Goal: Task Accomplishment & Management: Manage account settings

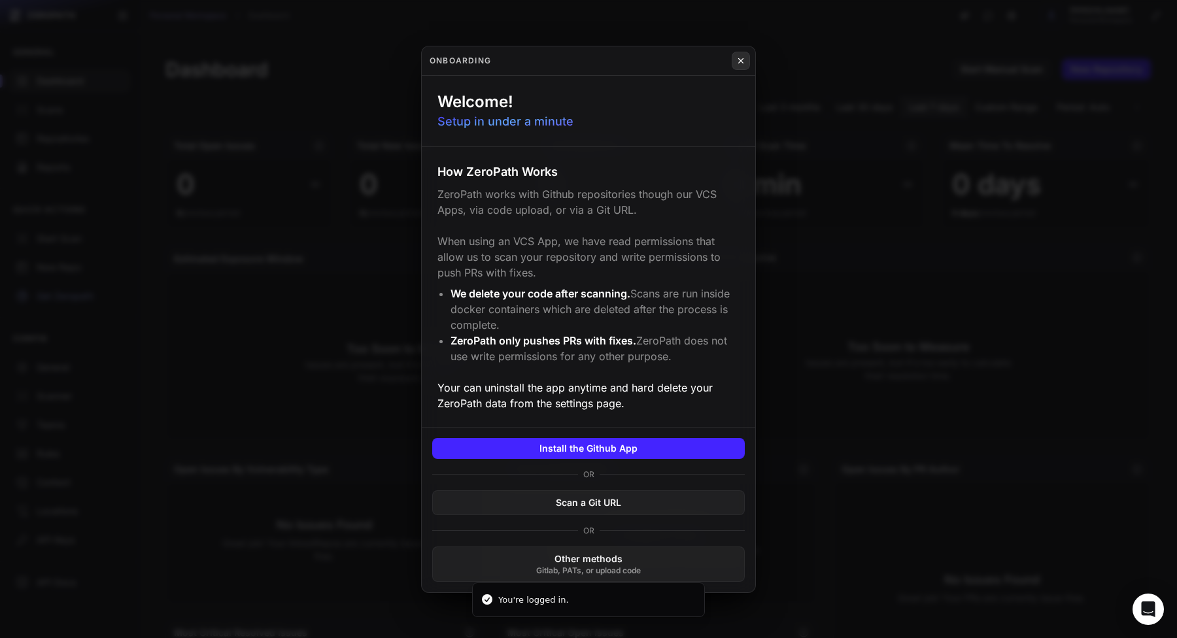
click at [741, 61] on icon at bounding box center [741, 60] width 5 height 5
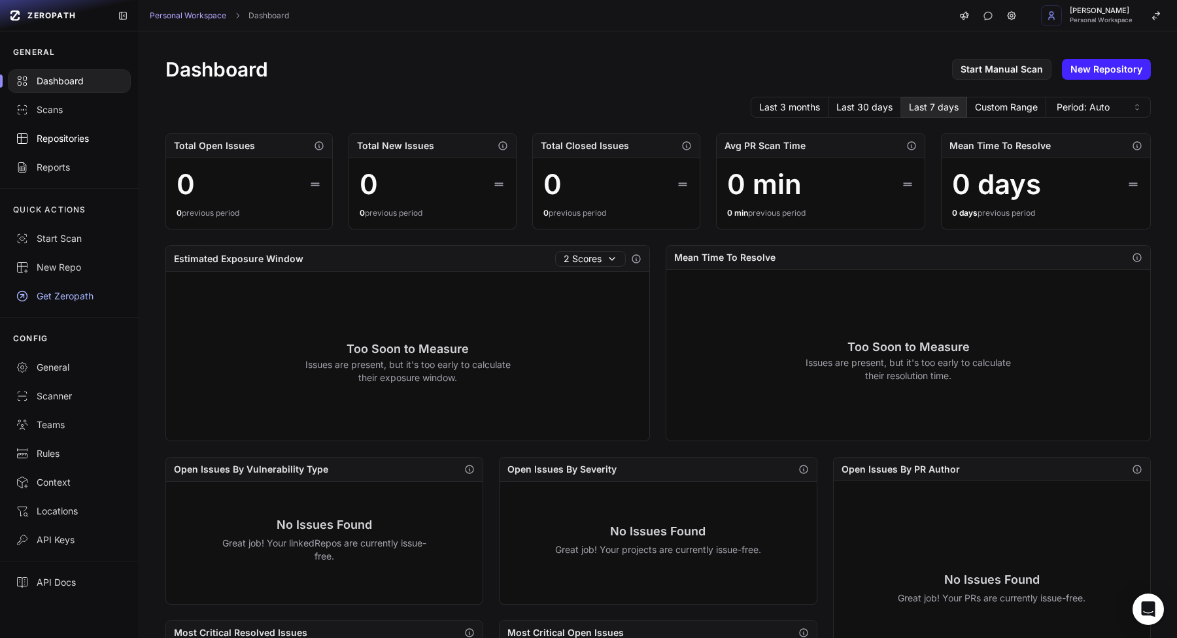
click at [58, 143] on div "Repositories" at bounding box center [69, 138] width 107 height 13
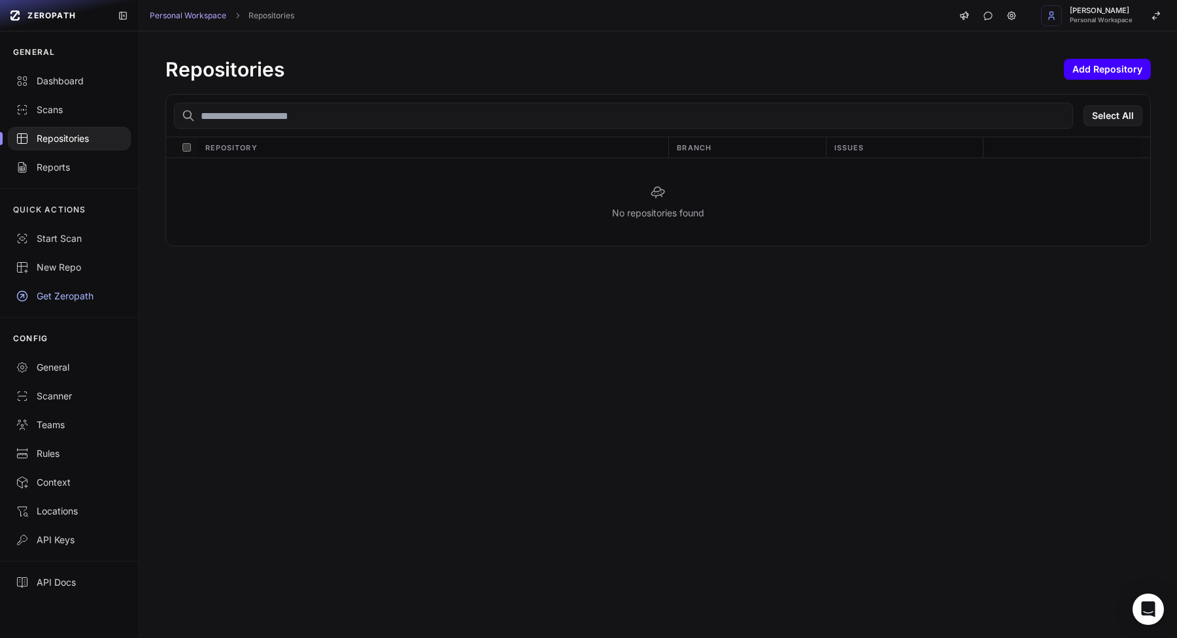
click at [1077, 71] on button "Add Repository" at bounding box center [1107, 69] width 87 height 21
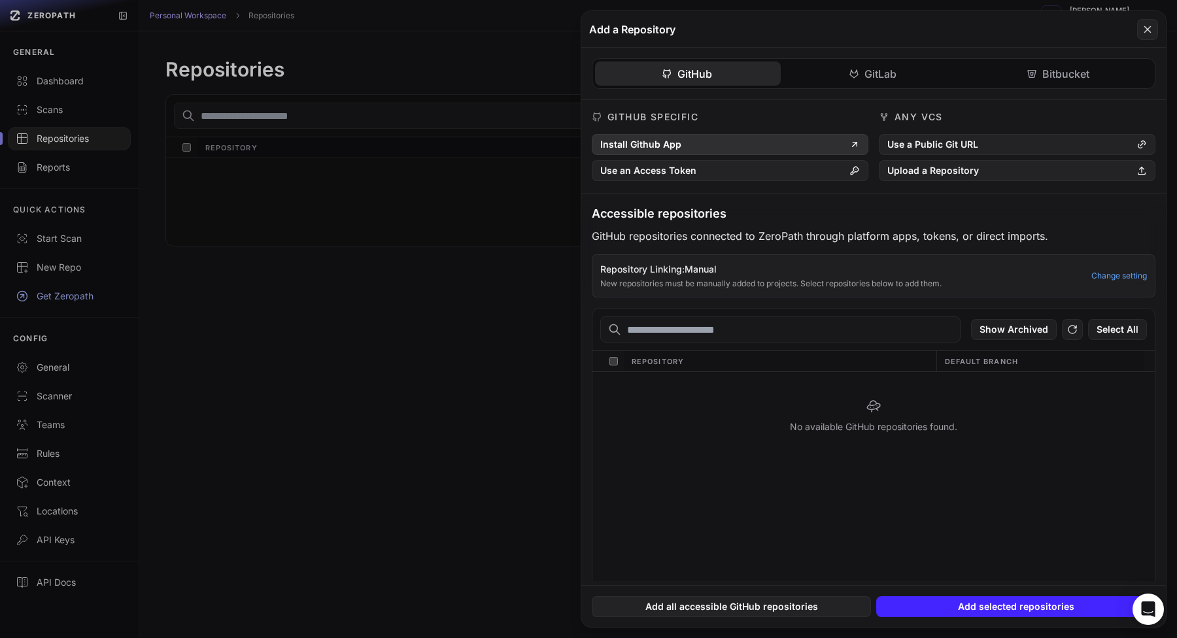
click at [795, 142] on button "Install Github App" at bounding box center [730, 144] width 277 height 21
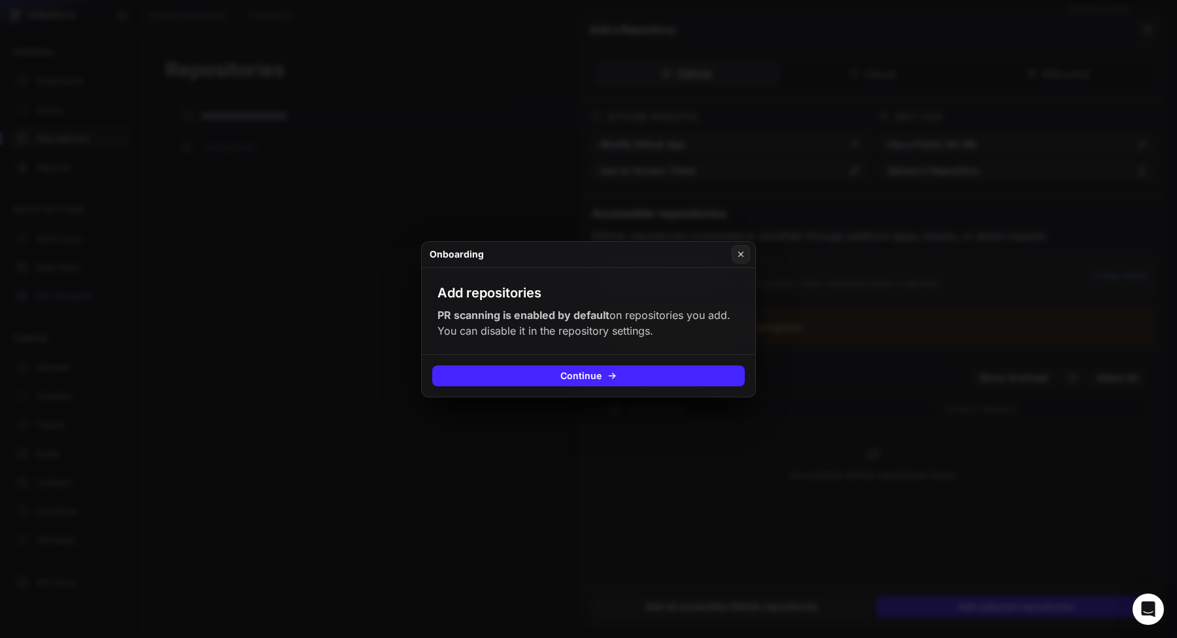
click at [838, 405] on button at bounding box center [588, 319] width 1177 height 638
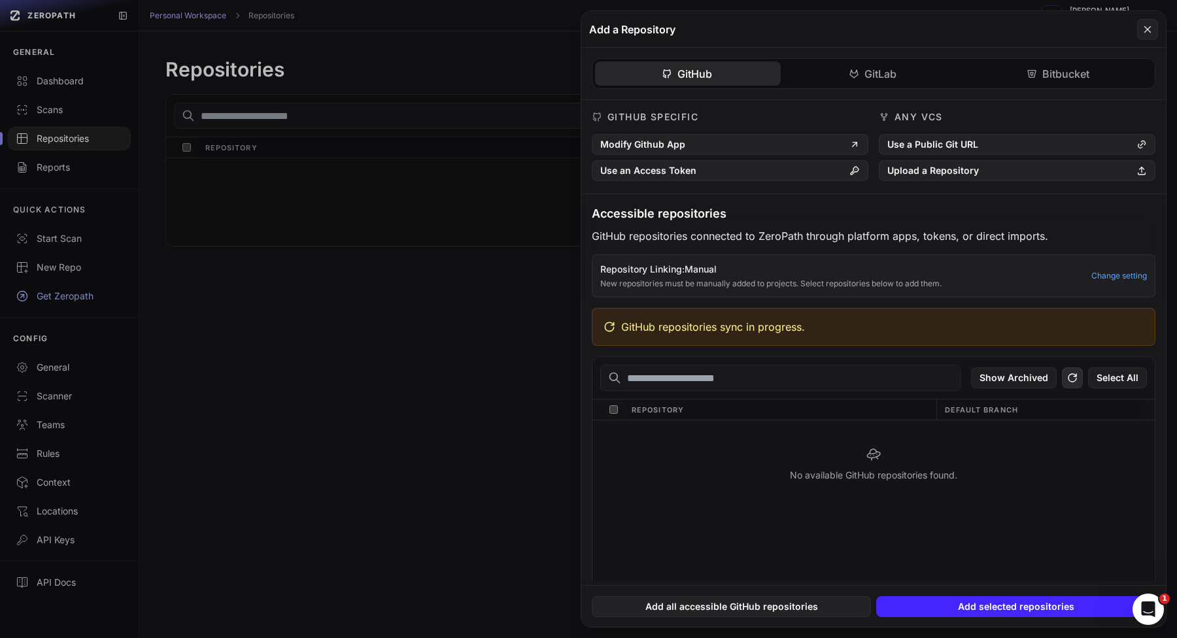
click at [1074, 379] on icon at bounding box center [1073, 378] width 12 height 16
click at [634, 331] on span "GitHub repositories sync in progress." at bounding box center [713, 327] width 184 height 16
drag, startPoint x: 634, startPoint y: 331, endPoint x: 827, endPoint y: 332, distance: 192.9
click at [829, 332] on div "GitHub repositories sync in progress." at bounding box center [874, 327] width 564 height 38
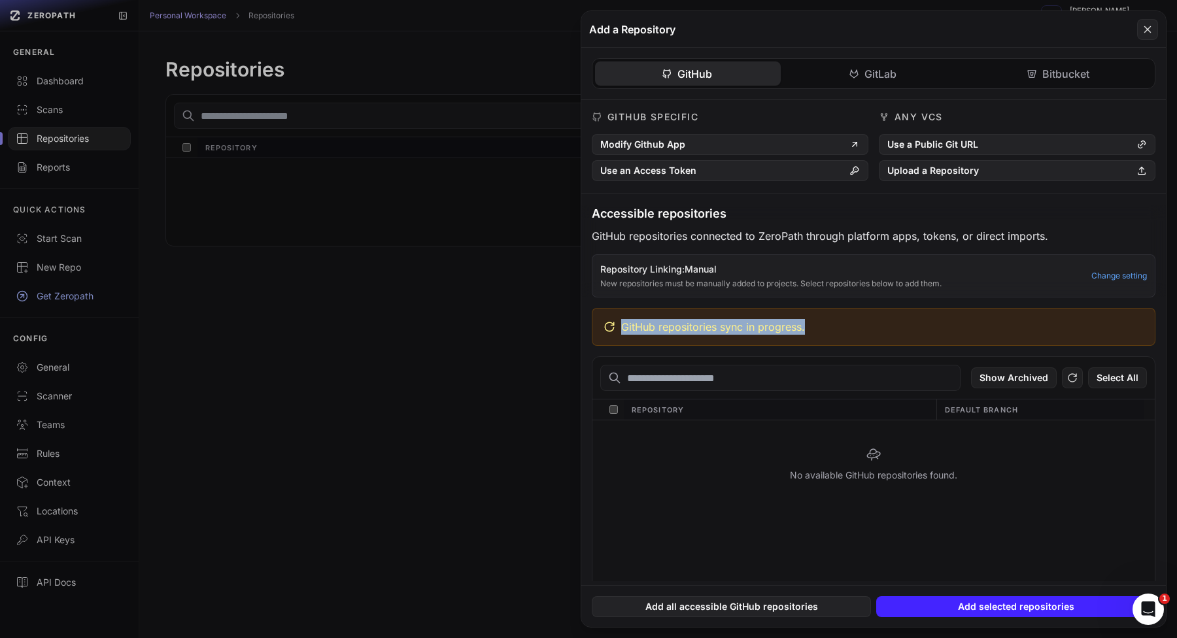
click at [762, 360] on div "Show Archived Select All" at bounding box center [873, 378] width 562 height 43
click at [519, 352] on button at bounding box center [588, 319] width 1177 height 638
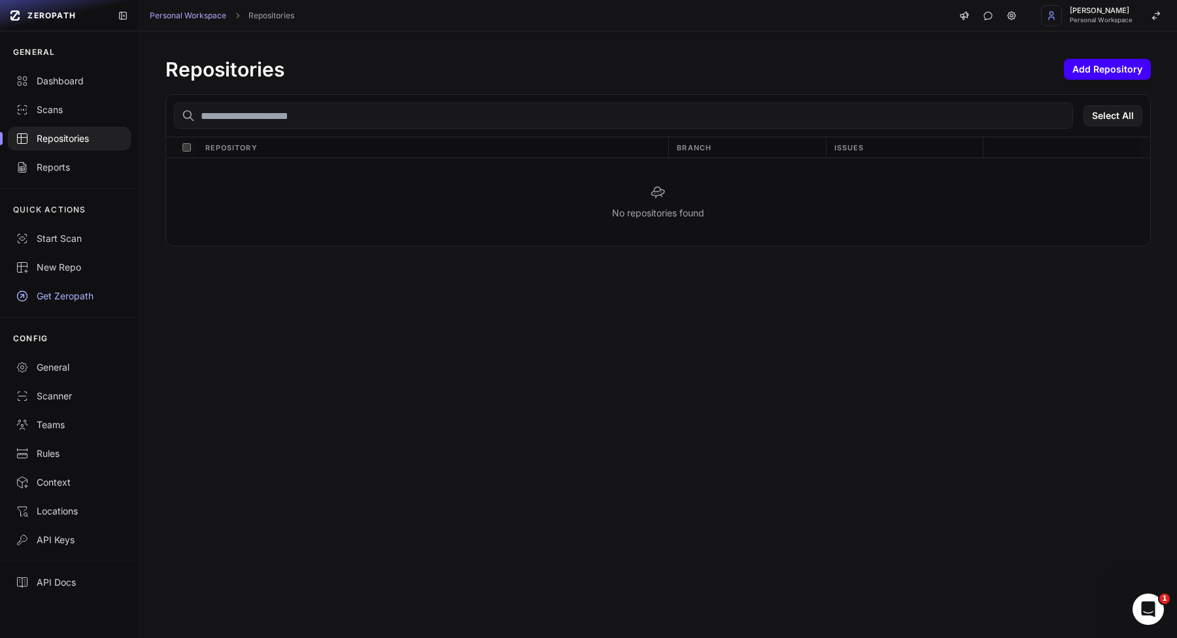
click at [1078, 68] on button "Add Repository" at bounding box center [1107, 69] width 87 height 21
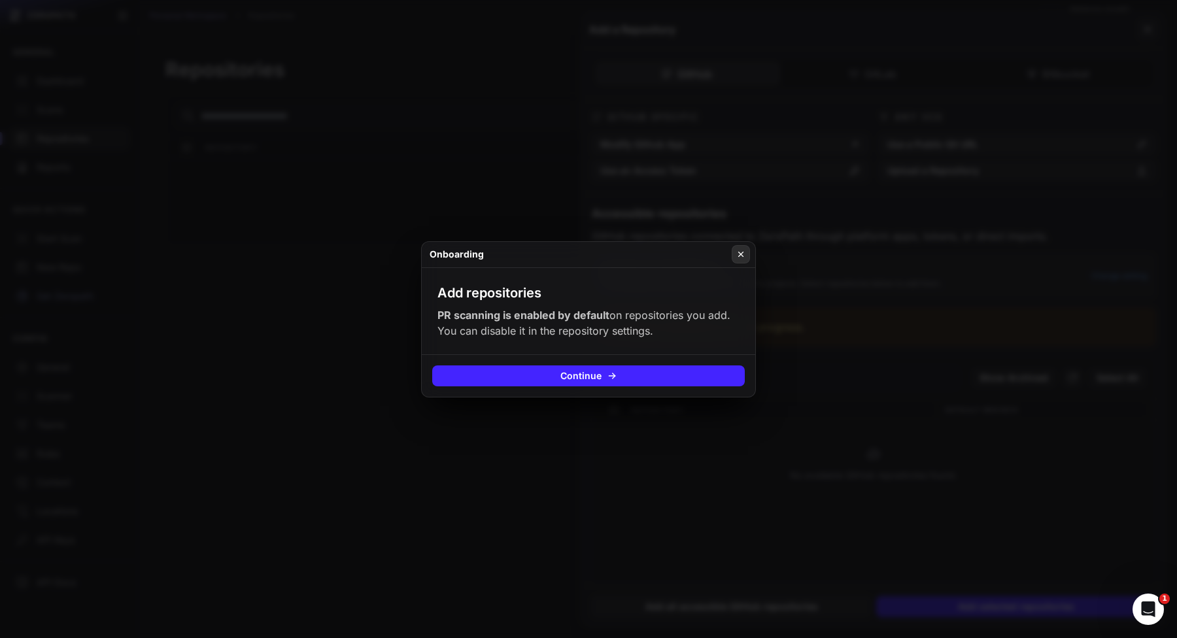
click at [744, 258] on icon at bounding box center [740, 254] width 9 height 10
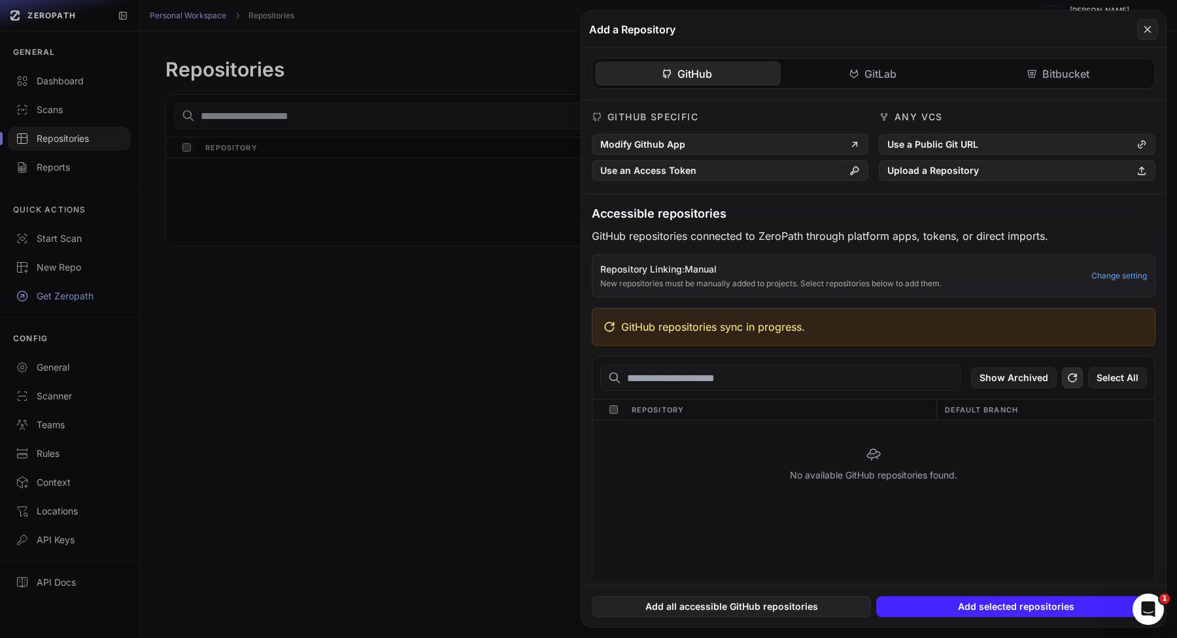
click at [1070, 381] on icon at bounding box center [1073, 378] width 8 height 8
click at [637, 330] on span "GitHub repositories sync in progress." at bounding box center [713, 327] width 184 height 16
drag, startPoint x: 637, startPoint y: 330, endPoint x: 770, endPoint y: 330, distance: 132.7
click at [770, 330] on span "GitHub repositories sync in progress." at bounding box center [713, 327] width 184 height 16
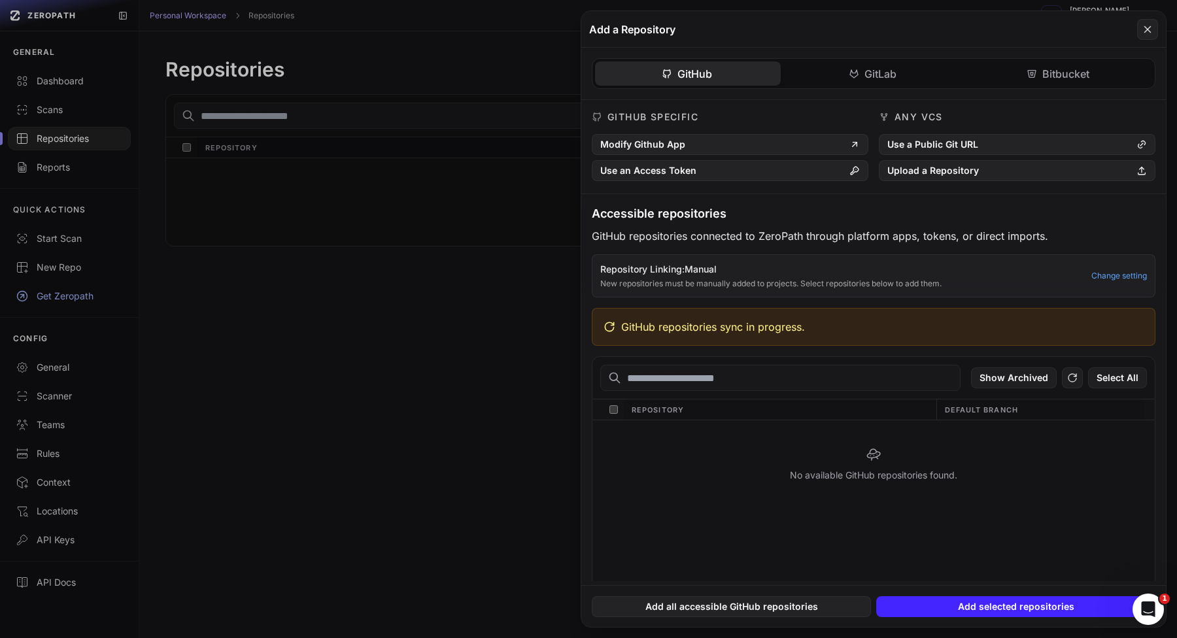
click at [817, 335] on div "GitHub repositories sync in progress." at bounding box center [874, 327] width 564 height 38
click at [485, 298] on button at bounding box center [588, 319] width 1177 height 638
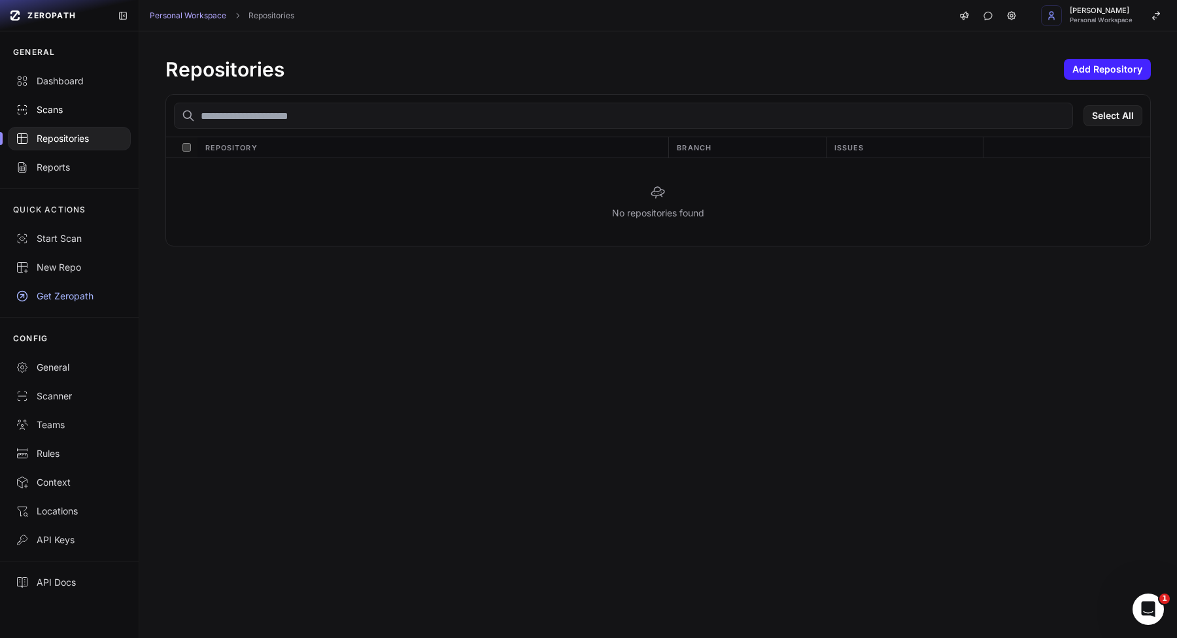
click at [64, 107] on div "Scans" at bounding box center [69, 109] width 107 height 13
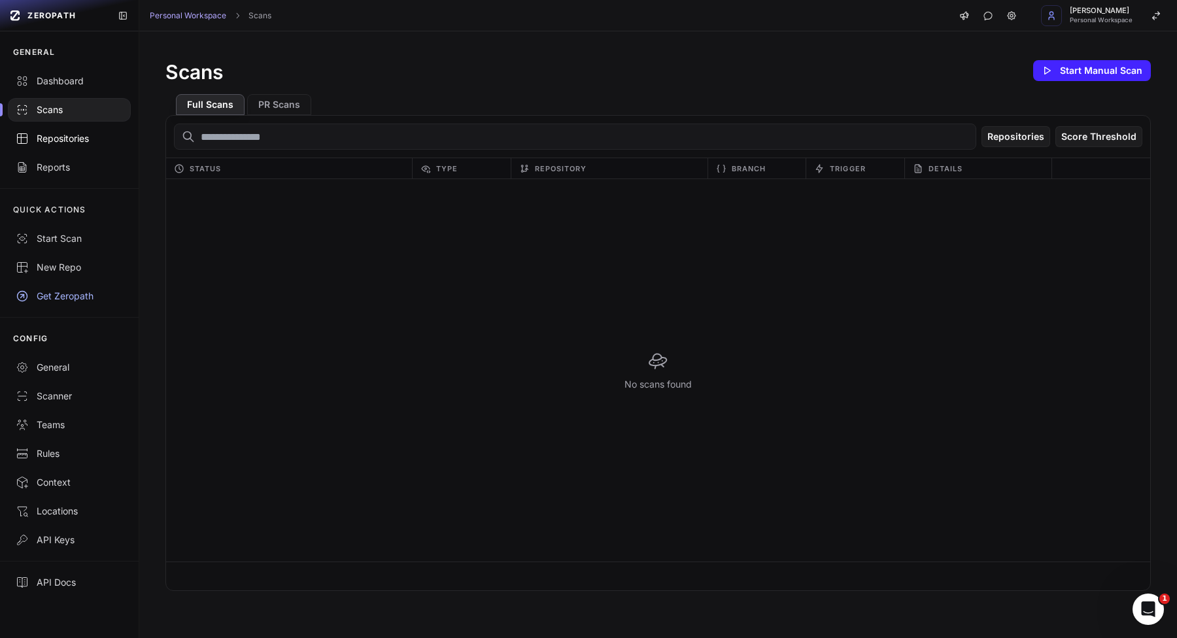
click at [91, 135] on div "Repositories" at bounding box center [69, 138] width 107 height 13
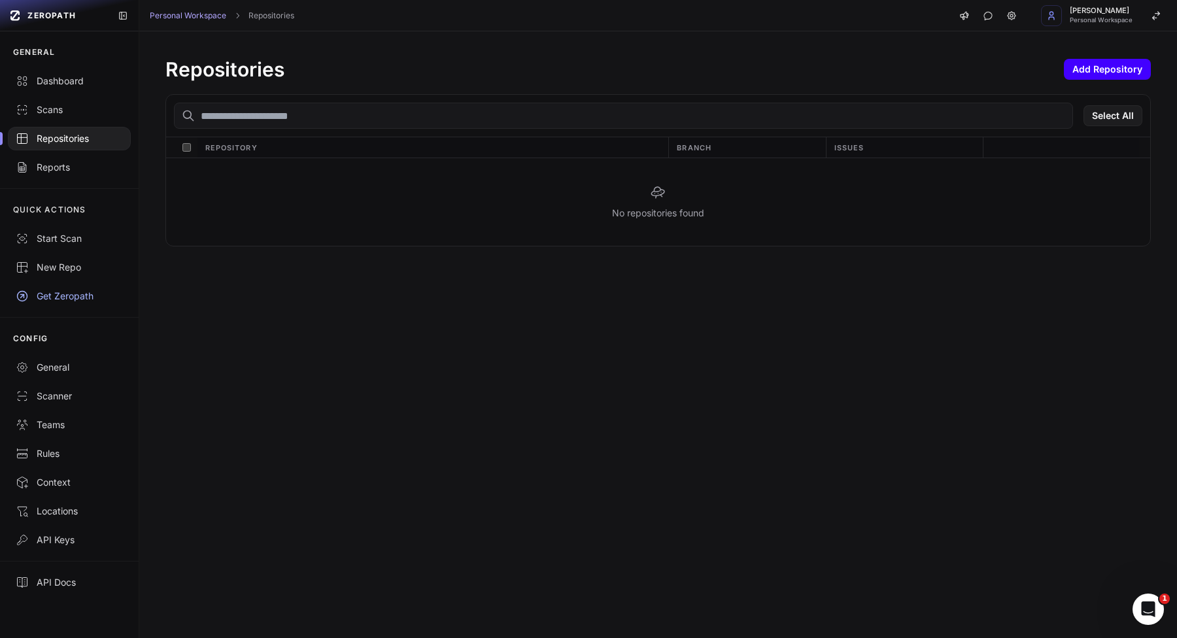
click at [1110, 63] on button "Add Repository" at bounding box center [1107, 69] width 87 height 21
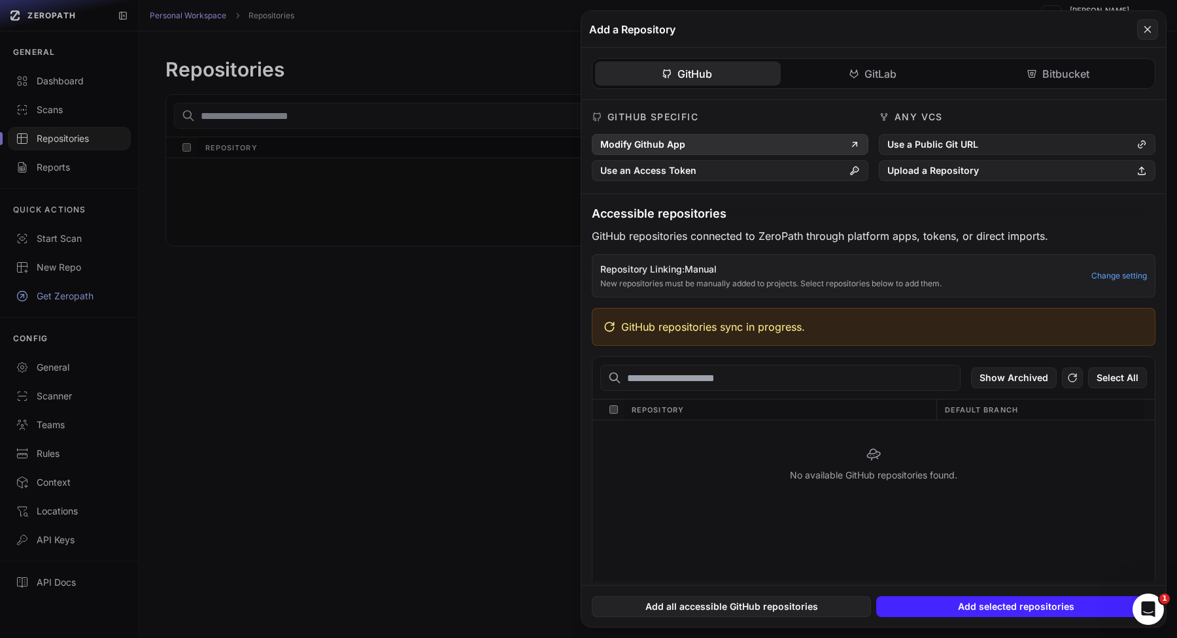
click at [798, 148] on button "Modify Github App" at bounding box center [730, 144] width 277 height 21
click at [1070, 382] on icon at bounding box center [1073, 378] width 12 height 16
click at [1076, 381] on icon at bounding box center [1073, 378] width 8 height 8
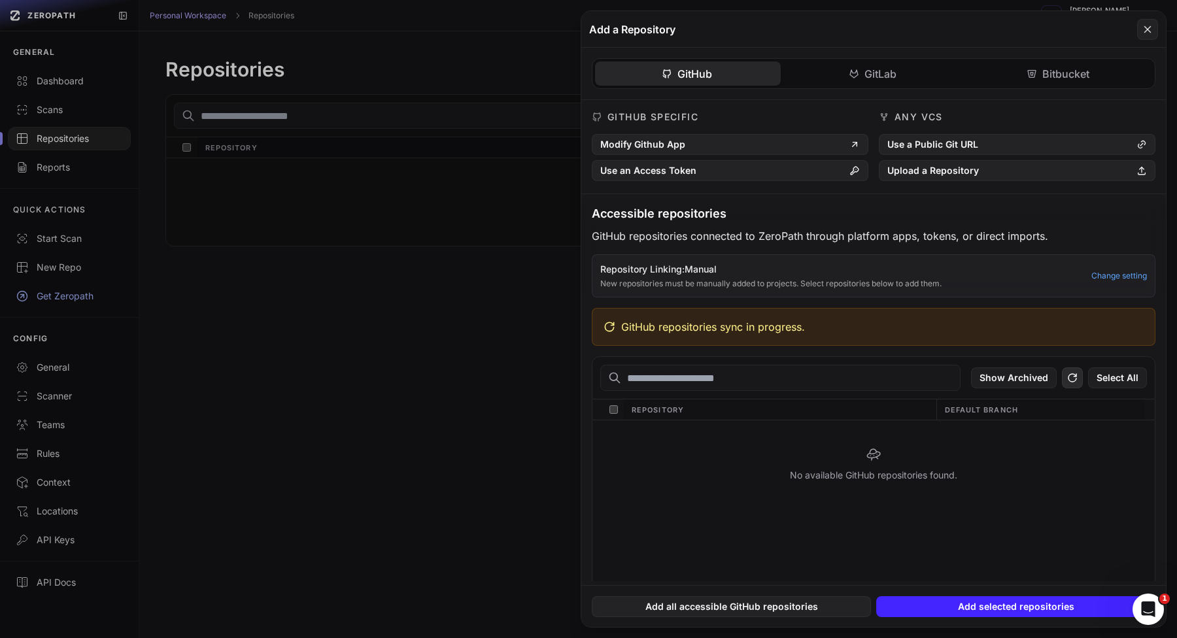
click at [1076, 381] on icon at bounding box center [1073, 378] width 8 height 8
click at [951, 137] on button "Use a Public Git URL" at bounding box center [1017, 144] width 277 height 21
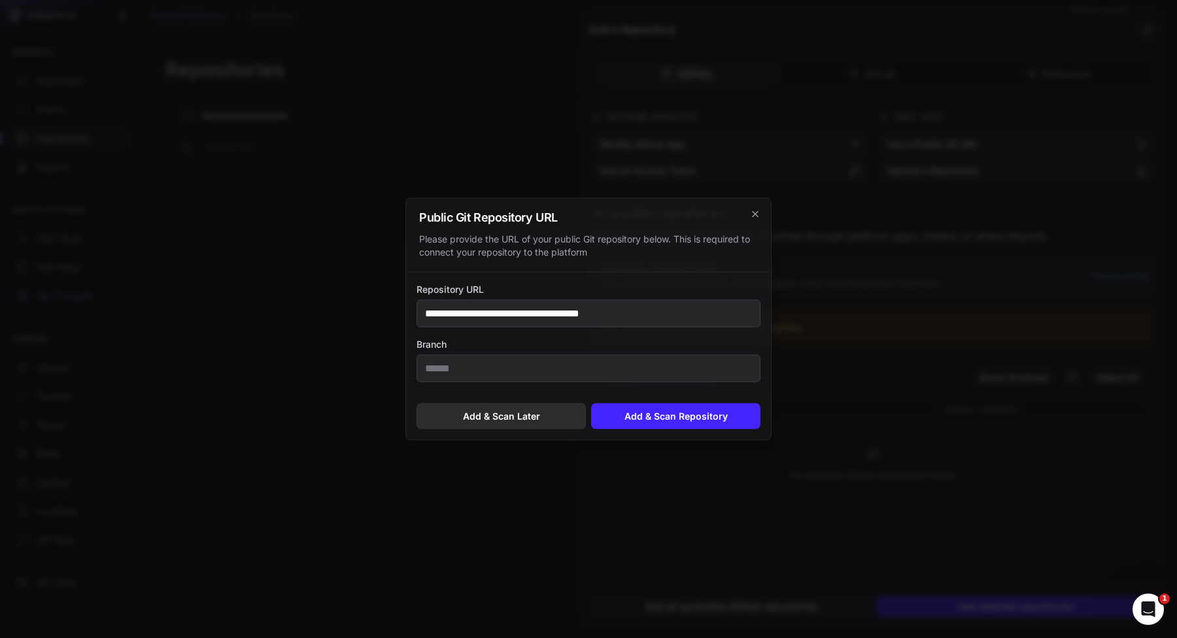
type input "**********"
click at [565, 416] on button "Add & Scan Later" at bounding box center [501, 416] width 169 height 26
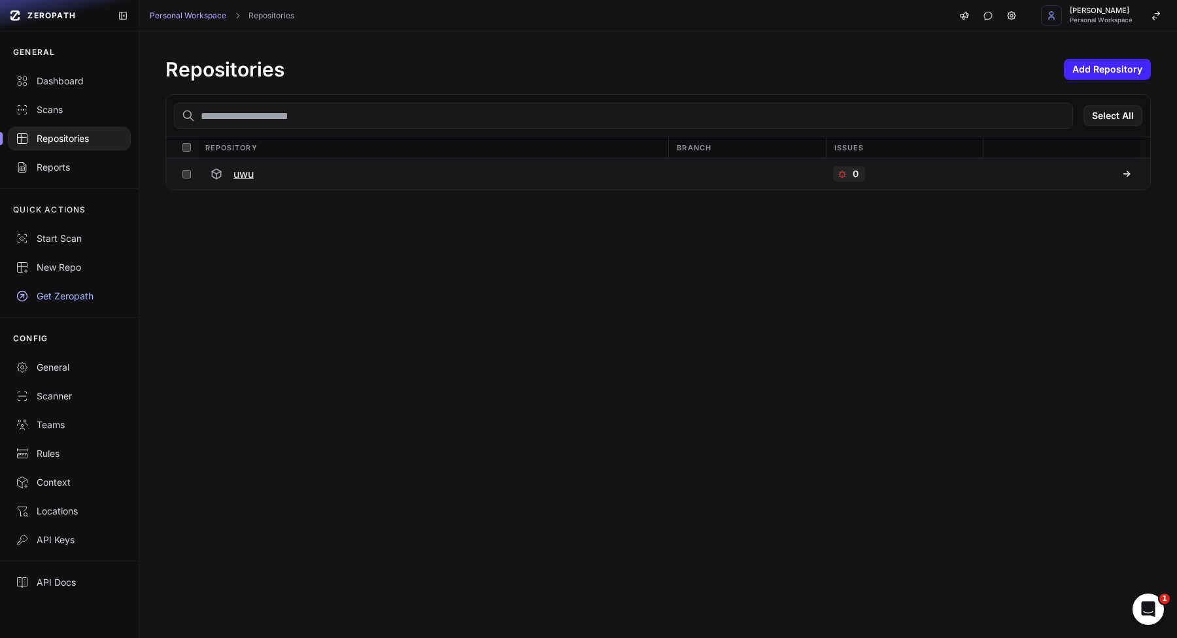
click at [312, 172] on div "uwu" at bounding box center [433, 174] width 456 height 24
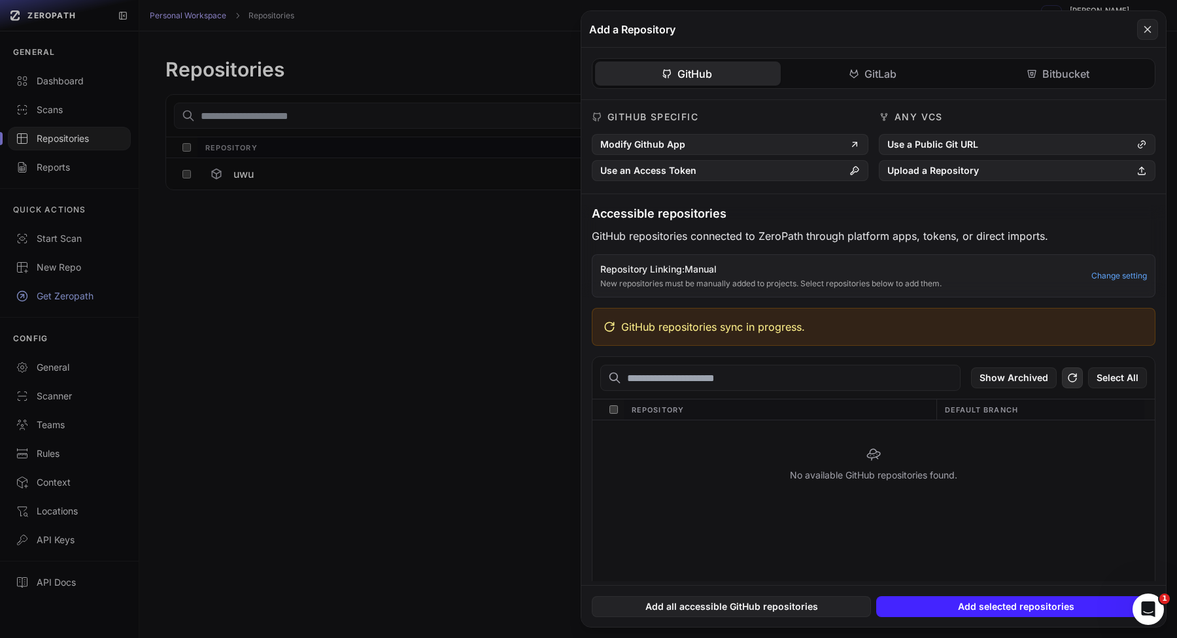
click at [1075, 381] on icon at bounding box center [1073, 378] width 8 height 8
click at [837, 84] on div "GitHub GitLab Bitbucket GitHub Specific Modify Github App Use an Access Token A…" at bounding box center [873, 315] width 585 height 534
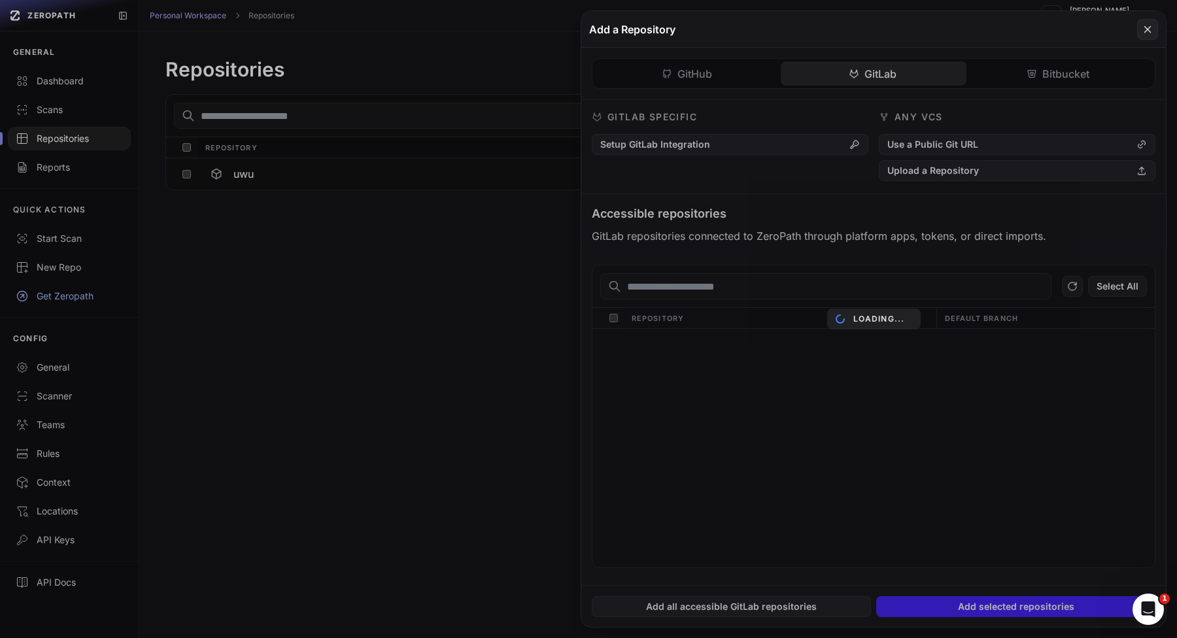
click at [708, 150] on div "GitLab Specific Setup GitLab Integration Any VCS Use a Public Git URL Upload a …" at bounding box center [873, 342] width 585 height 485
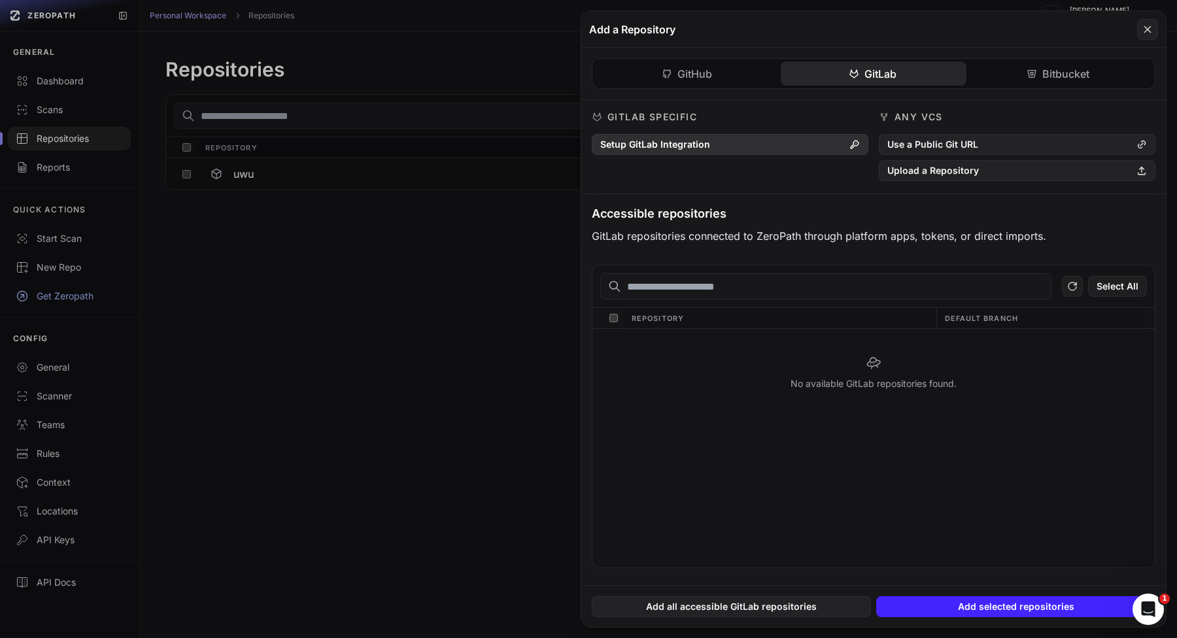
click at [745, 152] on button "Setup GitLab Integration" at bounding box center [730, 144] width 277 height 21
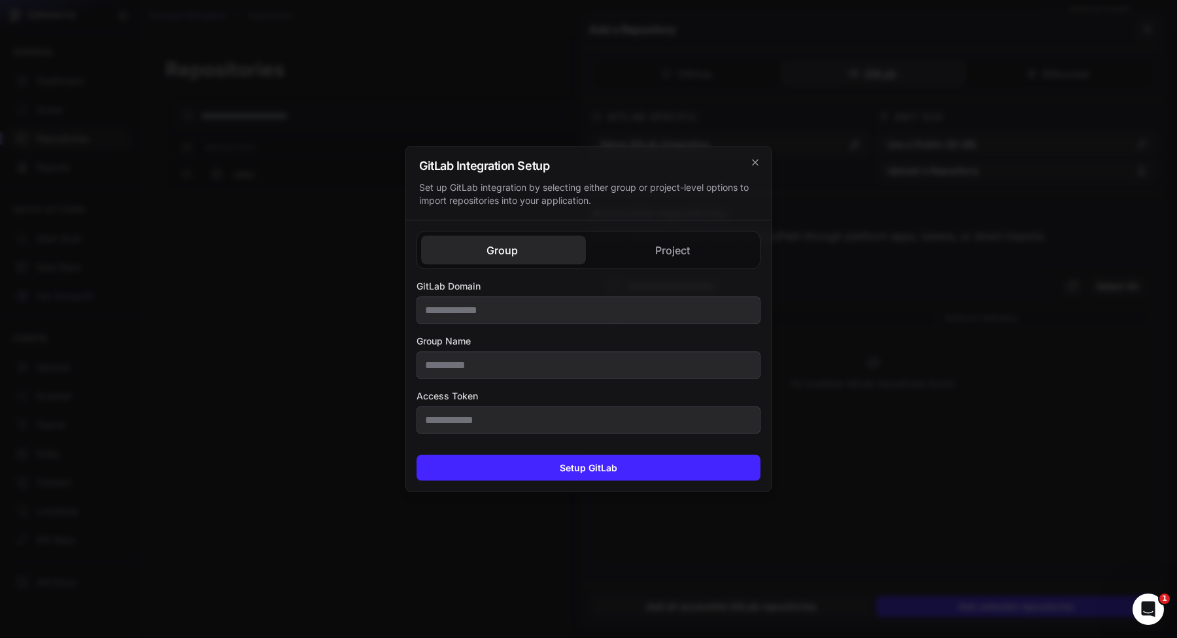
click at [662, 250] on div "Group Project GitLab Domain Group Name Access Token GitLab Domain Access Token" at bounding box center [588, 333] width 365 height 224
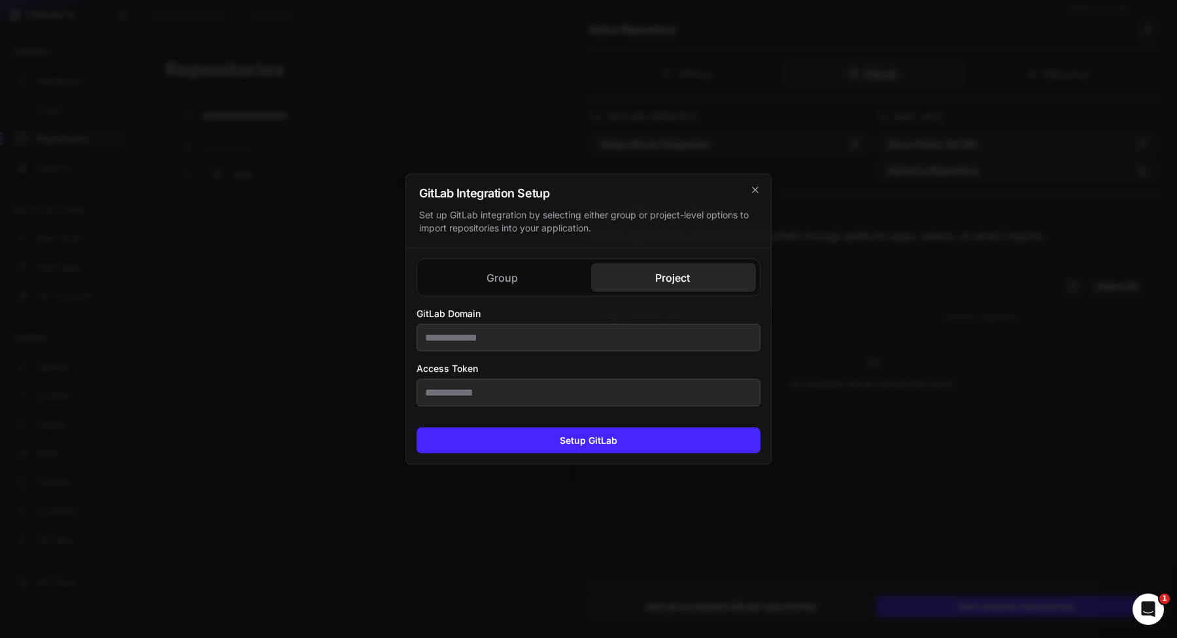
click at [366, 233] on div at bounding box center [588, 319] width 1177 height 638
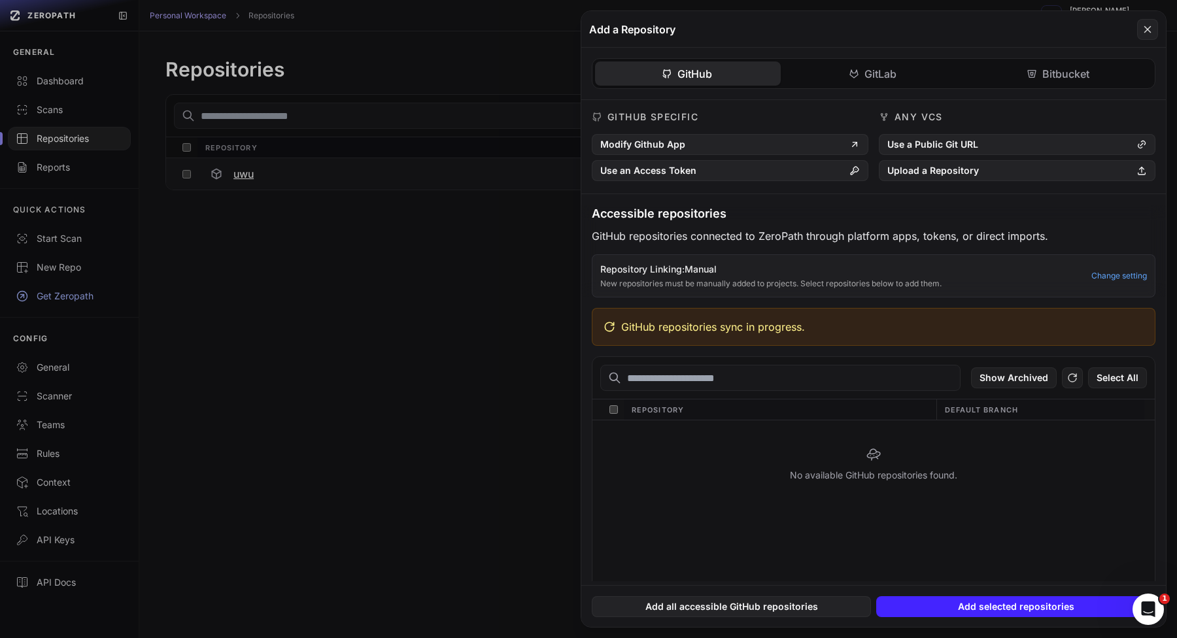
drag, startPoint x: 302, startPoint y: 196, endPoint x: 301, endPoint y: 167, distance: 28.1
click at [302, 196] on button at bounding box center [588, 319] width 1177 height 638
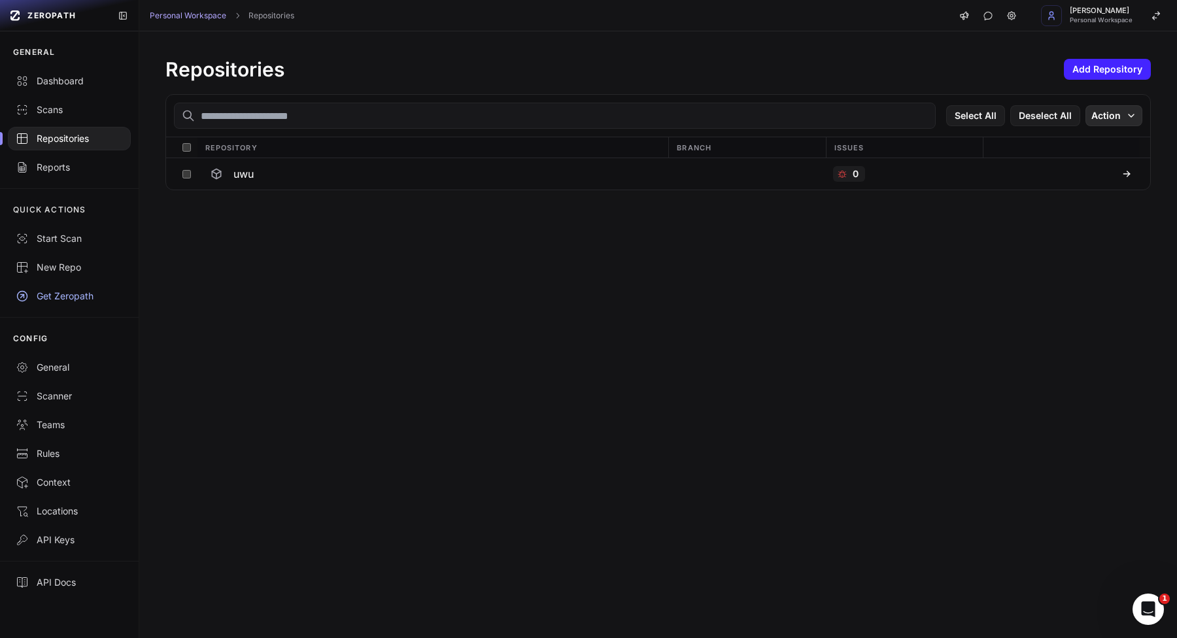
click at [1108, 120] on button "Action" at bounding box center [1114, 115] width 57 height 21
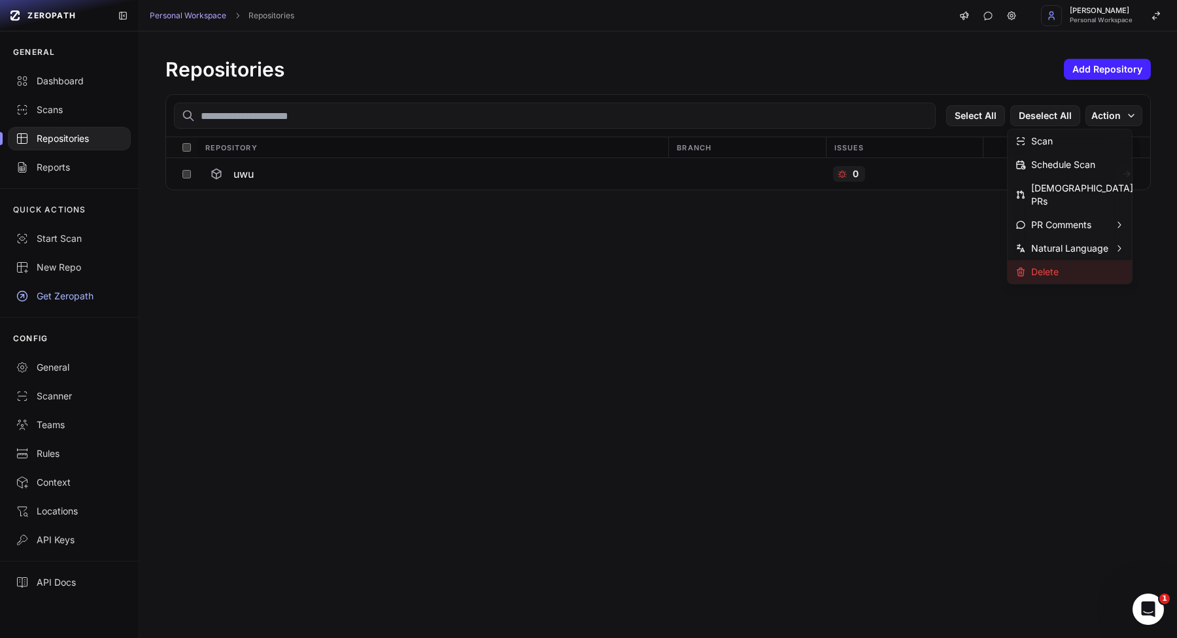
click at [1067, 260] on div "Delete" at bounding box center [1070, 272] width 124 height 24
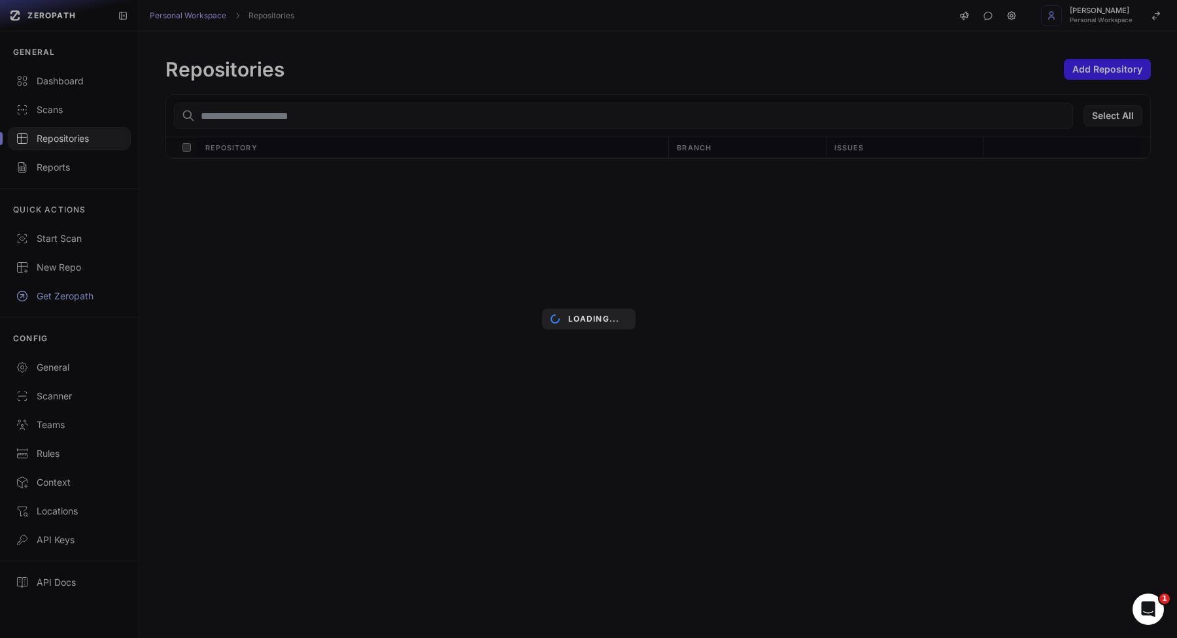
click at [1068, 82] on div "Loading..." at bounding box center [588, 319] width 1177 height 638
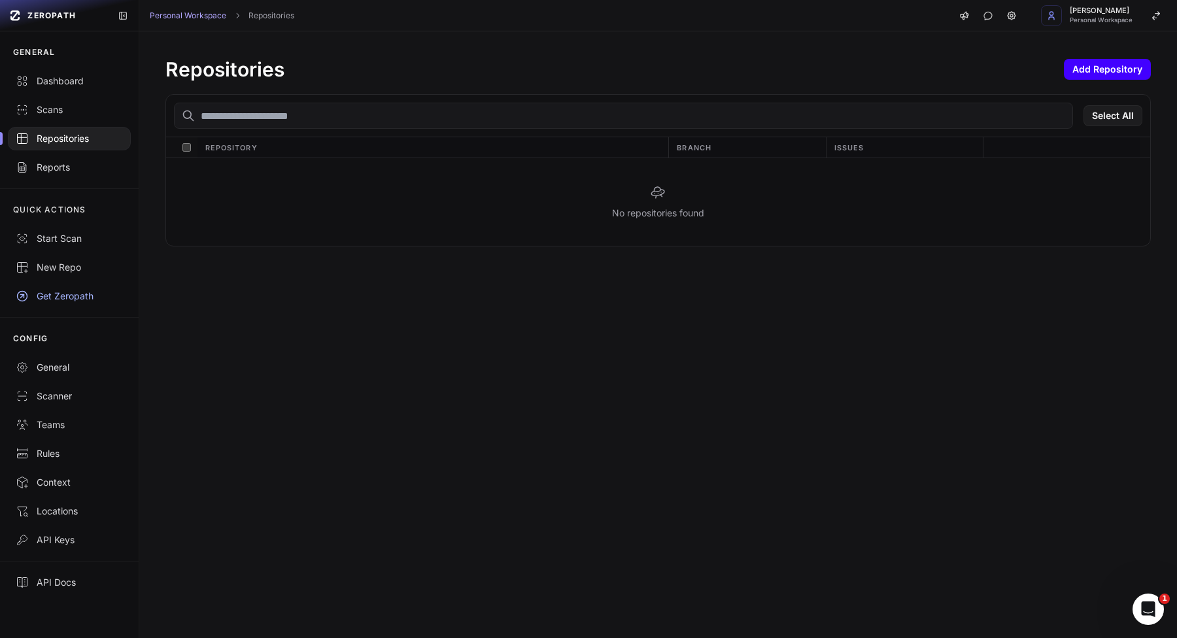
click at [1071, 76] on button "Add Repository" at bounding box center [1107, 69] width 87 height 21
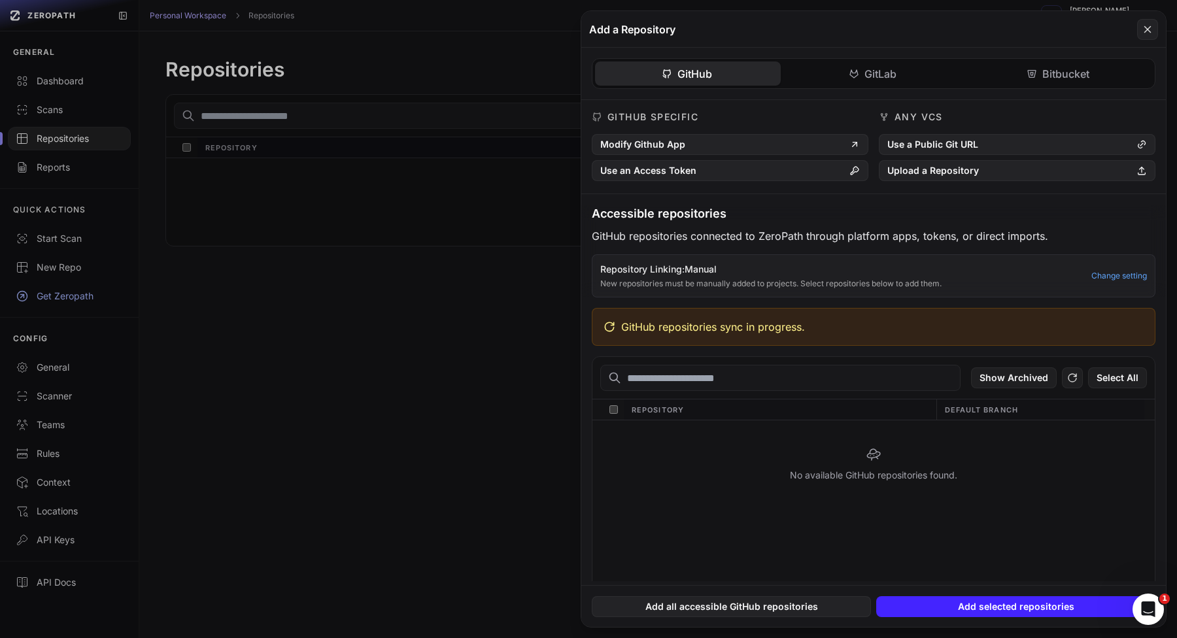
click at [904, 78] on div "GitHub GitLab Bitbucket GitHub Specific Modify Github App Use an Access Token A…" at bounding box center [873, 315] width 585 height 534
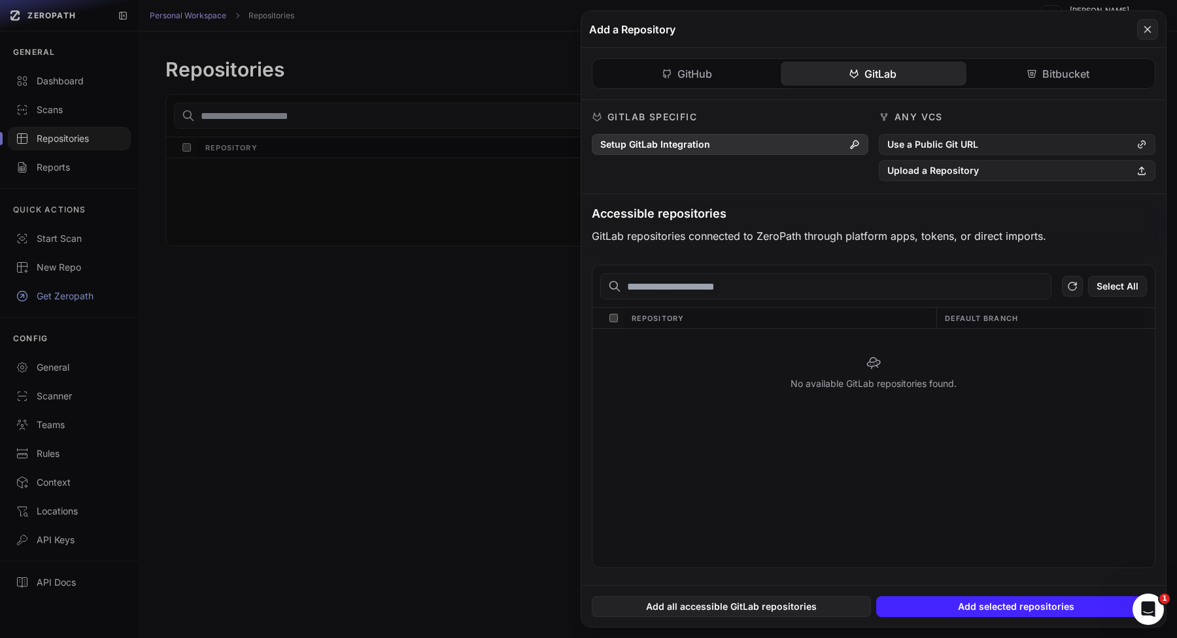
click at [823, 149] on button "Setup GitLab Integration" at bounding box center [730, 144] width 277 height 21
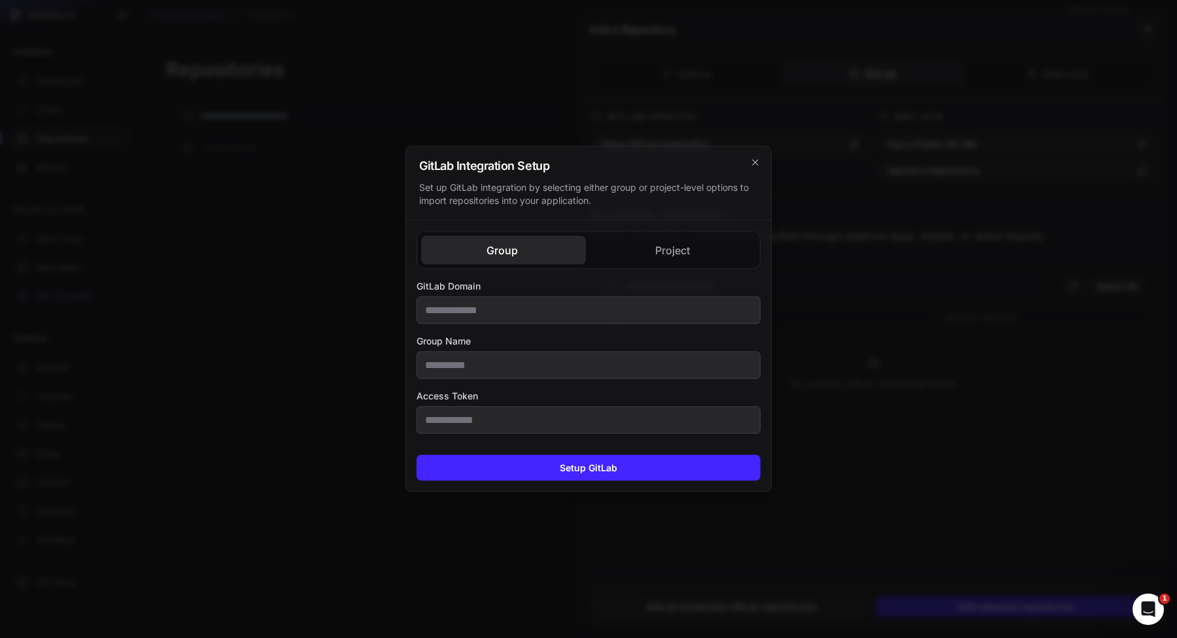
click at [622, 258] on div "Group Project GitLab Domain Group Name Access Token GitLab Domain Access Token" at bounding box center [588, 333] width 365 height 224
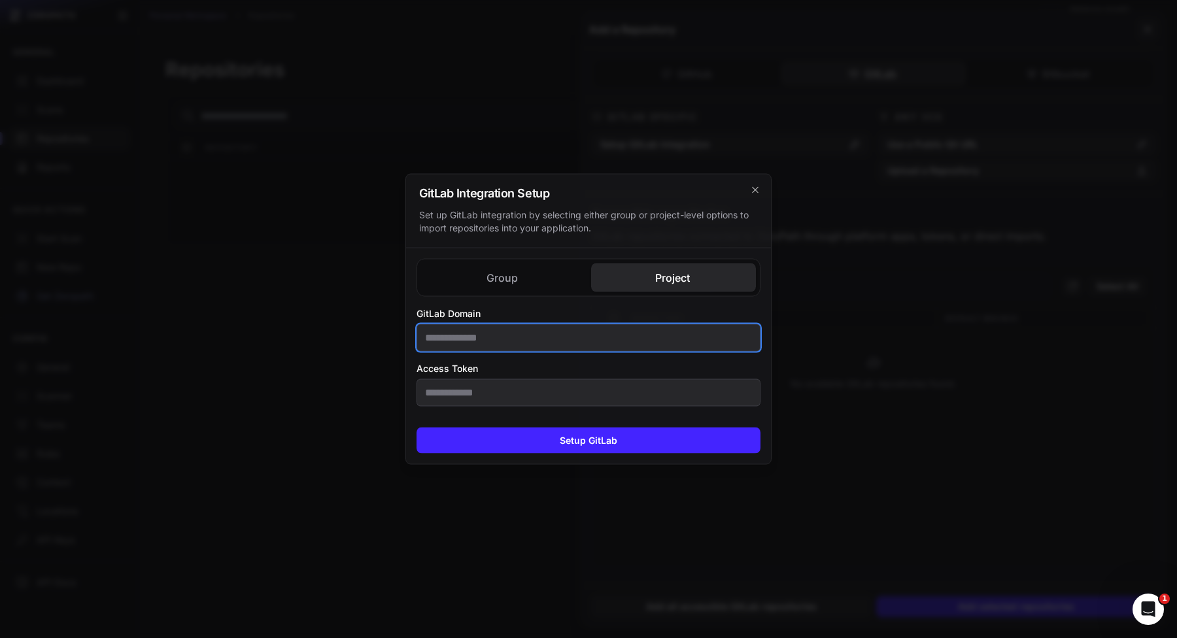
click at [554, 329] on input "GitLab Domain" at bounding box center [589, 337] width 344 height 27
paste input "**********"
type input "**********"
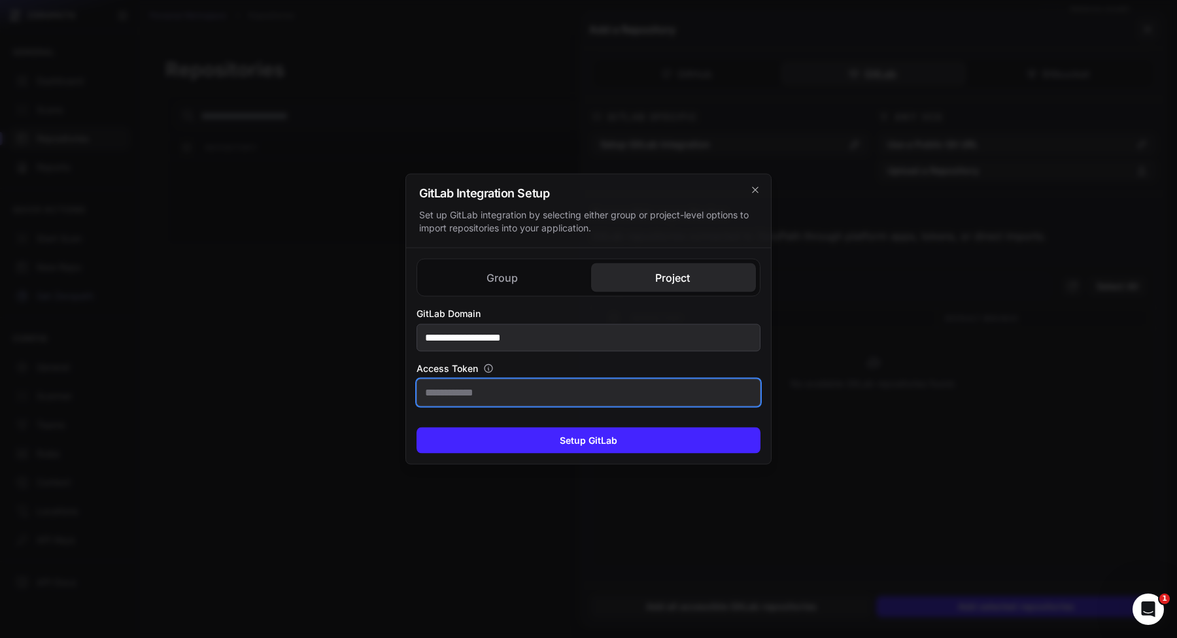
click at [485, 396] on input "Access Token" at bounding box center [589, 392] width 344 height 27
paste input "**********"
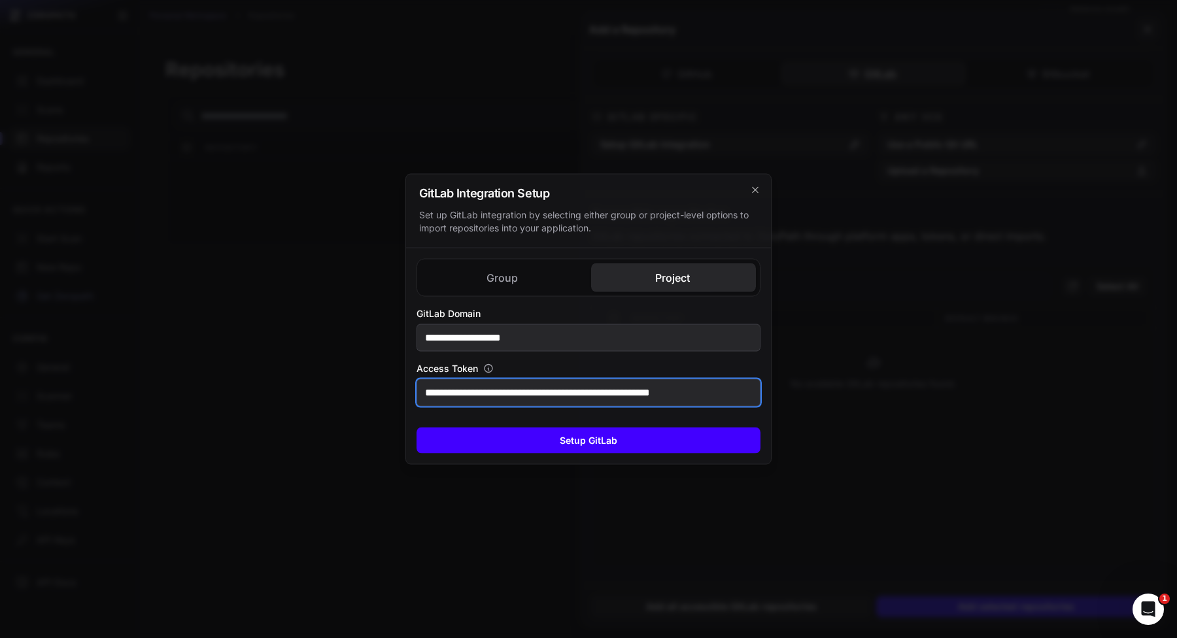
scroll to position [0, 15]
type input "**********"
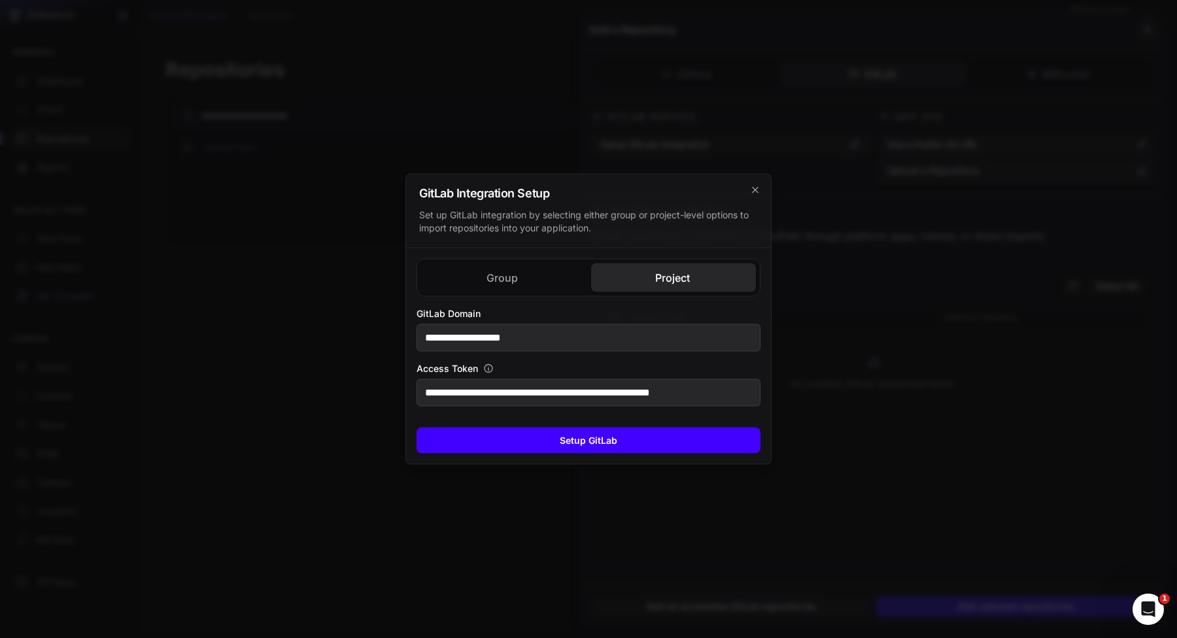
click at [460, 432] on button "Setup GitLab" at bounding box center [589, 441] width 344 height 26
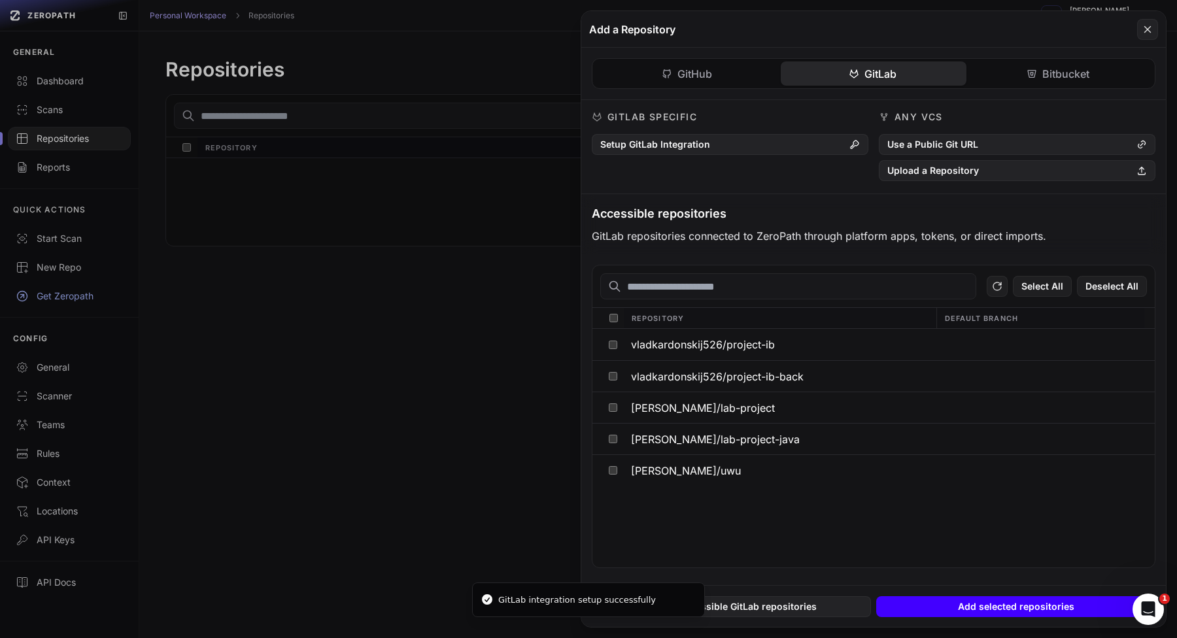
click at [1014, 602] on button "Add selected repositories" at bounding box center [1015, 606] width 279 height 21
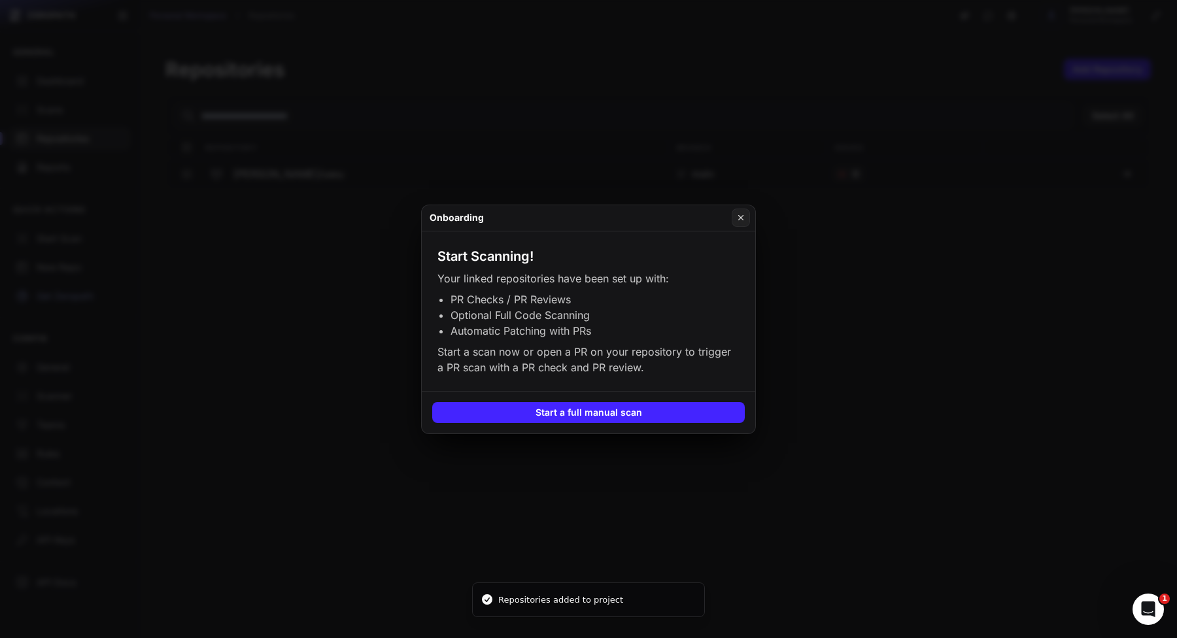
click at [349, 311] on button at bounding box center [588, 319] width 1177 height 638
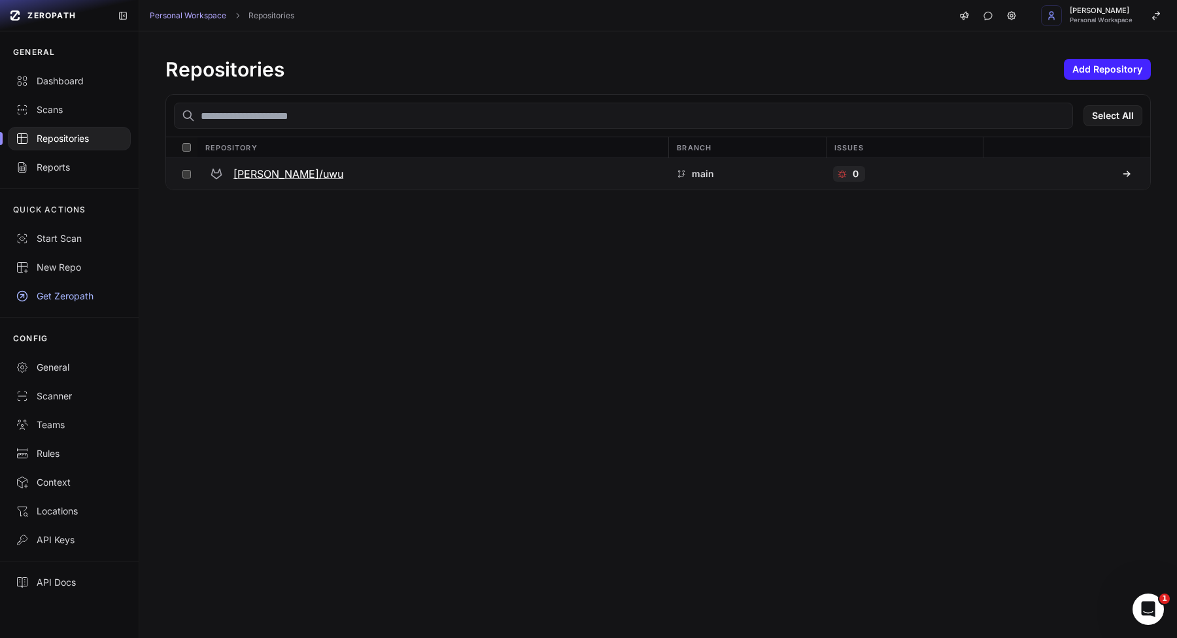
click at [341, 171] on div "[PERSON_NAME]/uwu" at bounding box center [433, 174] width 456 height 24
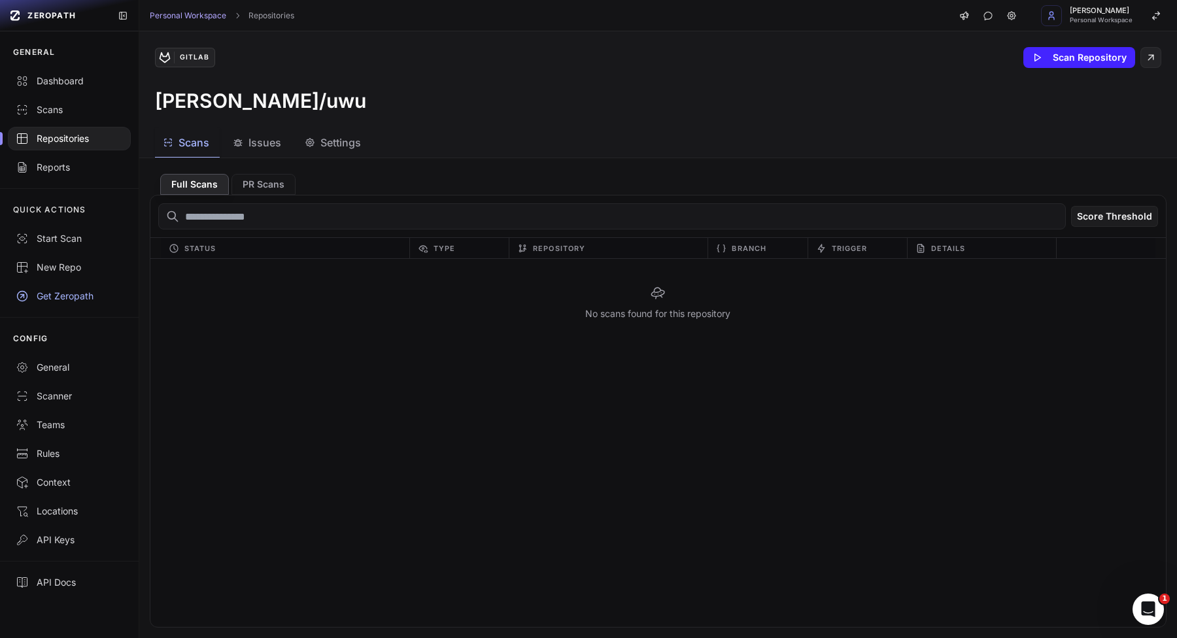
click at [309, 145] on icon "button" at bounding box center [310, 142] width 10 height 10
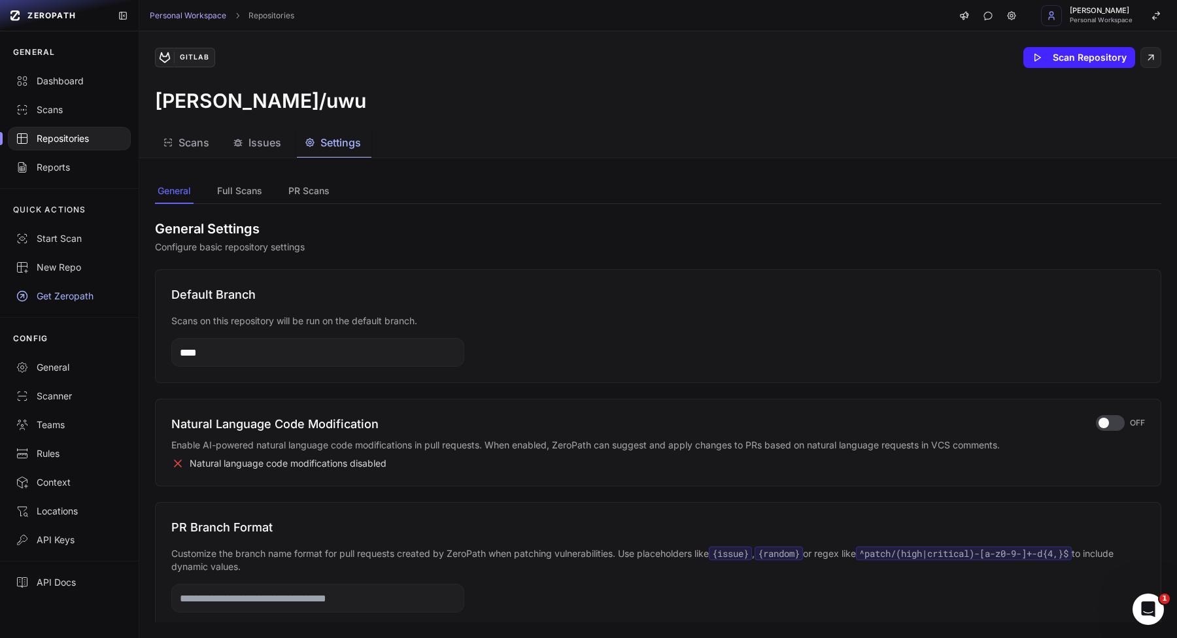
click at [291, 343] on input "****" at bounding box center [317, 352] width 293 height 29
click at [288, 350] on input "****" at bounding box center [317, 352] width 293 height 29
click at [426, 357] on button "Save" at bounding box center [420, 352] width 36 height 18
click at [283, 346] on input "*****" at bounding box center [317, 352] width 293 height 29
type input "****"
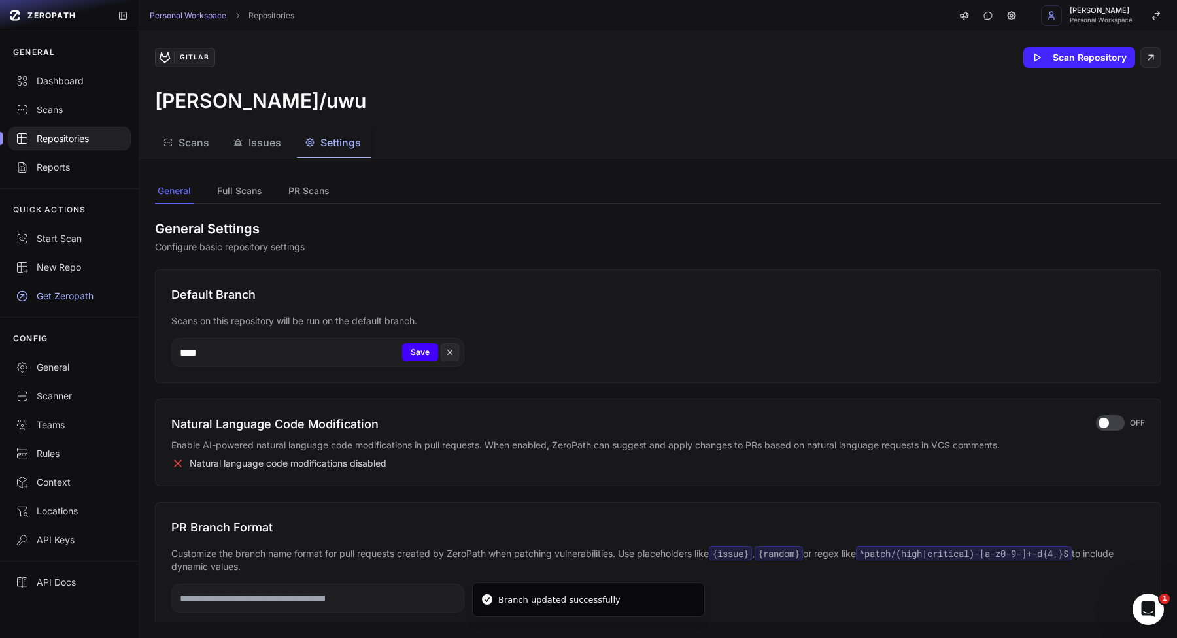
click at [428, 351] on button "Save" at bounding box center [420, 352] width 36 height 18
click at [1097, 422] on div "button" at bounding box center [1110, 423] width 29 height 16
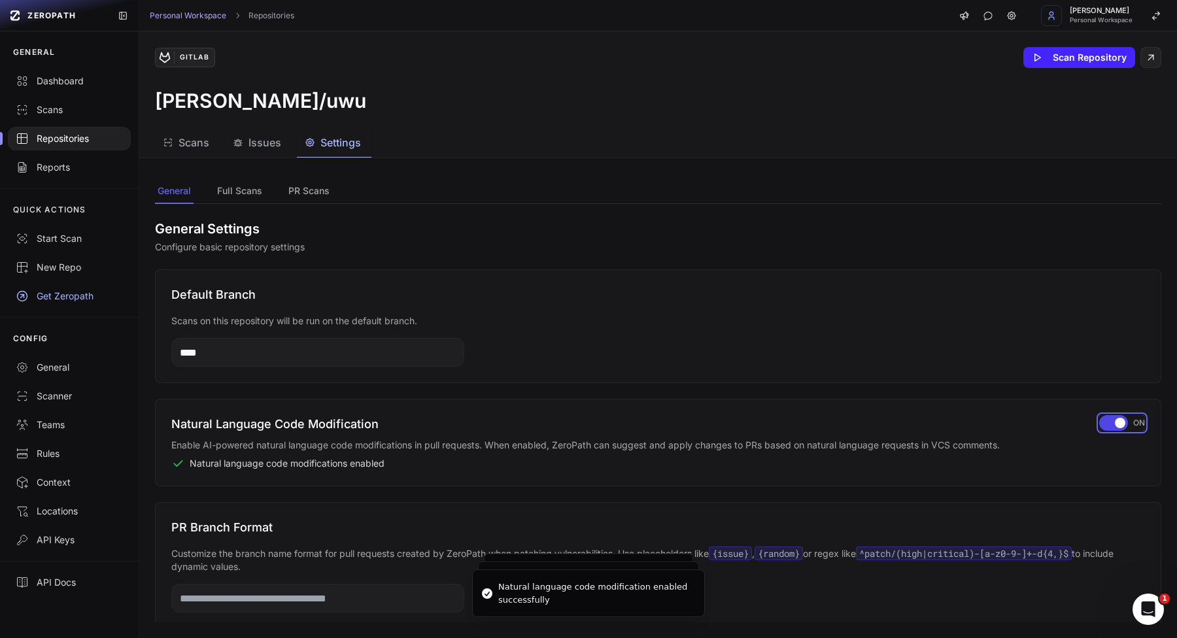
click at [1115, 422] on span "button" at bounding box center [1120, 423] width 10 height 10
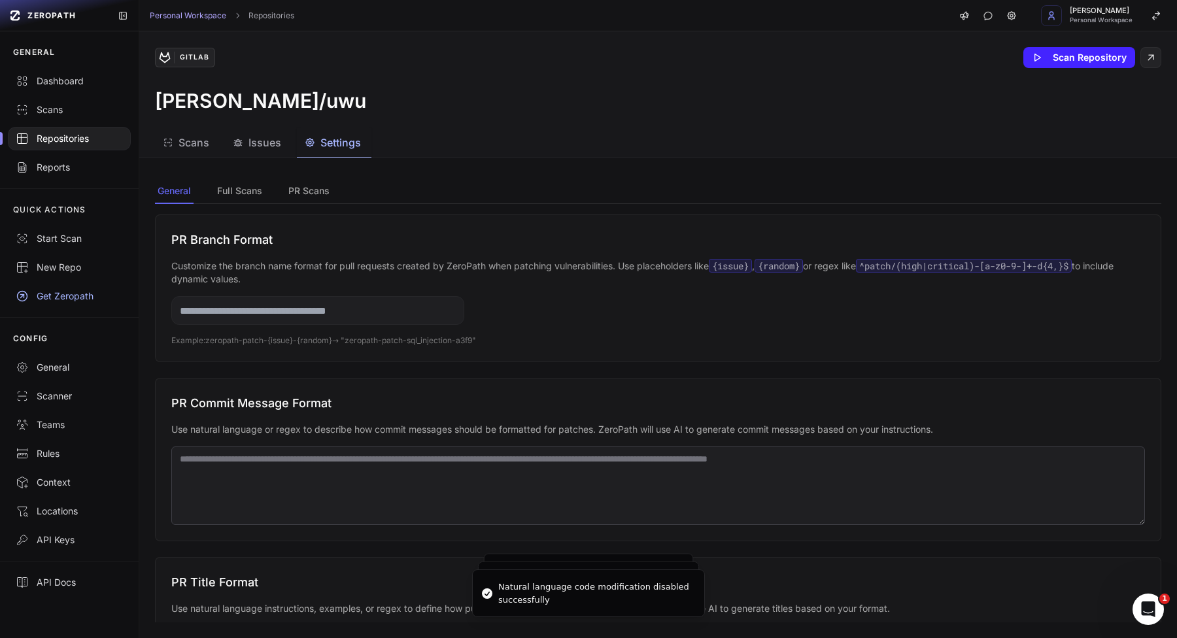
scroll to position [276, 0]
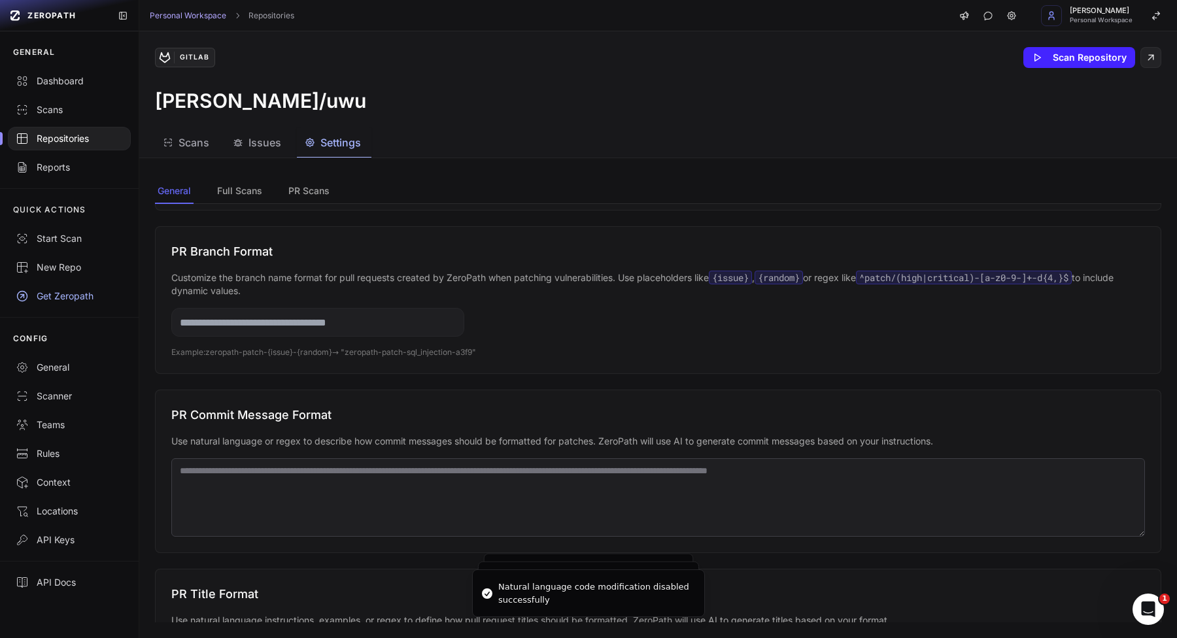
click at [301, 328] on input "text" at bounding box center [317, 322] width 293 height 29
type input "******"
click at [417, 325] on button "Save" at bounding box center [420, 322] width 36 height 18
click at [413, 327] on input "******" at bounding box center [317, 322] width 293 height 29
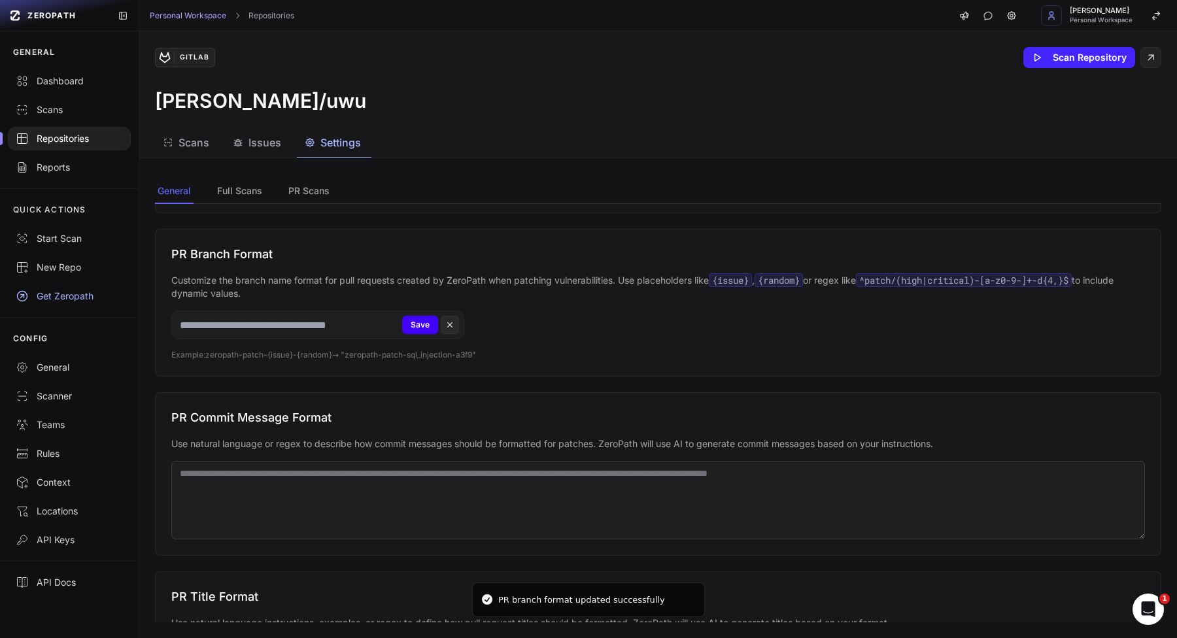
click at [410, 327] on button "Save" at bounding box center [420, 325] width 36 height 18
click at [417, 471] on textarea at bounding box center [658, 500] width 974 height 78
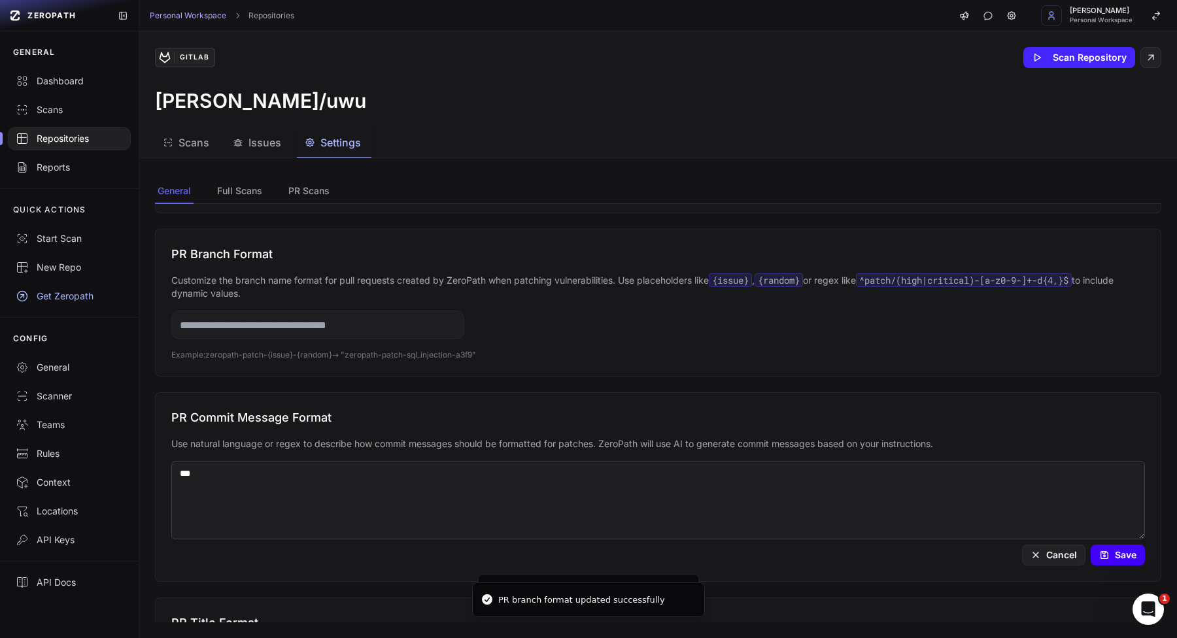
type textarea "***"
click at [1099, 556] on button "Save" at bounding box center [1118, 555] width 54 height 21
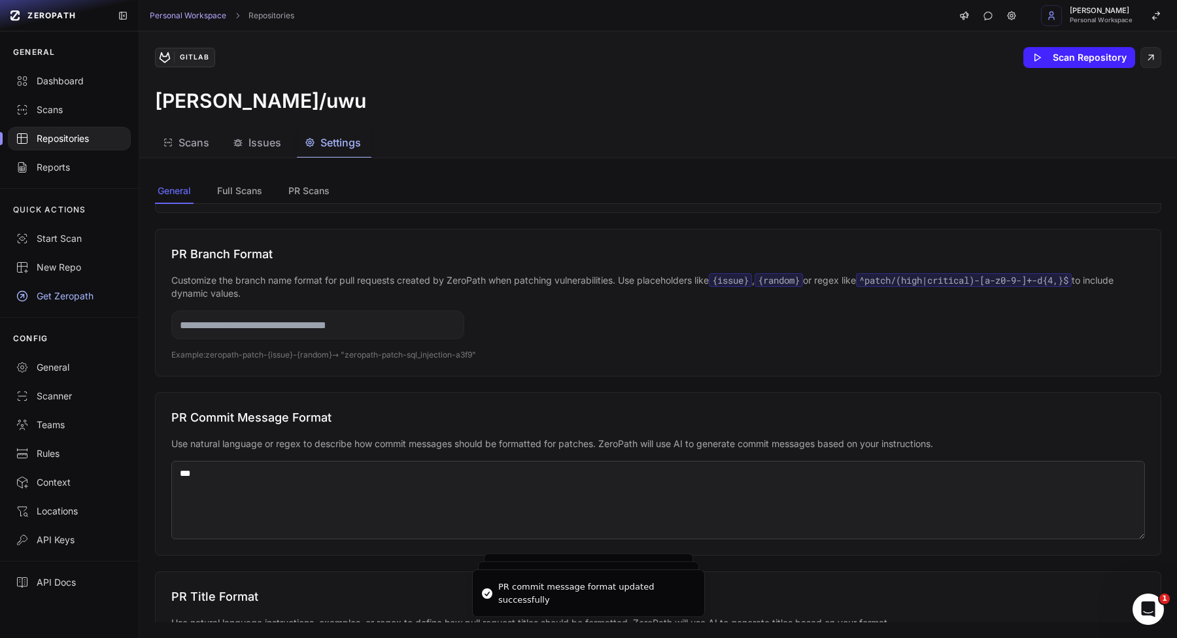
click at [904, 517] on textarea "***" at bounding box center [658, 500] width 974 height 78
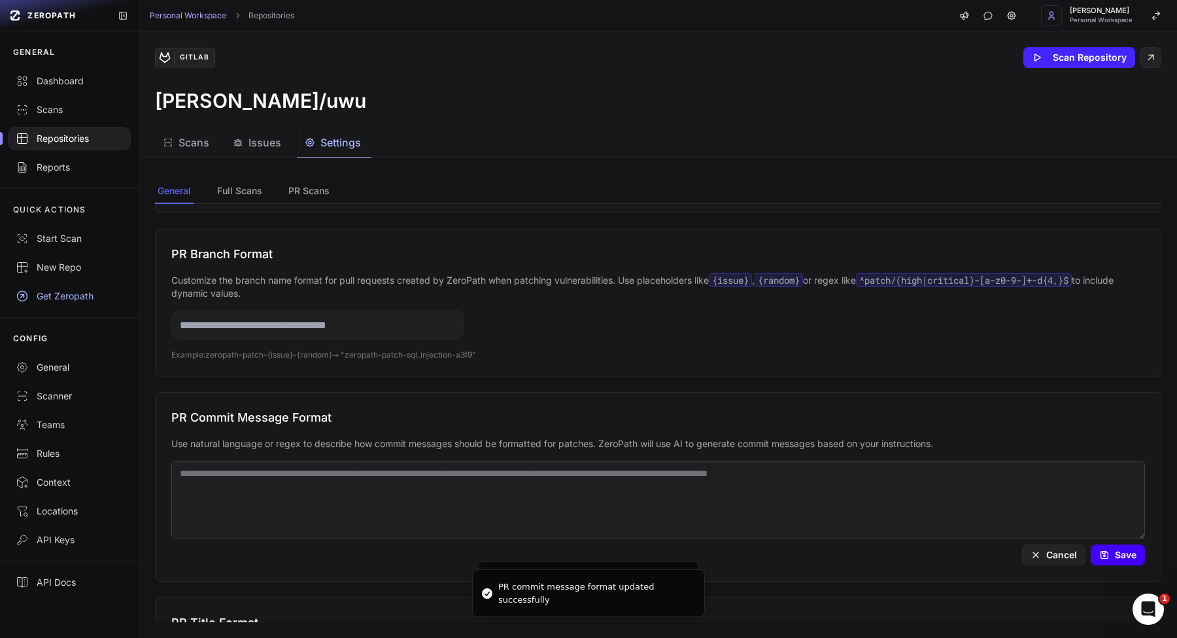
click at [1112, 561] on button "Save" at bounding box center [1118, 555] width 54 height 21
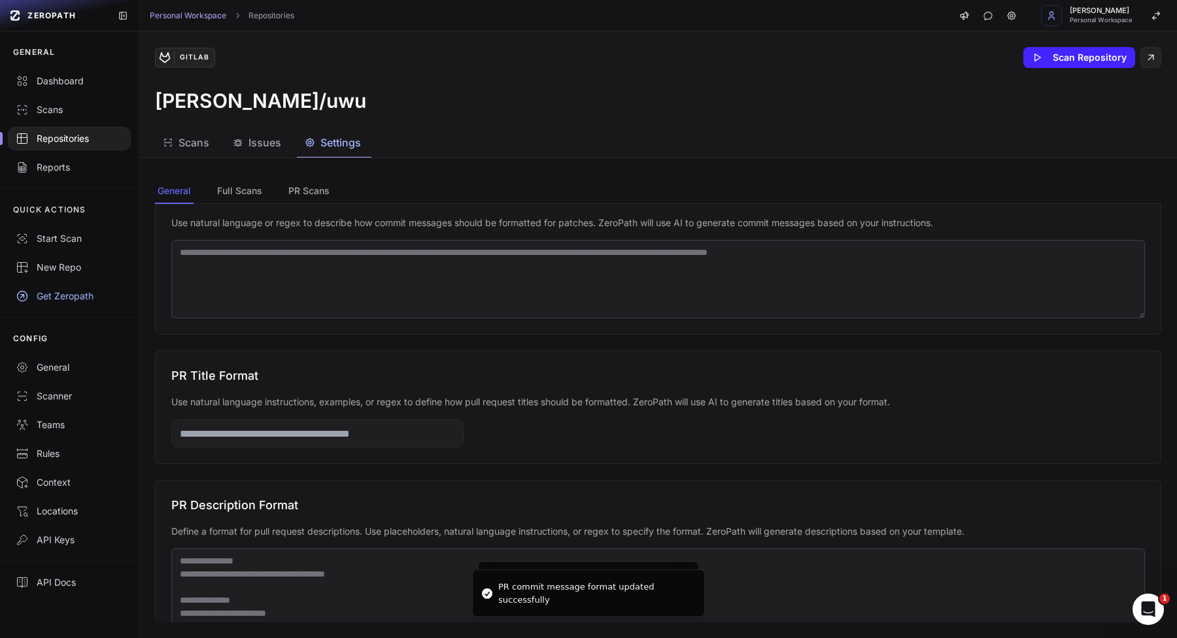
scroll to position [491, 0]
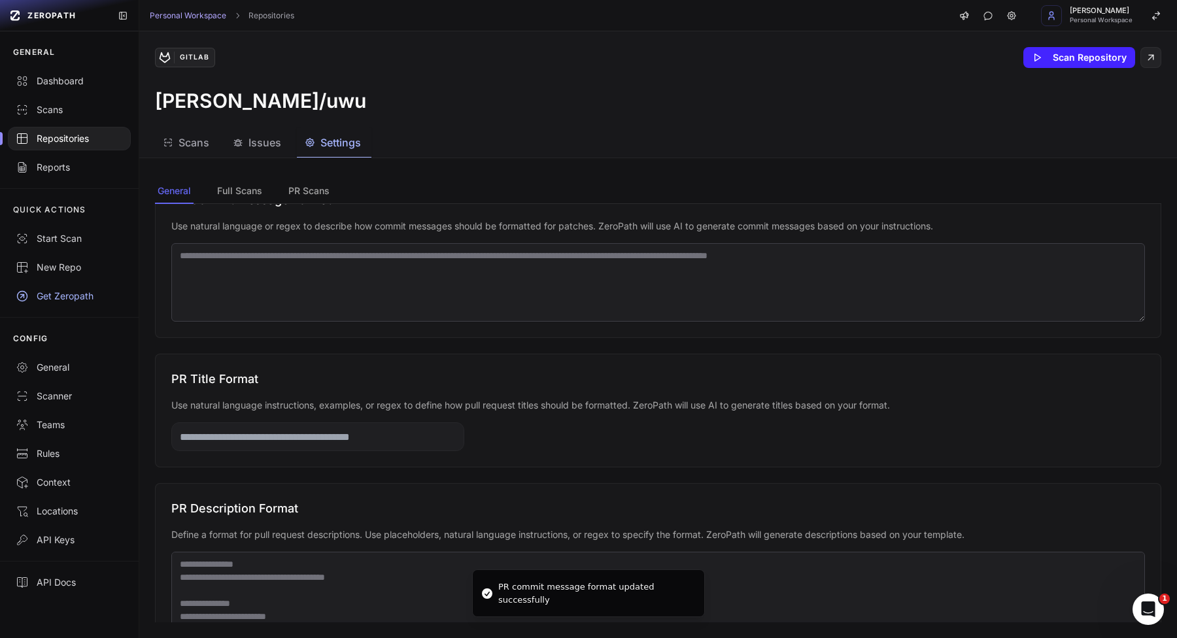
click at [402, 426] on input "text" at bounding box center [317, 436] width 293 height 29
type input "*****"
click at [328, 568] on textarea at bounding box center [658, 604] width 974 height 105
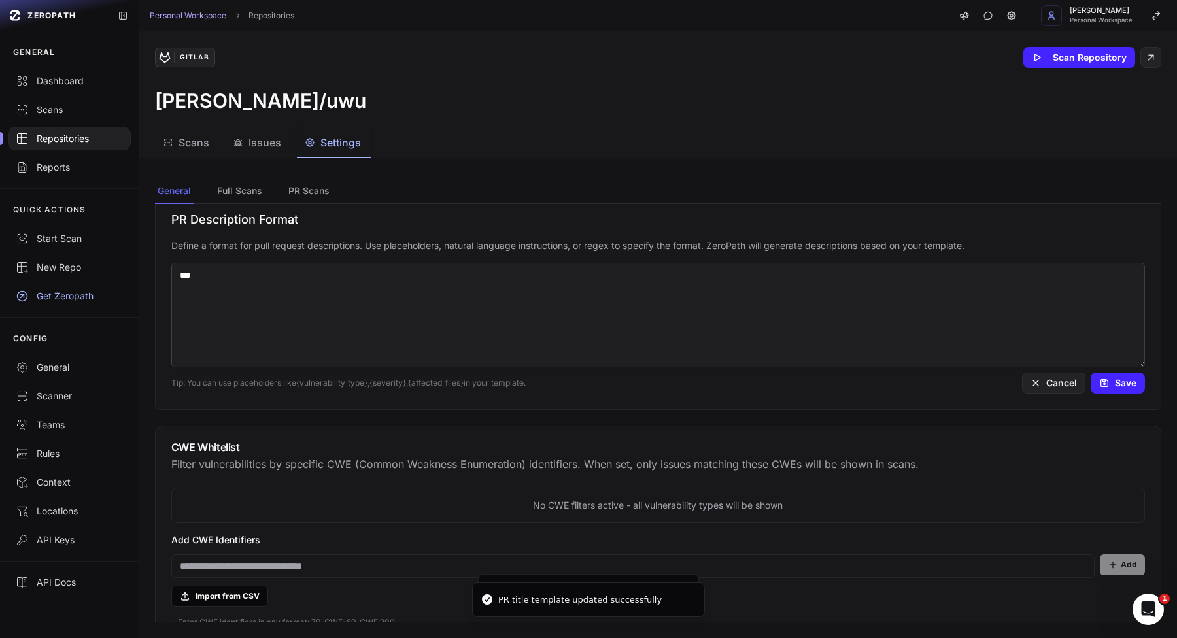
scroll to position [770, 0]
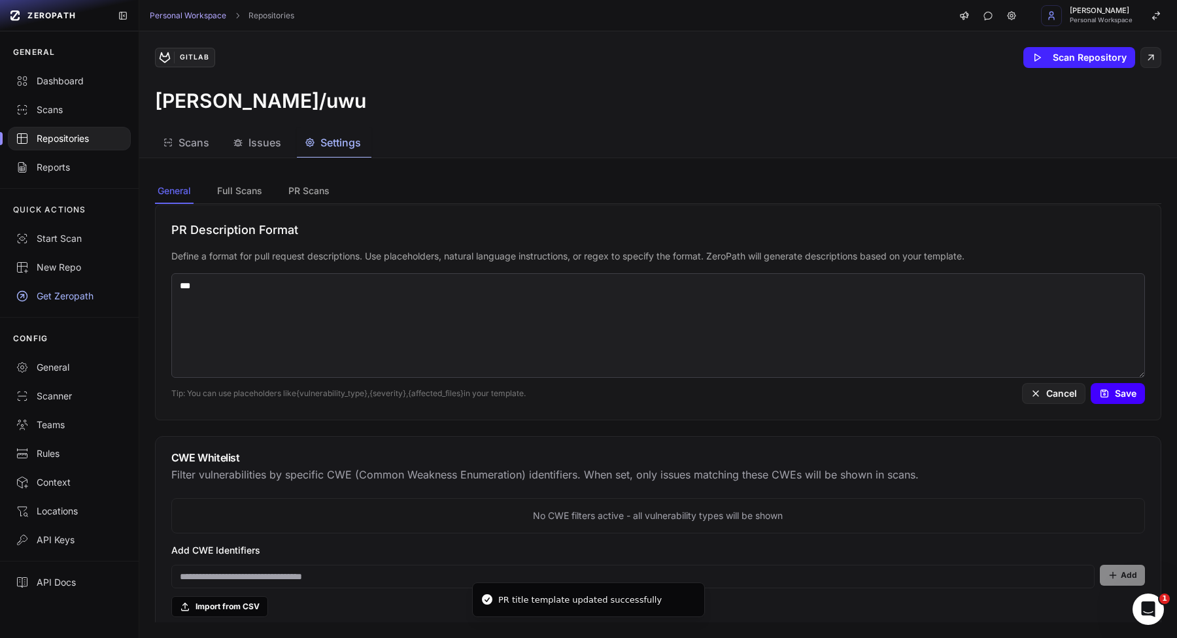
type textarea "***"
click at [1093, 394] on button "Save" at bounding box center [1118, 393] width 54 height 21
click at [845, 339] on textarea "***" at bounding box center [658, 325] width 974 height 105
click at [1092, 398] on button "Save" at bounding box center [1118, 393] width 54 height 21
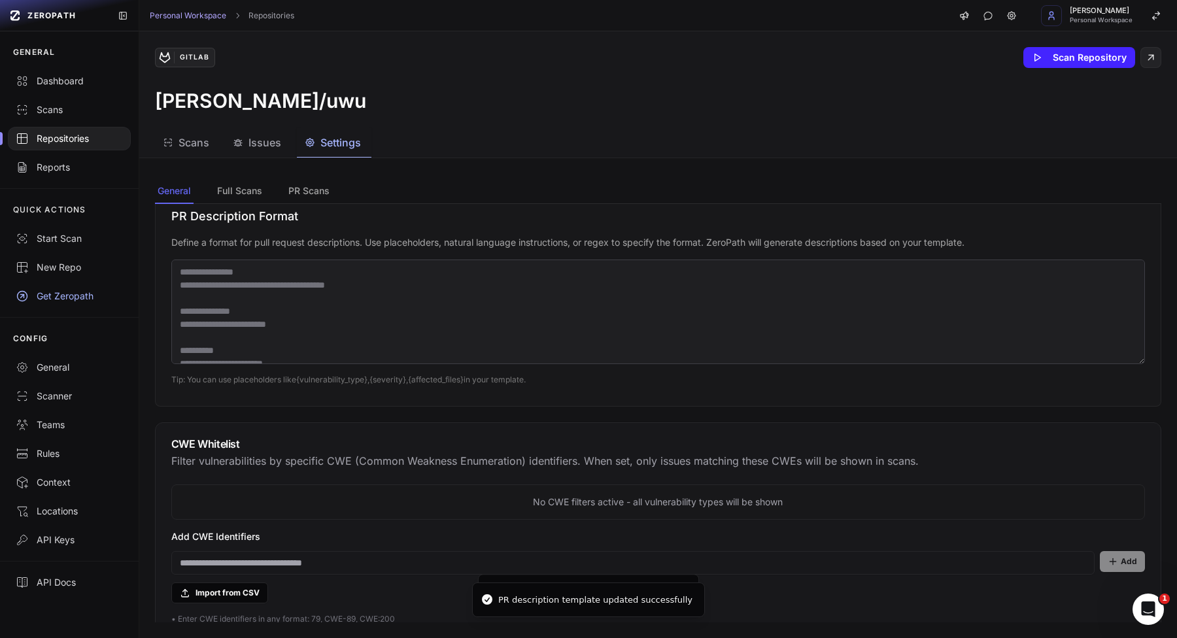
scroll to position [786, 0]
click at [386, 563] on input at bounding box center [632, 561] width 923 height 24
type input "*****"
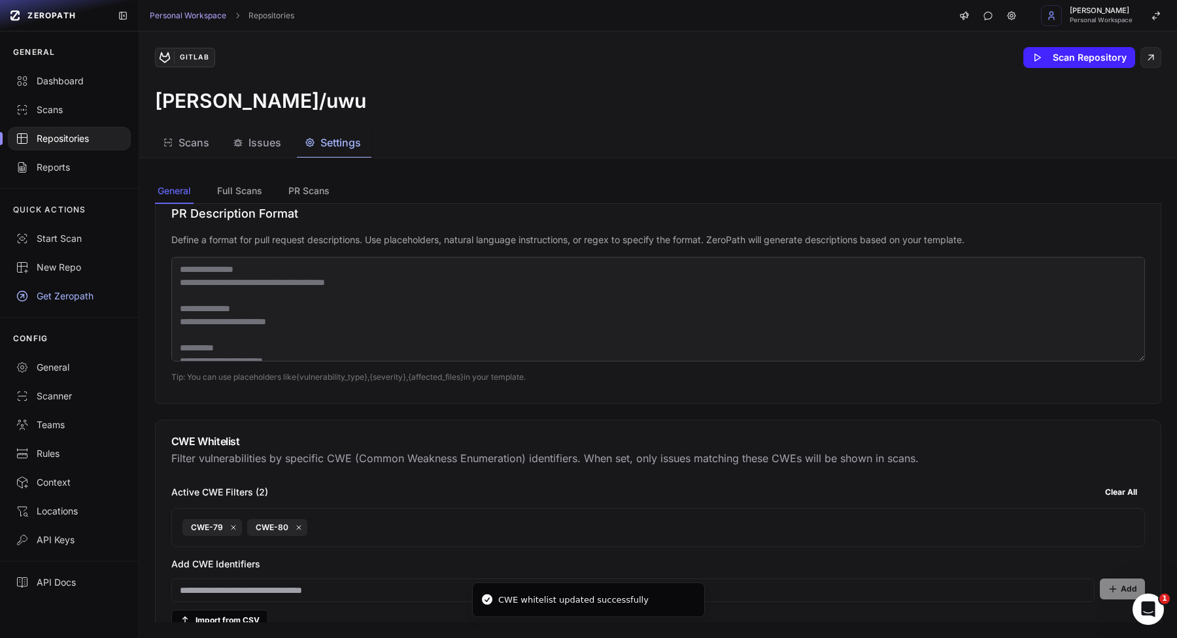
click at [385, 584] on input at bounding box center [632, 591] width 923 height 24
type input "***"
click at [300, 525] on icon at bounding box center [299, 528] width 8 height 8
click at [1115, 488] on button "Clear All" at bounding box center [1121, 492] width 48 height 21
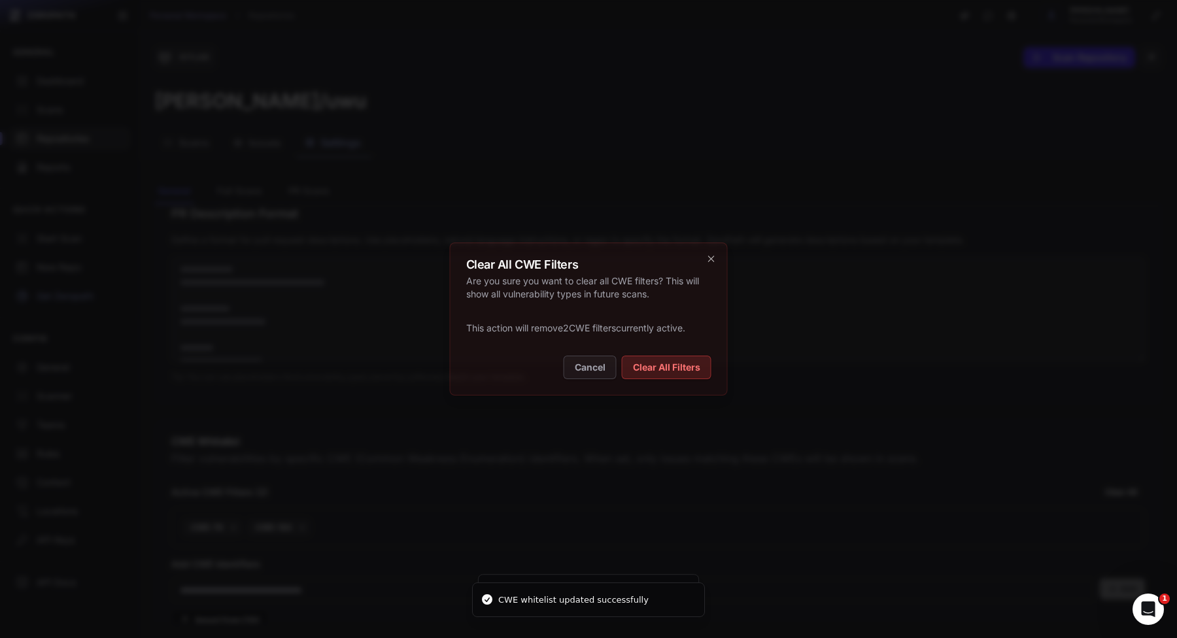
click at [690, 368] on button "Clear All Filters" at bounding box center [667, 368] width 90 height 24
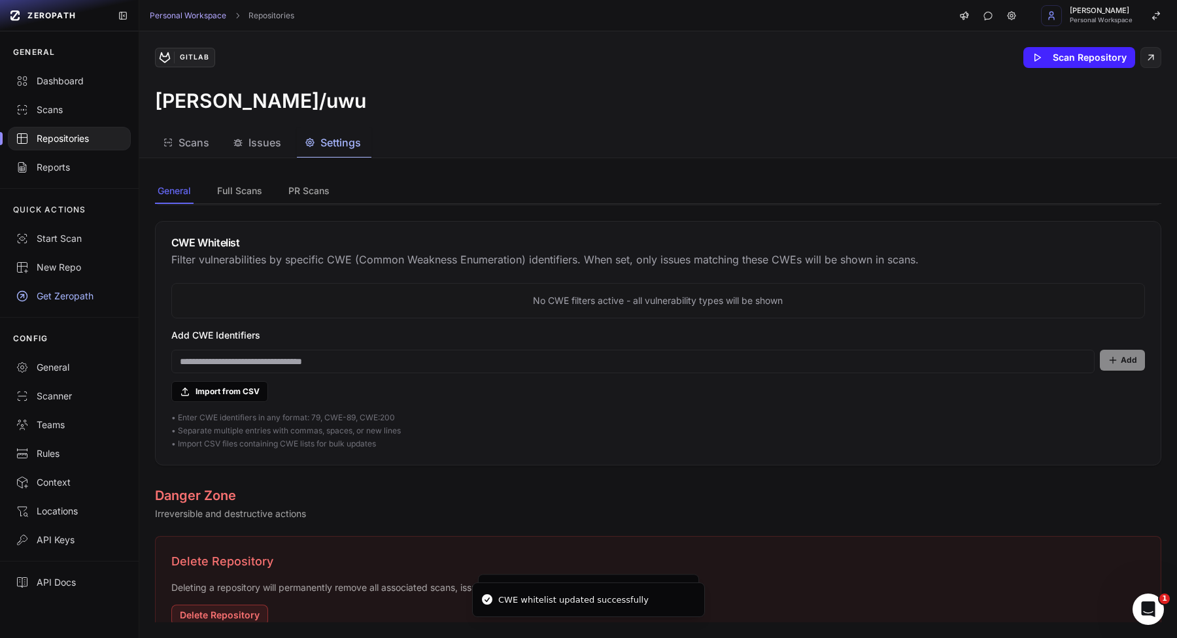
scroll to position [1020, 0]
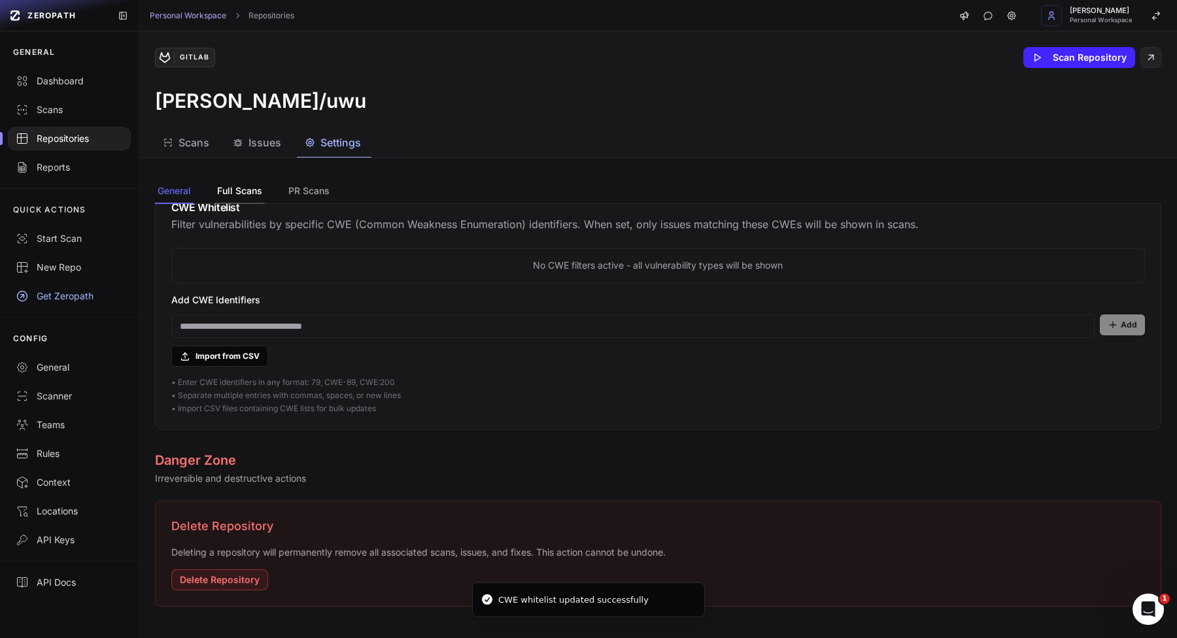
click at [286, 182] on button "Full Scans" at bounding box center [309, 191] width 46 height 25
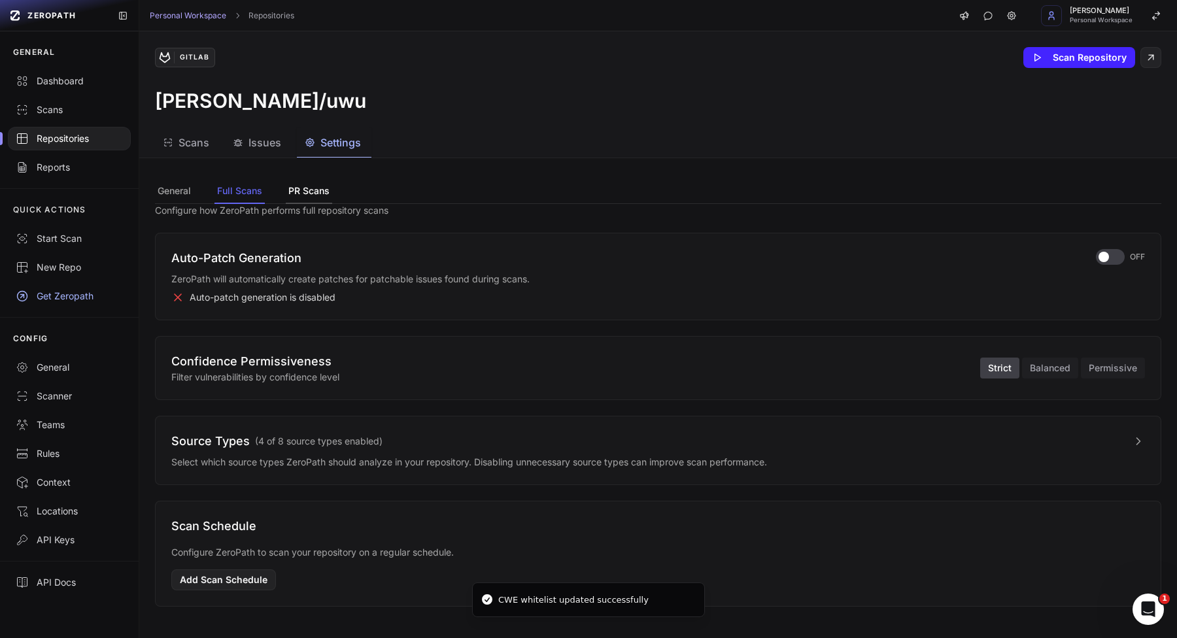
scroll to position [0, 0]
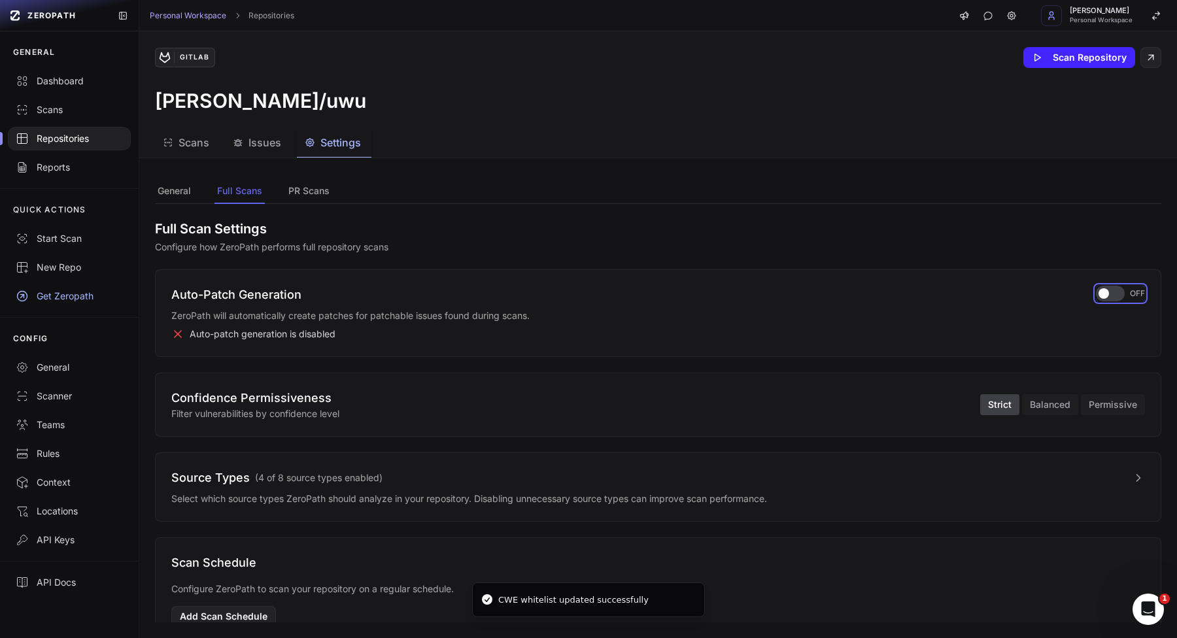
click at [1096, 290] on div "button" at bounding box center [1110, 294] width 29 height 16
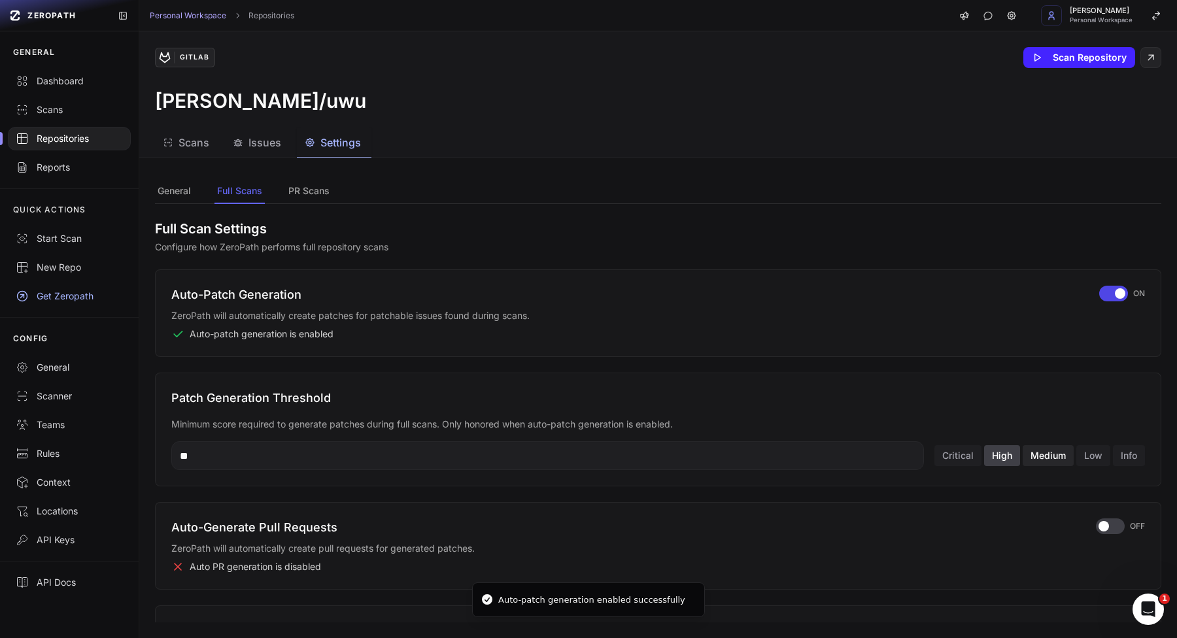
click at [1023, 463] on button "Medium" at bounding box center [1048, 455] width 51 height 21
click at [984, 458] on button "High" at bounding box center [1002, 455] width 36 height 21
type input "**"
click at [1099, 289] on div "button" at bounding box center [1113, 294] width 29 height 16
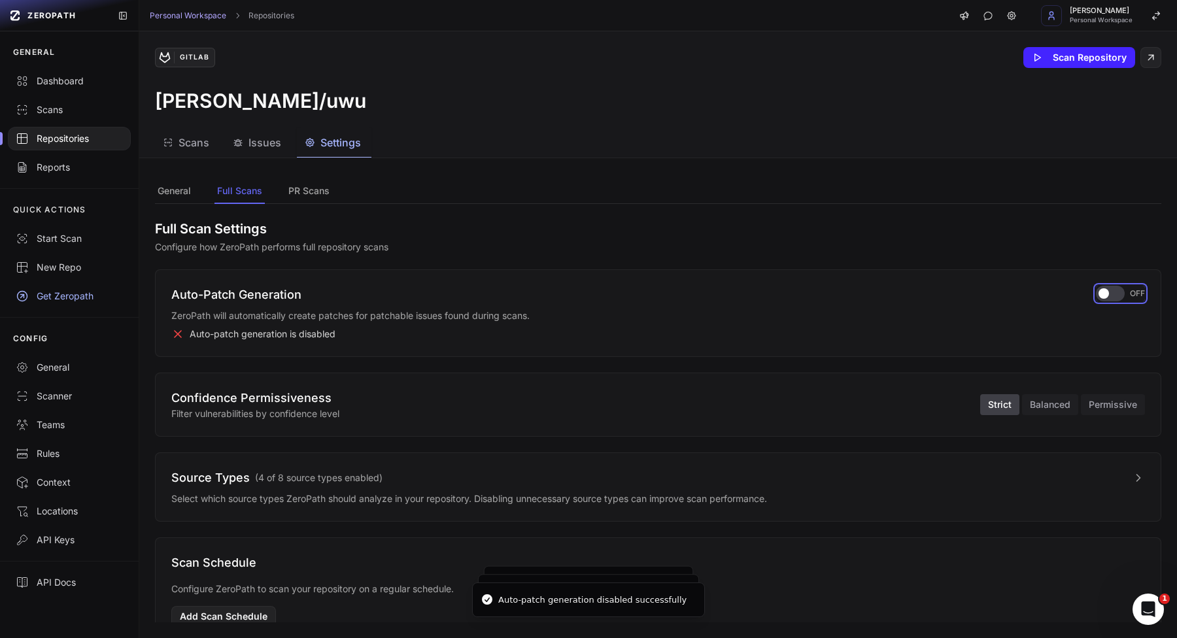
click at [1099, 300] on div "button" at bounding box center [1110, 294] width 29 height 16
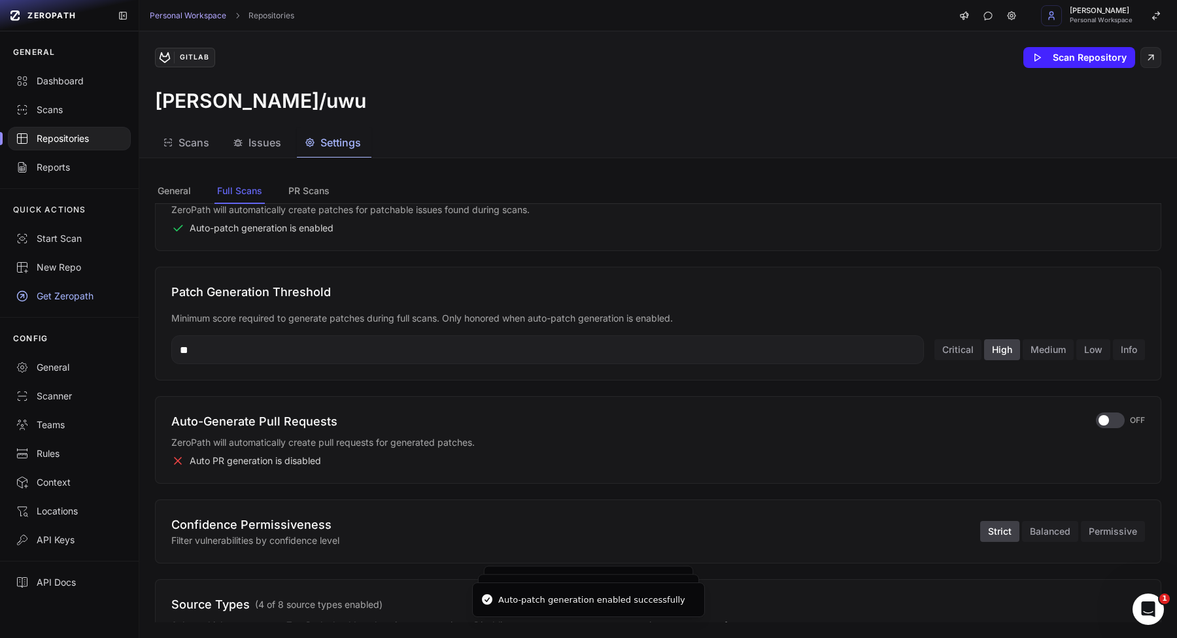
scroll to position [124, 0]
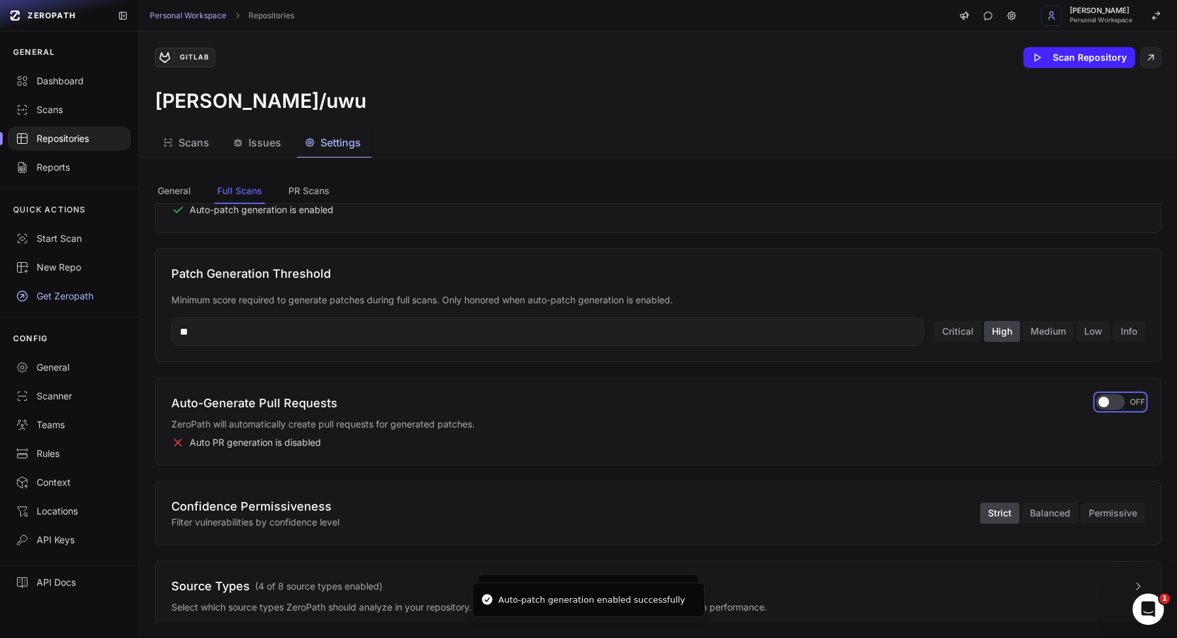
click at [1096, 407] on div "button" at bounding box center [1110, 402] width 29 height 16
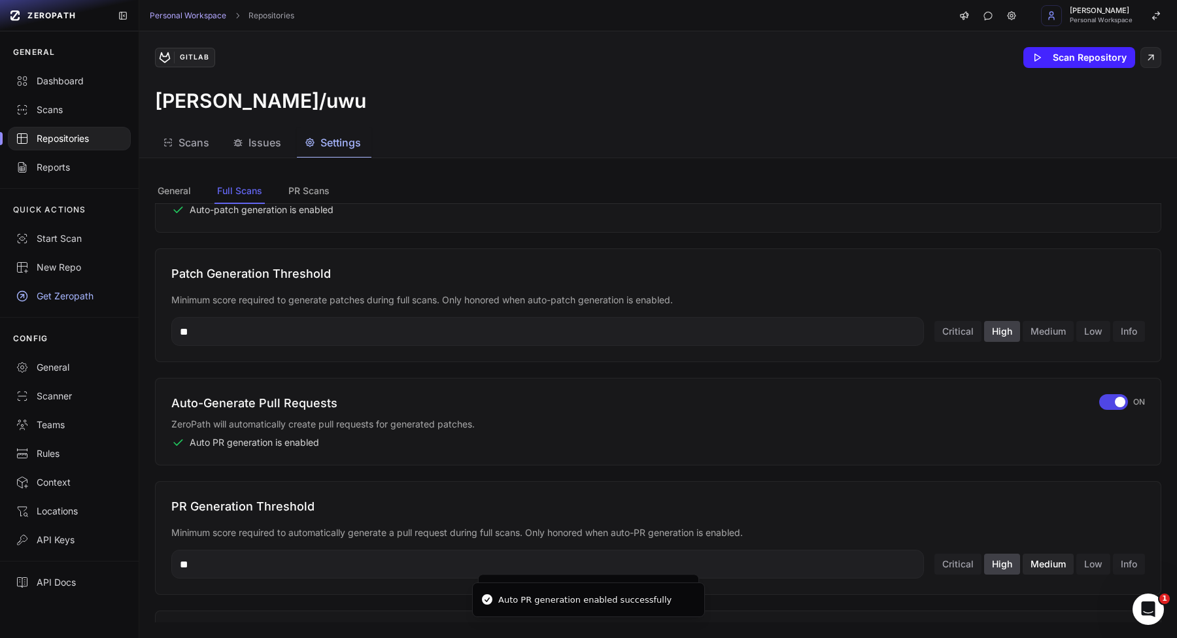
click at [1033, 562] on button "Medium" at bounding box center [1048, 564] width 51 height 21
type input "**"
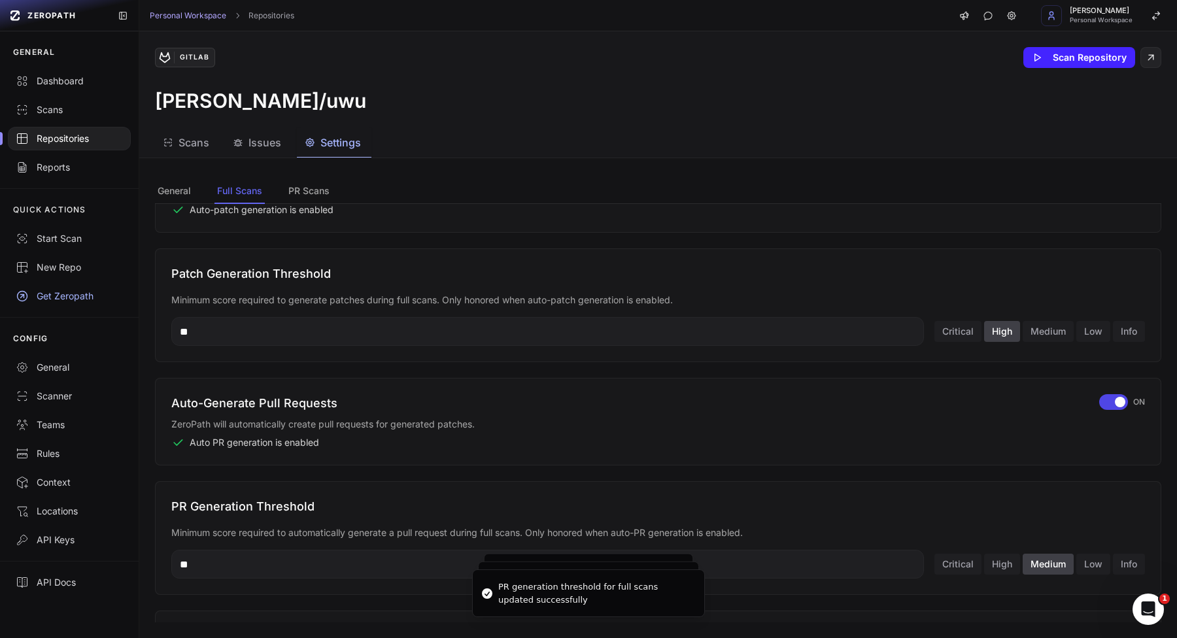
click at [812, 571] on input "**" at bounding box center [547, 564] width 753 height 29
type input "***"
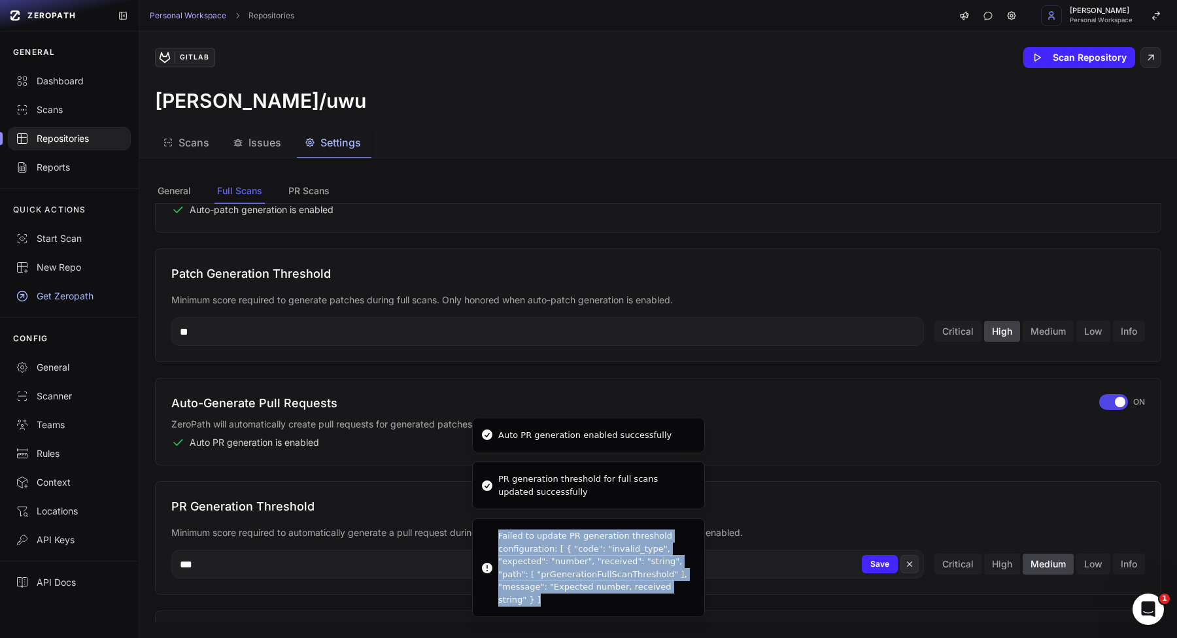
drag, startPoint x: 527, startPoint y: 557, endPoint x: 576, endPoint y: 602, distance: 66.6
click at [567, 600] on div "Failed to update PR generation threshold configuration: [ { "code": "invalid_ty…" at bounding box center [596, 568] width 196 height 77
drag, startPoint x: 516, startPoint y: 547, endPoint x: 496, endPoint y: 530, distance: 26.5
click at [516, 547] on div "Failed to update PR generation threshold configuration: [ { "code": "invalid_ty…" at bounding box center [596, 568] width 196 height 77
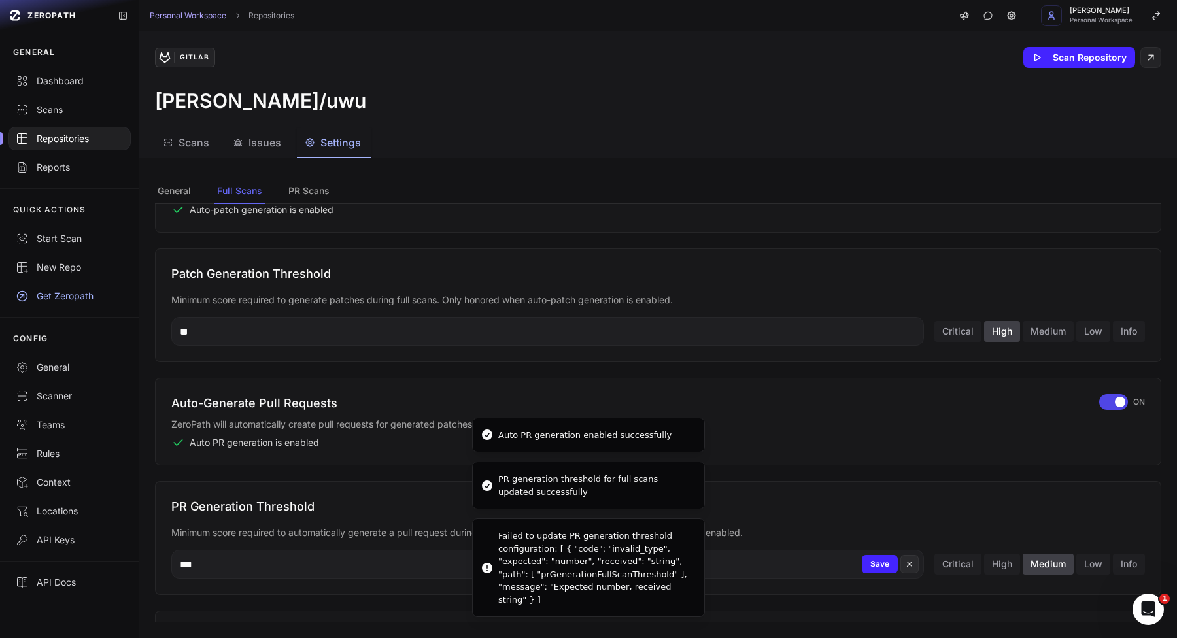
click at [481, 521] on li "Failed to update PR generation threshold configuration: [ { "code": "invalid_ty…" at bounding box center [588, 568] width 233 height 99
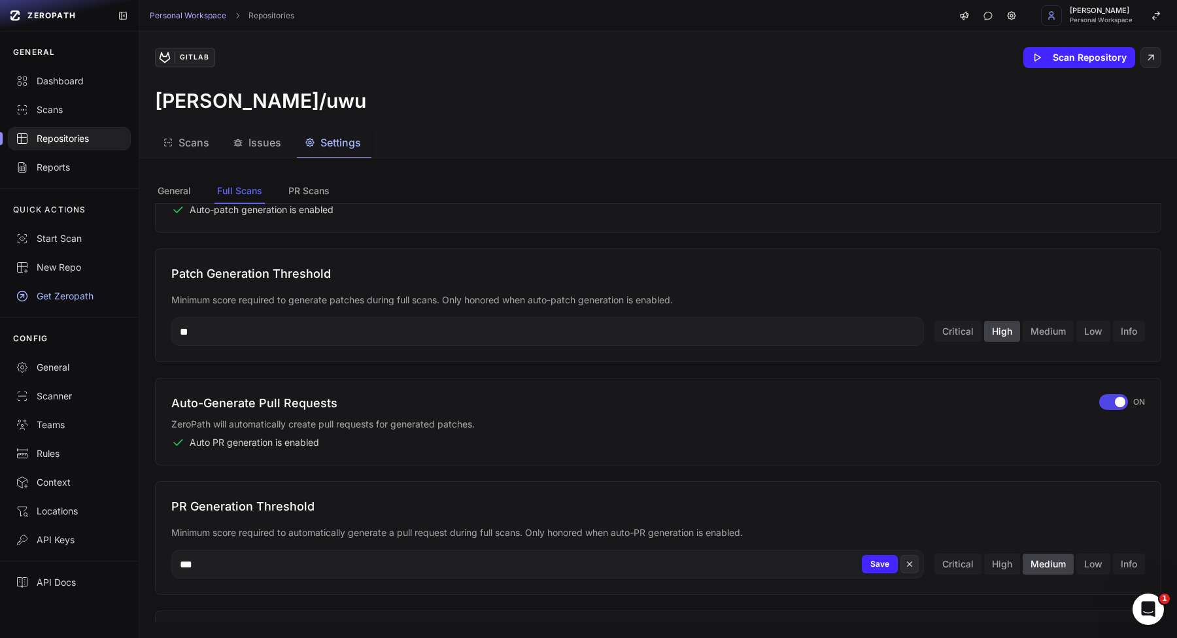
click at [309, 572] on input "***" at bounding box center [547, 564] width 753 height 29
click at [862, 564] on button "Save" at bounding box center [880, 564] width 36 height 18
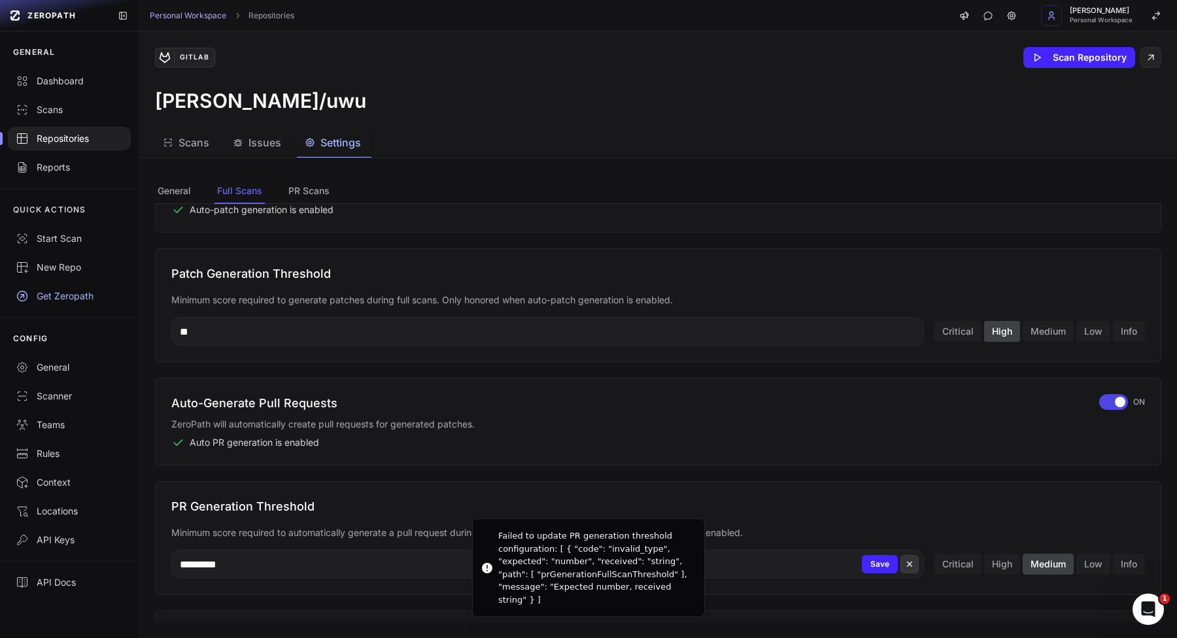
click at [905, 564] on icon at bounding box center [909, 564] width 9 height 16
type input "**"
click at [547, 326] on input "**" at bounding box center [547, 331] width 753 height 29
click at [862, 337] on button "Save" at bounding box center [880, 331] width 36 height 18
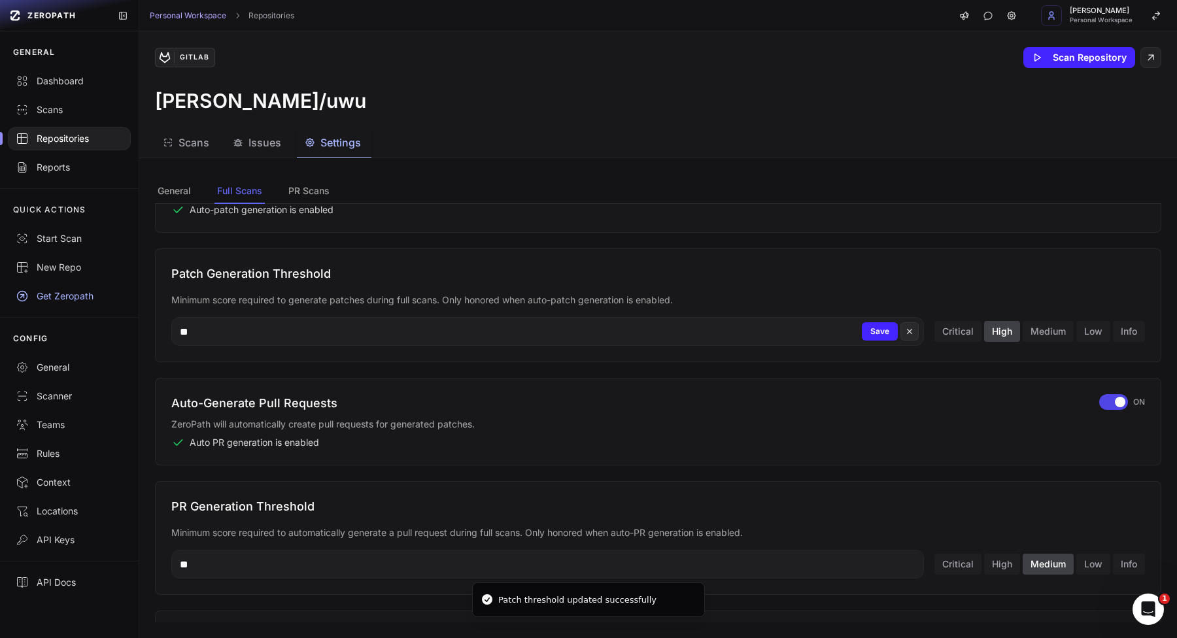
drag, startPoint x: 725, startPoint y: 323, endPoint x: 732, endPoint y: 331, distance: 10.6
click at [726, 325] on input "**" at bounding box center [547, 331] width 753 height 29
click at [732, 331] on input "**" at bounding box center [547, 331] width 753 height 29
type input "*"
click at [1023, 335] on button "Medium" at bounding box center [1048, 331] width 51 height 21
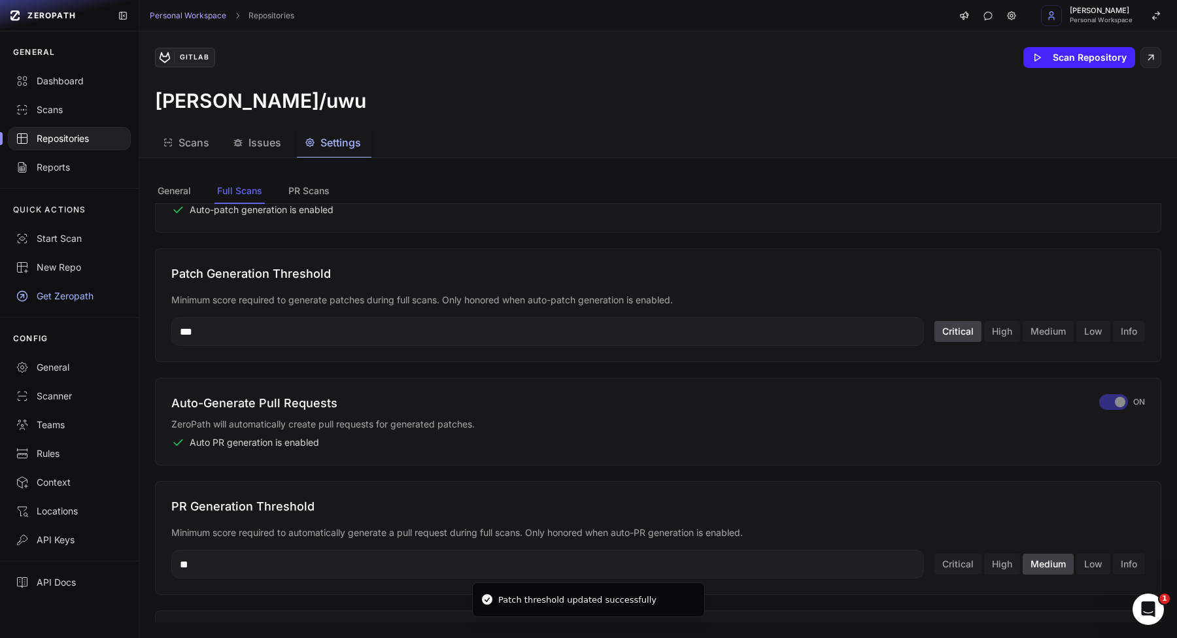
type input "**"
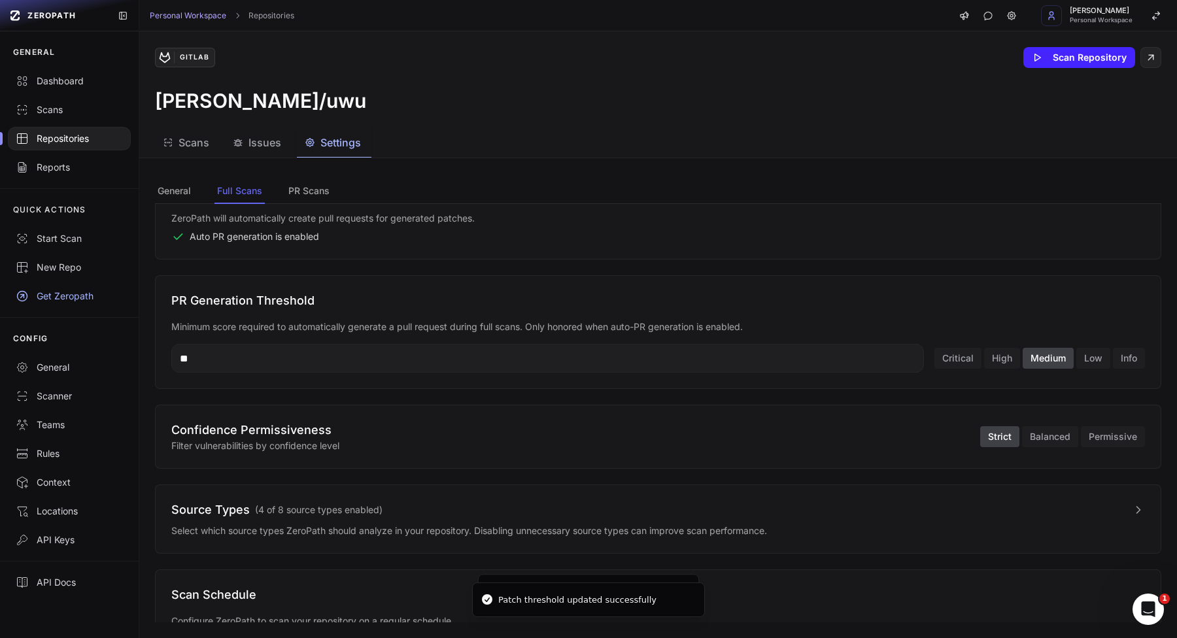
scroll to position [341, 0]
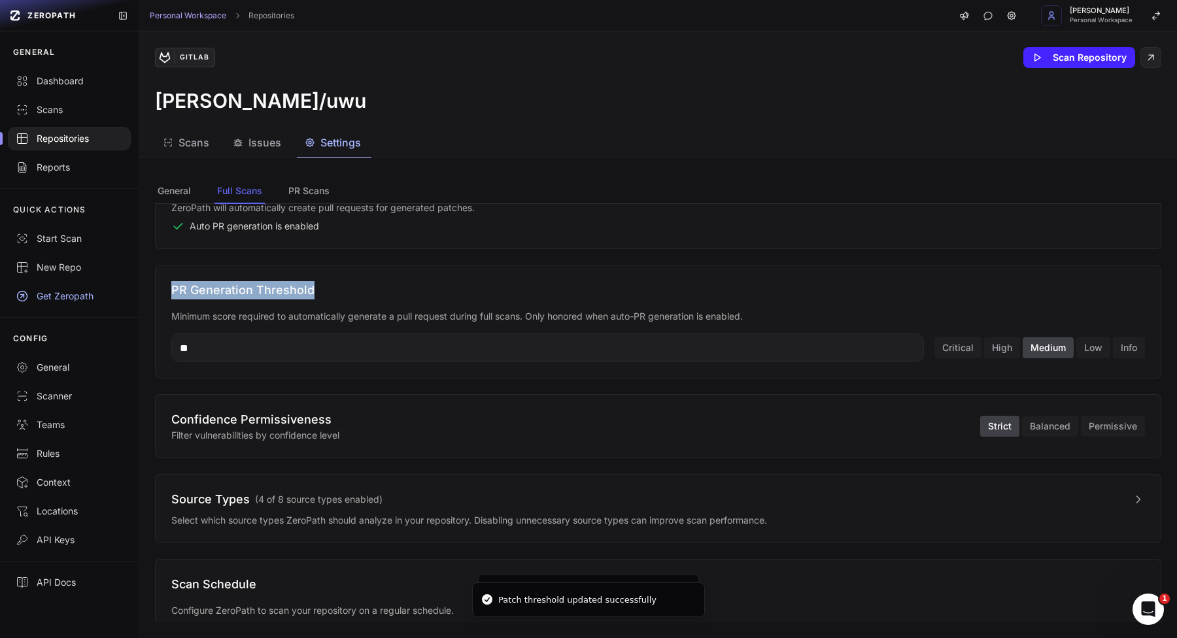
drag, startPoint x: 167, startPoint y: 288, endPoint x: 390, endPoint y: 288, distance: 223.0
click at [387, 287] on div "PR Generation Threshold Minimum score required to automatically generate a pull…" at bounding box center [658, 322] width 1006 height 114
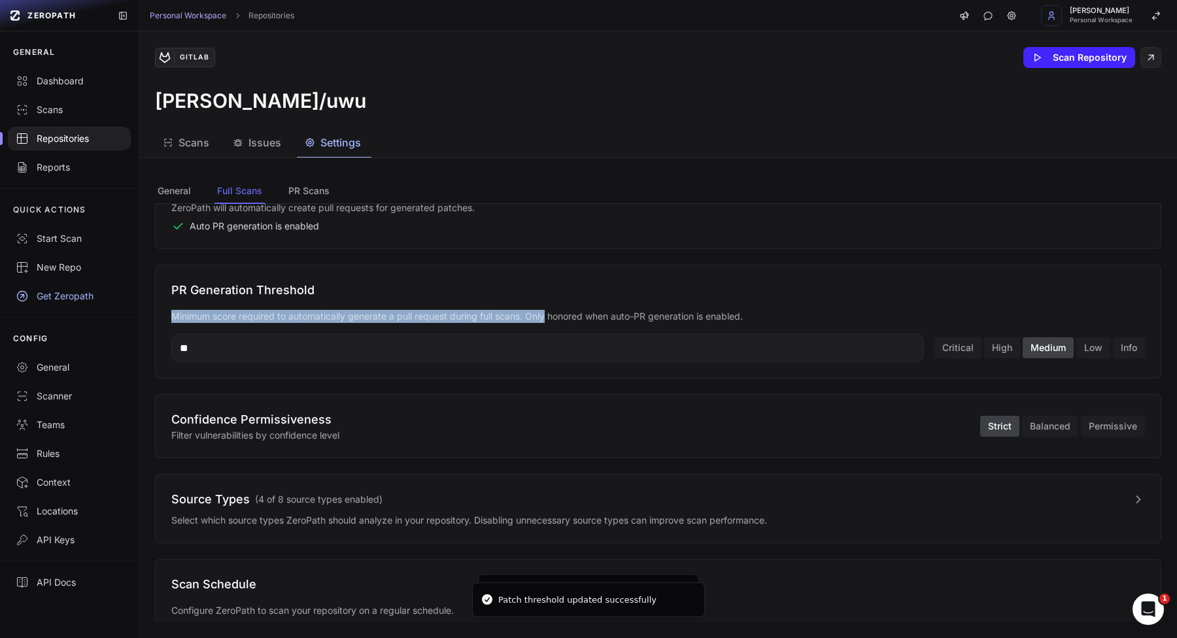
drag, startPoint x: 547, startPoint y: 311, endPoint x: 641, endPoint y: 328, distance: 95.8
click at [549, 311] on div "PR Generation Threshold Minimum score required to automatically generate a pull…" at bounding box center [658, 322] width 1006 height 114
click at [1022, 425] on button "Balanced" at bounding box center [1050, 426] width 56 height 21
click at [989, 430] on button "Strict" at bounding box center [999, 426] width 39 height 21
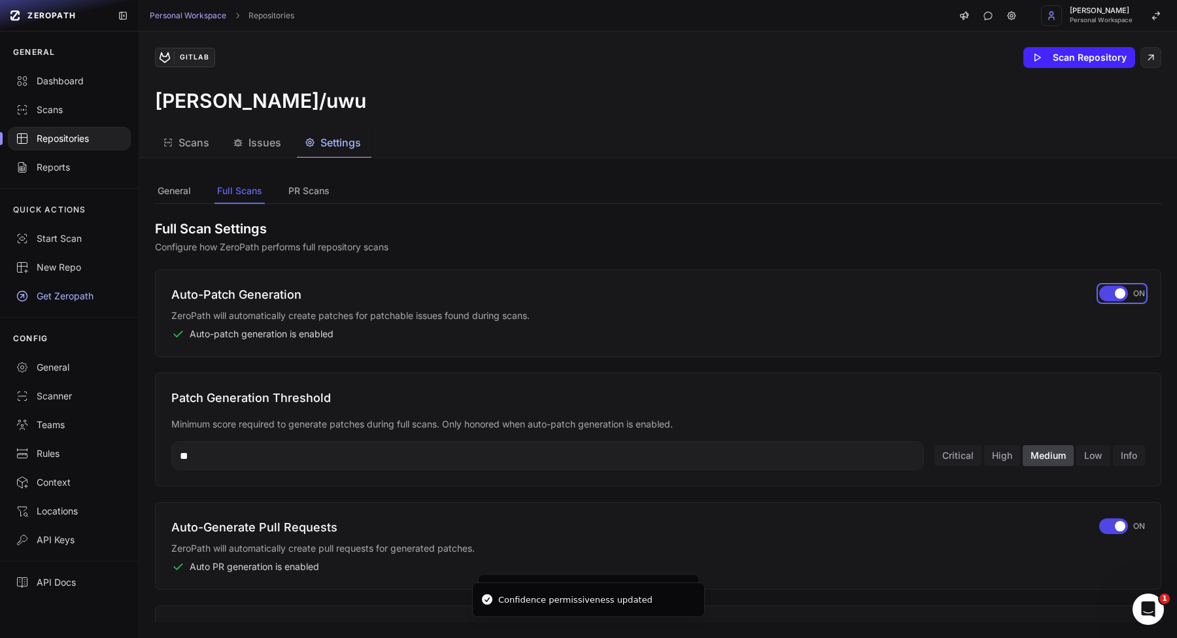
click at [1099, 294] on div "button" at bounding box center [1113, 294] width 29 height 16
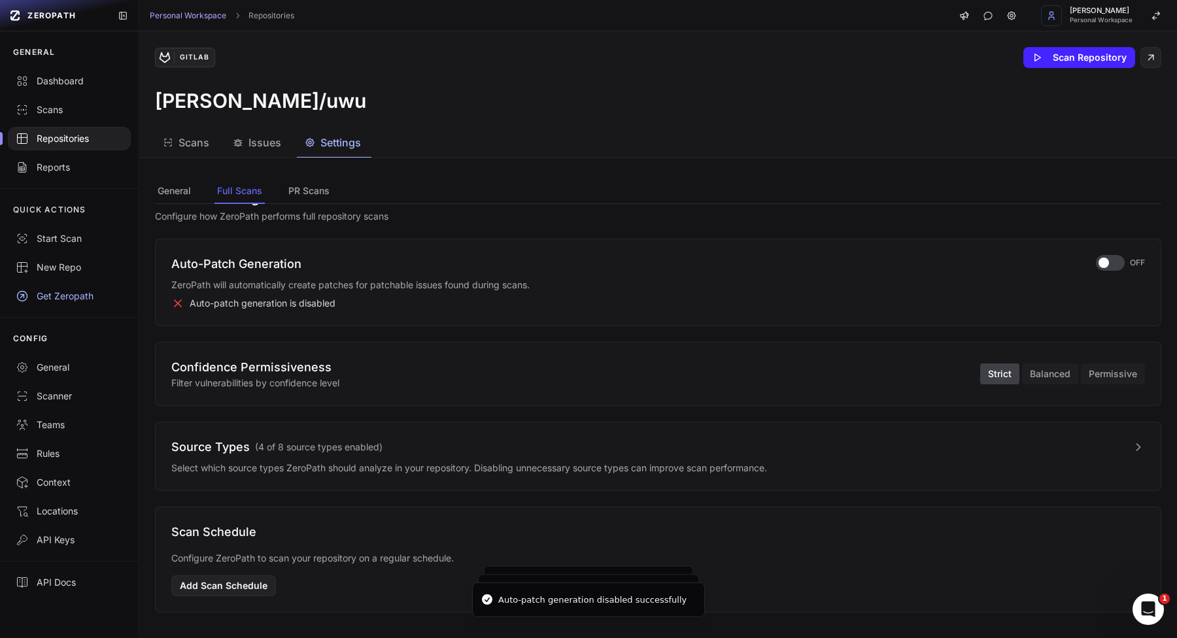
scroll to position [37, 0]
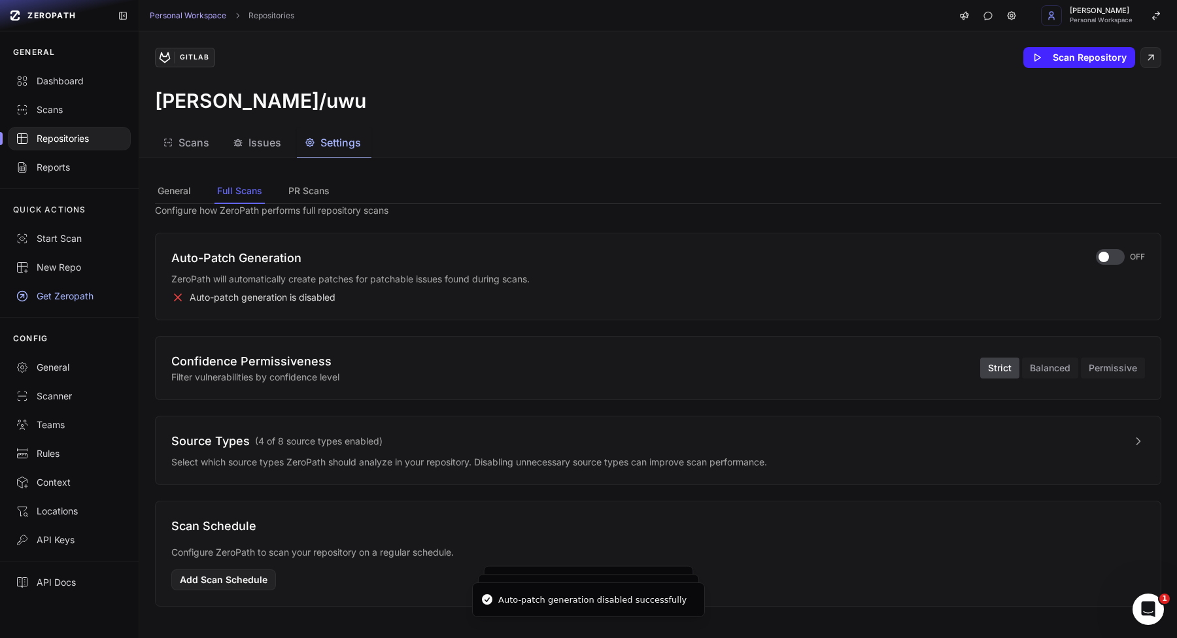
click at [489, 456] on p "Select which source types ZeroPath should analyze in your repository. Disabling…" at bounding box center [658, 462] width 974 height 13
click at [407, 451] on div "Source Types ( 4 of 8 source types enabled ) Select which source types ZeroPath…" at bounding box center [658, 450] width 974 height 37
click at [394, 439] on button "Source Types ( 4 of 8 source types enabled )" at bounding box center [658, 441] width 974 height 18
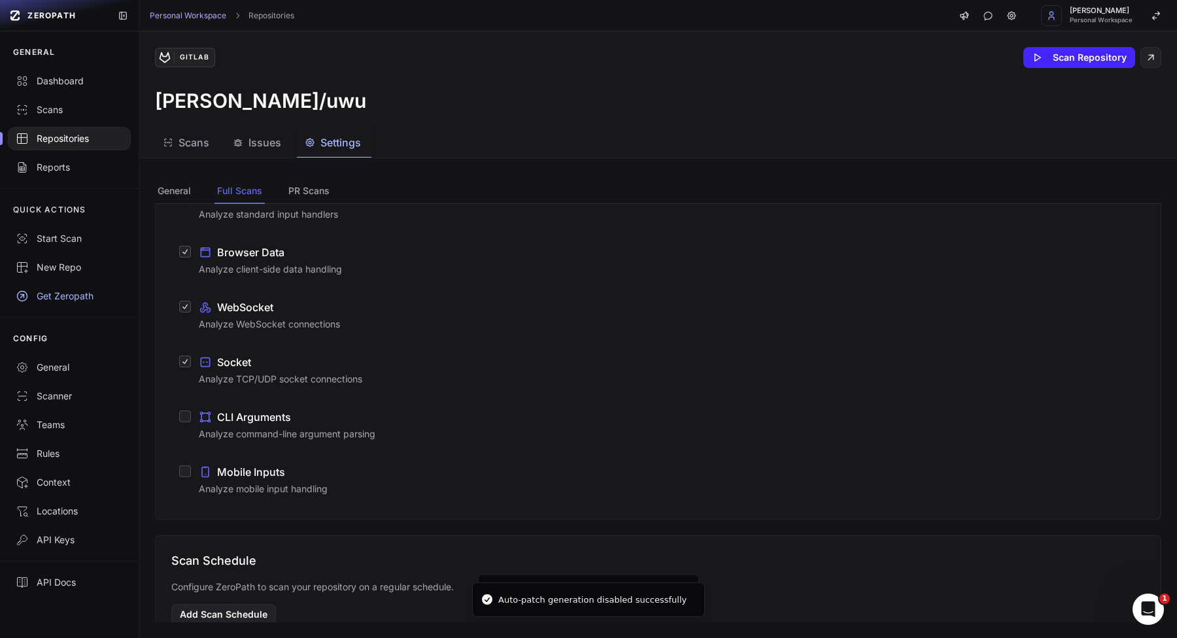
scroll to position [243, 0]
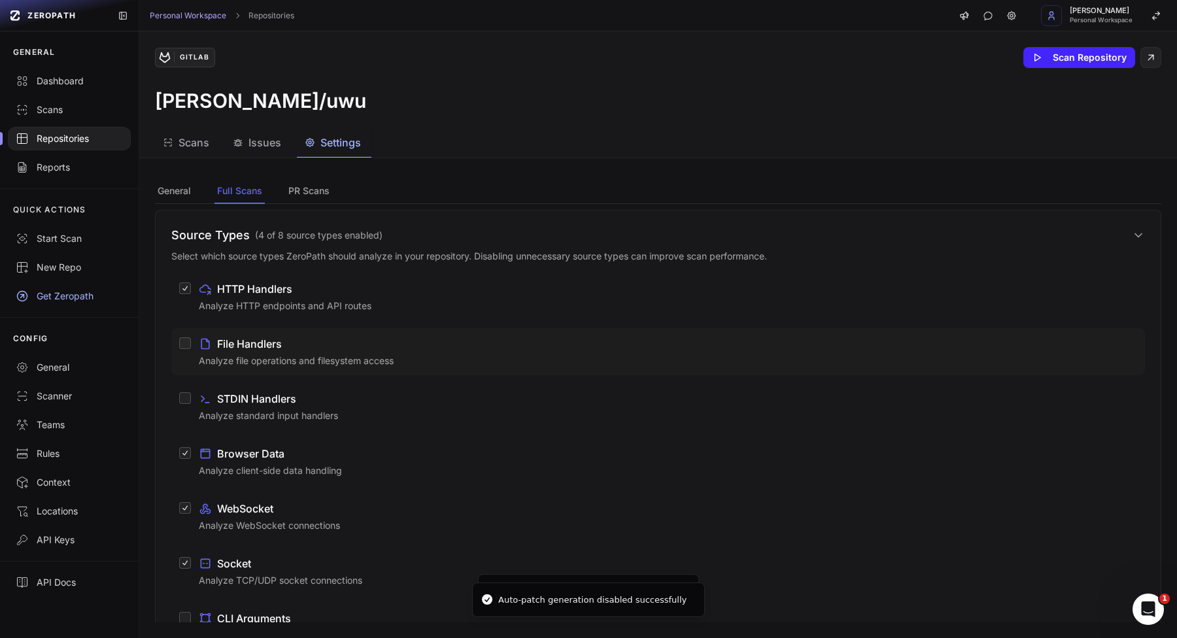
click at [262, 360] on p "Analyze file operations and filesystem access" at bounding box center [668, 360] width 938 height 13
click at [191, 349] on button "File Handlers Analyze file operations and filesystem access" at bounding box center [185, 343] width 12 height 12
click at [273, 406] on span "STDIN Handlers" at bounding box center [256, 399] width 79 height 16
click at [191, 404] on button "STDIN Handlers Analyze standard input handlers" at bounding box center [185, 398] width 12 height 12
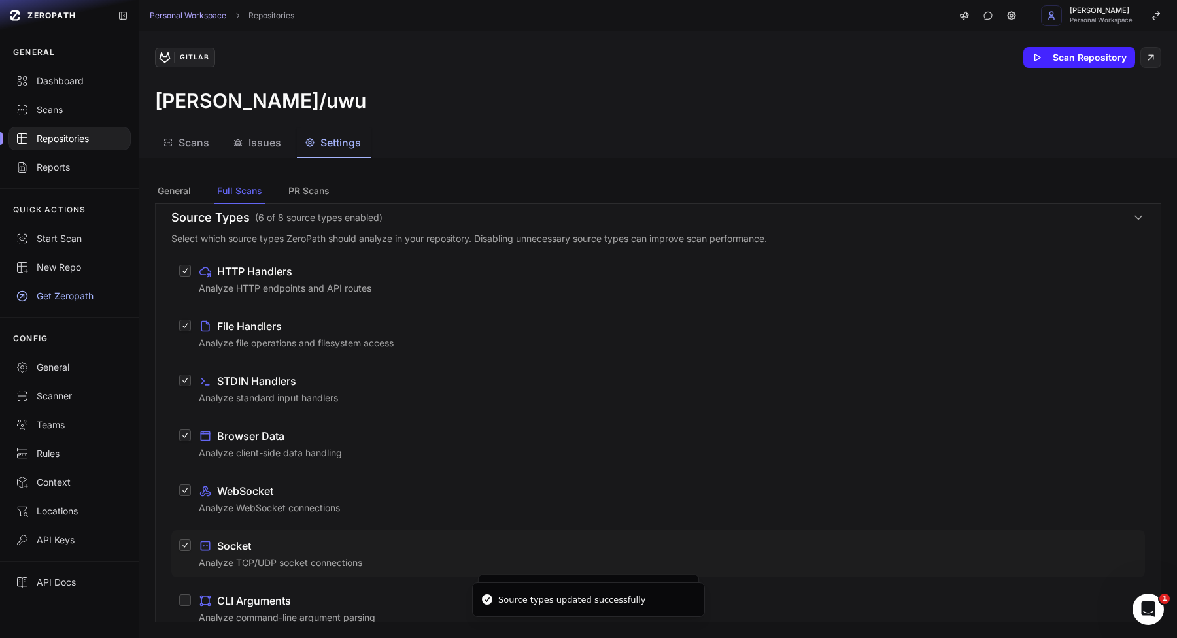
scroll to position [263, 0]
click at [279, 595] on span "CLI Arguments" at bounding box center [254, 599] width 74 height 16
click at [191, 595] on button "CLI Arguments Analyze command-line argument parsing" at bounding box center [185, 598] width 12 height 12
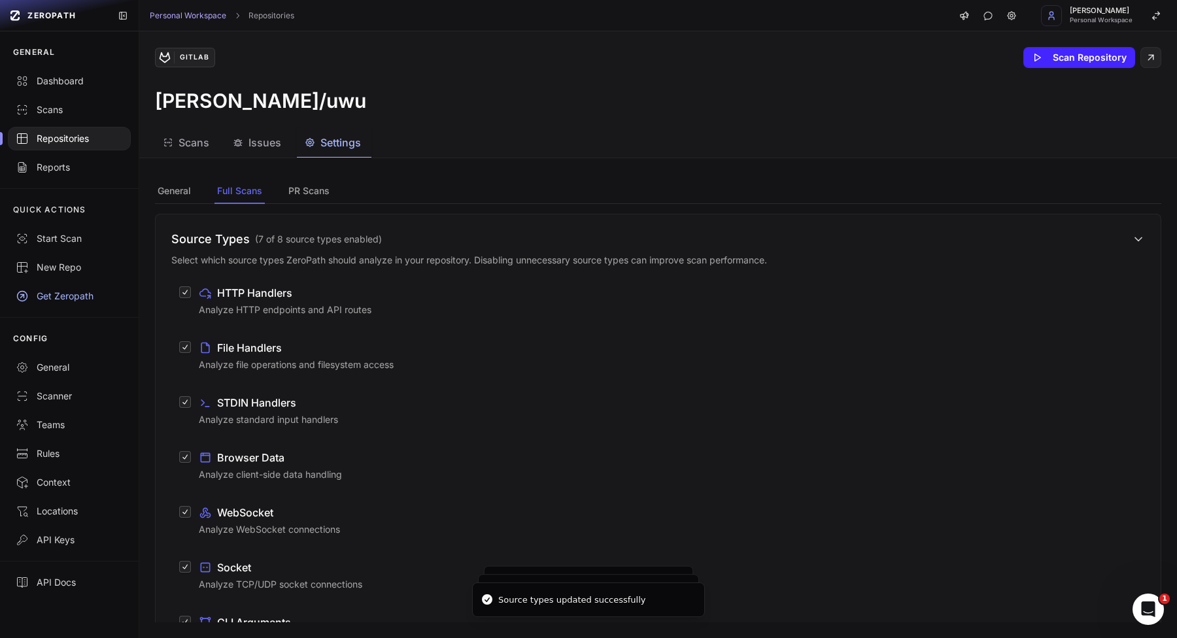
click at [322, 242] on span "( 7 of 8 source types enabled )" at bounding box center [318, 239] width 127 height 13
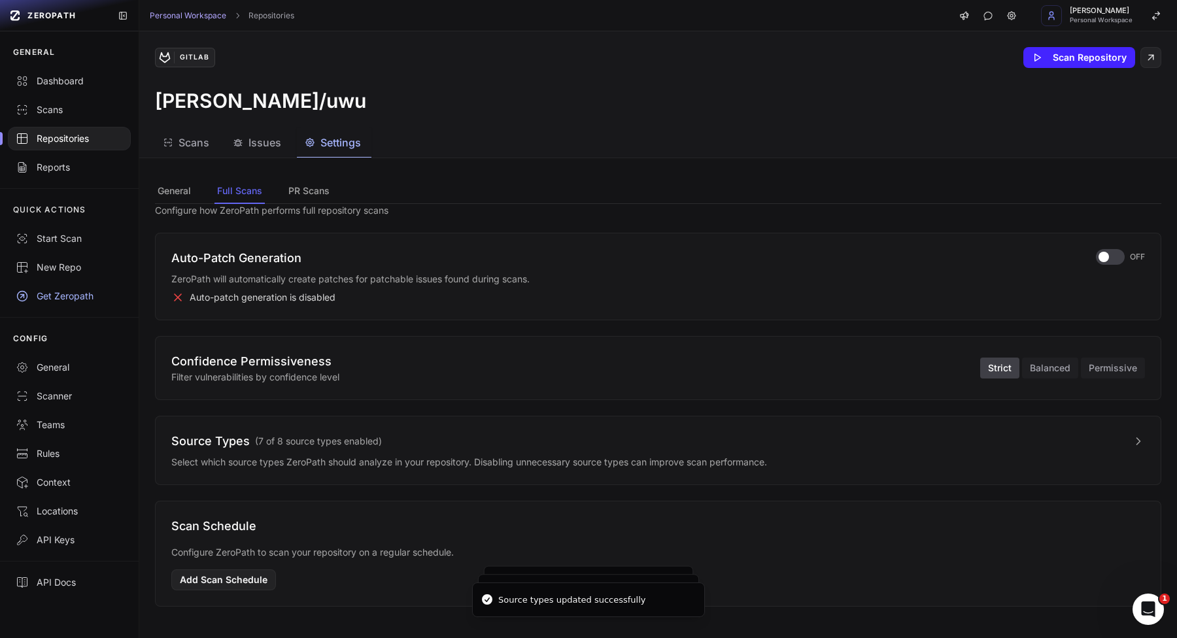
scroll to position [37, 0]
click at [213, 579] on button "Add Scan Schedule" at bounding box center [223, 580] width 105 height 21
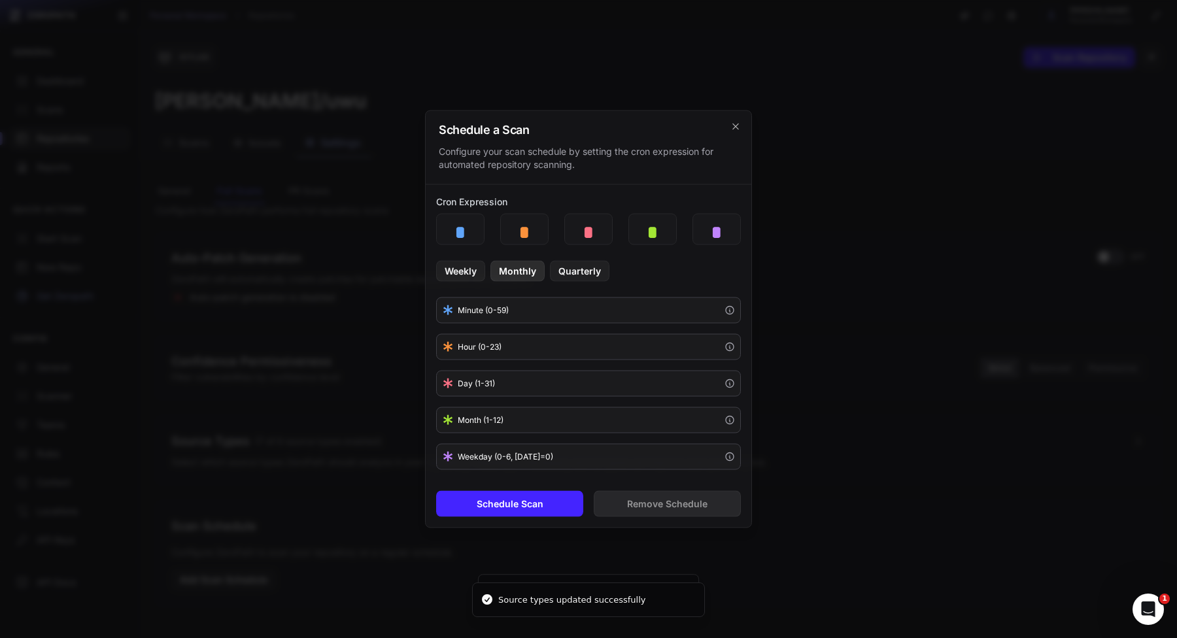
click at [522, 279] on button "Monthly" at bounding box center [517, 271] width 54 height 21
type input "*"
click at [547, 507] on button "Schedule Scan" at bounding box center [509, 504] width 147 height 26
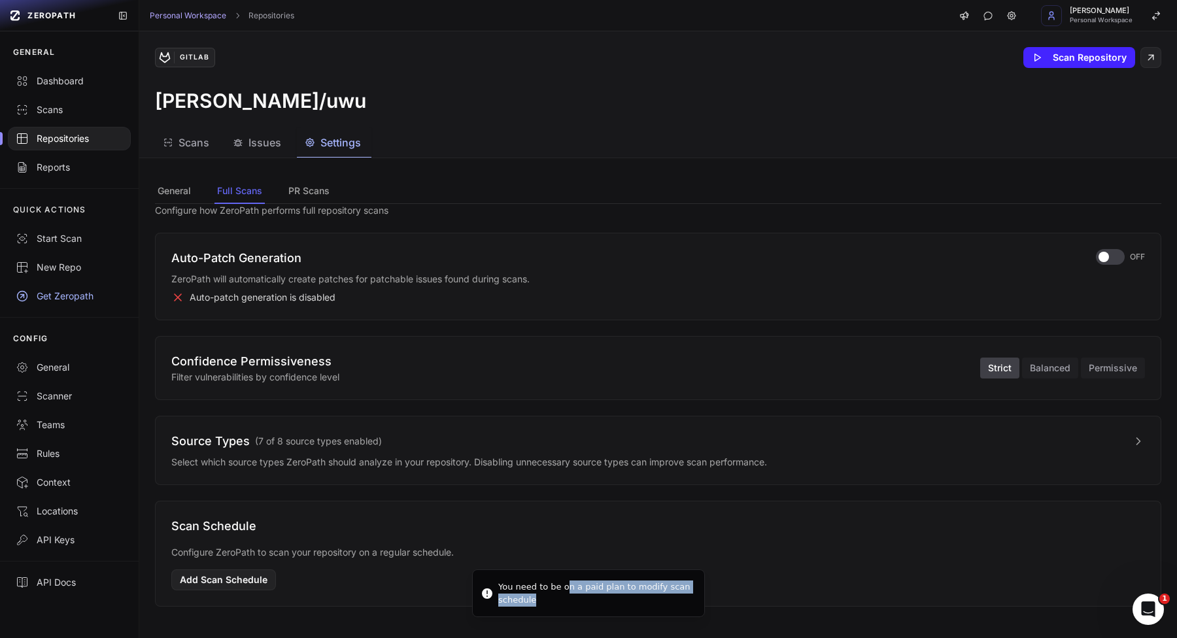
drag, startPoint x: 566, startPoint y: 586, endPoint x: 696, endPoint y: 605, distance: 132.2
click at [683, 606] on div "You need to be on a paid plan to modify scan schedule" at bounding box center [596, 594] width 196 height 26
click at [760, 558] on p "Configure ZeroPath to scan your repository on a regular schedule." at bounding box center [658, 552] width 974 height 13
click at [301, 192] on button "PR Scans" at bounding box center [309, 191] width 46 height 25
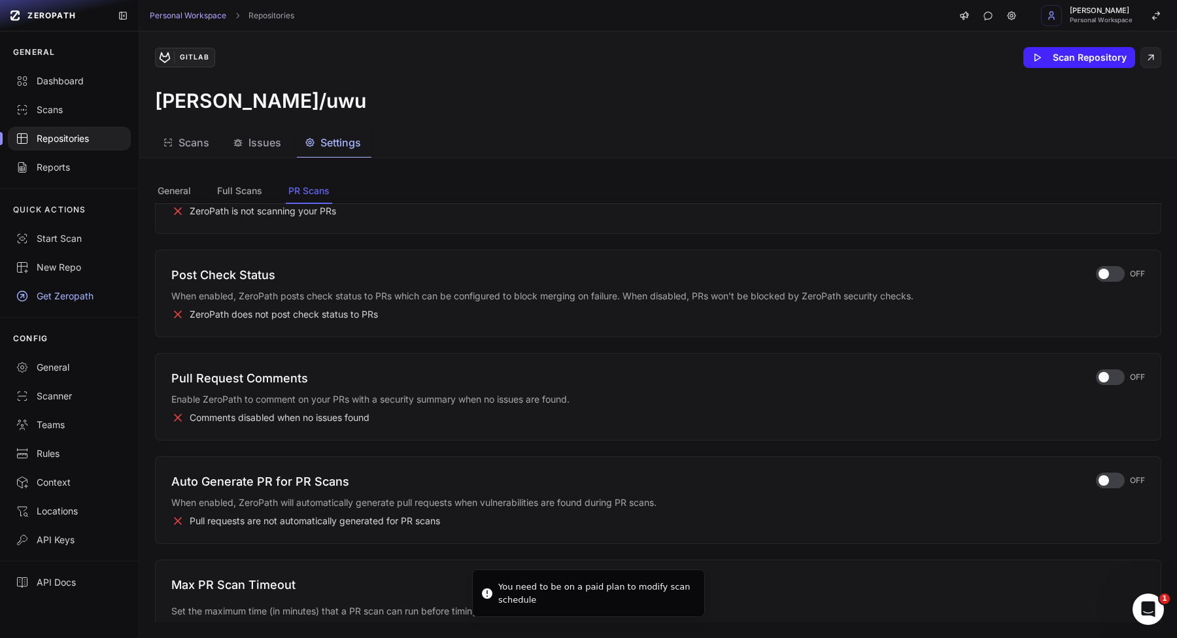
scroll to position [205, 0]
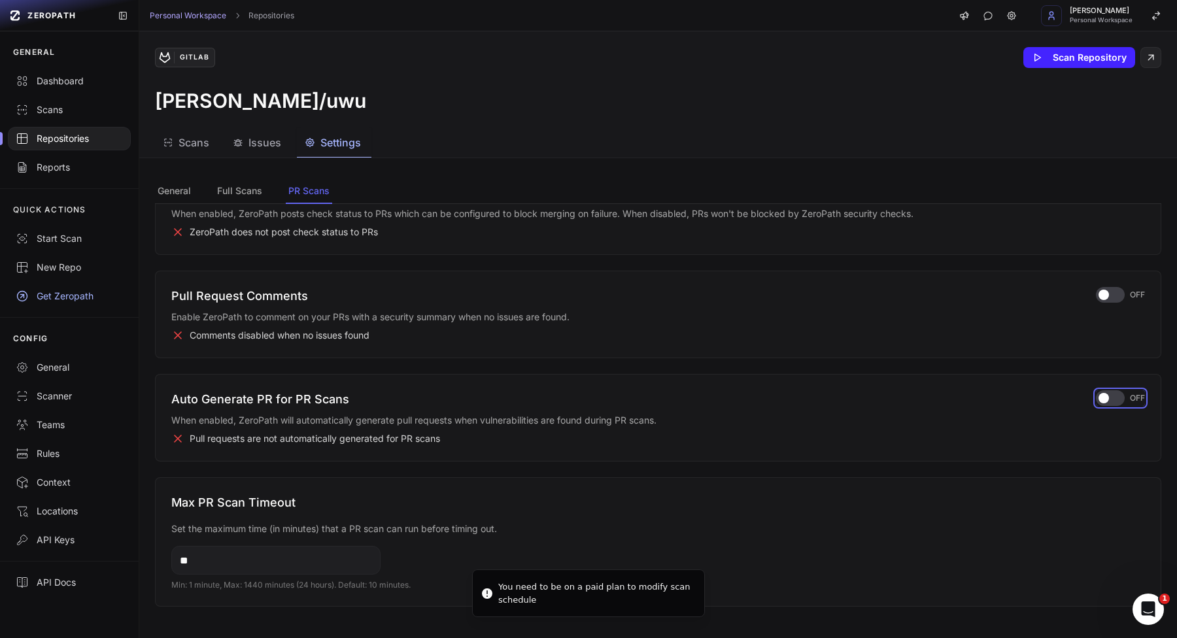
click at [1099, 398] on span "button" at bounding box center [1104, 398] width 10 height 10
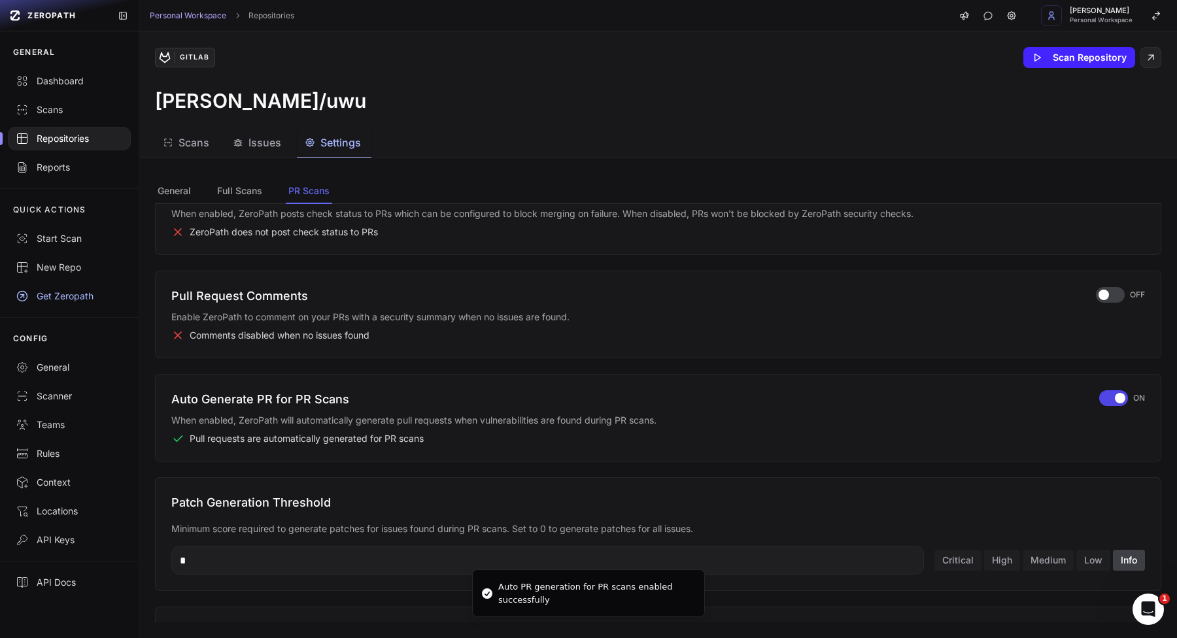
scroll to position [464, 0]
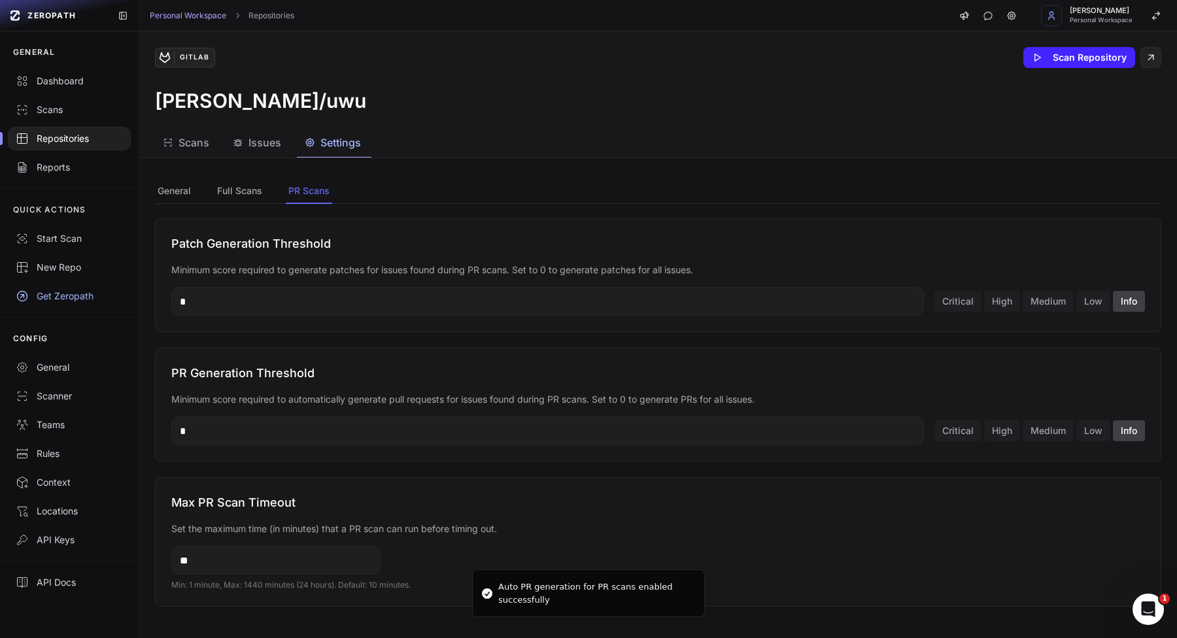
click at [234, 554] on input "**" at bounding box center [275, 560] width 209 height 29
type input "********"
type input "*"
type input "**"
click at [252, 437] on input "*" at bounding box center [547, 431] width 753 height 29
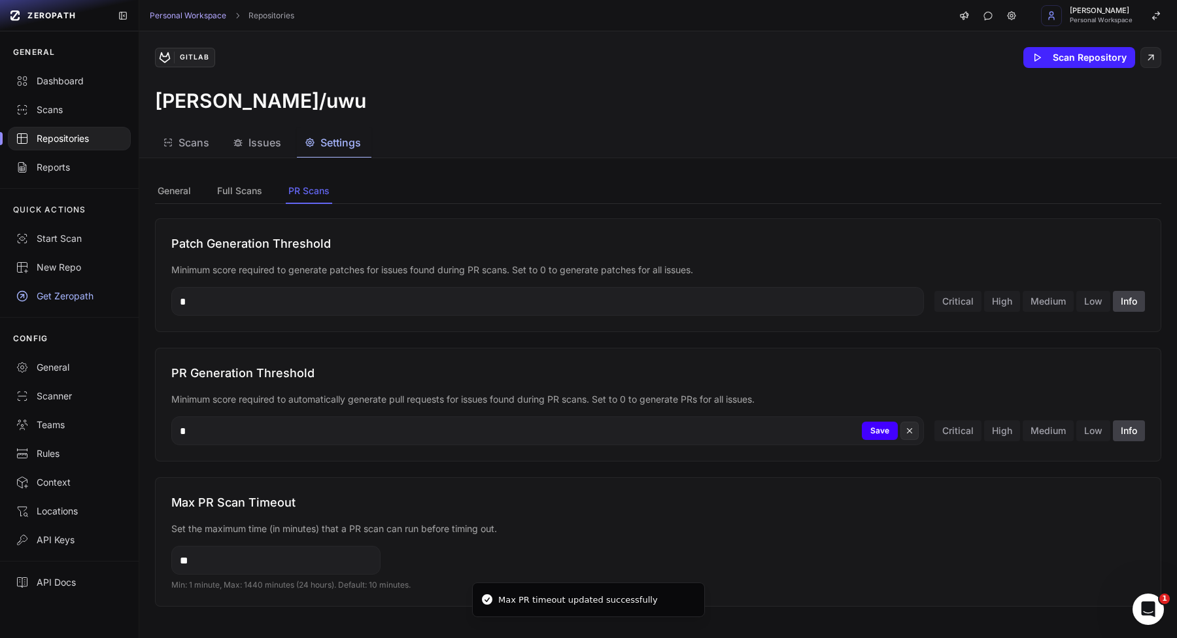
click at [862, 430] on button "Save" at bounding box center [880, 431] width 36 height 18
click at [984, 437] on button "High" at bounding box center [1002, 430] width 36 height 21
click at [1120, 424] on button "Info" at bounding box center [1129, 430] width 32 height 21
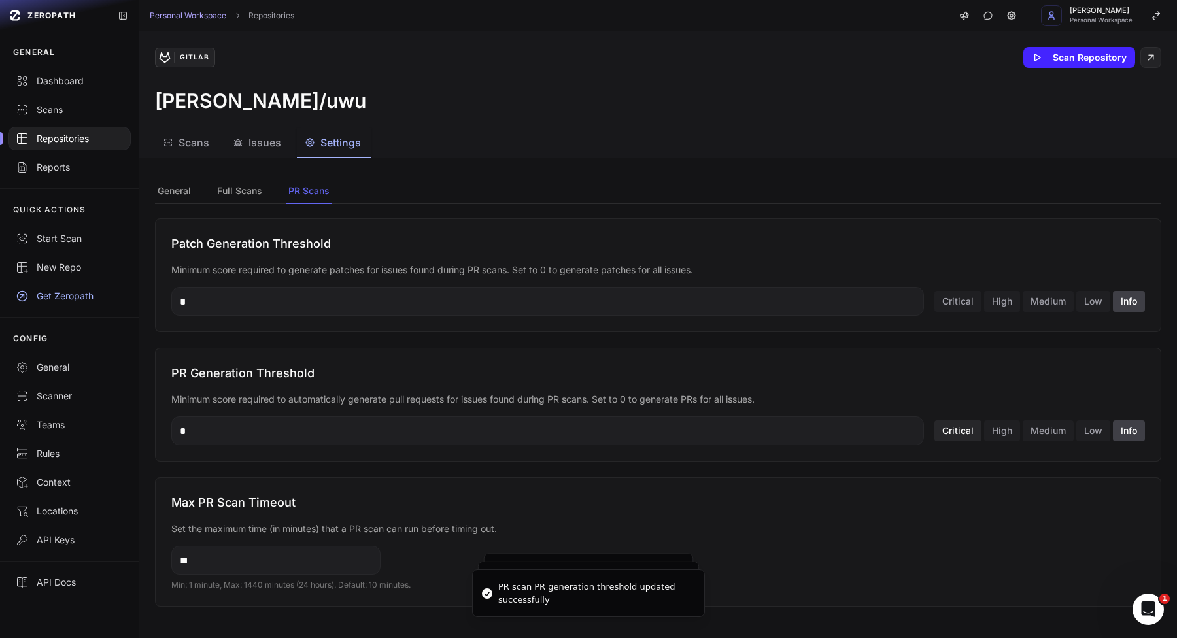
click at [947, 432] on button "Critical" at bounding box center [957, 430] width 47 height 21
click at [502, 435] on input "**" at bounding box center [547, 431] width 753 height 29
type input "*"
type input "***"
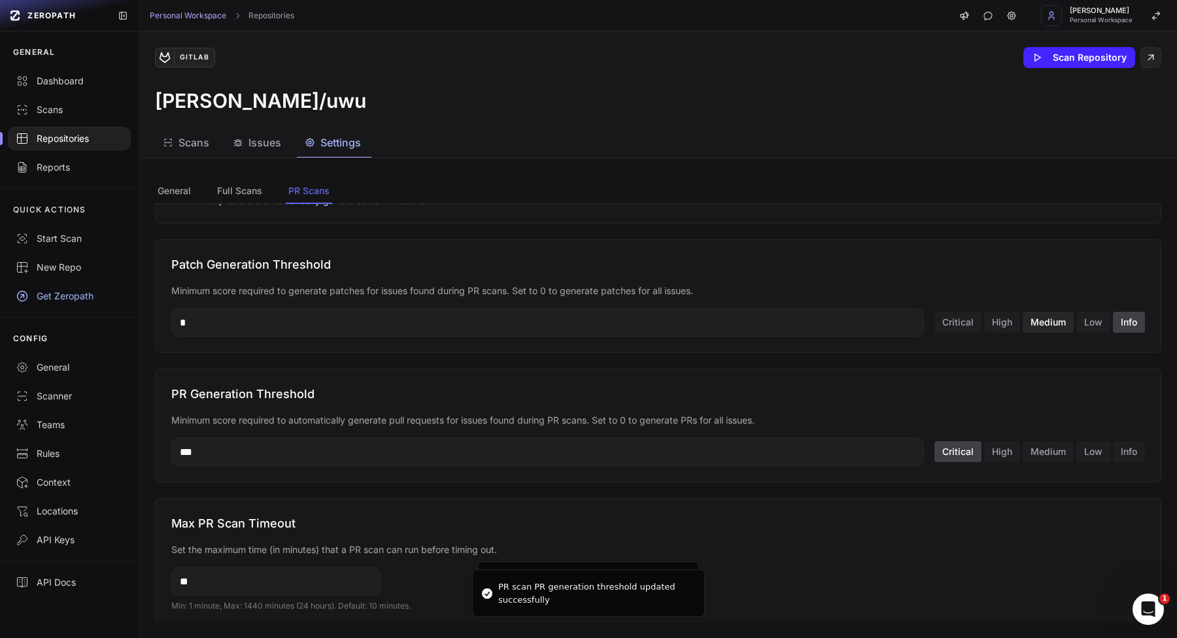
scroll to position [441, 0]
click at [1031, 320] on button "Medium" at bounding box center [1048, 325] width 51 height 21
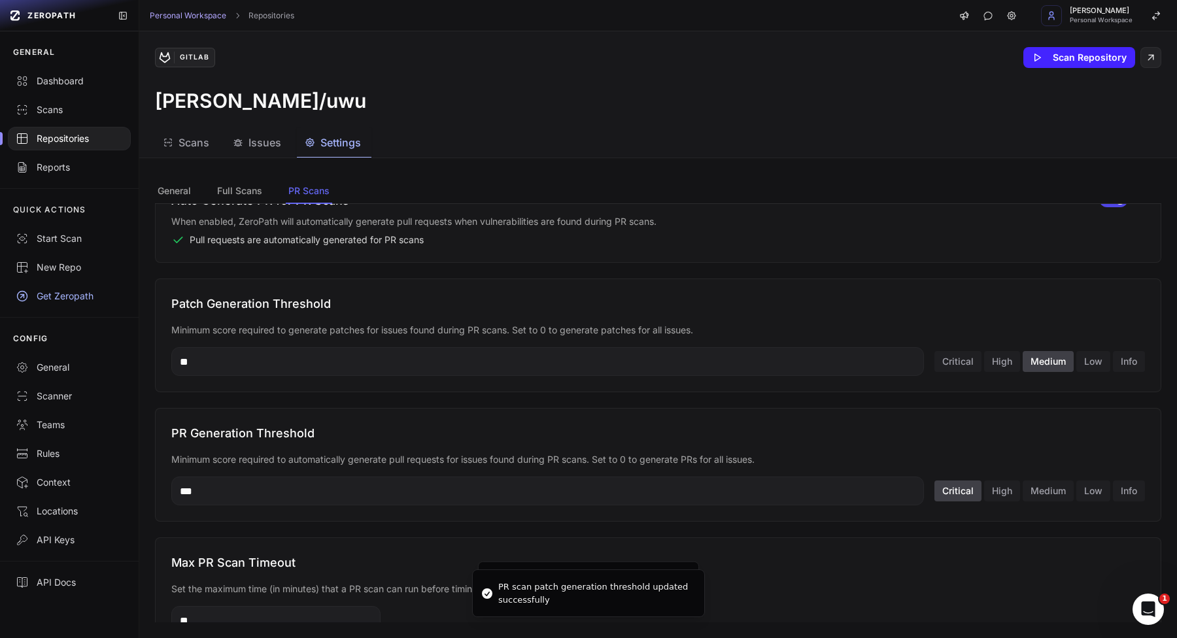
scroll to position [330, 0]
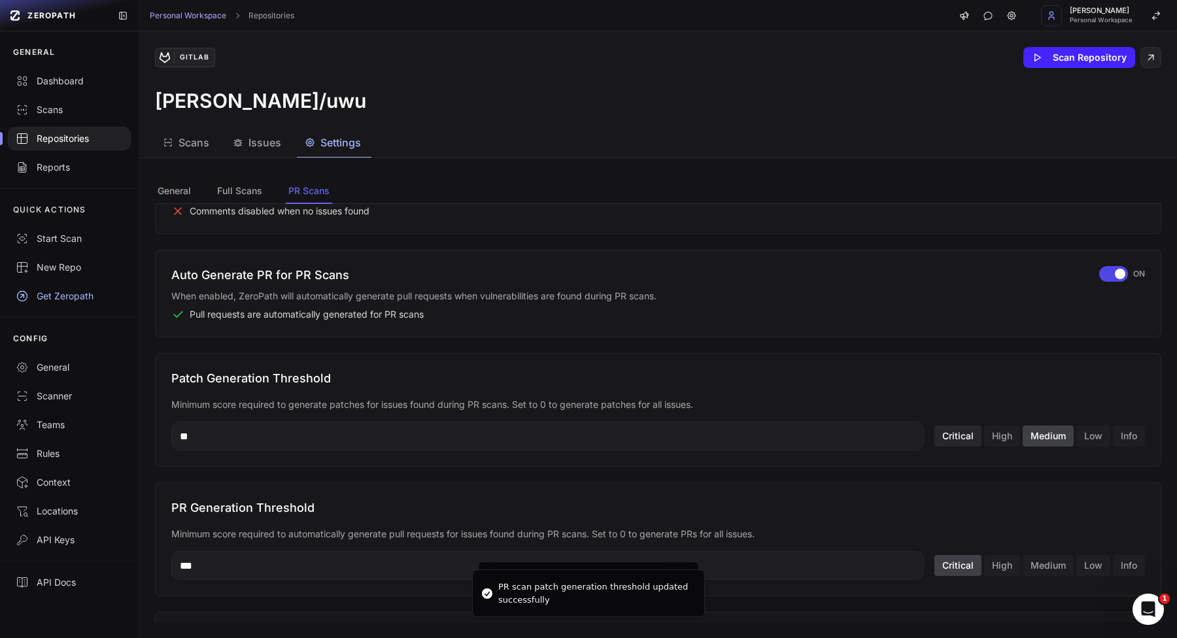
click at [958, 428] on button "Critical" at bounding box center [957, 436] width 47 height 21
click at [663, 426] on input "**" at bounding box center [547, 436] width 753 height 29
click at [670, 432] on input "**" at bounding box center [547, 436] width 753 height 29
click at [865, 437] on button "Save" at bounding box center [880, 436] width 36 height 18
click at [905, 437] on icon at bounding box center [909, 436] width 9 height 16
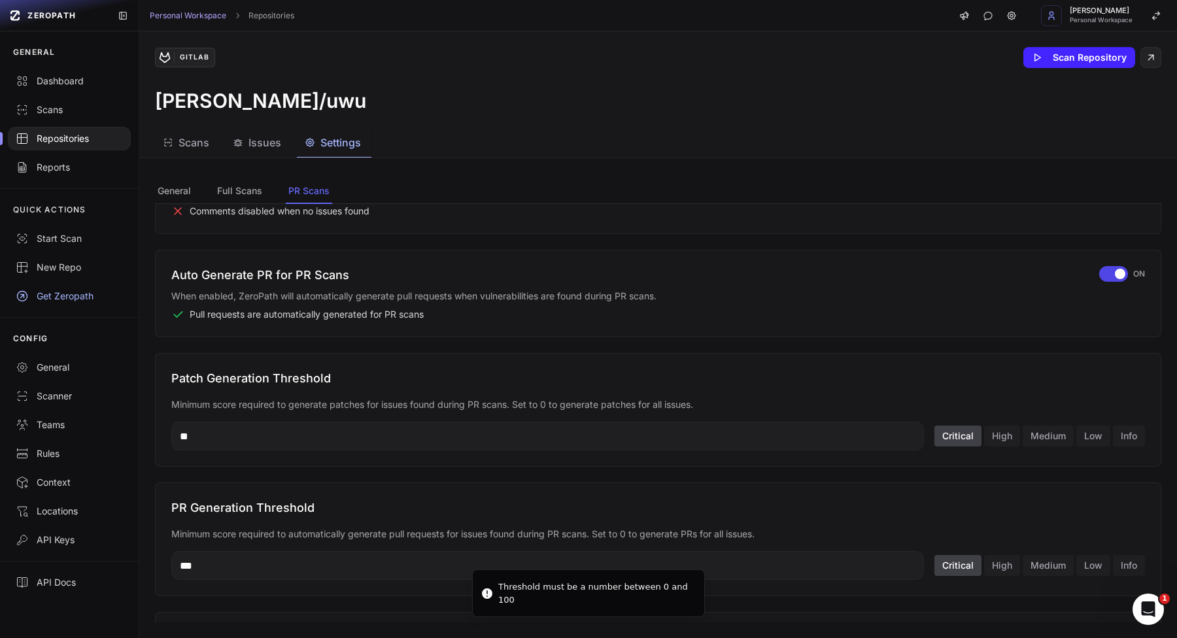
click at [721, 428] on input "**" at bounding box center [547, 436] width 753 height 29
type input "*"
type input "***"
click at [1099, 274] on div "button" at bounding box center [1113, 274] width 29 height 16
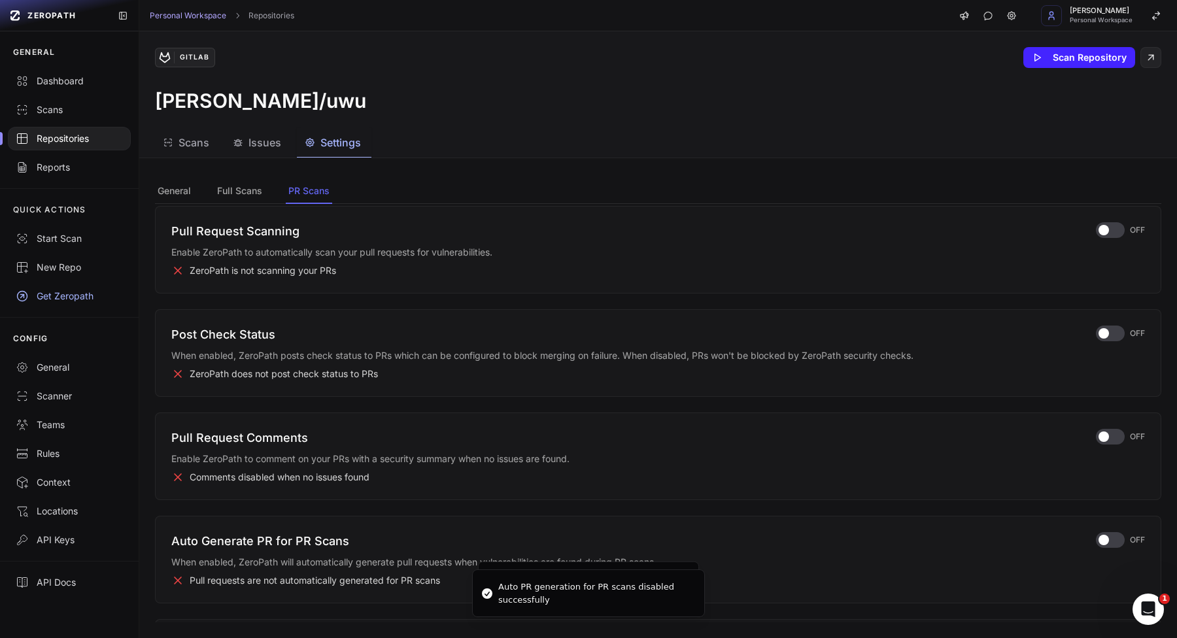
scroll to position [60, 0]
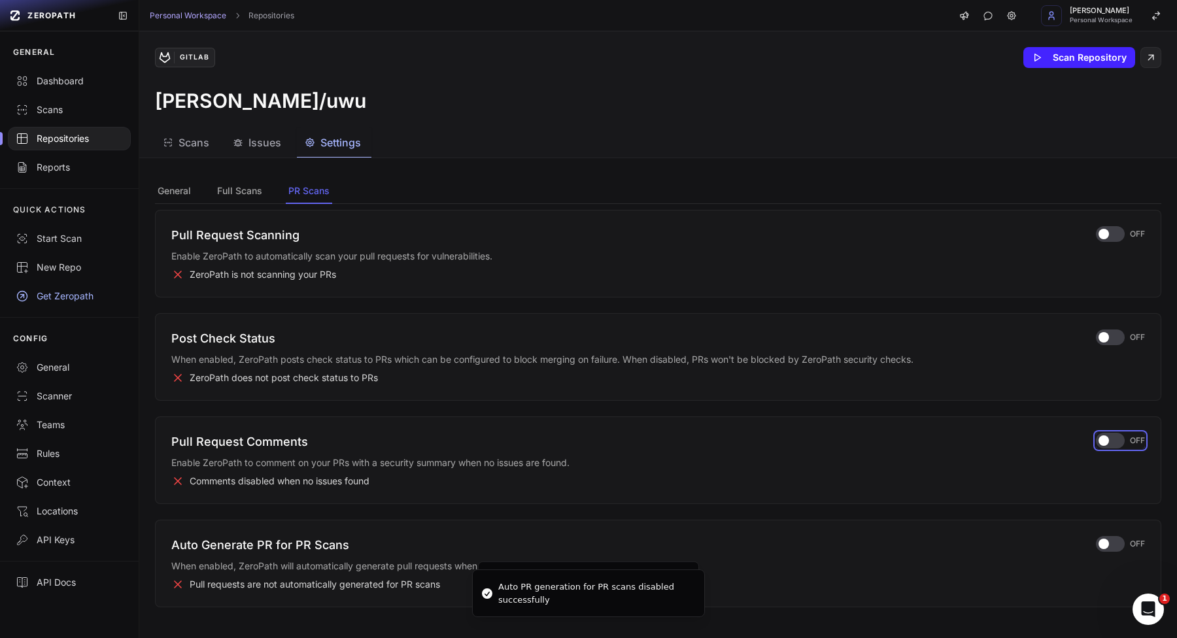
click at [1099, 440] on span "button" at bounding box center [1104, 441] width 10 height 10
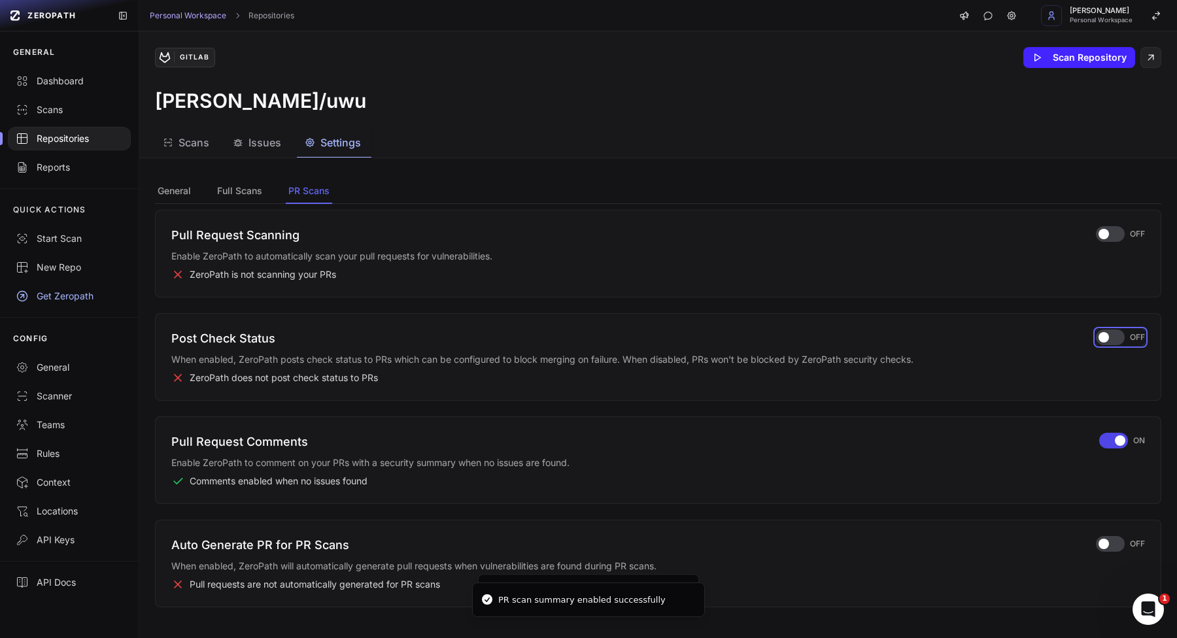
click at [1099, 337] on span "button" at bounding box center [1104, 337] width 10 height 10
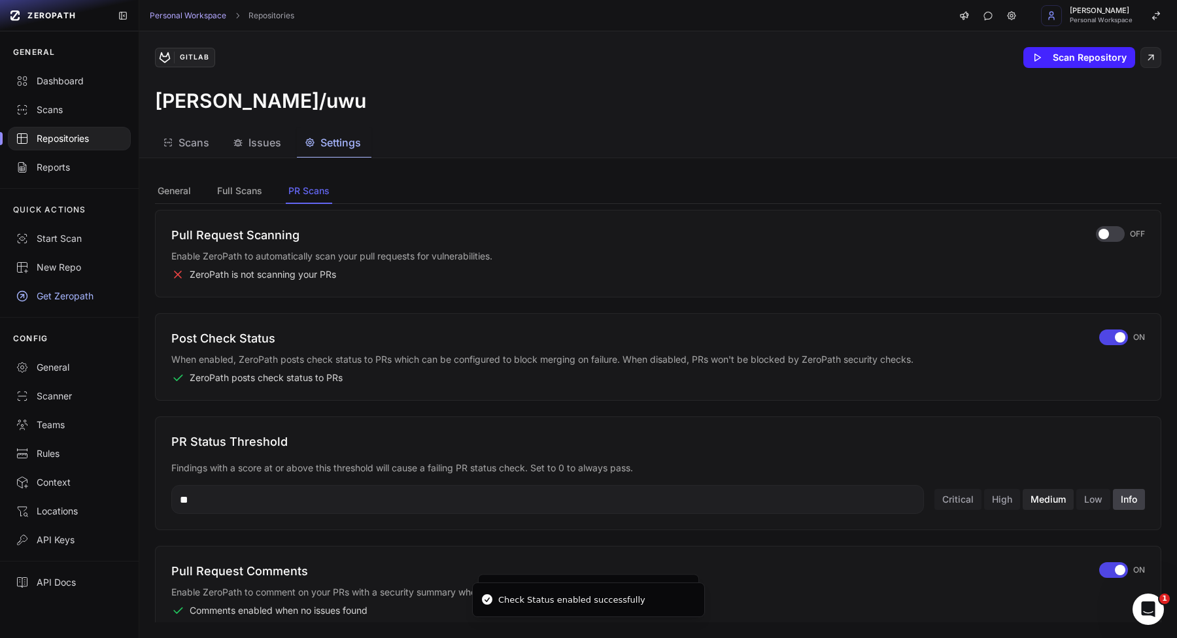
click at [1033, 498] on button "Medium" at bounding box center [1048, 499] width 51 height 21
click at [934, 504] on button "Critical" at bounding box center [957, 499] width 47 height 21
drag, startPoint x: 1099, startPoint y: 500, endPoint x: 1098, endPoint y: 485, distance: 14.4
click at [1113, 500] on button "Info" at bounding box center [1129, 499] width 32 height 21
type input "*"
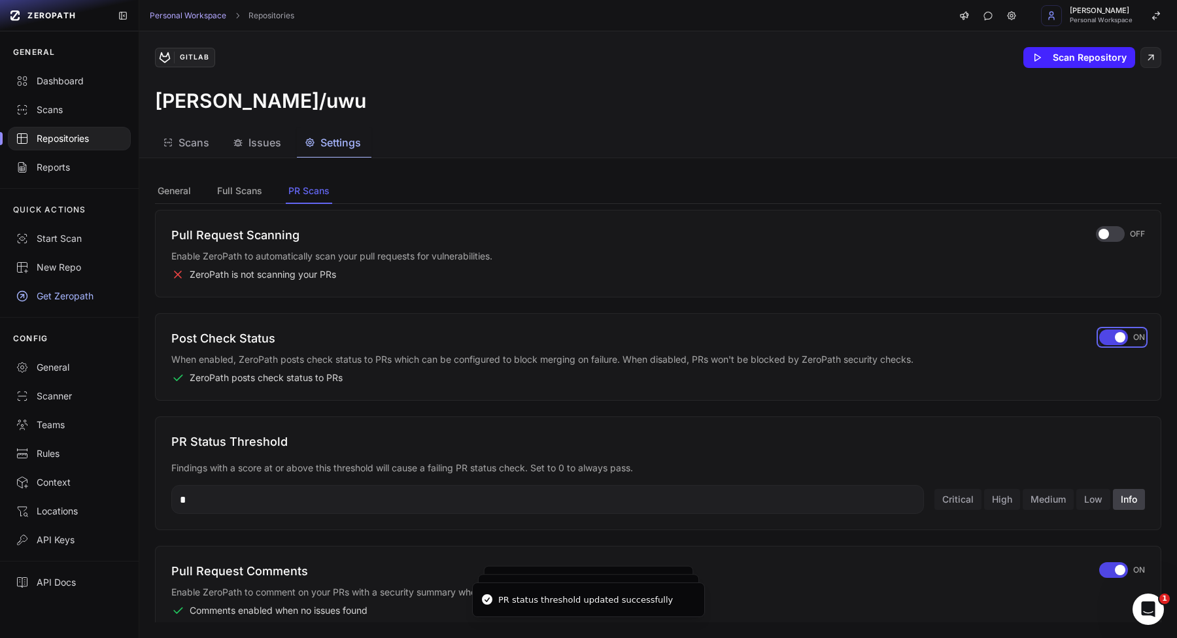
click at [1099, 339] on div "button" at bounding box center [1113, 338] width 29 height 16
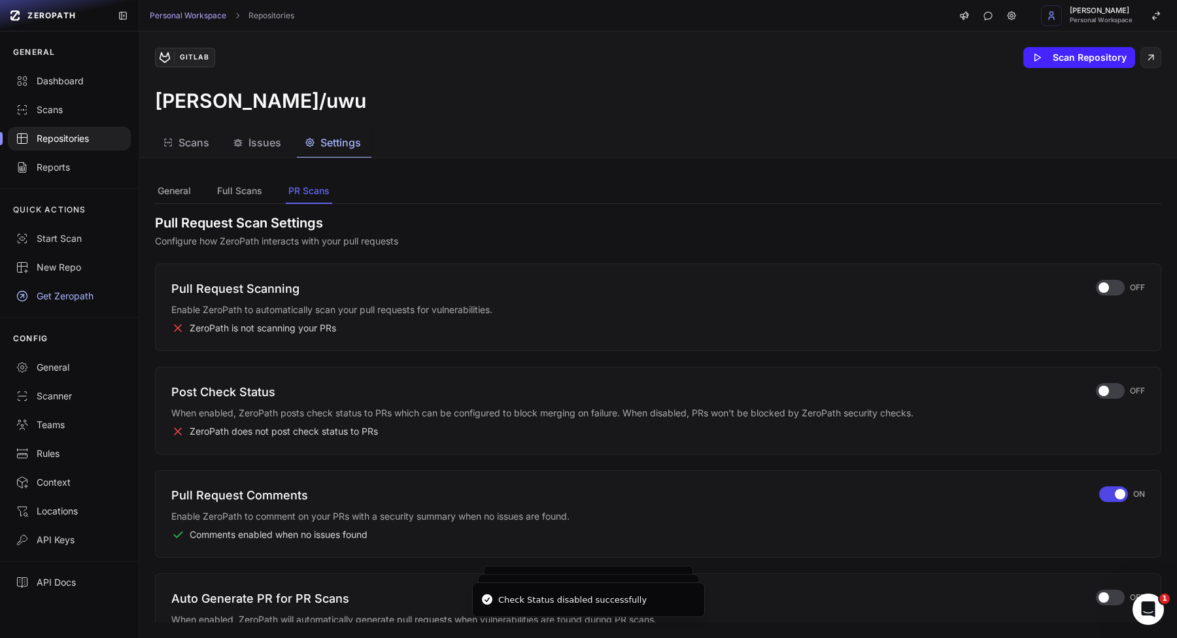
scroll to position [5, 0]
click at [1099, 289] on span "button" at bounding box center [1104, 289] width 10 height 10
click at [1099, 288] on div "button" at bounding box center [1113, 289] width 29 height 16
click at [1099, 498] on div "button" at bounding box center [1113, 496] width 29 height 16
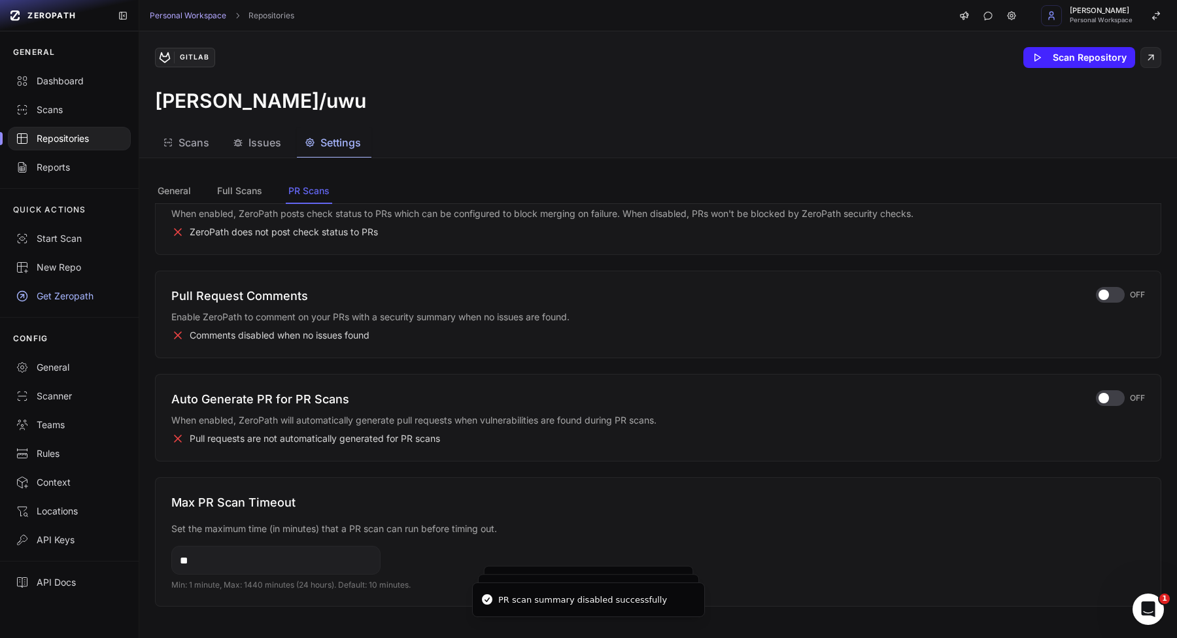
scroll to position [0, 0]
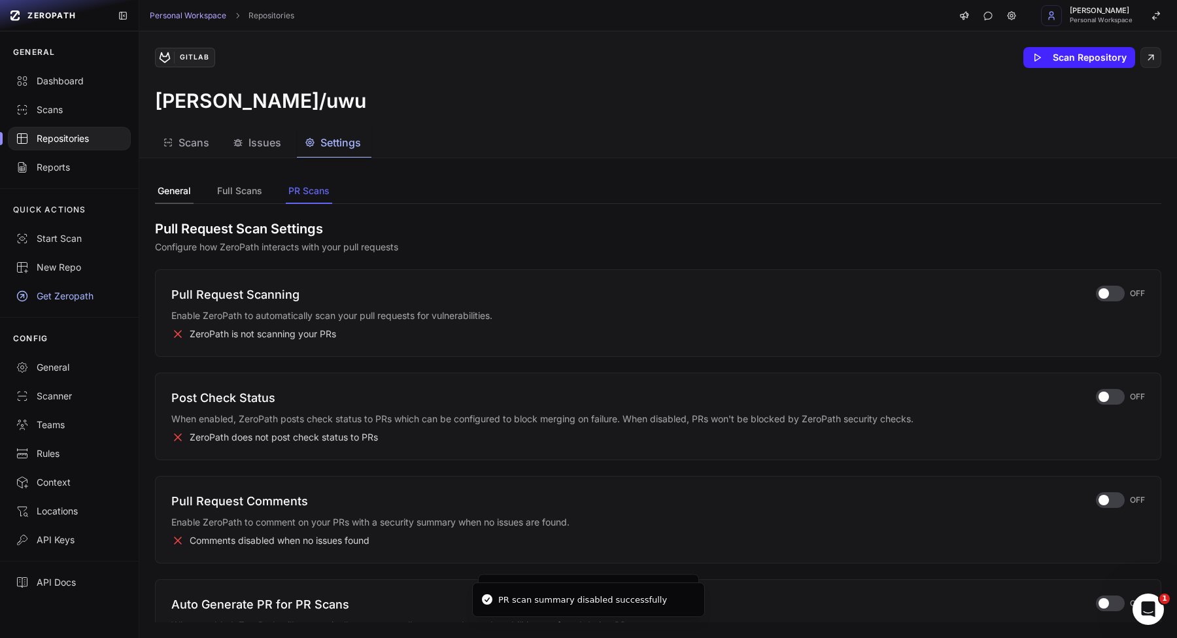
click at [174, 194] on button "General" at bounding box center [174, 191] width 39 height 25
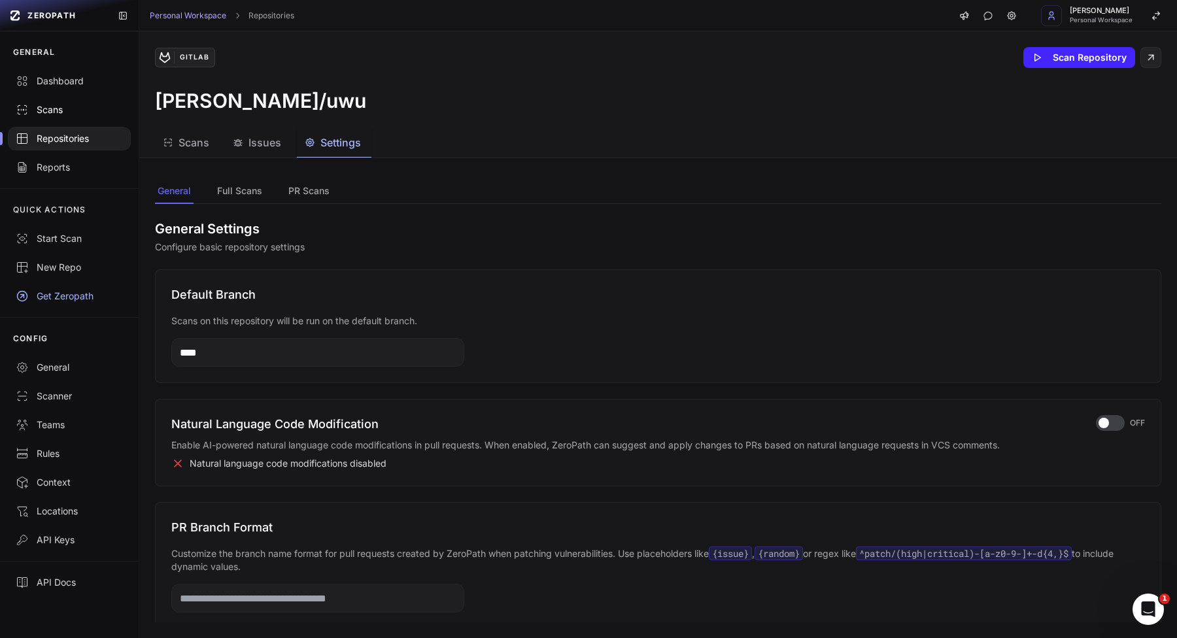
click at [79, 112] on div "Scans" at bounding box center [69, 109] width 107 height 13
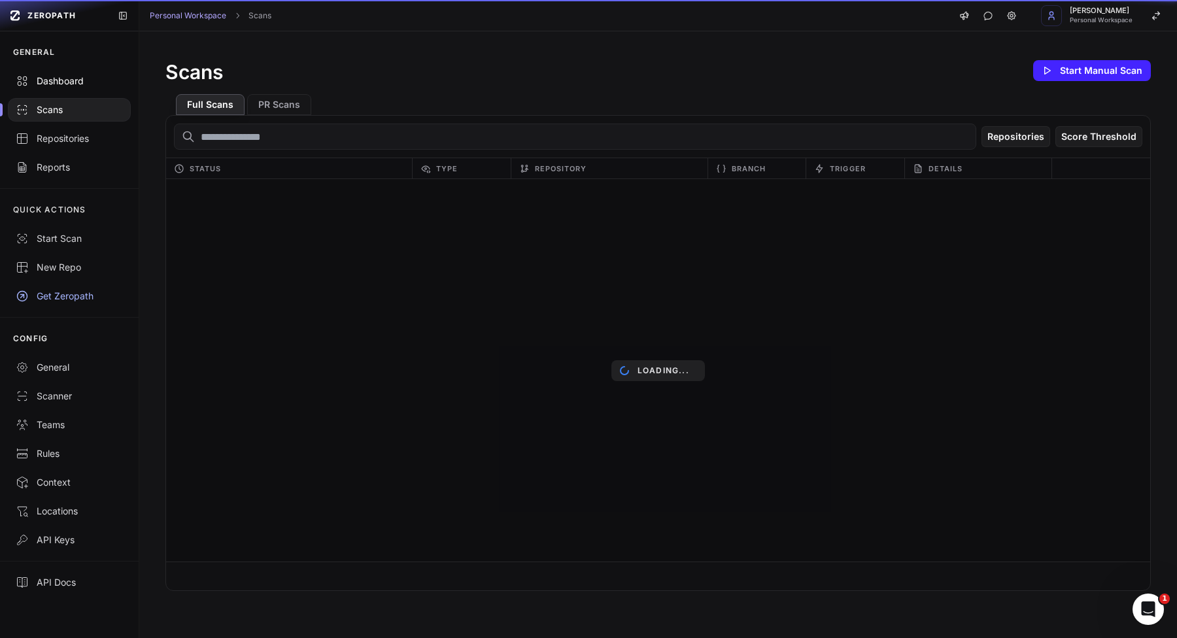
click at [68, 89] on link "Dashboard" at bounding box center [69, 81] width 139 height 29
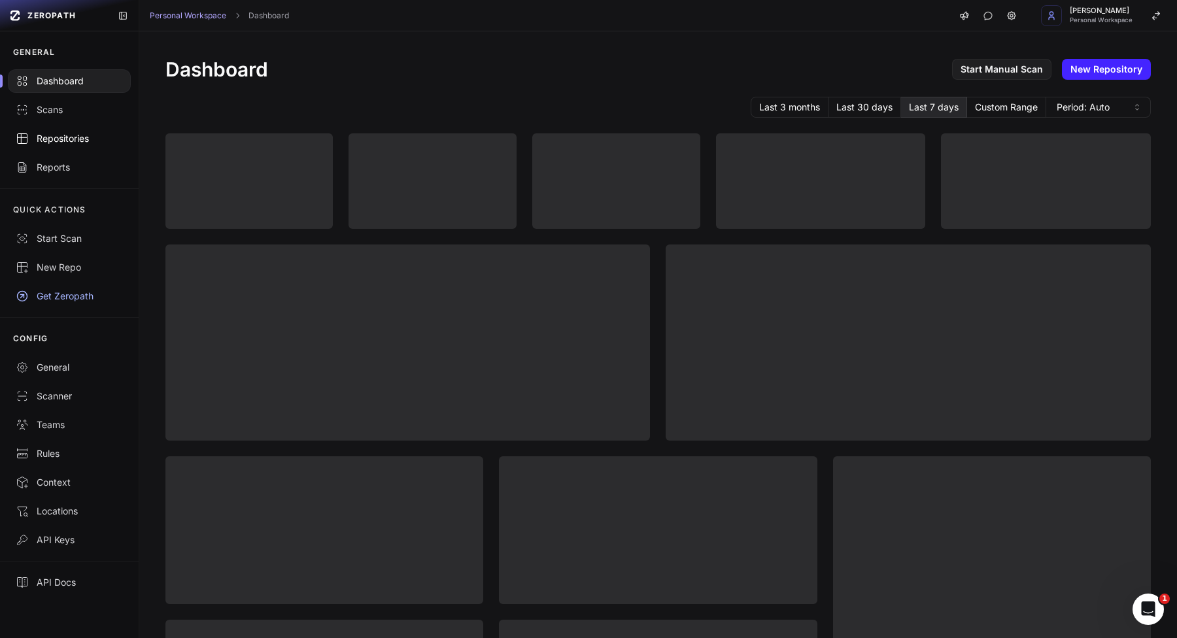
click at [61, 141] on div "Repositories" at bounding box center [69, 138] width 107 height 13
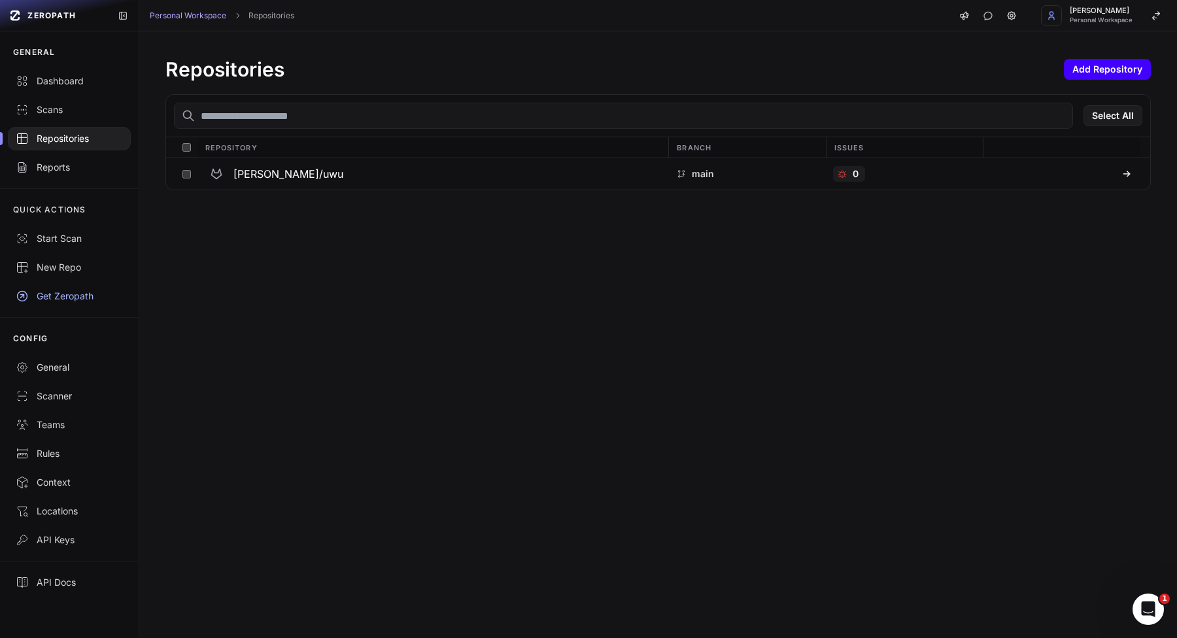
click at [1078, 70] on button "Add Repository" at bounding box center [1107, 69] width 87 height 21
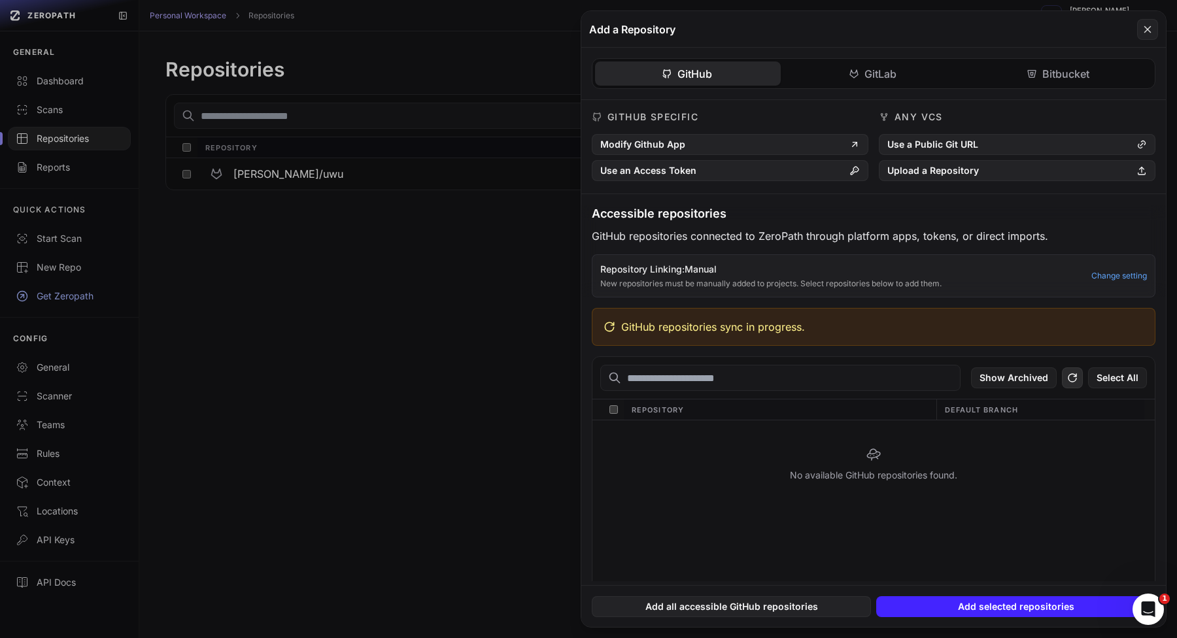
click at [1078, 376] on icon at bounding box center [1073, 378] width 12 height 16
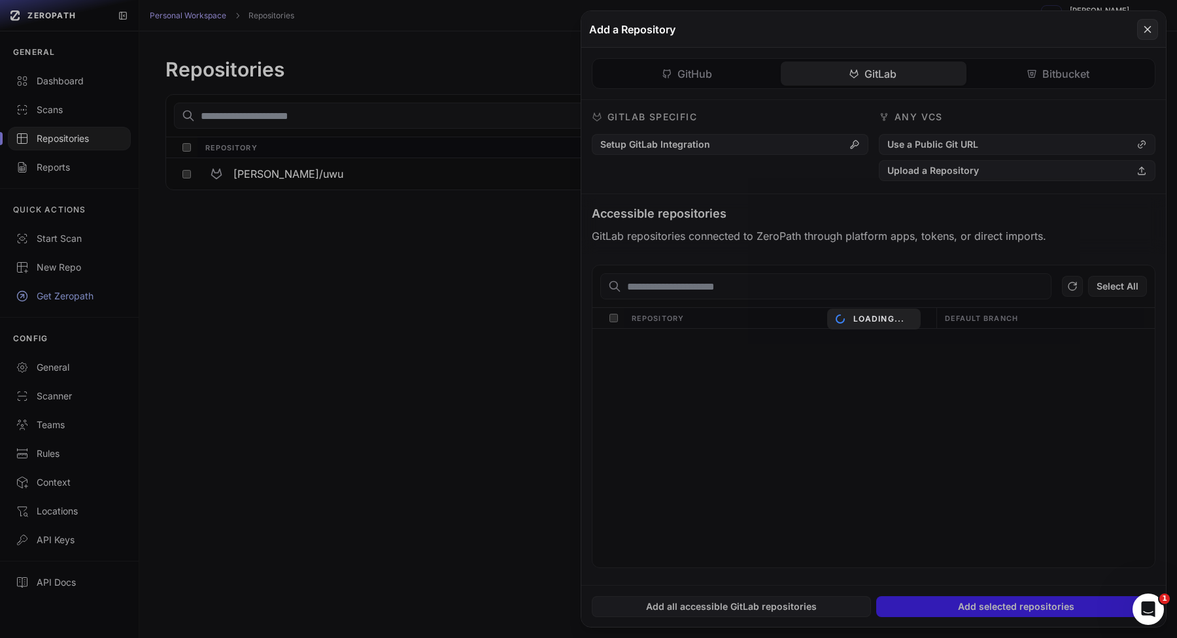
click at [893, 82] on div "GitHub GitLab Bitbucket GitHub Specific Modify Github App Use an Access Token A…" at bounding box center [873, 317] width 585 height 538
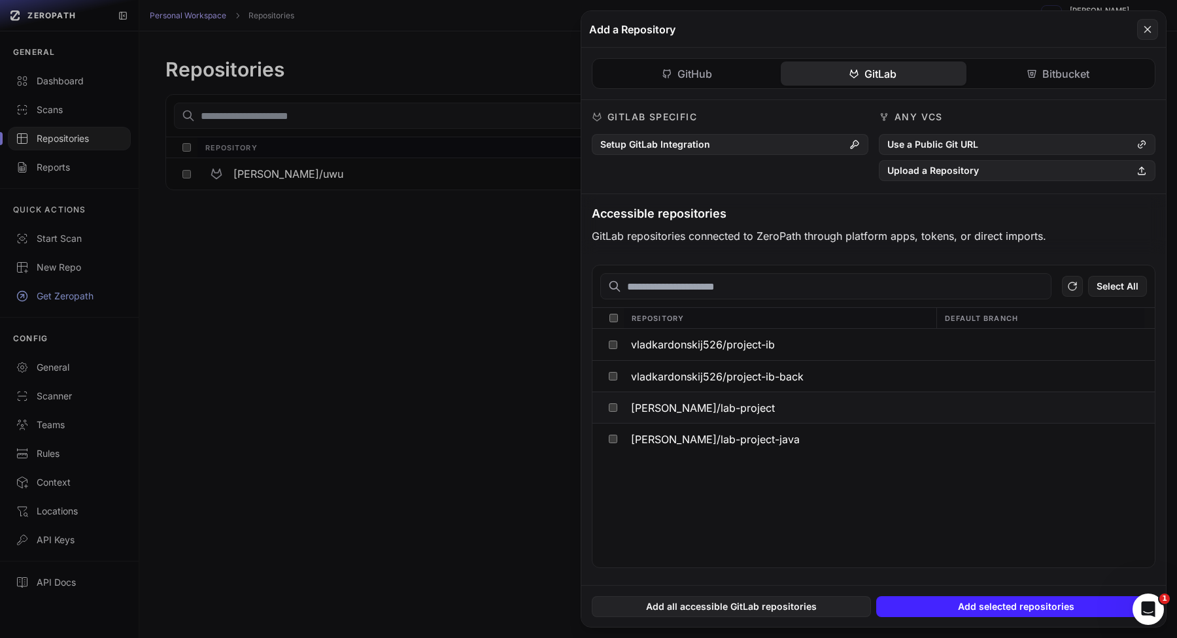
click at [675, 403] on span "vladislav-stohnii/lab-project" at bounding box center [703, 408] width 144 height 10
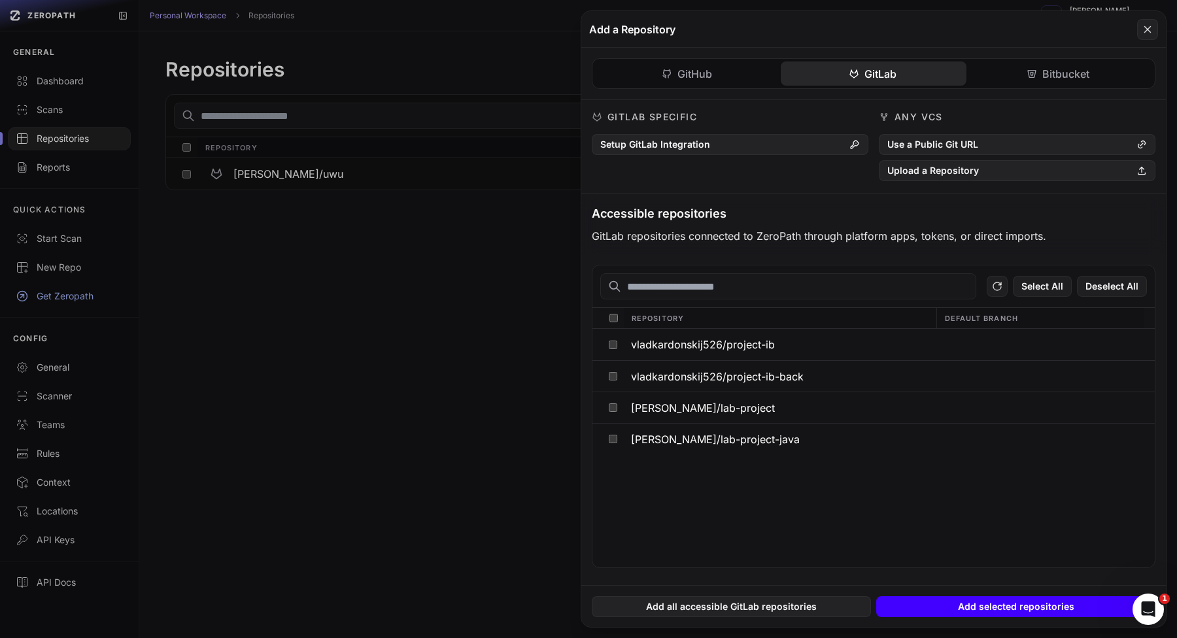
click at [967, 605] on button "Add selected repositories" at bounding box center [1015, 606] width 279 height 21
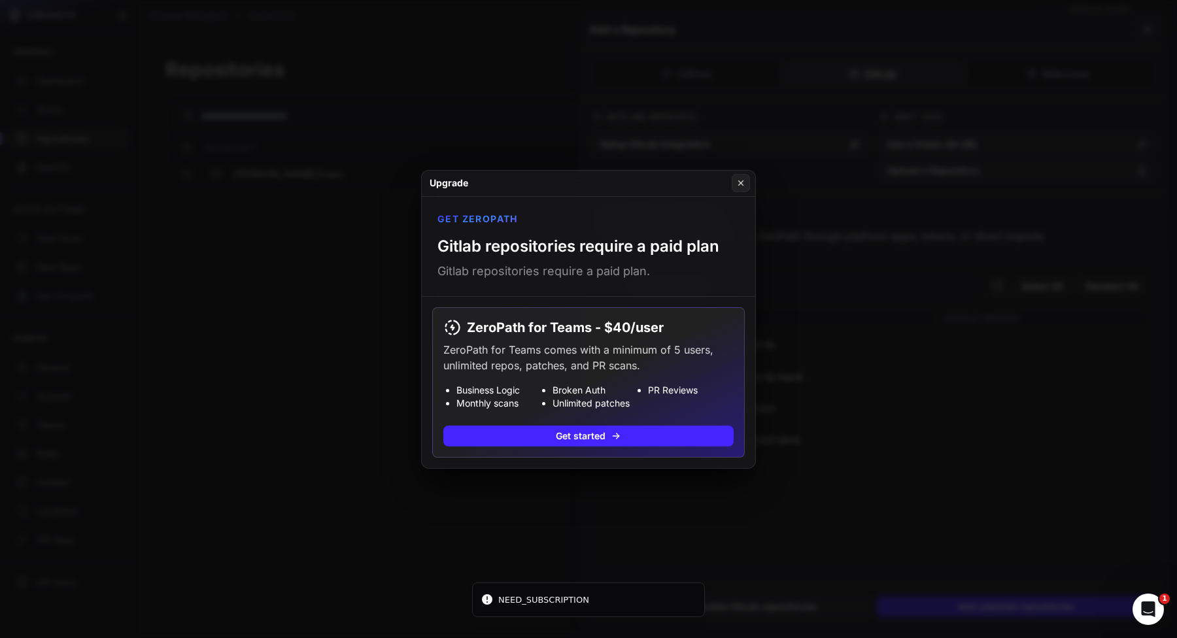
click at [919, 473] on button at bounding box center [588, 319] width 1177 height 638
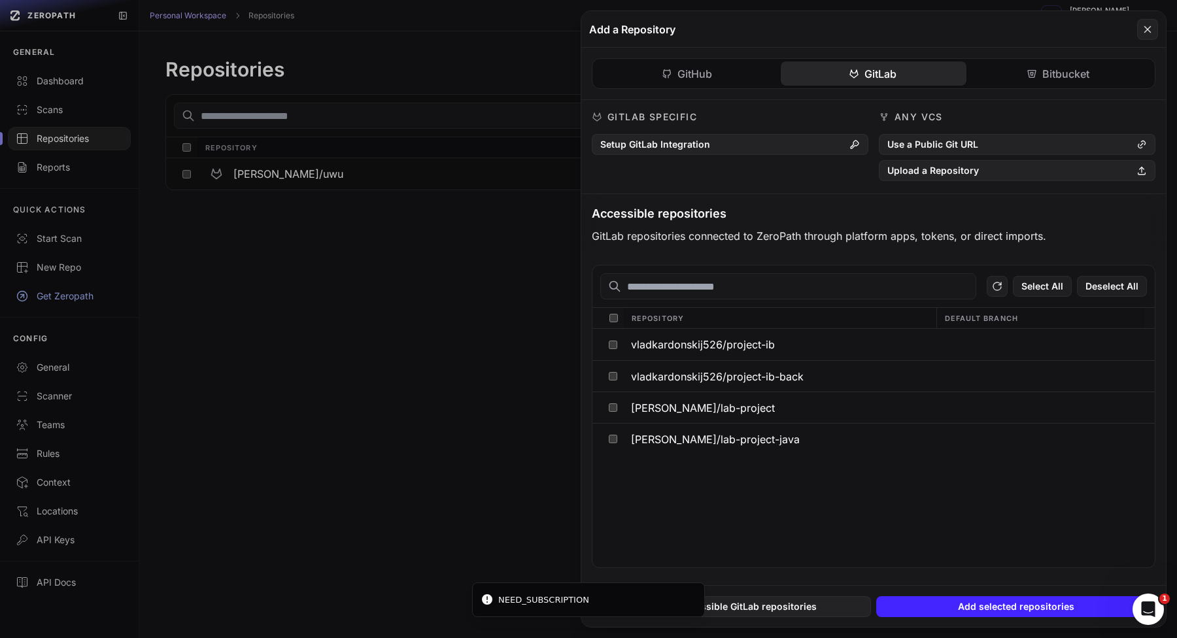
click at [501, 367] on button at bounding box center [588, 319] width 1177 height 638
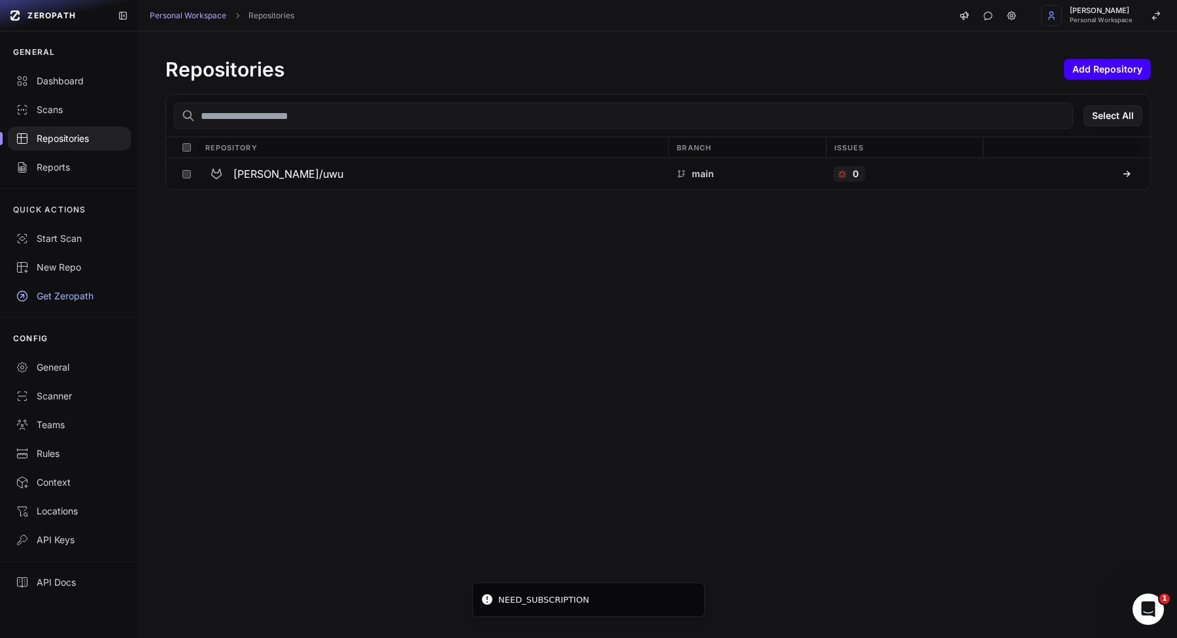
click at [1095, 67] on button "Add Repository" at bounding box center [1107, 69] width 87 height 21
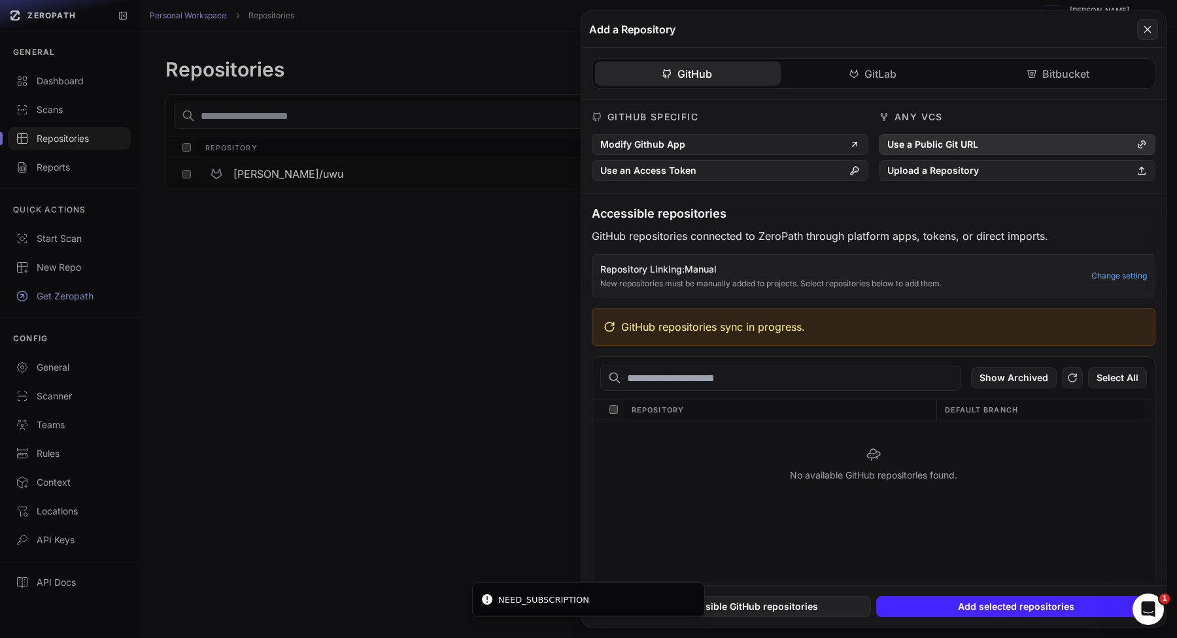
click at [929, 143] on button "Use a Public Git URL" at bounding box center [1017, 144] width 277 height 21
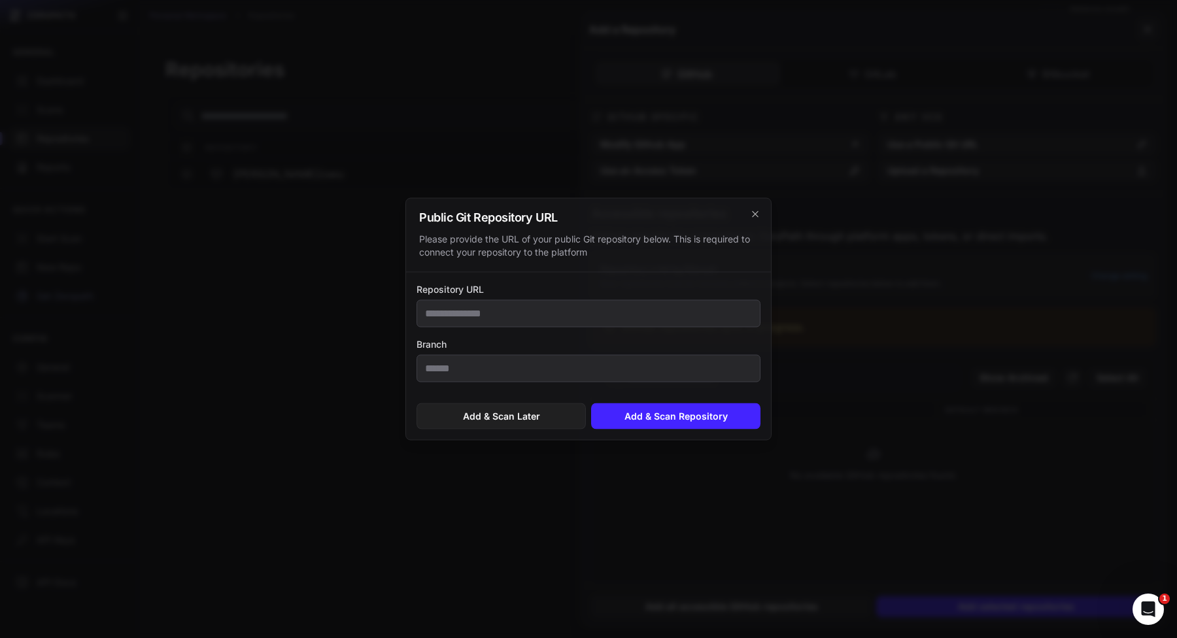
click at [636, 310] on input "Repository URL" at bounding box center [589, 313] width 344 height 27
click at [604, 298] on div "Repository URL" at bounding box center [589, 305] width 344 height 44
drag, startPoint x: 574, startPoint y: 320, endPoint x: 567, endPoint y: 323, distance: 7.3
click at [573, 320] on input "Repository URL" at bounding box center [589, 313] width 344 height 27
type input "**********"
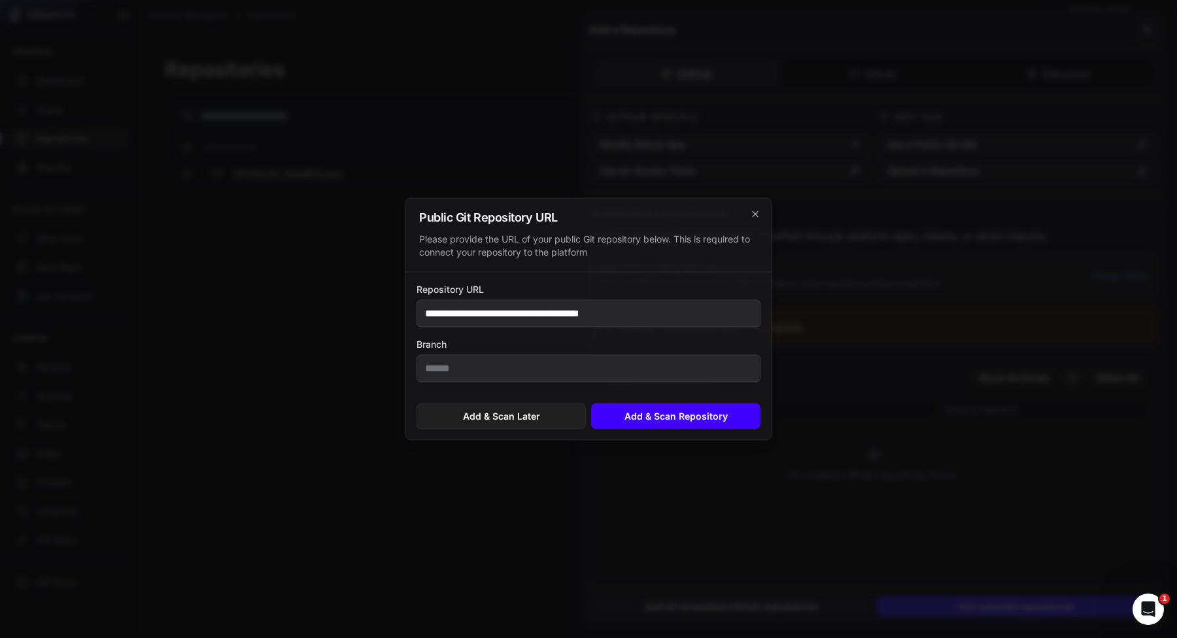
click at [693, 428] on button "Add & Scan Repository" at bounding box center [675, 416] width 169 height 26
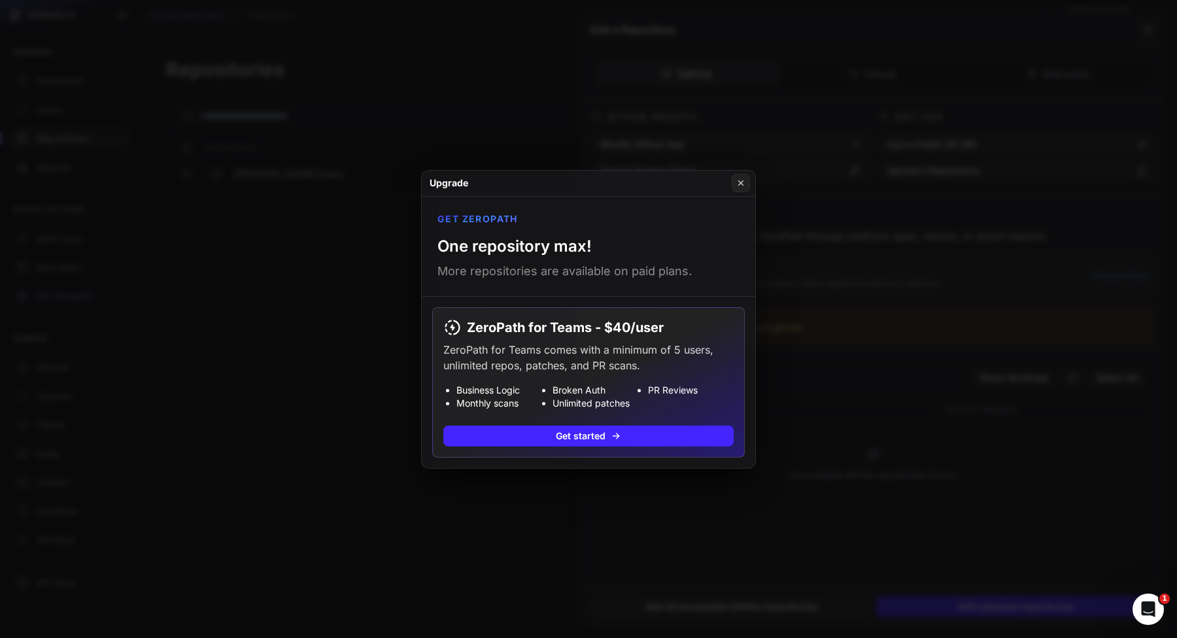
click at [789, 451] on button at bounding box center [588, 319] width 1177 height 638
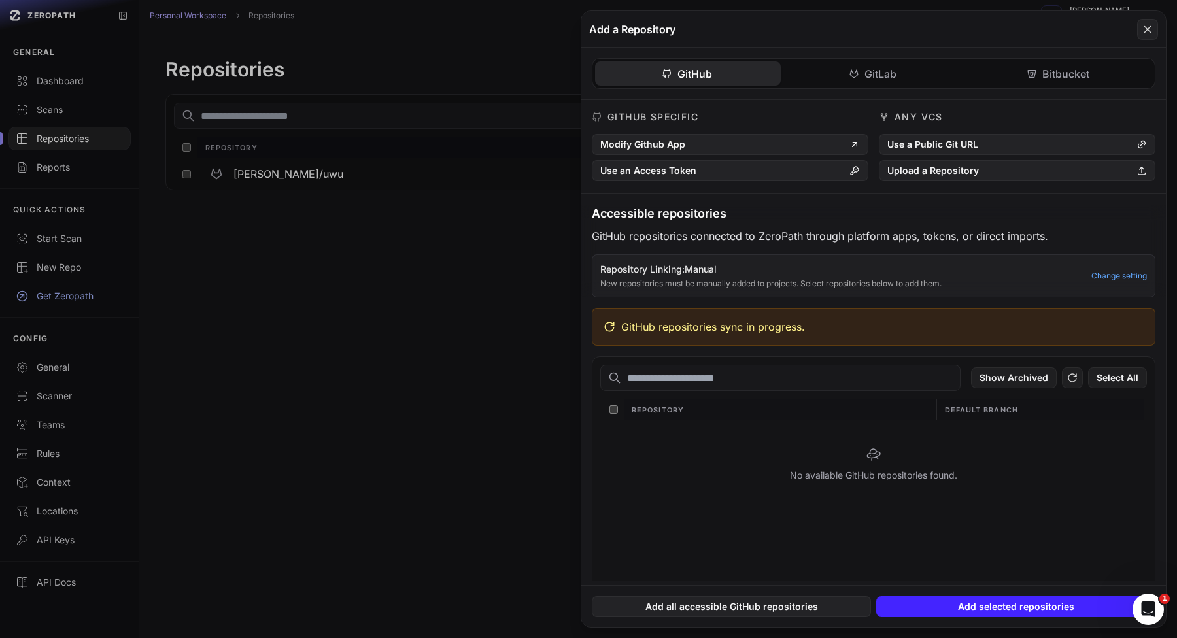
click at [460, 294] on button at bounding box center [588, 319] width 1177 height 638
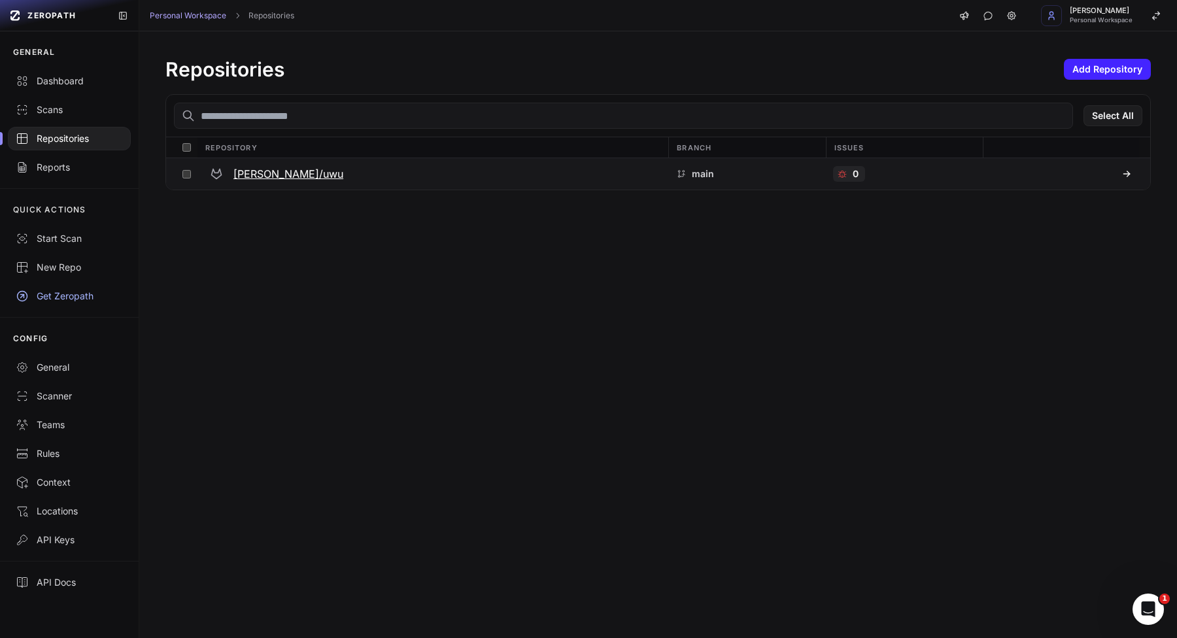
click at [430, 177] on div "vladislav-stohnii/uwu" at bounding box center [433, 174] width 456 height 24
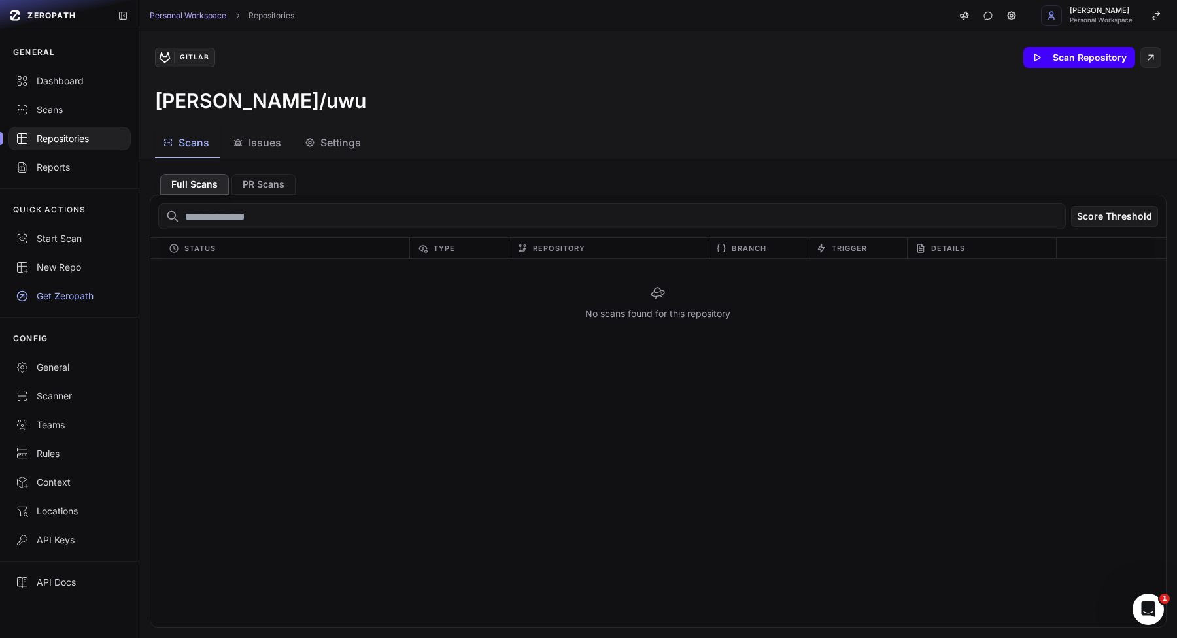
click at [1061, 58] on button "Scan Repository" at bounding box center [1079, 57] width 112 height 21
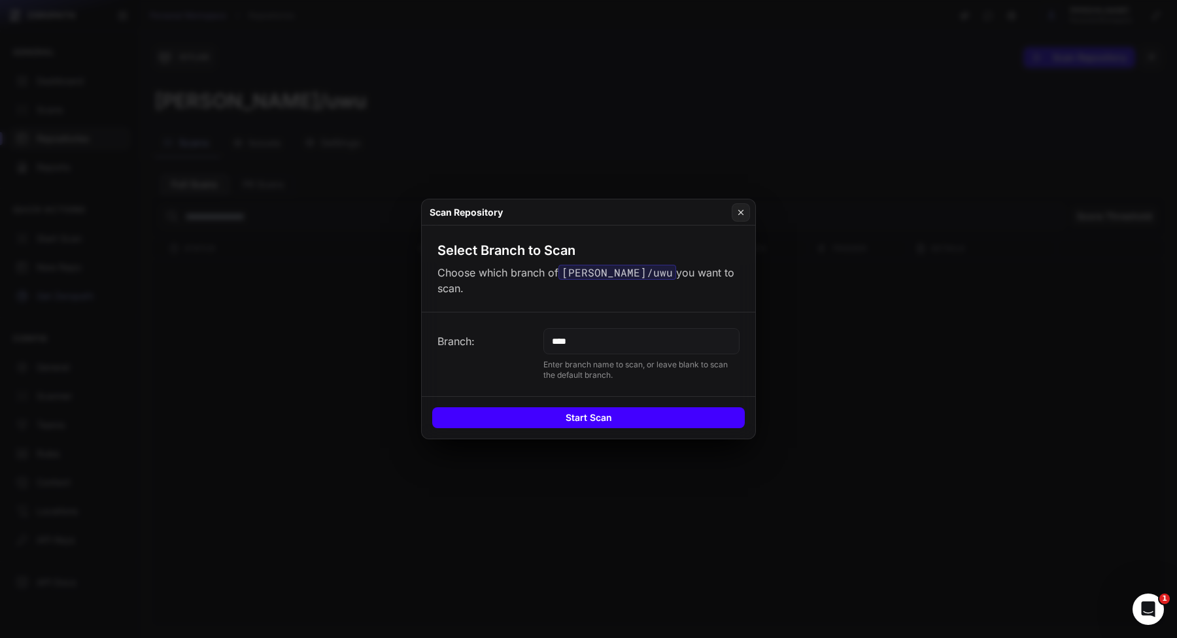
click at [571, 419] on button "Start Scan" at bounding box center [588, 417] width 313 height 21
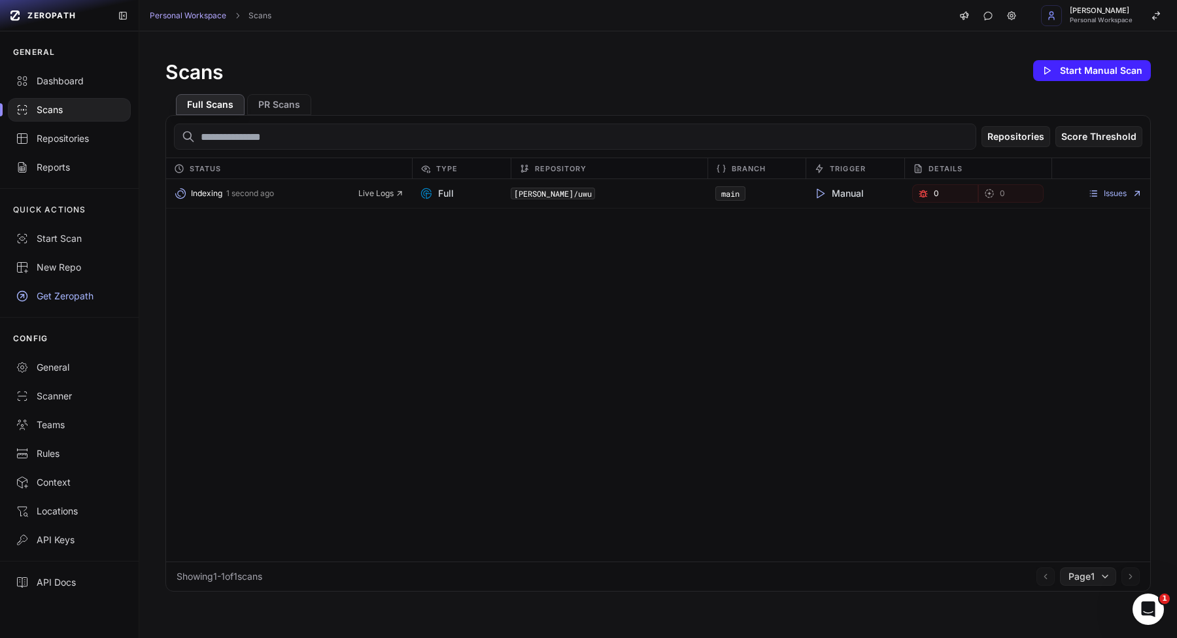
click at [403, 78] on div "Scans Start Manual Scan" at bounding box center [657, 71] width 985 height 26
click at [313, 241] on div "Indexing 1 second ago Live Logs Full vladislav-stohnii/uwu main Manual 0 0 Issu…" at bounding box center [658, 370] width 984 height 383
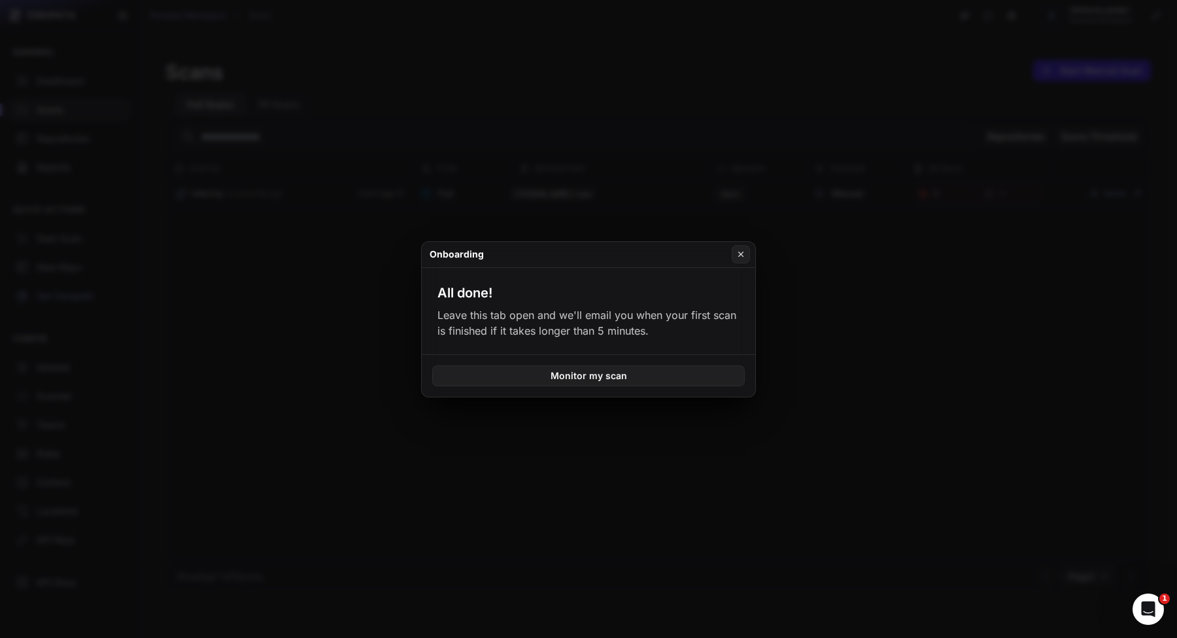
click at [315, 369] on button at bounding box center [588, 319] width 1177 height 638
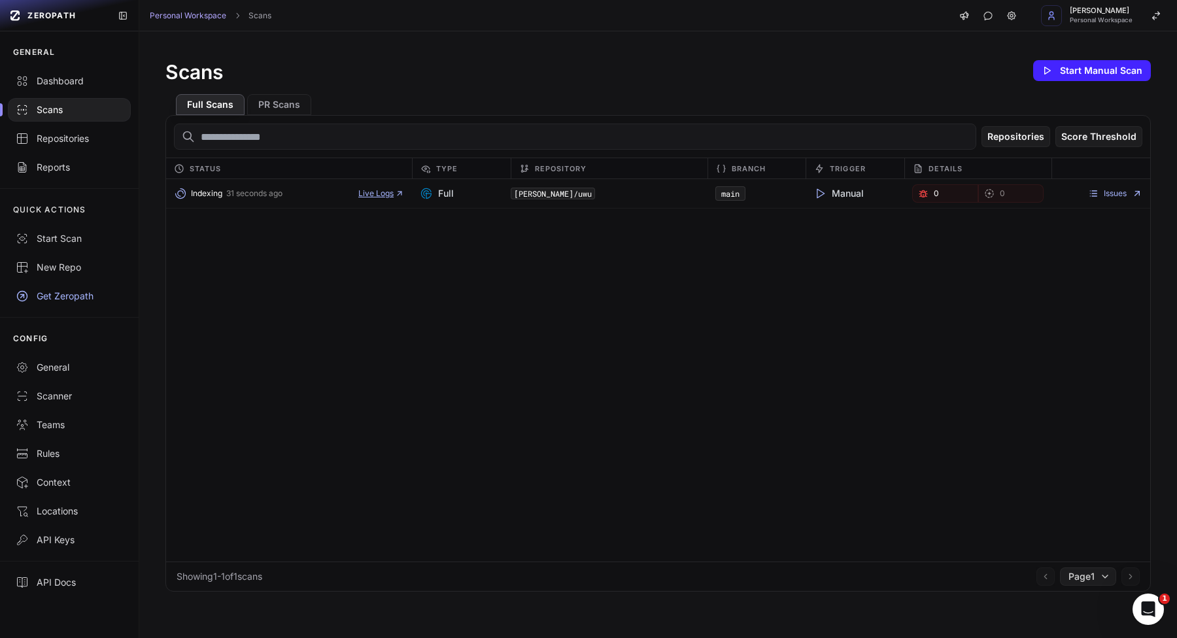
click at [366, 190] on span "Live Logs" at bounding box center [381, 193] width 46 height 10
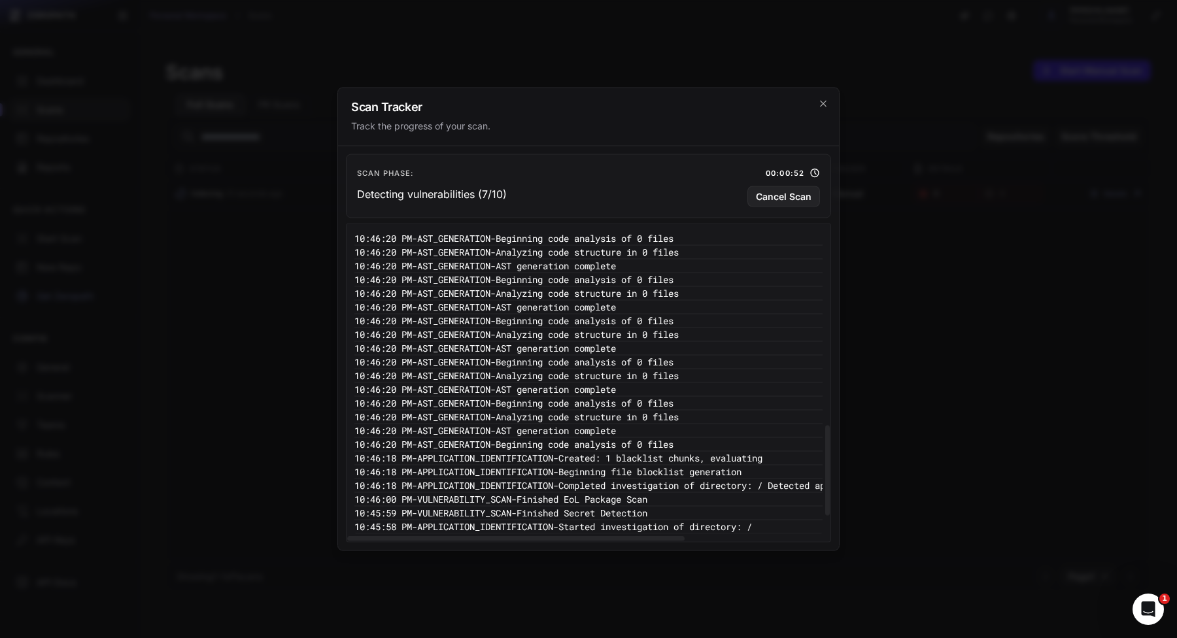
scroll to position [755, 0]
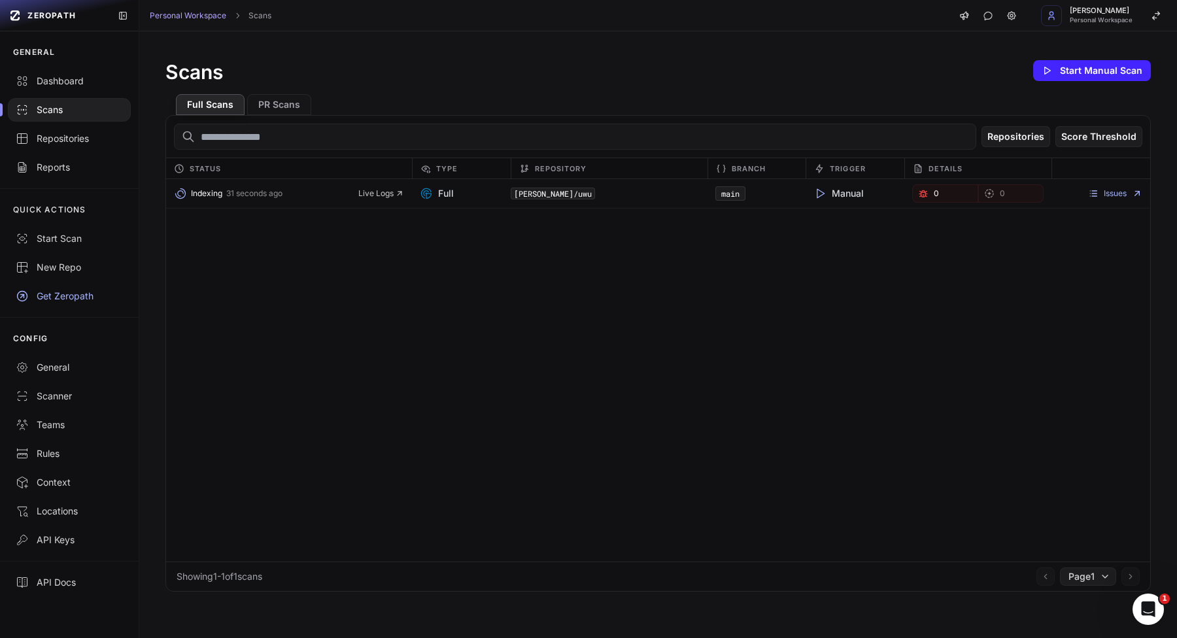
click at [354, 330] on div "Indexing 31 seconds ago Live Logs Full vladislav-stohnii/uwu main Manual 0 0 Is…" at bounding box center [658, 370] width 984 height 383
click at [372, 184] on div "Indexing 1 minute ago Live Logs" at bounding box center [289, 193] width 246 height 18
click at [372, 196] on span "Live Logs" at bounding box center [381, 193] width 46 height 10
click at [384, 199] on div "Indexing 1 minute ago Live Logs" at bounding box center [289, 193] width 246 height 18
click at [384, 189] on span "Live Logs" at bounding box center [381, 193] width 46 height 10
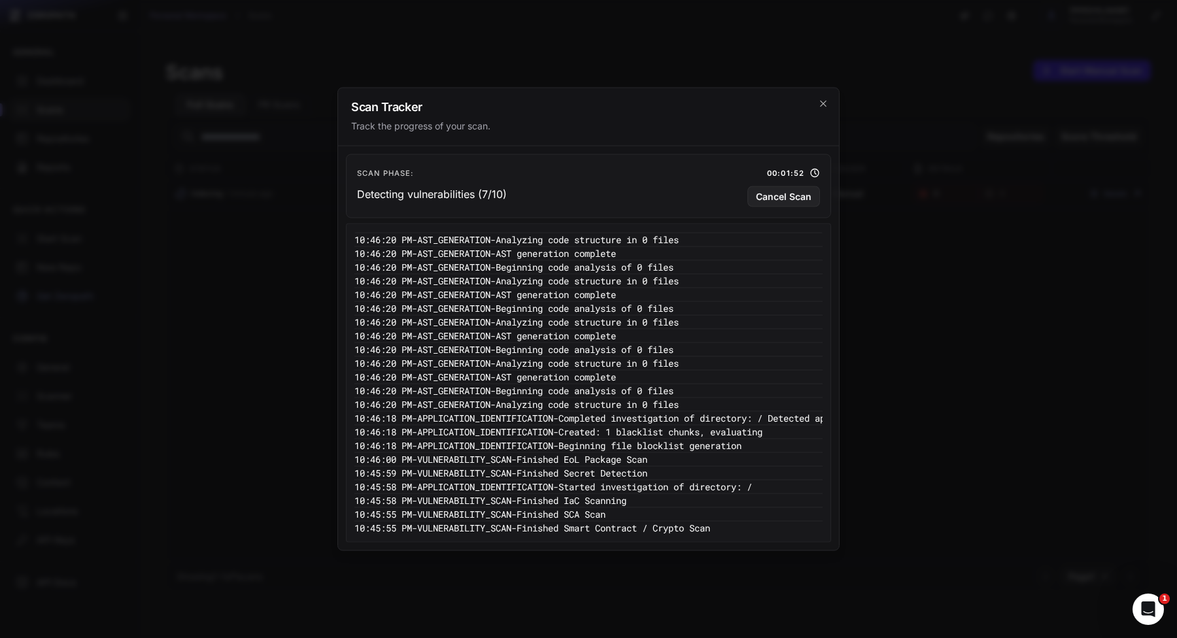
scroll to position [934, 0]
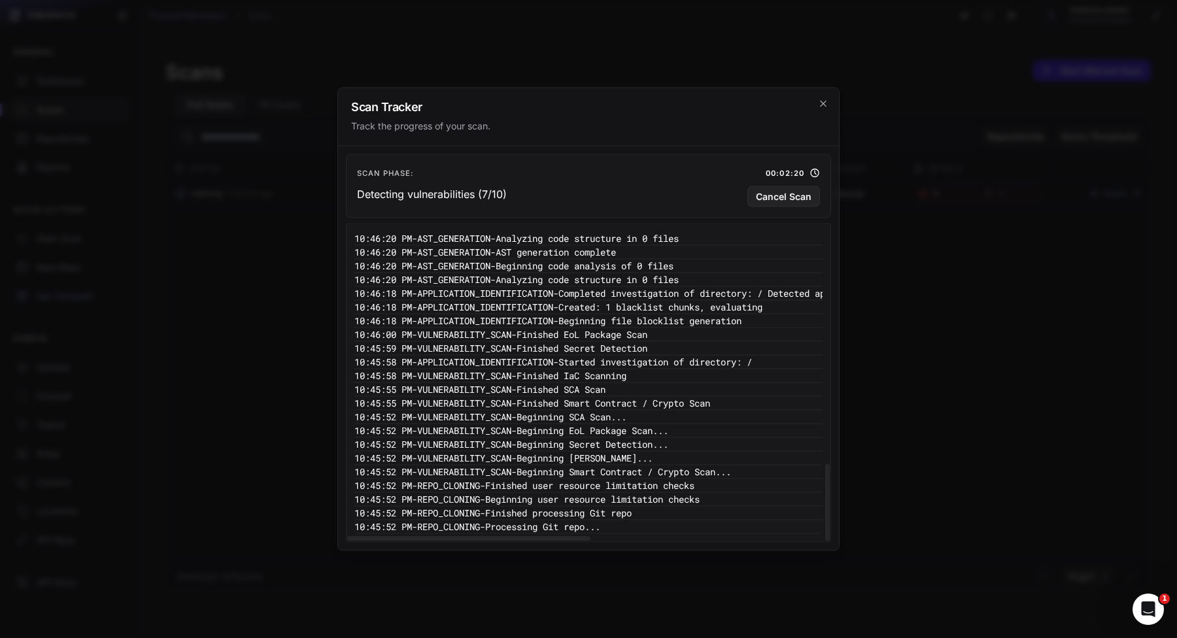
click at [723, 447] on pre "10:45:52 PM - VULNERABILITY_SCAN - Beginning Secret Detection..." at bounding box center [785, 445] width 863 height 14
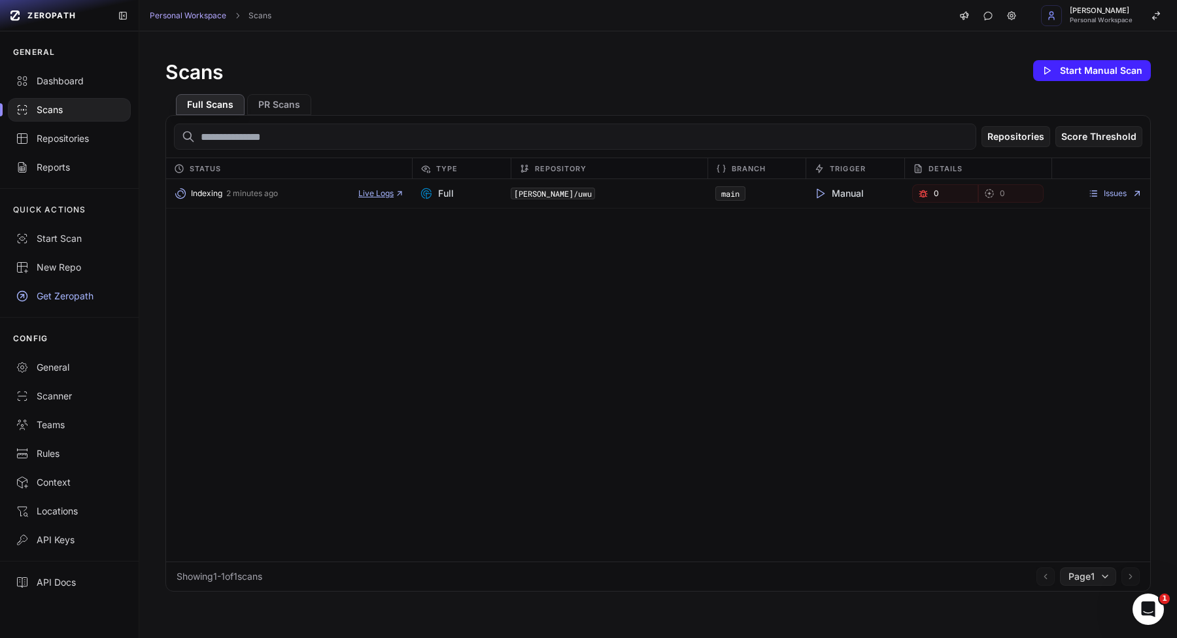
click at [392, 188] on span "Live Logs" at bounding box center [381, 193] width 46 height 10
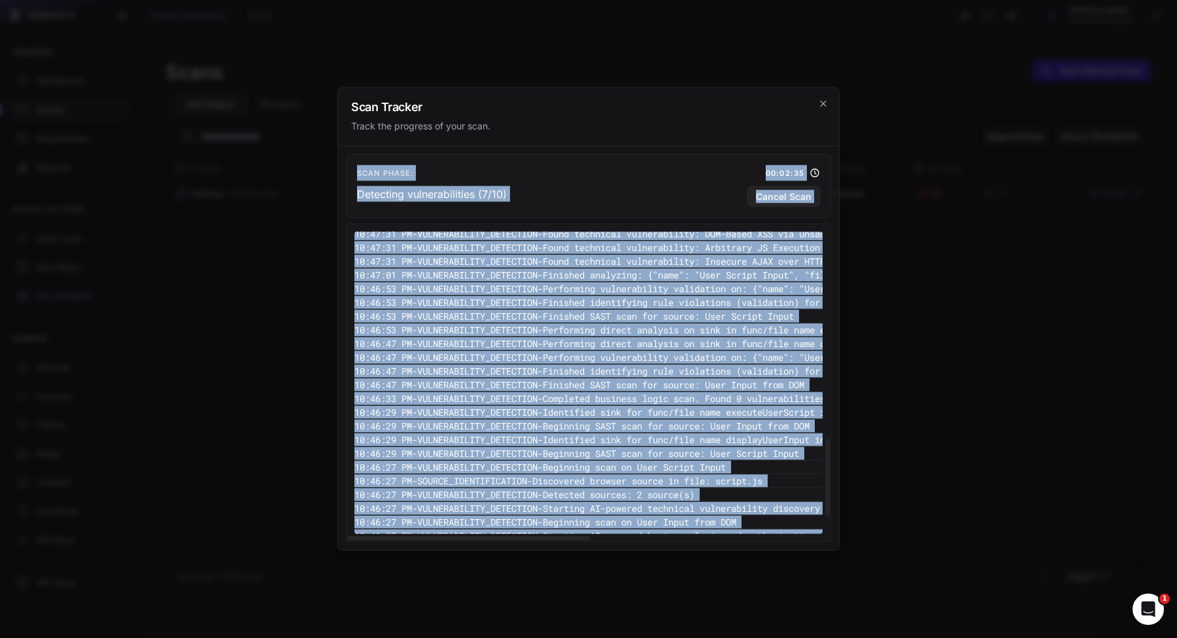
drag, startPoint x: 638, startPoint y: 524, endPoint x: 409, endPoint y: 164, distance: 426.5
click at [409, 164] on div "Scan Phase: 00:02:35 Detecting vulnerabilities (7/10) Cancel Scan 10:47:31 PM -…" at bounding box center [588, 348] width 501 height 404
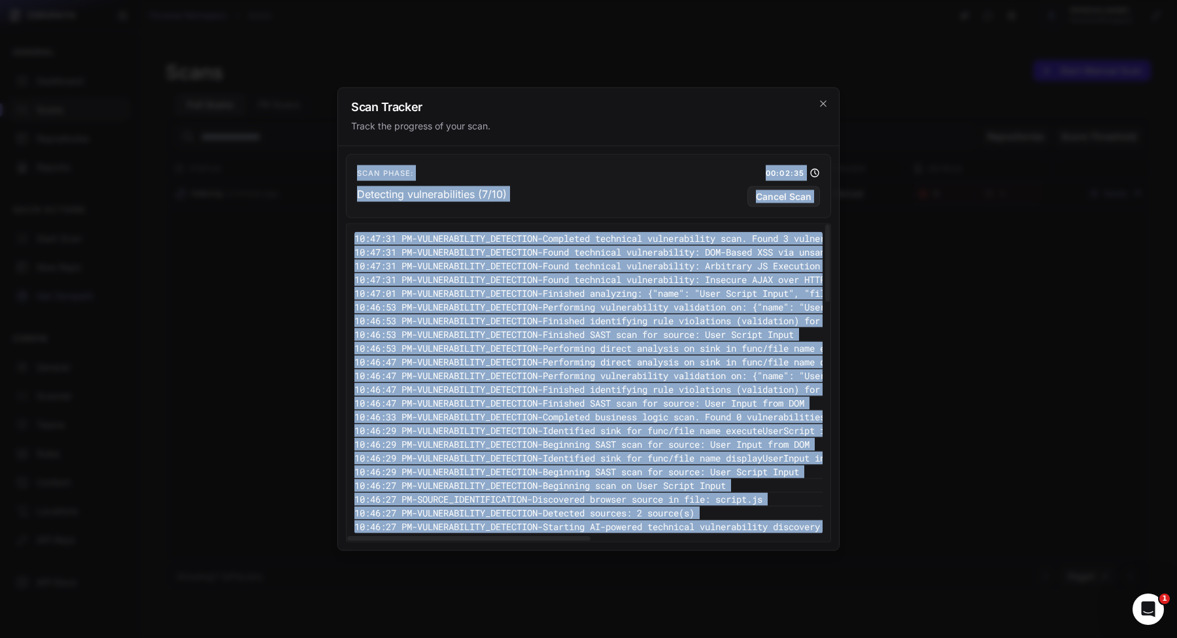
click at [457, 489] on pre "10:46:27 PM - VULNERABILITY_DETECTION - Beginning scan on User Script Input" at bounding box center [785, 486] width 863 height 14
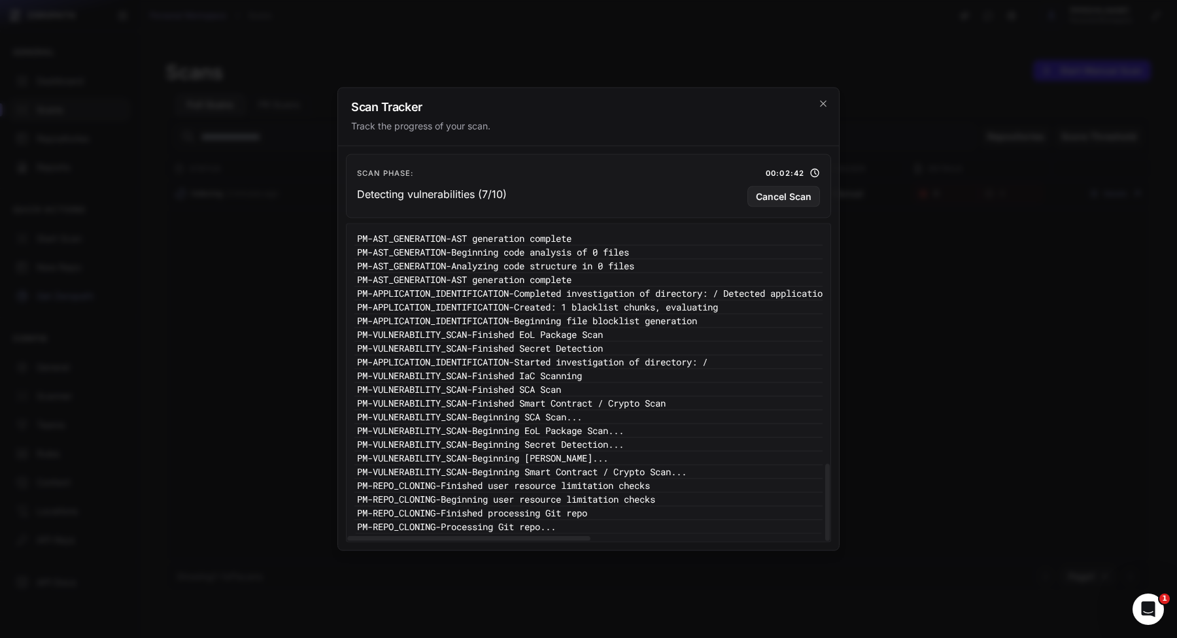
scroll to position [934, 0]
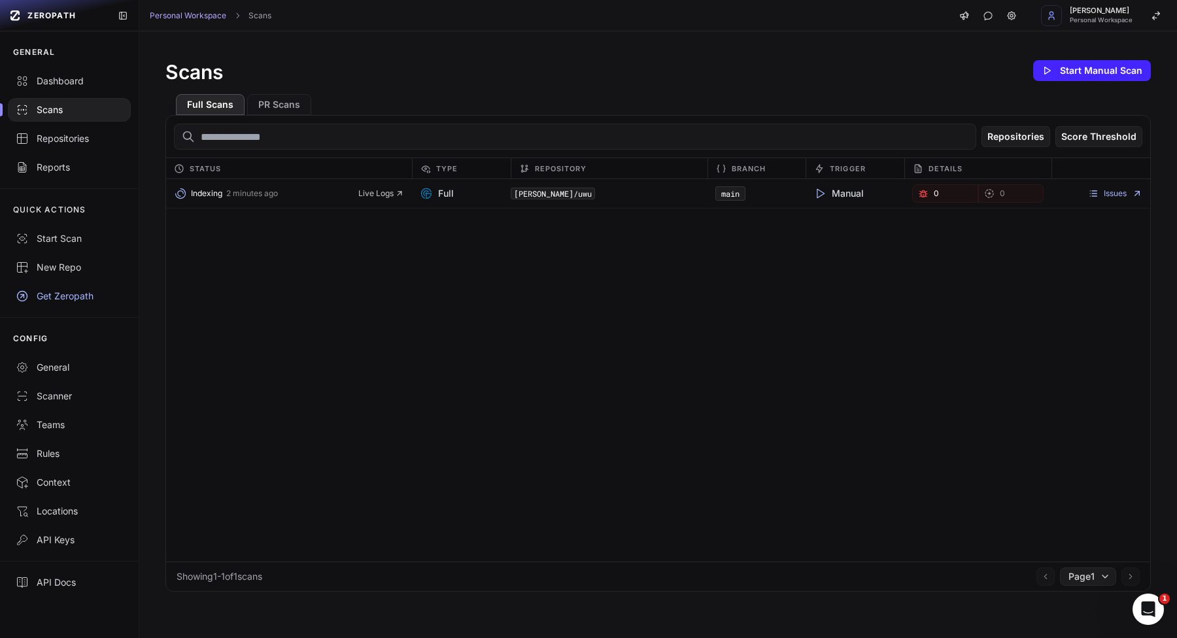
click at [363, 202] on div "Indexing 2 minutes ago Live Logs" at bounding box center [289, 193] width 246 height 18
click at [364, 199] on div "Indexing 2 minutes ago Live Logs" at bounding box center [289, 193] width 246 height 18
click at [375, 194] on span "Live Logs" at bounding box center [381, 193] width 46 height 10
click at [377, 195] on span "Live Logs" at bounding box center [381, 193] width 46 height 10
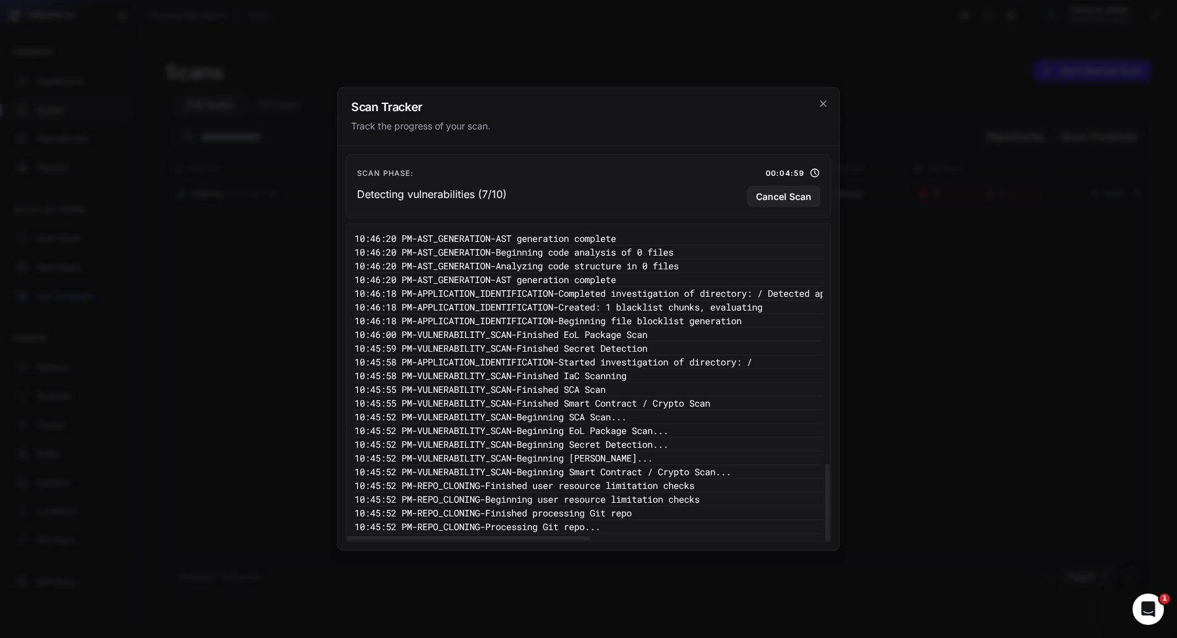
click at [613, 356] on pre "10:45:58 PM - APPLICATION_IDENTIFICATION - Started investigation of directory: /" at bounding box center [785, 363] width 863 height 14
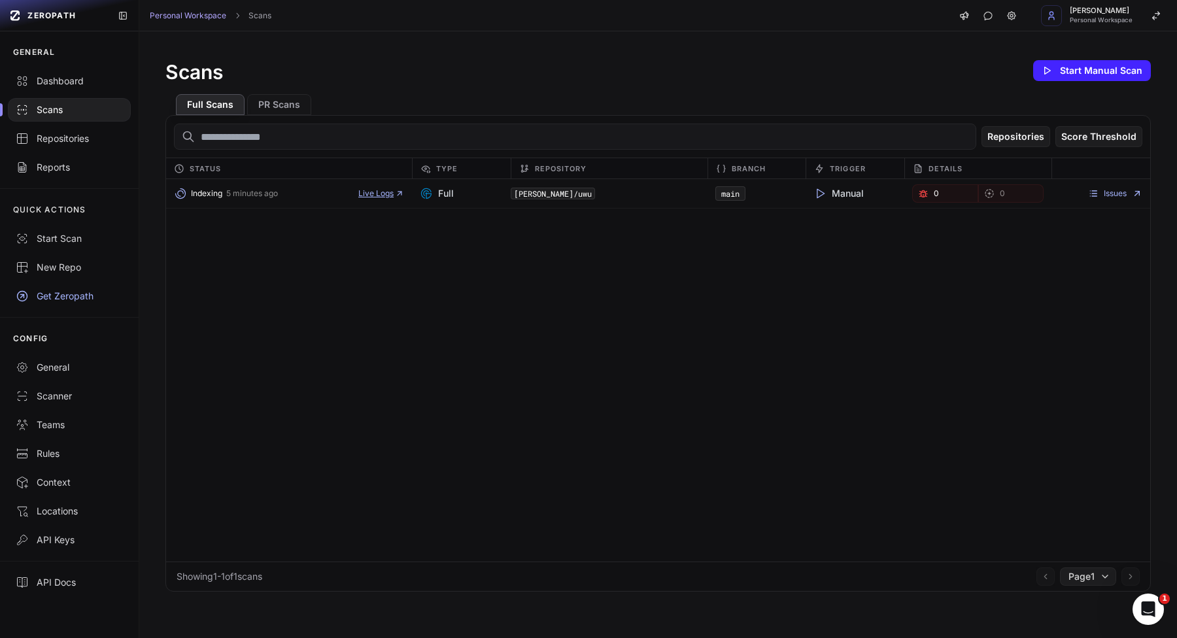
click at [387, 189] on span "Live Logs" at bounding box center [381, 193] width 46 height 10
click at [83, 134] on div "Repositories" at bounding box center [69, 138] width 107 height 13
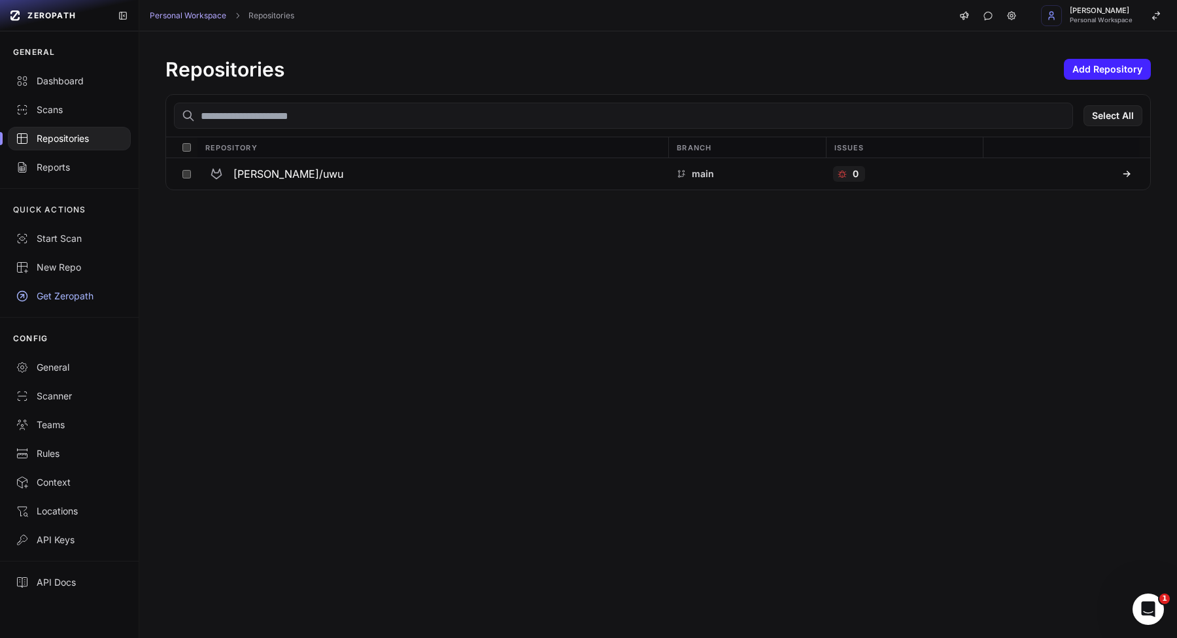
click at [1116, 58] on div "Repositories Add Repository" at bounding box center [657, 70] width 985 height 24
click at [1091, 73] on button "Add Repository" at bounding box center [1107, 69] width 87 height 21
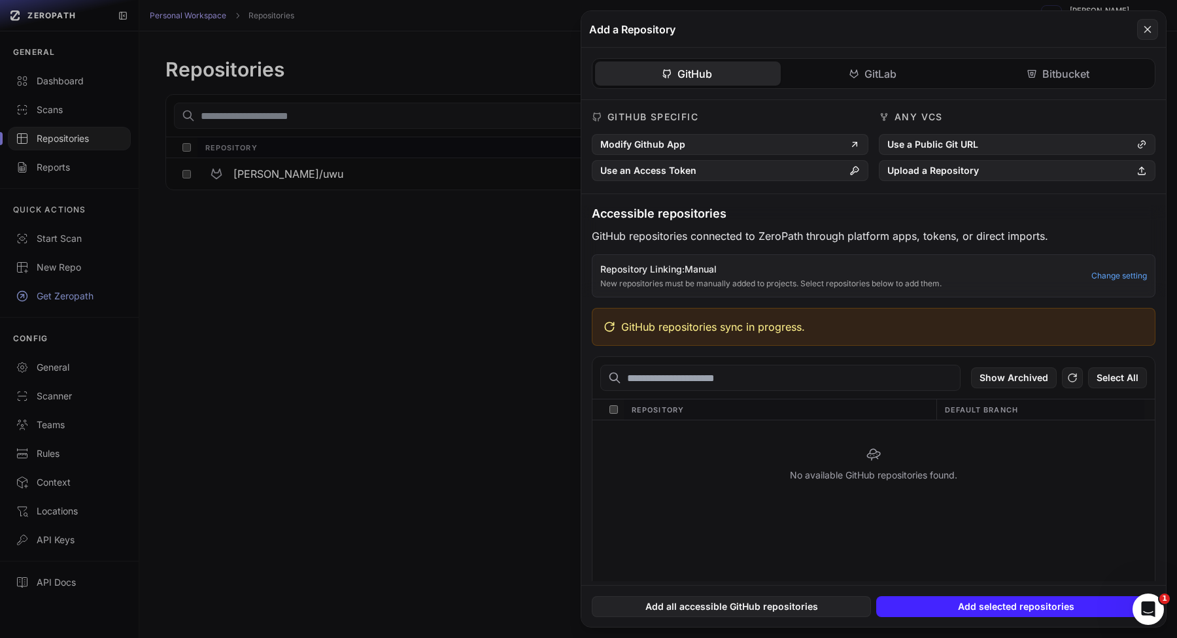
click at [631, 315] on div "GitHub repositories sync in progress." at bounding box center [874, 327] width 564 height 38
click at [625, 326] on span "GitHub repositories sync in progress." at bounding box center [713, 327] width 184 height 16
drag, startPoint x: 625, startPoint y: 326, endPoint x: 787, endPoint y: 322, distance: 162.9
click at [790, 326] on span "GitHub repositories sync in progress." at bounding box center [713, 327] width 184 height 16
click at [785, 326] on span "GitHub repositories sync in progress." at bounding box center [713, 327] width 184 height 16
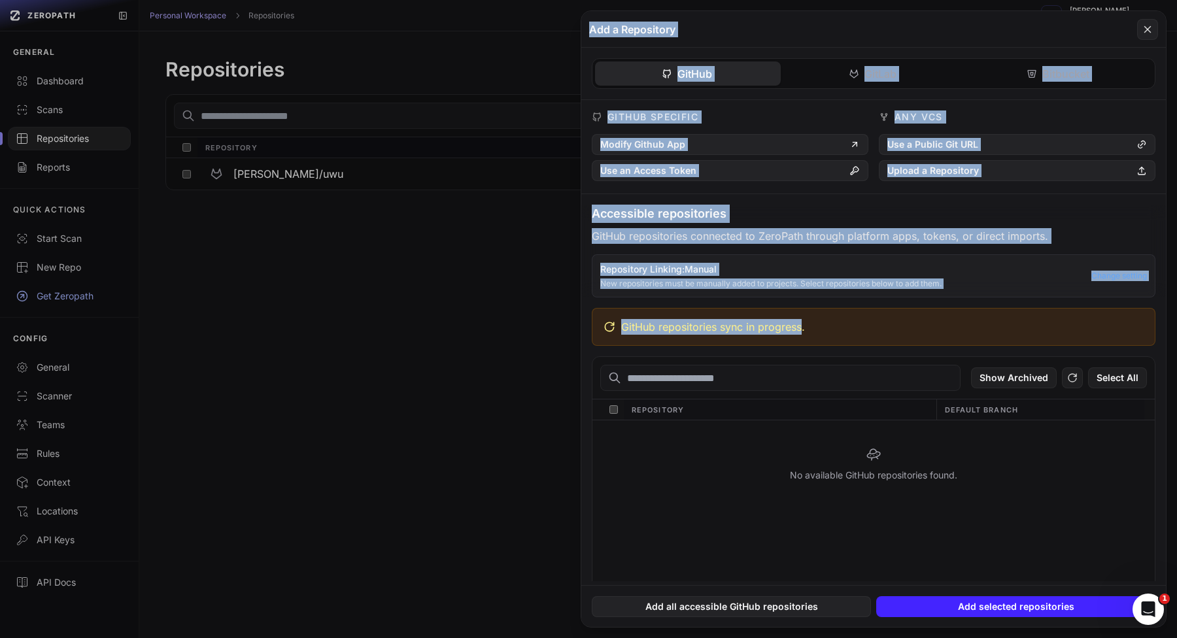
drag, startPoint x: 785, startPoint y: 326, endPoint x: 548, endPoint y: 326, distance: 237.4
click at [0, 0] on div "ZEROPATH GENERAL Dashboard Scans Repositories Reports QUICK ACTIONS Start Scan …" at bounding box center [0, 0] width 0 height 0
click at [475, 364] on button at bounding box center [588, 319] width 1177 height 638
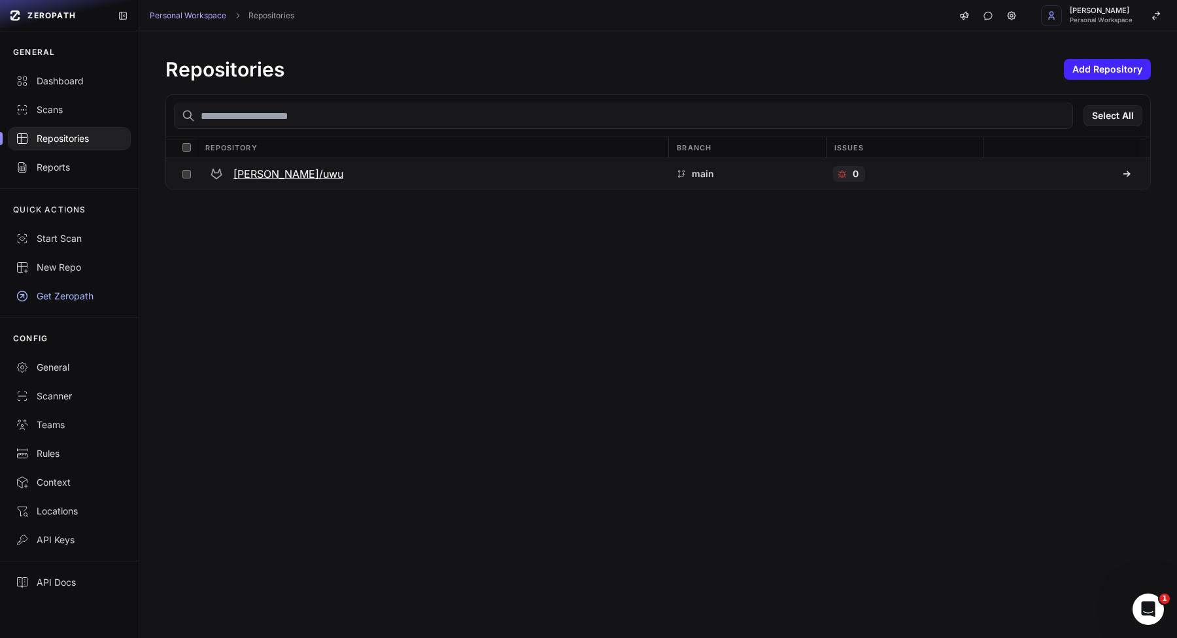
click at [276, 163] on div "vladislav-stohnii/uwu" at bounding box center [433, 174] width 456 height 24
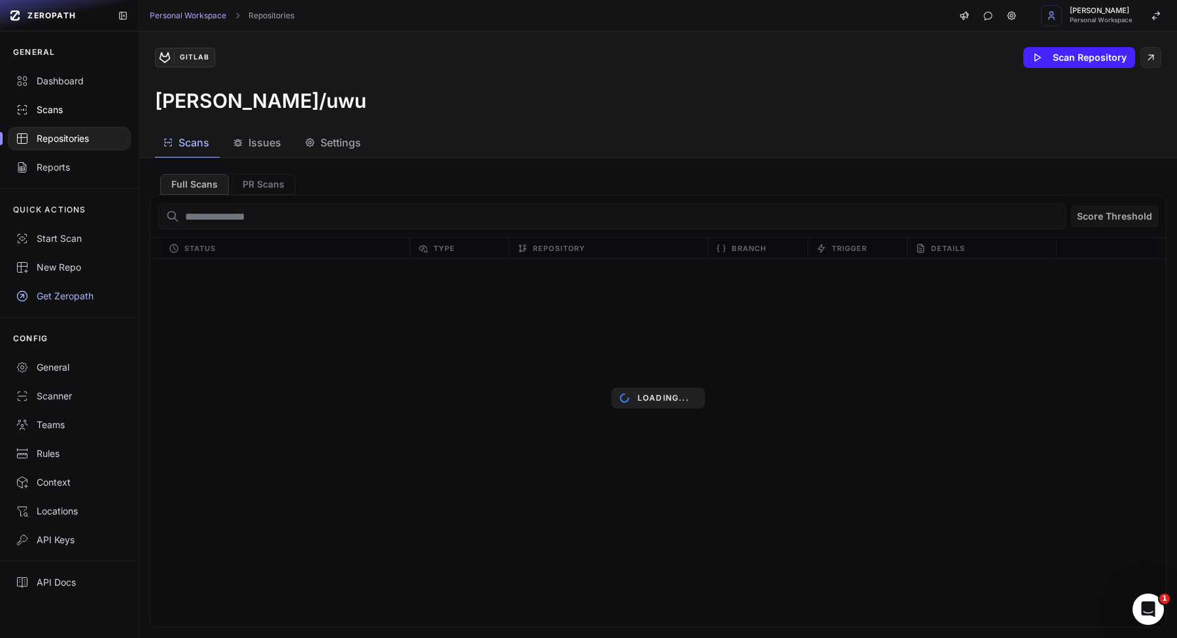
click at [75, 116] on link "Scans" at bounding box center [69, 109] width 139 height 29
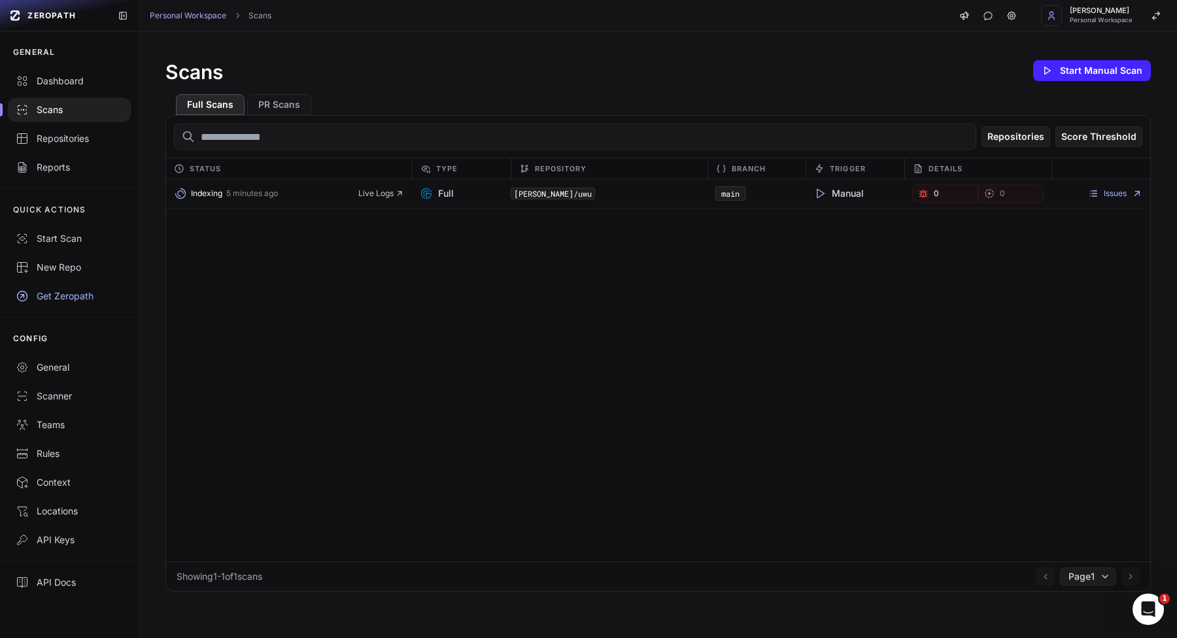
click at [368, 179] on div "Indexing 5 minutes ago Live Logs Full vladislav-stohnii/uwu main Manual 0 0 Iss…" at bounding box center [658, 370] width 984 height 383
click at [368, 183] on div "Indexing 5 minutes ago Live Logs Full vladislav-stohnii/uwu main Manual 0 0 Iss…" at bounding box center [658, 193] width 984 height 29
click at [368, 190] on span "Live Logs" at bounding box center [381, 193] width 46 height 10
click at [421, 197] on icon at bounding box center [426, 193] width 13 height 13
click at [390, 197] on span "Live Logs" at bounding box center [381, 193] width 46 height 10
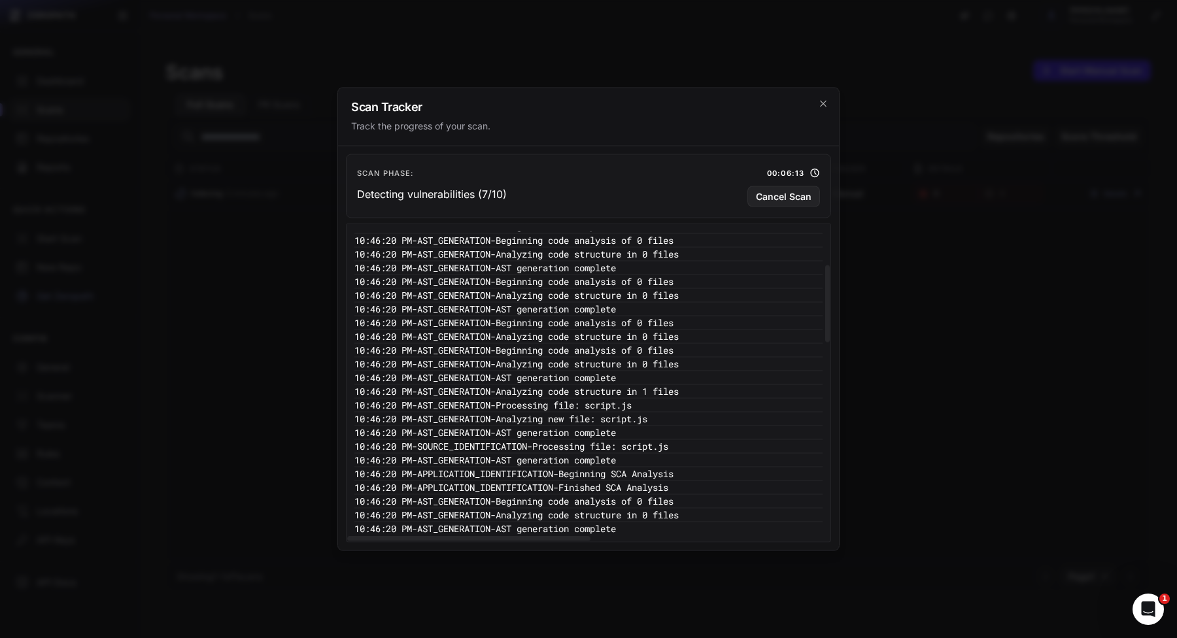
scroll to position [934, 0]
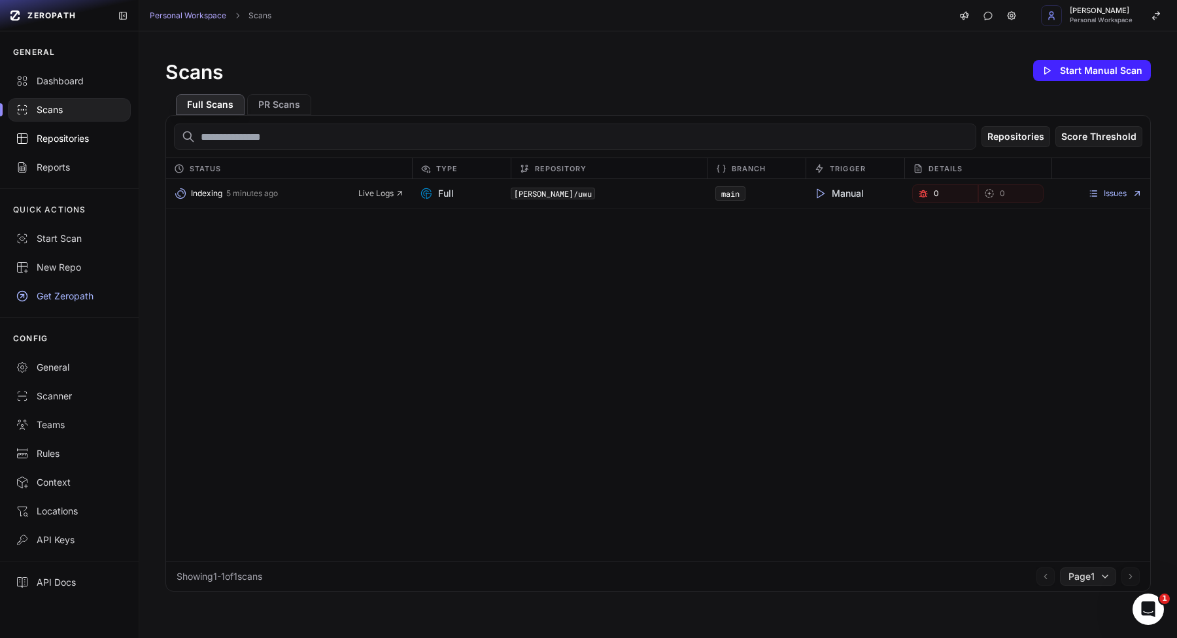
click at [119, 148] on link "Repositories" at bounding box center [69, 138] width 139 height 29
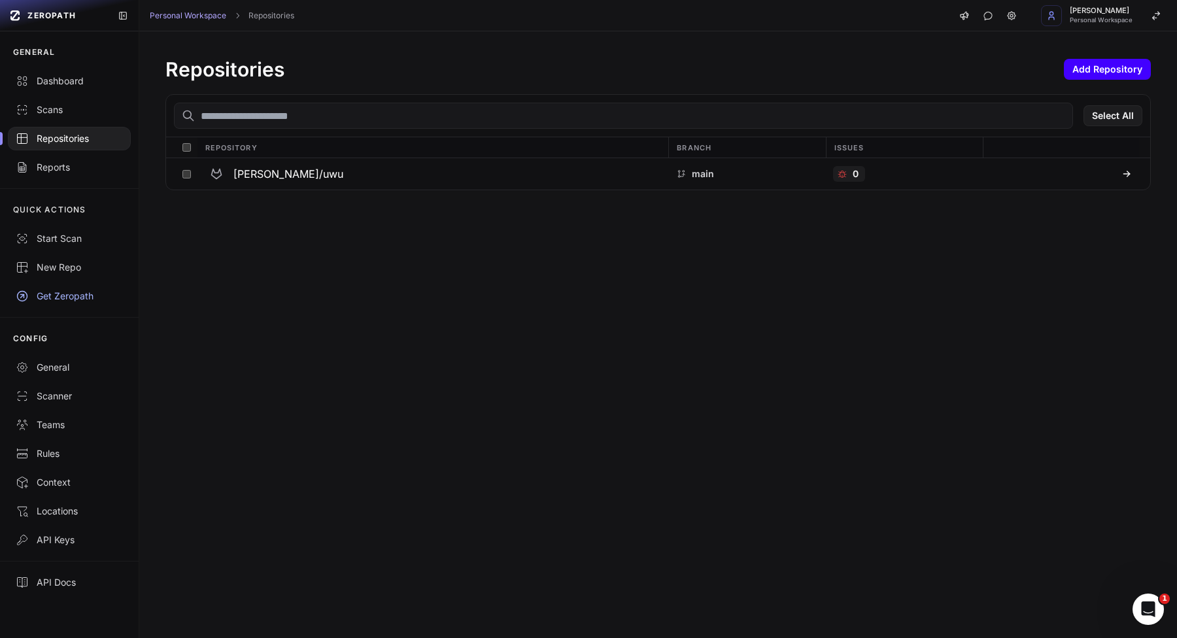
click at [1106, 60] on button "Add Repository" at bounding box center [1107, 69] width 87 height 21
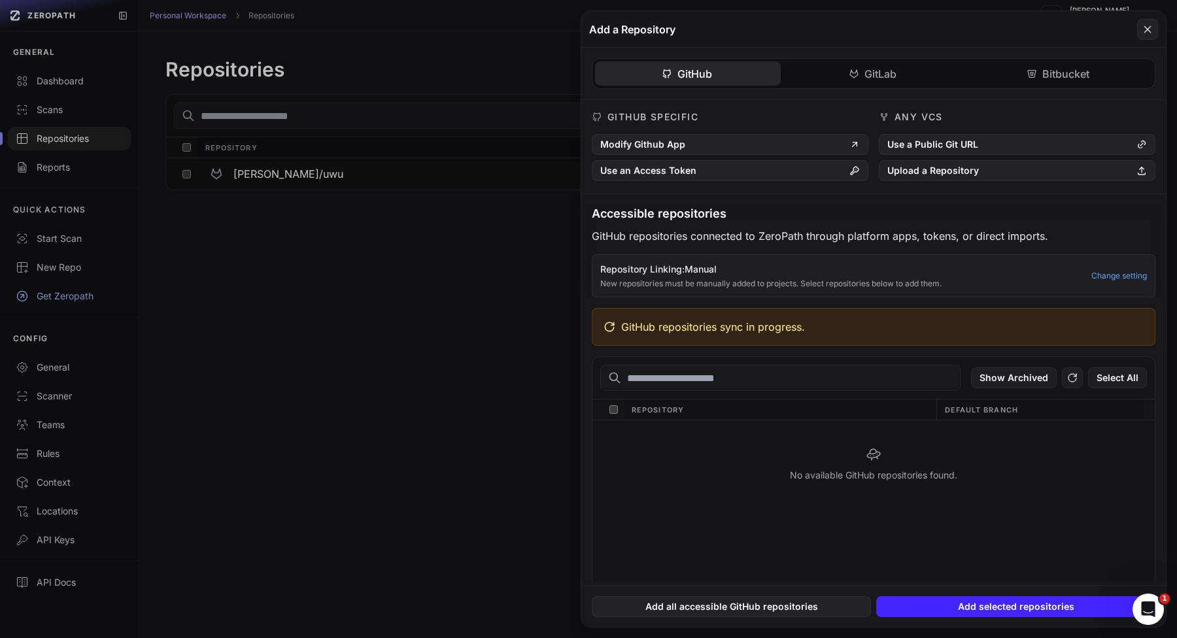
click at [502, 416] on button at bounding box center [588, 319] width 1177 height 638
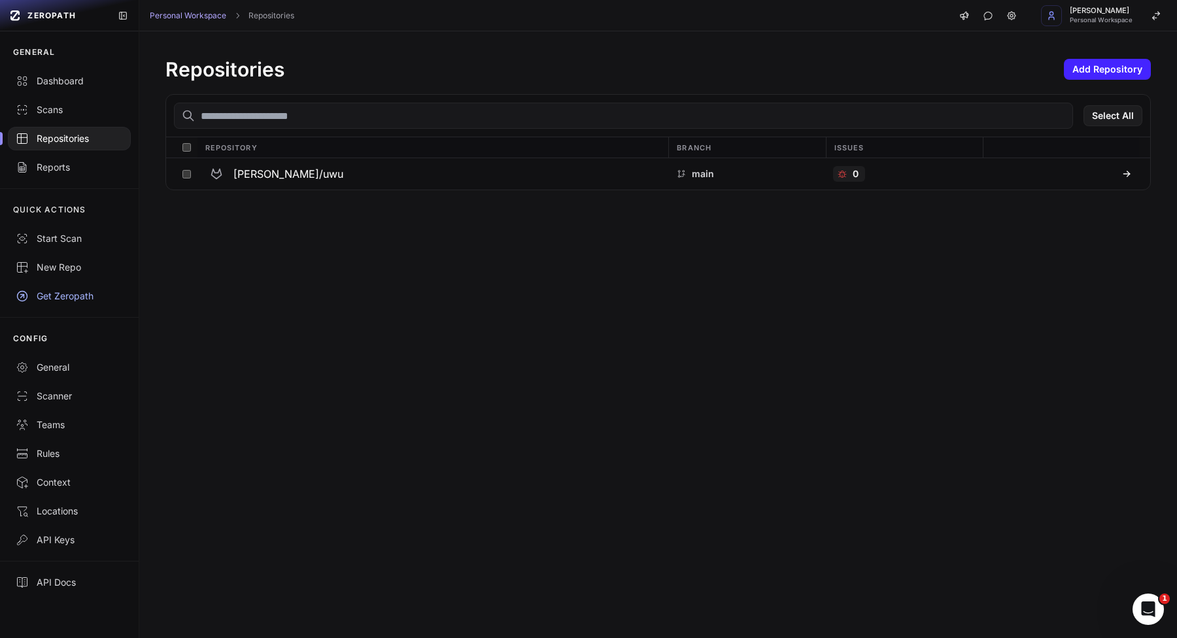
click at [79, 109] on div "Scans" at bounding box center [69, 109] width 107 height 13
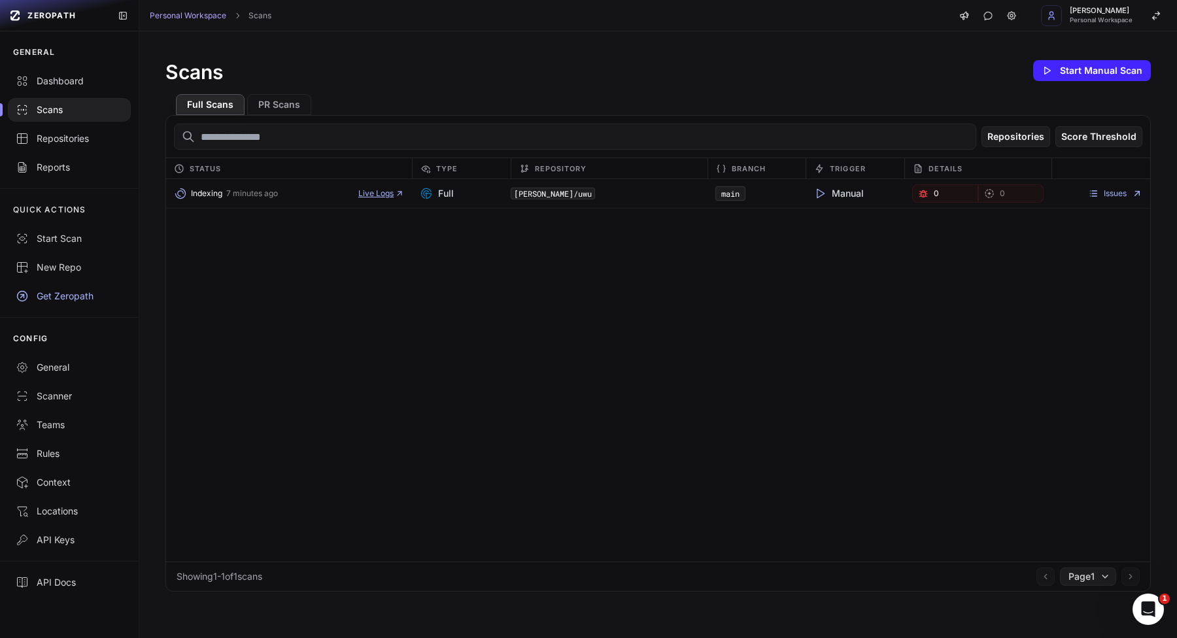
click at [363, 194] on span "Live Logs" at bounding box center [381, 193] width 46 height 10
click at [1091, 20] on span "Personal Workspace" at bounding box center [1101, 20] width 63 height 7
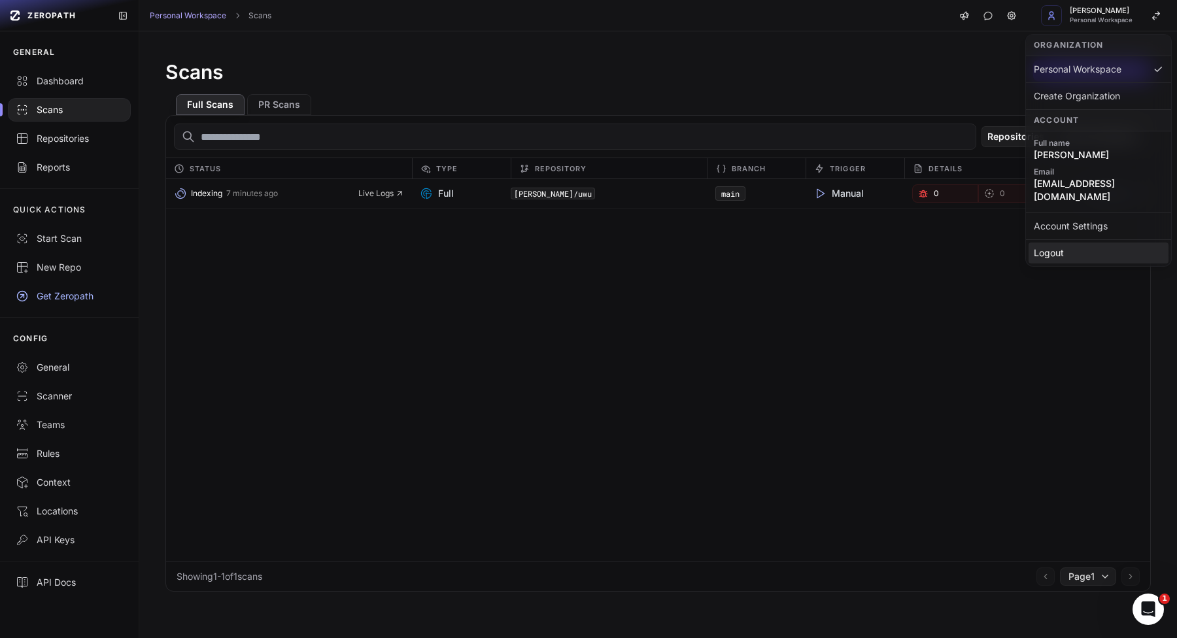
click at [1064, 243] on div "Logout" at bounding box center [1099, 253] width 140 height 21
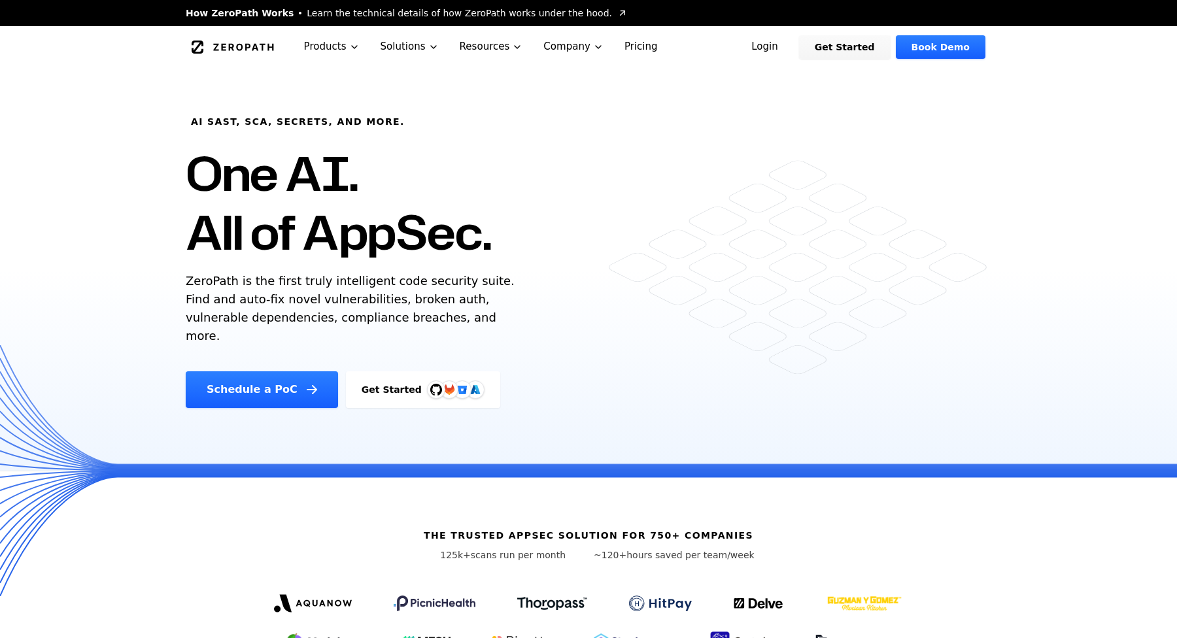
click at [787, 48] on link "Login" at bounding box center [765, 47] width 58 height 24
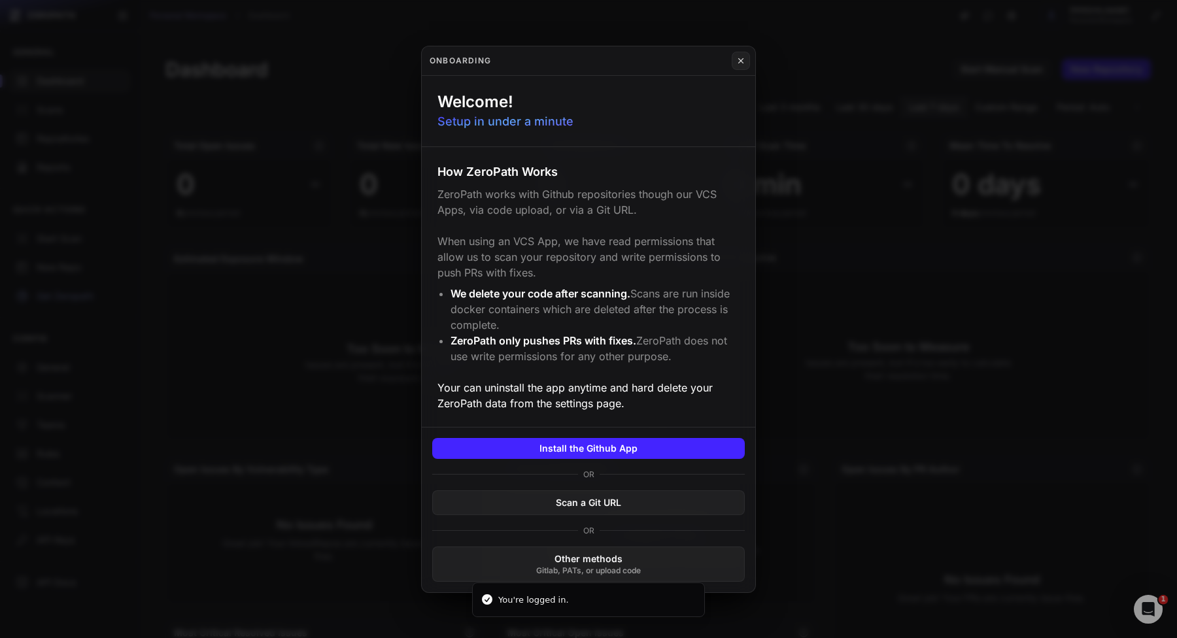
click at [318, 209] on button at bounding box center [588, 319] width 1177 height 638
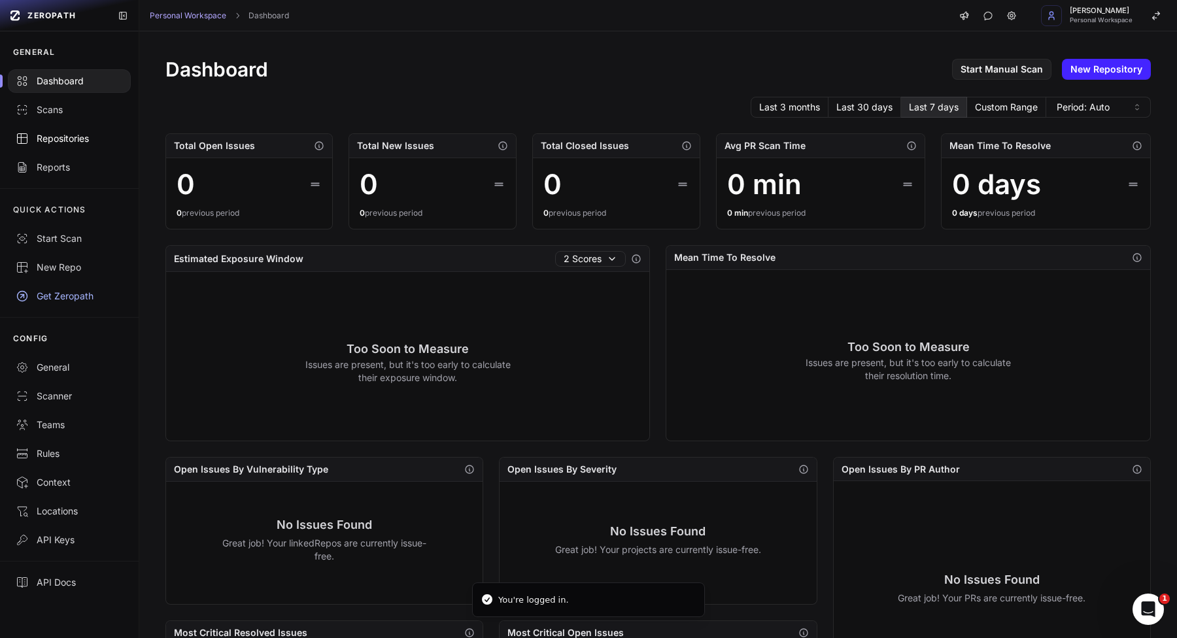
click at [41, 135] on div "Repositories" at bounding box center [69, 138] width 107 height 13
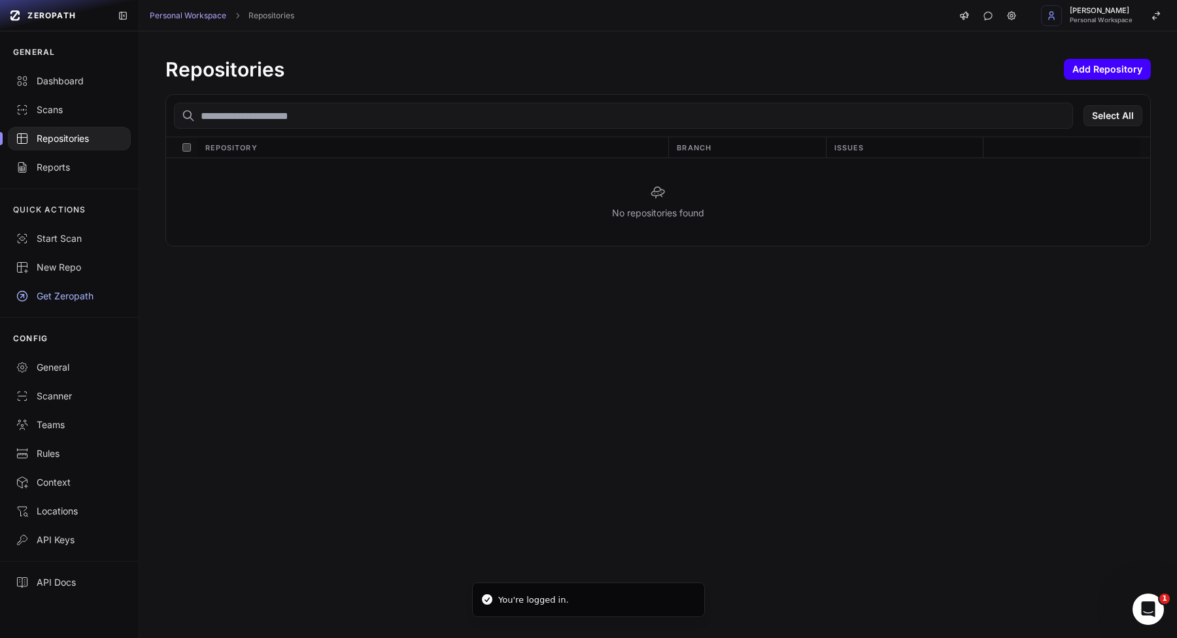
click at [1087, 72] on button "Add Repository" at bounding box center [1107, 69] width 87 height 21
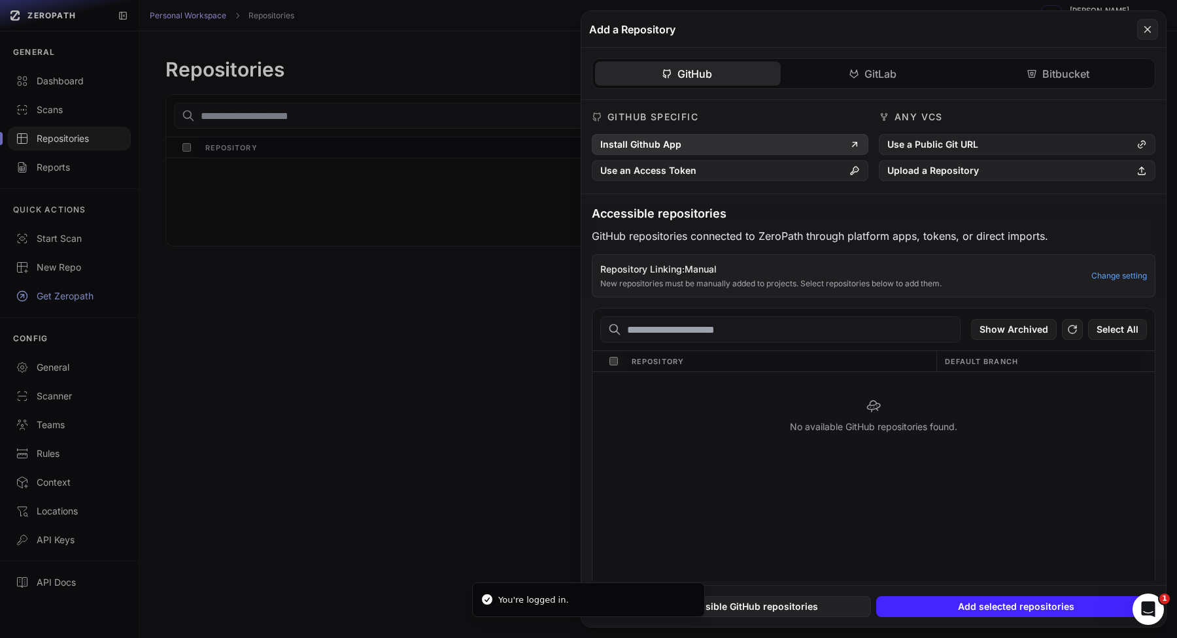
click at [838, 148] on button "Install Github App" at bounding box center [730, 144] width 277 height 21
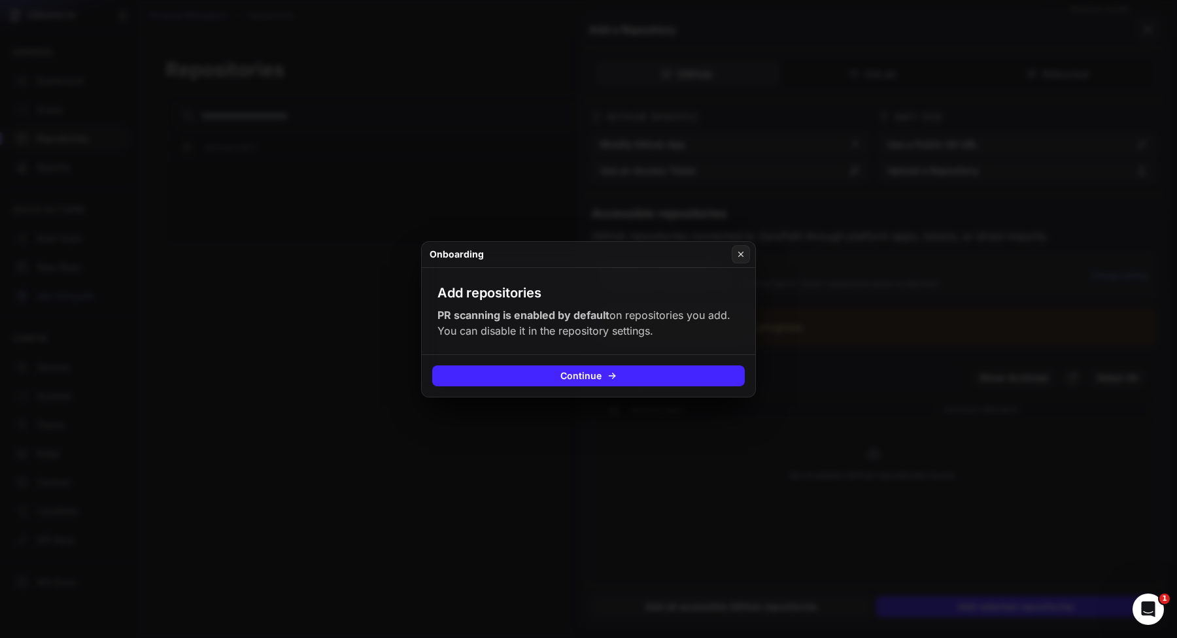
click at [674, 411] on button at bounding box center [588, 319] width 1177 height 638
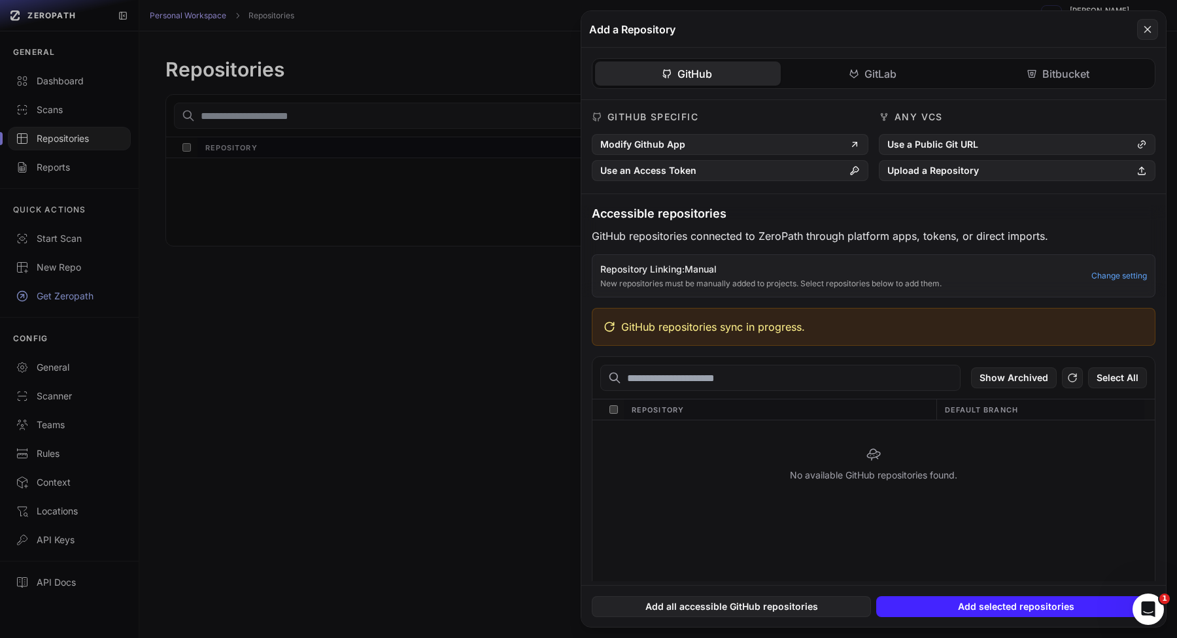
click at [779, 333] on span "GitHub repositories sync in progress." at bounding box center [713, 327] width 184 height 16
click at [1075, 383] on icon at bounding box center [1073, 378] width 12 height 16
click at [895, 67] on div "GitHub GitLab Bitbucket GitHub Specific Modify Github App Use an Access Token A…" at bounding box center [873, 315] width 585 height 534
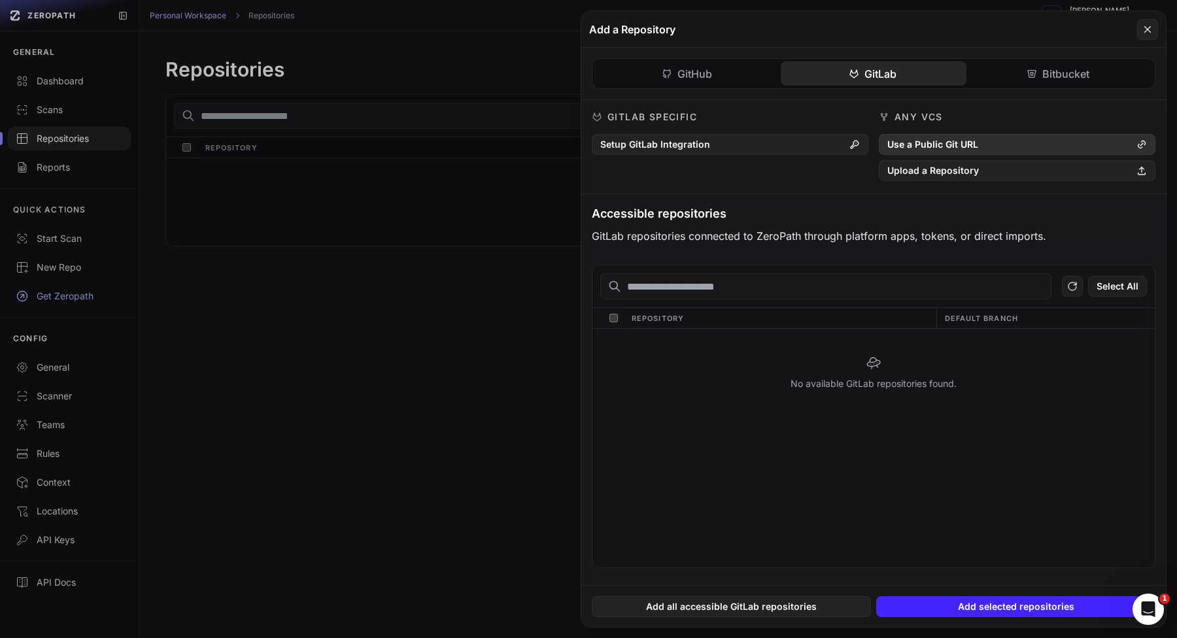
click at [897, 143] on button "Use a Public Git URL" at bounding box center [1017, 144] width 277 height 21
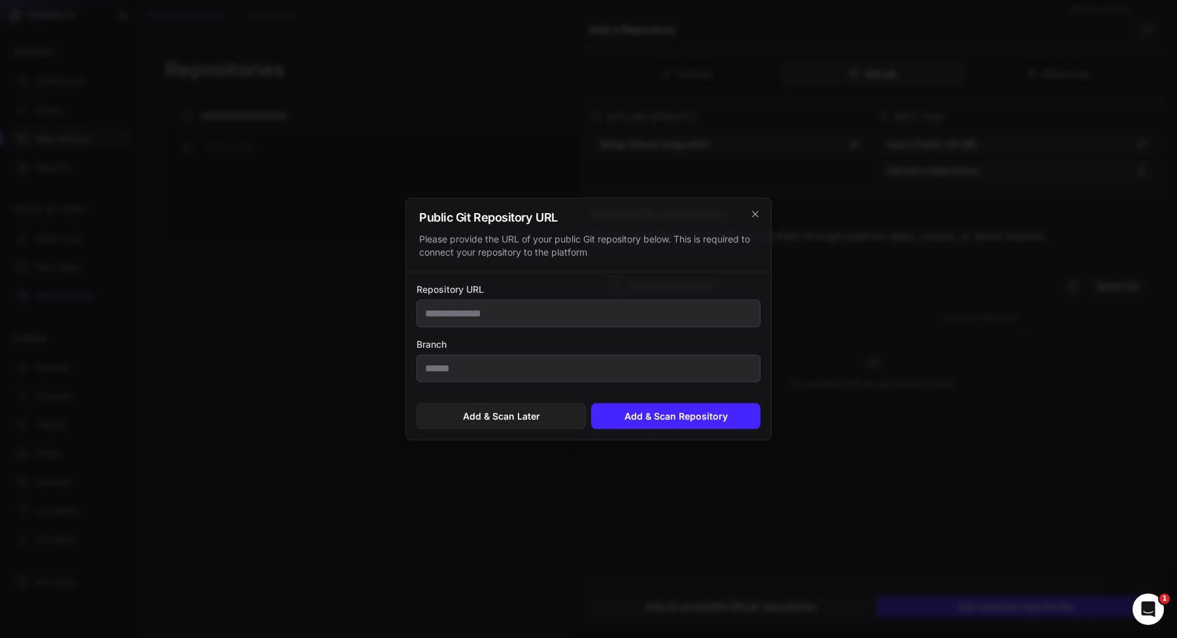
click at [606, 309] on input "Repository URL" at bounding box center [589, 313] width 344 height 27
type input "**********"
click at [633, 418] on button "Add & Scan Repository" at bounding box center [675, 416] width 169 height 26
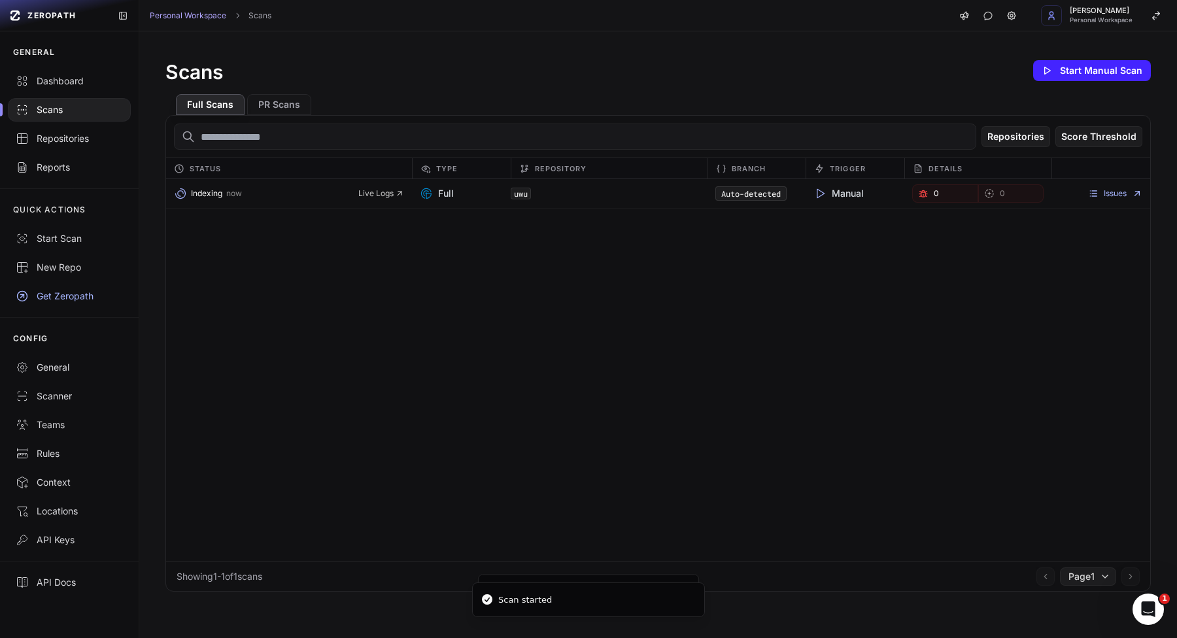
click at [374, 200] on div "Indexing now Live Logs" at bounding box center [289, 193] width 246 height 18
click at [377, 197] on span "Live Logs" at bounding box center [381, 193] width 46 height 10
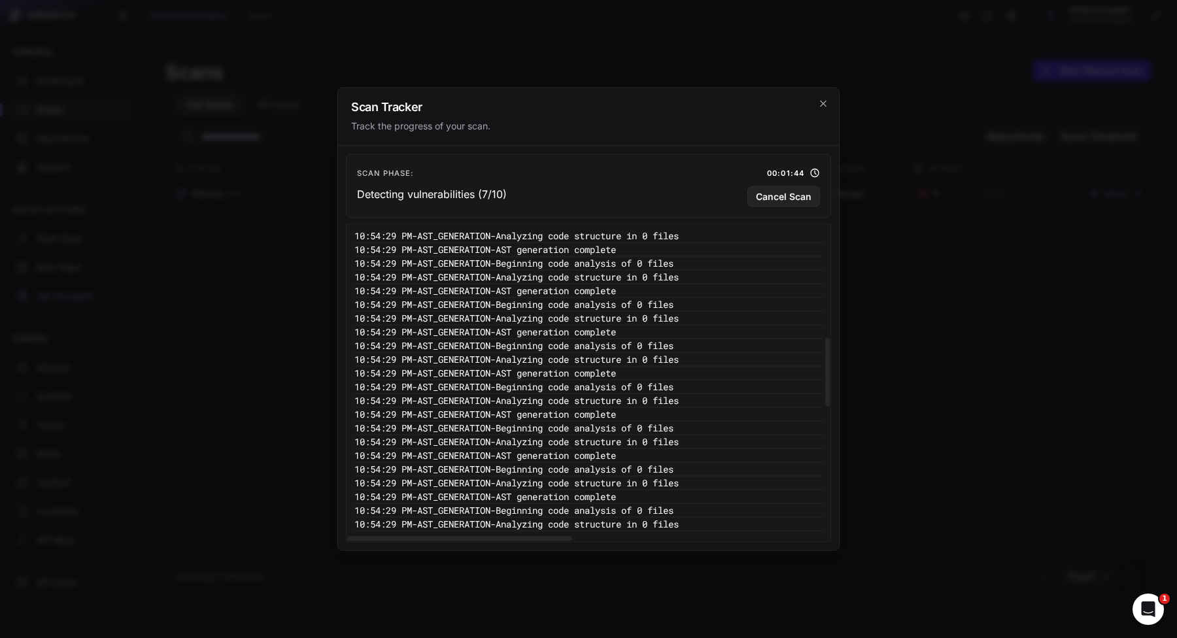
scroll to position [1085, 0]
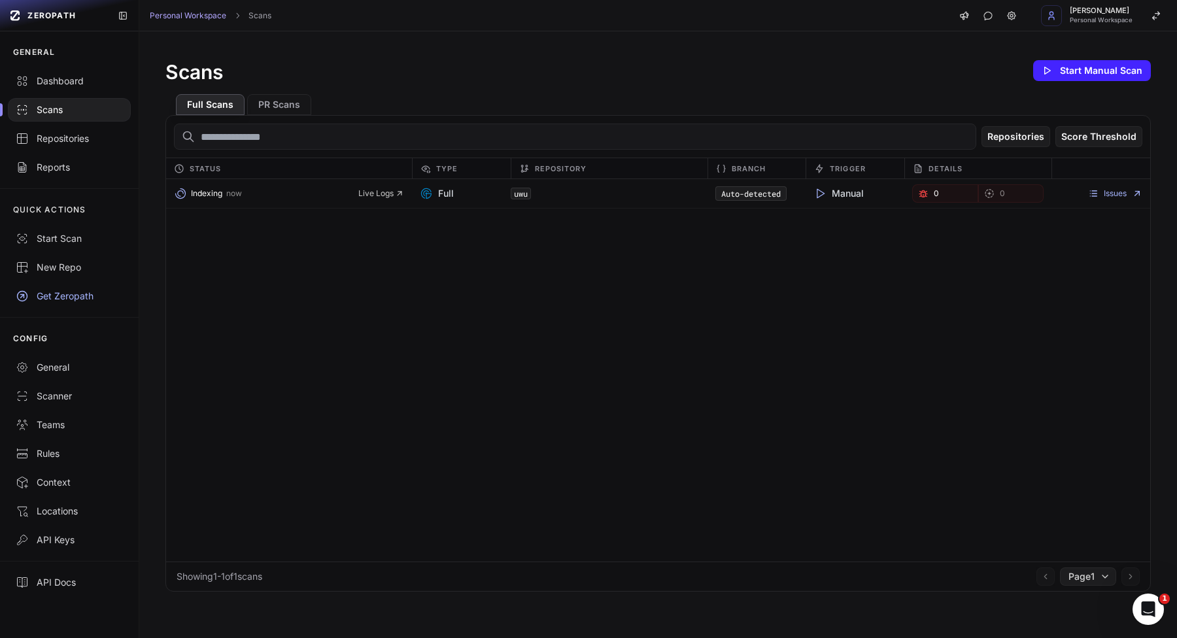
click at [580, 352] on div "Indexing now Live Logs Full uwu Auto-detected Manual 0 0 Issues" at bounding box center [658, 370] width 984 height 383
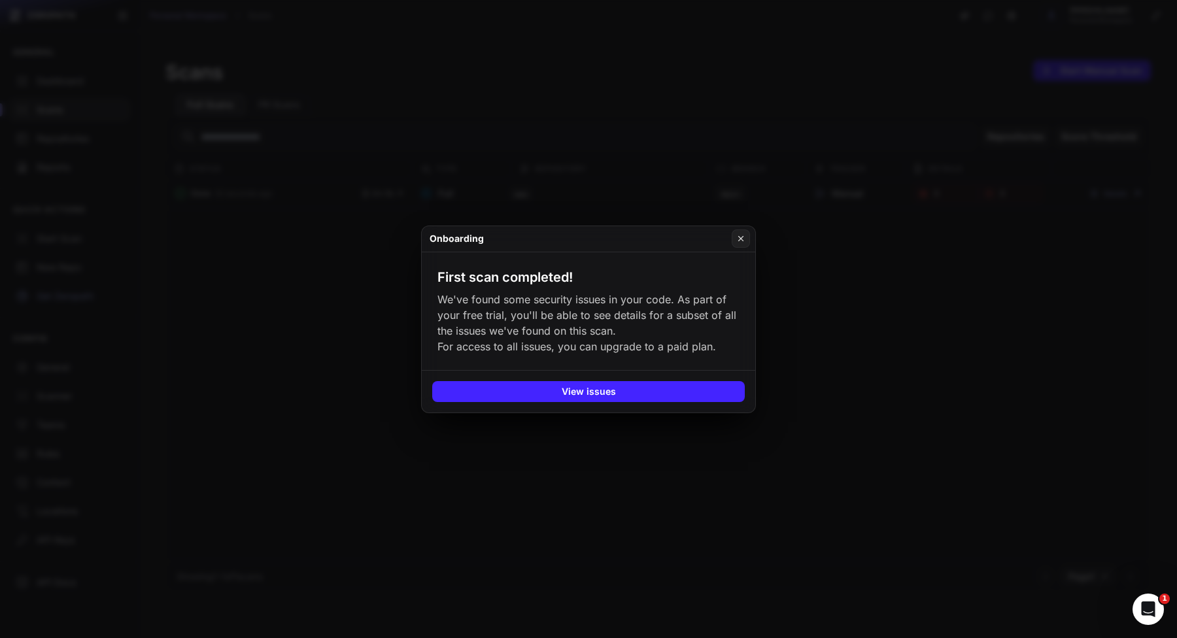
click at [559, 146] on button at bounding box center [588, 319] width 1177 height 638
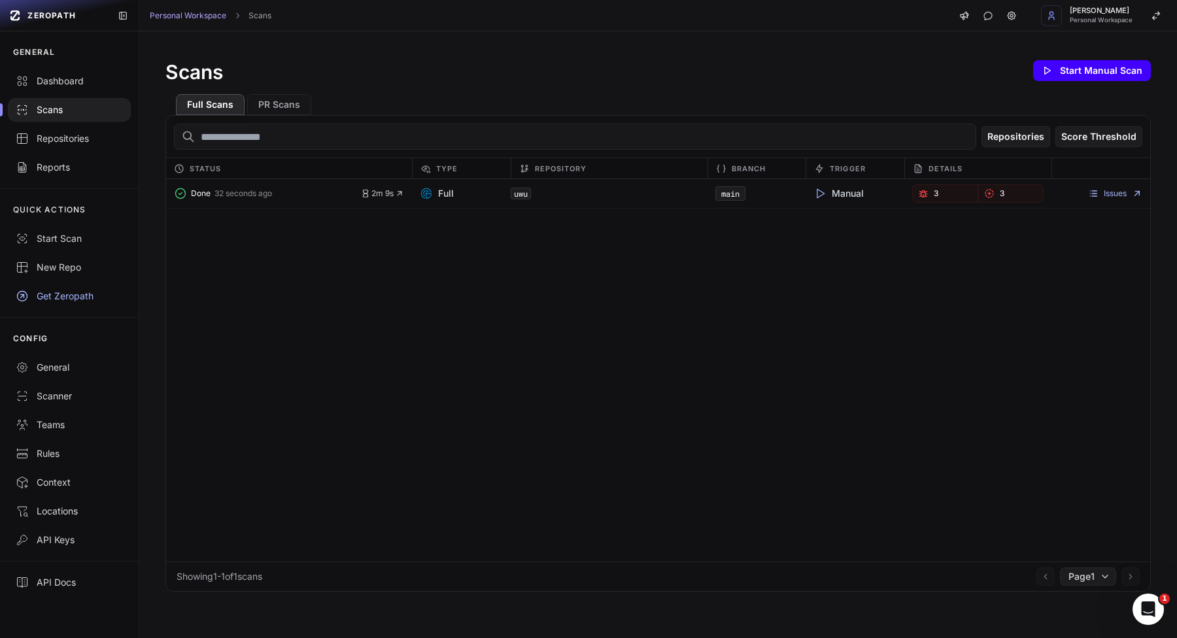
click at [1123, 71] on button "Start Manual Scan" at bounding box center [1092, 70] width 118 height 21
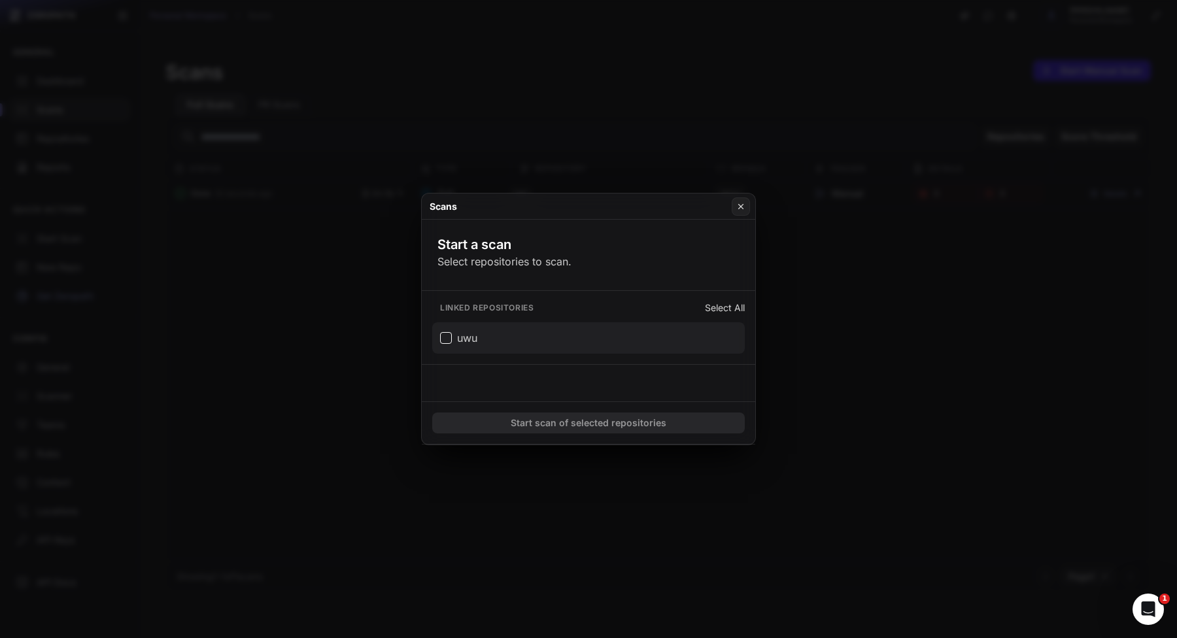
click at [596, 348] on button "uwu" at bounding box center [588, 337] width 313 height 31
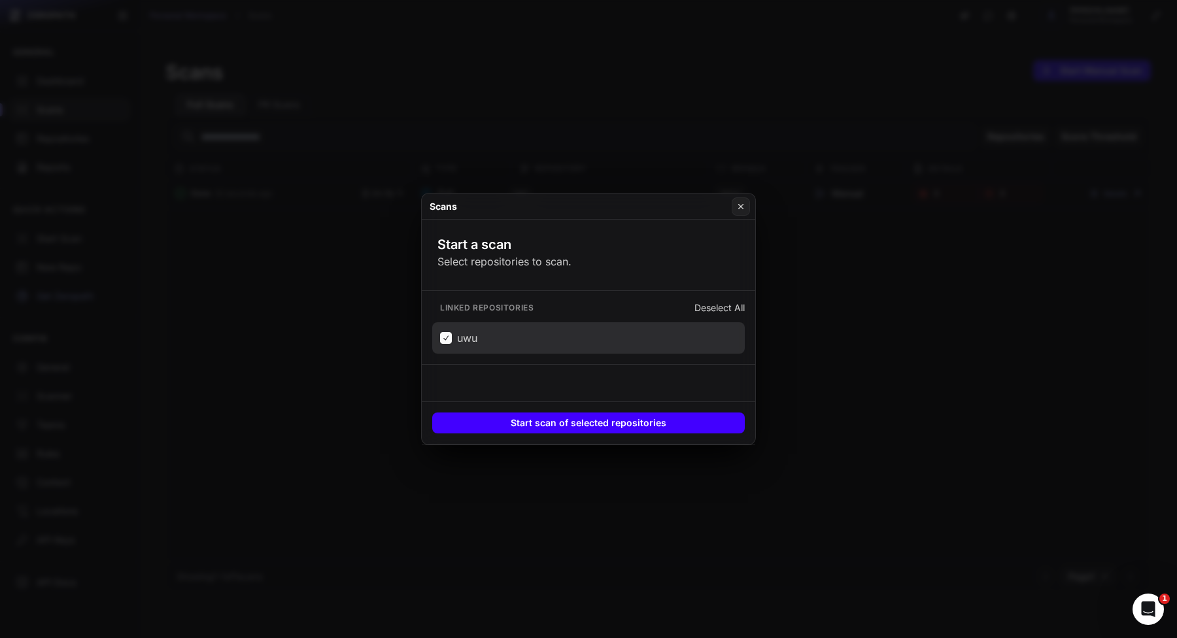
click at [621, 430] on button "Start scan of selected repositories" at bounding box center [588, 423] width 313 height 21
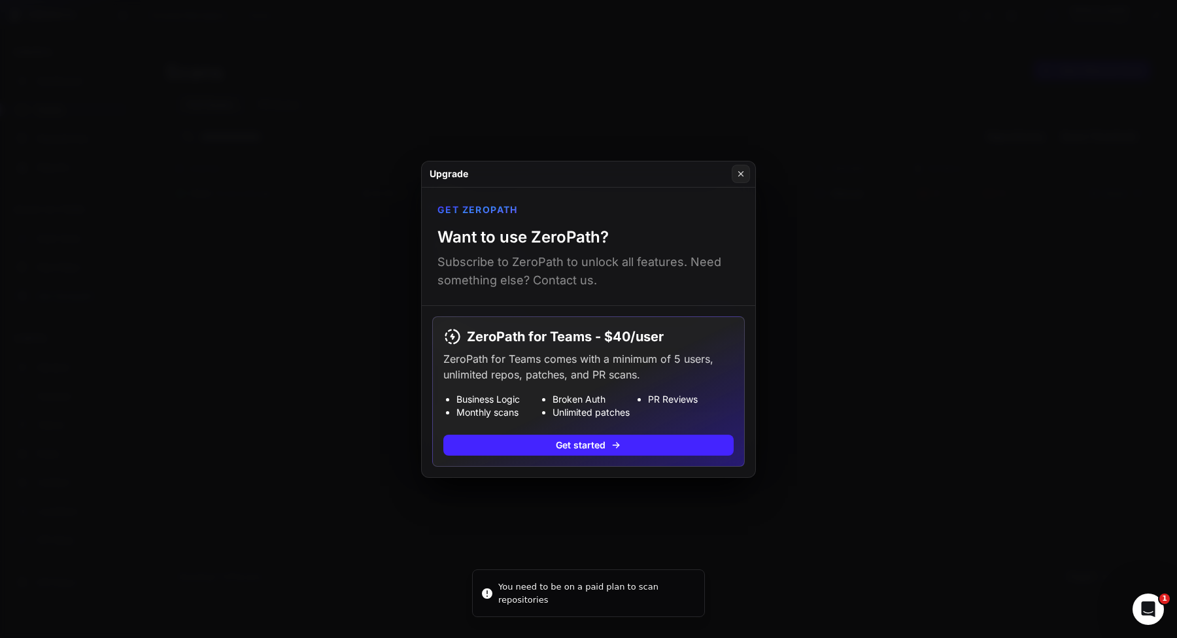
click at [864, 498] on button at bounding box center [588, 319] width 1177 height 638
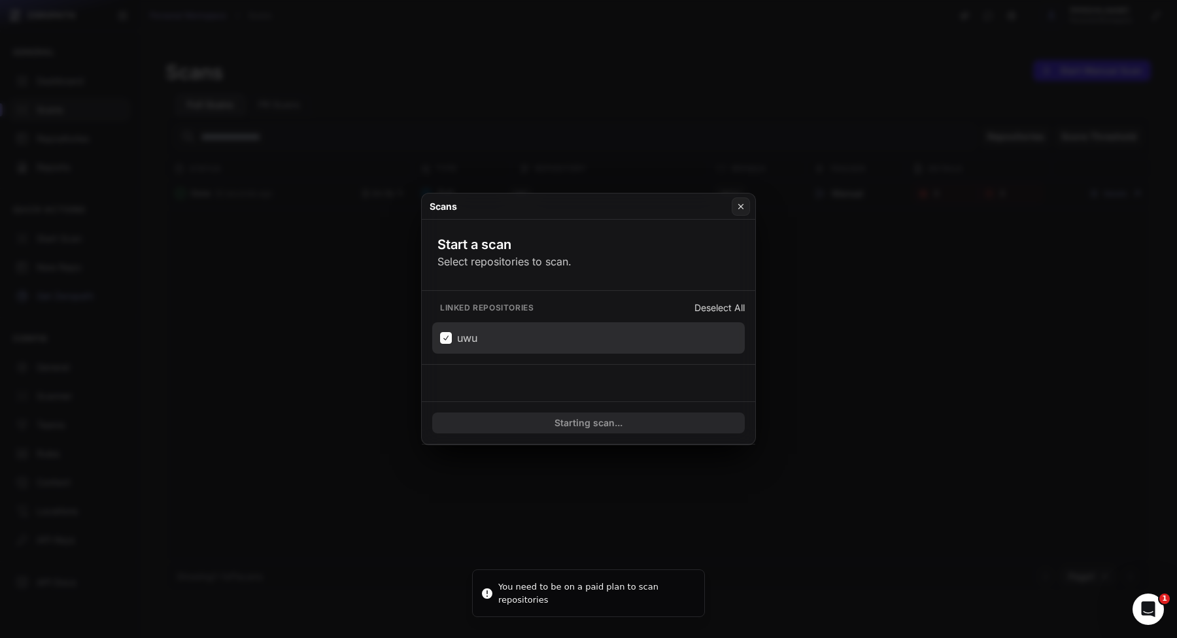
click at [398, 228] on button at bounding box center [588, 319] width 1177 height 638
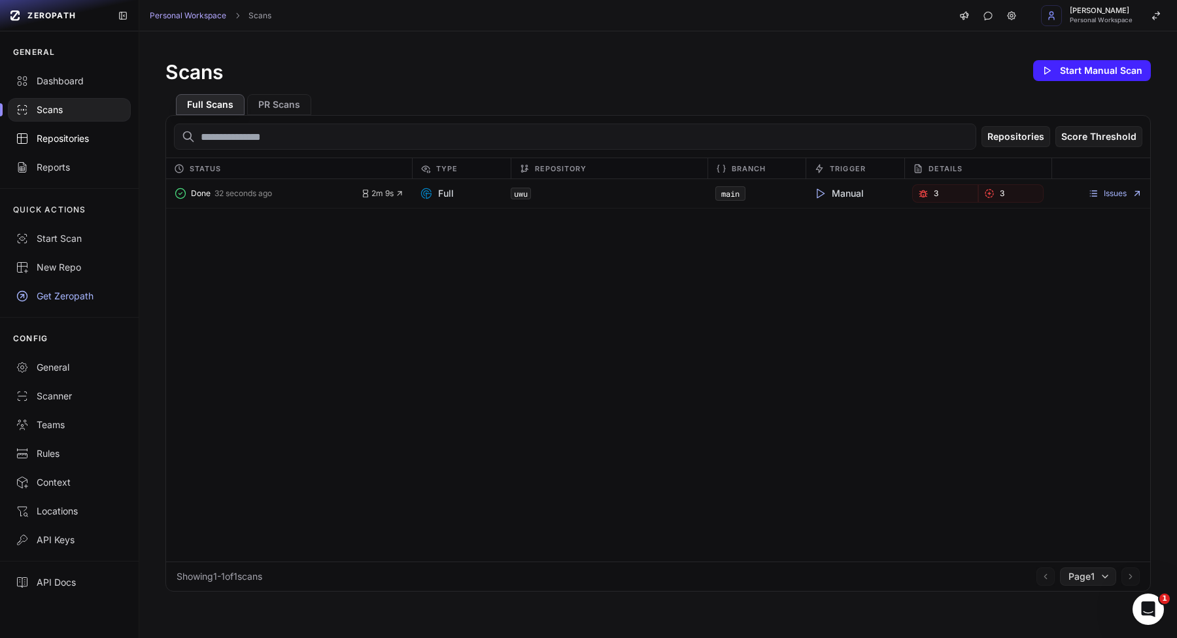
click at [34, 130] on link "Repositories" at bounding box center [69, 138] width 139 height 29
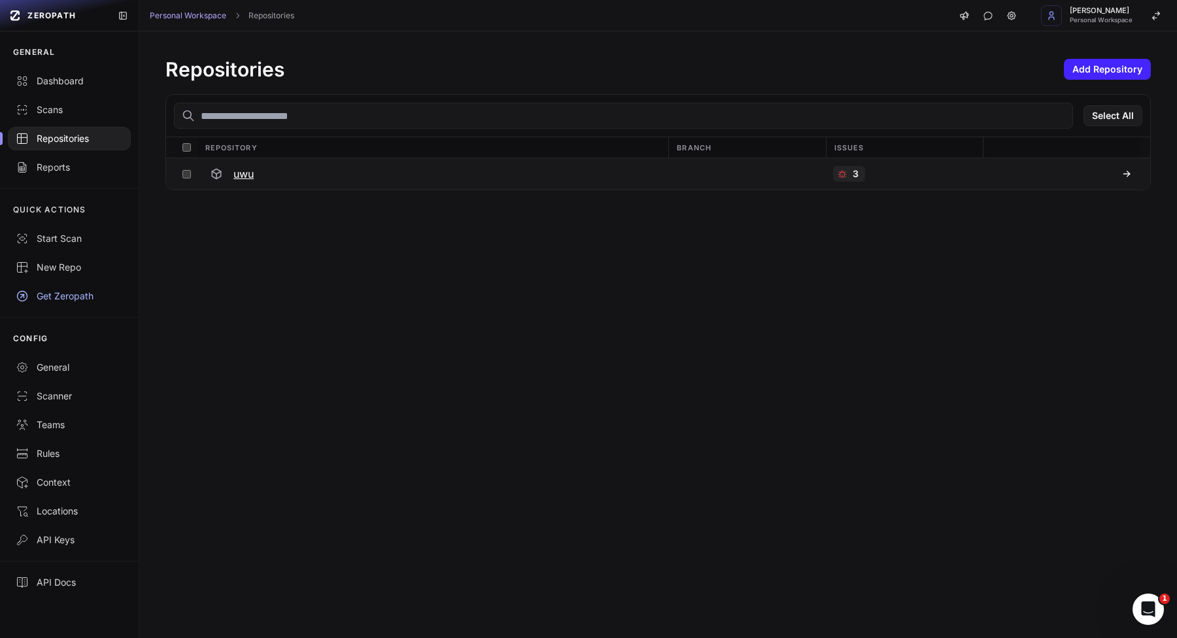
click at [259, 177] on div "uwu" at bounding box center [433, 174] width 456 height 24
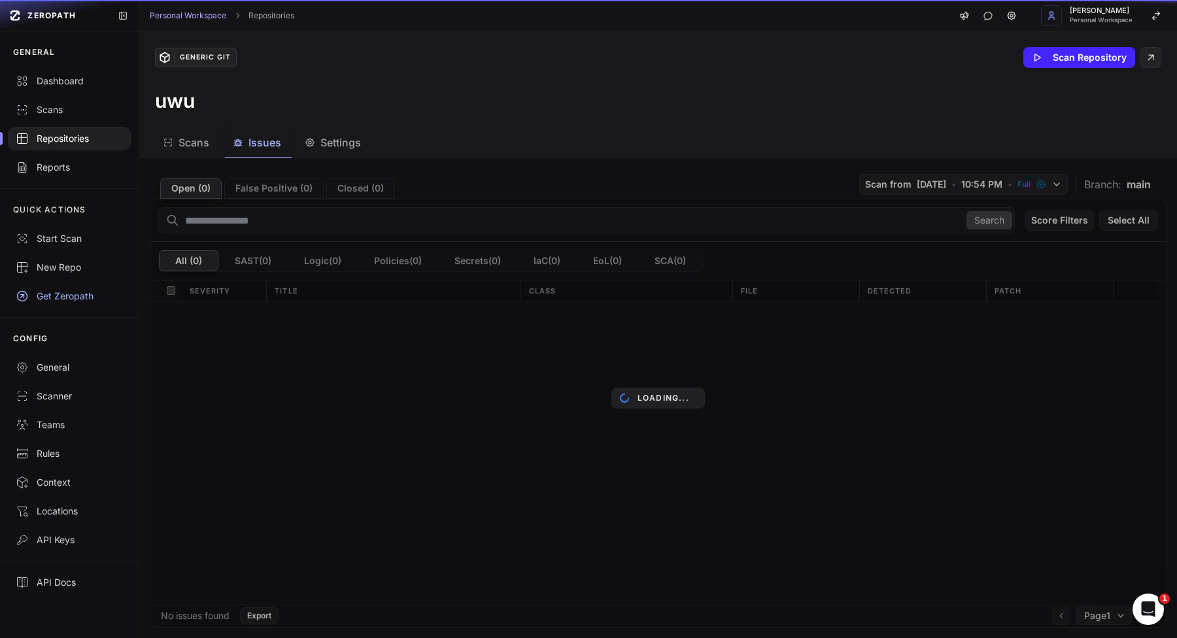
click at [260, 141] on span "Issues" at bounding box center [264, 143] width 33 height 16
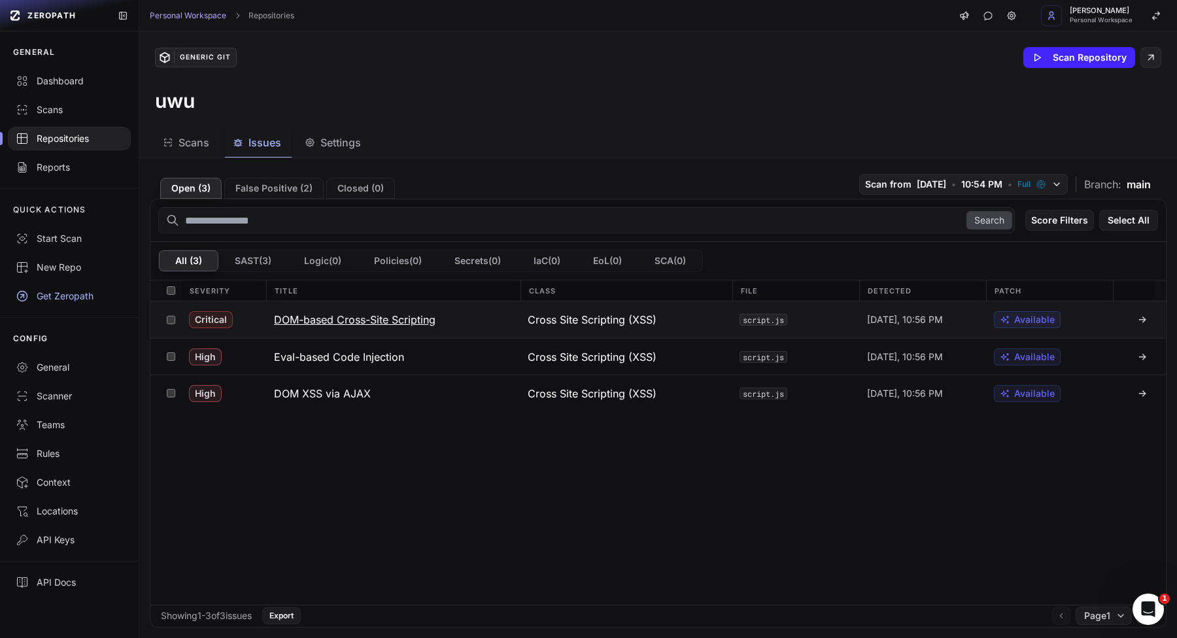
click at [326, 321] on h3 "DOM-based Cross-Site Scripting" at bounding box center [355, 320] width 162 height 16
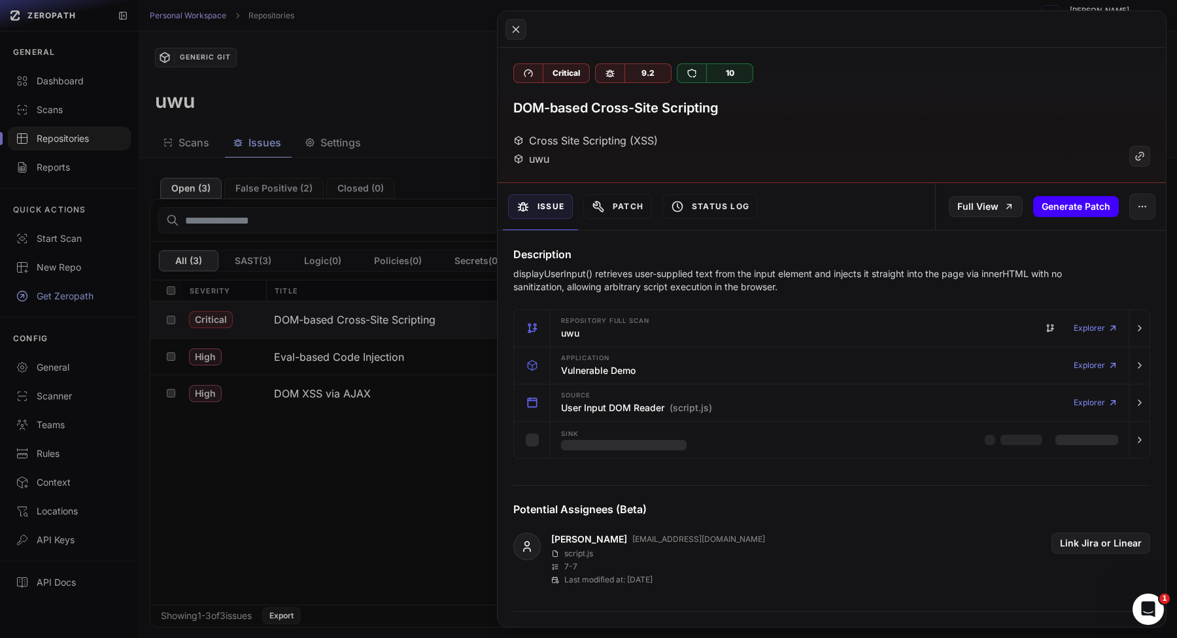
click at [1057, 207] on button "Generate Patch" at bounding box center [1076, 206] width 86 height 21
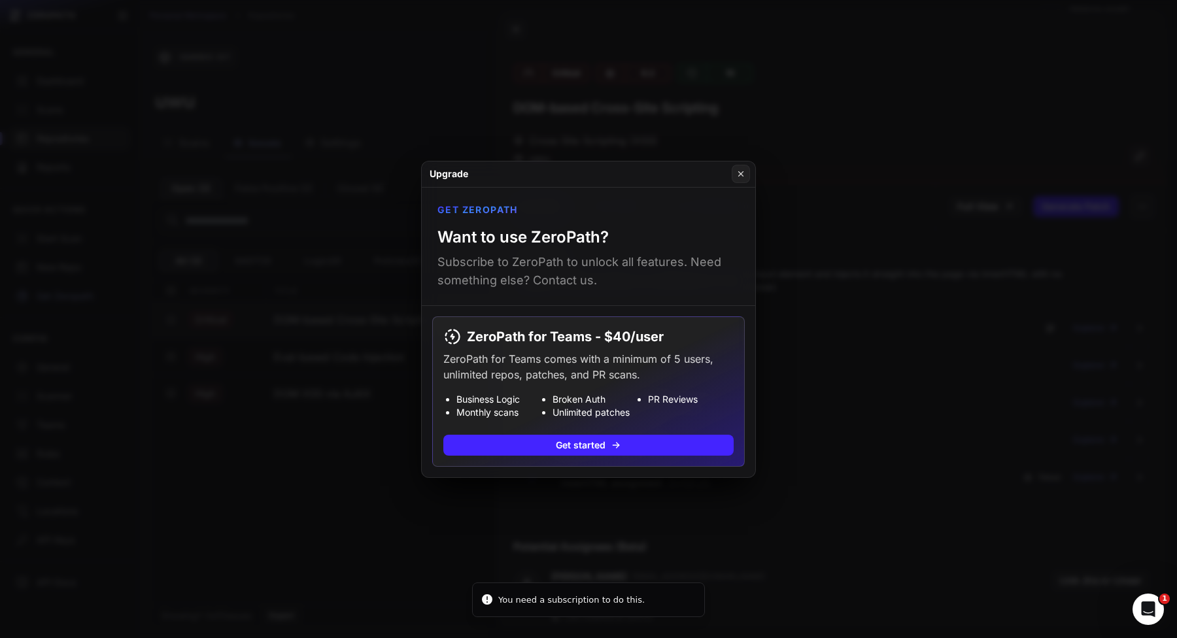
click at [836, 220] on button at bounding box center [588, 319] width 1177 height 638
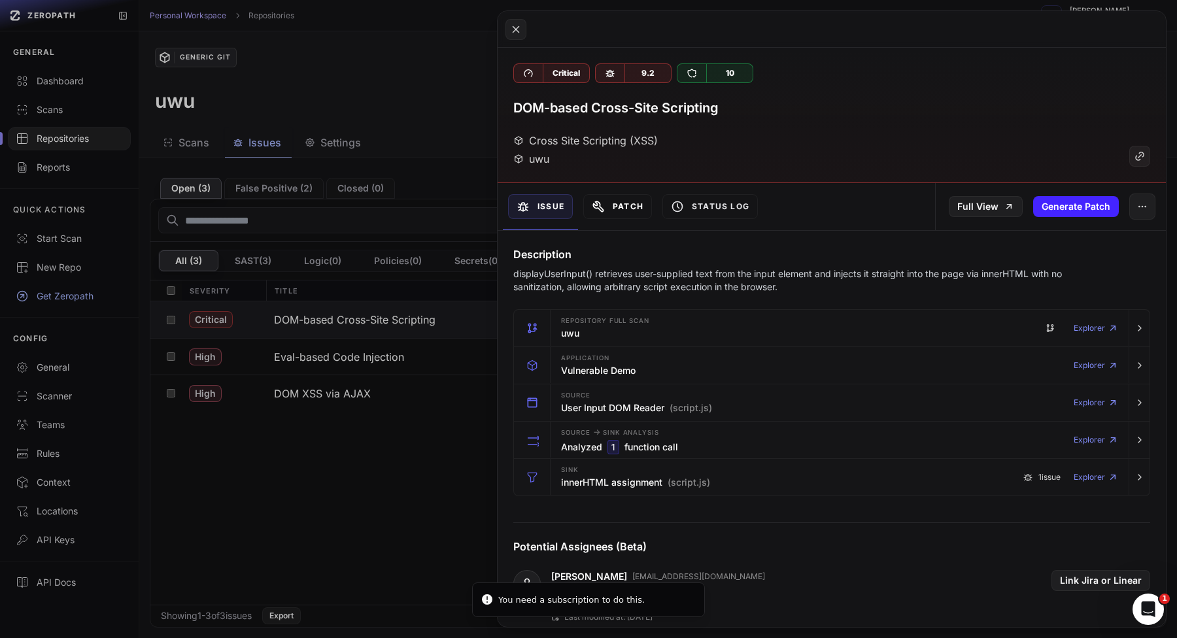
click at [634, 195] on button "Patch" at bounding box center [617, 206] width 69 height 25
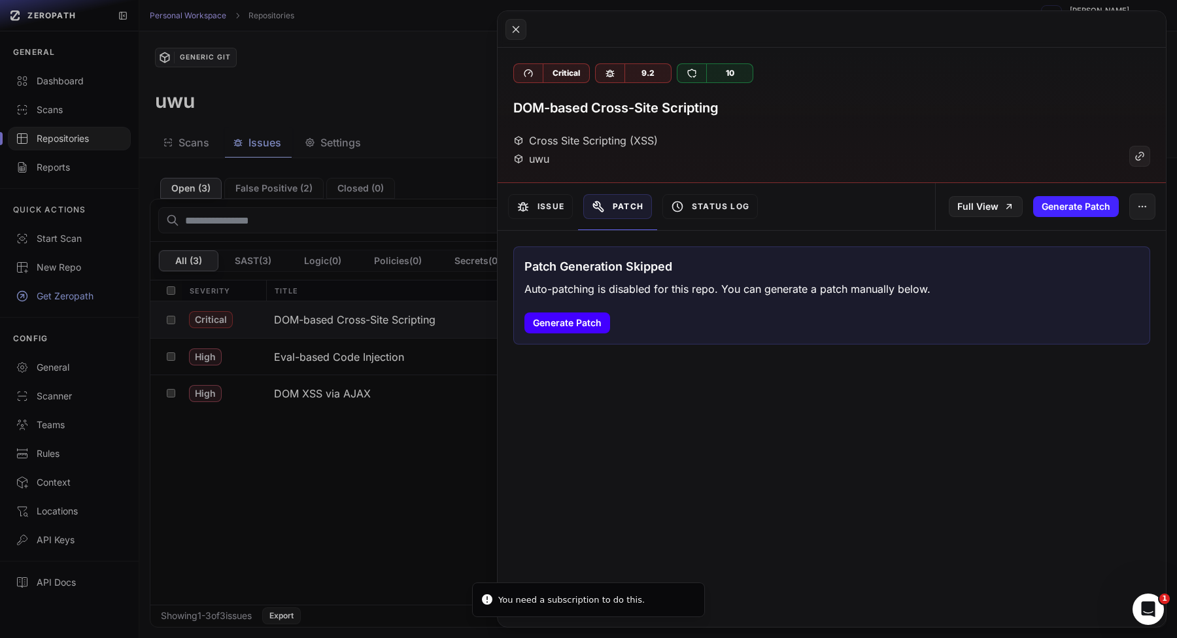
click at [598, 327] on button "Generate Patch" at bounding box center [567, 323] width 86 height 21
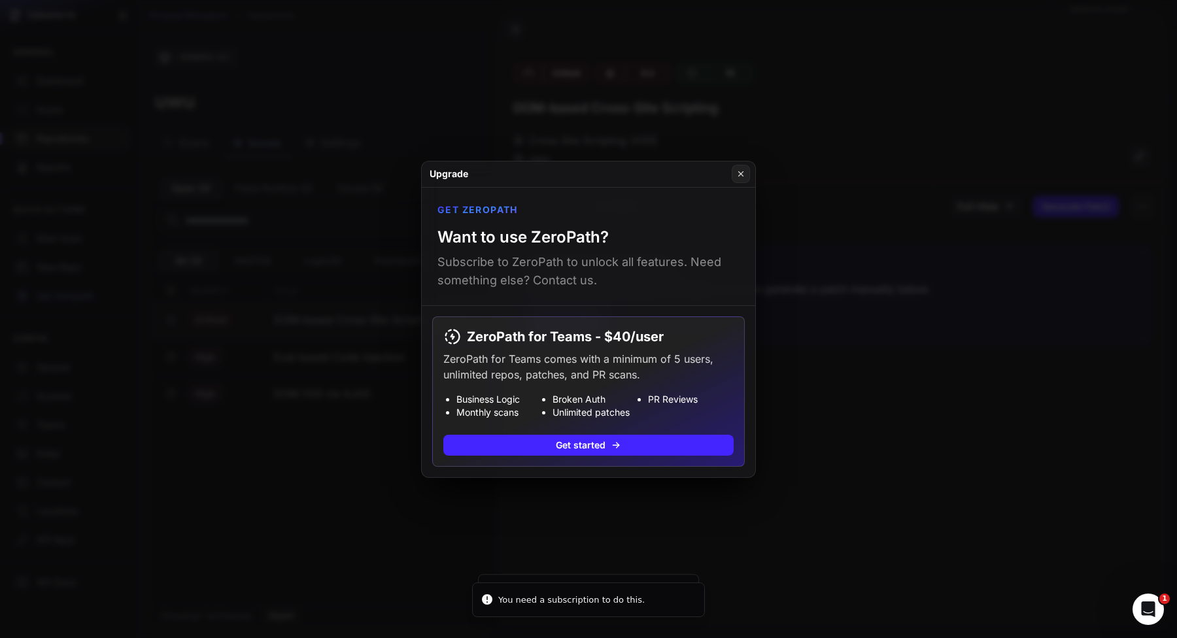
click at [868, 368] on button at bounding box center [588, 319] width 1177 height 638
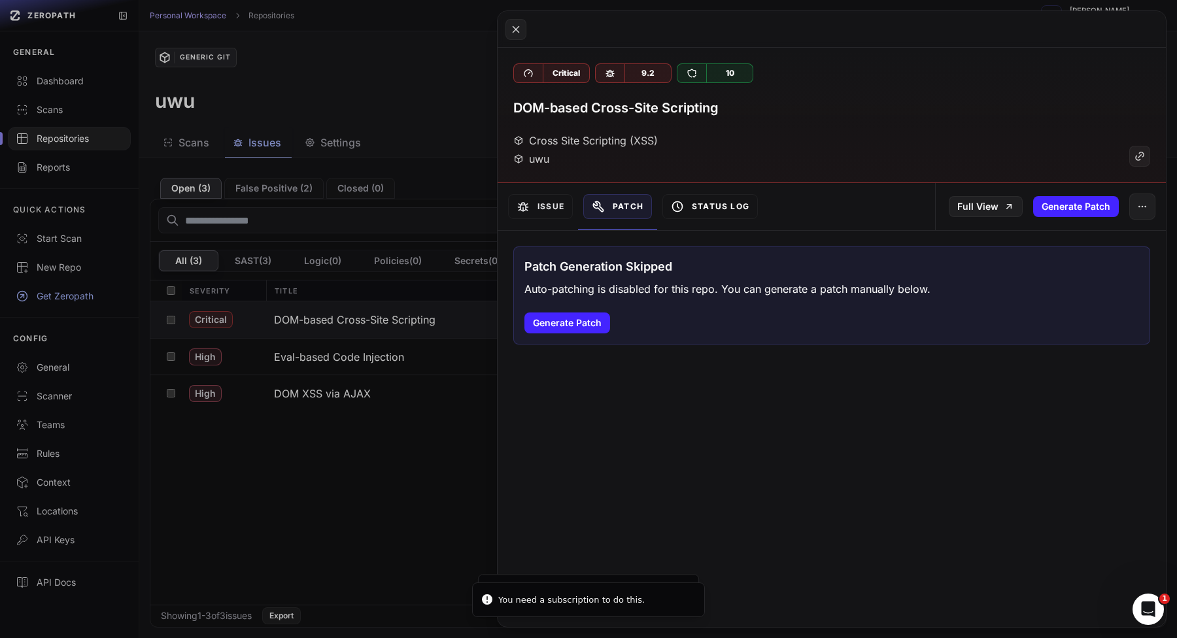
click at [738, 210] on button "Status Log" at bounding box center [709, 206] width 95 height 25
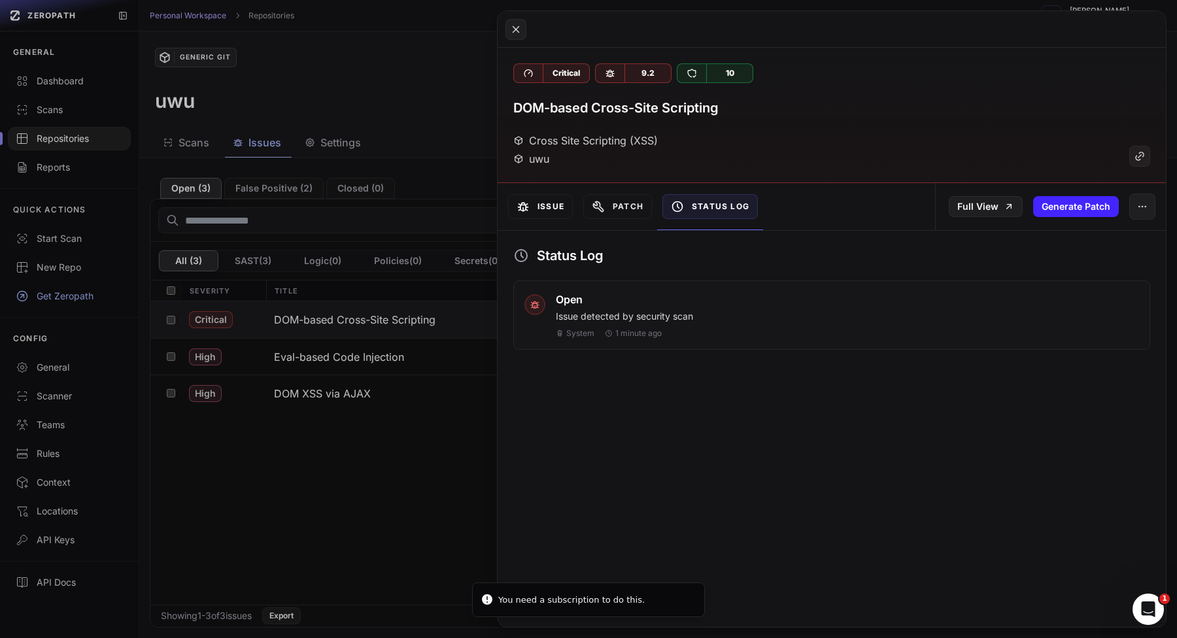
click at [538, 202] on button "Issue" at bounding box center [540, 206] width 65 height 25
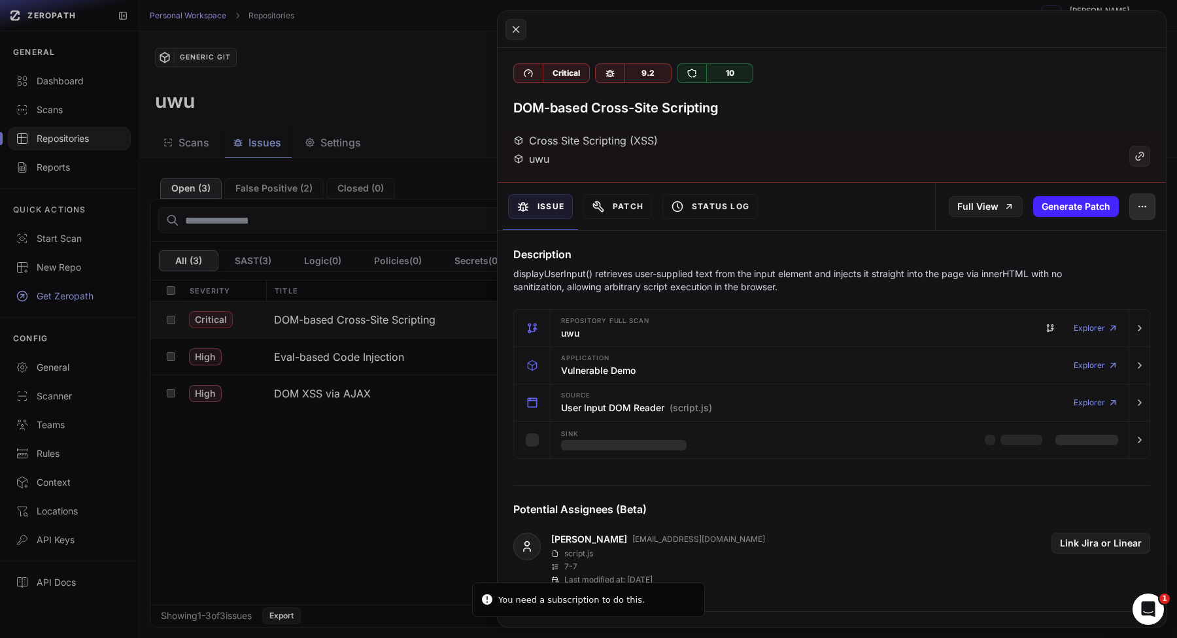
click at [1142, 209] on icon "button" at bounding box center [1142, 206] width 10 height 10
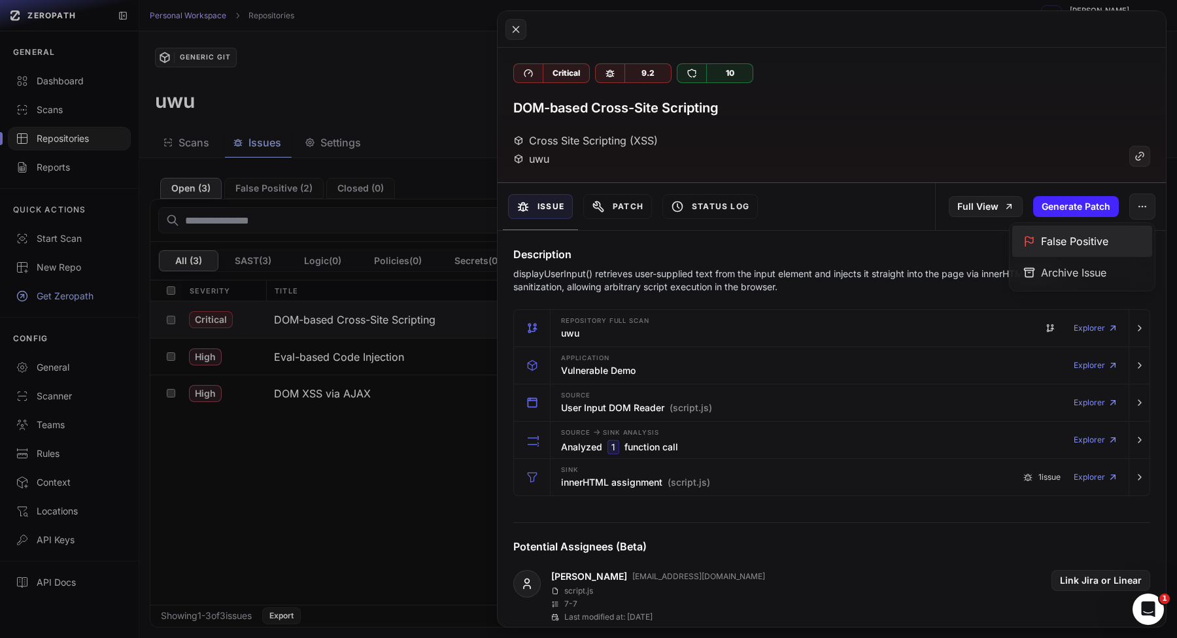
click at [1081, 239] on div "False Positive" at bounding box center [1082, 241] width 140 height 31
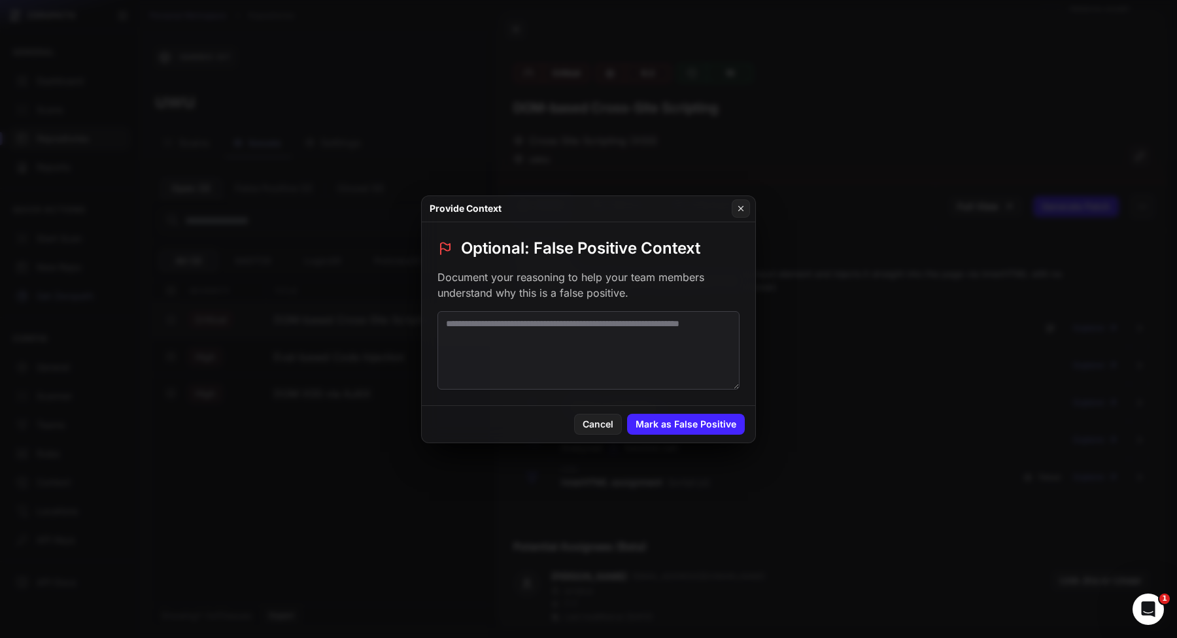
click at [693, 356] on textarea at bounding box center [588, 350] width 302 height 78
type textarea "*****"
click at [682, 421] on button "Mark as False Positive" at bounding box center [686, 424] width 118 height 21
click at [930, 386] on button at bounding box center [588, 319] width 1177 height 638
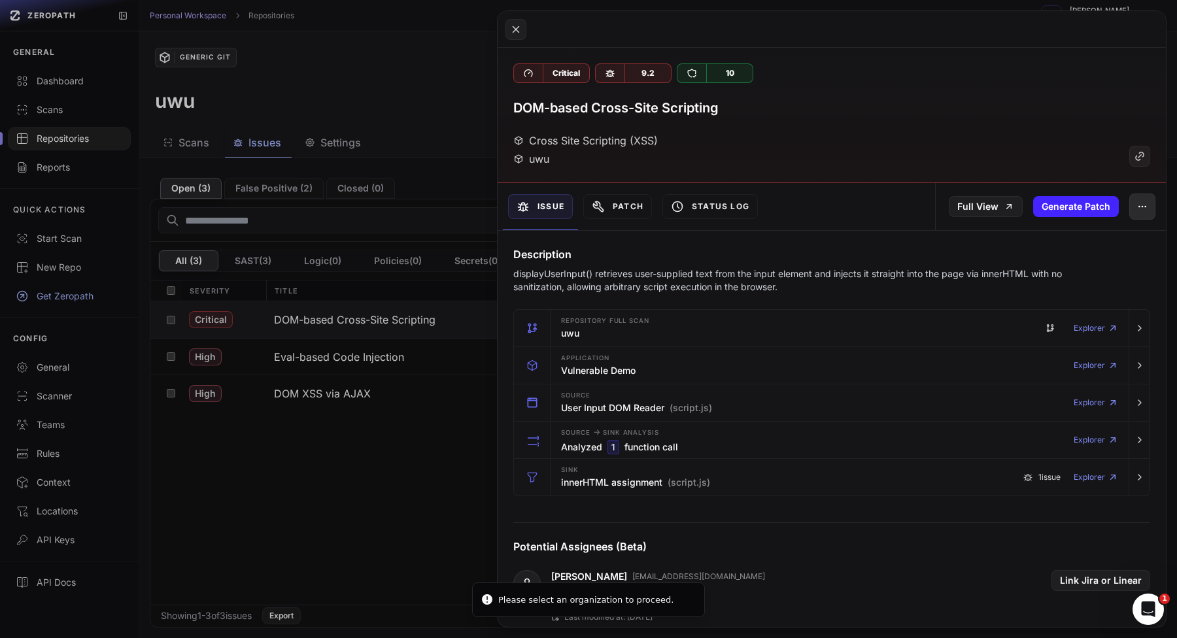
click at [1143, 205] on icon "button" at bounding box center [1142, 206] width 10 height 10
click at [1127, 257] on div "Archive Issue" at bounding box center [1082, 272] width 140 height 31
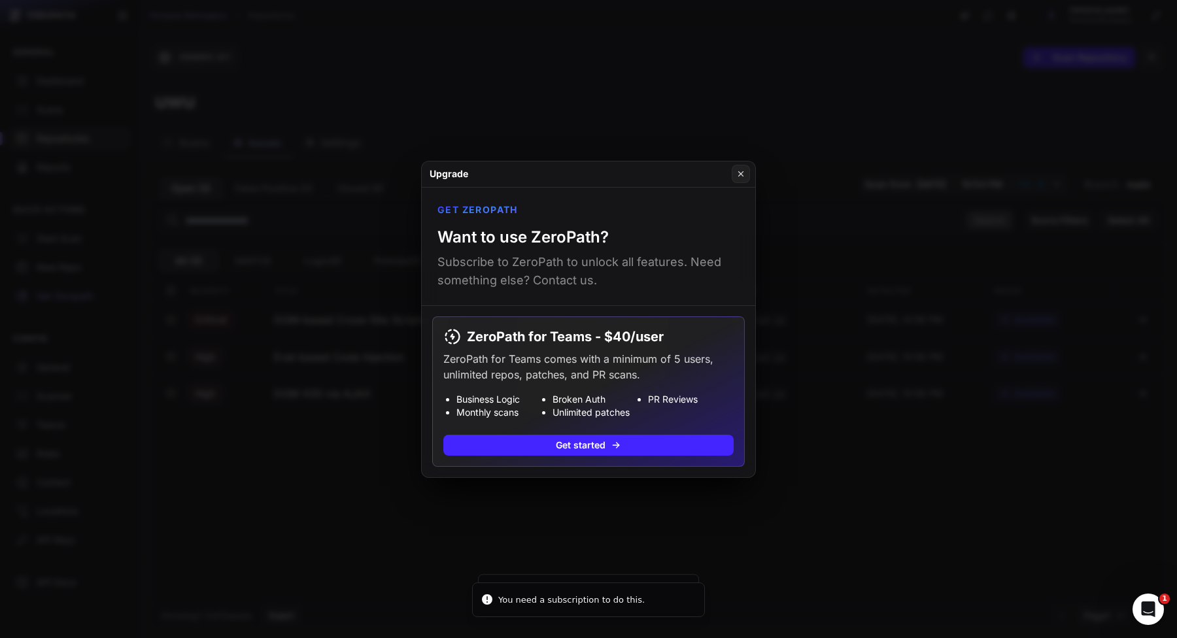
click at [1025, 406] on button at bounding box center [588, 319] width 1177 height 638
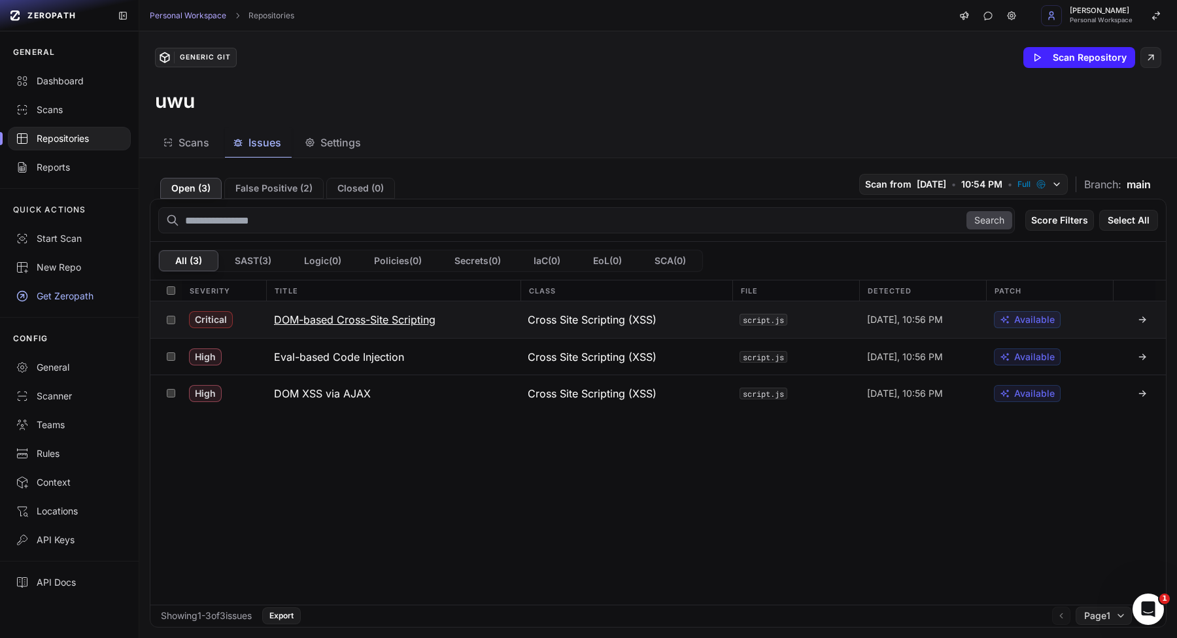
click at [329, 322] on h3 "DOM-based Cross-Site Scripting" at bounding box center [355, 320] width 162 height 16
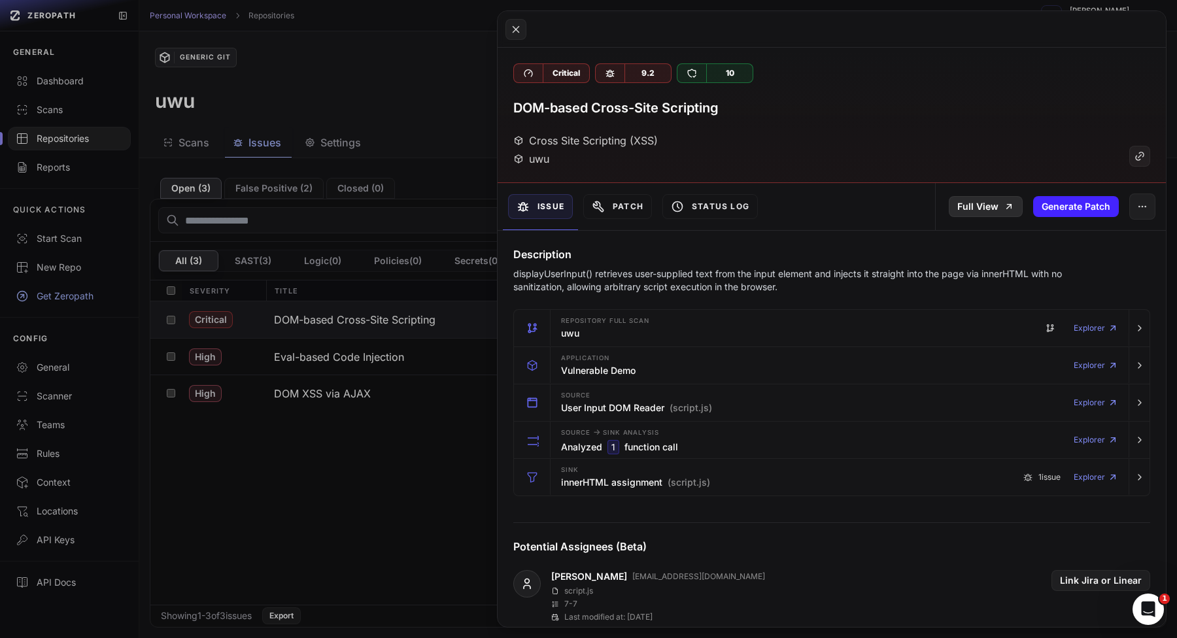
click at [978, 209] on link "Full View" at bounding box center [986, 206] width 74 height 21
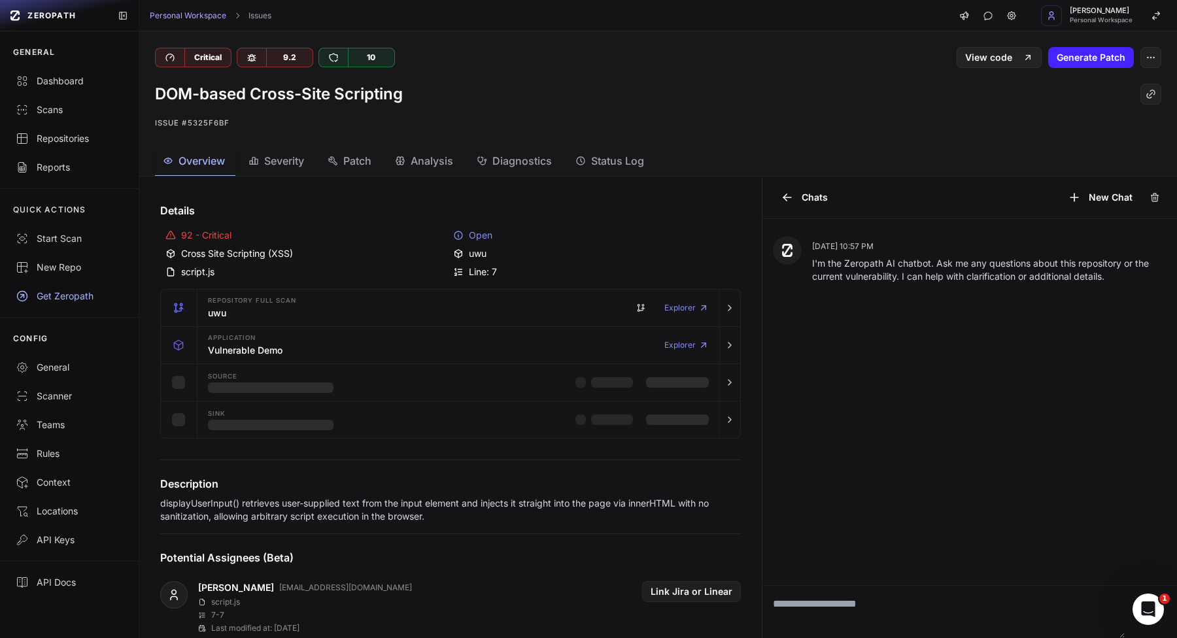
click at [891, 607] on textarea at bounding box center [943, 612] width 363 height 52
type textarea "****"
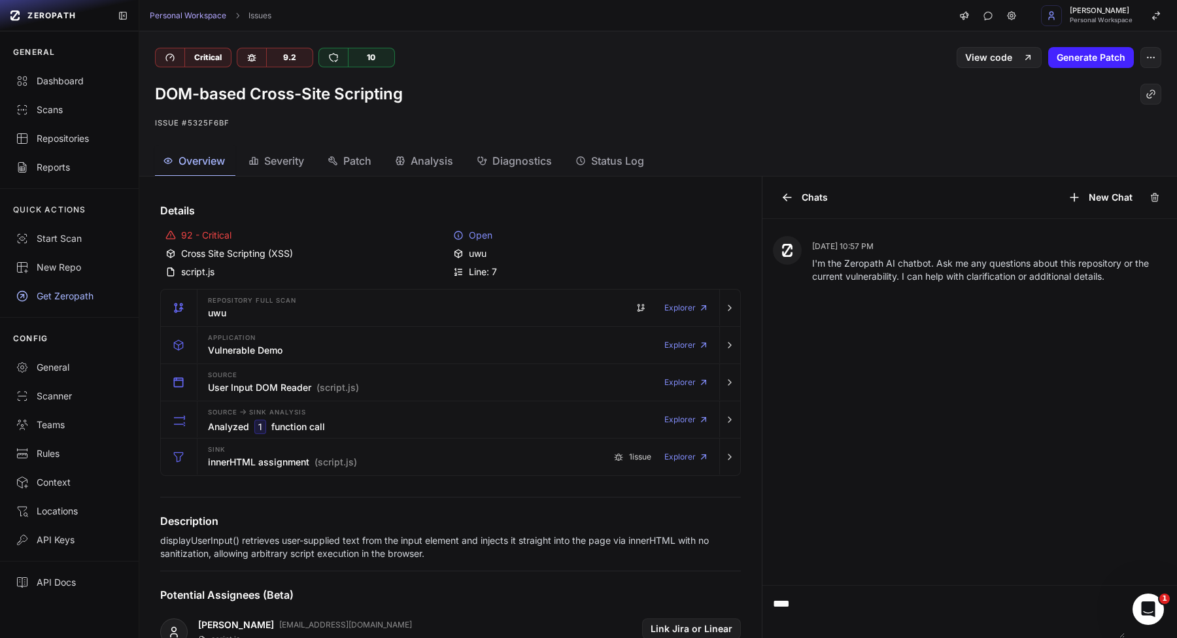
type textarea "****"
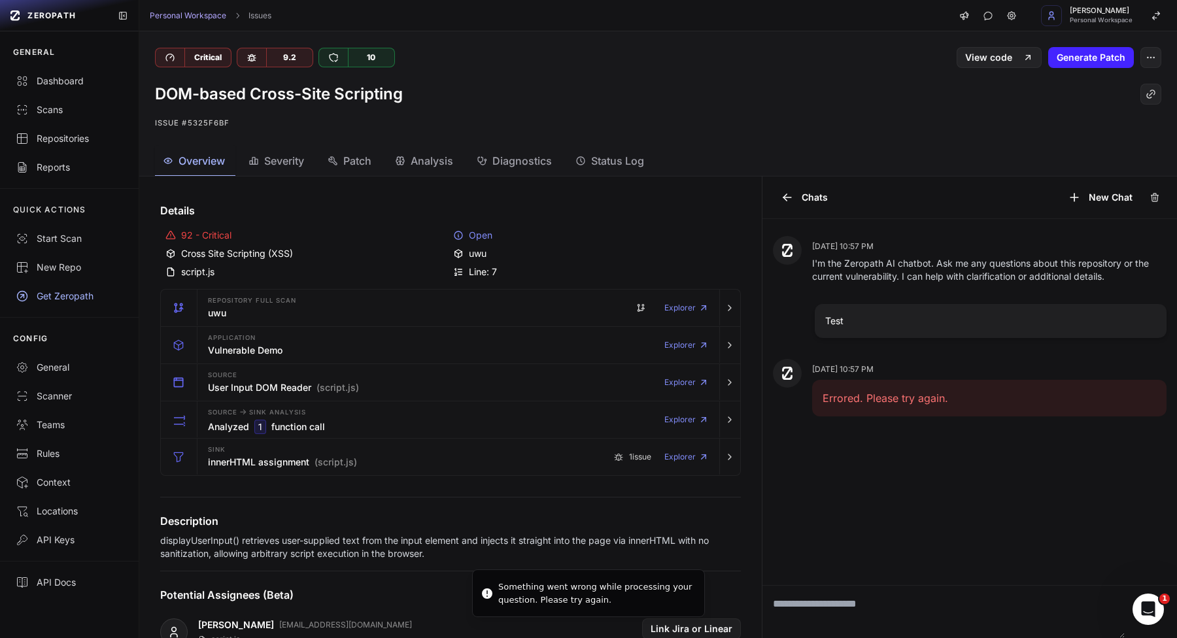
click at [528, 590] on div "Something went wrong while processing your question. Please try again." at bounding box center [596, 594] width 196 height 26
drag, startPoint x: 528, startPoint y: 590, endPoint x: 593, endPoint y: 617, distance: 70.9
click at [593, 606] on div "Something went wrong while processing your question. Please try again." at bounding box center [596, 594] width 196 height 26
click at [808, 613] on textarea at bounding box center [943, 612] width 363 height 52
type textarea "****"
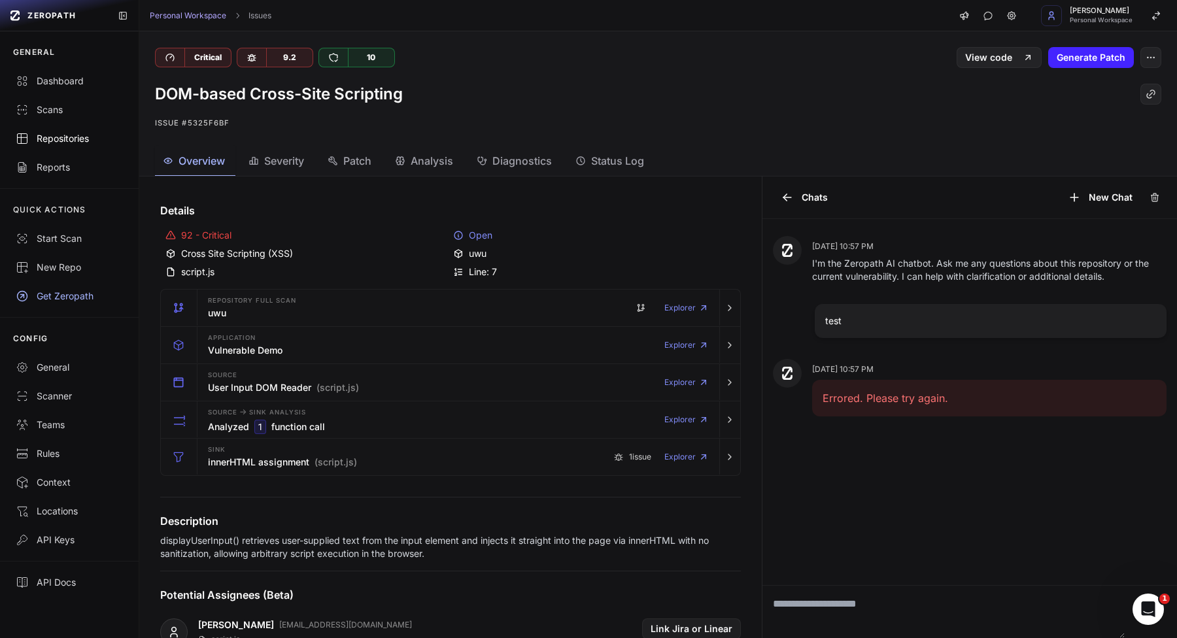
click at [84, 141] on div "Repositories" at bounding box center [69, 138] width 107 height 13
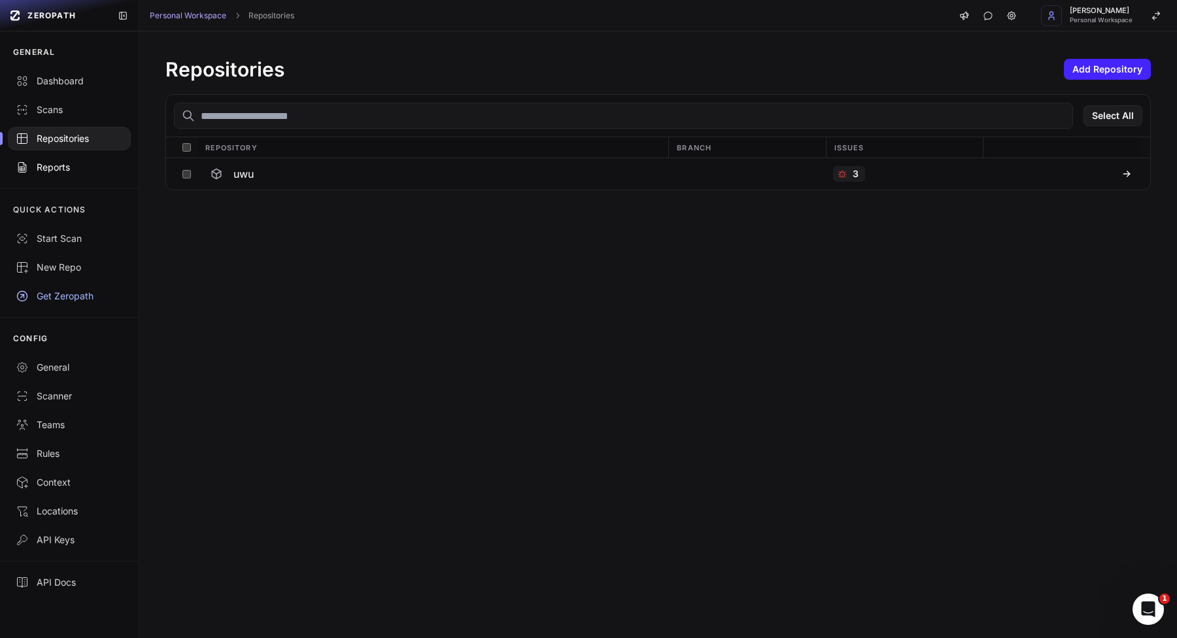
click at [71, 180] on link "Reports" at bounding box center [69, 167] width 139 height 29
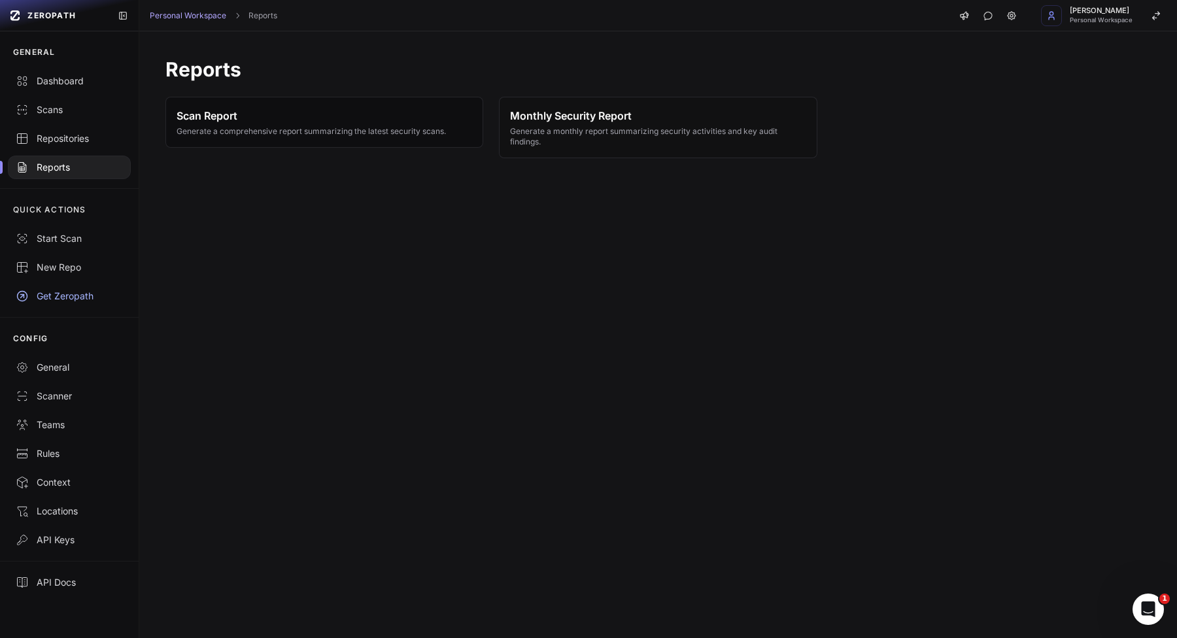
click at [258, 126] on span "Generate a comprehensive report summarizing the latest security scans." at bounding box center [311, 131] width 269 height 10
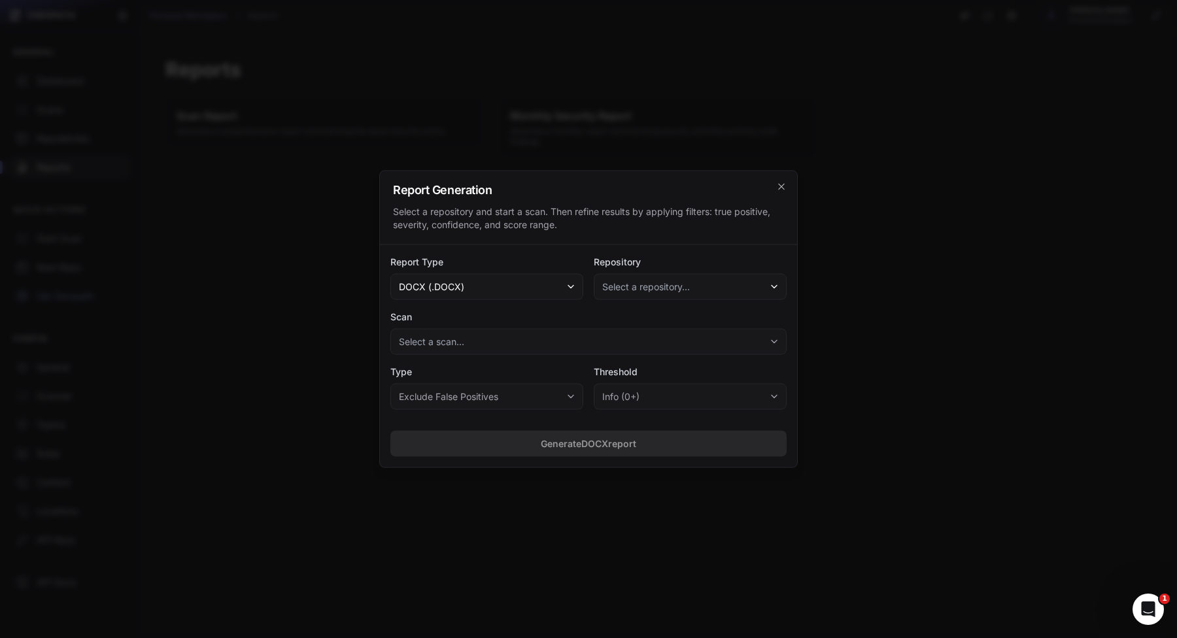
click at [666, 292] on span "Select a repository..." at bounding box center [646, 287] width 88 height 13
click at [645, 319] on span "uwu" at bounding box center [642, 323] width 71 height 13
click at [626, 334] on button "Select a scan..." at bounding box center [588, 342] width 396 height 26
click at [579, 369] on div "[ Full Scan ] Completed on 08/17/2025, 10:56 PM (Open: 3 , False Positive: 0 )" at bounding box center [587, 378] width 391 height 24
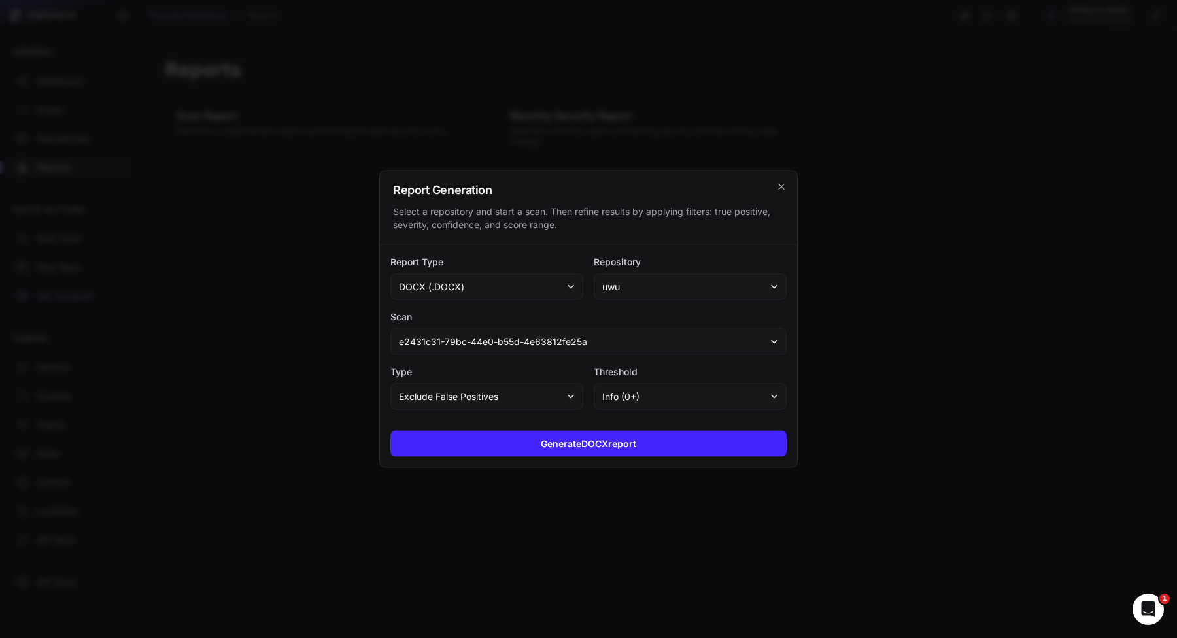
click at [585, 457] on div "Generate DOCX report" at bounding box center [588, 443] width 417 height 47
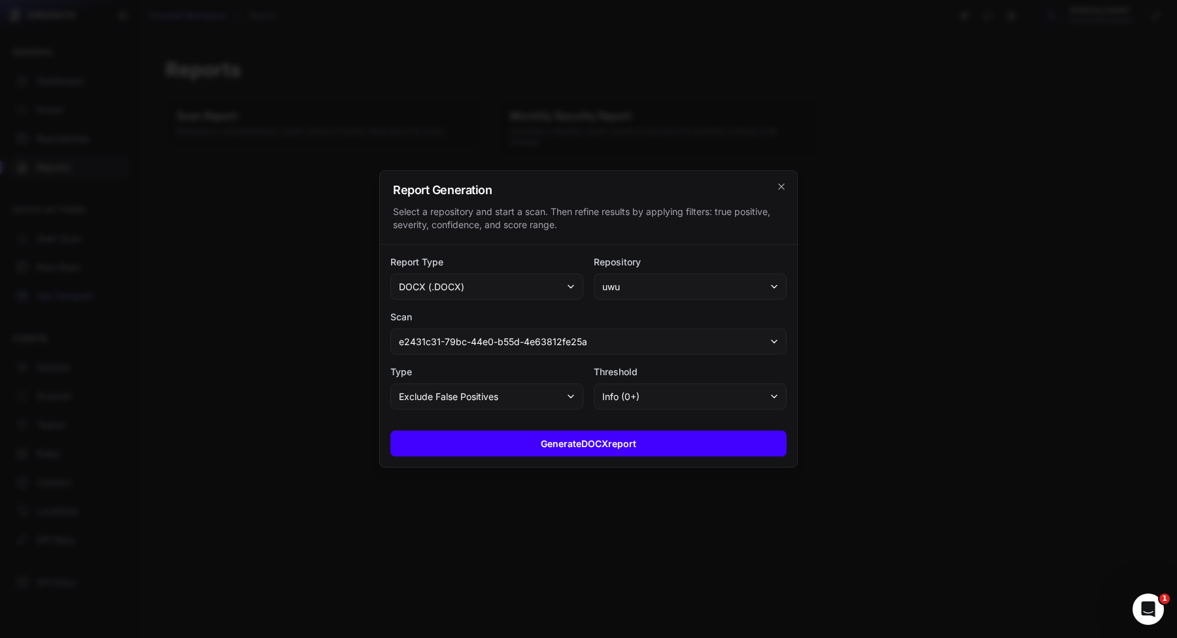
click at [608, 447] on button "Generate DOCX report" at bounding box center [588, 444] width 396 height 26
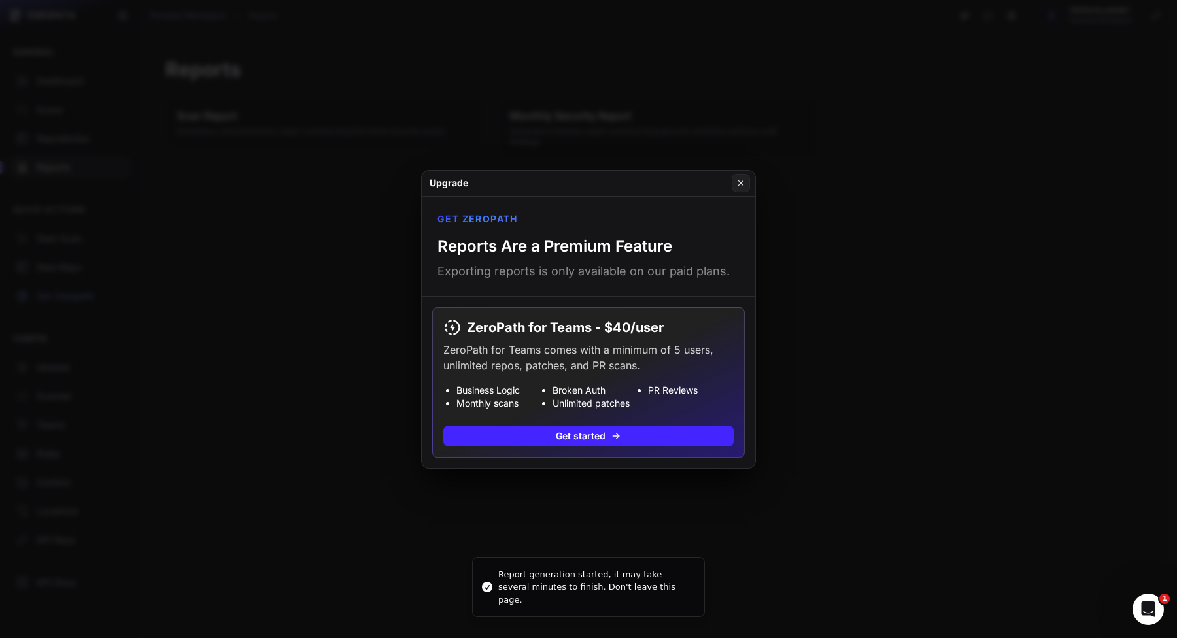
click at [352, 356] on button at bounding box center [588, 319] width 1177 height 638
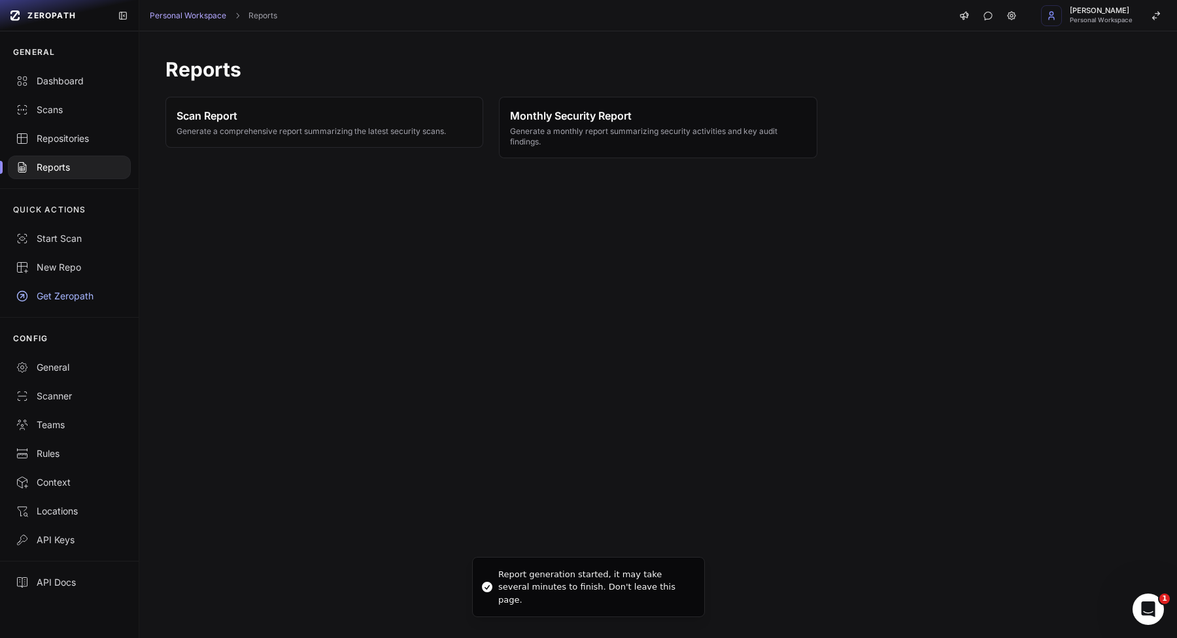
click at [553, 143] on span "Generate a monthly report summarizing security activities and key audit finding…" at bounding box center [658, 136] width 296 height 21
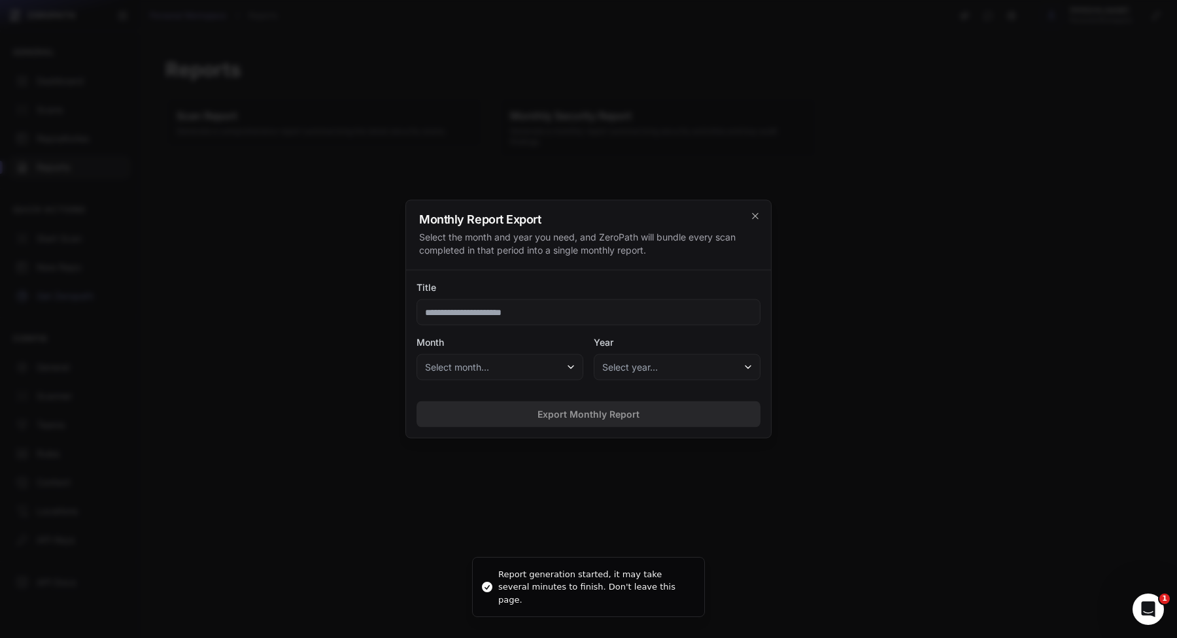
click at [546, 320] on input "Title" at bounding box center [589, 313] width 344 height 26
type input "****"
click at [512, 369] on button "Select month..." at bounding box center [500, 367] width 167 height 26
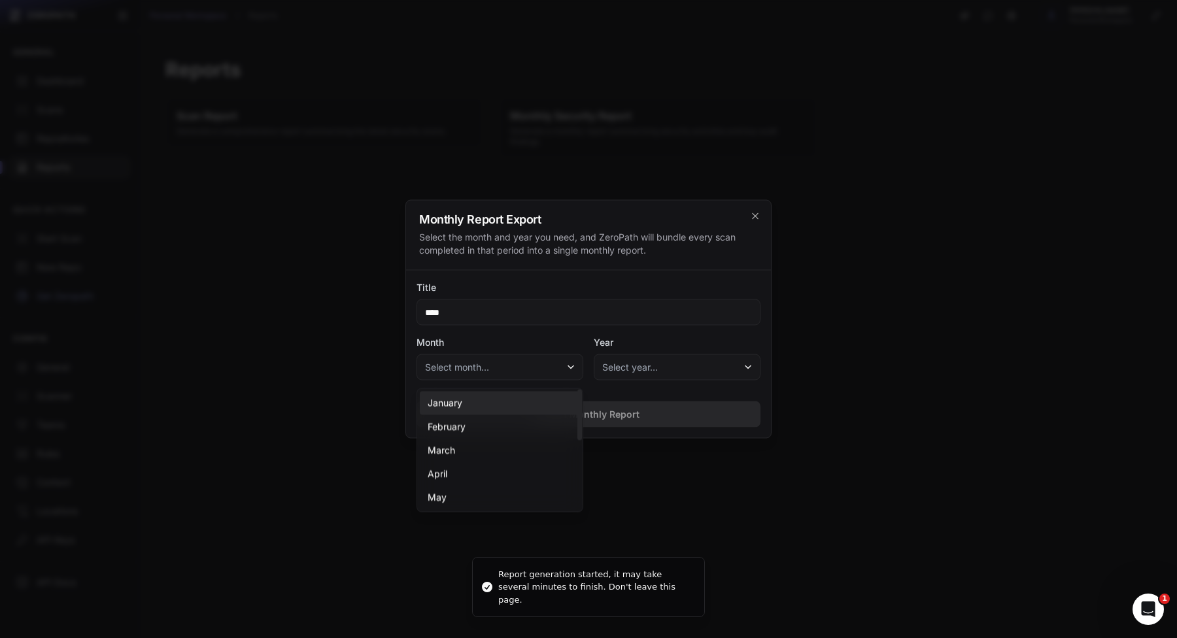
click at [500, 407] on div "January" at bounding box center [500, 404] width 160 height 24
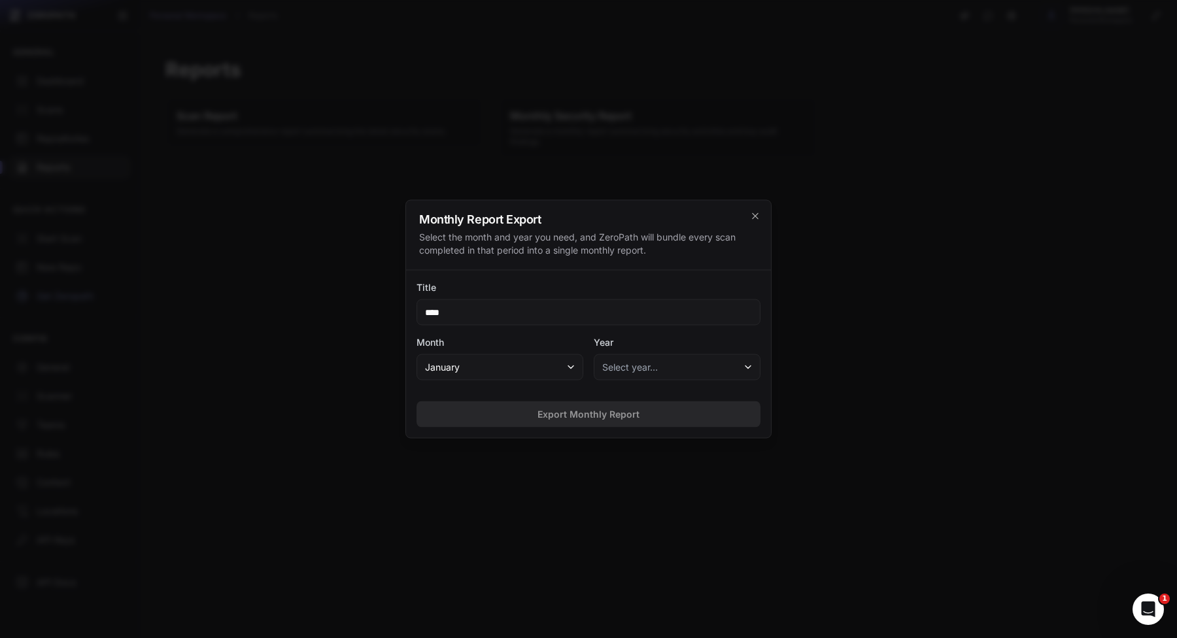
click at [619, 379] on button "Select year…" at bounding box center [677, 367] width 167 height 26
click at [619, 401] on div "2025" at bounding box center [677, 404] width 160 height 24
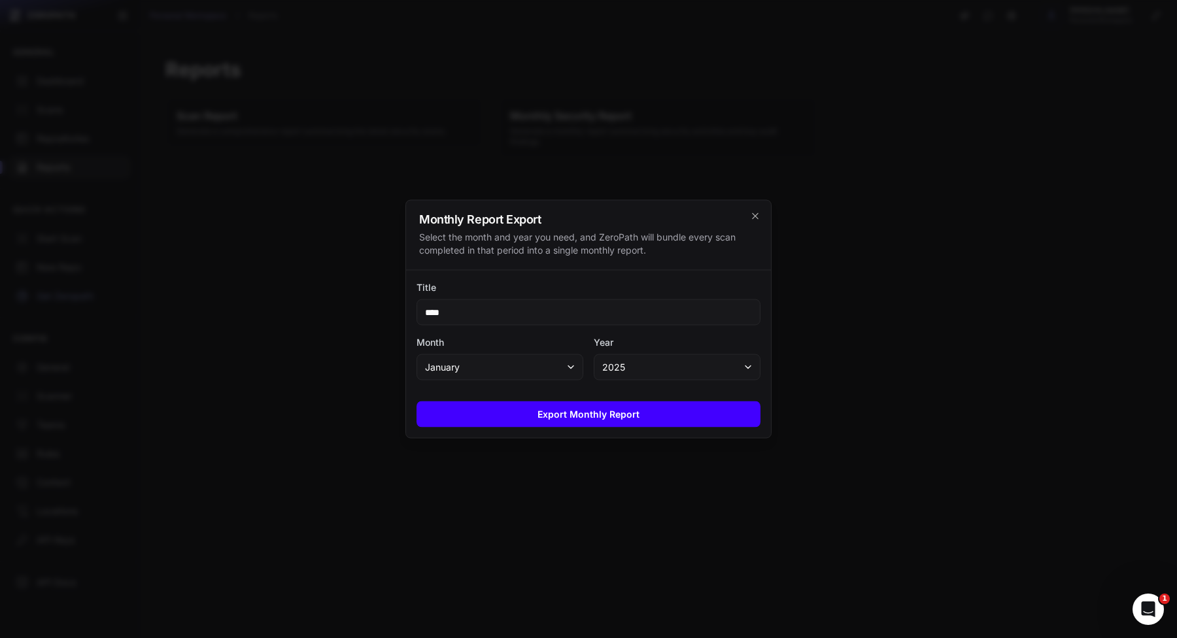
click at [611, 416] on button "Export Monthly Report" at bounding box center [589, 415] width 344 height 26
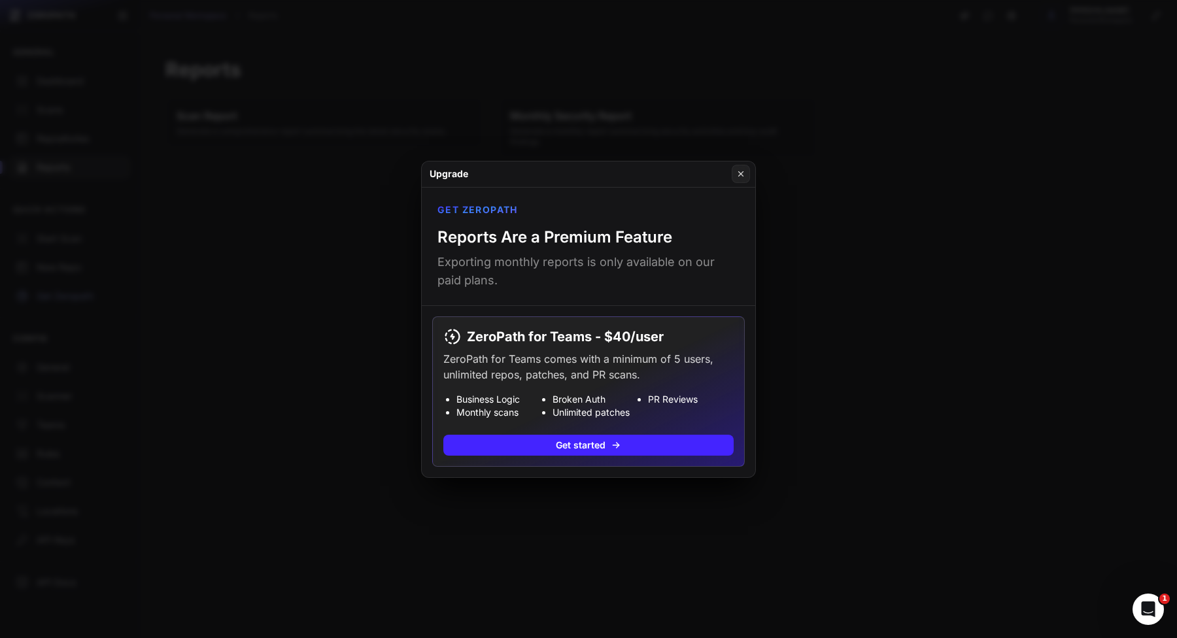
click at [567, 504] on button at bounding box center [588, 319] width 1177 height 638
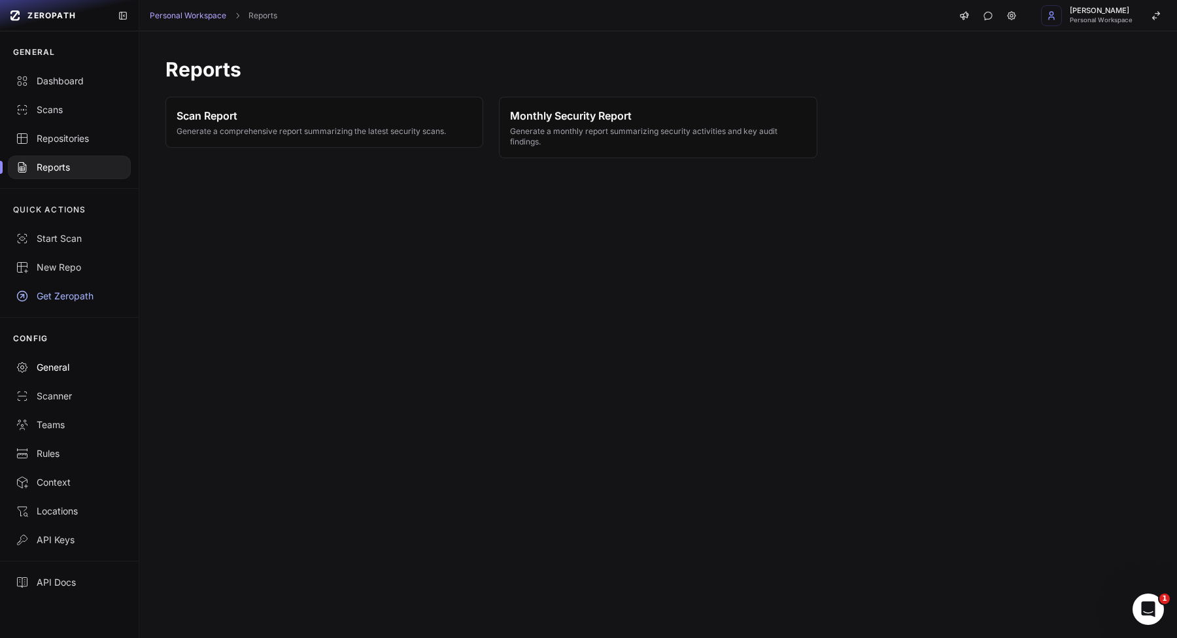
click at [86, 372] on div "General" at bounding box center [69, 367] width 107 height 13
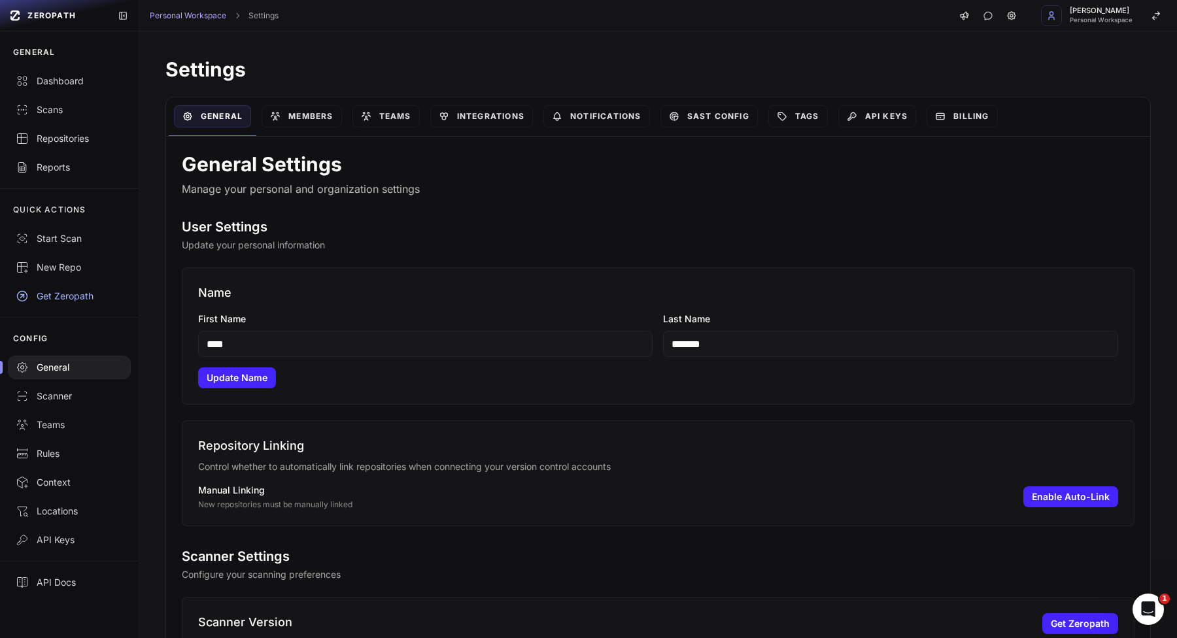
click at [343, 352] on input "****" at bounding box center [425, 344] width 455 height 26
click at [250, 371] on button "Update Name" at bounding box center [237, 378] width 78 height 21
click at [328, 354] on input "*****" at bounding box center [425, 344] width 455 height 26
type input "****"
click at [241, 381] on button "Update Name" at bounding box center [237, 378] width 78 height 21
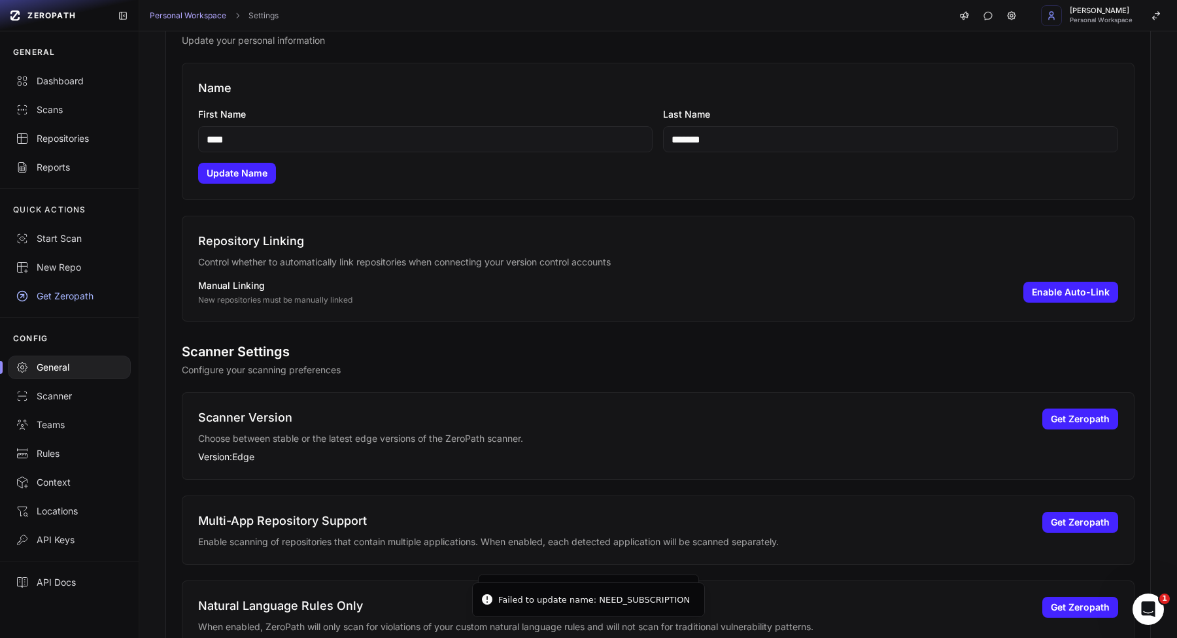
scroll to position [241, 0]
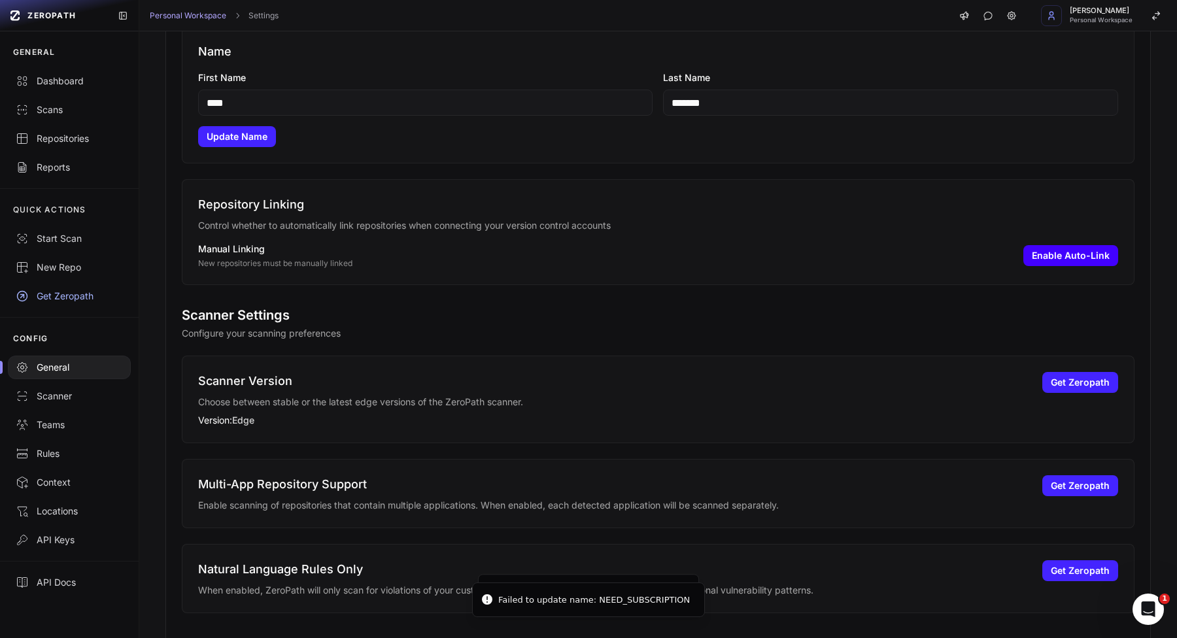
click at [1035, 264] on button "Enable Auto-Link" at bounding box center [1070, 255] width 95 height 21
click at [1074, 261] on button "Disable Auto-Link" at bounding box center [1069, 255] width 98 height 21
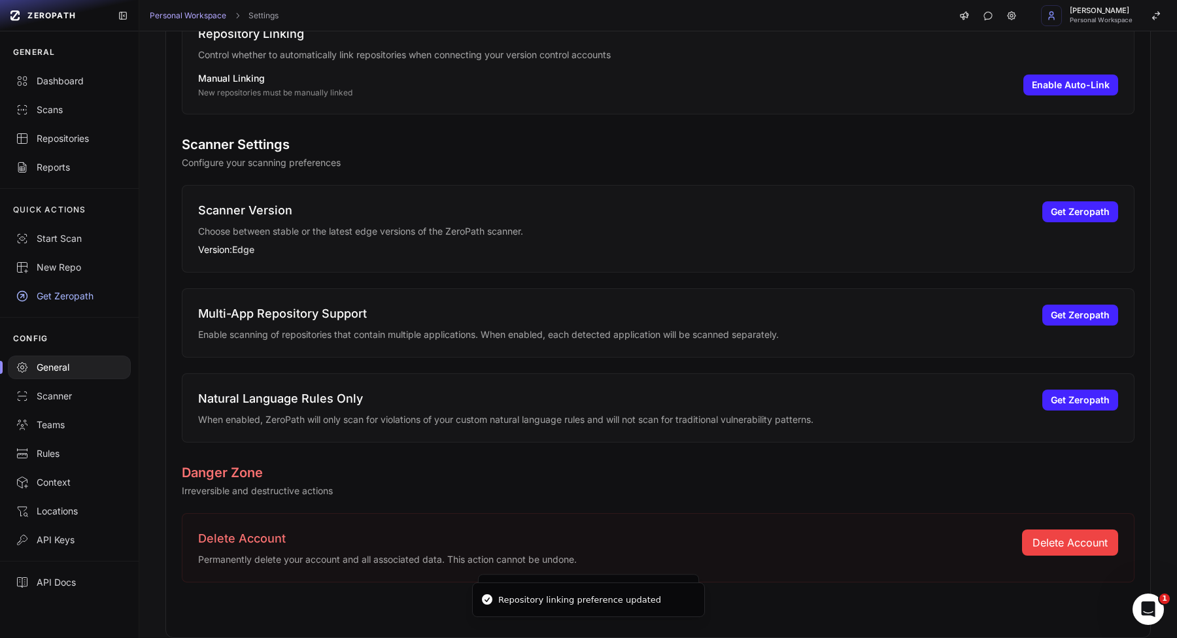
scroll to position [0, 0]
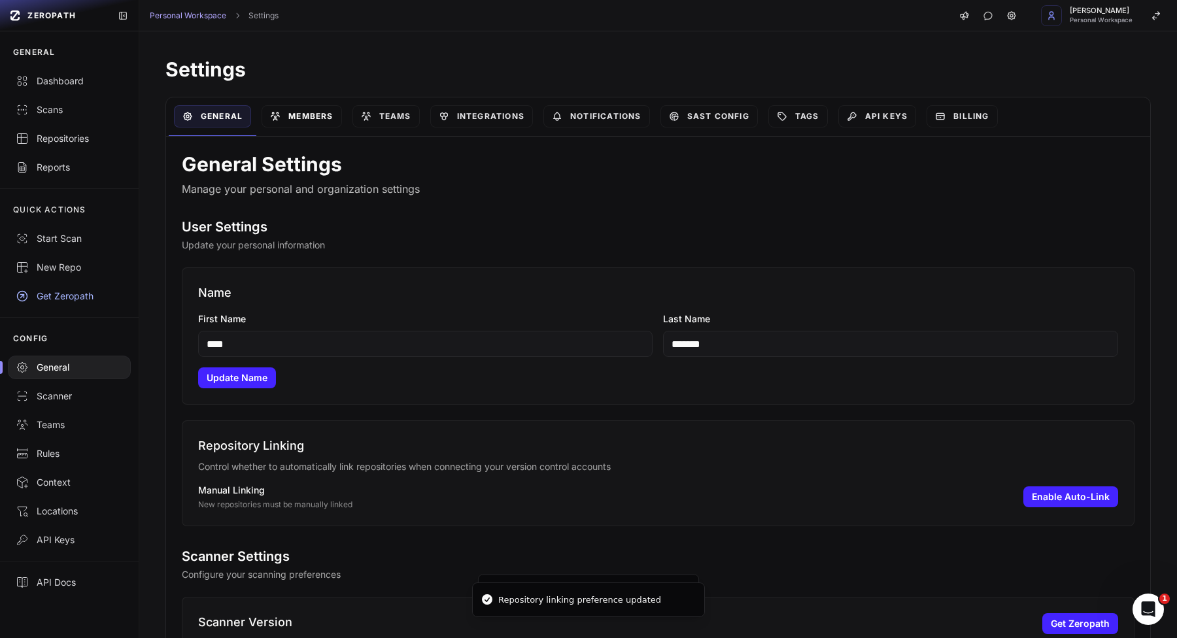
click at [322, 120] on link "Members" at bounding box center [302, 116] width 80 height 22
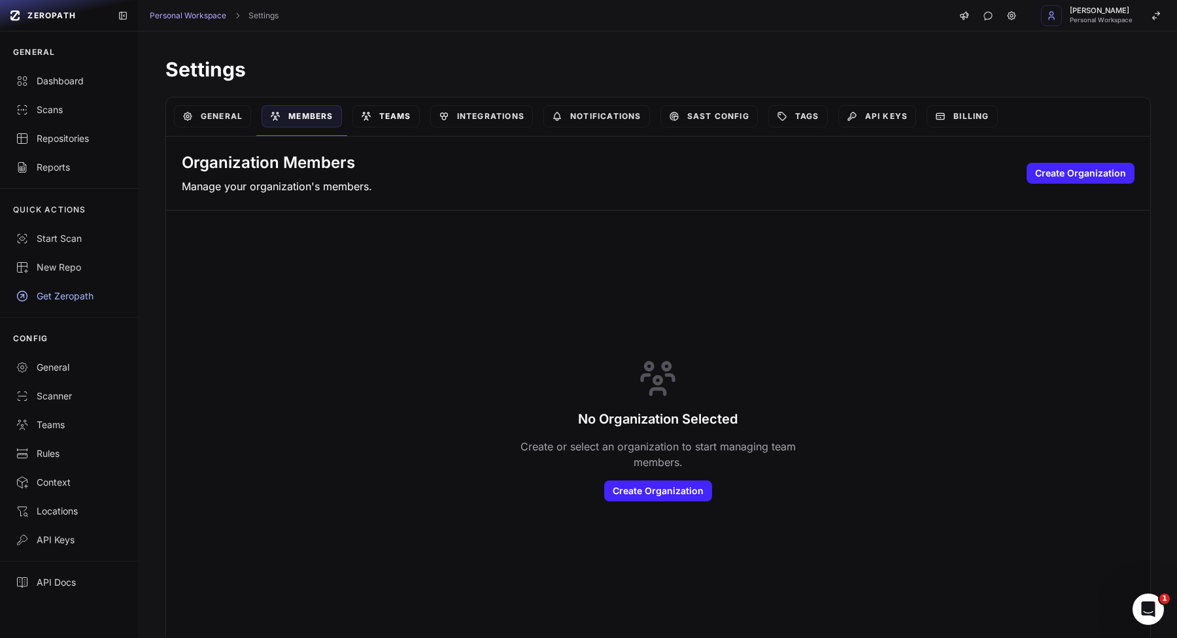
click at [388, 111] on link "Teams" at bounding box center [385, 116] width 67 height 22
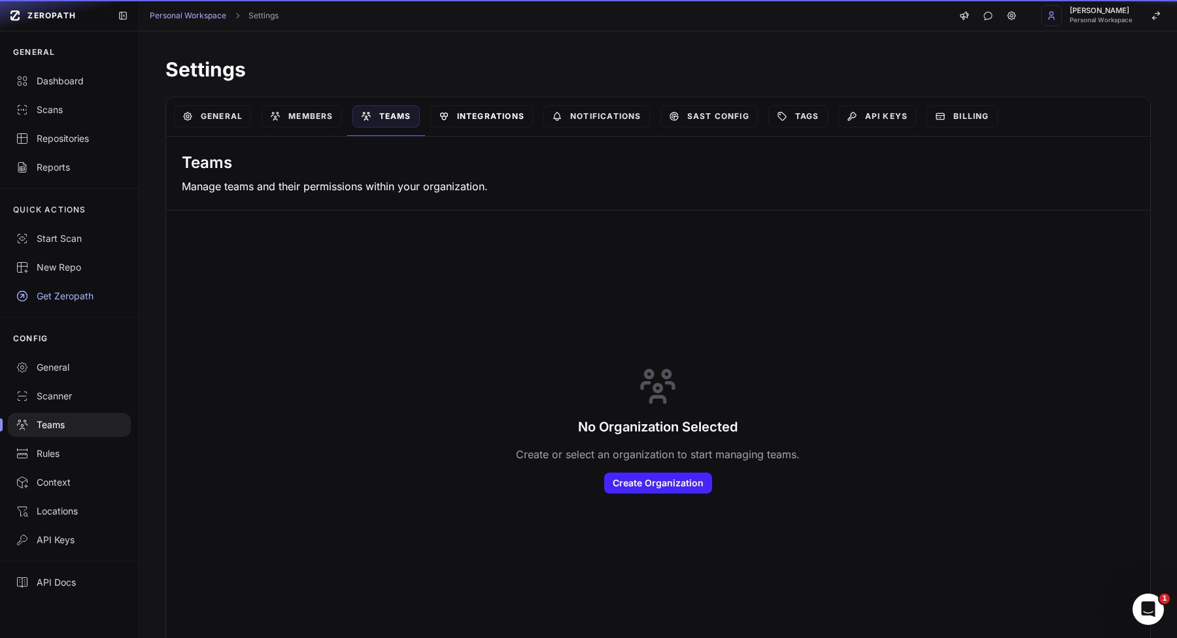
click at [487, 109] on link "Integrations" at bounding box center [481, 116] width 103 height 22
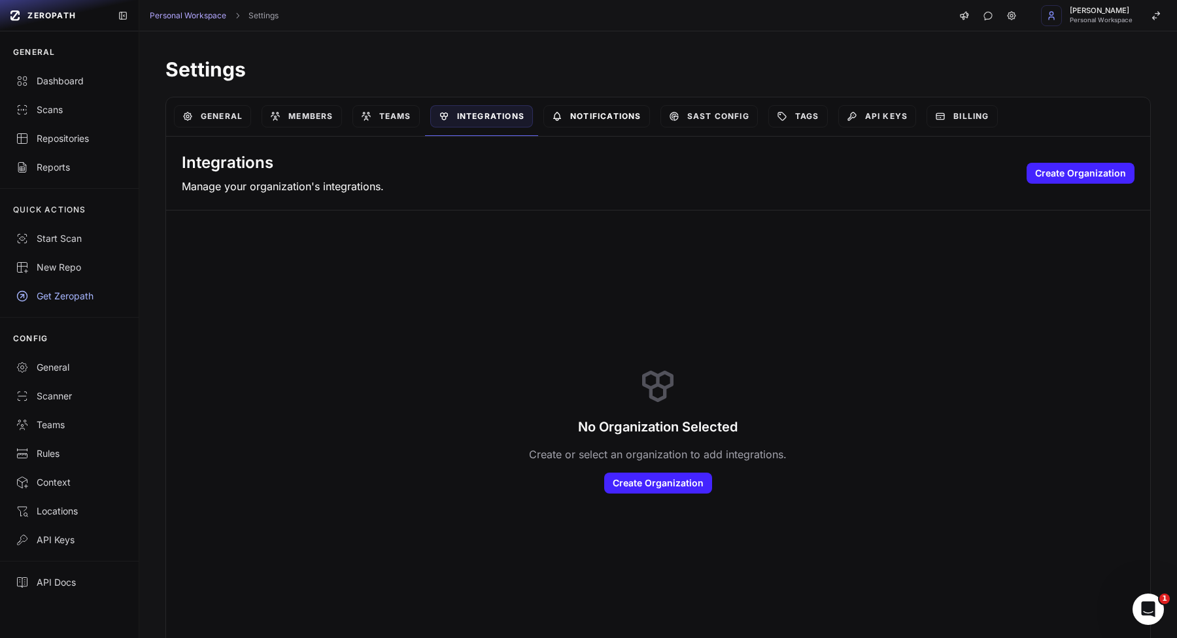
click at [591, 115] on link "Notifications" at bounding box center [596, 116] width 107 height 22
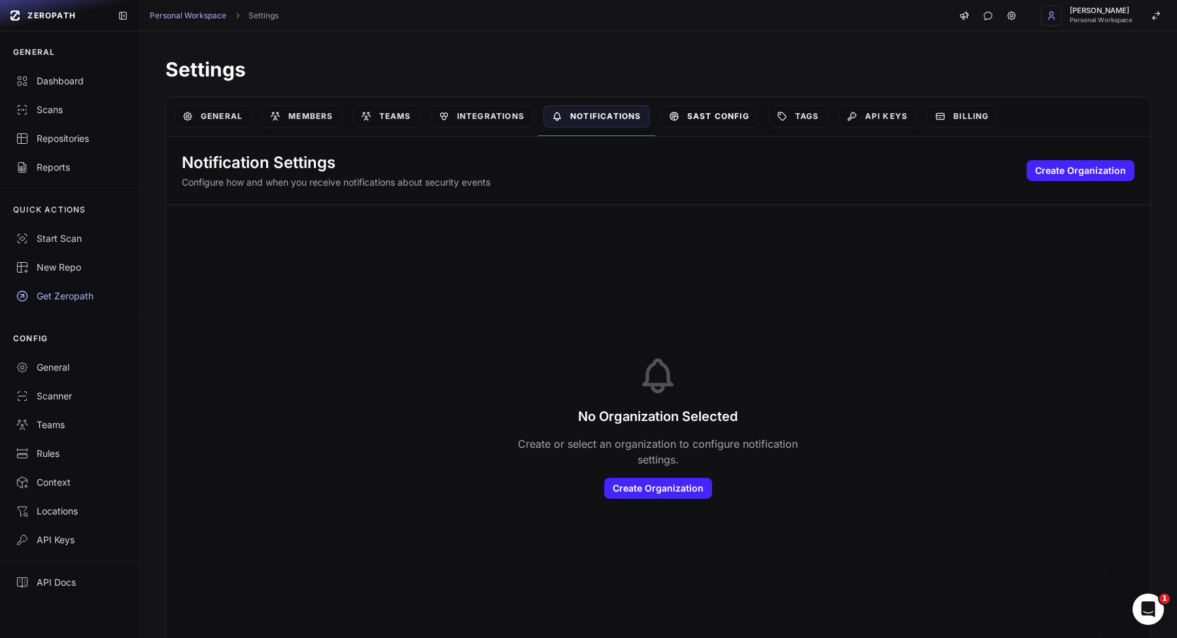
click at [725, 113] on link "SAST Config" at bounding box center [708, 116] width 97 height 22
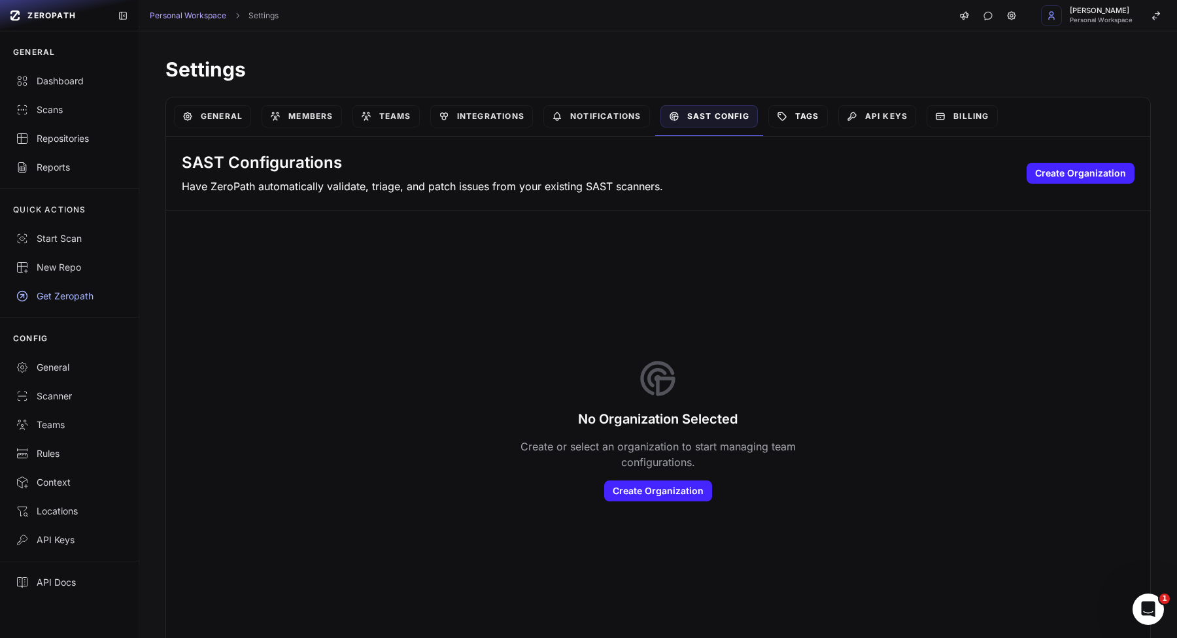
click at [797, 115] on link "Tags" at bounding box center [798, 116] width 60 height 22
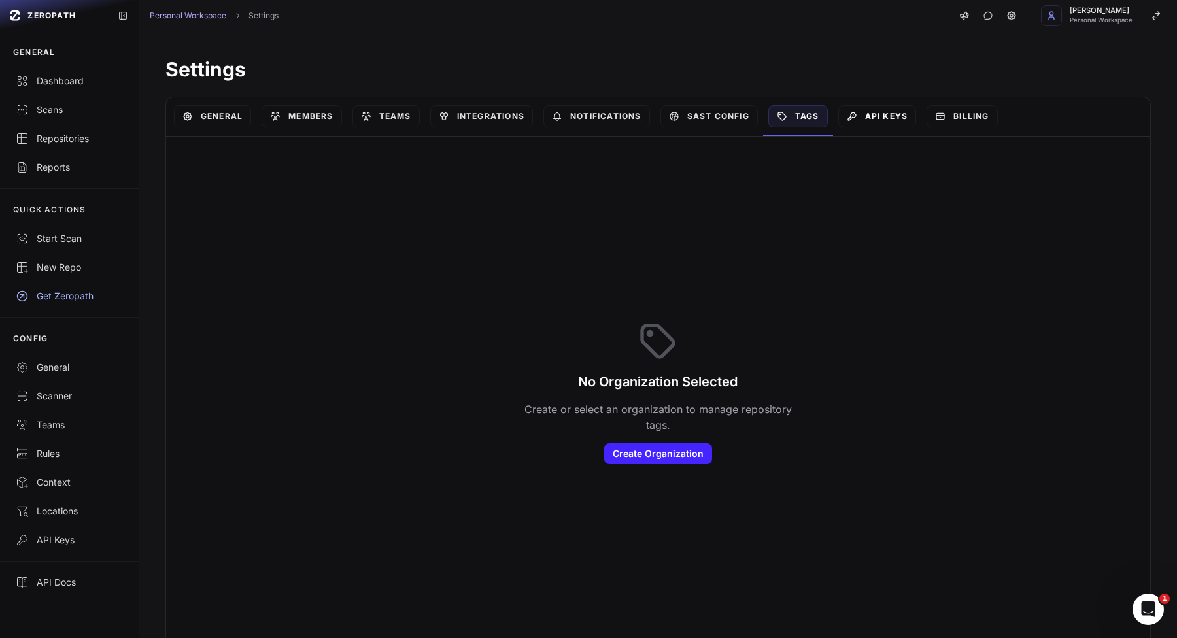
click at [874, 119] on link "API Keys" at bounding box center [877, 116] width 78 height 22
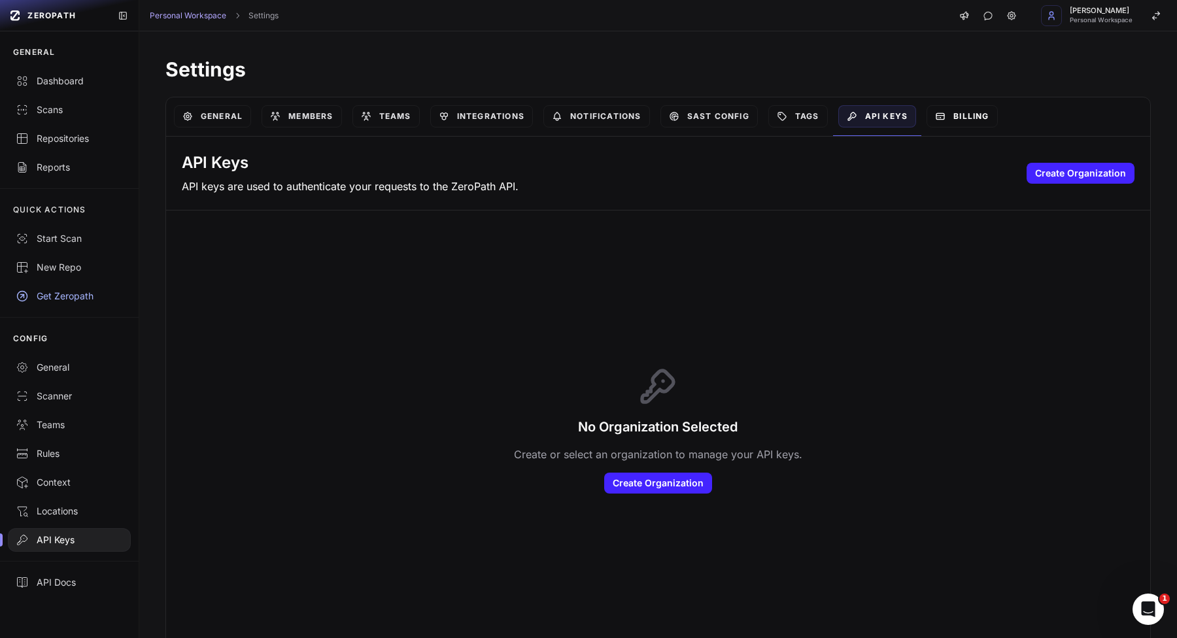
click at [967, 123] on link "Billing" at bounding box center [962, 116] width 71 height 22
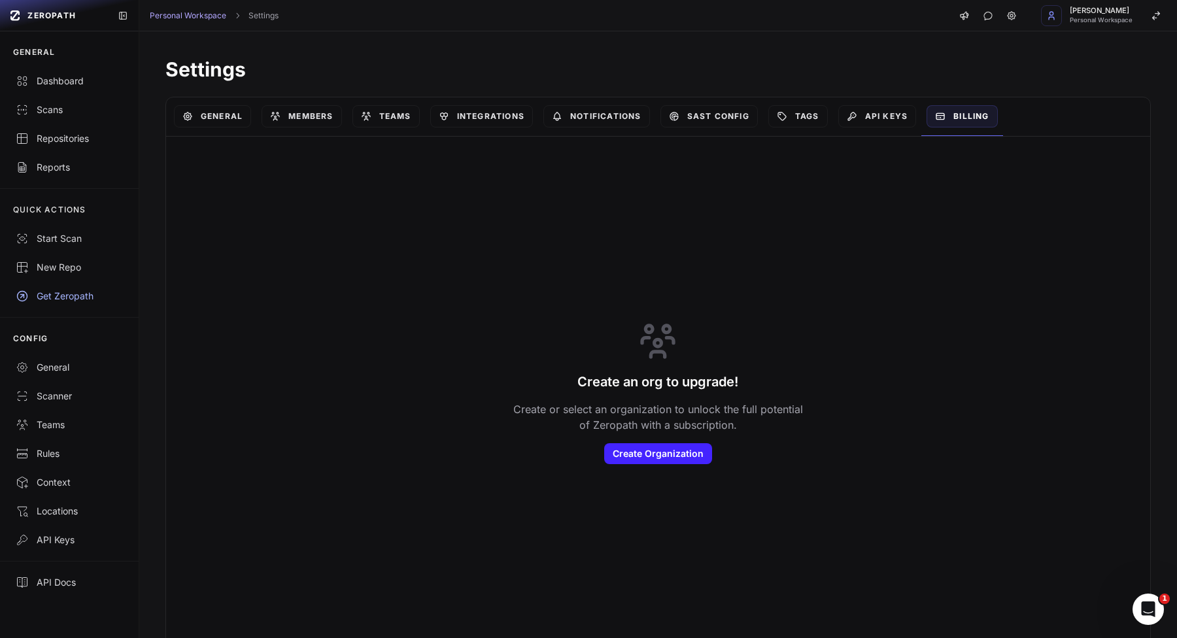
scroll to position [10, 0]
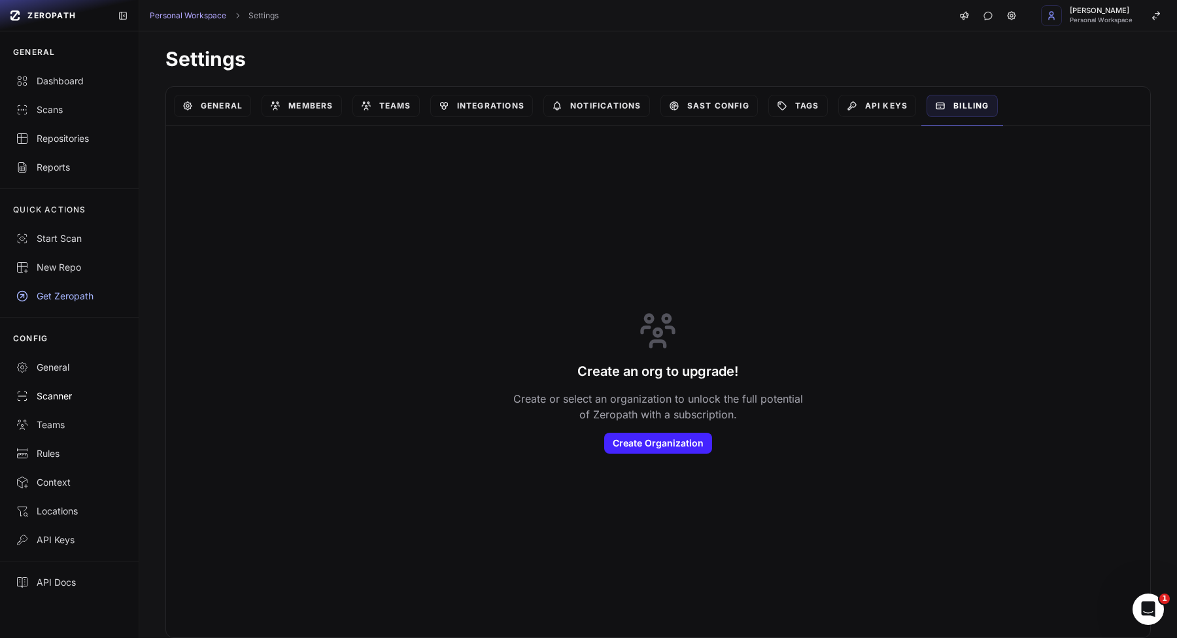
click at [58, 383] on link "Scanner" at bounding box center [69, 396] width 139 height 29
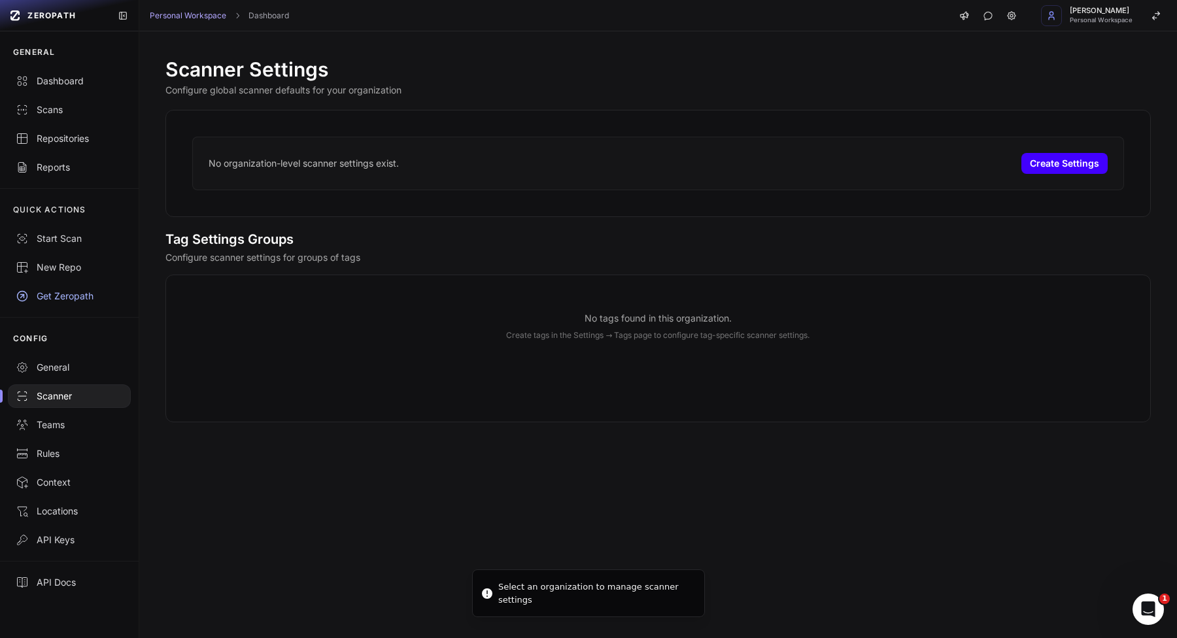
click at [1079, 167] on button "Create Settings" at bounding box center [1064, 163] width 86 height 21
click at [396, 405] on div "No tags found in this organization. Create tags in the Settings → Tags page to …" at bounding box center [657, 349] width 985 height 148
click at [49, 80] on div "Dashboard" at bounding box center [69, 81] width 107 height 13
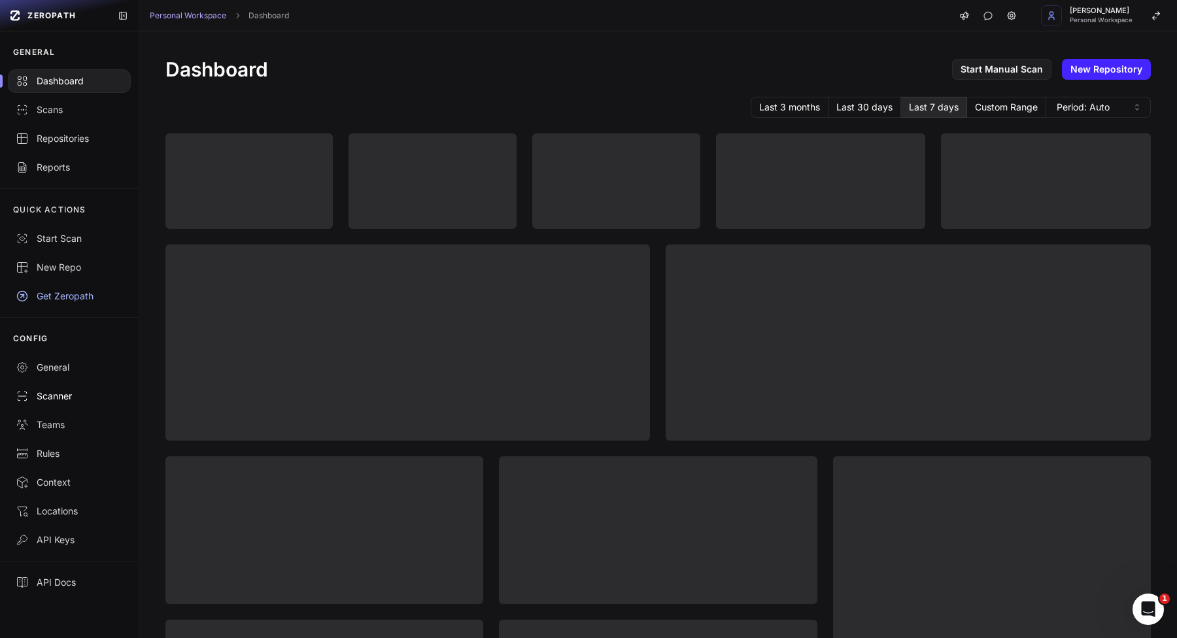
click at [54, 383] on link "Scanner" at bounding box center [69, 396] width 139 height 29
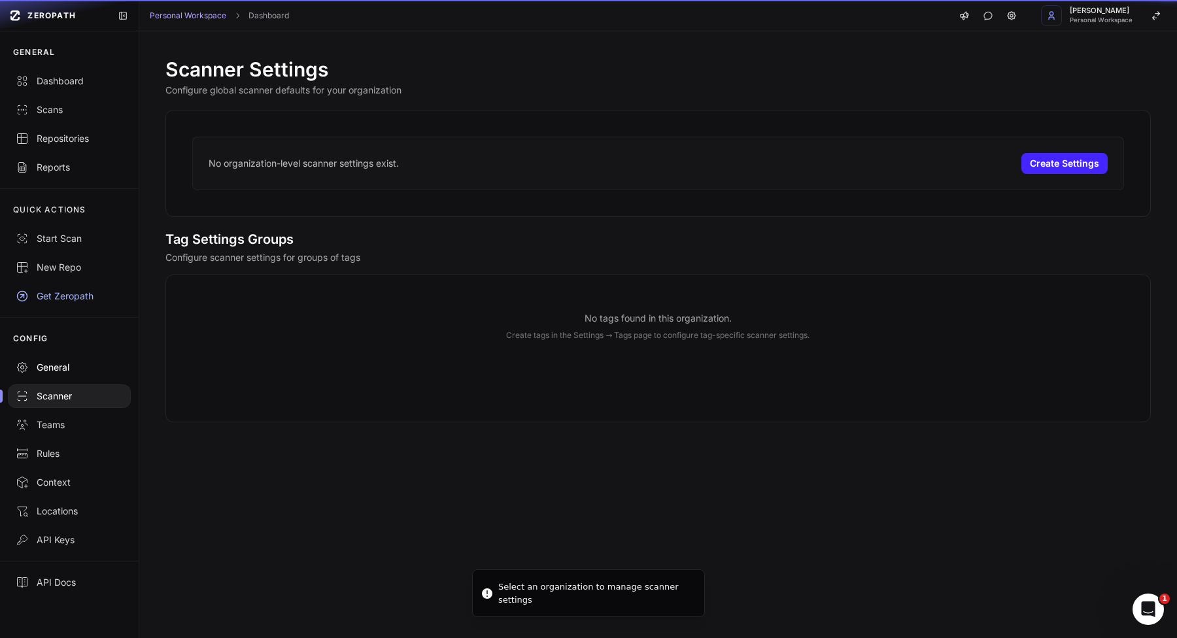
click at [80, 369] on div "General" at bounding box center [69, 367] width 107 height 13
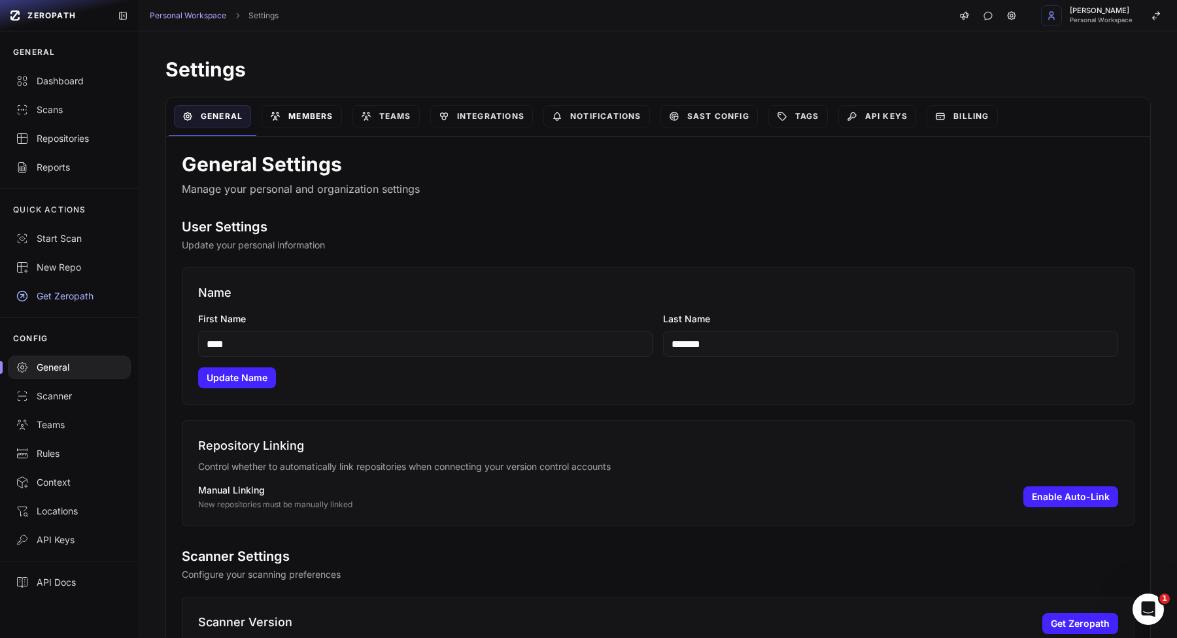
click at [313, 114] on link "Members" at bounding box center [302, 116] width 80 height 22
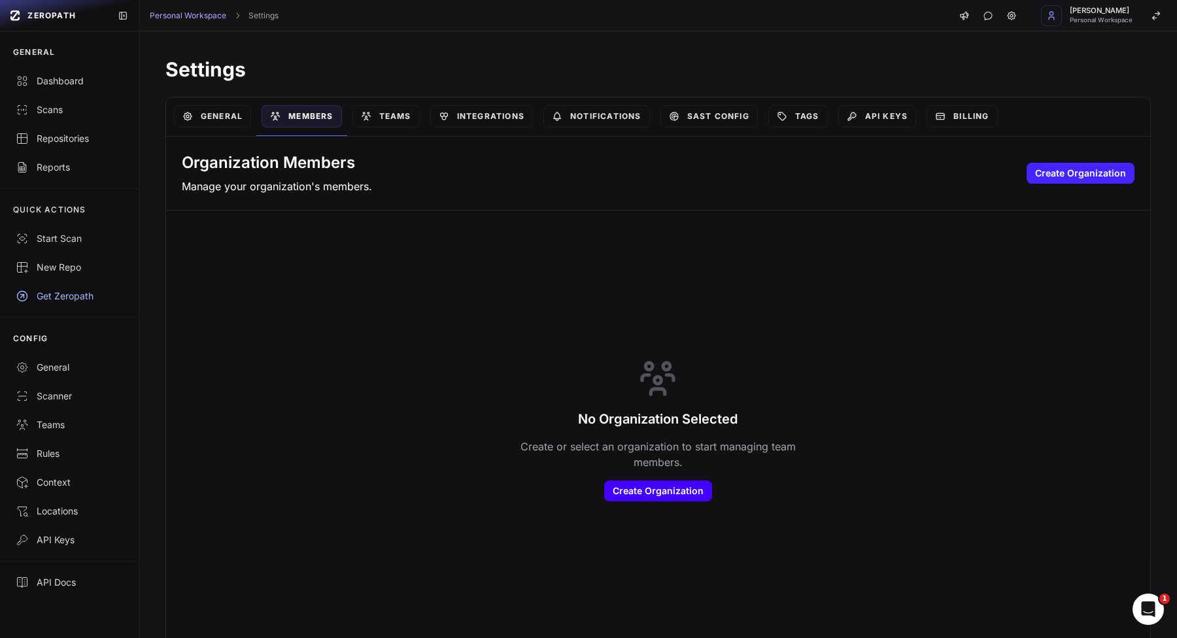
click at [659, 481] on button "Create Organization" at bounding box center [658, 491] width 108 height 21
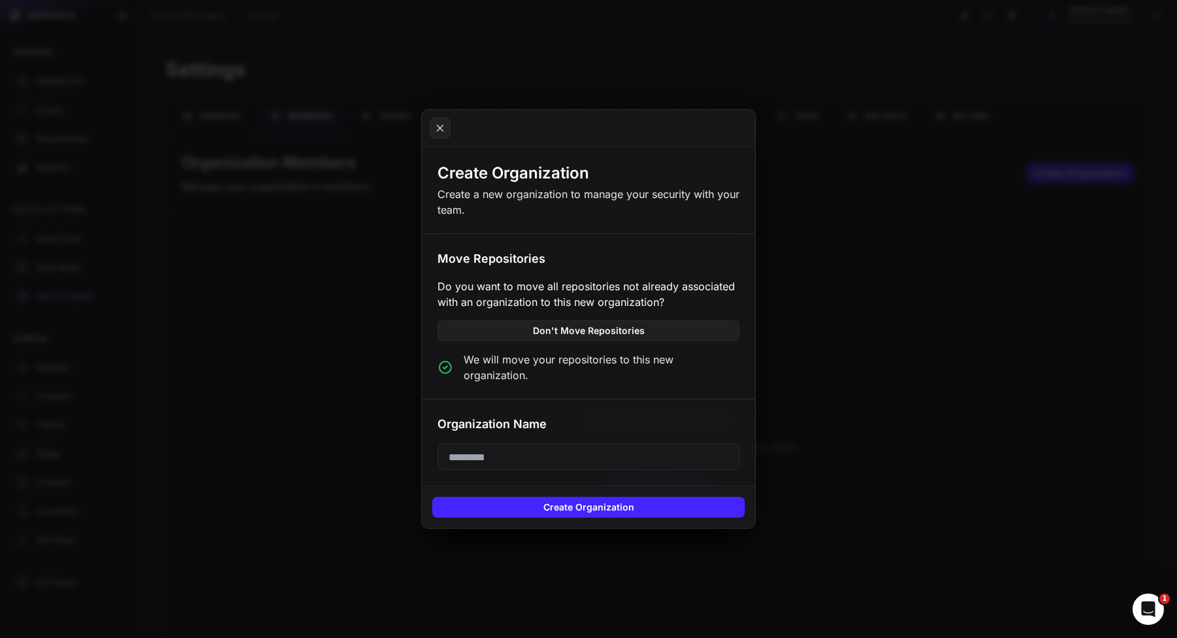
click at [564, 451] on input "text" at bounding box center [588, 457] width 302 height 26
type input "****"
type input "********"
click at [544, 503] on button "Create Organization" at bounding box center [588, 507] width 313 height 21
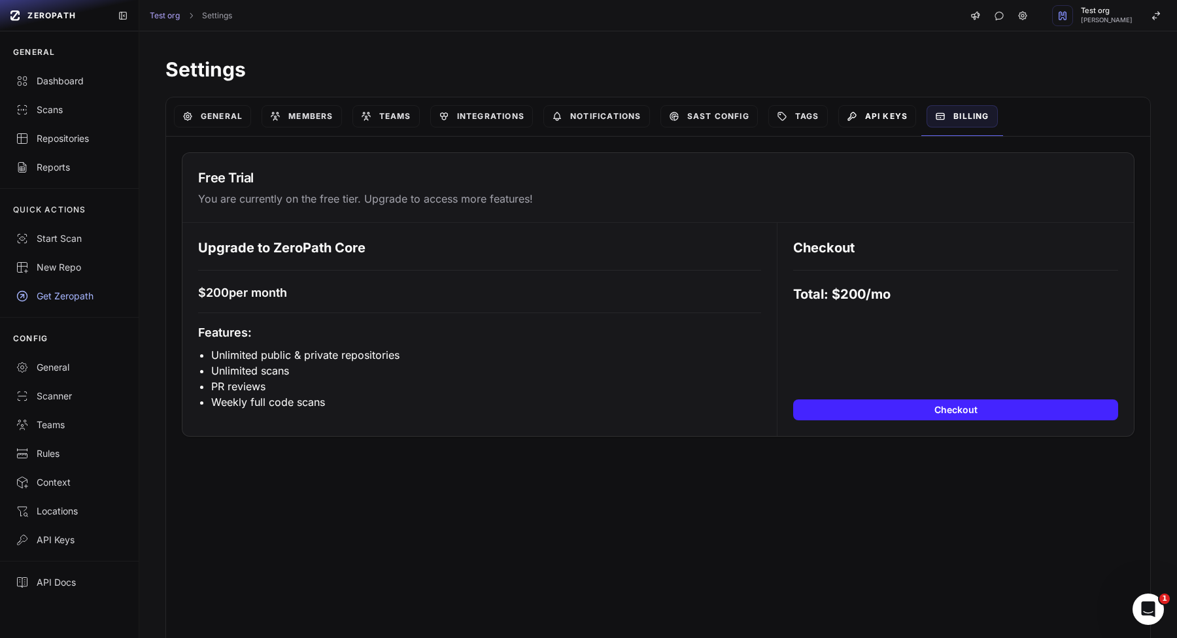
click at [876, 120] on link "API Keys" at bounding box center [877, 116] width 78 height 22
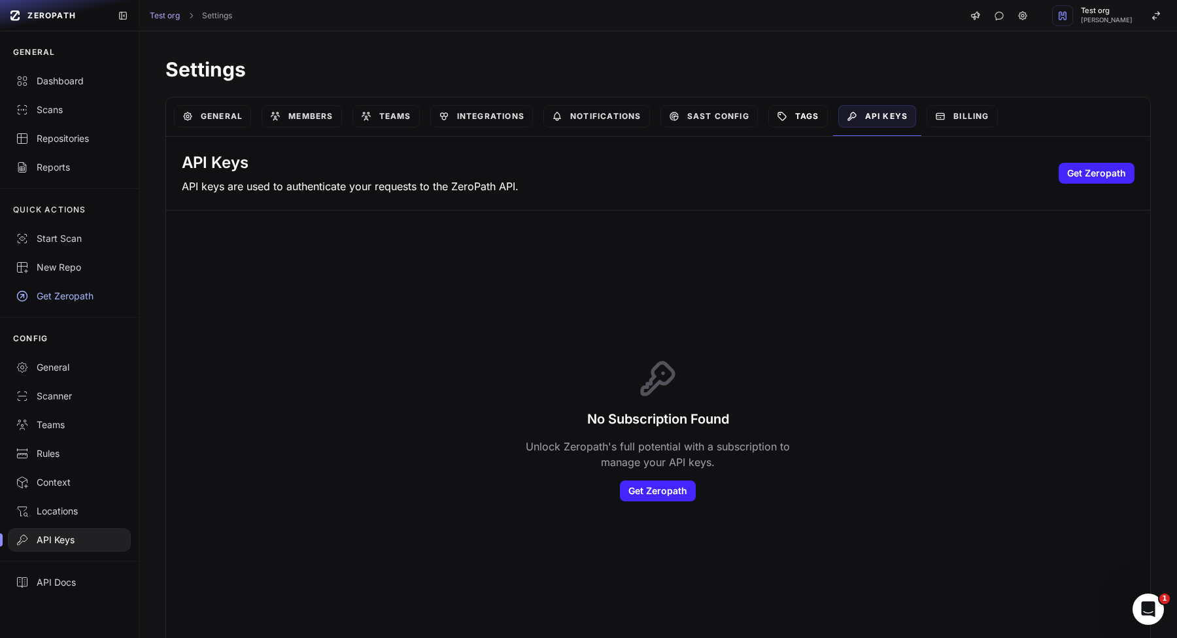
click at [779, 122] on link "Tags" at bounding box center [798, 116] width 60 height 22
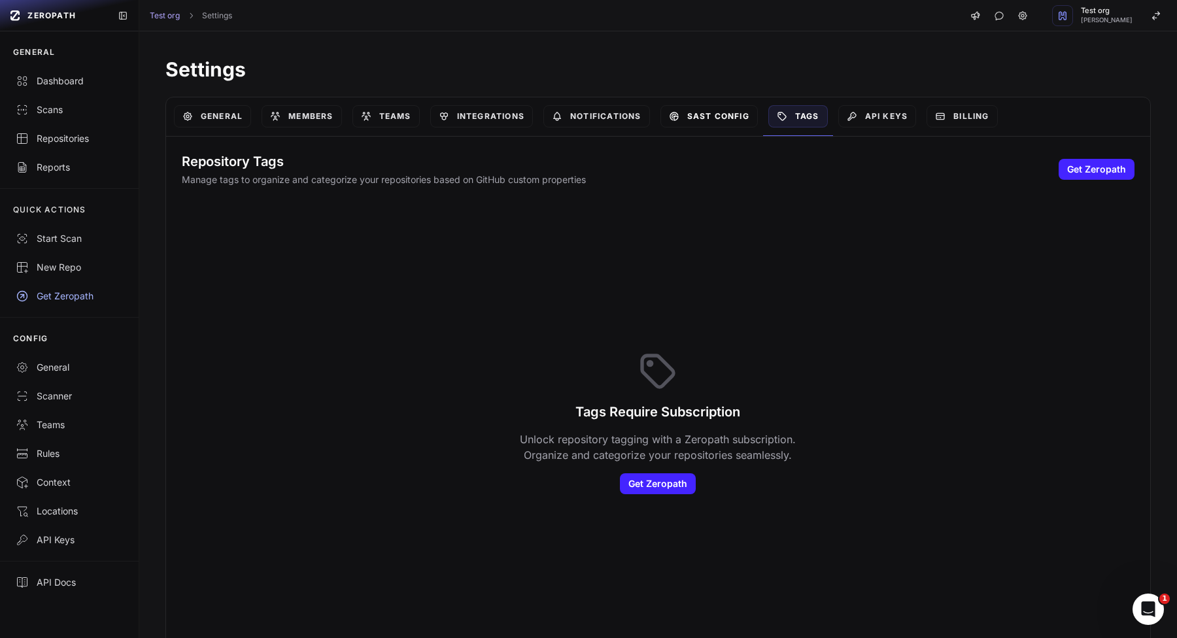
click at [731, 118] on link "SAST Config" at bounding box center [708, 116] width 97 height 22
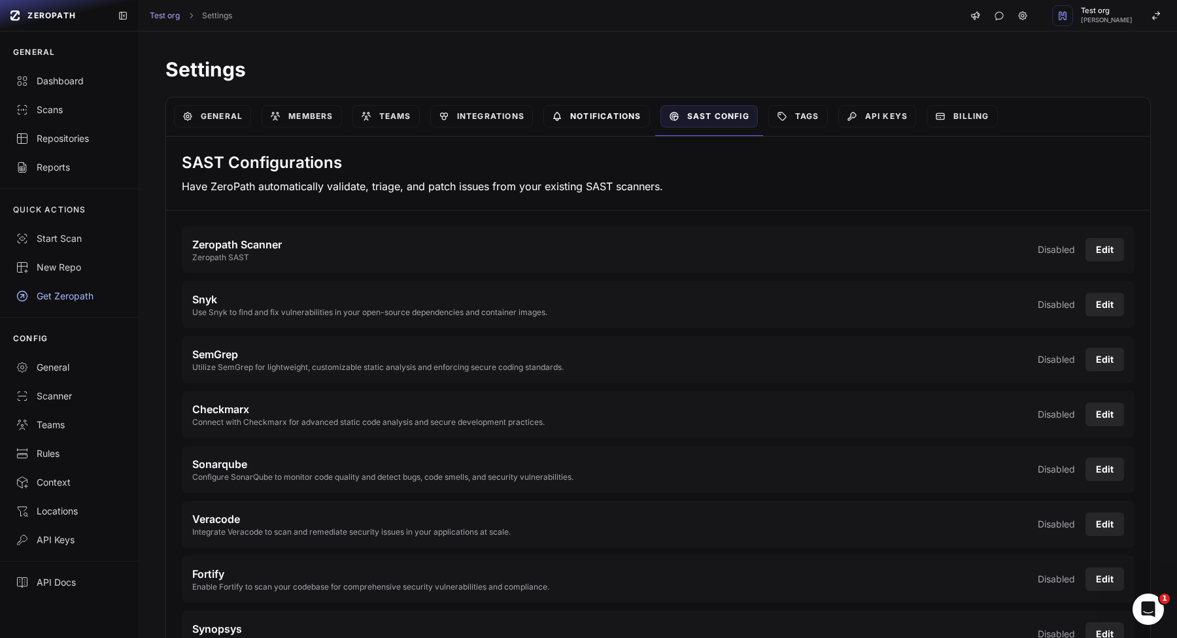
click at [575, 118] on link "Notifications" at bounding box center [596, 116] width 107 height 22
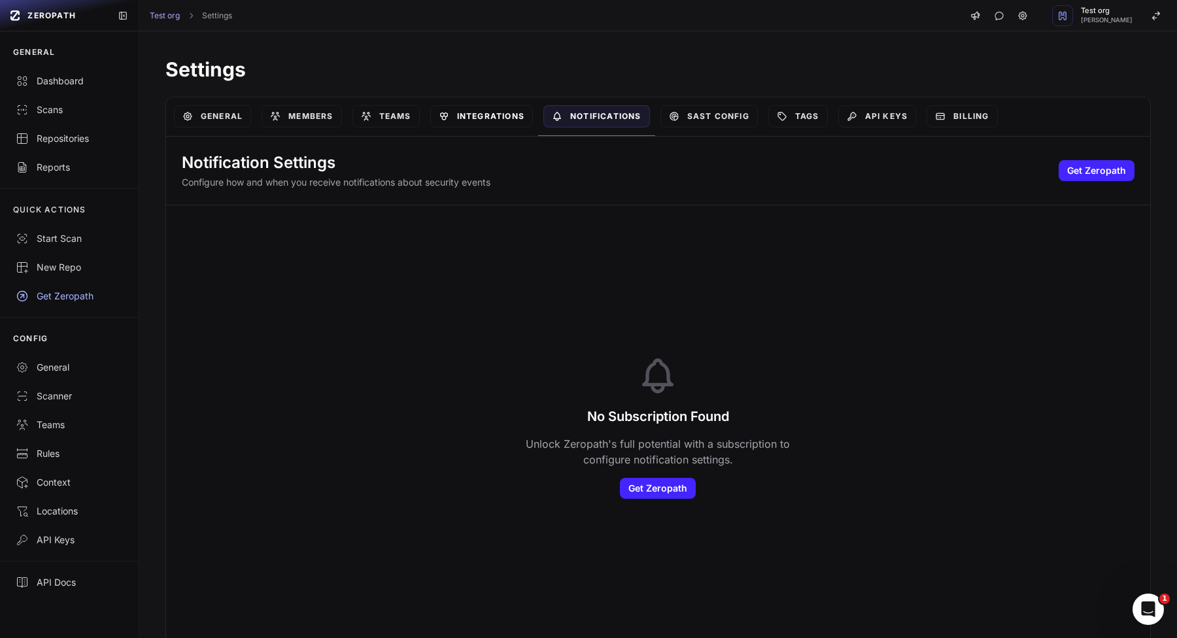
click at [471, 118] on link "Integrations" at bounding box center [481, 116] width 103 height 22
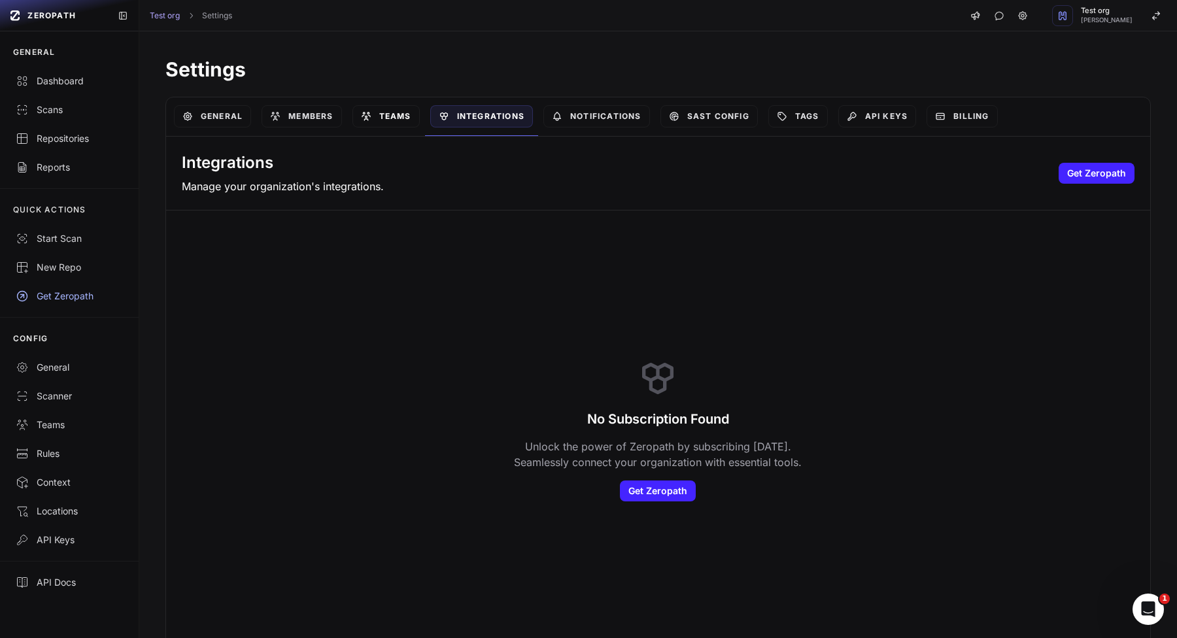
click at [367, 118] on icon at bounding box center [366, 116] width 10 height 10
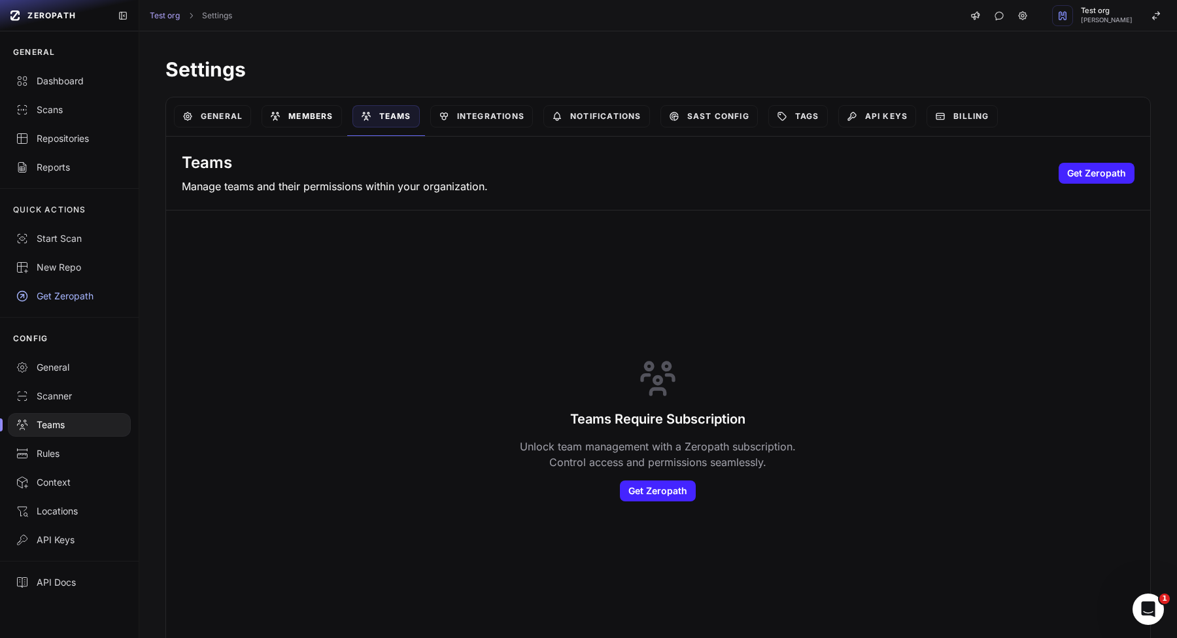
click at [297, 120] on link "Members" at bounding box center [302, 116] width 80 height 22
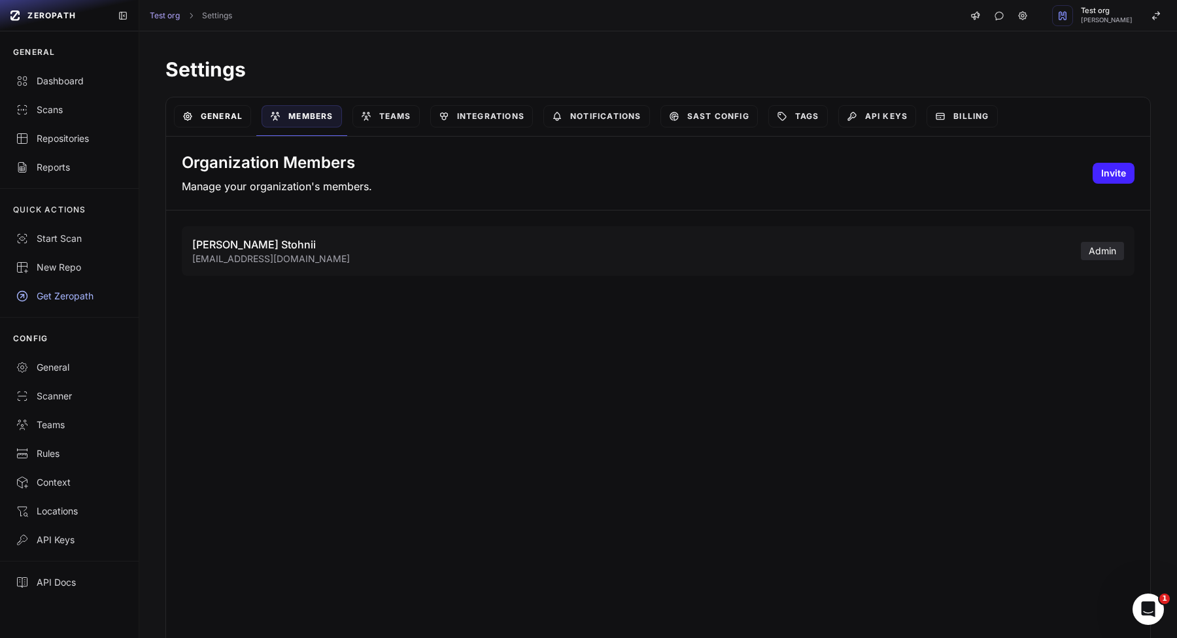
click at [229, 118] on link "General" at bounding box center [212, 116] width 77 height 22
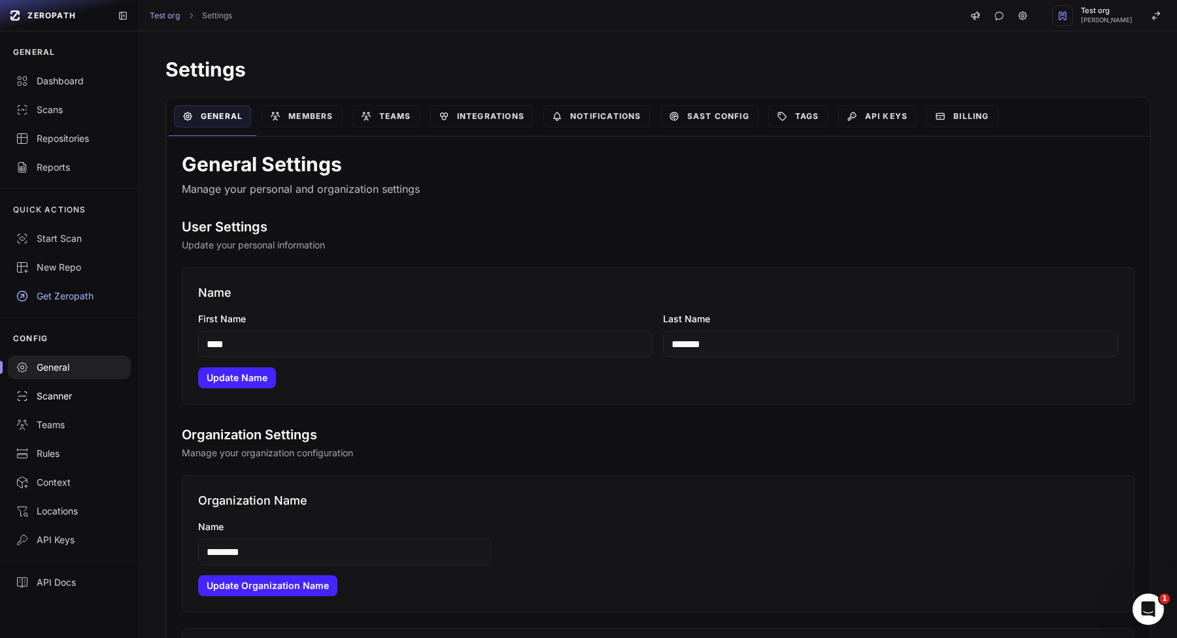
click at [71, 390] on div "Scanner" at bounding box center [69, 396] width 107 height 13
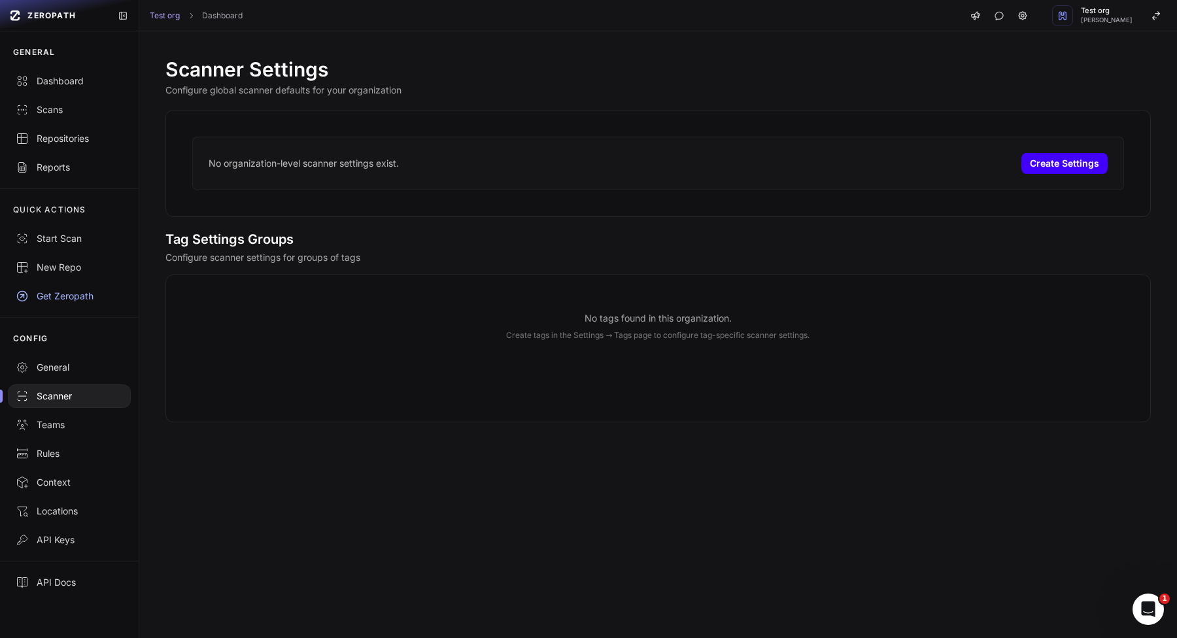
click at [1063, 162] on button "Create Settings" at bounding box center [1064, 163] width 86 height 21
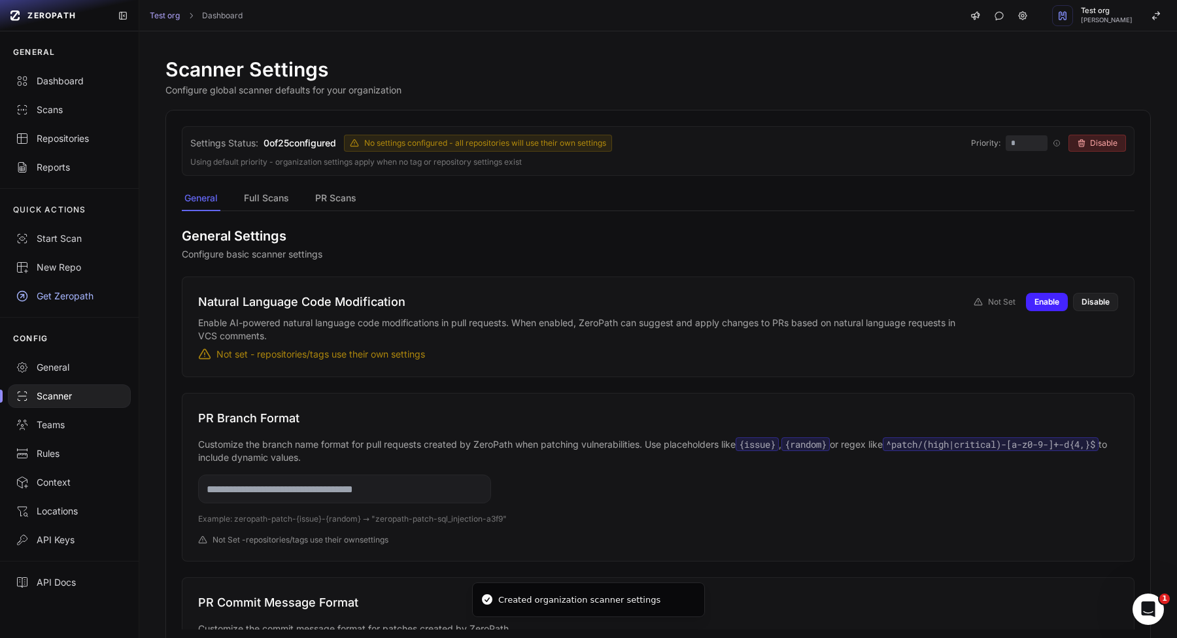
click at [1093, 139] on button "Disable" at bounding box center [1098, 143] width 58 height 17
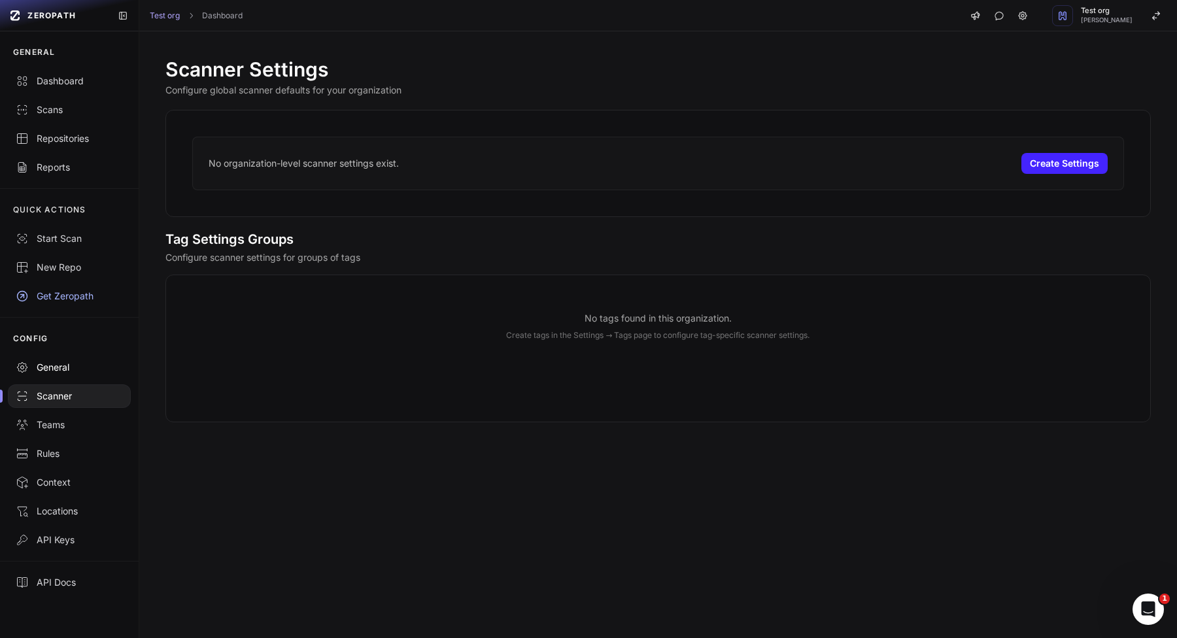
click at [92, 368] on div "General" at bounding box center [69, 367] width 107 height 13
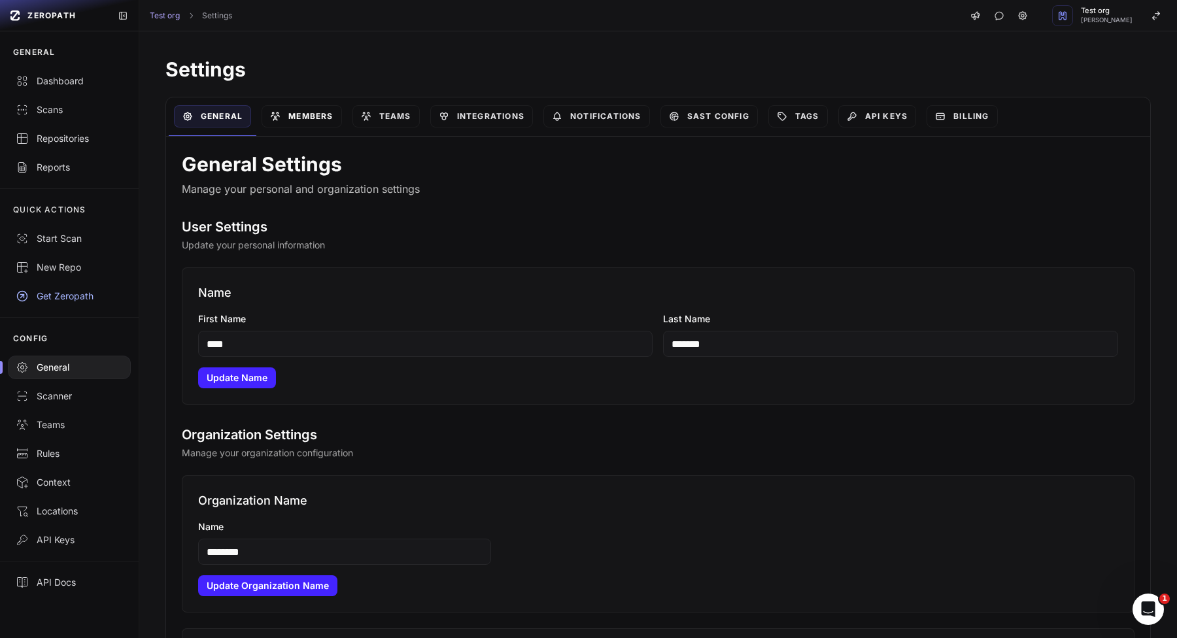
click at [301, 120] on link "Members" at bounding box center [302, 116] width 80 height 22
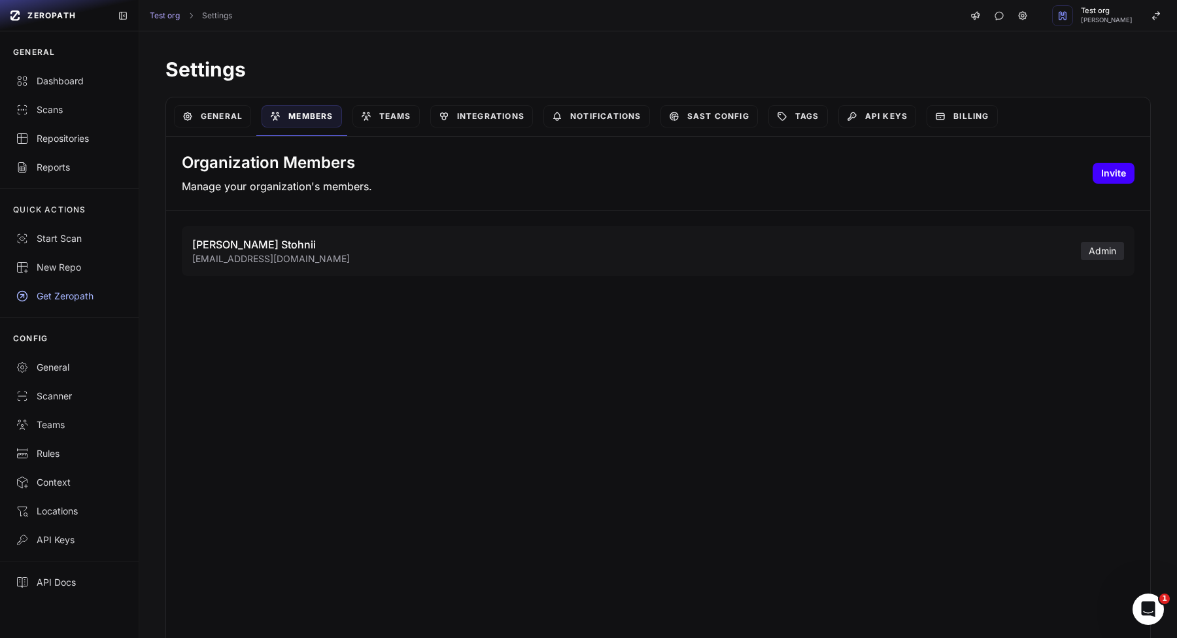
click at [1099, 177] on button "Invite" at bounding box center [1114, 173] width 42 height 21
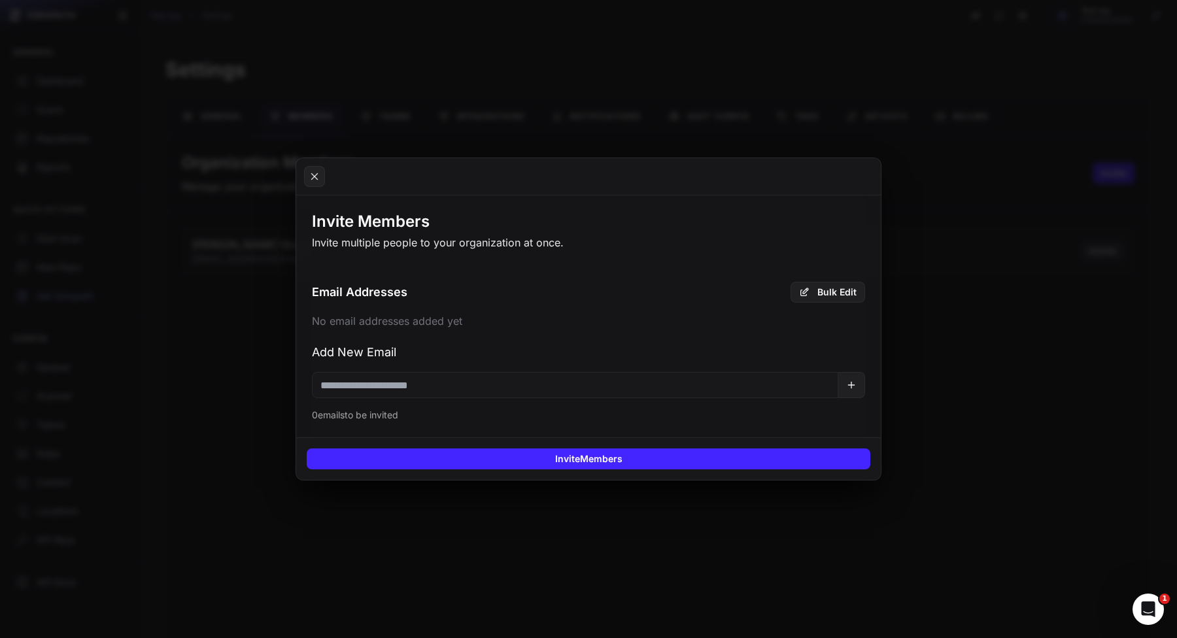
click at [543, 382] on input "email" at bounding box center [575, 385] width 526 height 26
paste input "**********"
type input "**********"
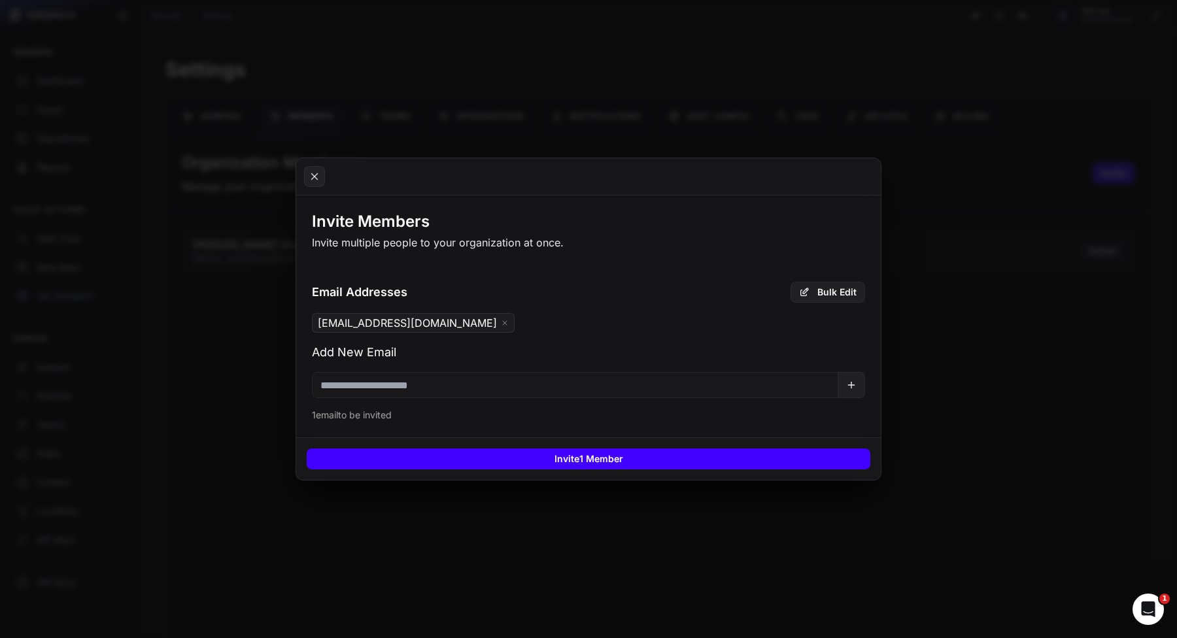
click at [541, 451] on button "Invite 1 Member" at bounding box center [589, 459] width 564 height 21
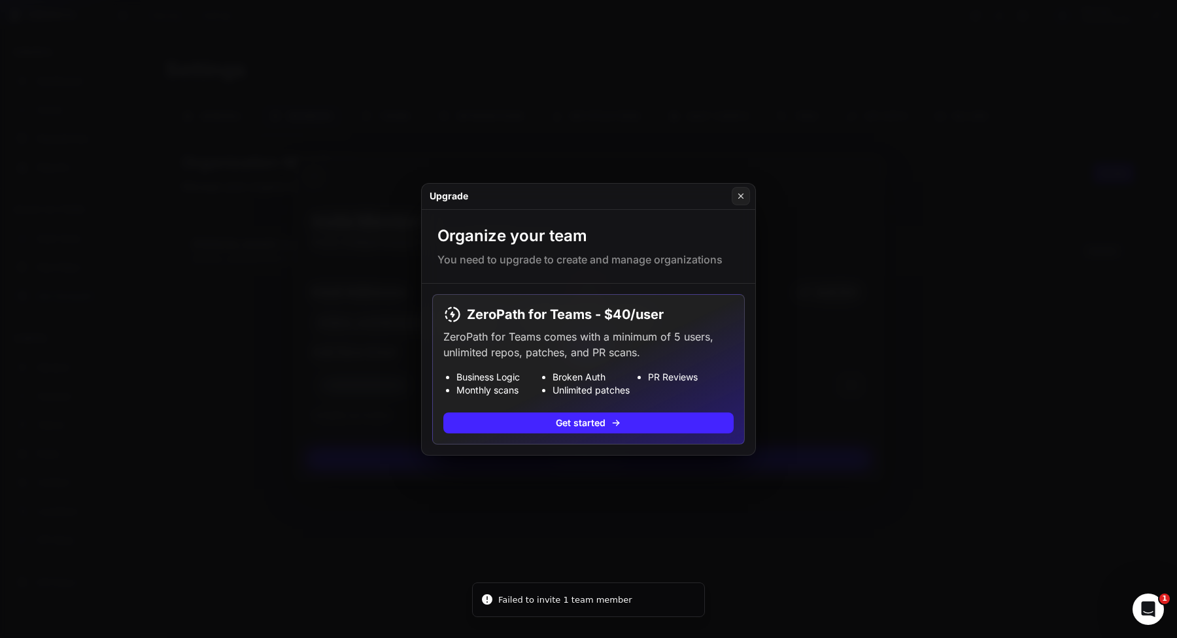
click at [764, 513] on button at bounding box center [588, 319] width 1177 height 638
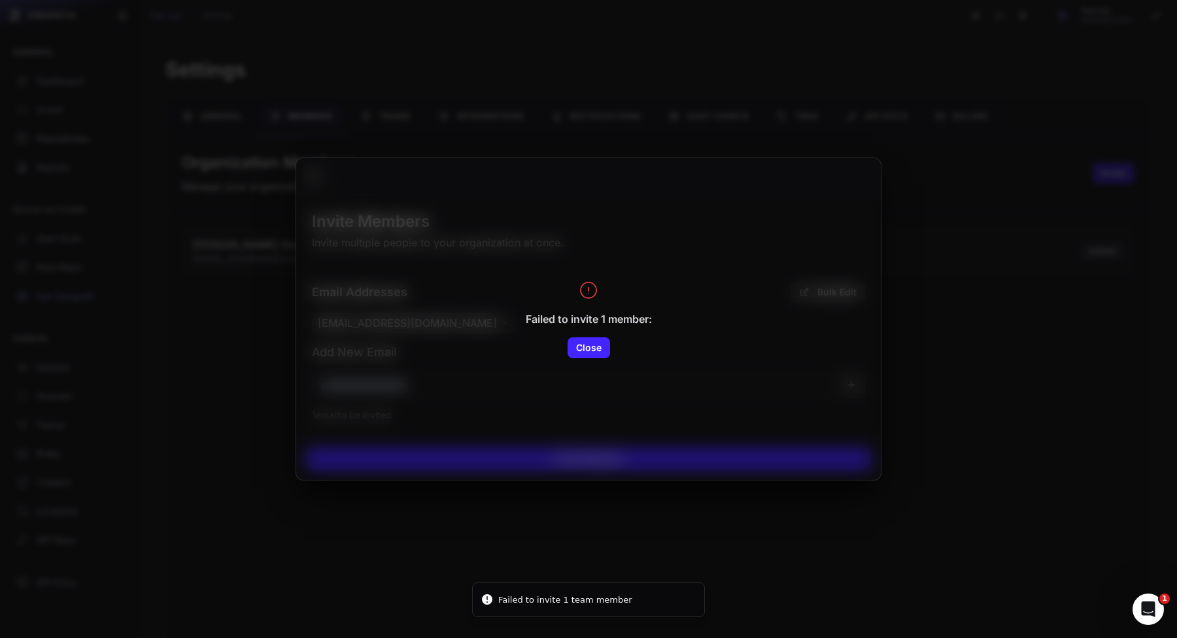
click at [668, 517] on button at bounding box center [588, 319] width 1177 height 638
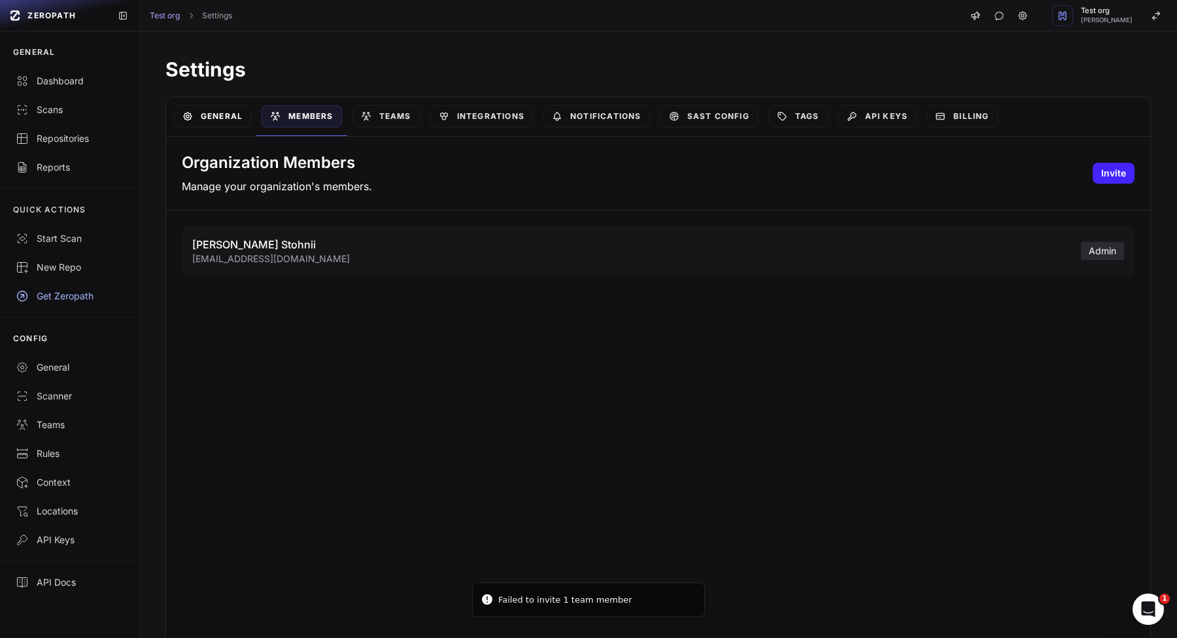
click at [199, 116] on link "General" at bounding box center [212, 116] width 77 height 22
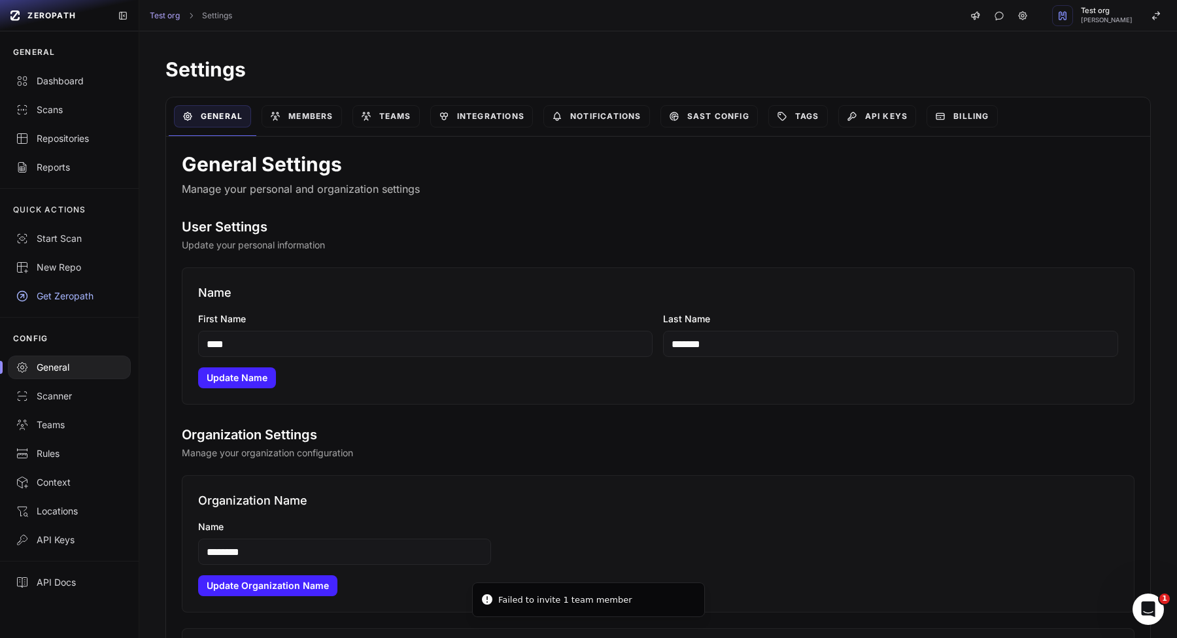
click at [496, 352] on input "****" at bounding box center [425, 344] width 455 height 26
type input "*****"
click at [237, 376] on button "Update Name" at bounding box center [237, 378] width 78 height 21
click at [294, 542] on input "********" at bounding box center [344, 552] width 293 height 26
click at [293, 548] on input "********" at bounding box center [344, 552] width 293 height 26
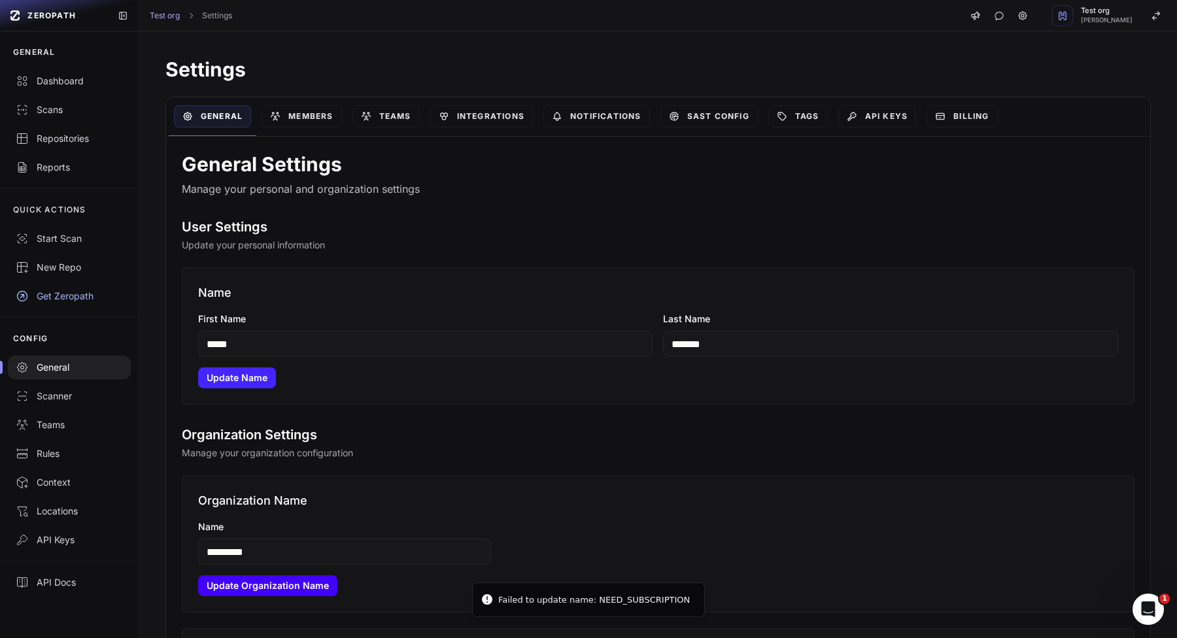
type input "*********"
click at [242, 587] on button "Update Organization Name" at bounding box center [267, 585] width 139 height 21
click at [67, 116] on div "Scans" at bounding box center [69, 109] width 107 height 13
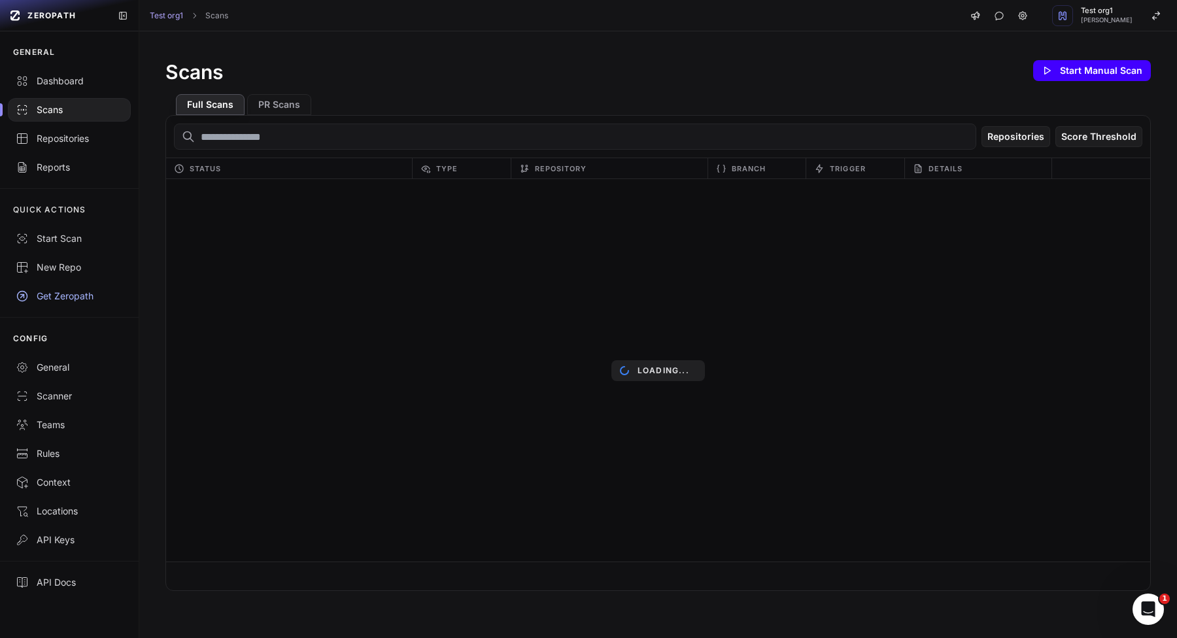
click at [1088, 68] on button "Start Manual Scan" at bounding box center [1092, 70] width 118 height 21
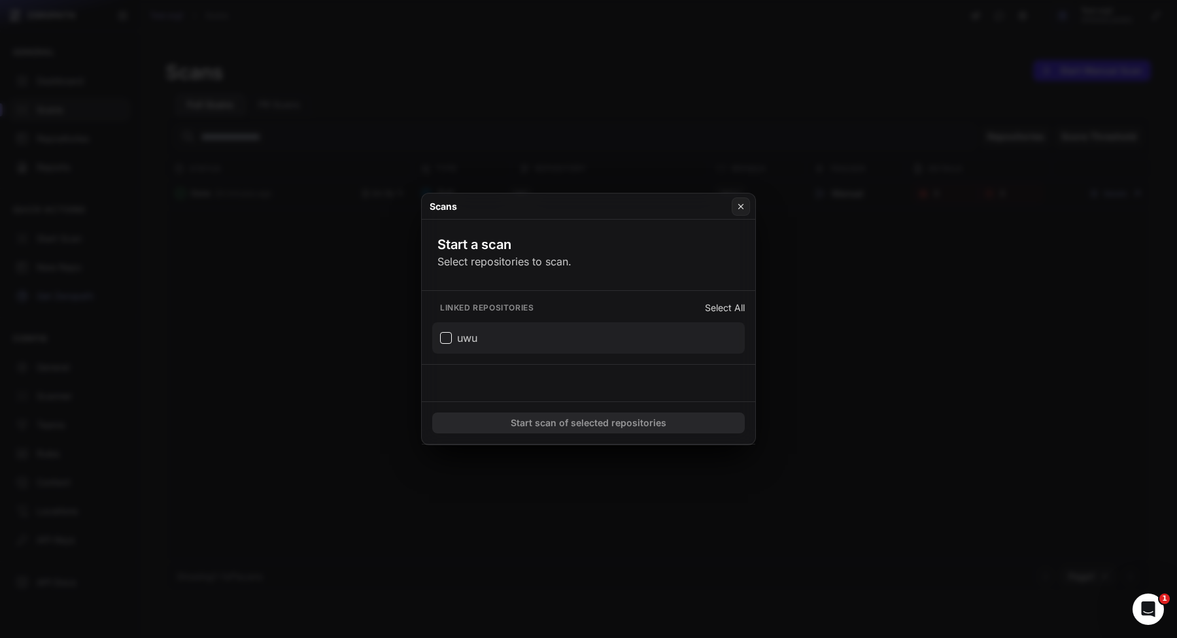
click at [579, 341] on button "uwu" at bounding box center [588, 337] width 313 height 31
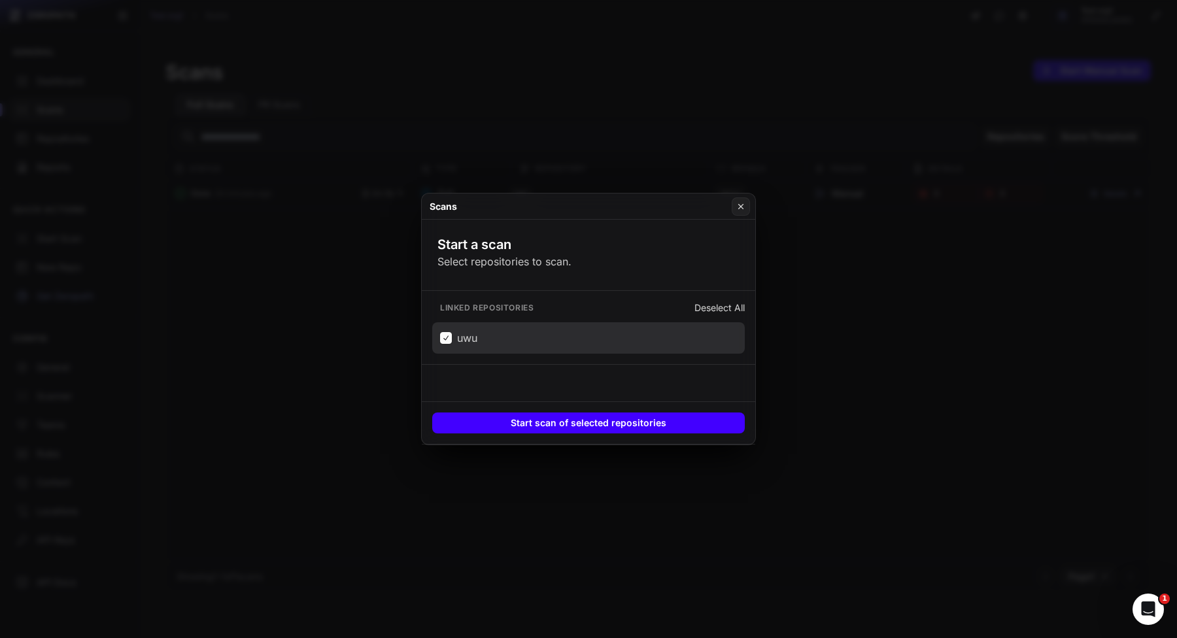
click at [591, 427] on button "Start scan of selected repositories" at bounding box center [588, 423] width 313 height 21
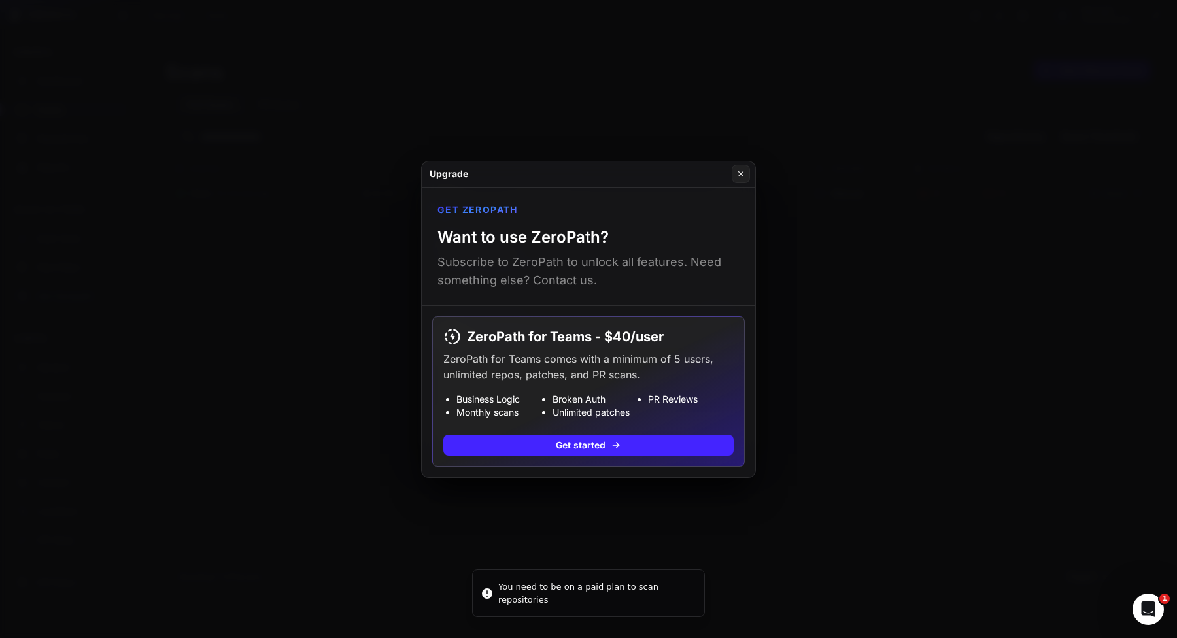
click at [645, 494] on button at bounding box center [588, 319] width 1177 height 638
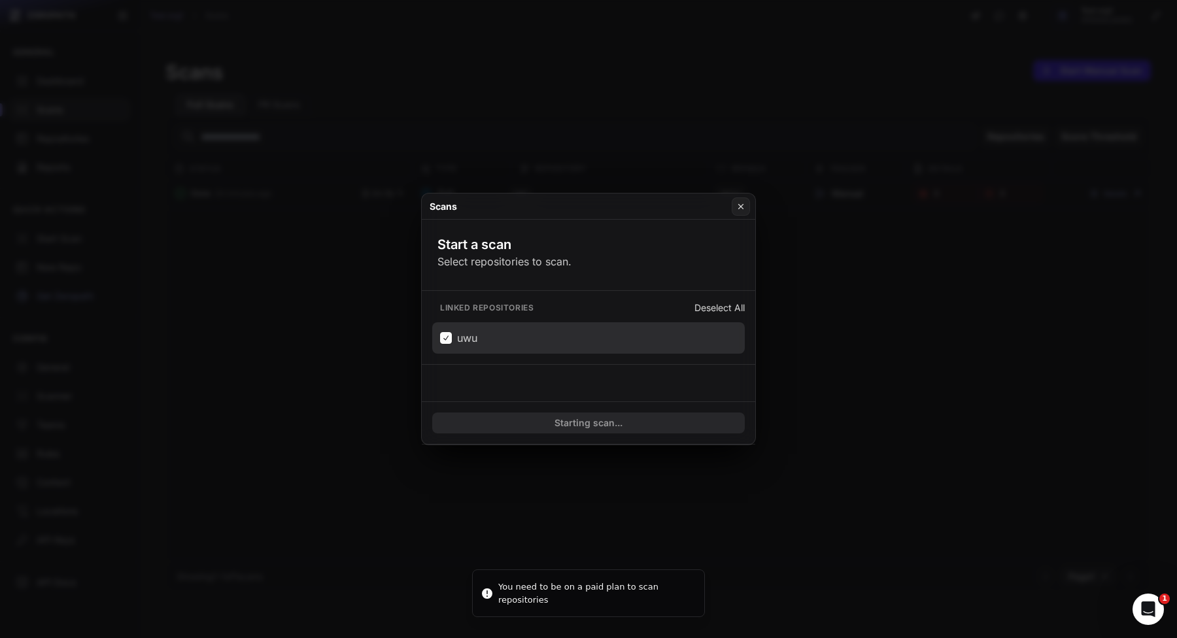
click at [313, 182] on button at bounding box center [588, 319] width 1177 height 638
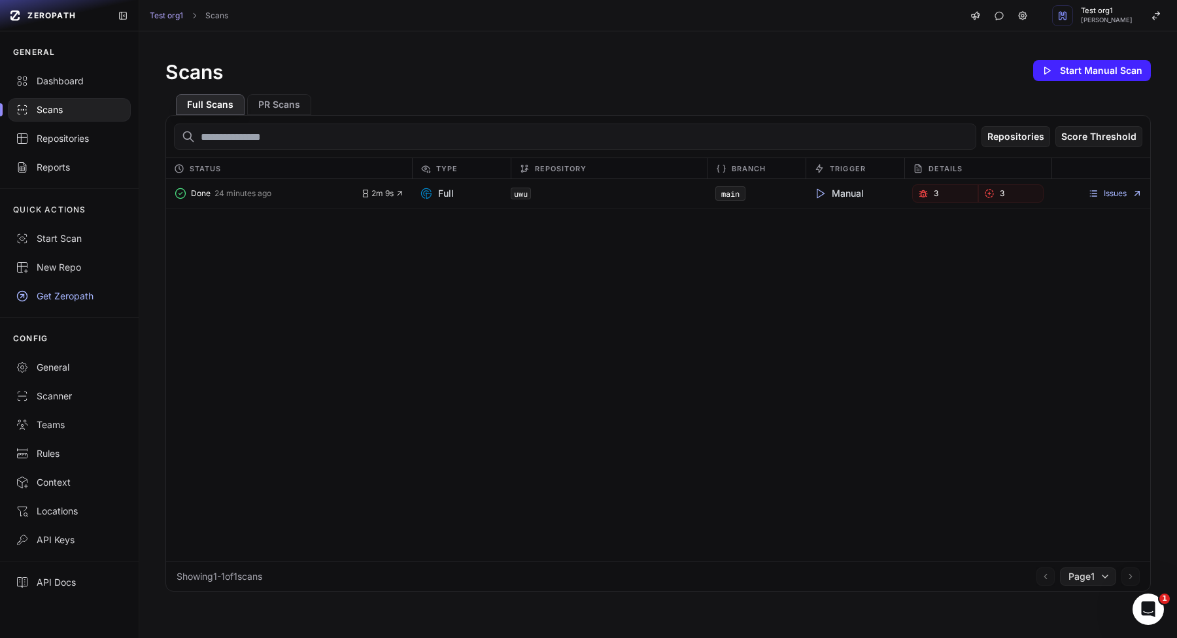
click at [1090, 186] on div "Issues" at bounding box center [1101, 193] width 99 height 18
click at [1111, 200] on div "Issues" at bounding box center [1101, 193] width 99 height 18
click at [1114, 194] on link "Issues" at bounding box center [1115, 193] width 54 height 10
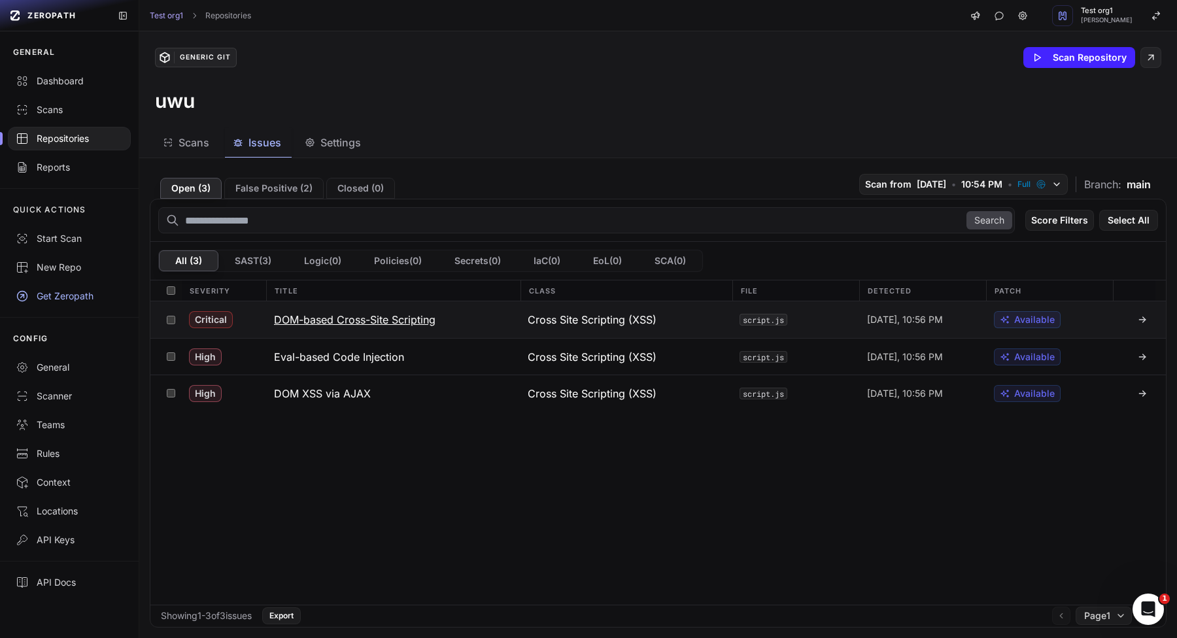
click at [312, 320] on h3 "DOM-based Cross-Site Scripting" at bounding box center [355, 320] width 162 height 16
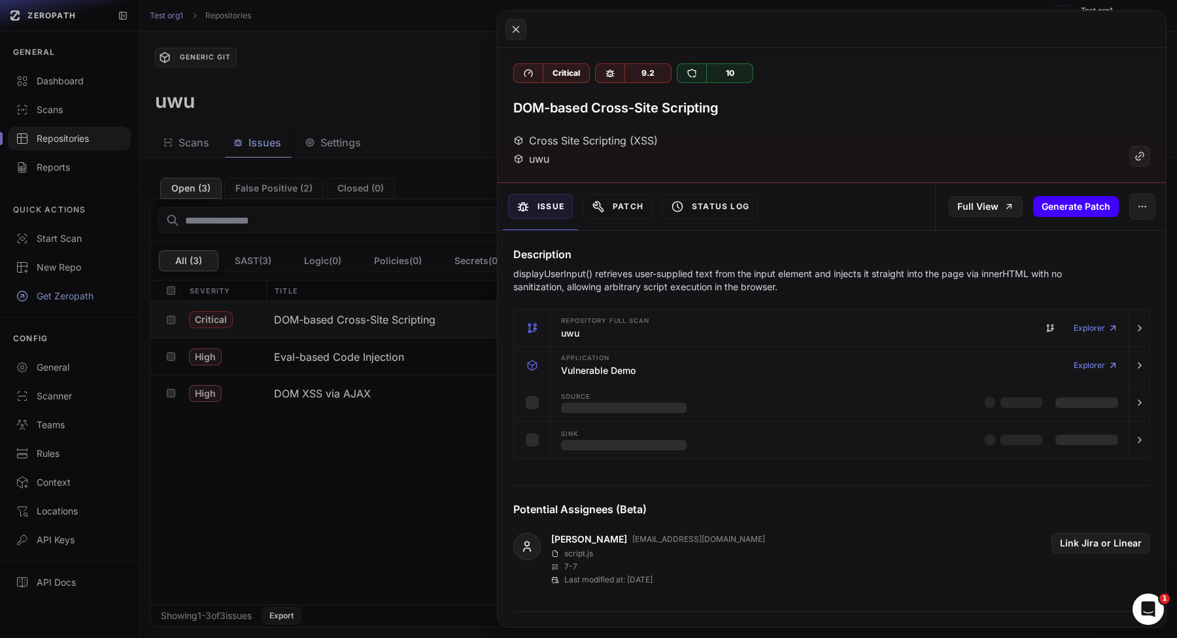
click at [1055, 211] on button "Generate Patch" at bounding box center [1076, 206] width 86 height 21
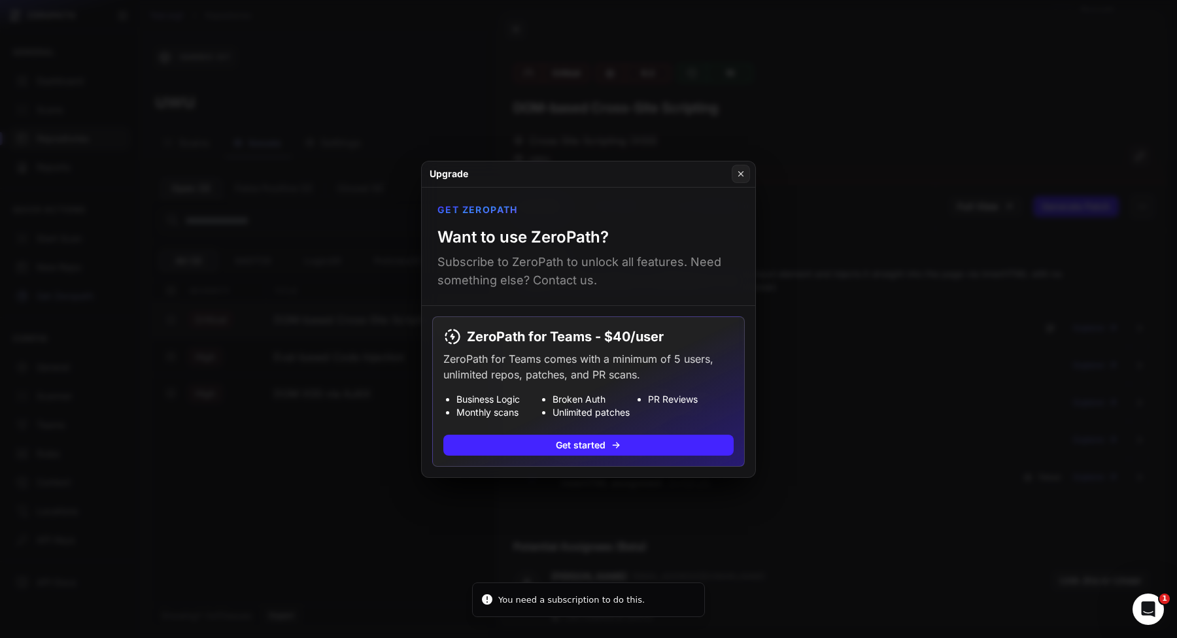
click at [776, 242] on button at bounding box center [588, 319] width 1177 height 638
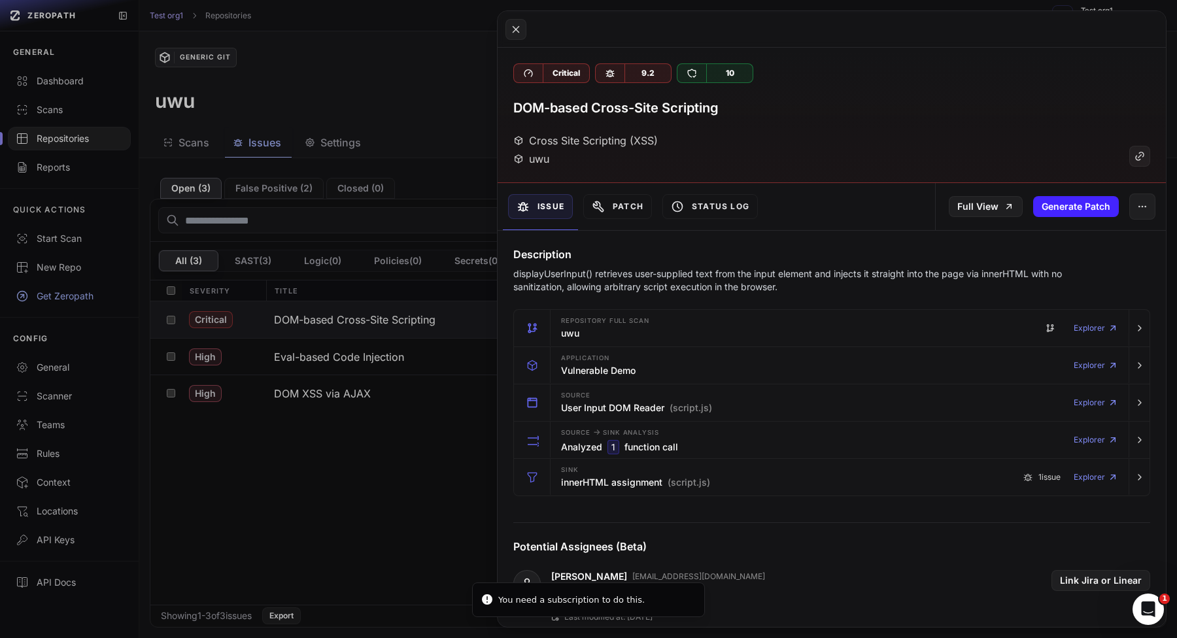
click at [611, 204] on button "Patch" at bounding box center [617, 206] width 69 height 25
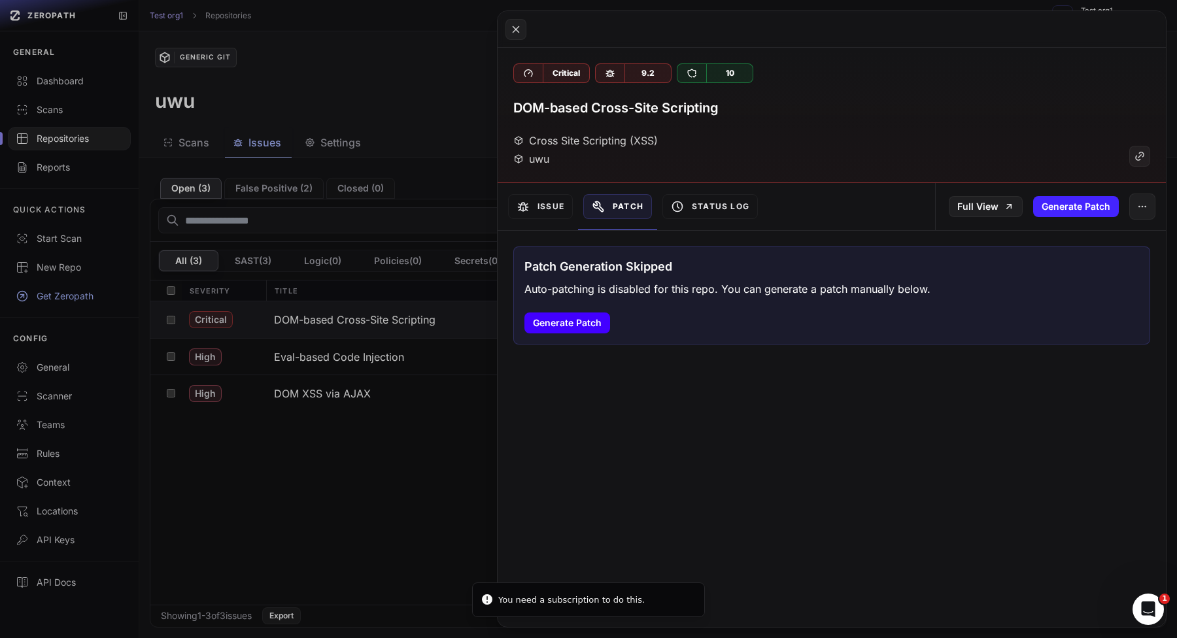
click at [569, 329] on button "Generate Patch" at bounding box center [567, 323] width 86 height 21
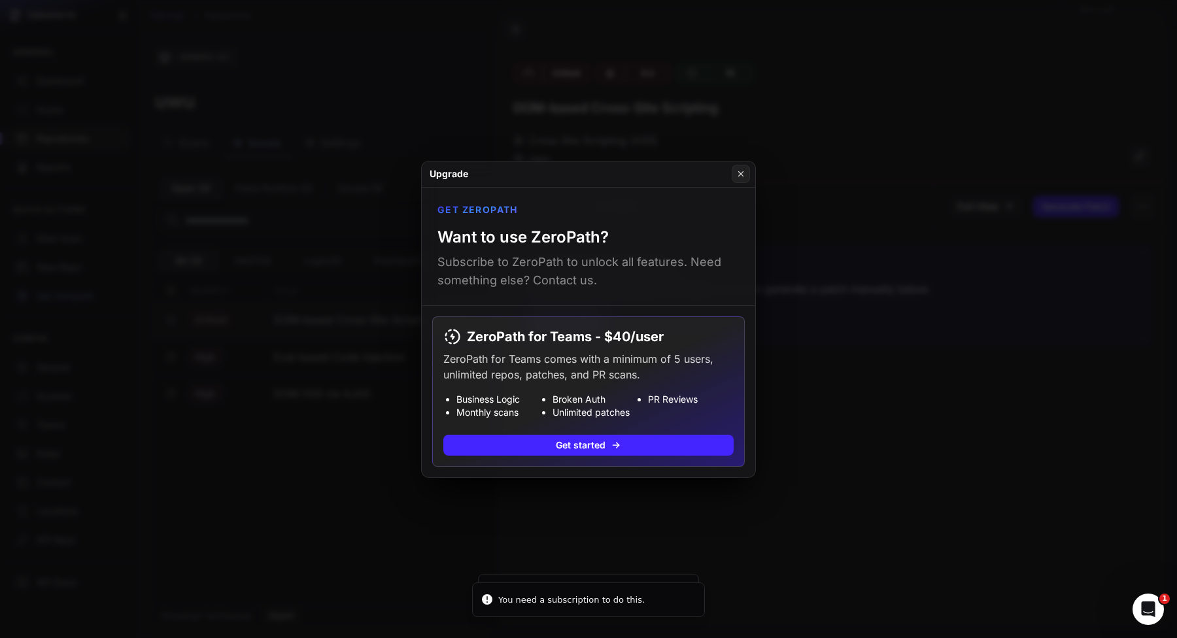
click at [798, 409] on button at bounding box center [588, 319] width 1177 height 638
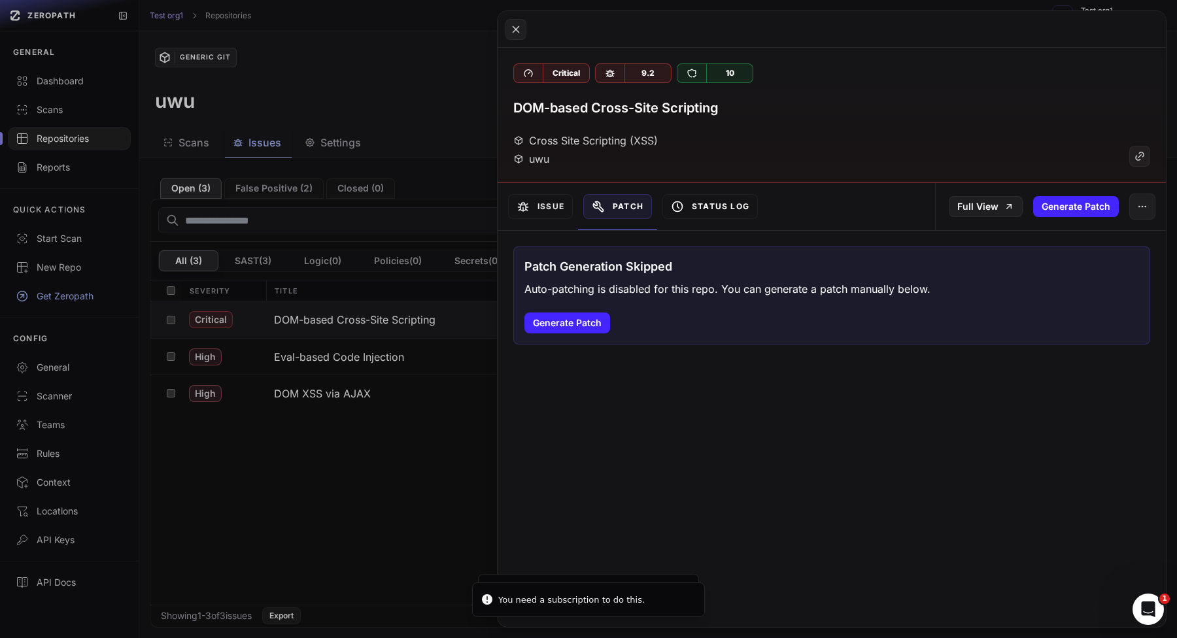
click at [703, 210] on button "Status Log" at bounding box center [709, 206] width 95 height 25
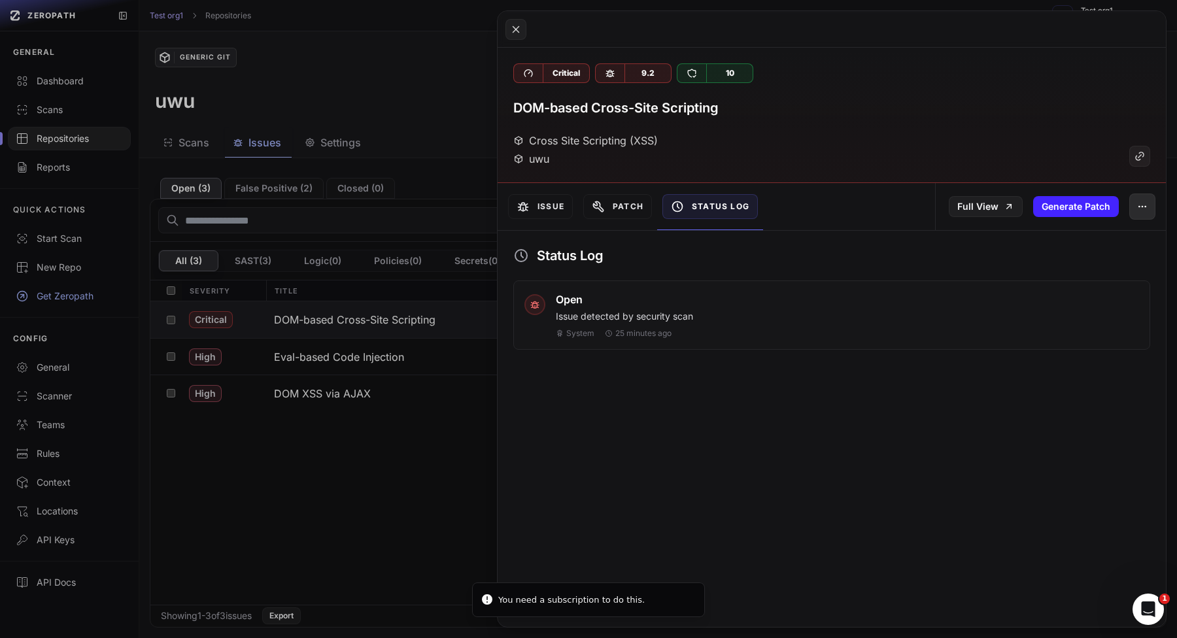
click at [1134, 199] on button "button" at bounding box center [1142, 207] width 26 height 26
click at [1085, 234] on div "False Positive" at bounding box center [1082, 241] width 140 height 31
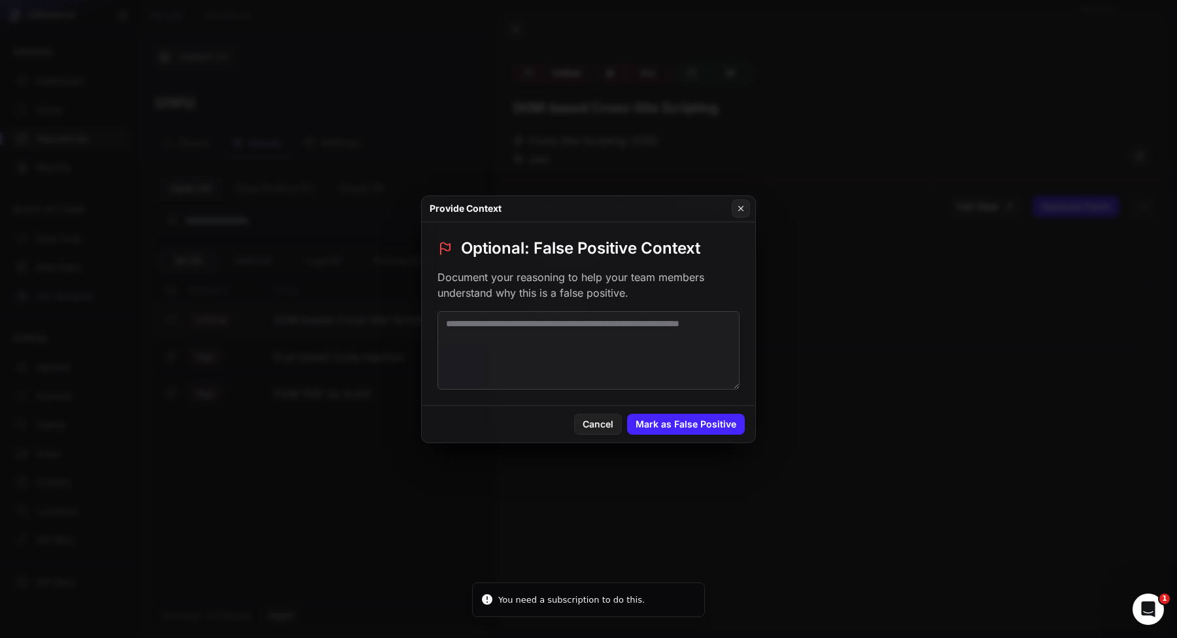
click at [526, 351] on textarea at bounding box center [588, 350] width 302 height 78
type textarea "****"
click at [664, 419] on button "Mark as False Positive" at bounding box center [686, 424] width 118 height 21
click at [951, 398] on button at bounding box center [588, 319] width 1177 height 638
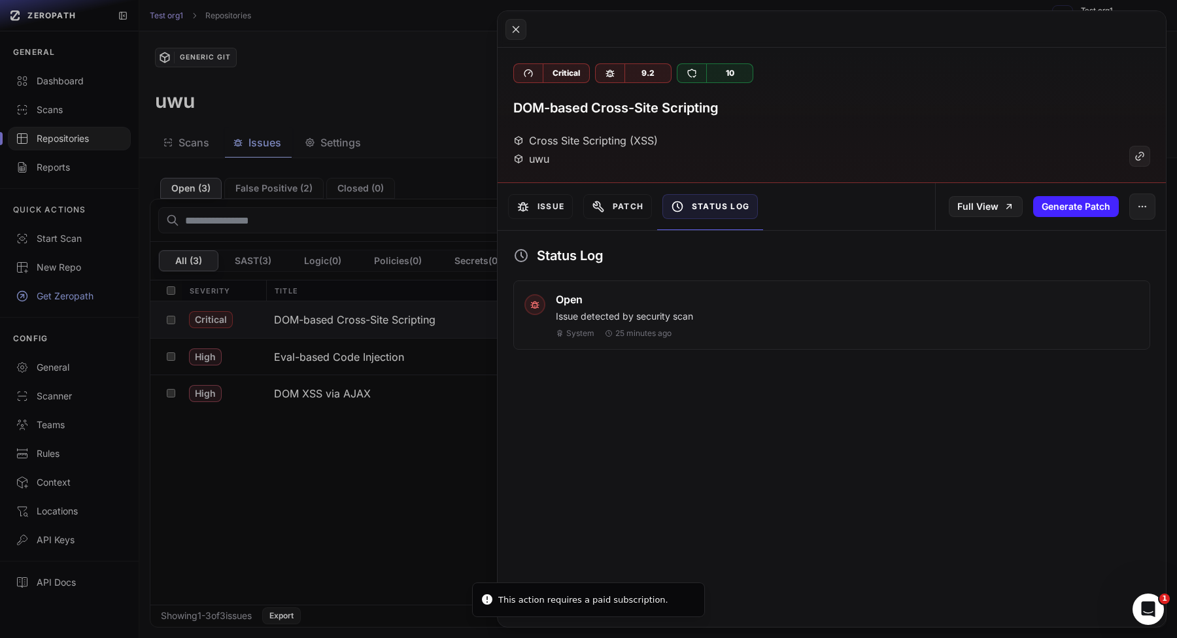
drag, startPoint x: 1146, startPoint y: 204, endPoint x: 1129, endPoint y: 219, distance: 22.7
click at [1146, 204] on icon "button" at bounding box center [1142, 206] width 10 height 10
click at [1072, 279] on div "Archive Issue" at bounding box center [1082, 272] width 140 height 31
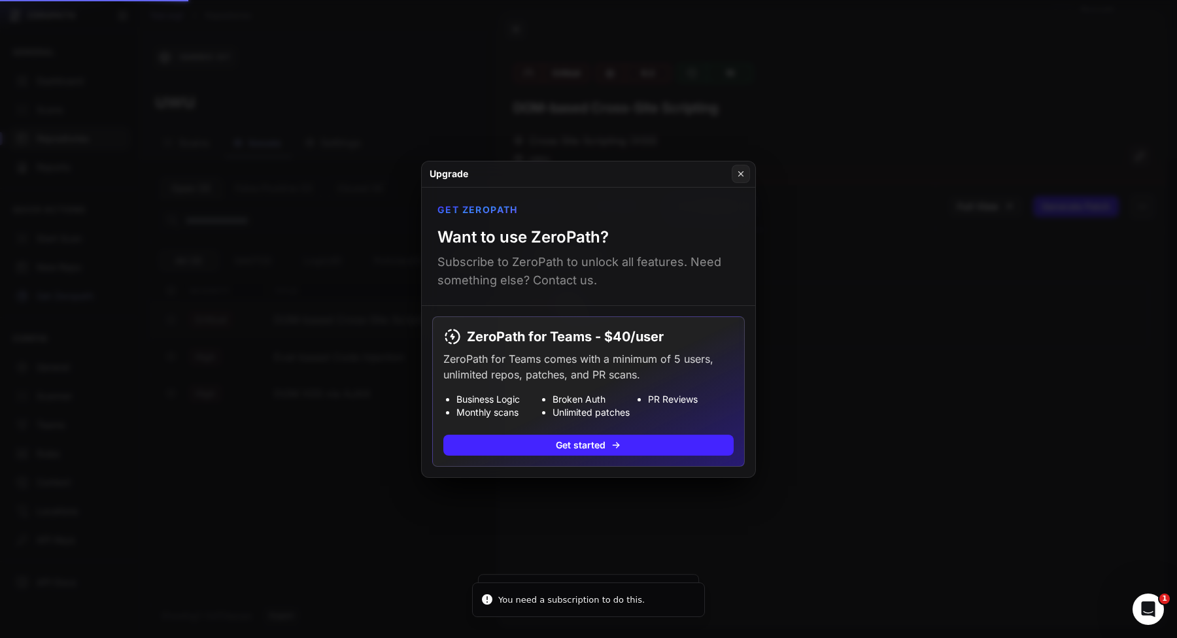
click at [875, 381] on button at bounding box center [588, 319] width 1177 height 638
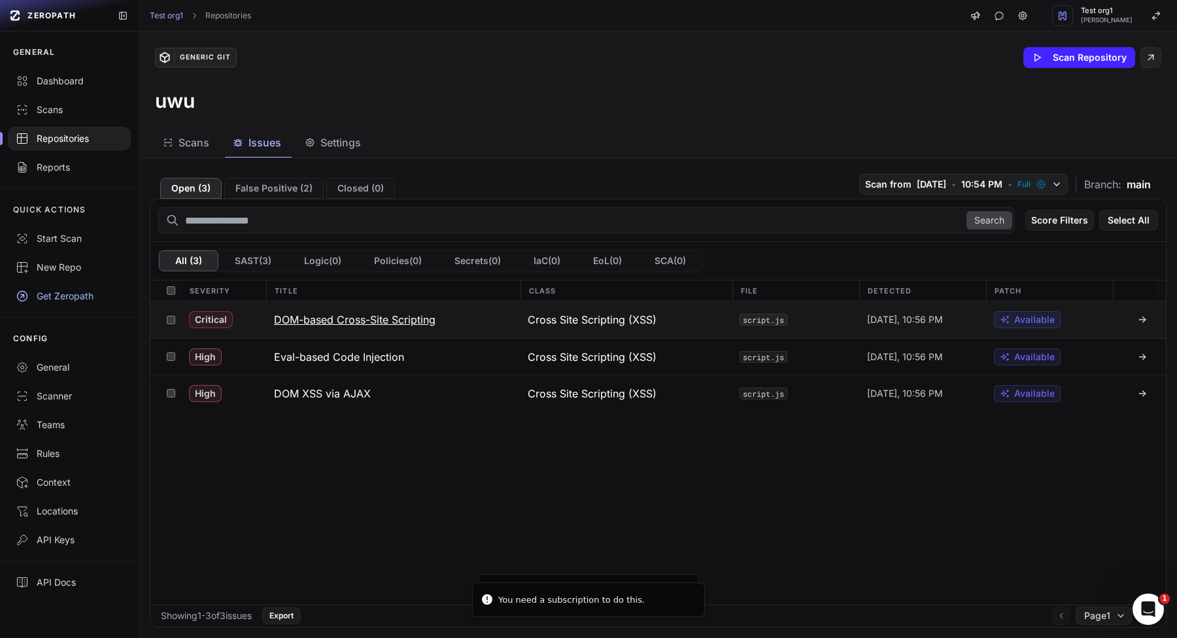
click at [839, 322] on div "script.js" at bounding box center [795, 319] width 127 height 37
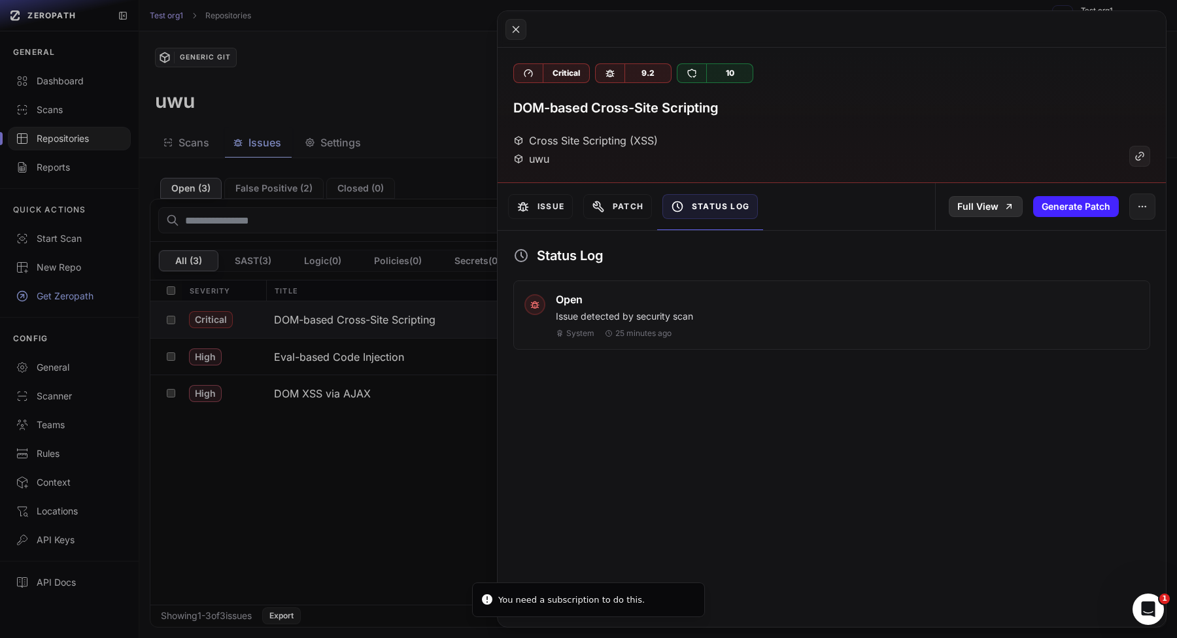
click at [991, 205] on link "Full View" at bounding box center [986, 206] width 74 height 21
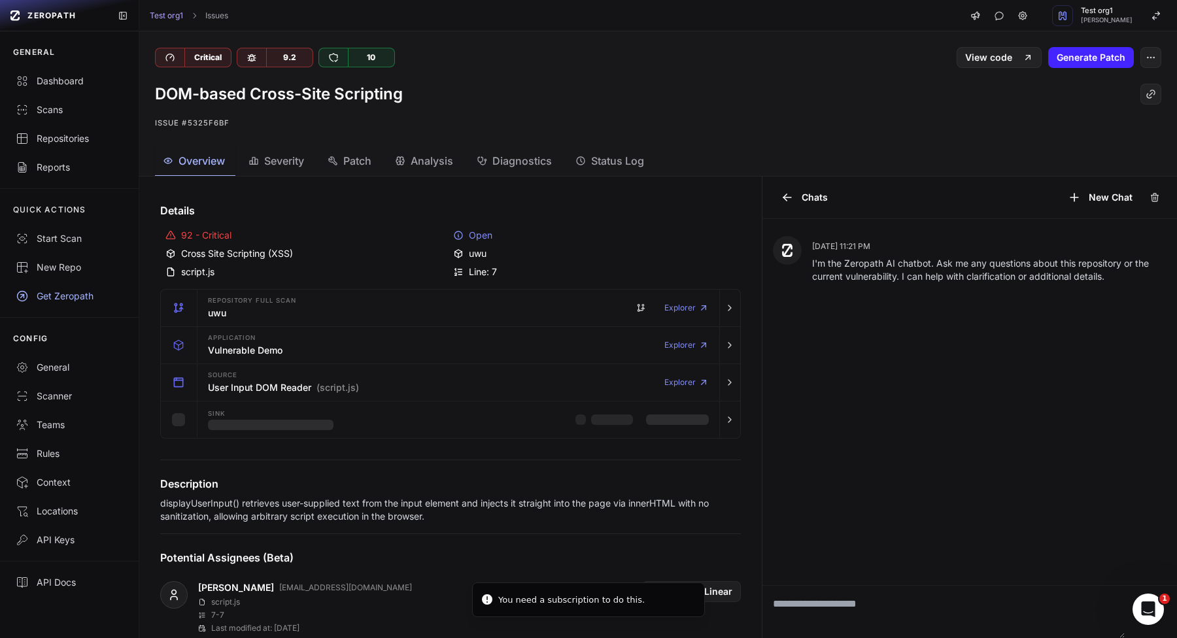
click at [870, 598] on textarea at bounding box center [943, 612] width 363 height 52
type textarea "****"
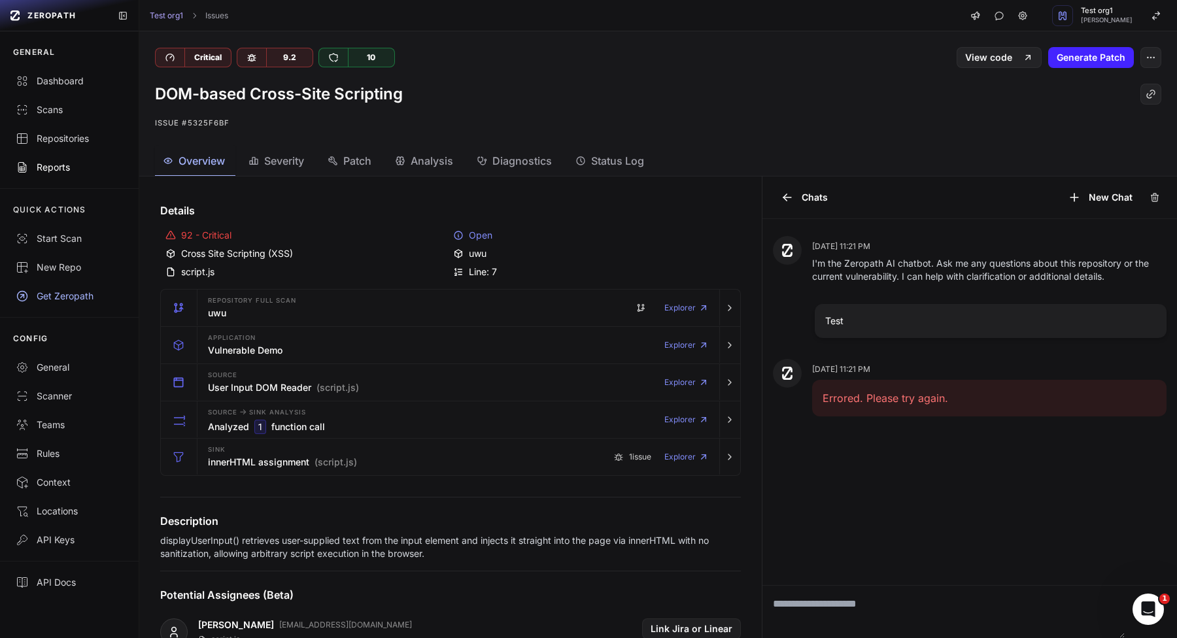
click at [98, 158] on link "Reports" at bounding box center [69, 167] width 139 height 29
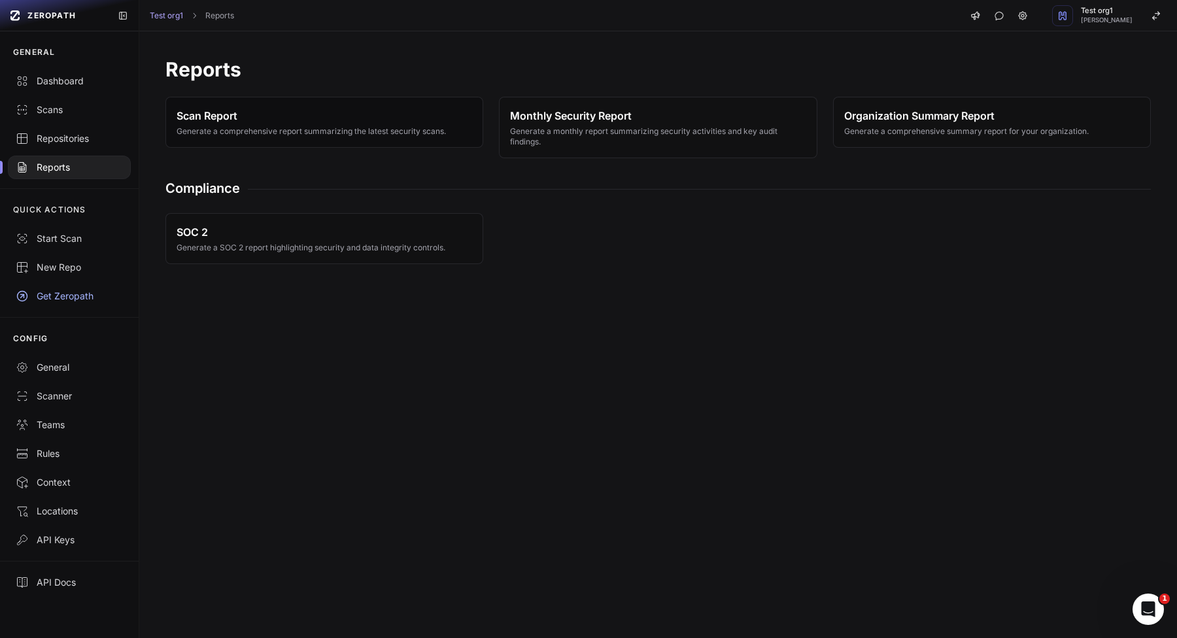
click at [269, 109] on span "Scan Report" at bounding box center [311, 116] width 269 height 16
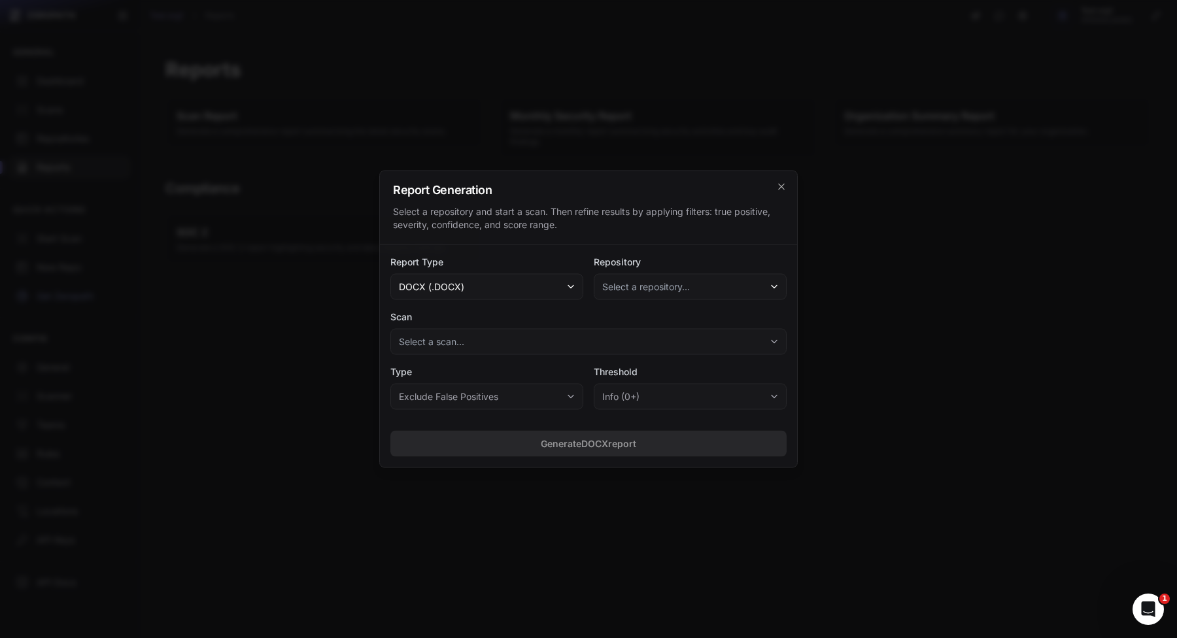
click at [697, 293] on button "Select a repository..." at bounding box center [690, 287] width 193 height 26
click at [683, 320] on span "uwu (Last scan issues: 5 )" at bounding box center [691, 323] width 169 height 13
click at [669, 340] on button "Select a scan..." at bounding box center [588, 342] width 396 height 26
click at [665, 382] on span "(Open: 3 , False Positive: 0 )" at bounding box center [720, 377] width 111 height 13
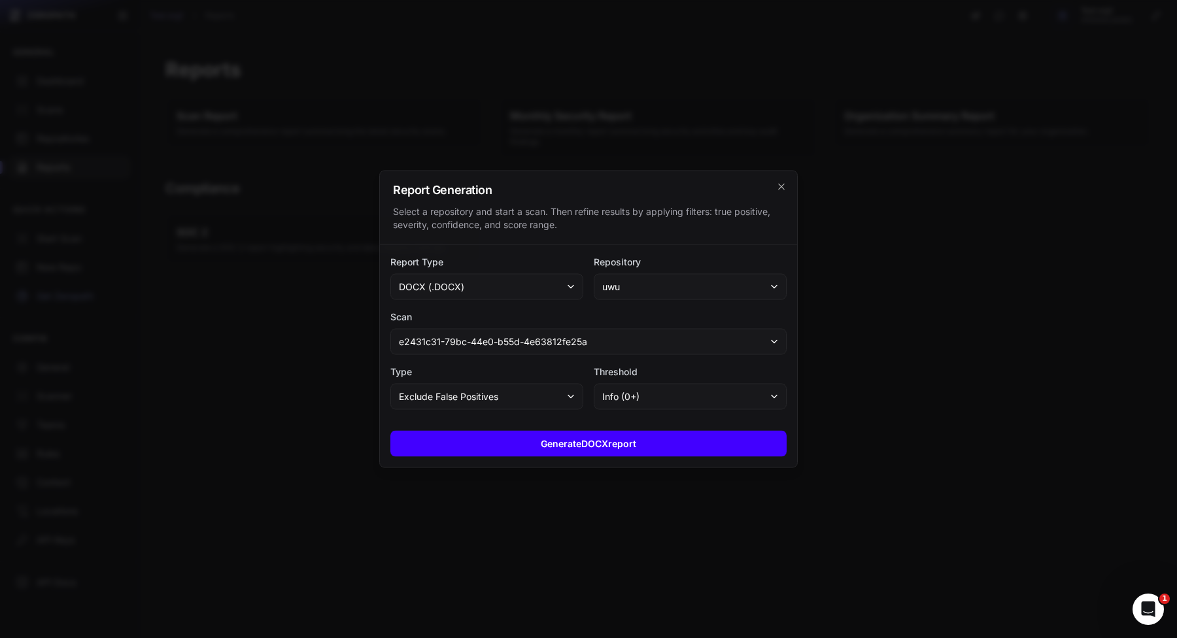
click at [645, 437] on button "Generate DOCX report" at bounding box center [588, 444] width 396 height 26
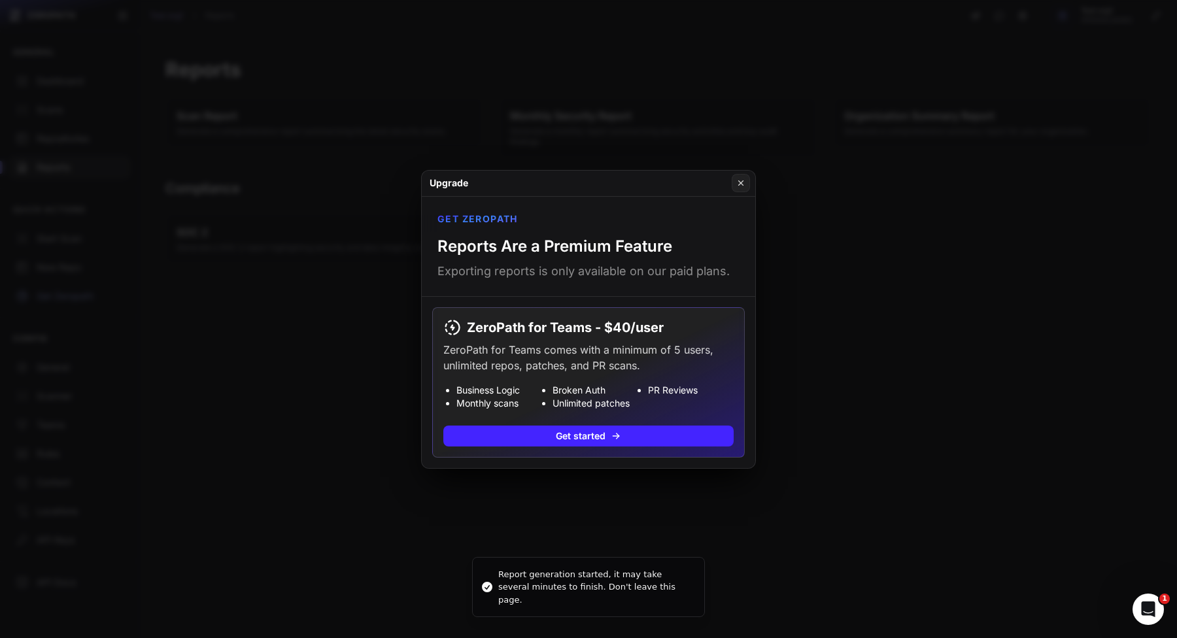
click at [632, 501] on button at bounding box center [588, 319] width 1177 height 638
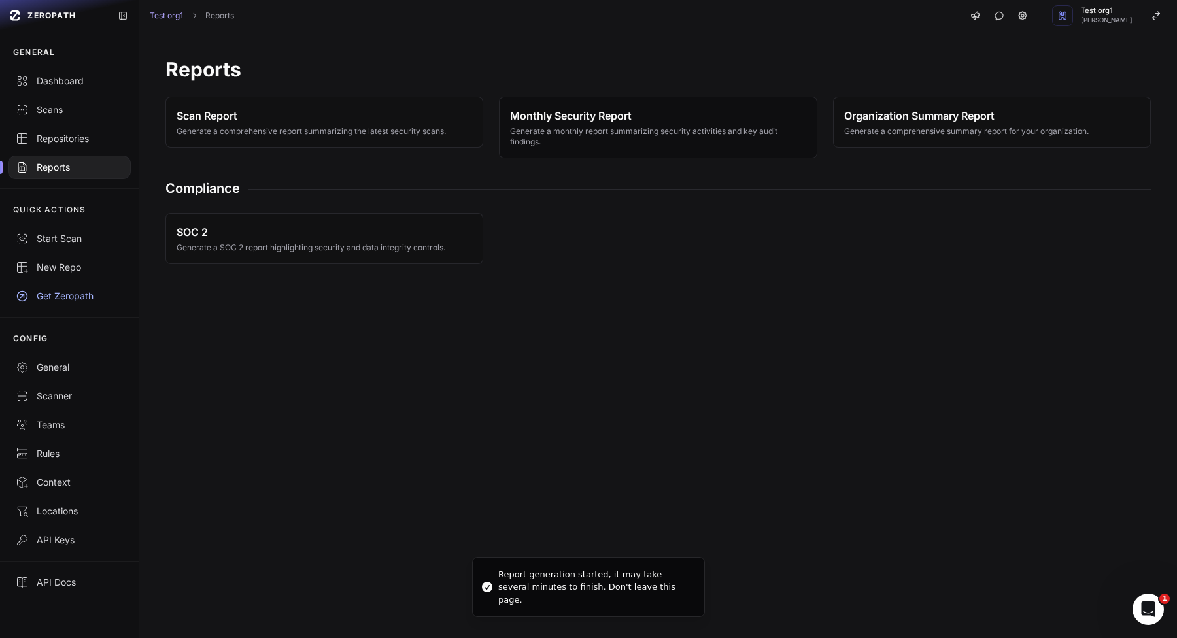
click at [638, 143] on span "Generate a monthly report summarizing security activities and key audit finding…" at bounding box center [658, 136] width 296 height 21
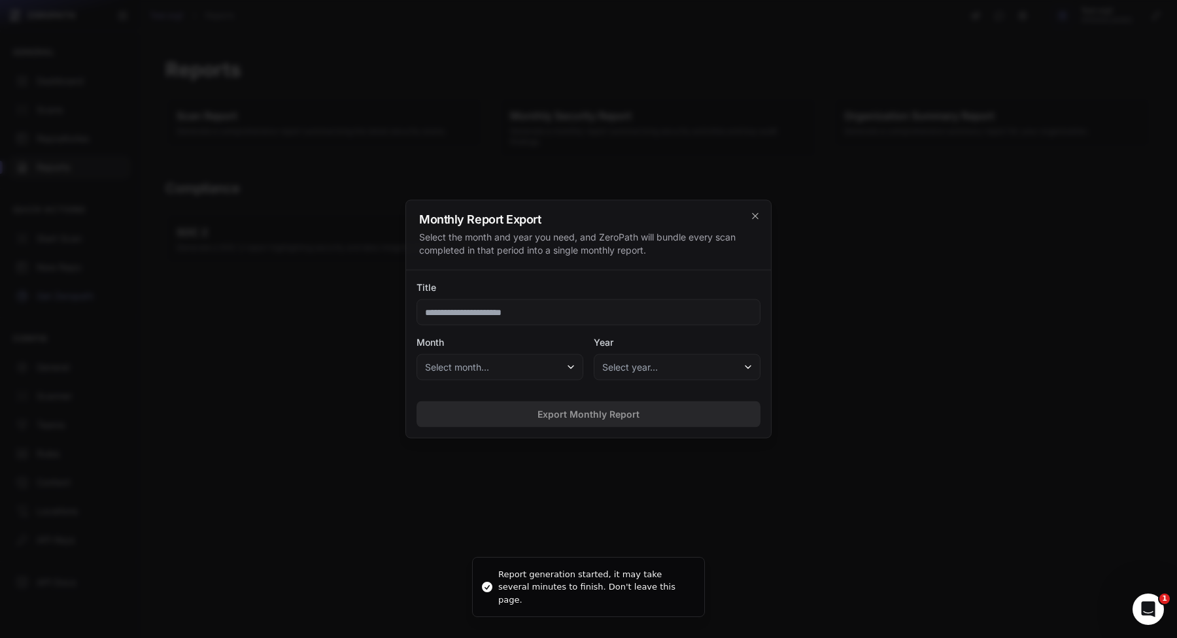
click at [564, 372] on button "Select month..." at bounding box center [500, 367] width 167 height 26
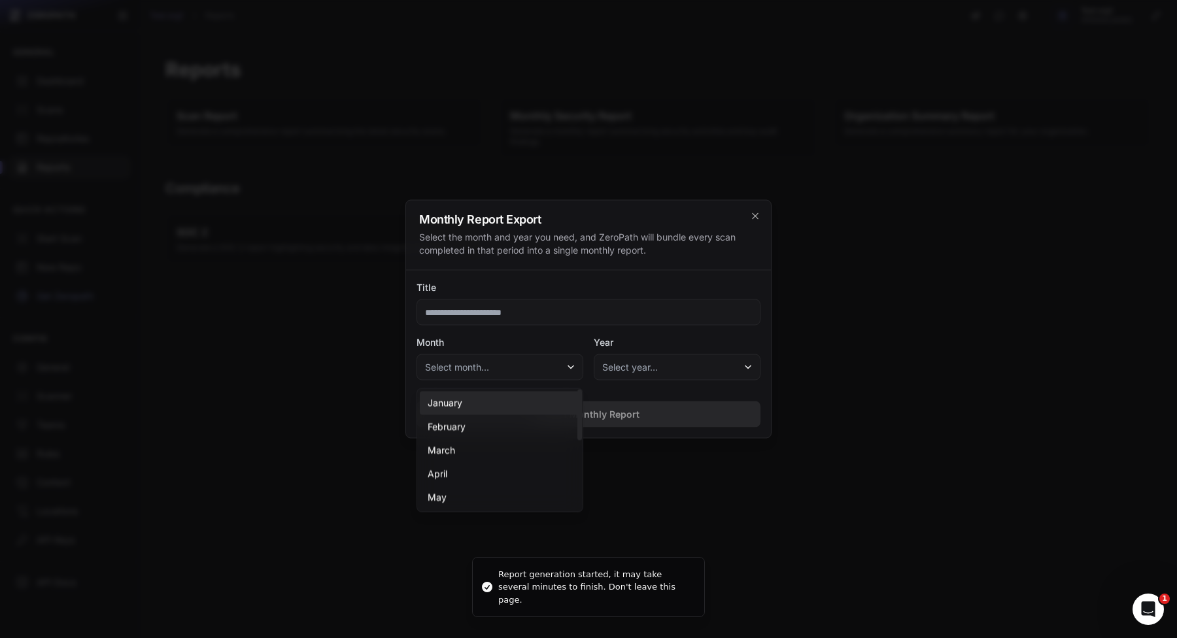
click at [530, 407] on div "January" at bounding box center [500, 404] width 160 height 24
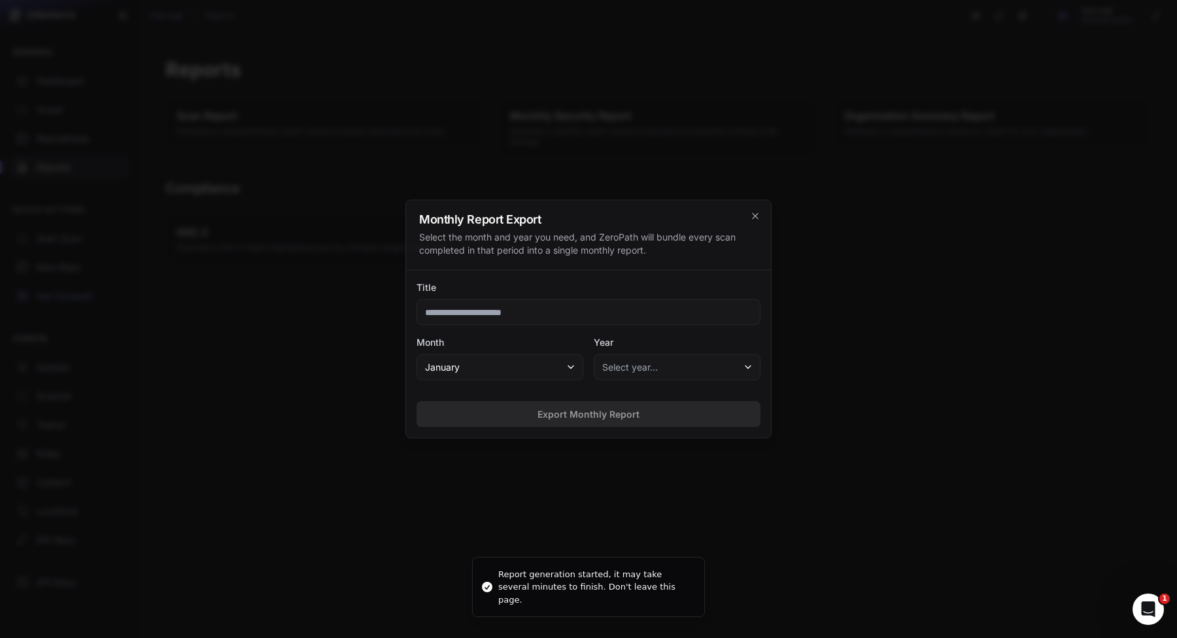
click at [665, 379] on button "Select year…" at bounding box center [677, 367] width 167 height 26
click at [666, 366] on button "Select year…" at bounding box center [677, 367] width 167 height 26
click at [662, 370] on button "Select year…" at bounding box center [677, 367] width 167 height 26
click at [659, 398] on div "2025" at bounding box center [677, 404] width 160 height 24
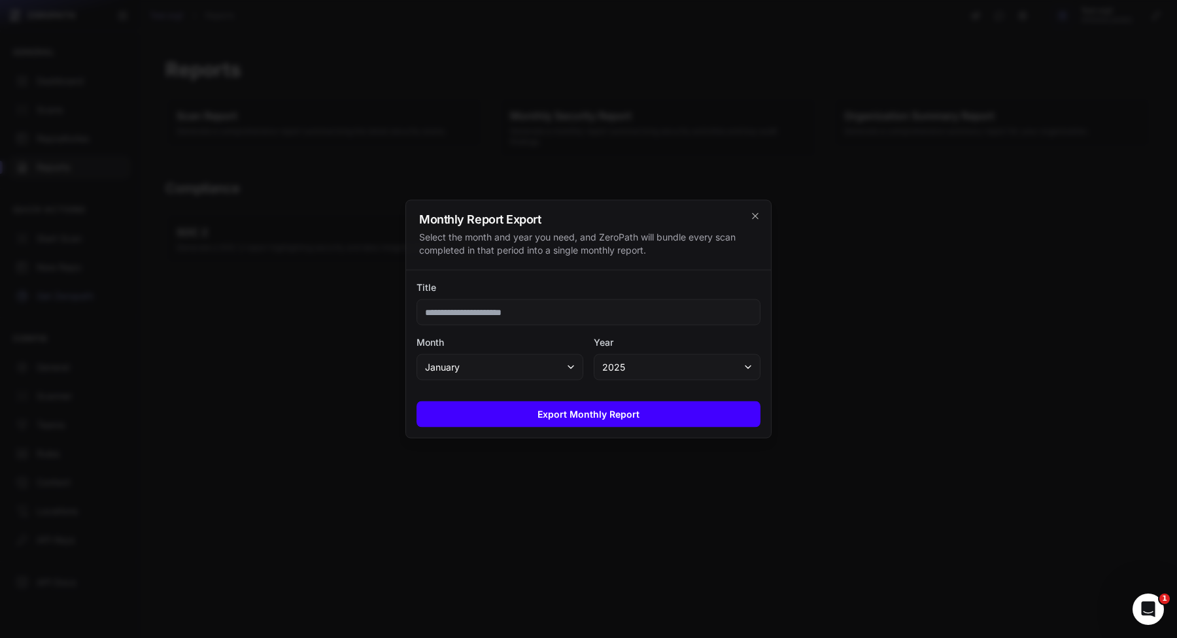
click at [659, 415] on button "Export Monthly Report" at bounding box center [589, 415] width 344 height 26
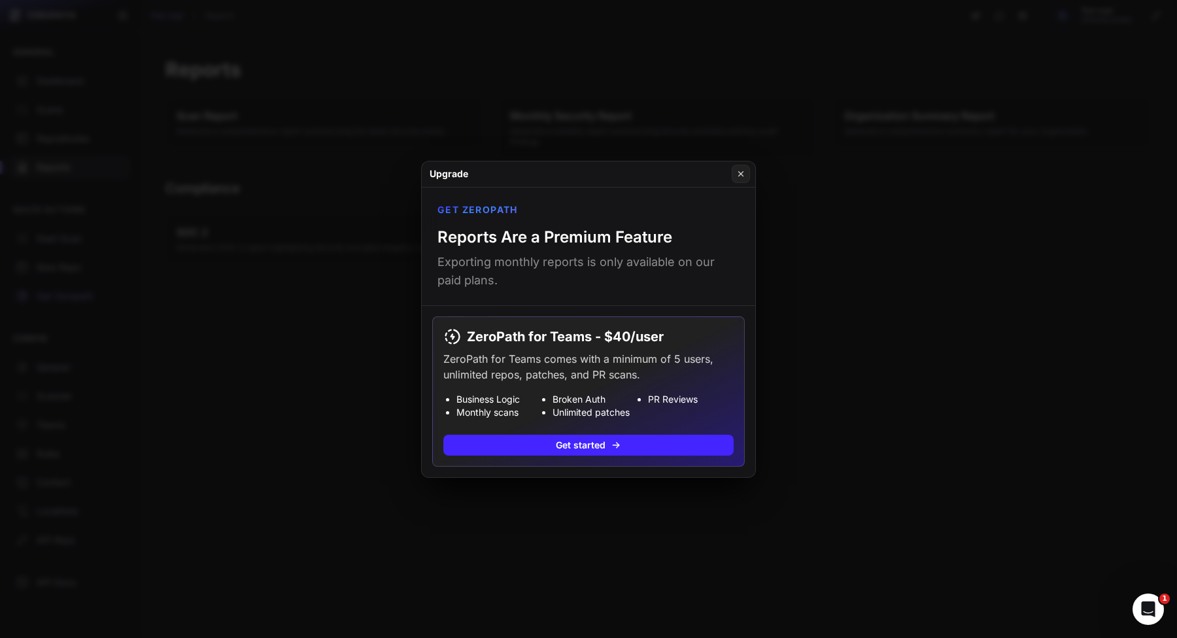
click at [874, 175] on button at bounding box center [588, 319] width 1177 height 638
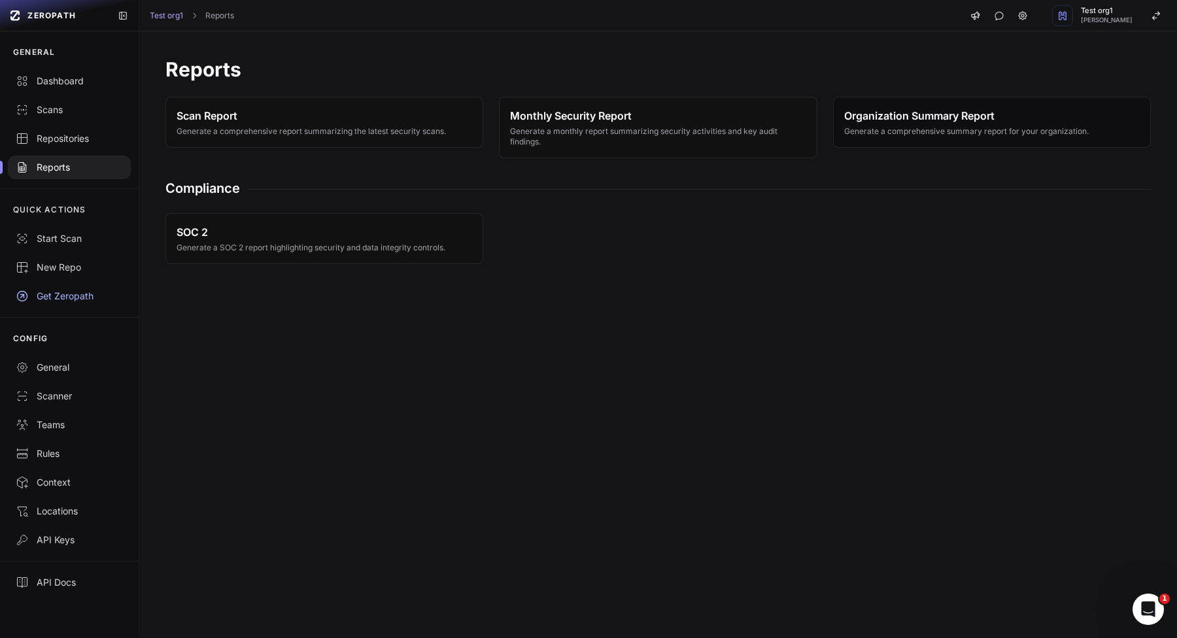
click at [926, 106] on button "Organization Summary Report Generate a comprehensive summary report for your or…" at bounding box center [992, 122] width 318 height 51
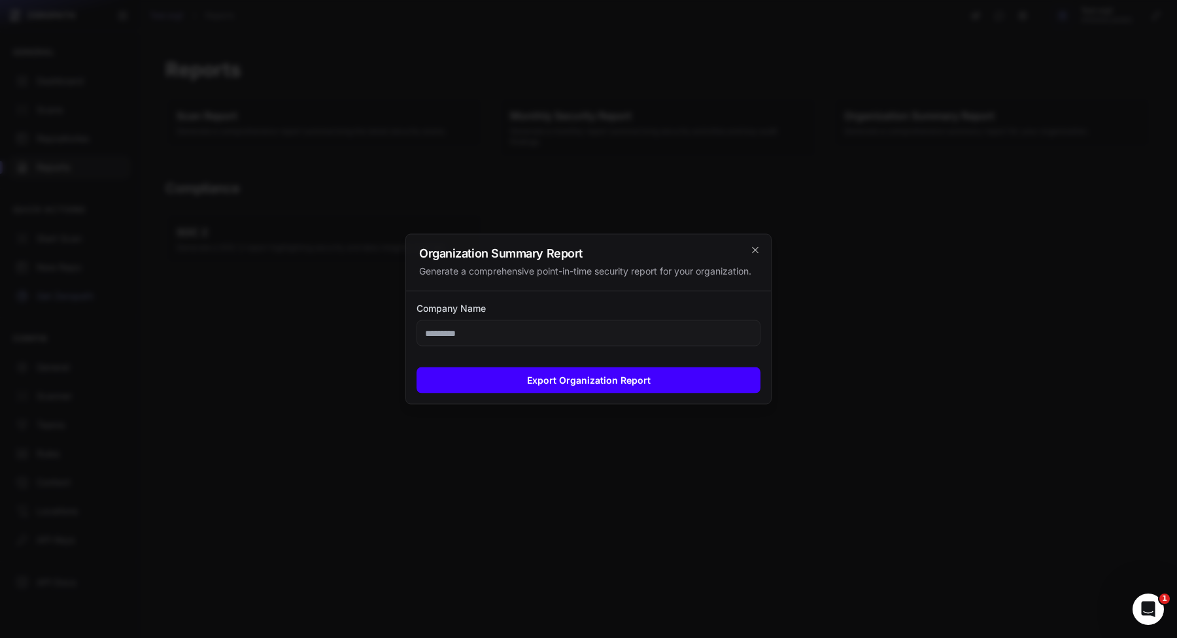
click at [663, 386] on button "Export Organization Report" at bounding box center [589, 381] width 344 height 26
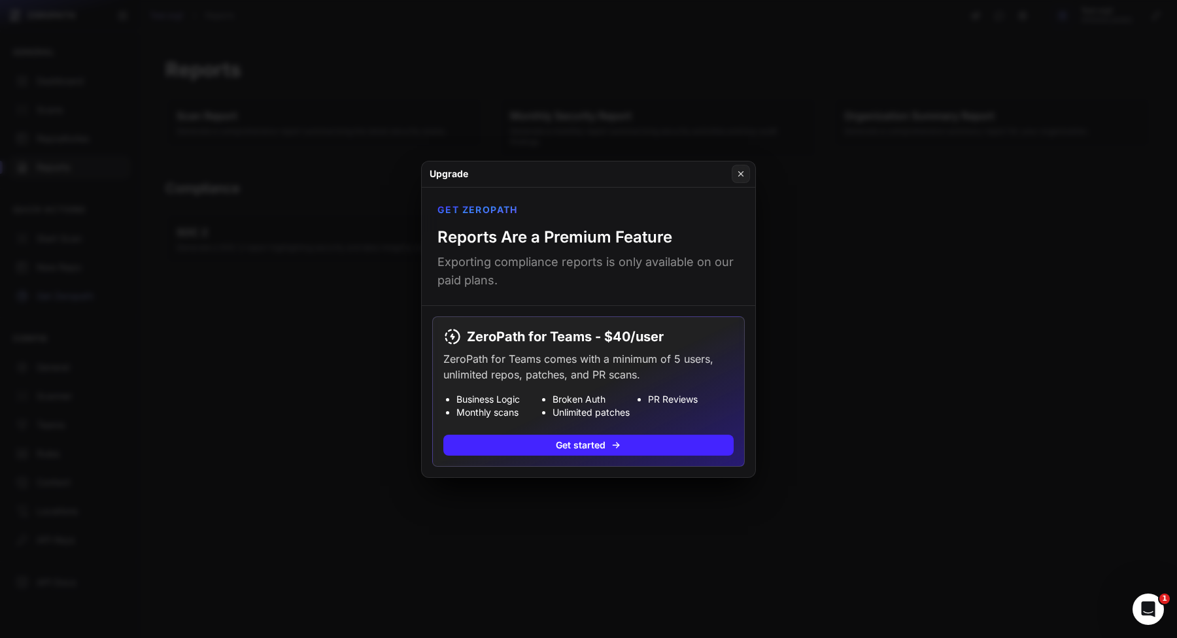
click at [451, 490] on button at bounding box center [588, 319] width 1177 height 638
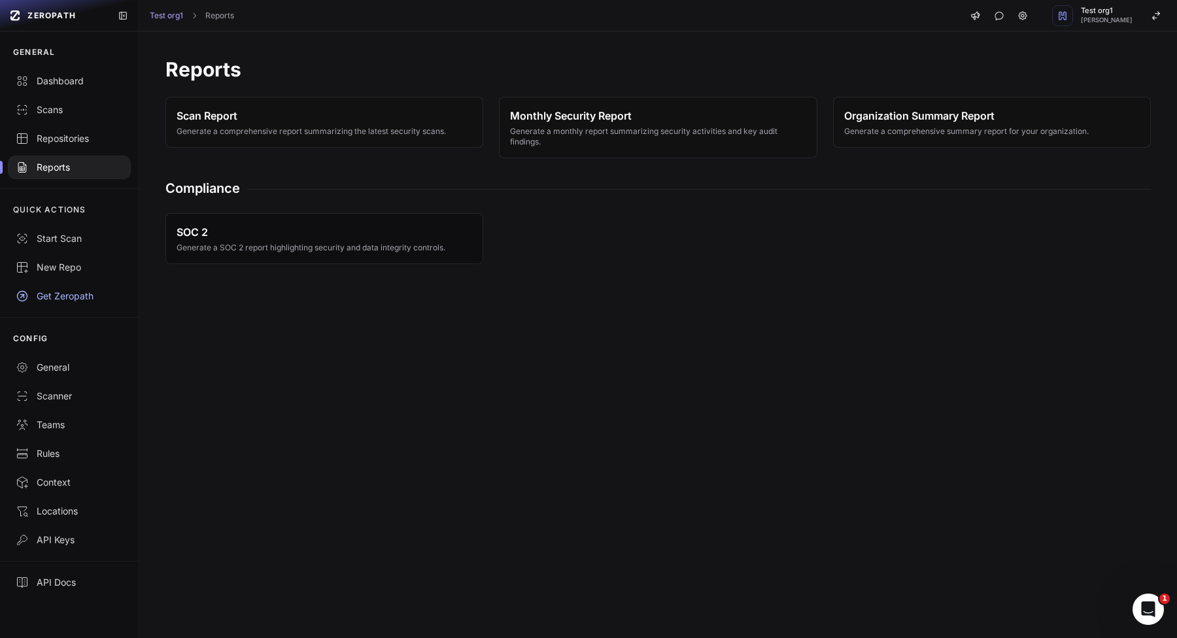
click at [376, 247] on span "Generate a SOC 2 report highlighting security and data integrity controls." at bounding box center [311, 248] width 269 height 10
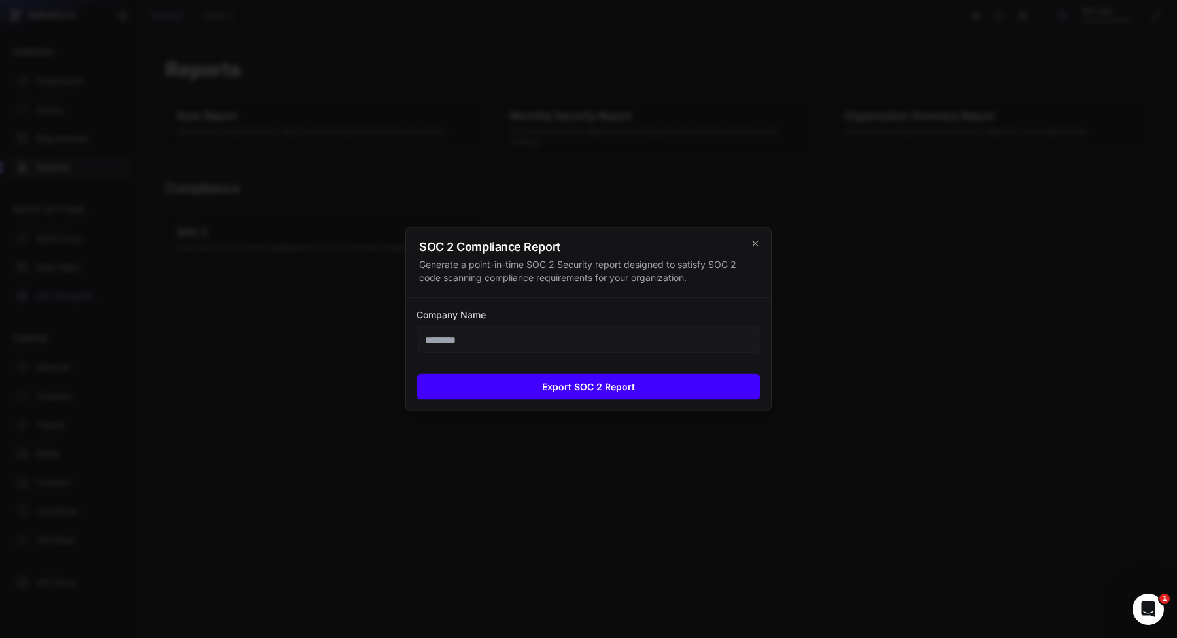
click at [595, 387] on button "Export SOC 2 Report" at bounding box center [589, 387] width 344 height 26
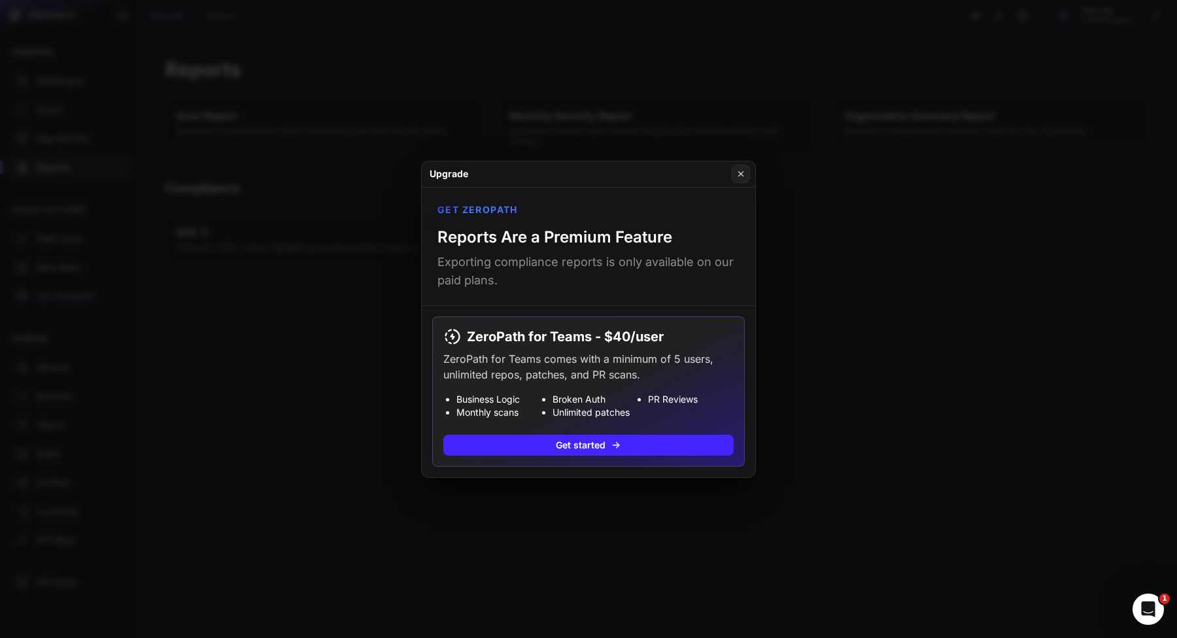
click at [367, 425] on button at bounding box center [588, 319] width 1177 height 638
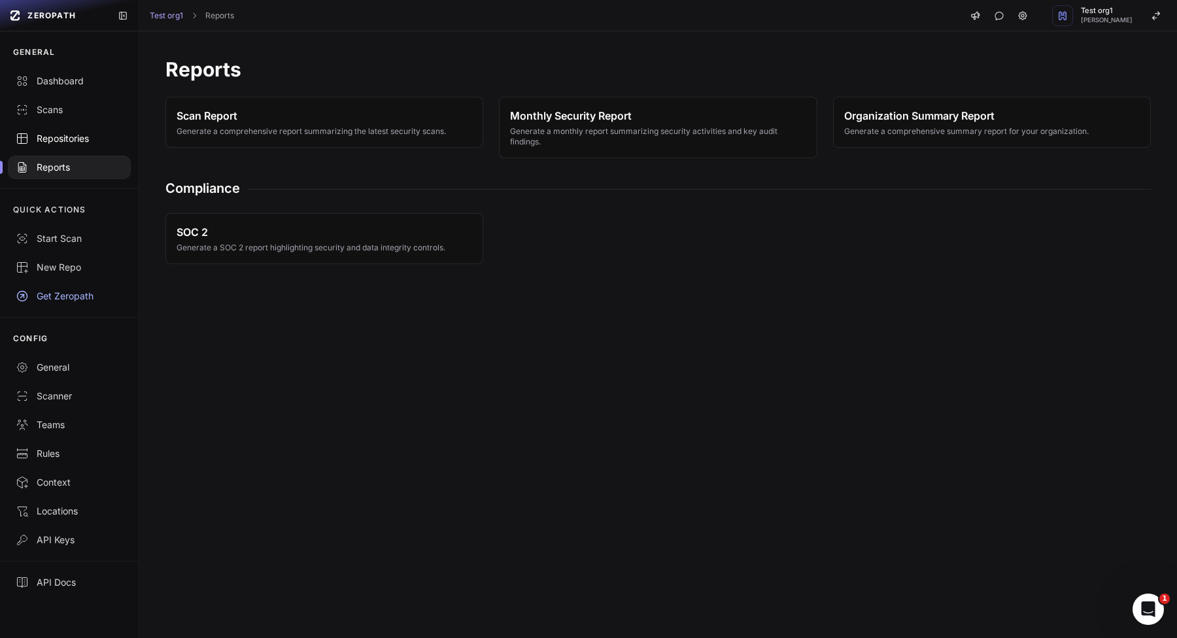
click at [91, 143] on div "Repositories" at bounding box center [69, 138] width 107 height 13
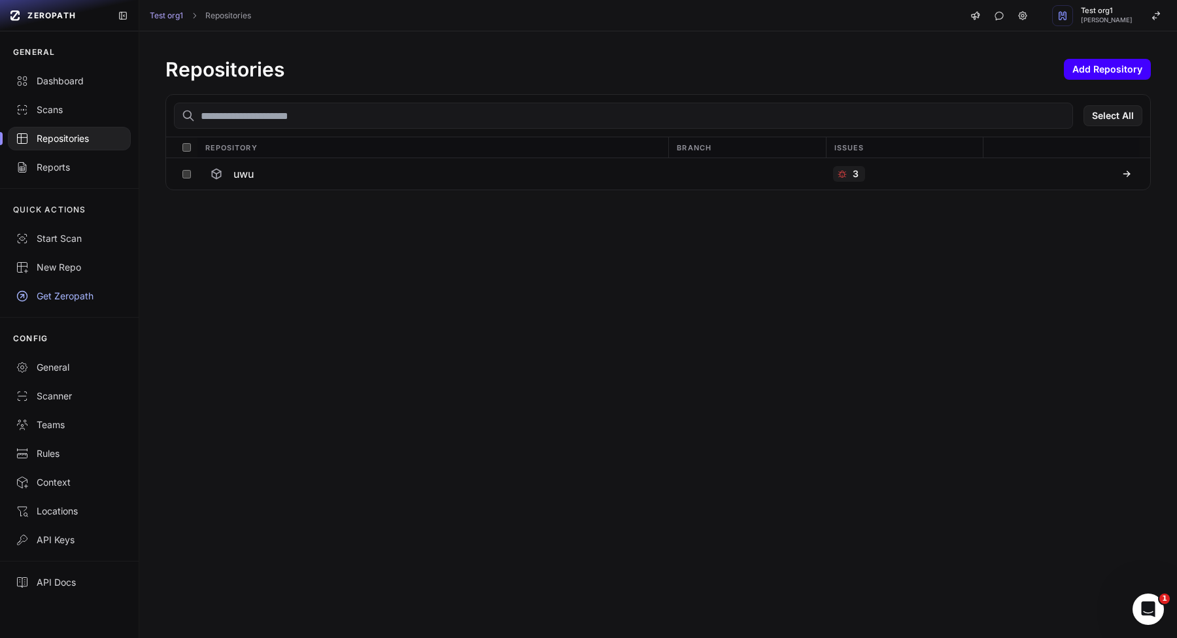
click at [1089, 73] on button "Add Repository" at bounding box center [1107, 69] width 87 height 21
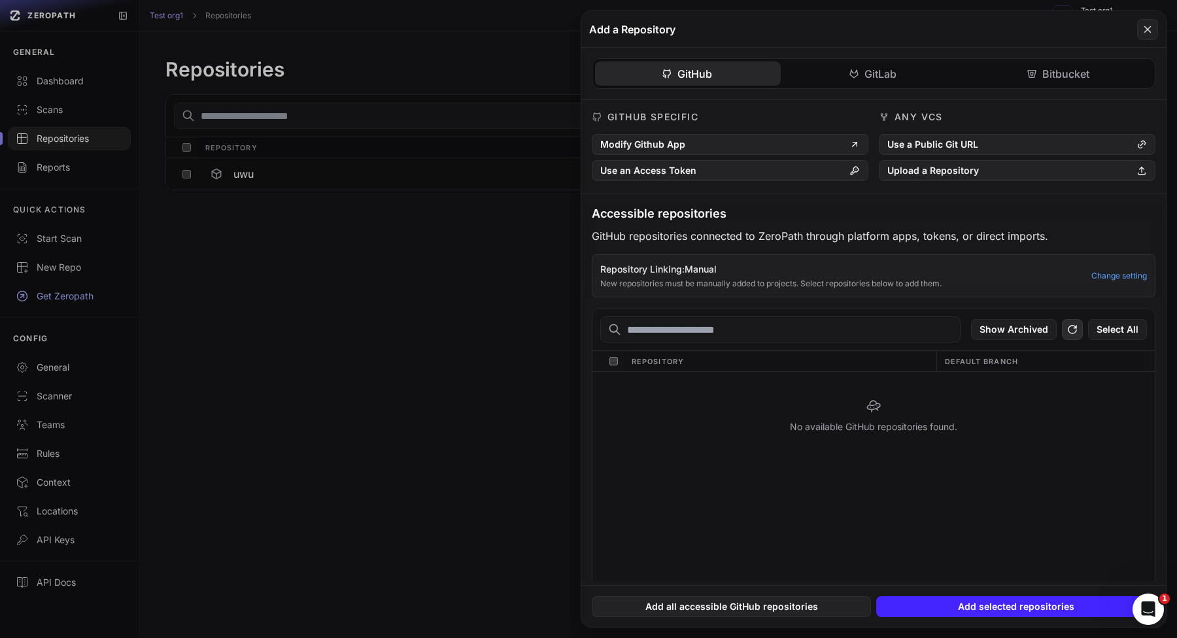
click at [1066, 324] on button at bounding box center [1072, 329] width 21 height 21
click at [699, 147] on button "Modify Github App" at bounding box center [730, 144] width 277 height 21
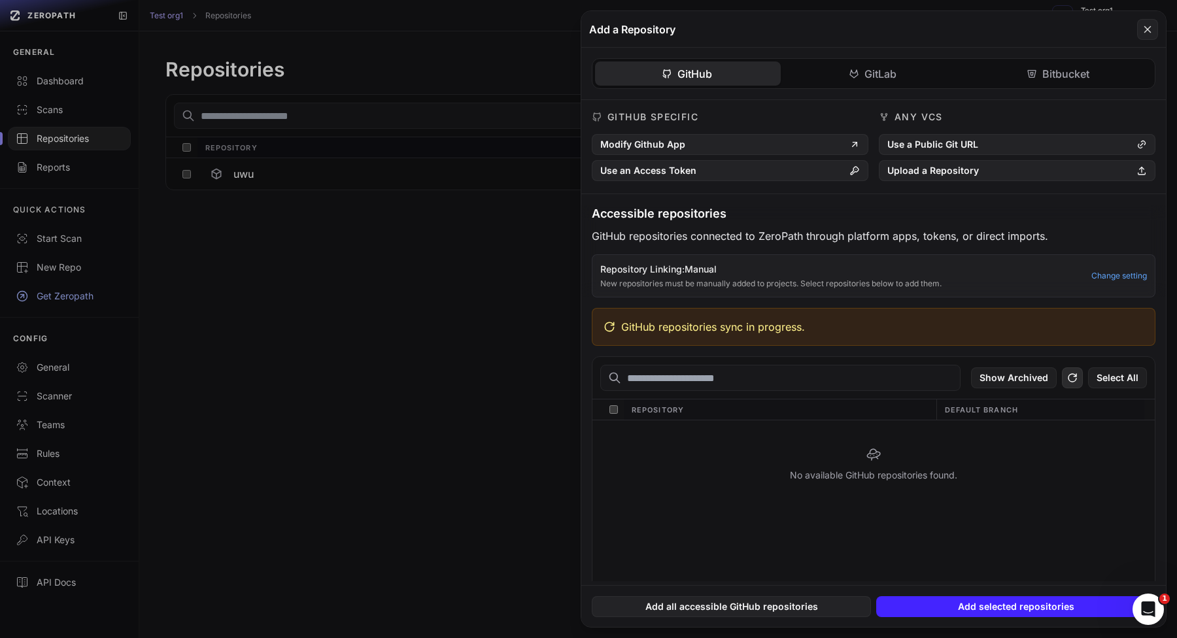
click at [1064, 375] on button at bounding box center [1072, 378] width 21 height 21
click at [881, 74] on div "GitHub GitLab Bitbucket GitHub Specific Modify Github App Use an Access Token A…" at bounding box center [873, 315] width 585 height 534
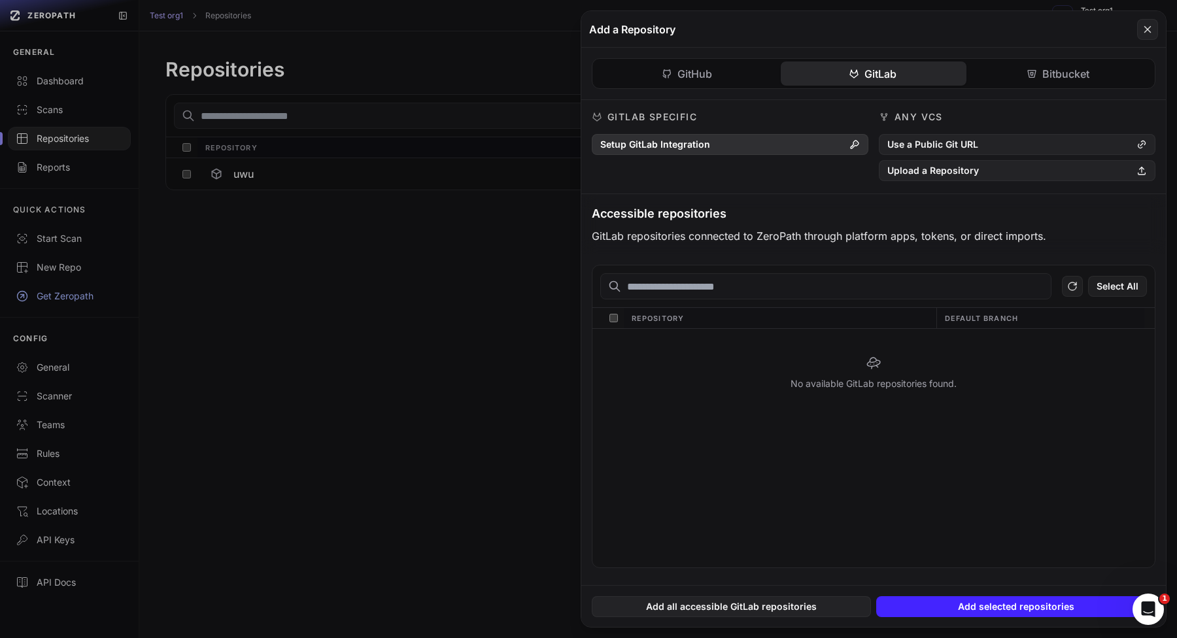
click at [840, 149] on button "Setup GitLab Integration" at bounding box center [730, 144] width 277 height 21
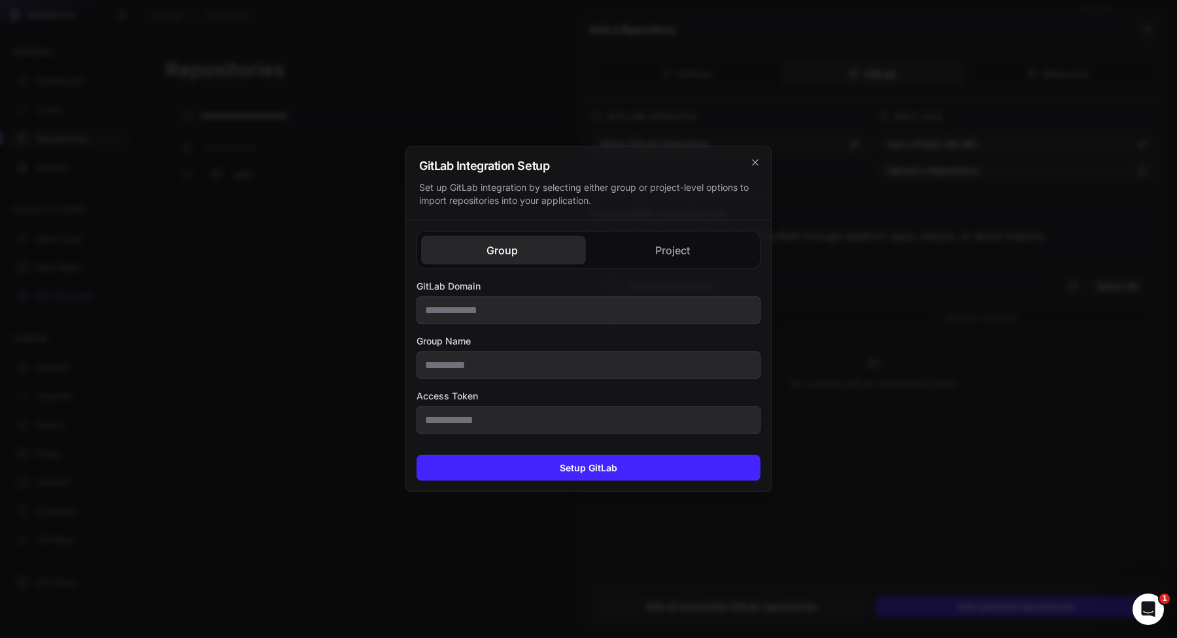
click at [653, 253] on div "Group Project GitLab Domain Group Name Access Token GitLab Domain Access Token" at bounding box center [588, 333] width 365 height 224
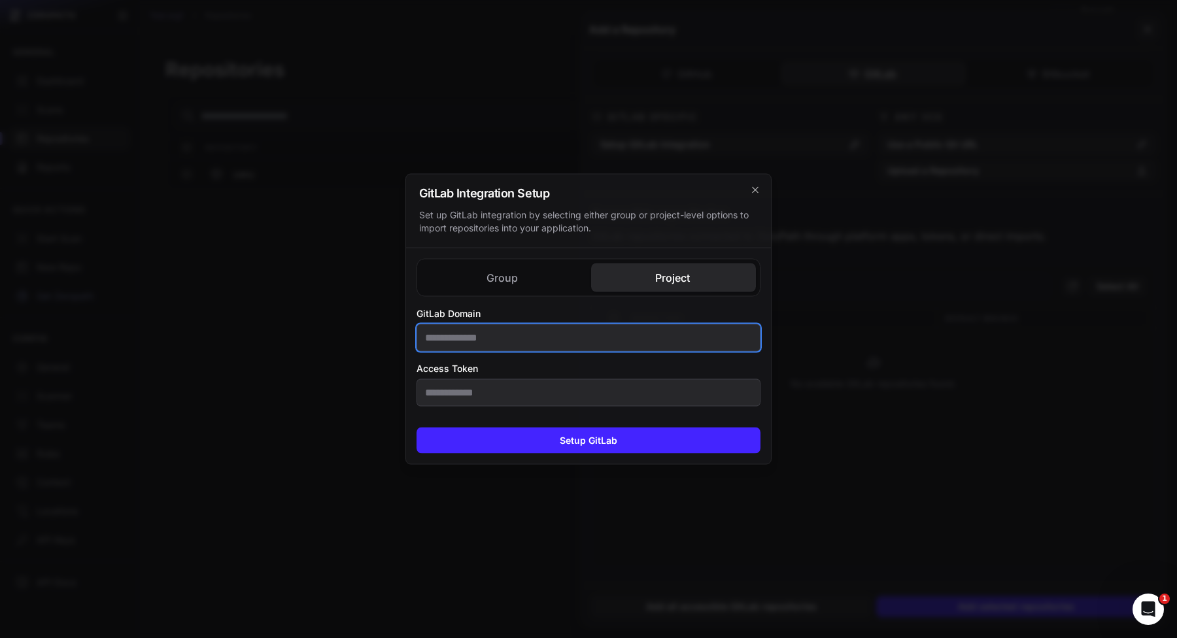
click at [577, 344] on input "GitLab Domain" at bounding box center [589, 337] width 344 height 27
type input "**********"
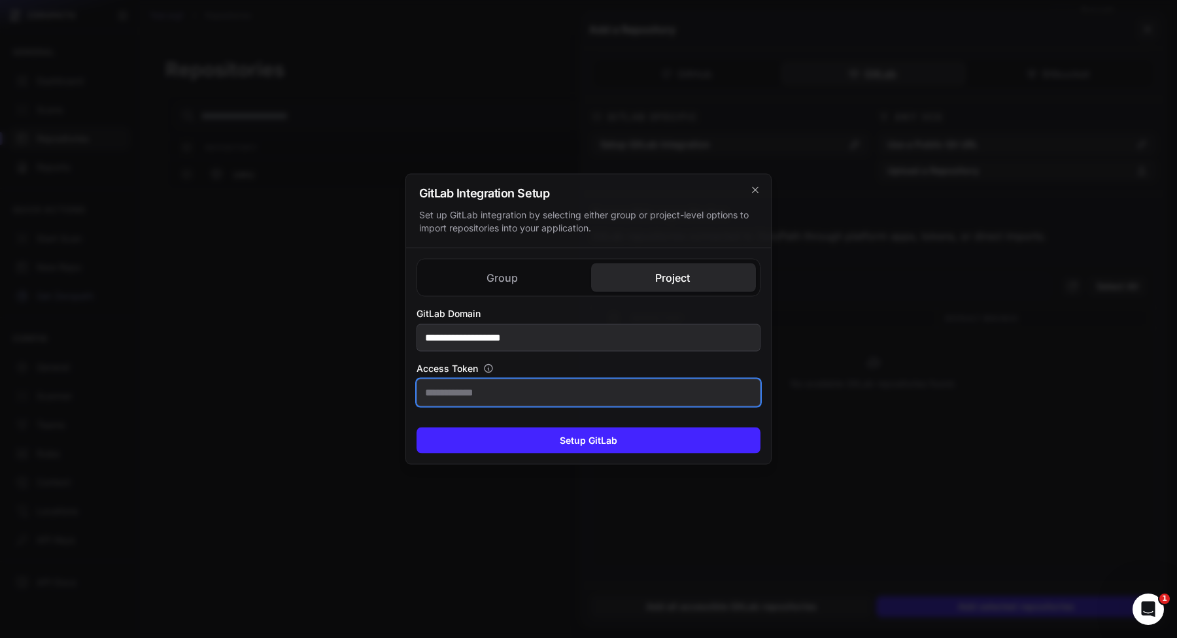
click at [604, 388] on input "Access Token" at bounding box center [589, 392] width 344 height 27
paste input "**********"
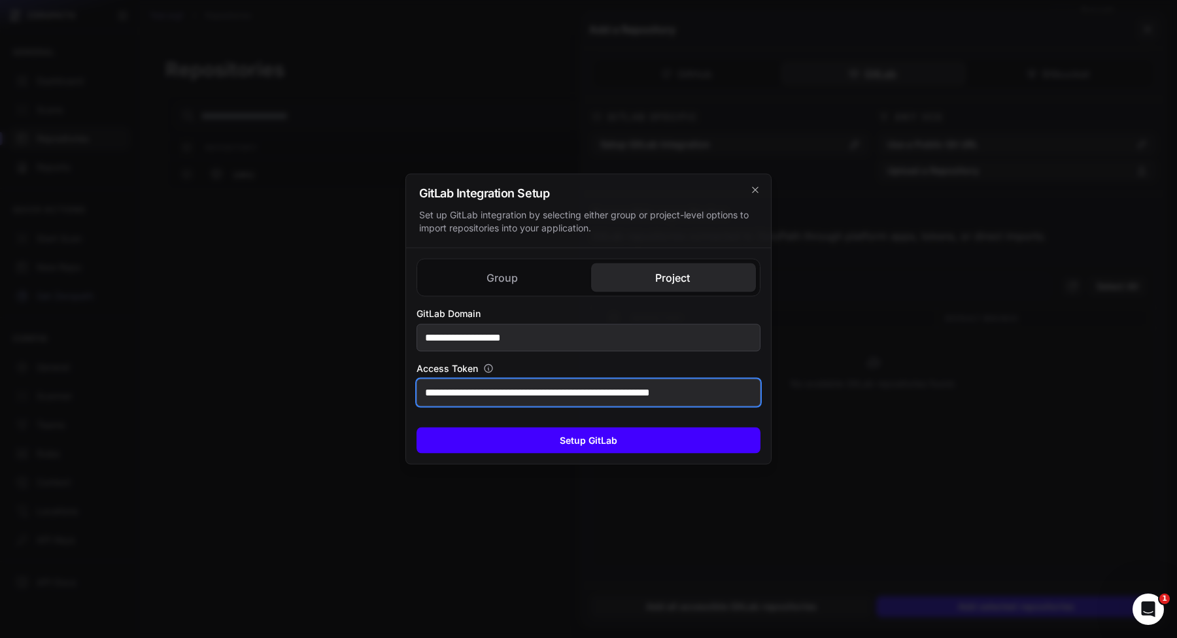
type input "**********"
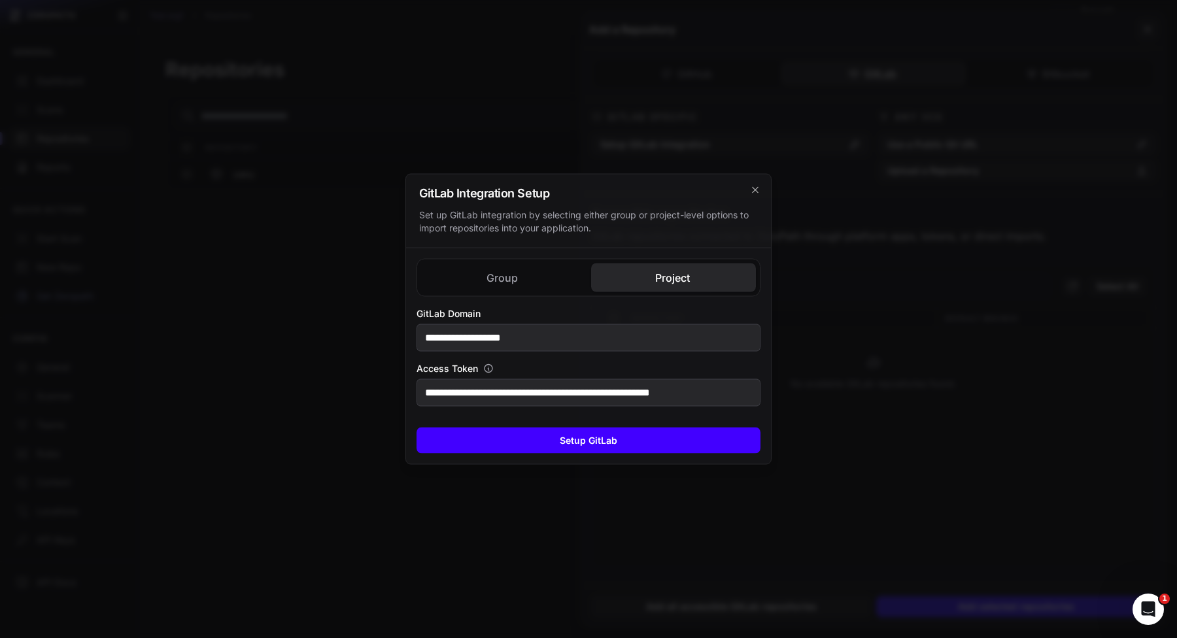
scroll to position [0, 0]
click at [487, 432] on button "Setup GitLab" at bounding box center [589, 441] width 344 height 26
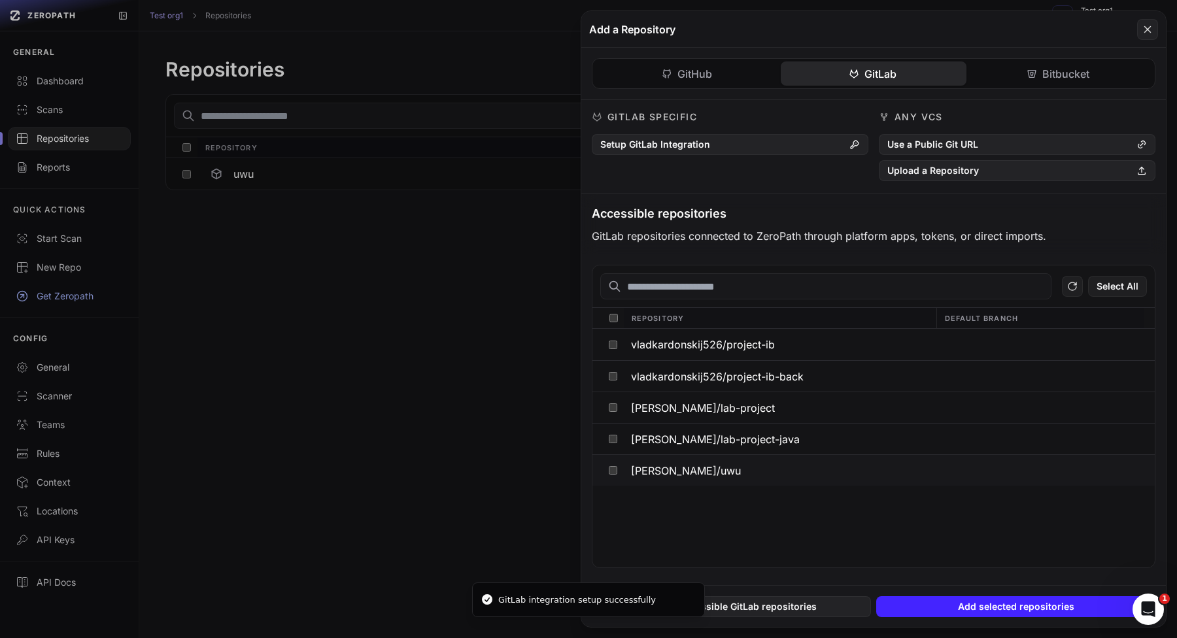
click at [681, 474] on span "vladislav-stohnii/uwu" at bounding box center [686, 471] width 110 height 10
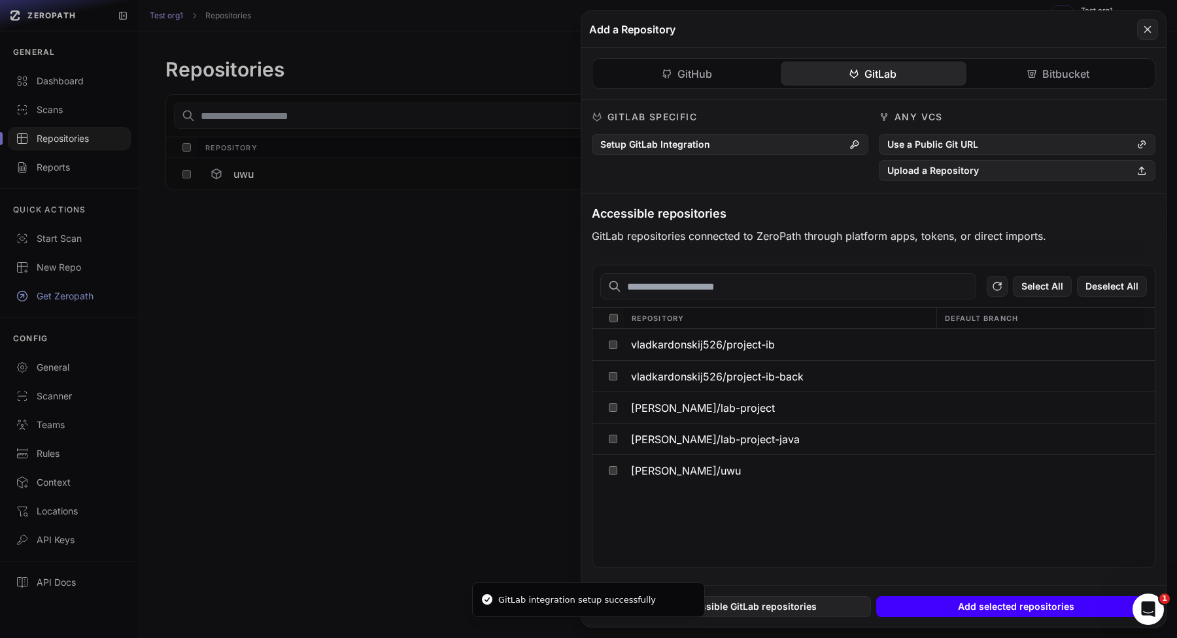
click at [929, 606] on button "Add selected repositories" at bounding box center [1015, 606] width 279 height 21
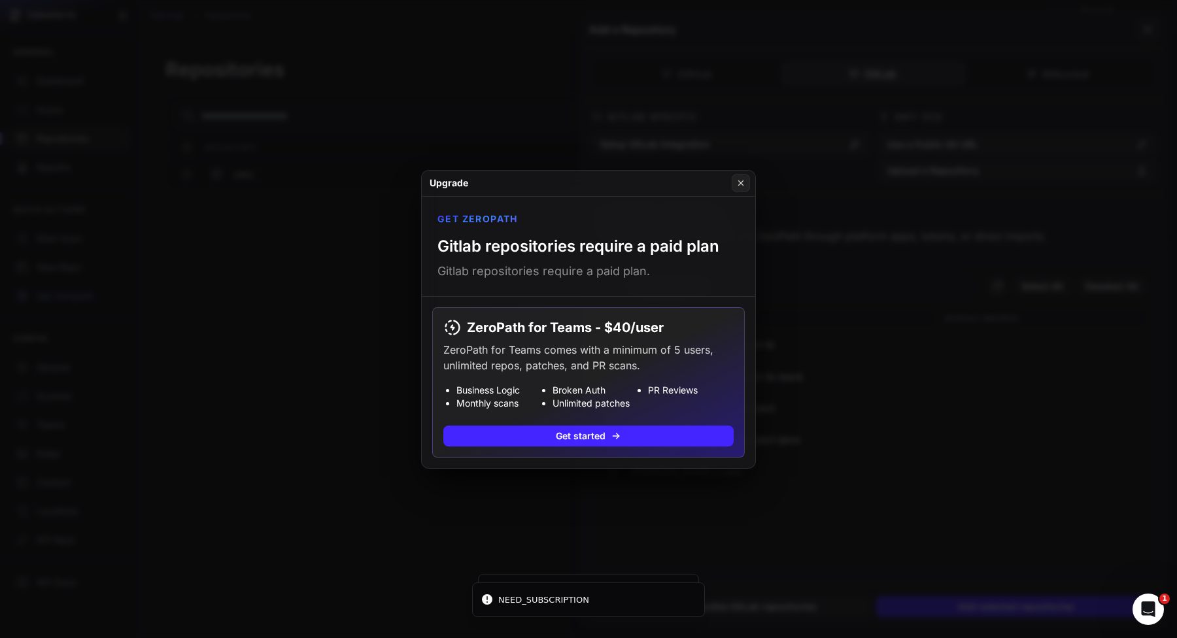
click at [887, 504] on button at bounding box center [588, 319] width 1177 height 638
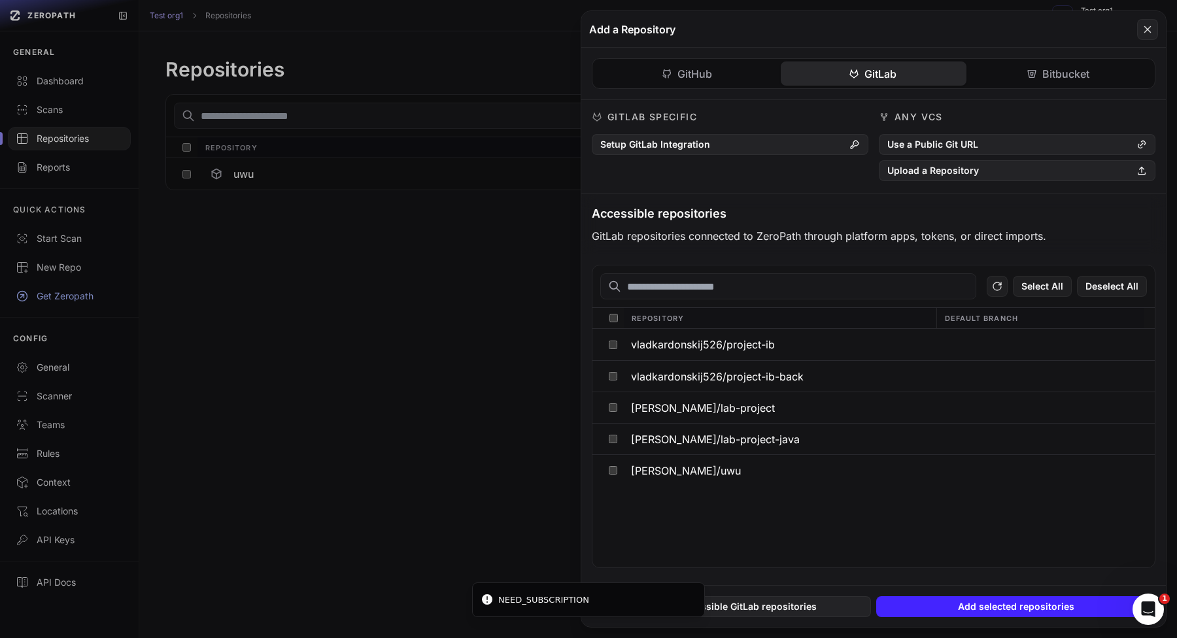
click at [368, 338] on button at bounding box center [588, 319] width 1177 height 638
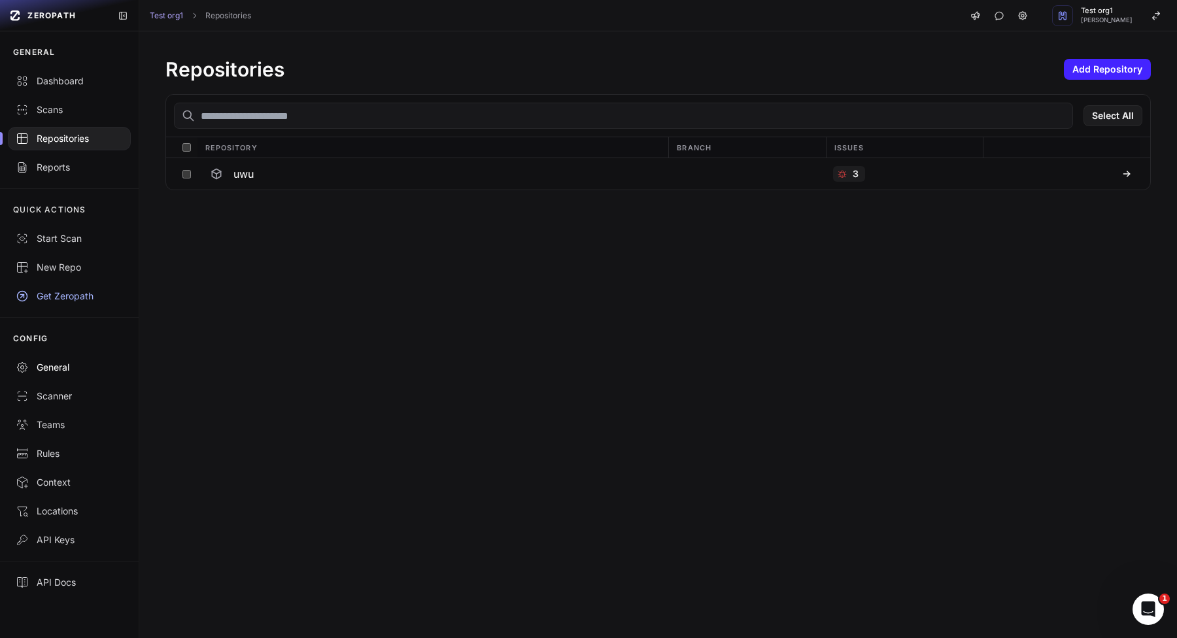
click at [71, 368] on div "General" at bounding box center [69, 367] width 107 height 13
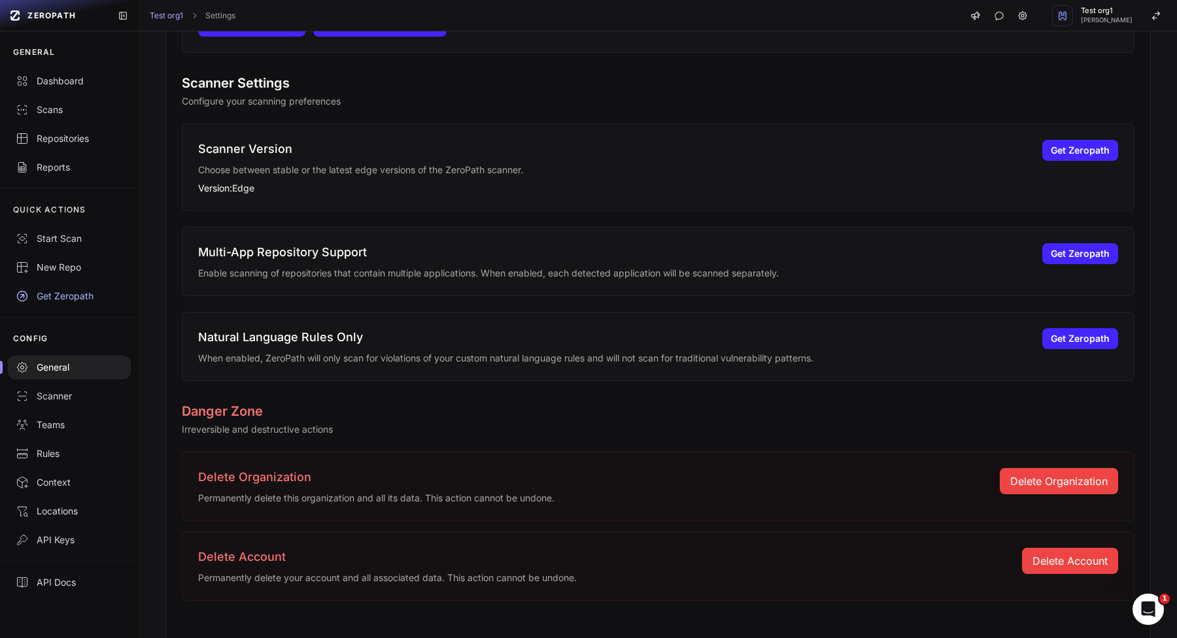
scroll to position [1061, 0]
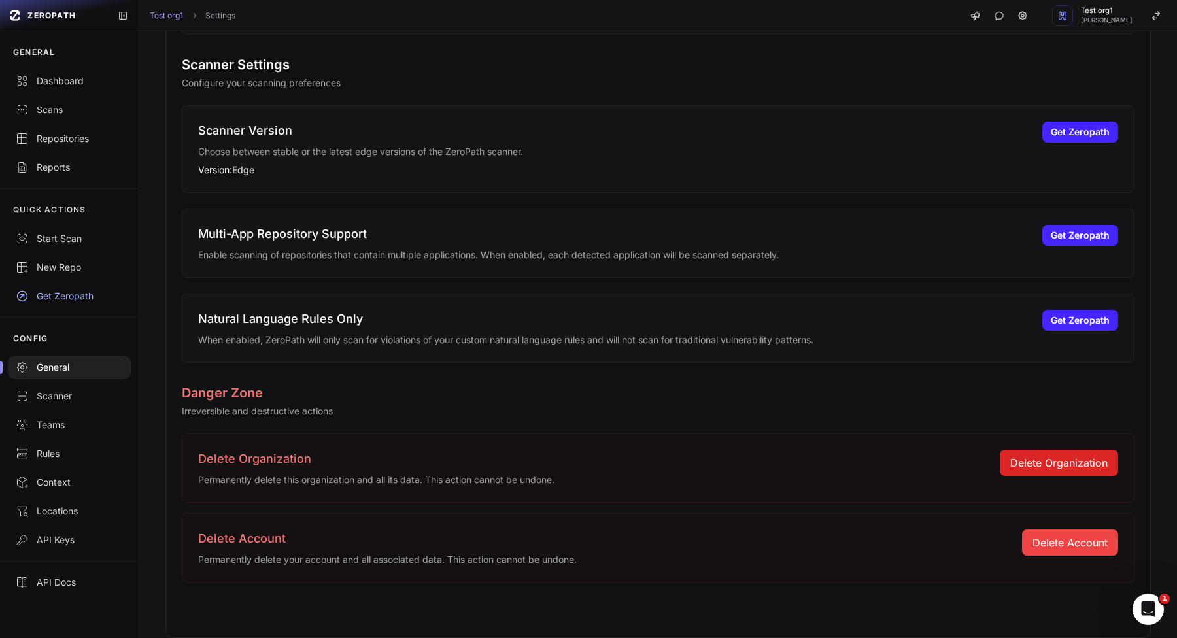
click at [1103, 468] on button "Delete Organization" at bounding box center [1059, 463] width 118 height 26
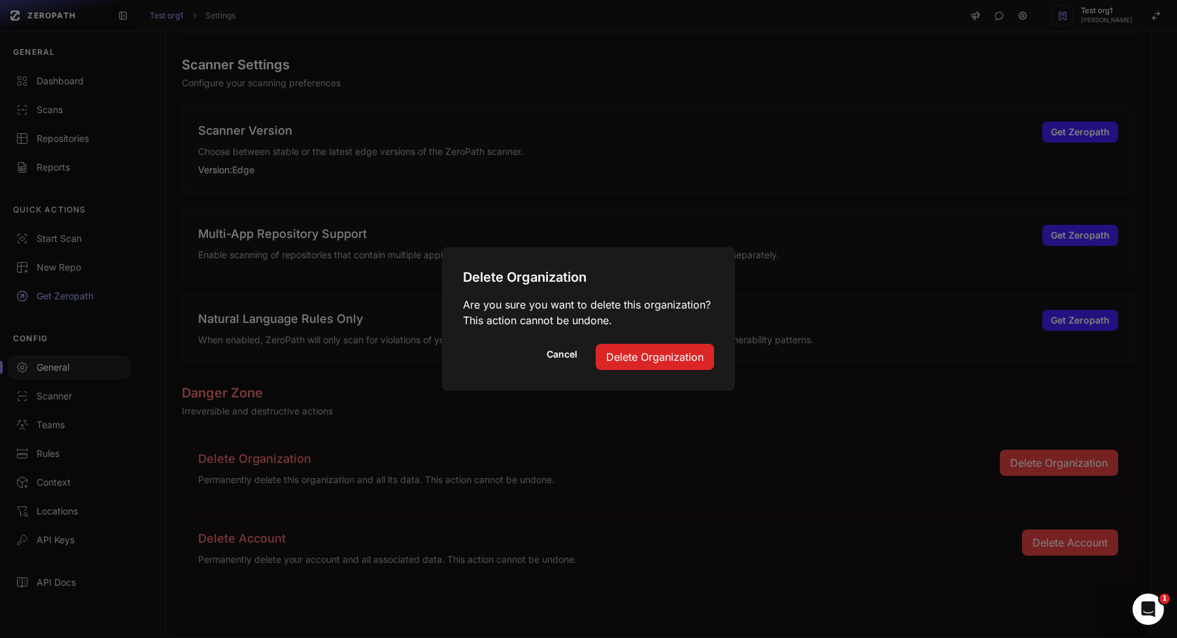
click at [664, 351] on button "Delete Organization" at bounding box center [655, 357] width 118 height 26
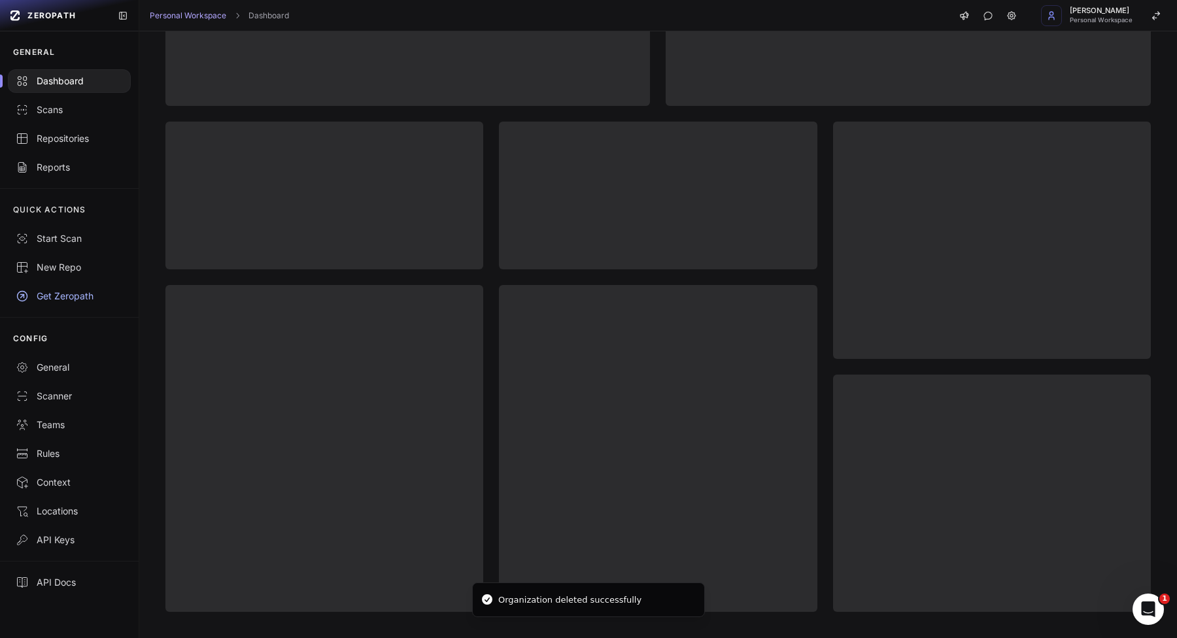
scroll to position [335, 0]
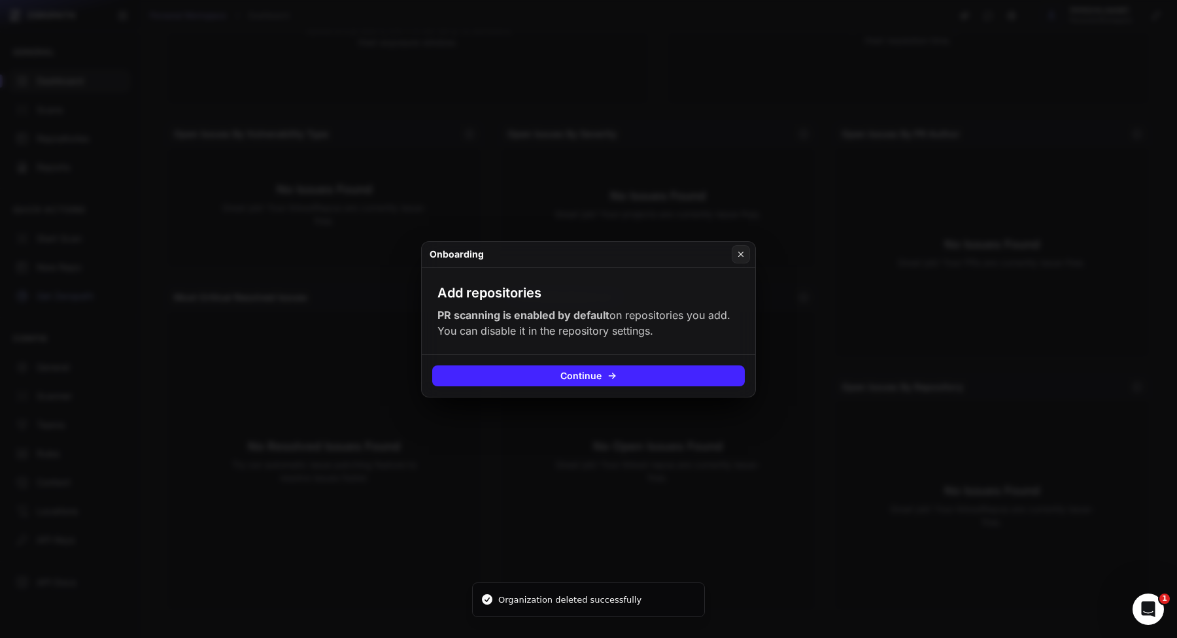
click at [666, 436] on button at bounding box center [588, 319] width 1177 height 638
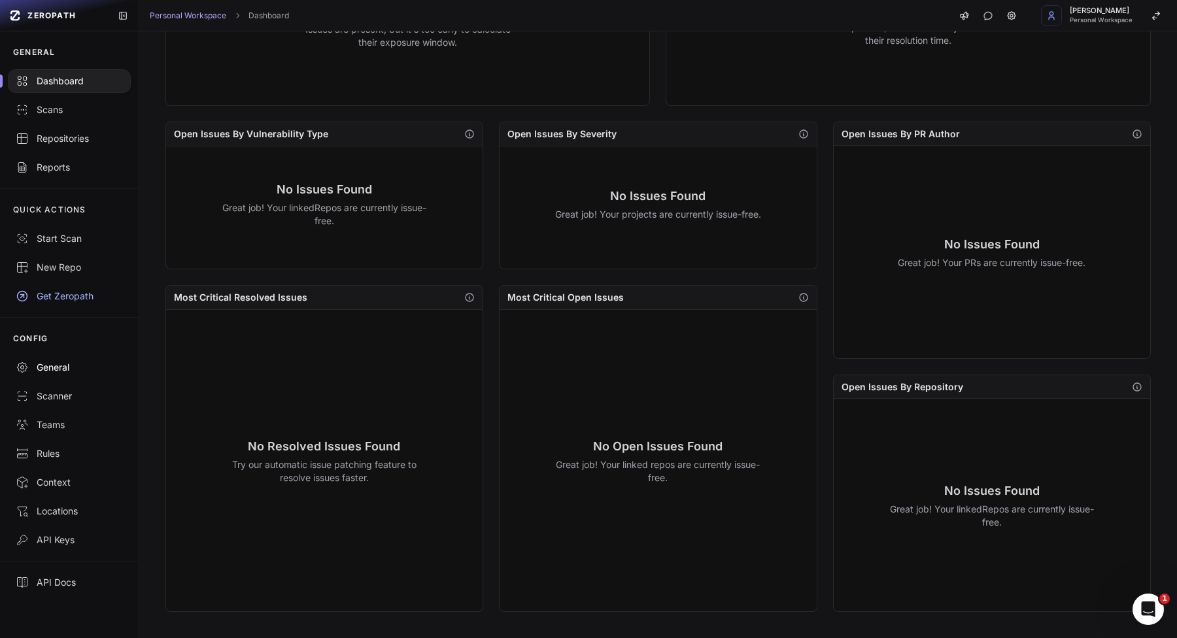
click at [61, 371] on div "General" at bounding box center [69, 367] width 107 height 13
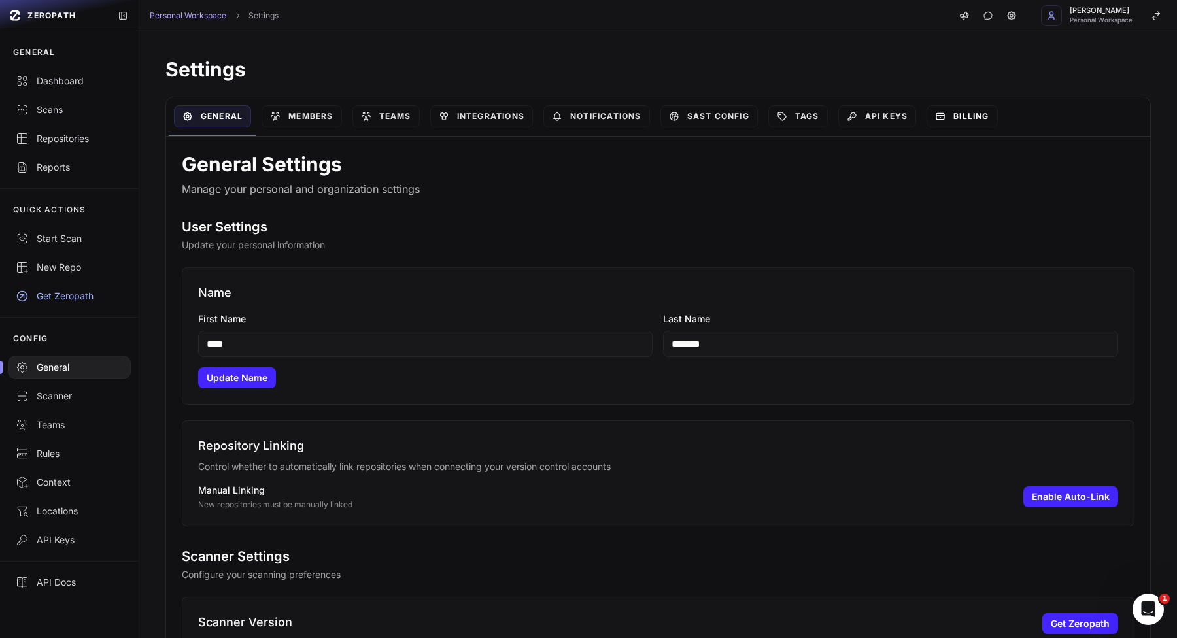
click at [959, 126] on link "Billing" at bounding box center [962, 116] width 71 height 22
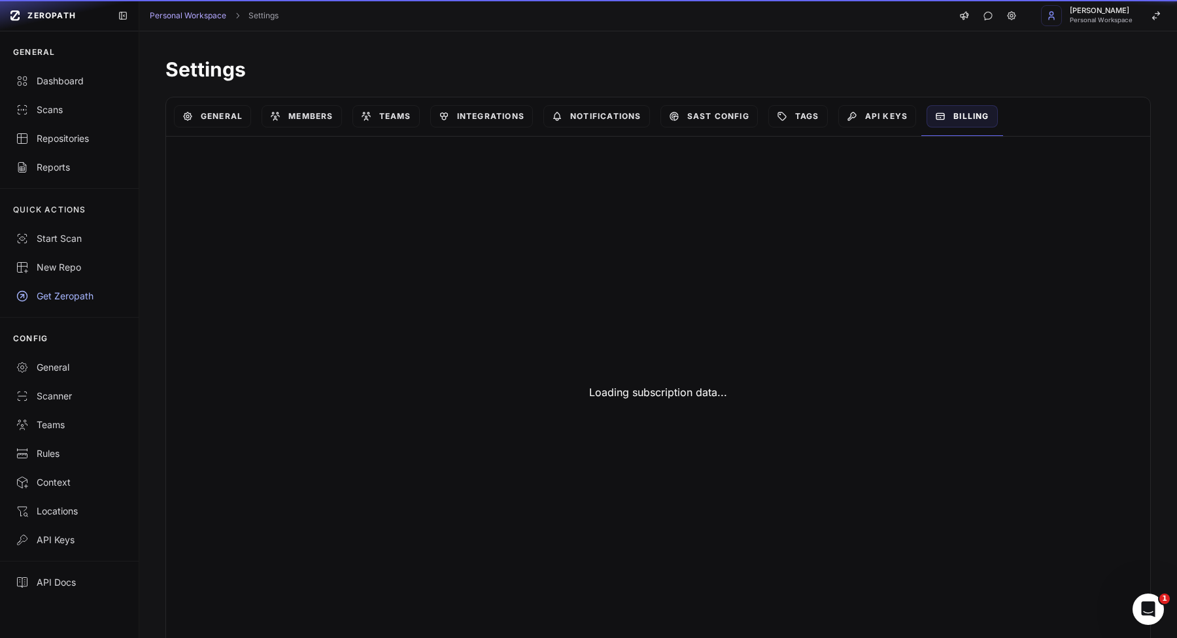
click at [963, 122] on link "Billing" at bounding box center [962, 116] width 71 height 22
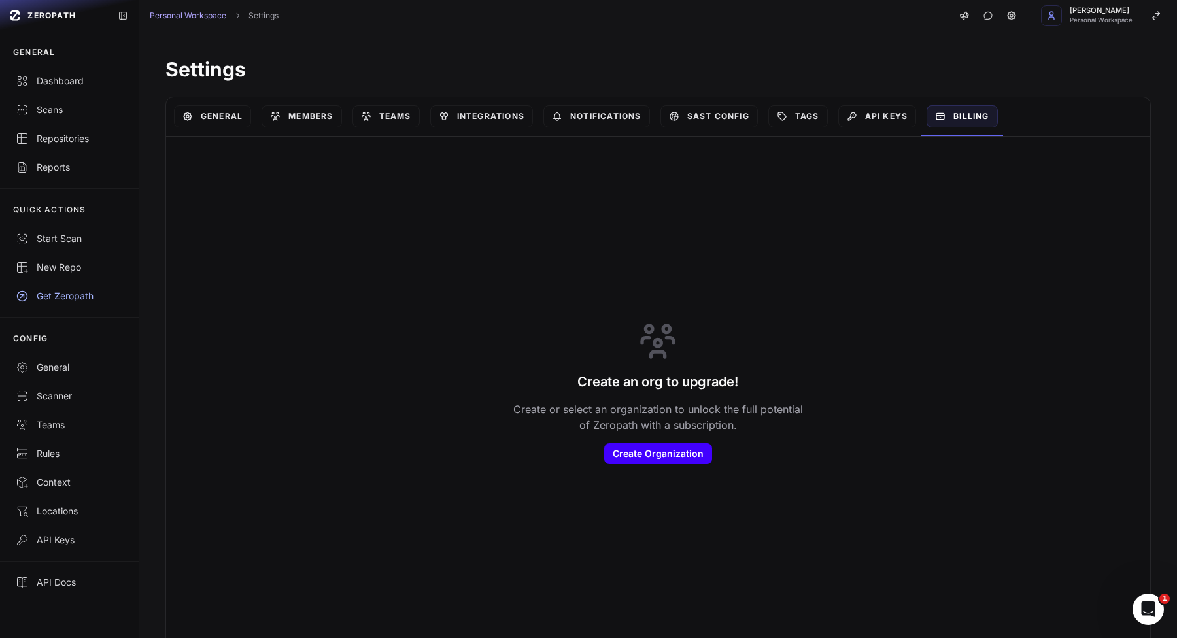
click at [655, 462] on button "Create Organization" at bounding box center [658, 453] width 108 height 21
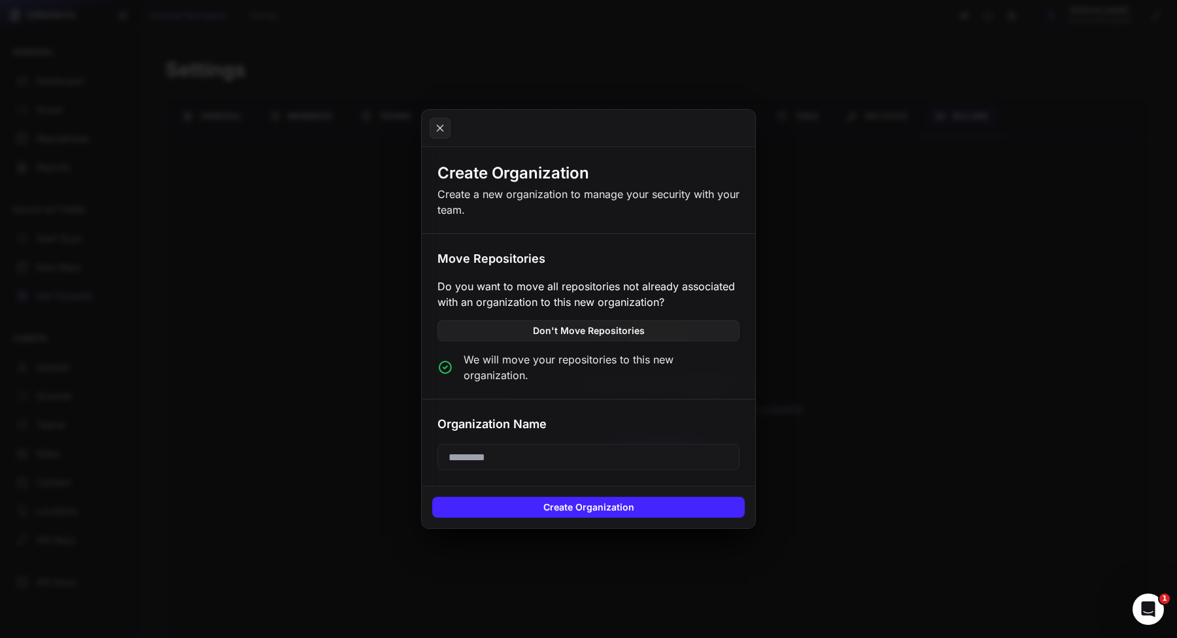
click at [477, 434] on div "Organization Name" at bounding box center [589, 442] width 334 height 87
click at [477, 444] on input "text" at bounding box center [588, 457] width 302 height 26
type input "*******"
click at [488, 513] on div "Create Organization" at bounding box center [589, 507] width 334 height 43
click at [495, 507] on button "Create Organization" at bounding box center [588, 507] width 313 height 21
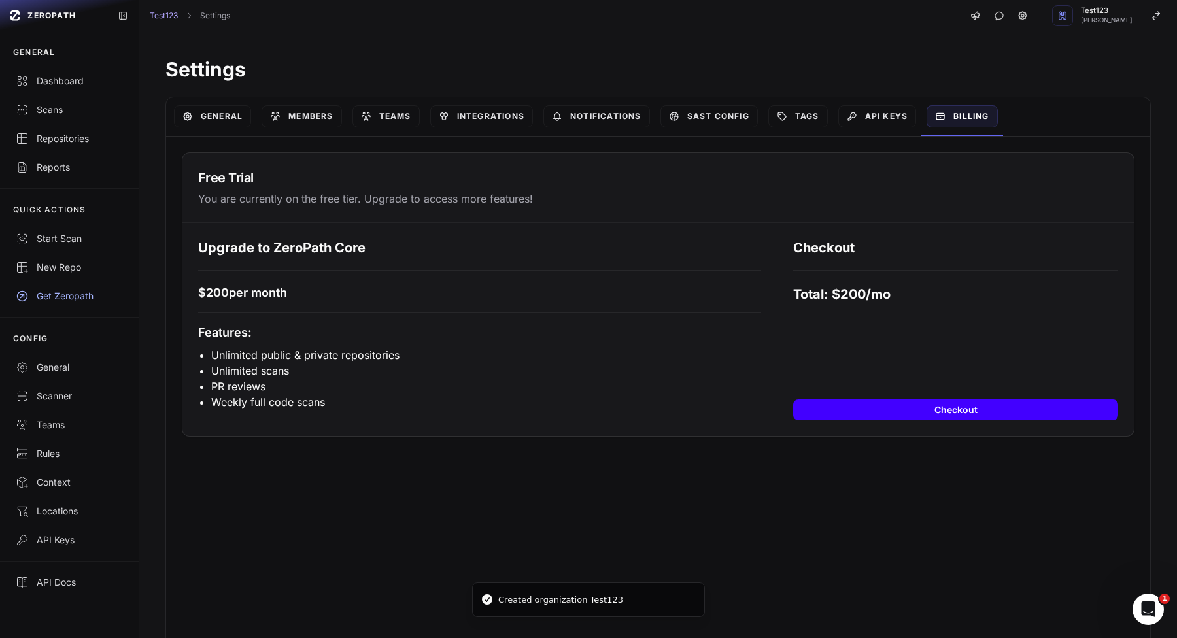
click at [964, 417] on button "Checkout" at bounding box center [955, 410] width 325 height 21
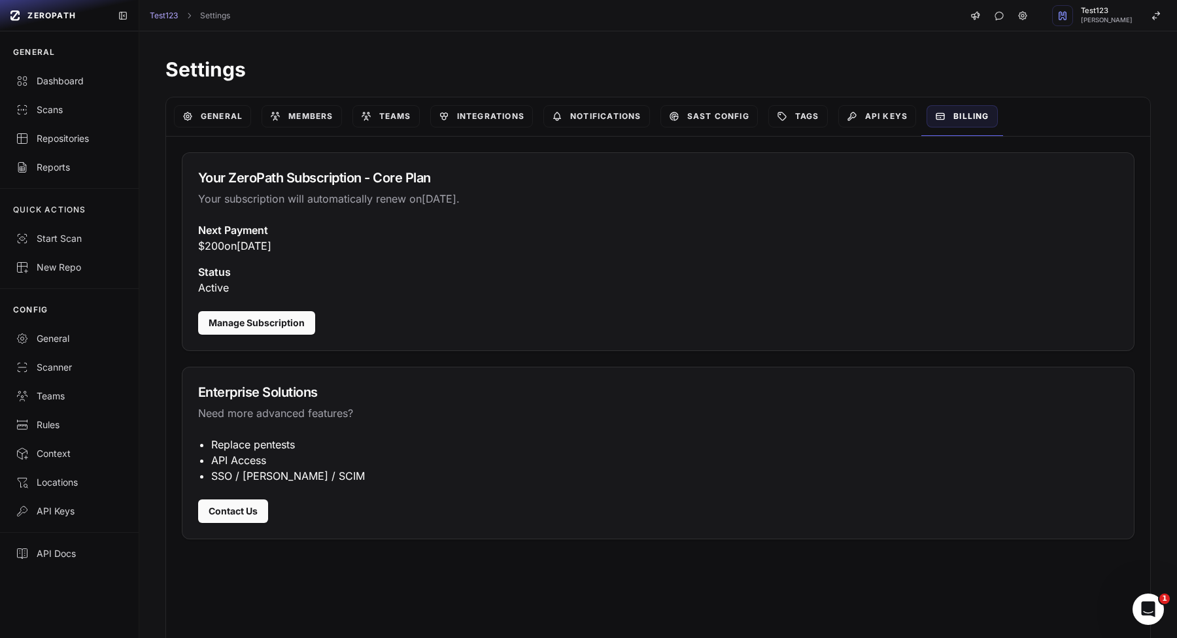
click at [433, 256] on div "Next Payment $ 200 [DATE][DATE] Status active" at bounding box center [658, 258] width 920 height 73
click at [885, 112] on link "API Keys" at bounding box center [877, 116] width 78 height 22
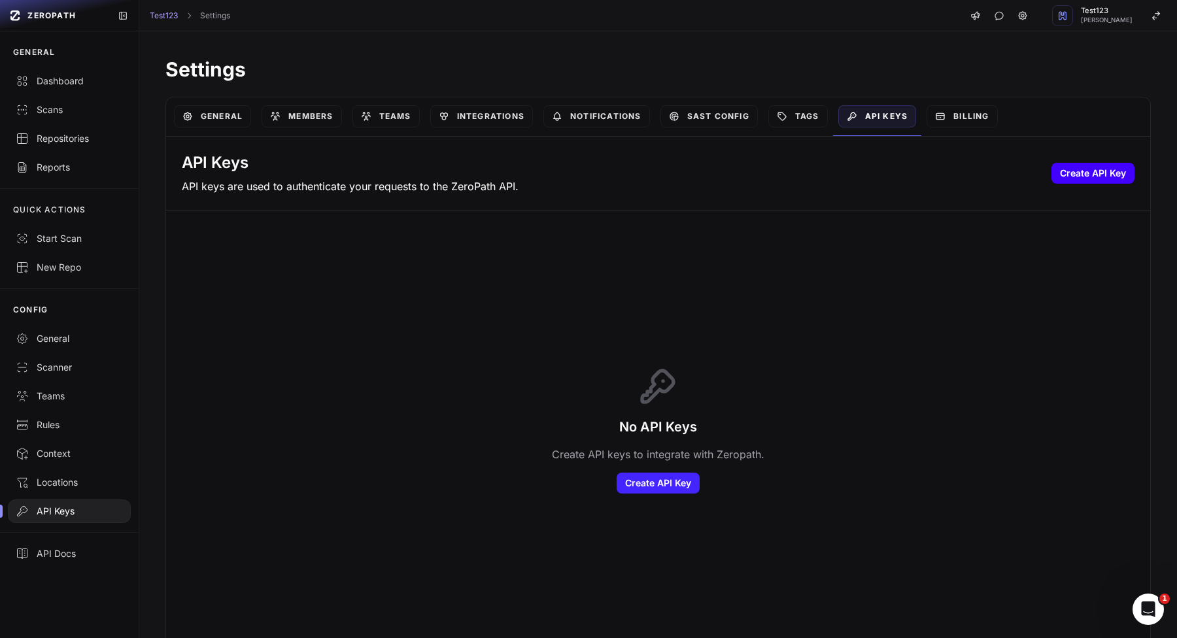
click at [1091, 180] on button "Create API Key" at bounding box center [1093, 173] width 83 height 21
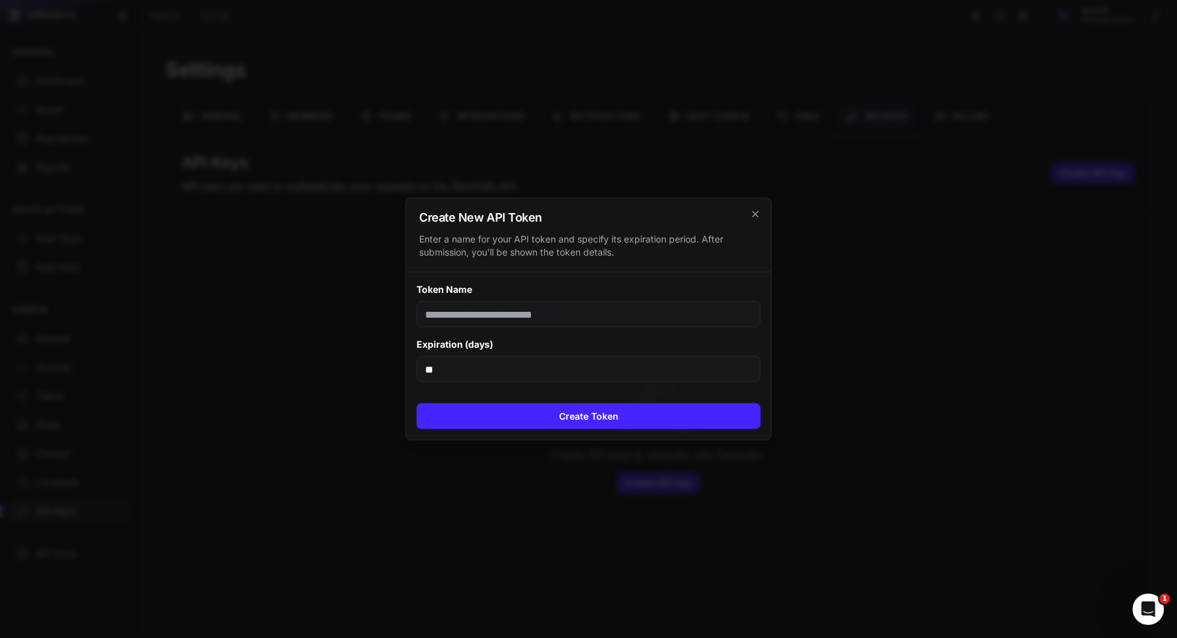
click at [610, 384] on div "Token Name Expiration (days) **" at bounding box center [588, 333] width 365 height 120
click at [617, 376] on input "**" at bounding box center [589, 369] width 344 height 26
click at [598, 411] on button "Create Token" at bounding box center [589, 416] width 344 height 26
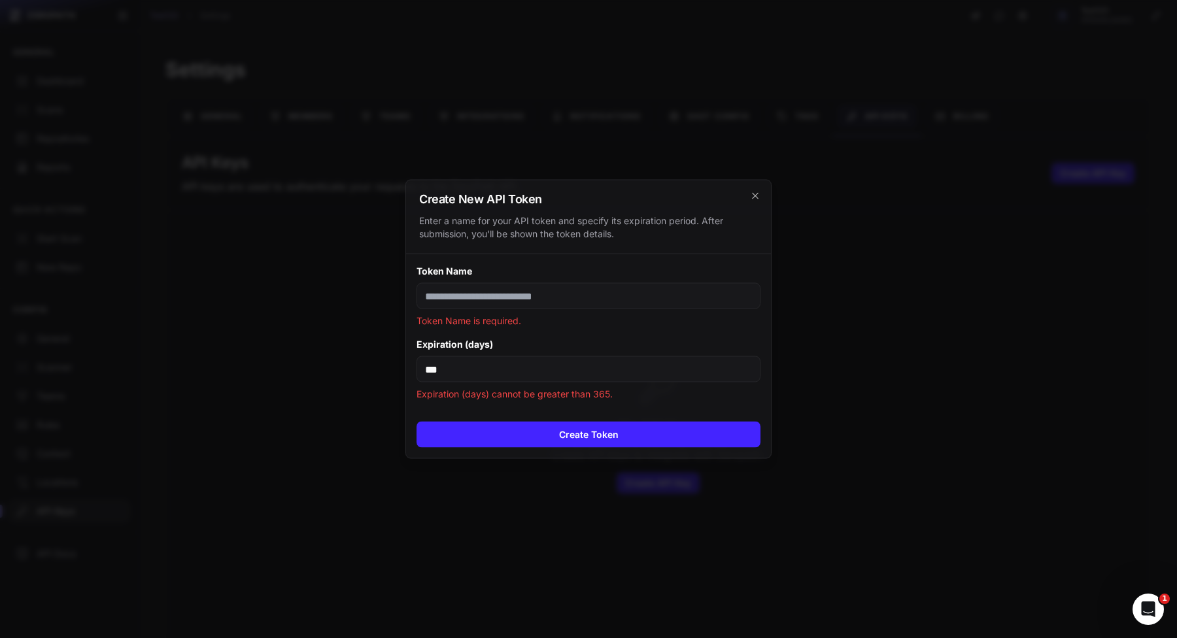
click at [619, 373] on input "***" at bounding box center [589, 369] width 344 height 26
type input "***"
click at [545, 302] on input "Token Name" at bounding box center [589, 296] width 344 height 26
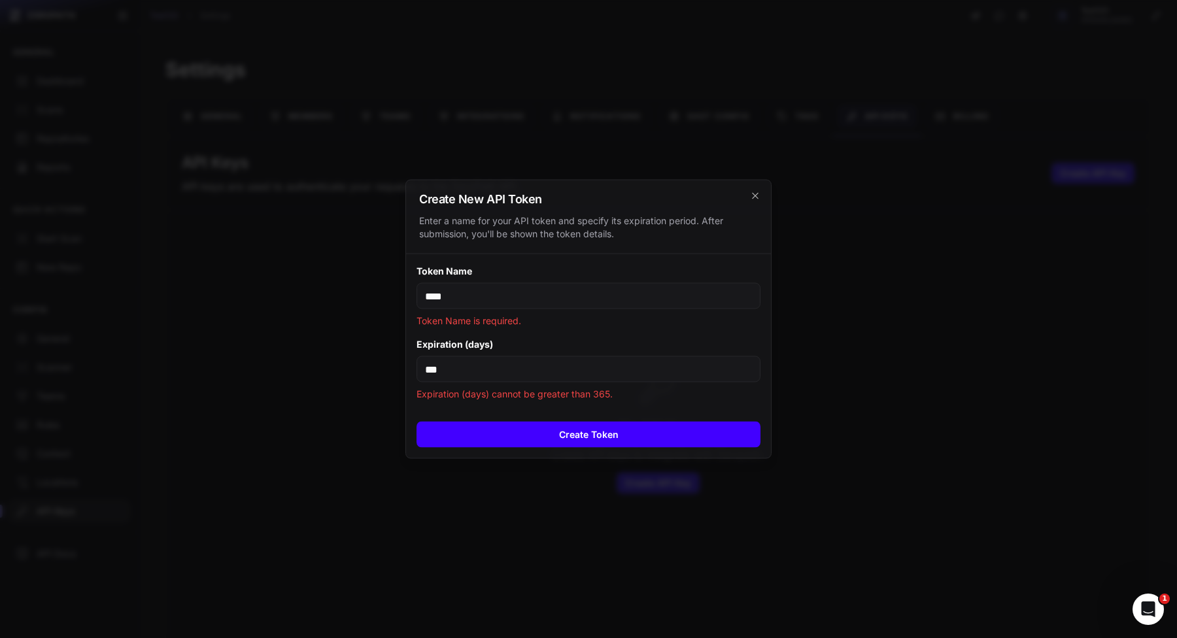
type input "****"
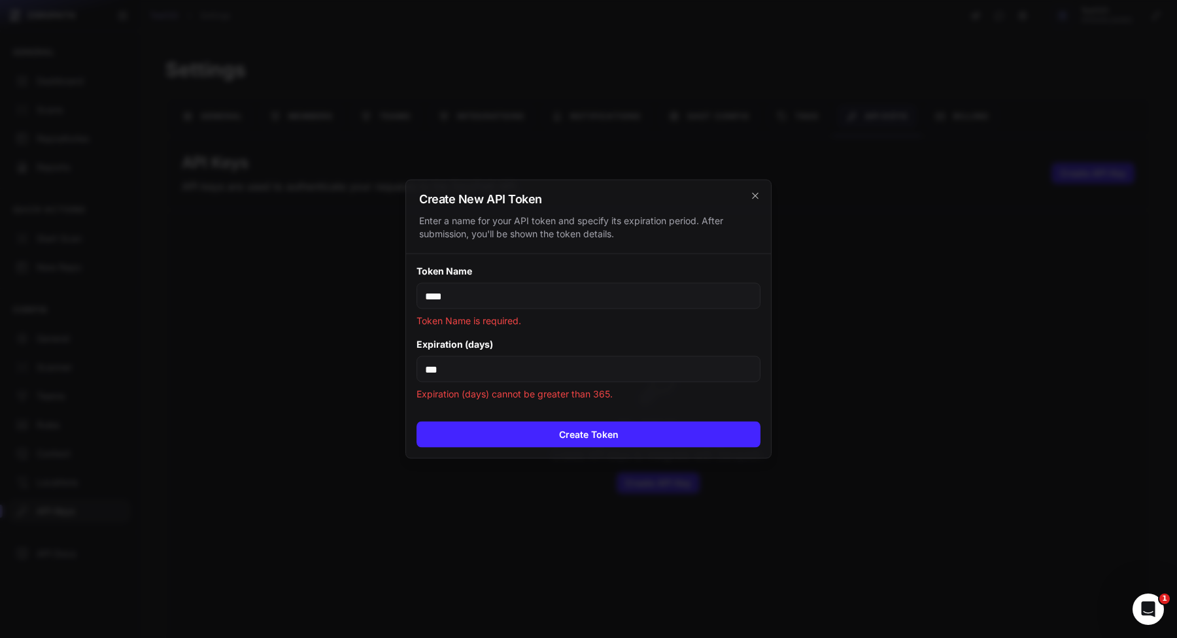
drag, startPoint x: 590, startPoint y: 434, endPoint x: 570, endPoint y: 557, distance: 125.1
click at [591, 434] on button "Create Token" at bounding box center [589, 435] width 344 height 26
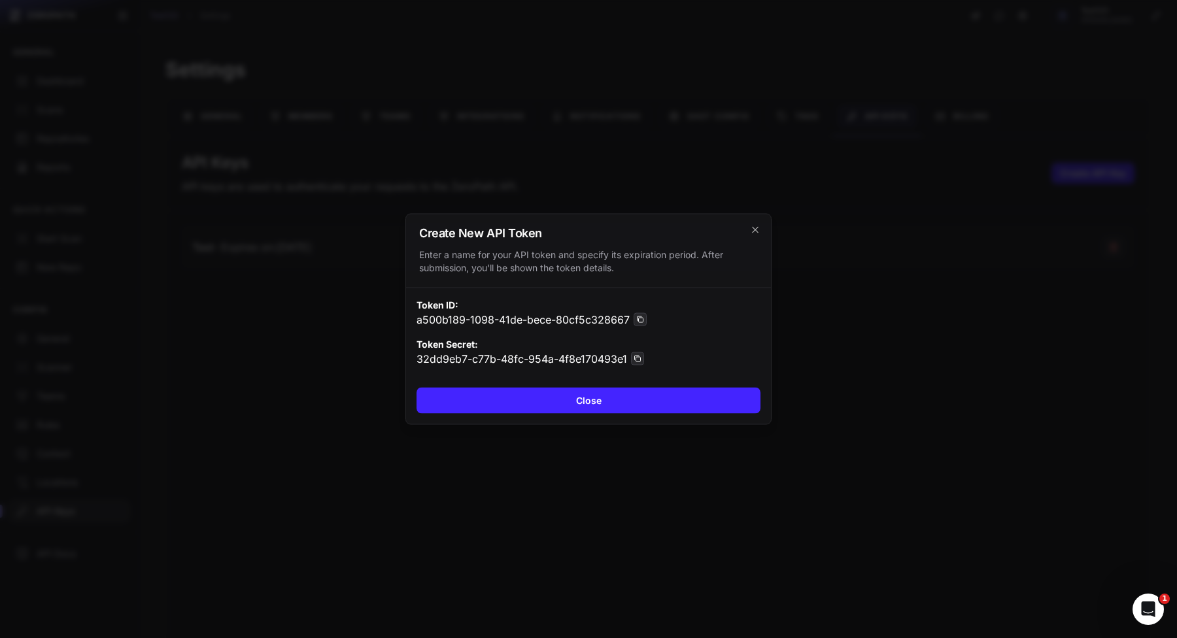
click at [527, 485] on div at bounding box center [588, 319] width 1177 height 638
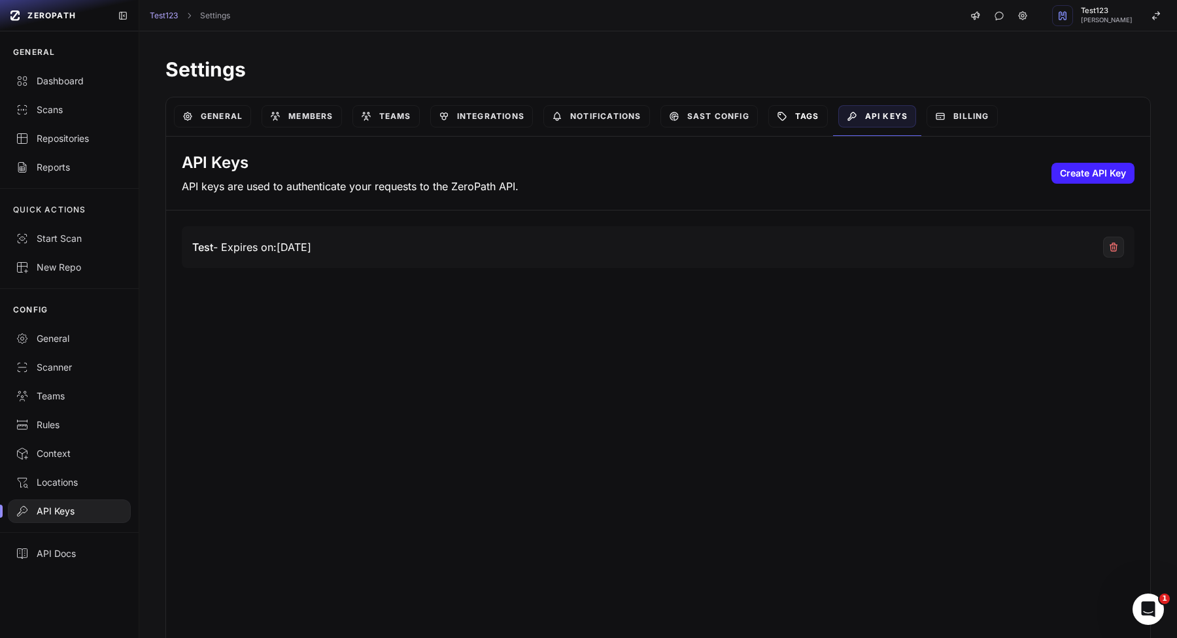
click at [790, 112] on link "Tags" at bounding box center [798, 116] width 60 height 22
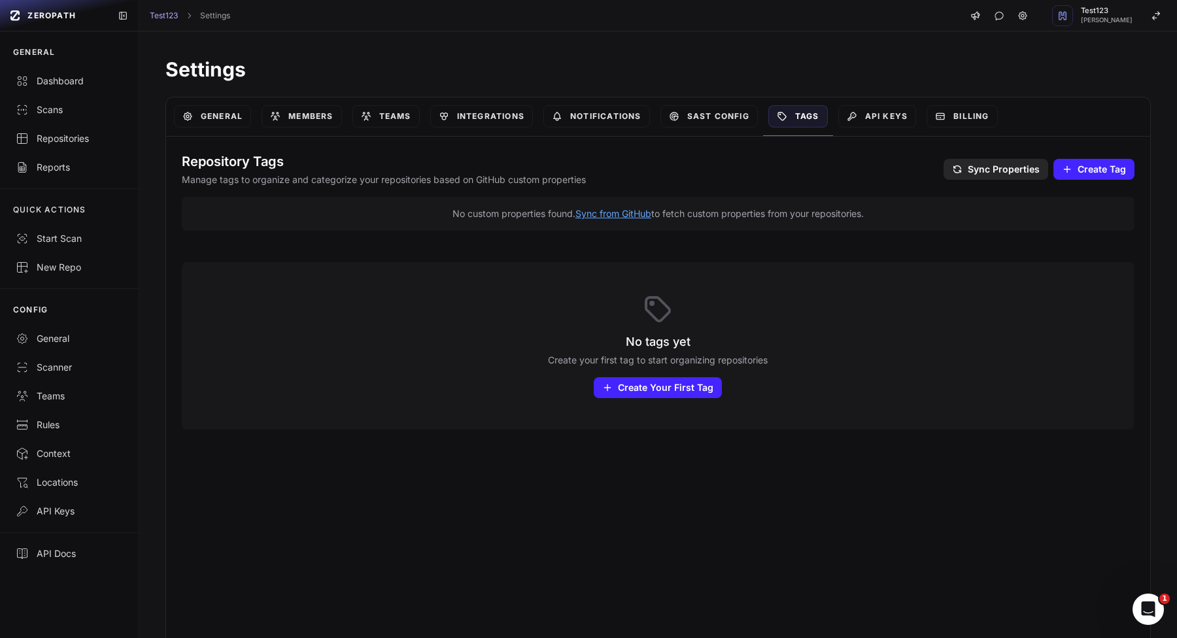
click at [704, 128] on div "SAST Config" at bounding box center [709, 116] width 108 height 39
click at [706, 125] on link "SAST Config" at bounding box center [708, 116] width 97 height 22
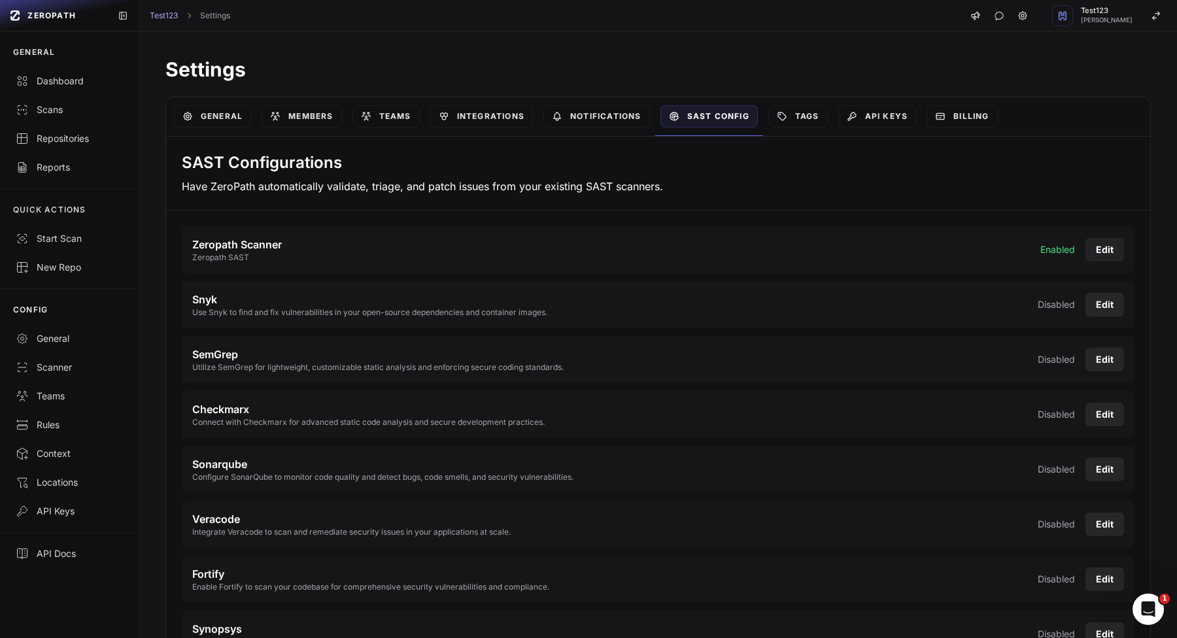
click at [1095, 248] on button "Edit" at bounding box center [1105, 250] width 39 height 24
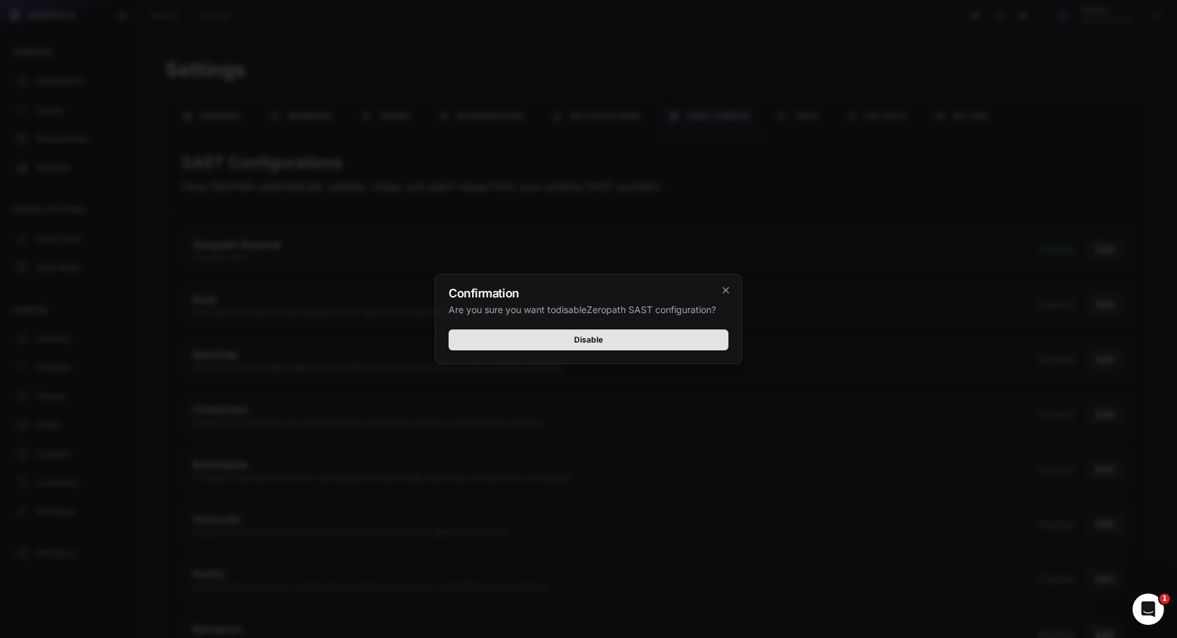
click at [679, 343] on button "Disable" at bounding box center [589, 340] width 280 height 21
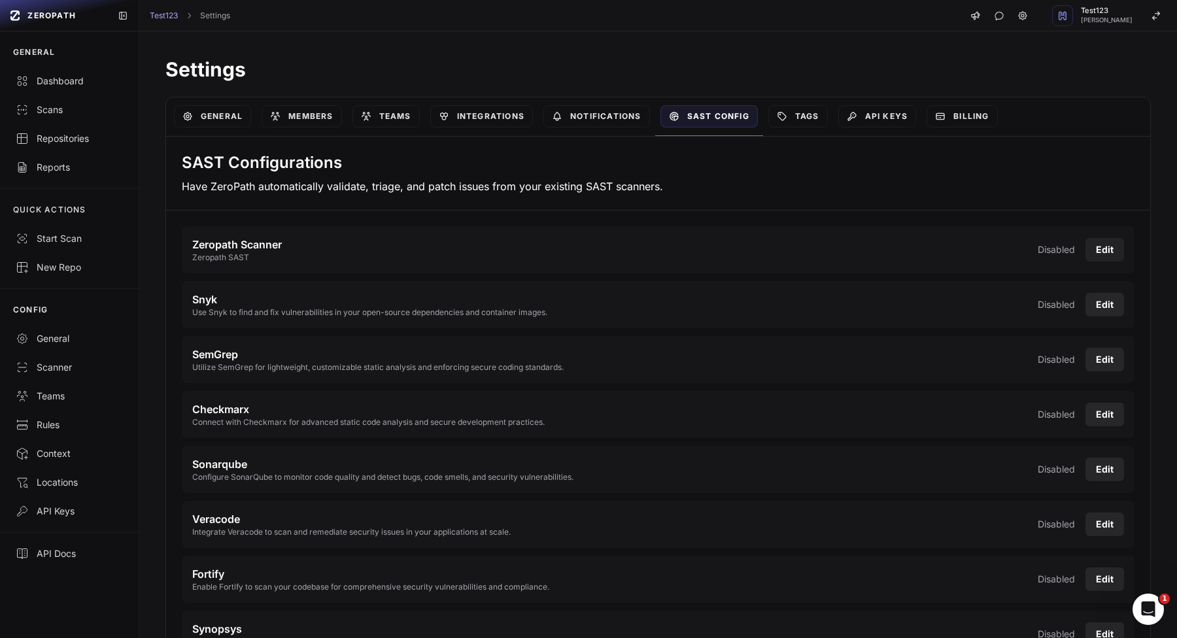
click at [1103, 245] on button "Edit" at bounding box center [1105, 250] width 39 height 24
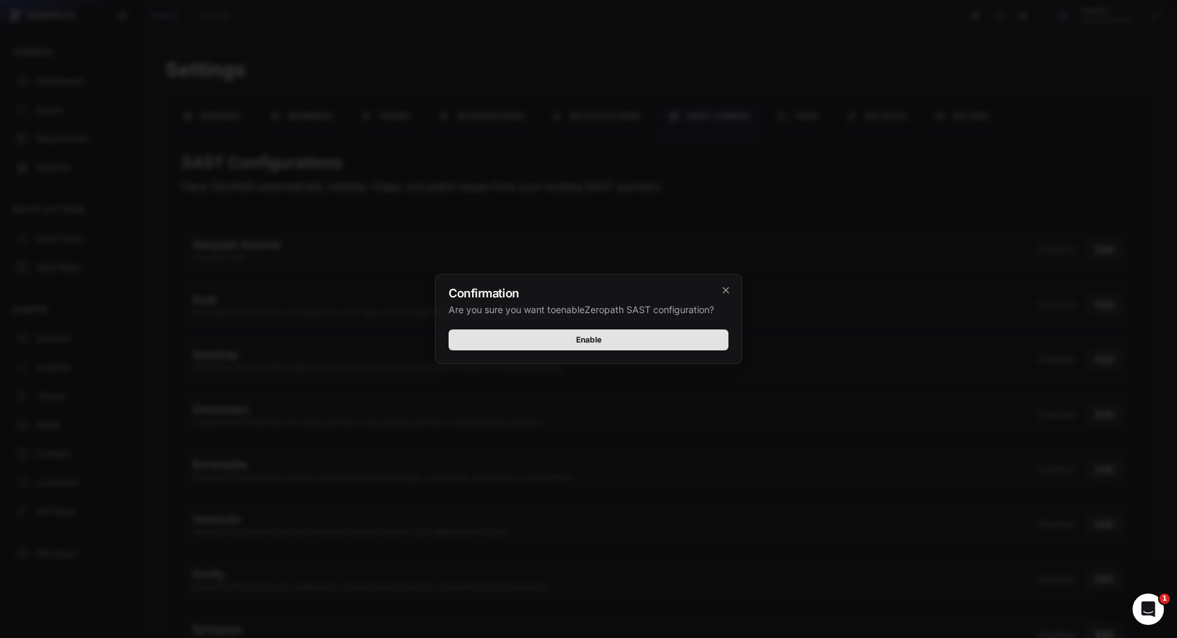
click at [589, 334] on button "Enable" at bounding box center [589, 340] width 280 height 21
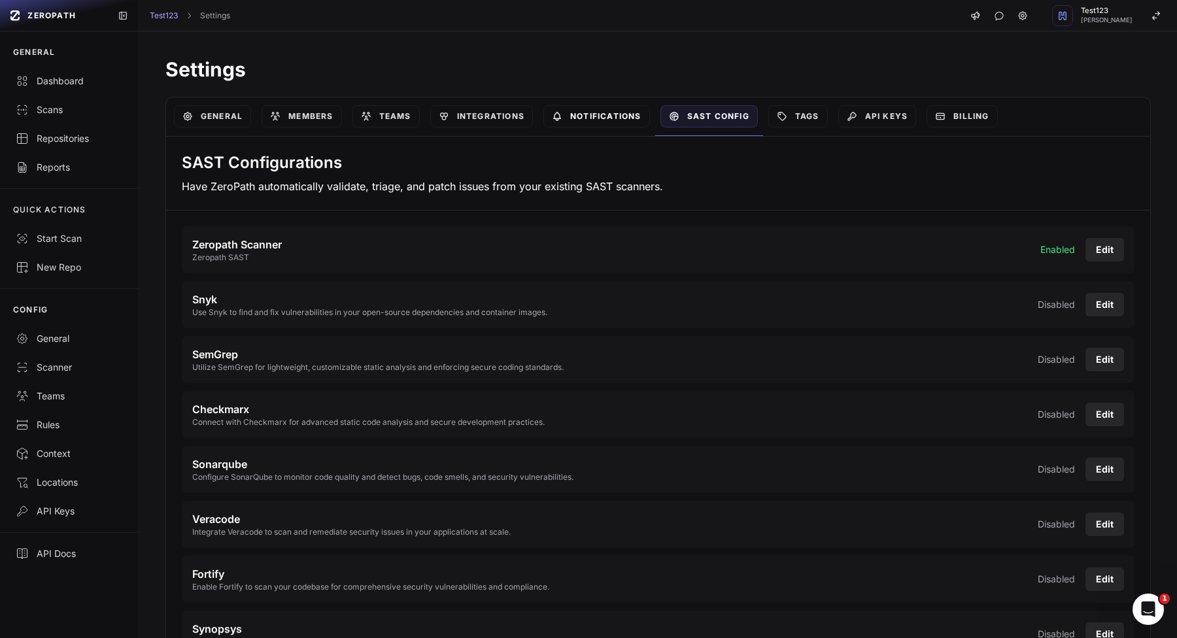
click at [615, 113] on link "Notifications" at bounding box center [596, 116] width 107 height 22
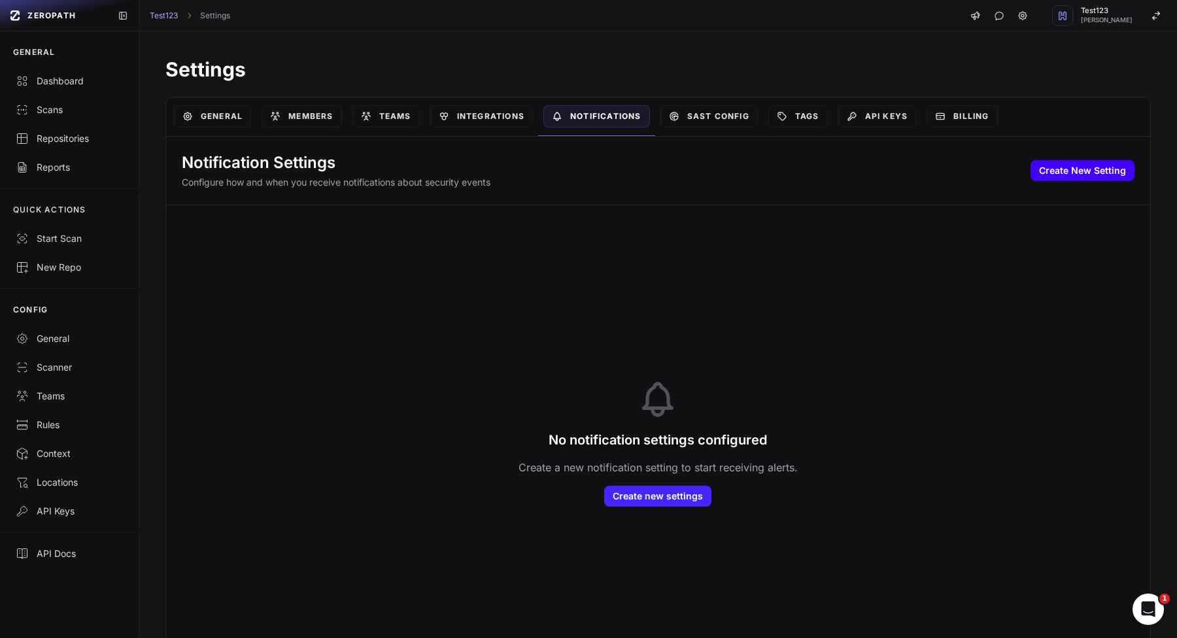
click at [1086, 160] on button "Create New Setting" at bounding box center [1083, 170] width 104 height 21
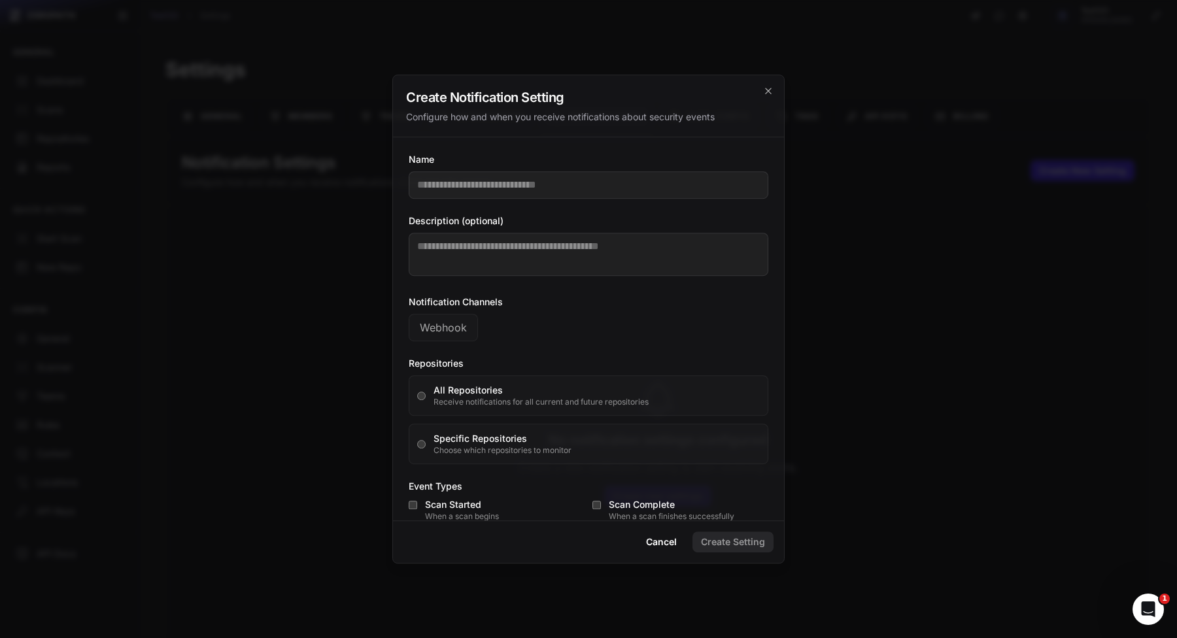
click at [623, 206] on div "Name Description (optional) Notification Channels Webhook Repositories All Repo…" at bounding box center [588, 328] width 391 height 383
click at [640, 192] on input "Name" at bounding box center [589, 184] width 360 height 27
type input "****"
drag, startPoint x: 612, startPoint y: 274, endPoint x: 588, endPoint y: 300, distance: 35.2
click at [612, 274] on textarea "Description (optional)" at bounding box center [589, 254] width 360 height 43
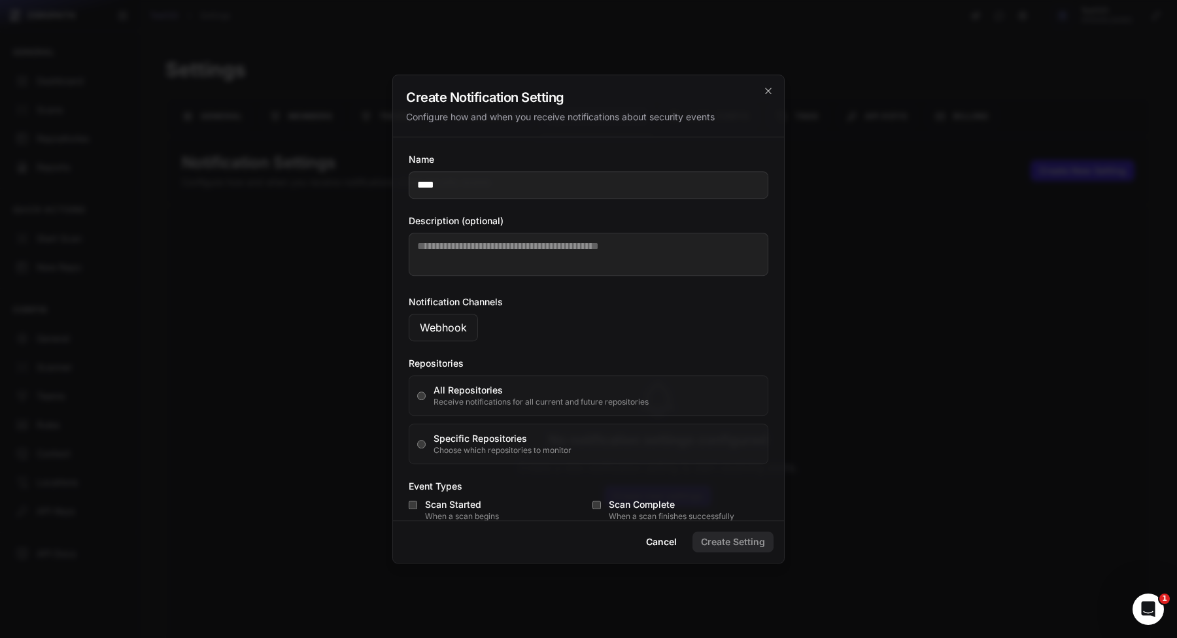
click at [438, 324] on button "Webhook" at bounding box center [443, 327] width 69 height 27
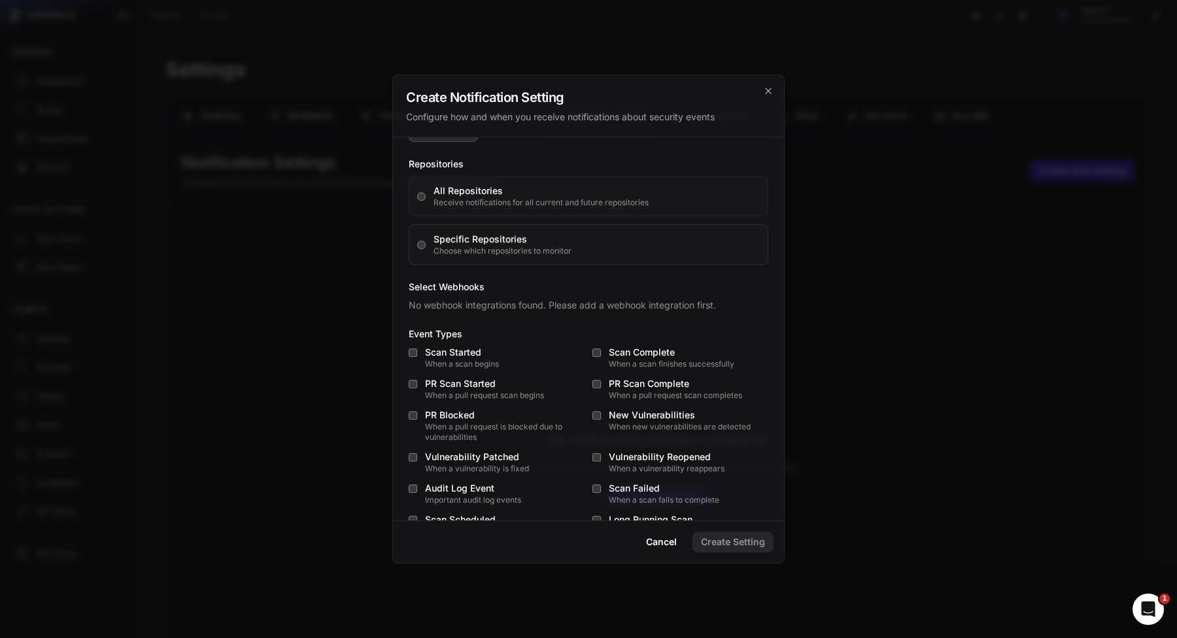
scroll to position [201, 0]
click at [950, 373] on div at bounding box center [588, 319] width 1177 height 638
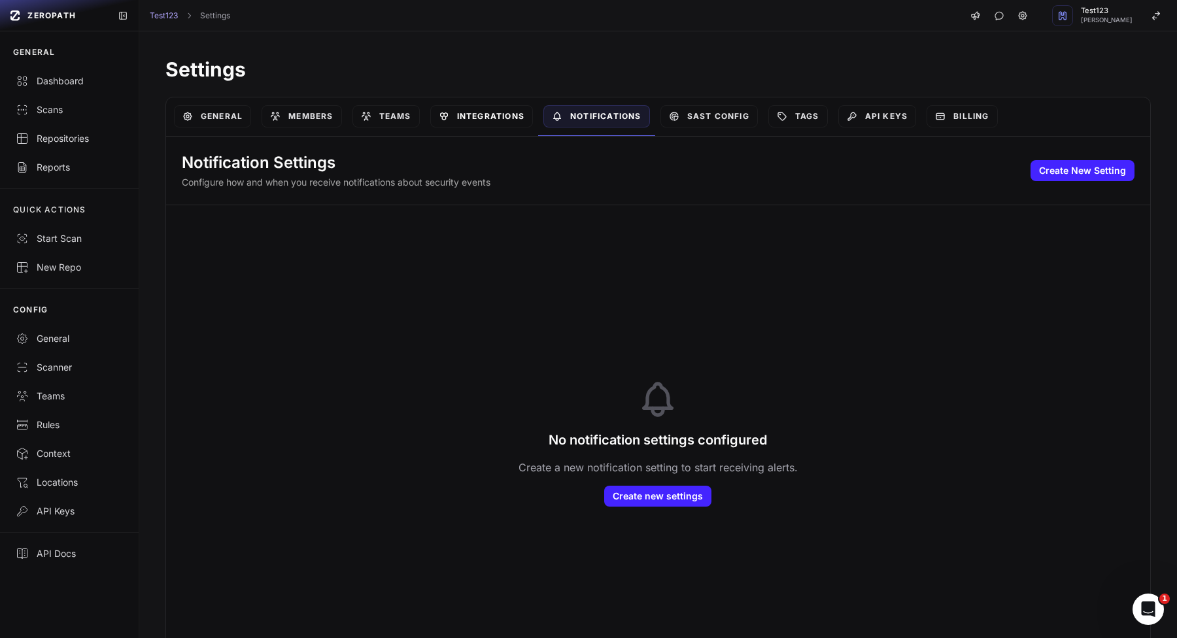
click at [508, 116] on link "Integrations" at bounding box center [481, 116] width 103 height 22
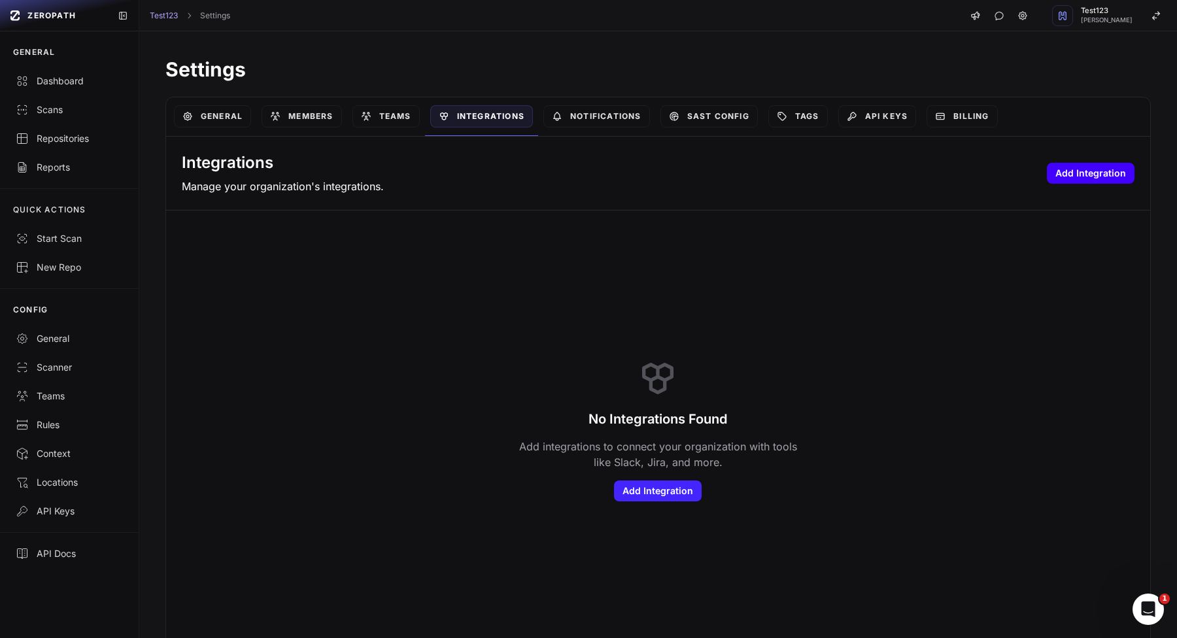
click at [1083, 178] on button "Add Integration" at bounding box center [1091, 173] width 88 height 21
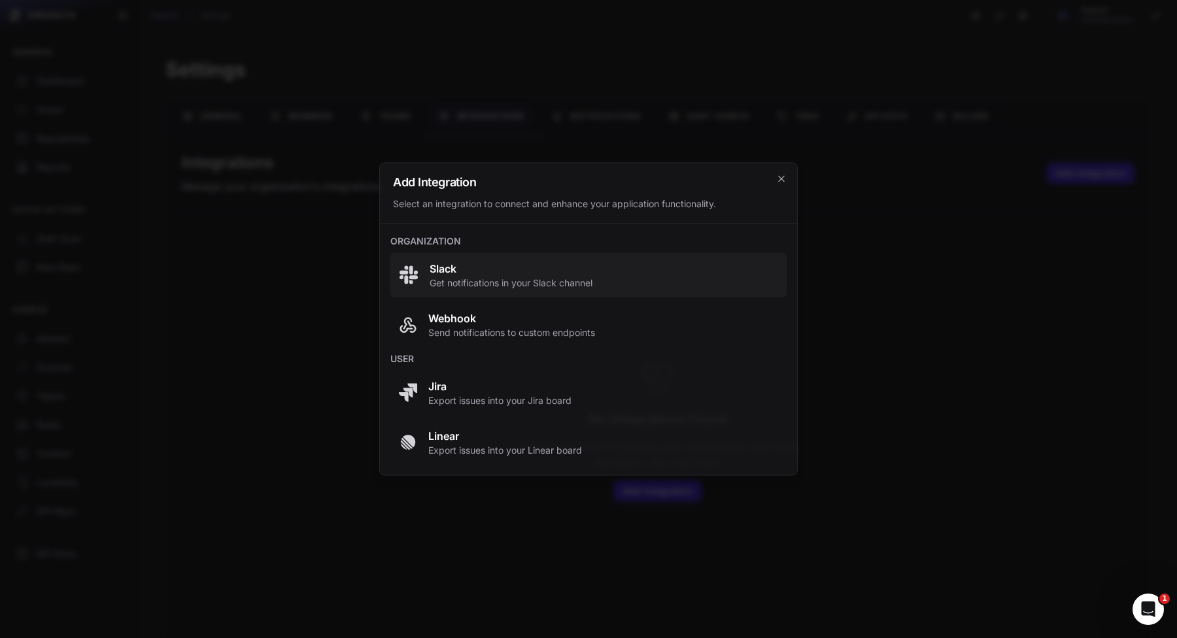
click at [560, 267] on span "Slack" at bounding box center [511, 269] width 163 height 16
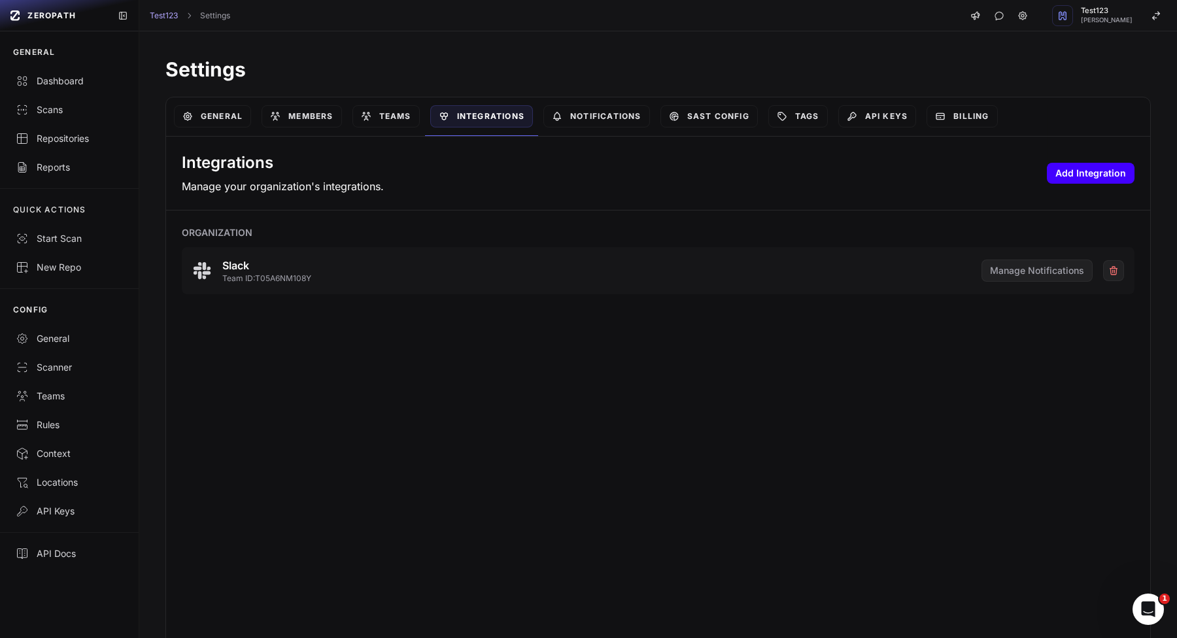
click at [1063, 169] on button "Add Integration" at bounding box center [1091, 173] width 88 height 21
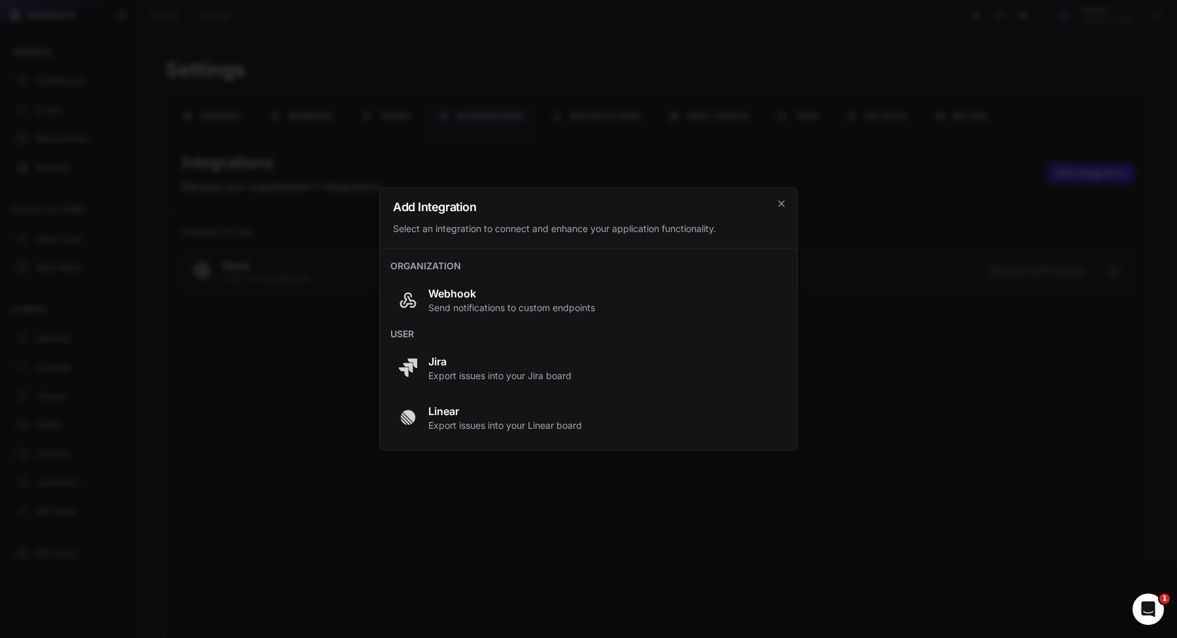
click at [1026, 260] on div at bounding box center [588, 319] width 1177 height 638
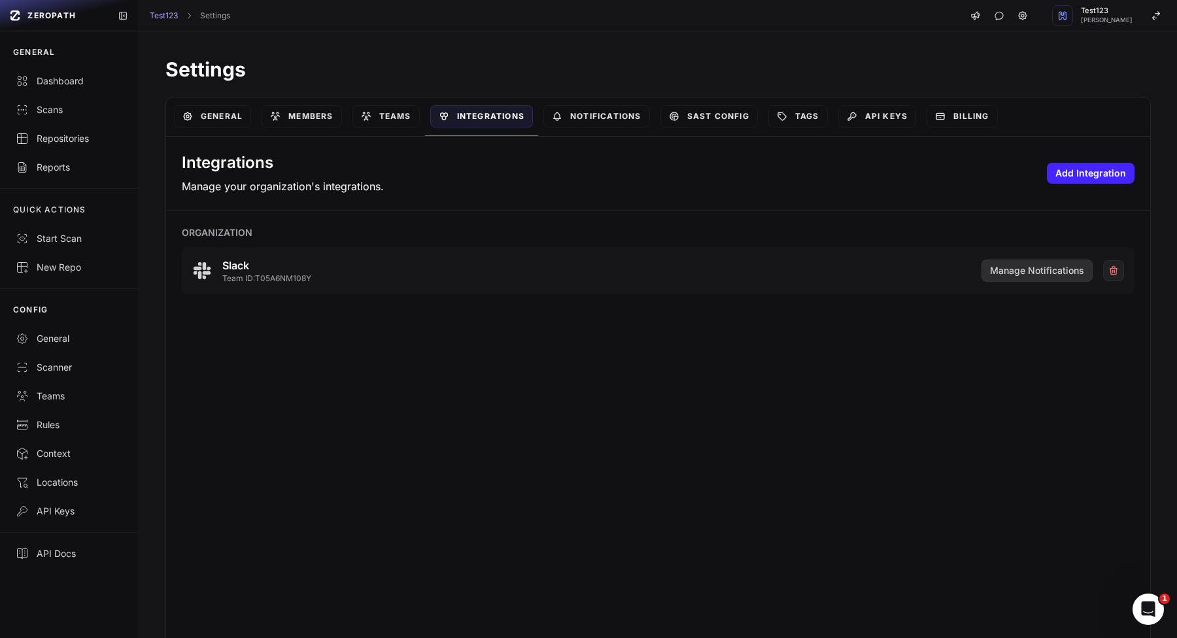
click at [1072, 260] on button "Manage Notifications" at bounding box center [1037, 271] width 111 height 22
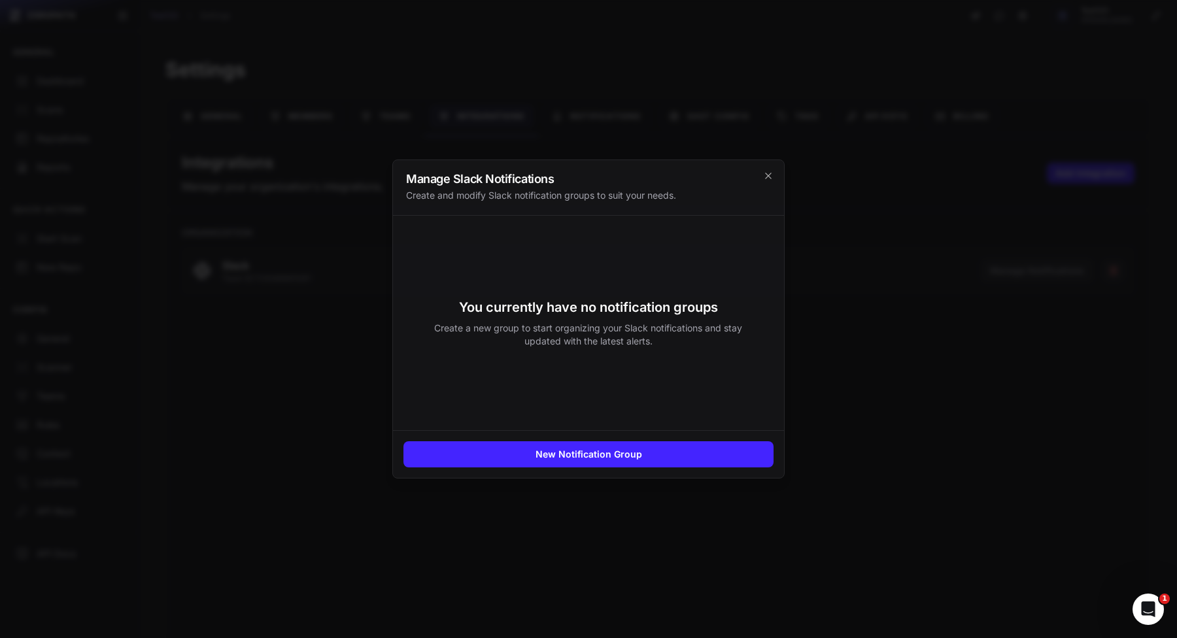
click at [636, 441] on div "New Notification Group" at bounding box center [588, 454] width 391 height 48
click at [636, 450] on button "New Notification Group" at bounding box center [588, 454] width 370 height 26
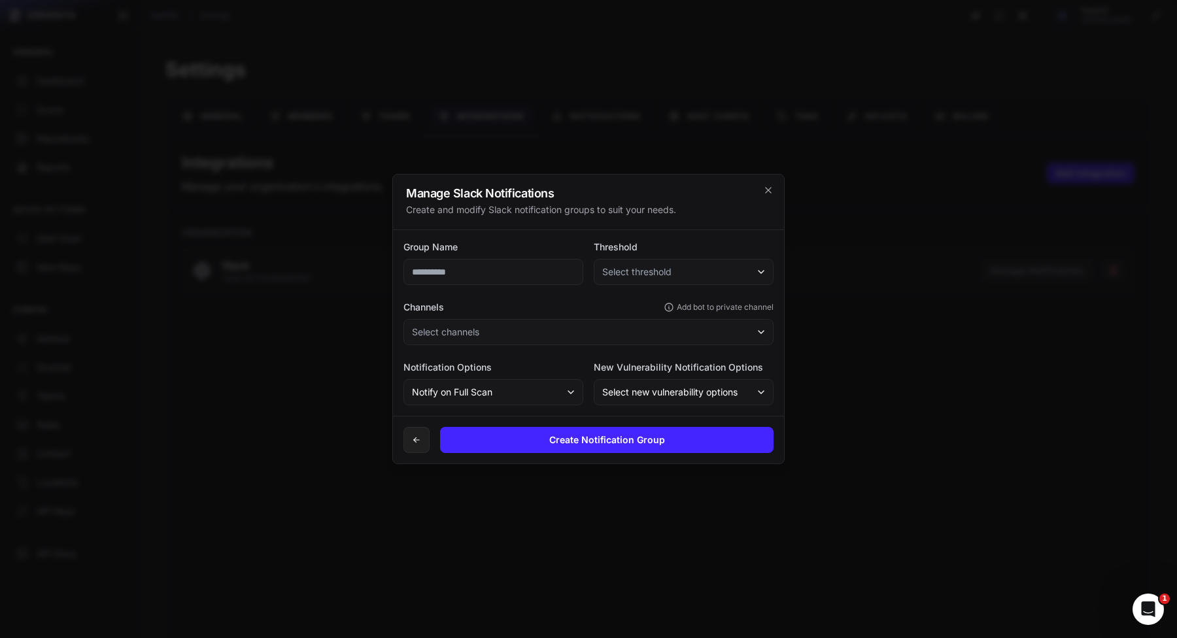
click at [505, 271] on input "text" at bounding box center [493, 272] width 180 height 26
type input "****"
click at [689, 277] on button "Select threshold" at bounding box center [684, 272] width 180 height 26
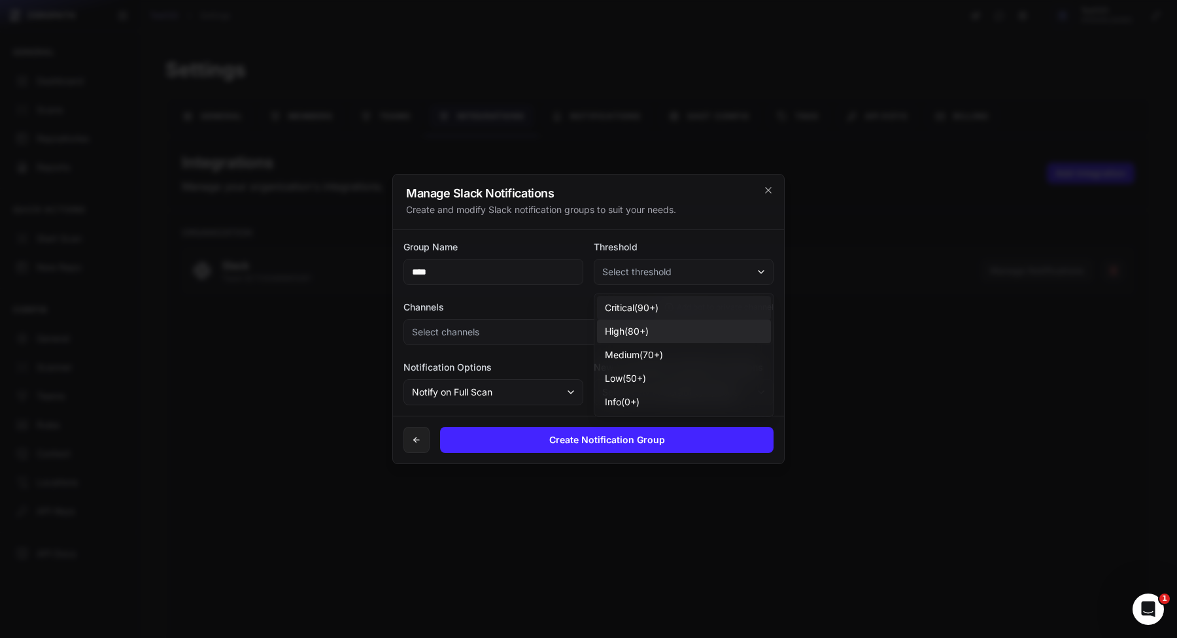
click at [662, 313] on div "critical ( 90 +)" at bounding box center [684, 308] width 174 height 24
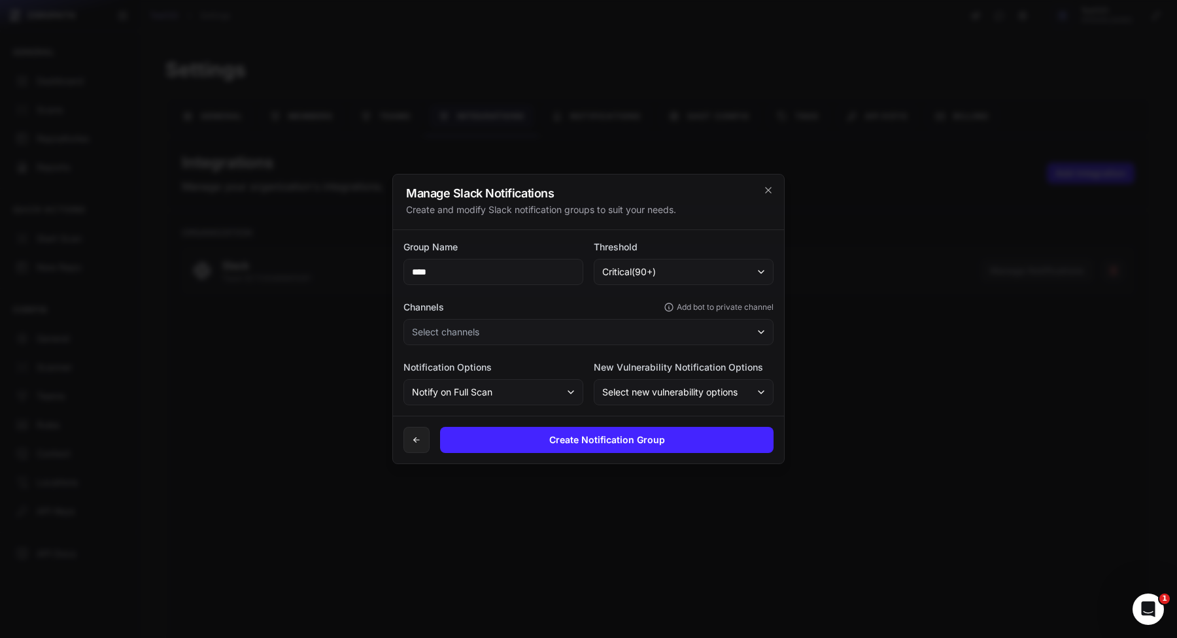
click at [662, 325] on button "Select channels" at bounding box center [588, 332] width 370 height 26
click at [606, 371] on button "random" at bounding box center [589, 368] width 365 height 24
click at [606, 391] on button "general" at bounding box center [589, 392] width 365 height 24
click at [611, 416] on div "Create Notification Group" at bounding box center [588, 440] width 391 height 48
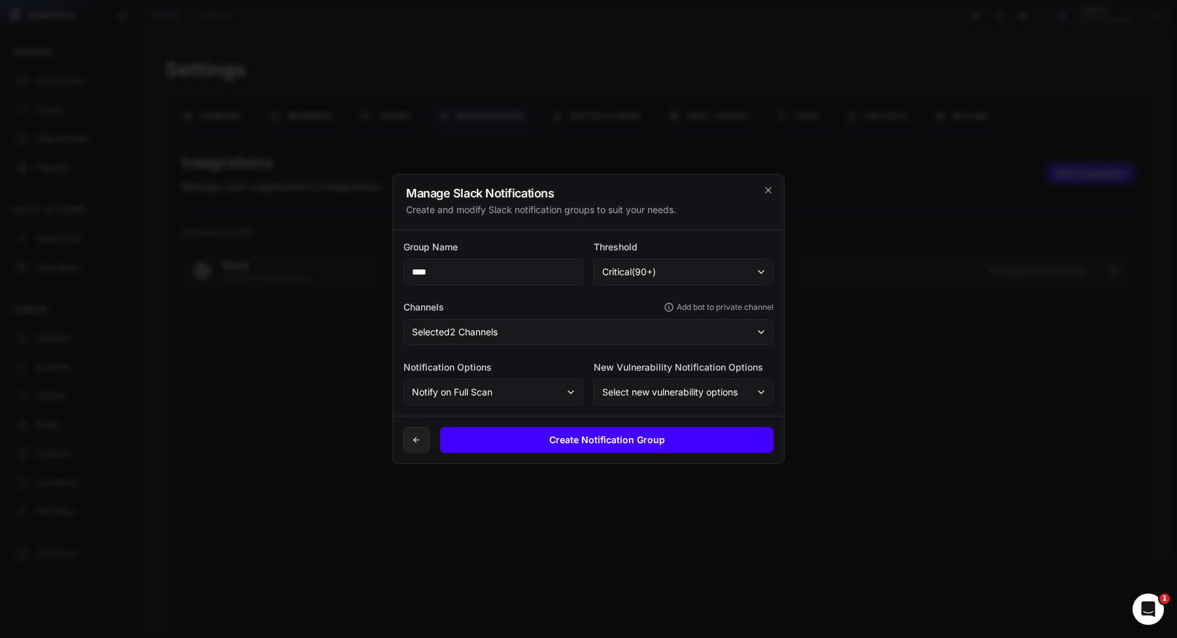
click at [620, 448] on button "Create Notification Group" at bounding box center [607, 440] width 334 height 26
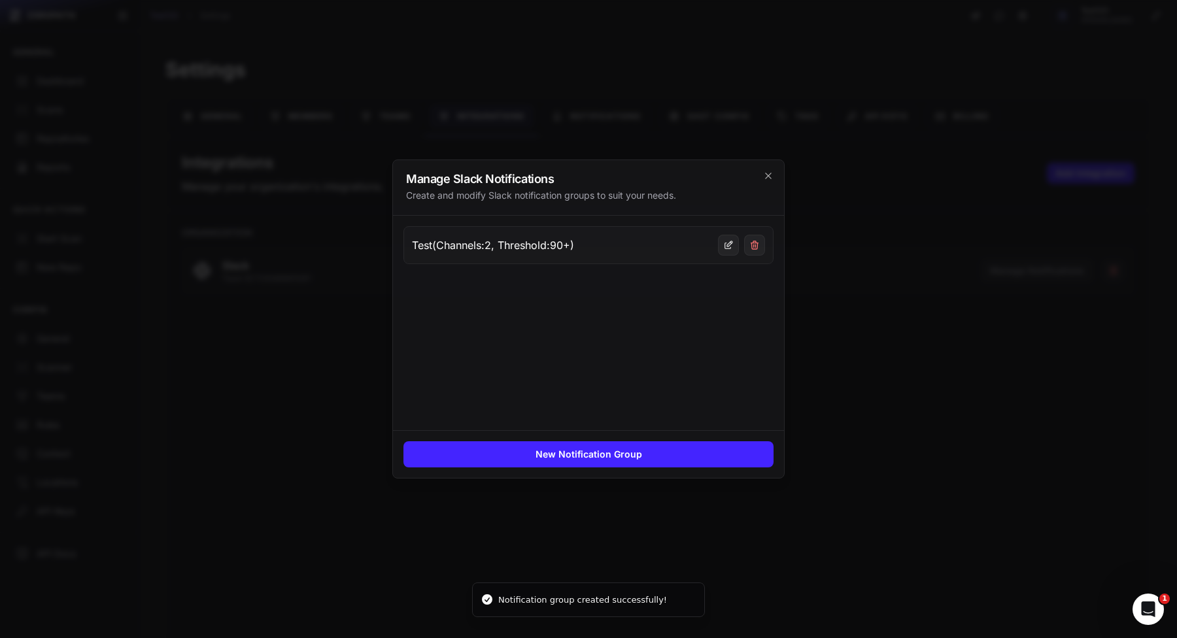
click at [696, 515] on div at bounding box center [588, 319] width 1177 height 638
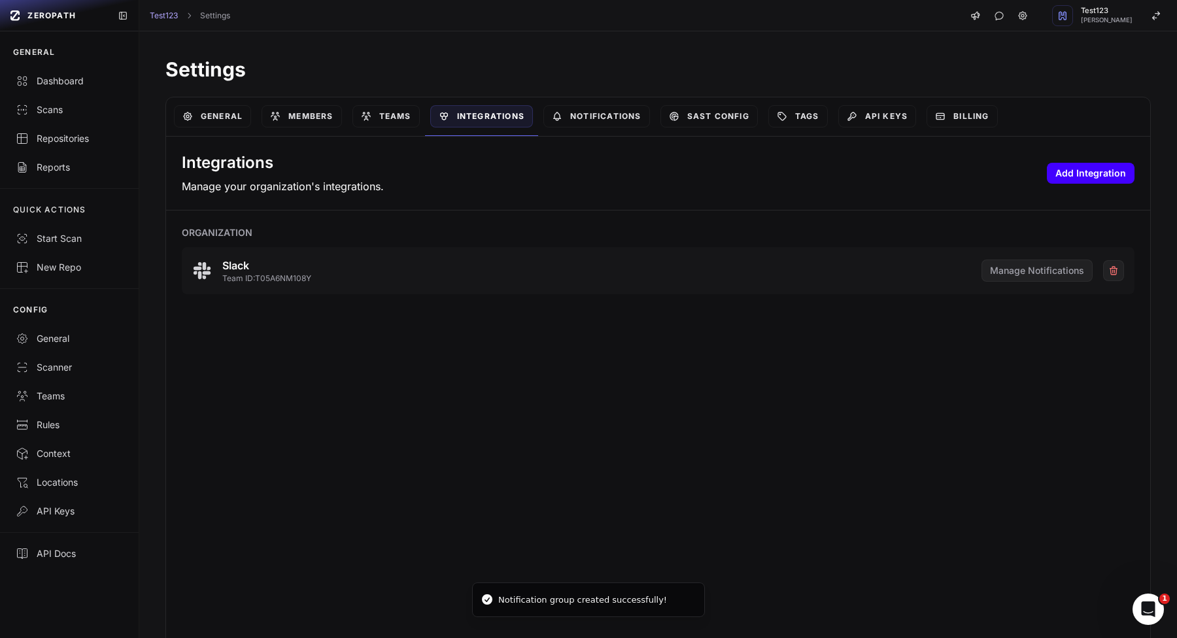
click at [1102, 165] on button "Add Integration" at bounding box center [1091, 173] width 88 height 21
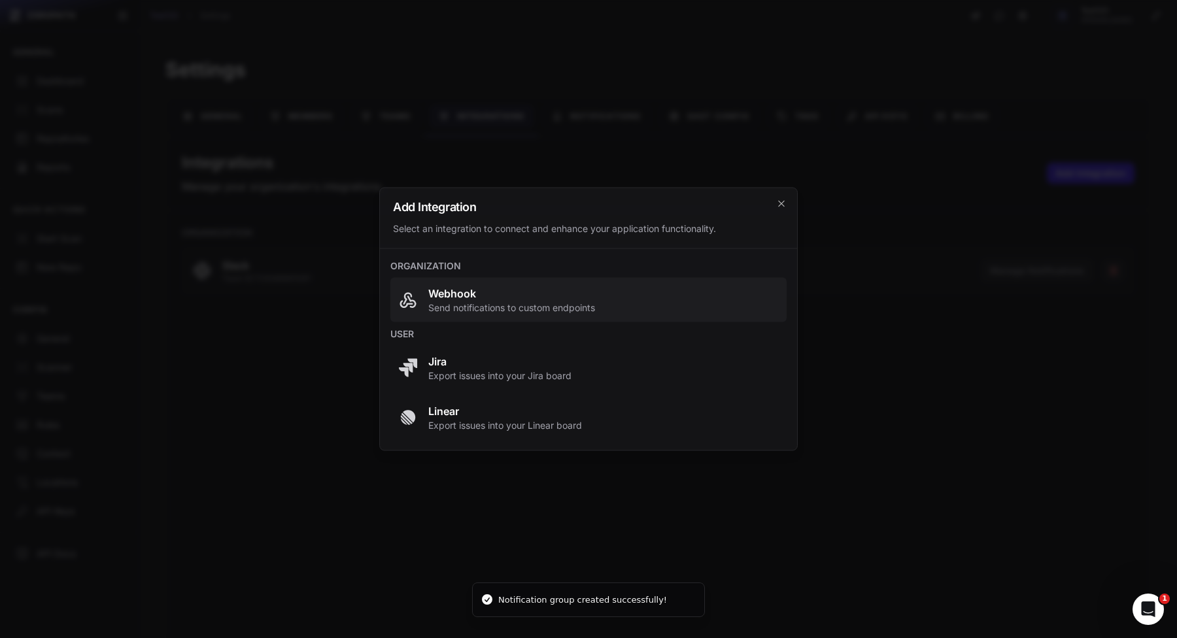
click at [660, 298] on span "Webhook Send notifications to custom endpoints" at bounding box center [588, 300] width 381 height 29
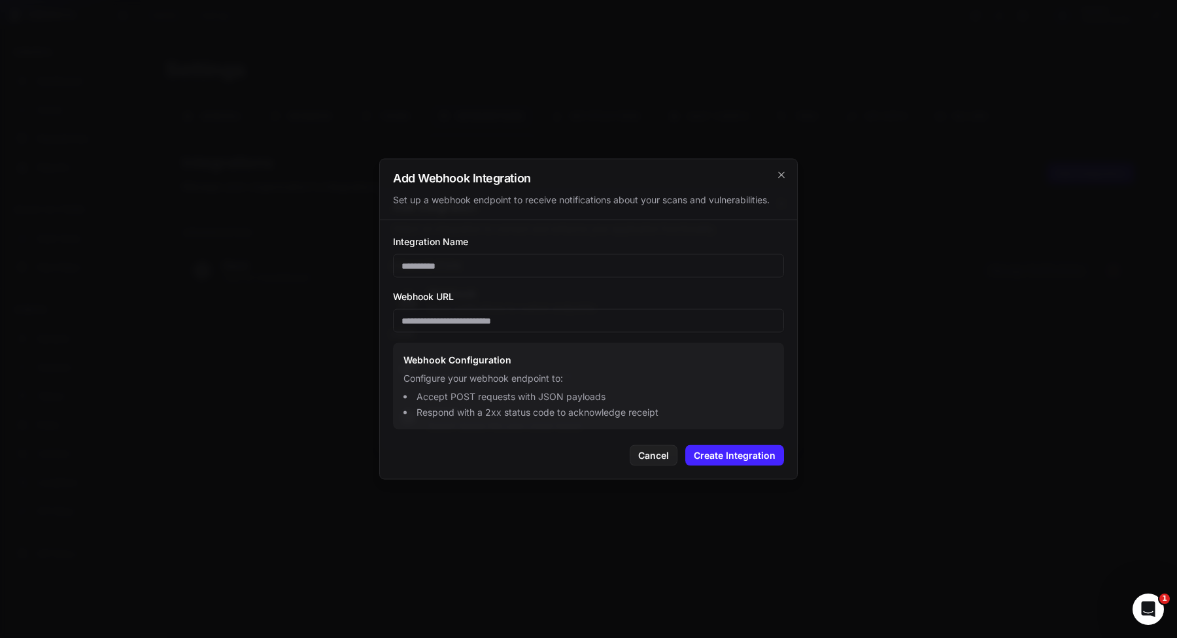
click at [298, 221] on div at bounding box center [588, 319] width 1177 height 638
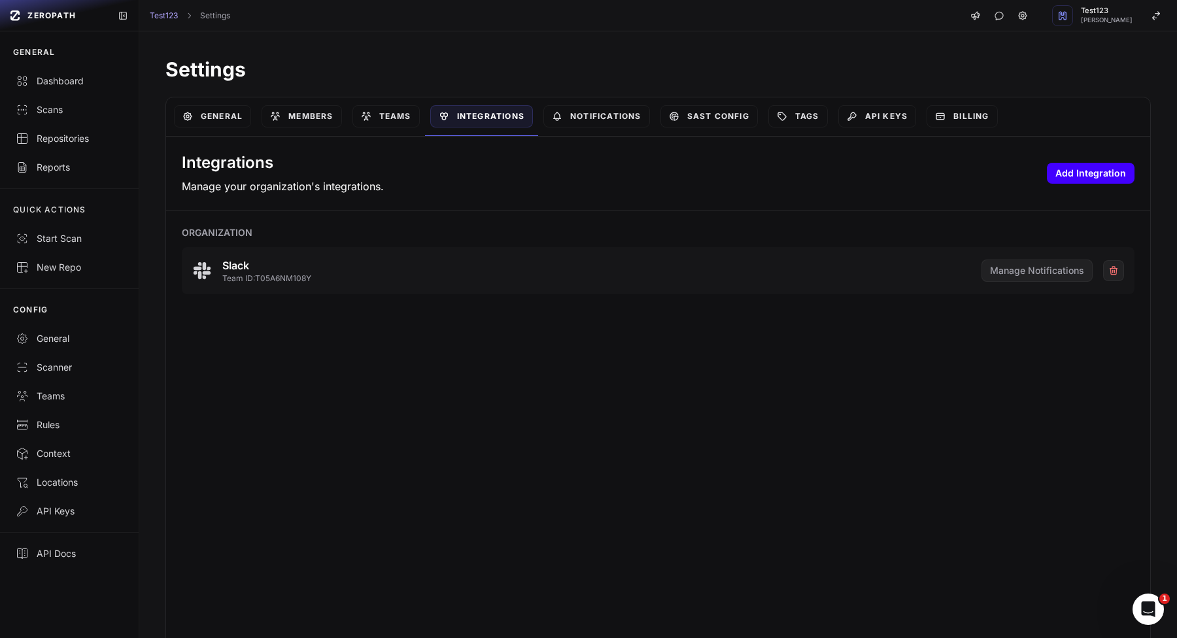
click at [1095, 182] on button "Add Integration" at bounding box center [1091, 173] width 88 height 21
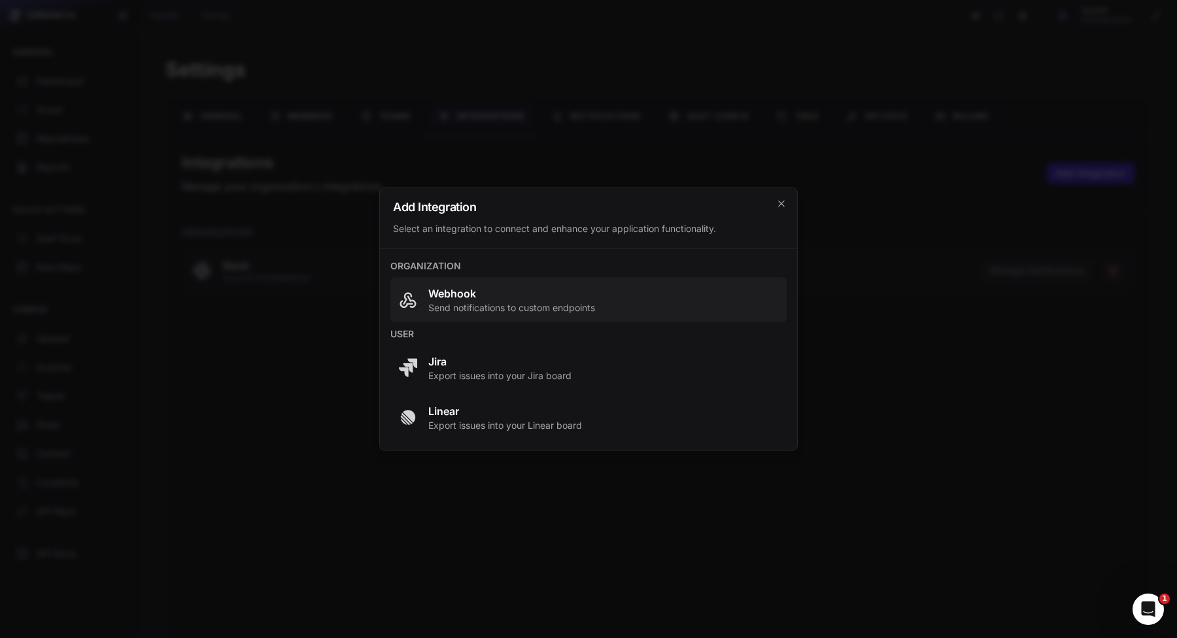
click at [630, 301] on span "Webhook Send notifications to custom endpoints" at bounding box center [588, 300] width 381 height 29
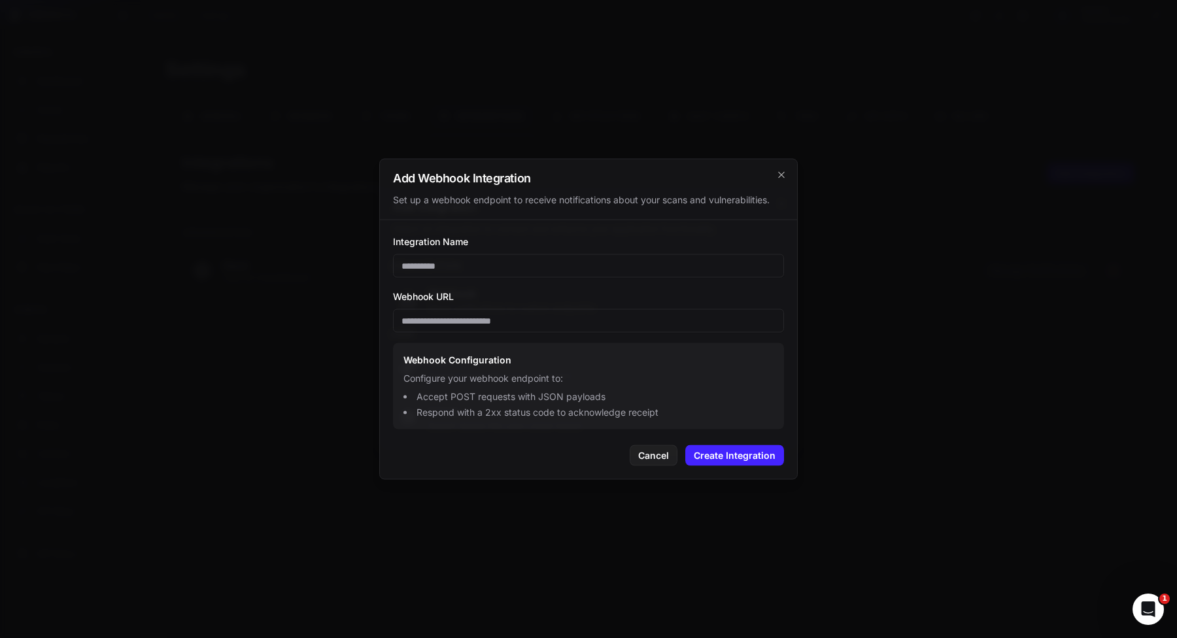
type input "**********"
type input "*"
type input "****"
click at [631, 323] on input "Webhook URL" at bounding box center [588, 321] width 391 height 24
paste input "**********"
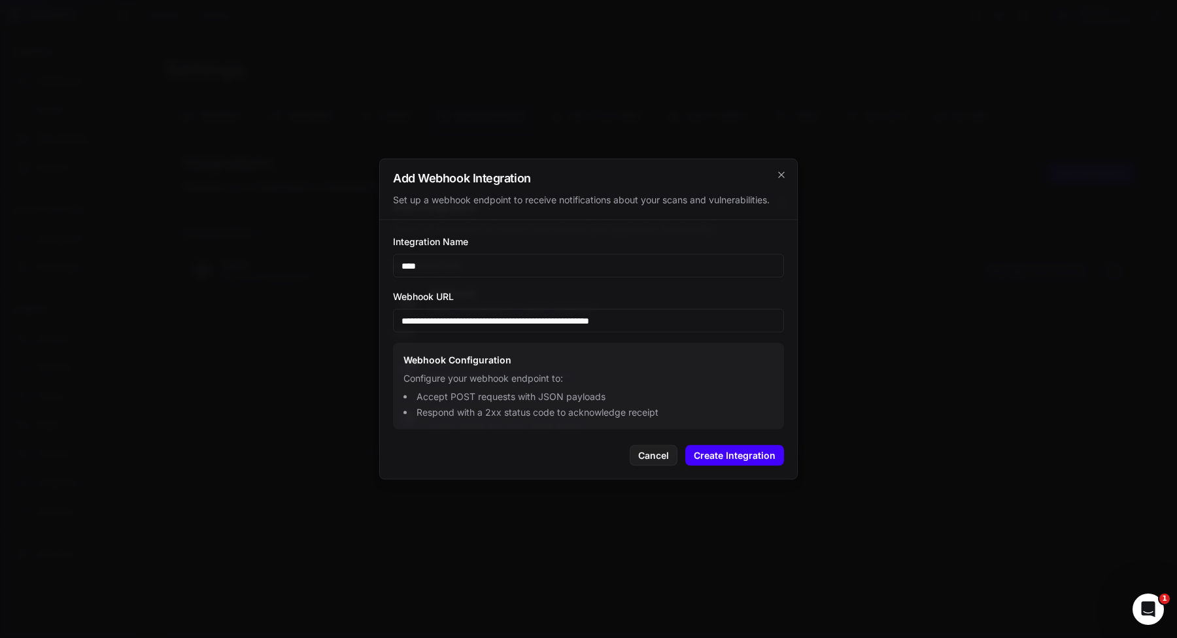
type input "**********"
click at [745, 456] on button "Create Integration" at bounding box center [734, 455] width 99 height 21
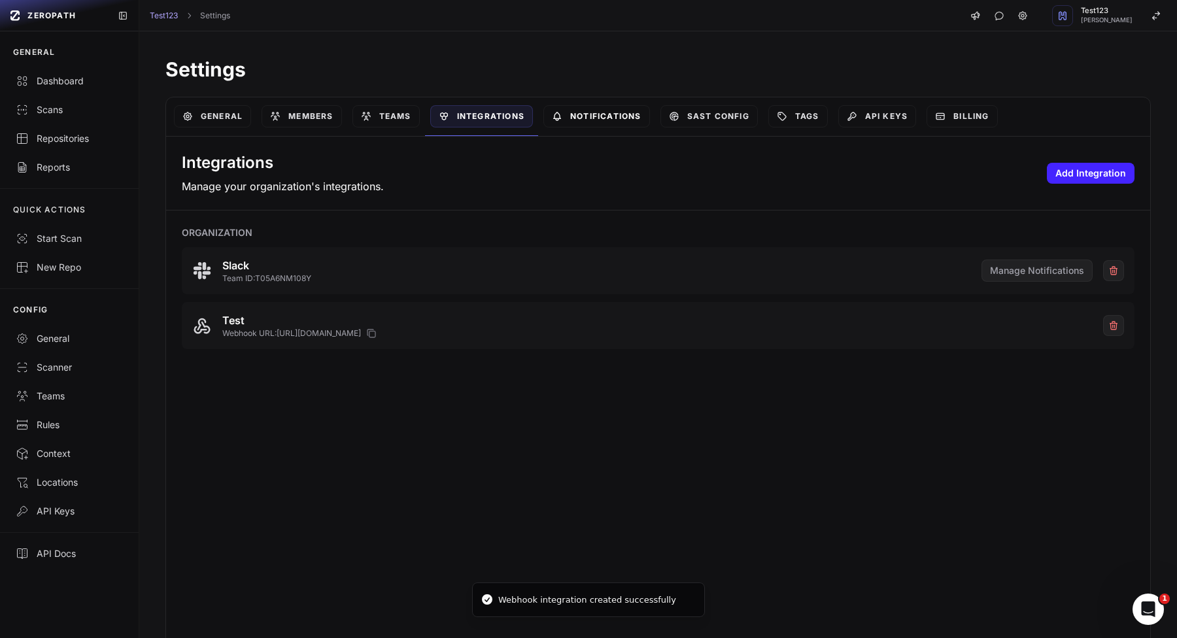
click at [635, 112] on link "Notifications" at bounding box center [596, 116] width 107 height 22
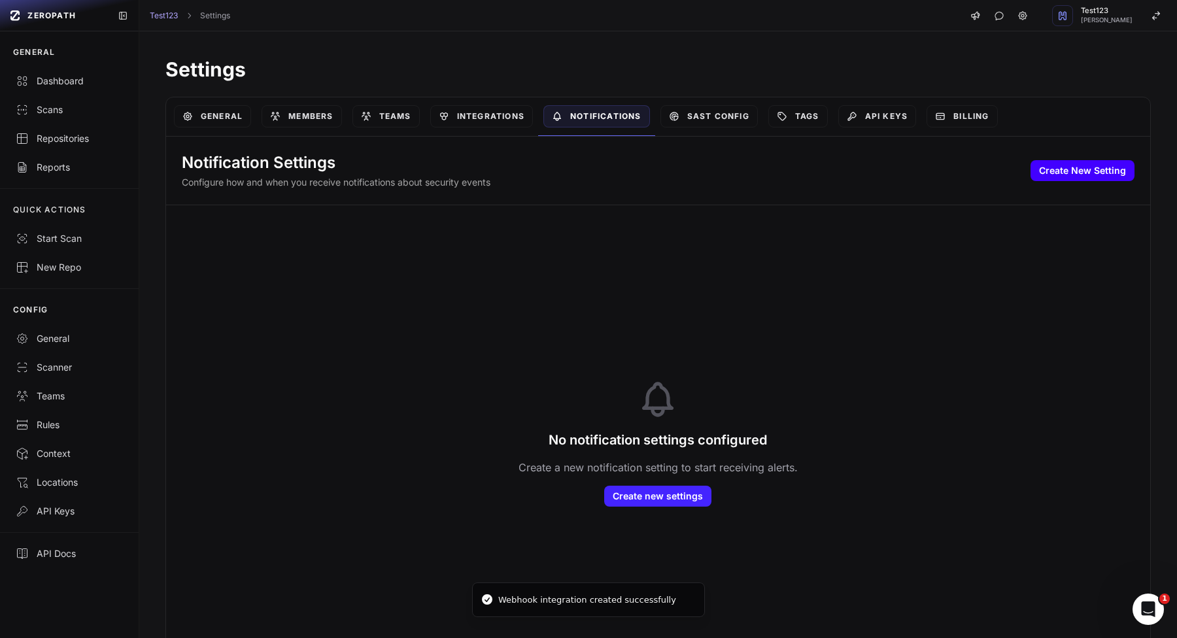
click at [1084, 175] on button "Create New Setting" at bounding box center [1083, 170] width 104 height 21
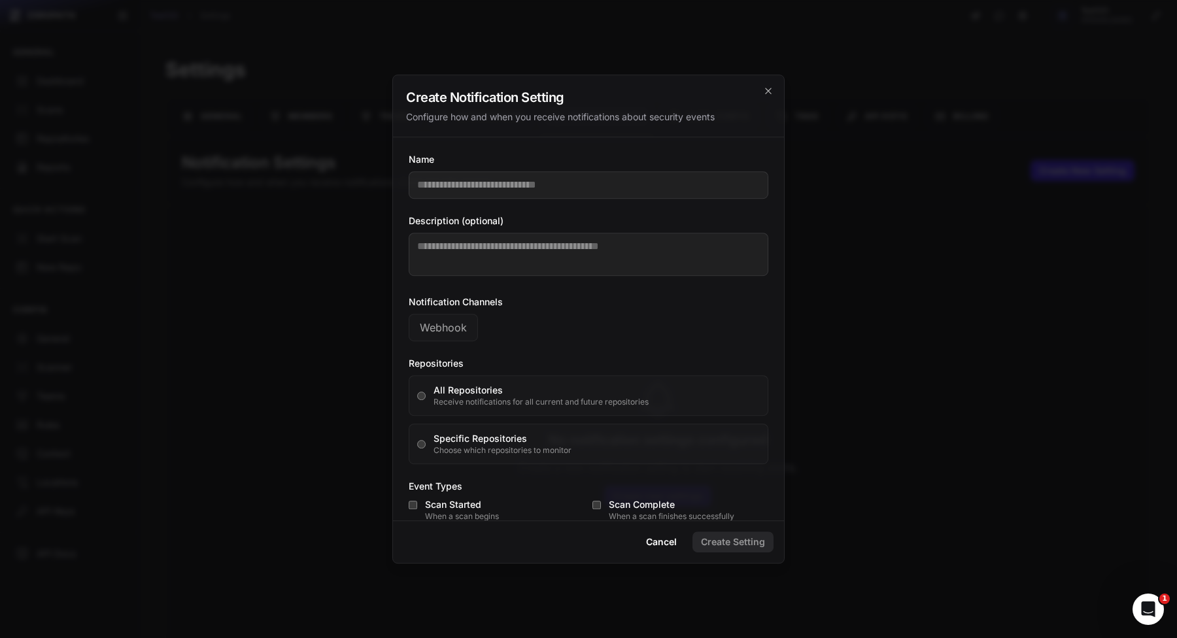
click at [512, 182] on input "Name" at bounding box center [589, 184] width 360 height 27
type input "****"
click at [441, 335] on button "Webhook" at bounding box center [443, 327] width 69 height 27
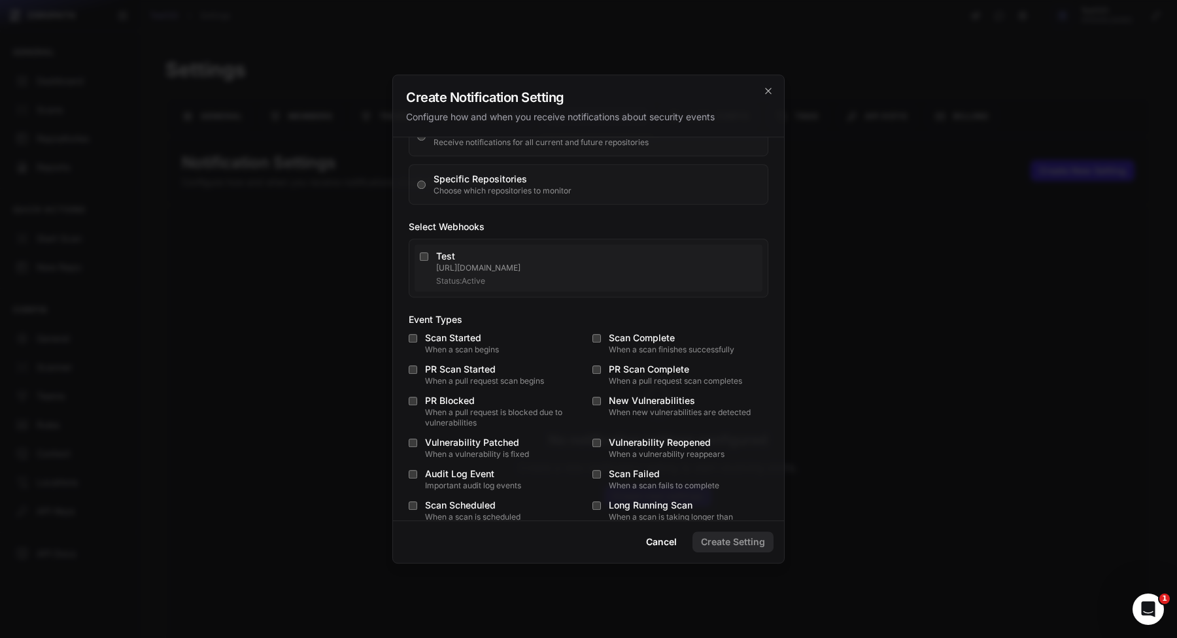
click at [548, 279] on div "Status: Active" at bounding box center [596, 281] width 321 height 10
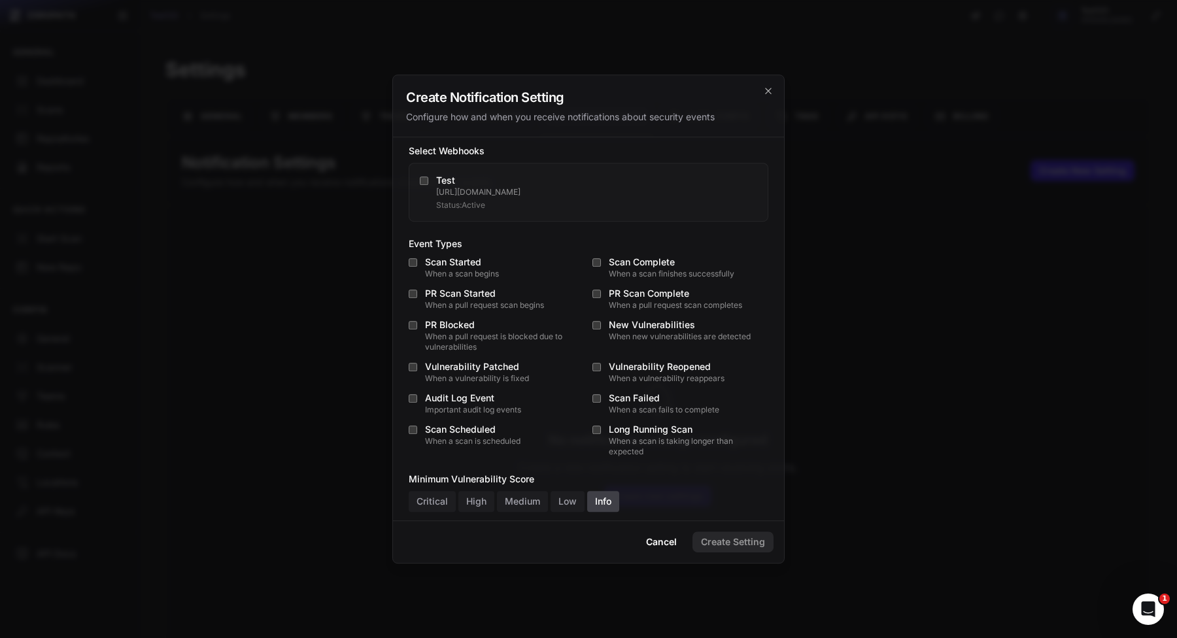
scroll to position [343, 0]
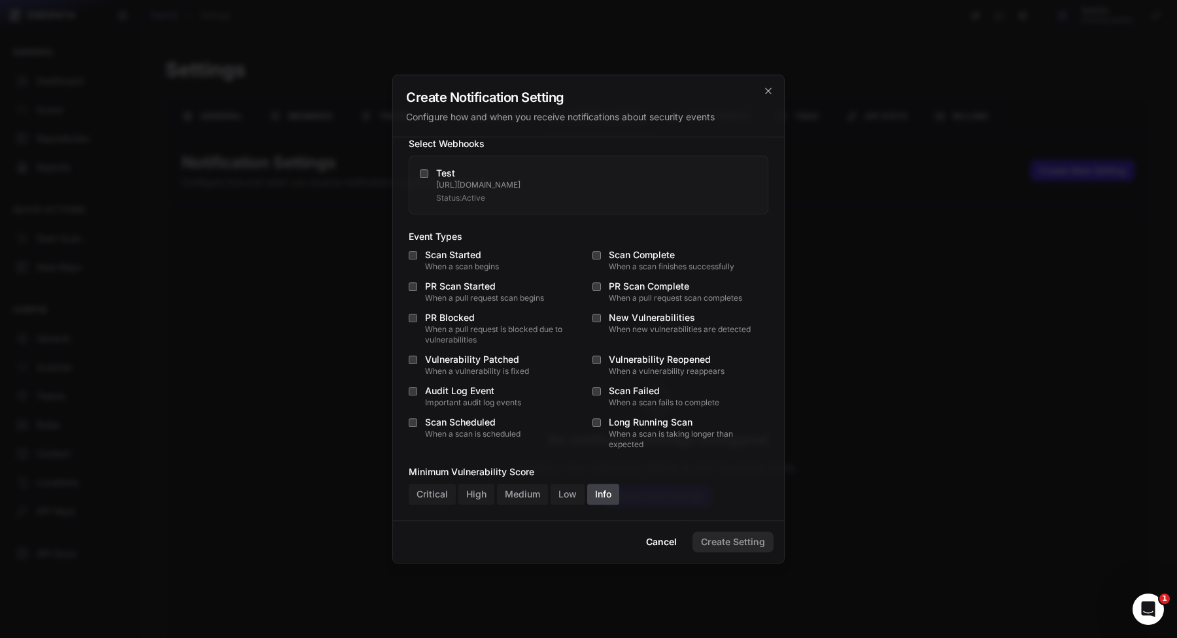
click at [471, 268] on div "When a scan begins" at bounding box center [505, 267] width 160 height 10
click at [471, 327] on div "When a pull request is blocked due to vulnerabilities" at bounding box center [505, 334] width 160 height 21
click at [471, 376] on div "When a vulnerability is fixed" at bounding box center [505, 371] width 160 height 10
click at [471, 409] on div "Scan Started When a scan begins Scan Complete When a scan finishes successfully…" at bounding box center [589, 348] width 360 height 201
click at [471, 450] on div "Name **** Description (optional) Notification Channels Webhook Repositories All…" at bounding box center [588, 328] width 391 height 383
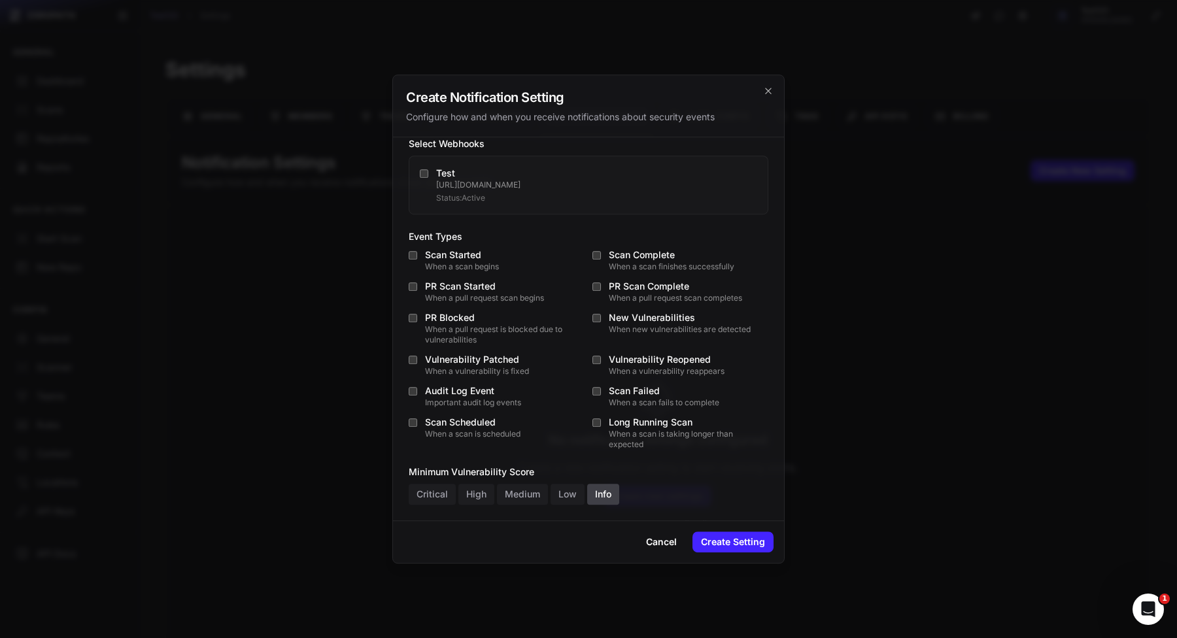
click at [485, 422] on div "Scan Scheduled" at bounding box center [505, 422] width 160 height 13
click at [485, 387] on div "Audit Log Event" at bounding box center [505, 391] width 160 height 13
click at [483, 277] on div "Scan Started When a scan begins Scan Complete When a scan finishes successfully…" at bounding box center [589, 348] width 360 height 201
click at [483, 288] on div "PR Scan Started" at bounding box center [505, 286] width 160 height 13
click at [650, 250] on div "Scan Complete" at bounding box center [689, 254] width 160 height 13
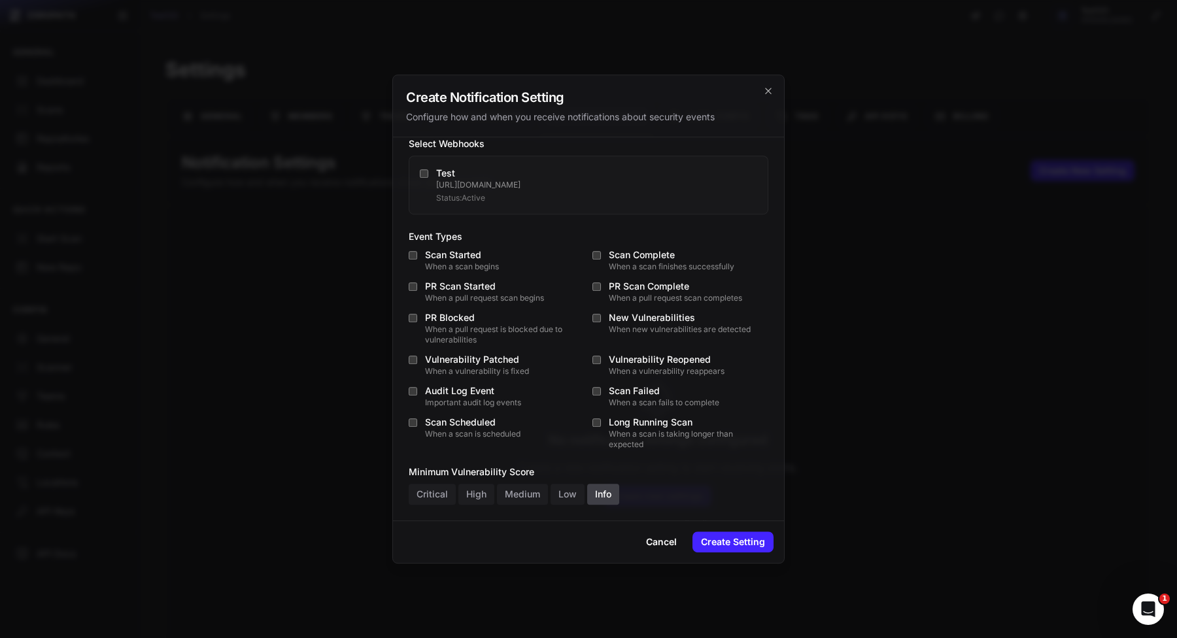
click at [650, 286] on div "PR Scan Complete" at bounding box center [689, 286] width 160 height 13
click at [650, 332] on div "When new vulnerabilities are detected" at bounding box center [689, 329] width 160 height 10
click at [650, 353] on div "Vulnerability Reopened" at bounding box center [689, 359] width 160 height 13
click at [647, 394] on div "Scan Failed" at bounding box center [689, 391] width 160 height 13
click at [647, 443] on div "When a scan is taking longer than expected" at bounding box center [689, 439] width 160 height 21
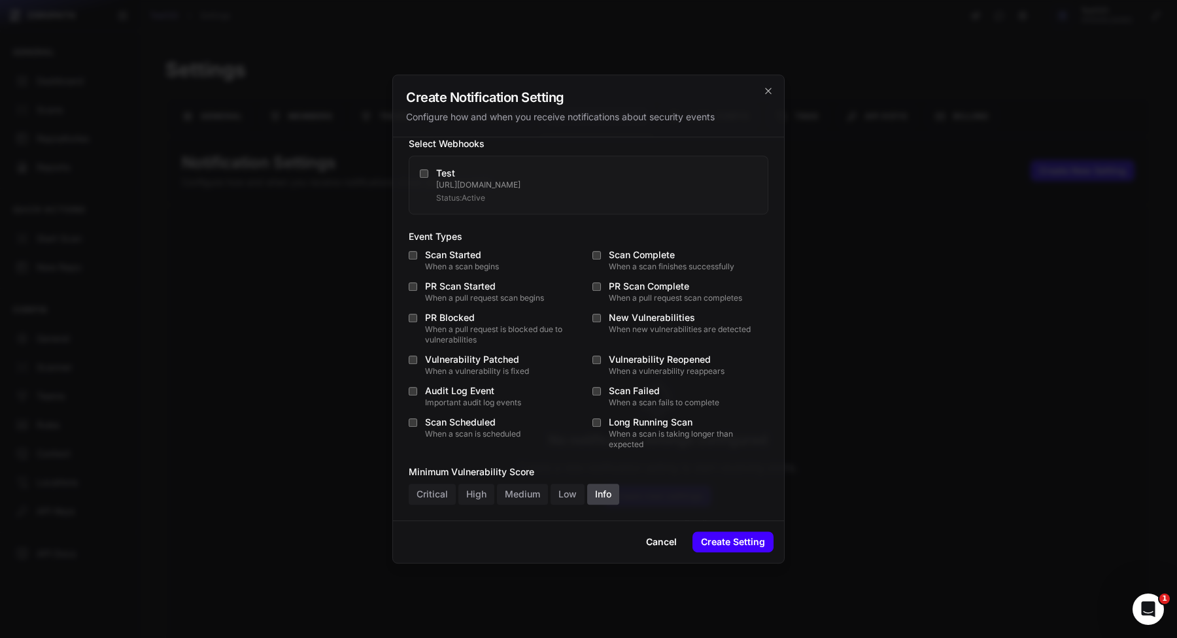
click at [745, 542] on button "Create Setting" at bounding box center [733, 542] width 81 height 21
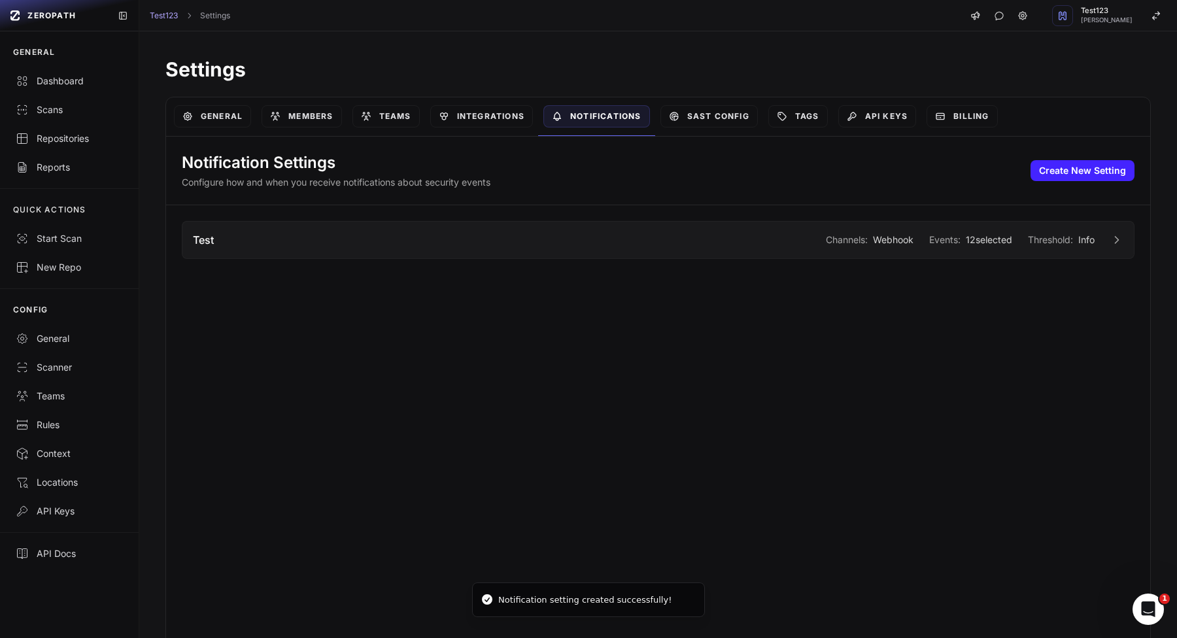
click at [787, 235] on div "Test Channels: Webhook Events: 12 selected Threshold: Info" at bounding box center [658, 240] width 931 height 16
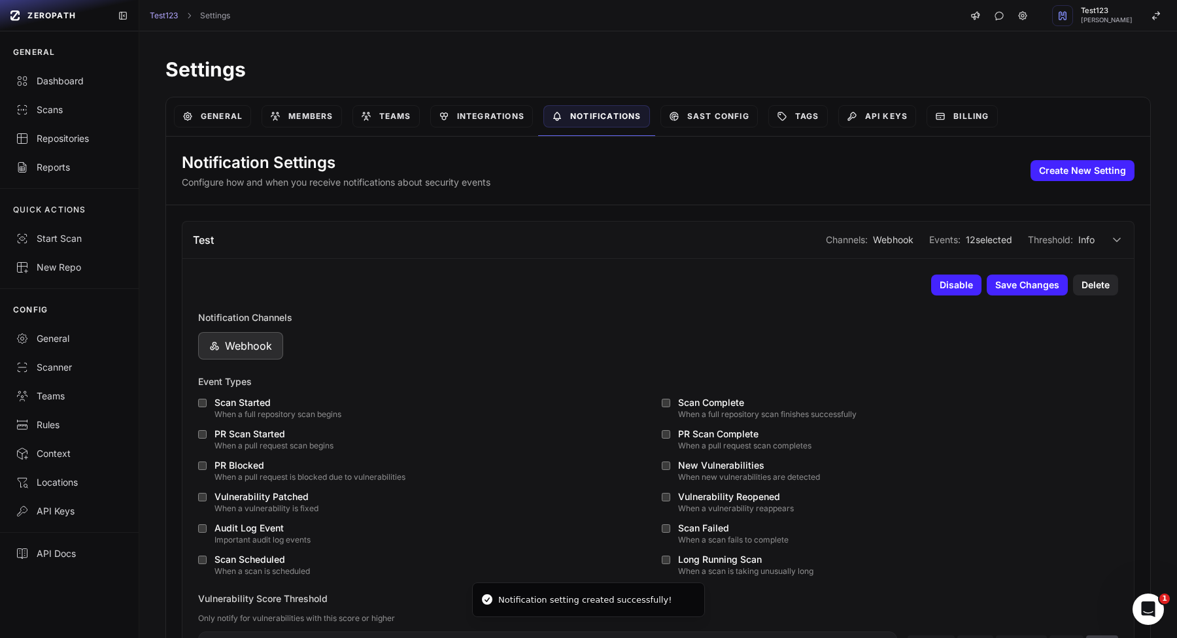
click at [678, 400] on div "Scan Complete" at bounding box center [898, 402] width 440 height 13
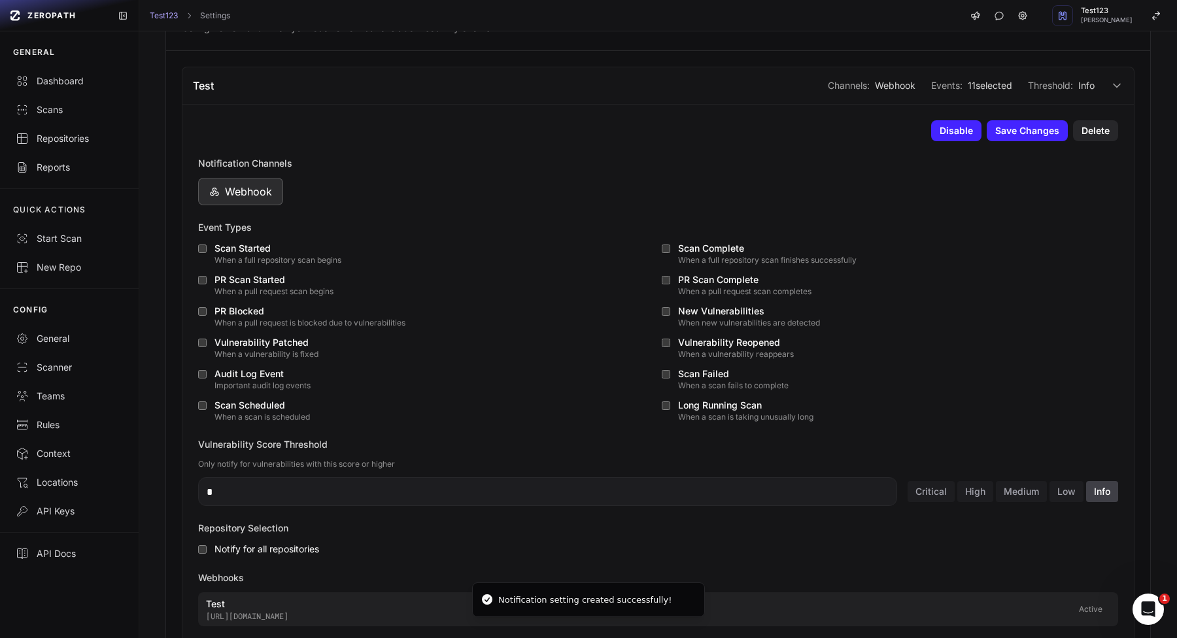
scroll to position [167, 0]
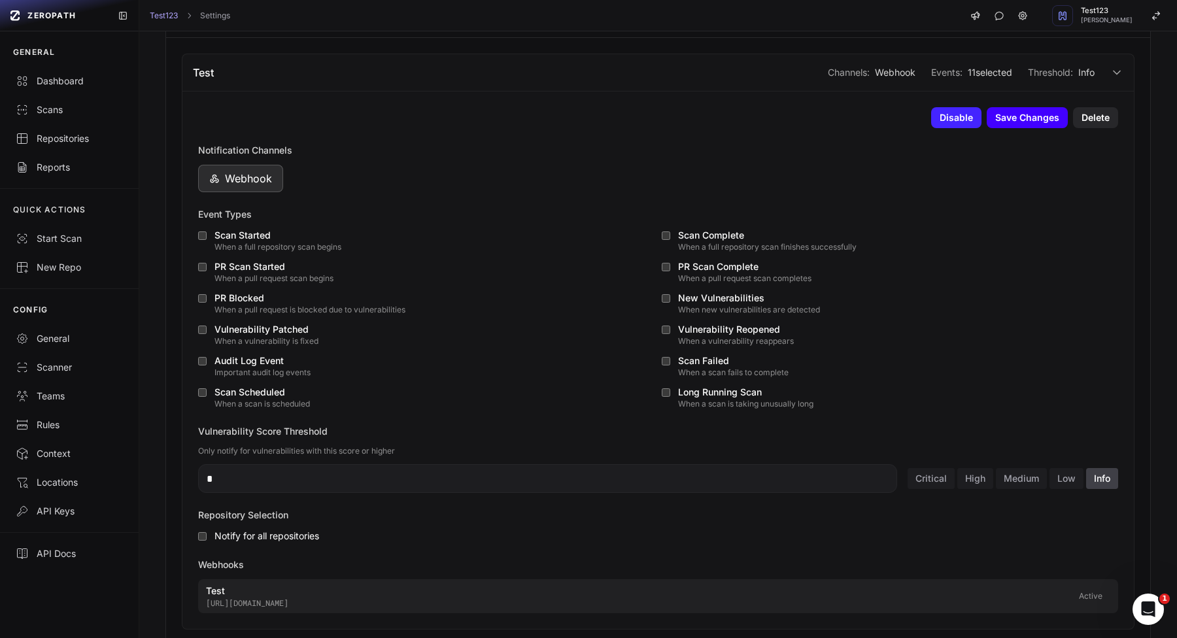
click at [1020, 122] on button "Save Changes" at bounding box center [1027, 117] width 81 height 21
click at [1022, 119] on button "Save Changes" at bounding box center [1027, 117] width 81 height 21
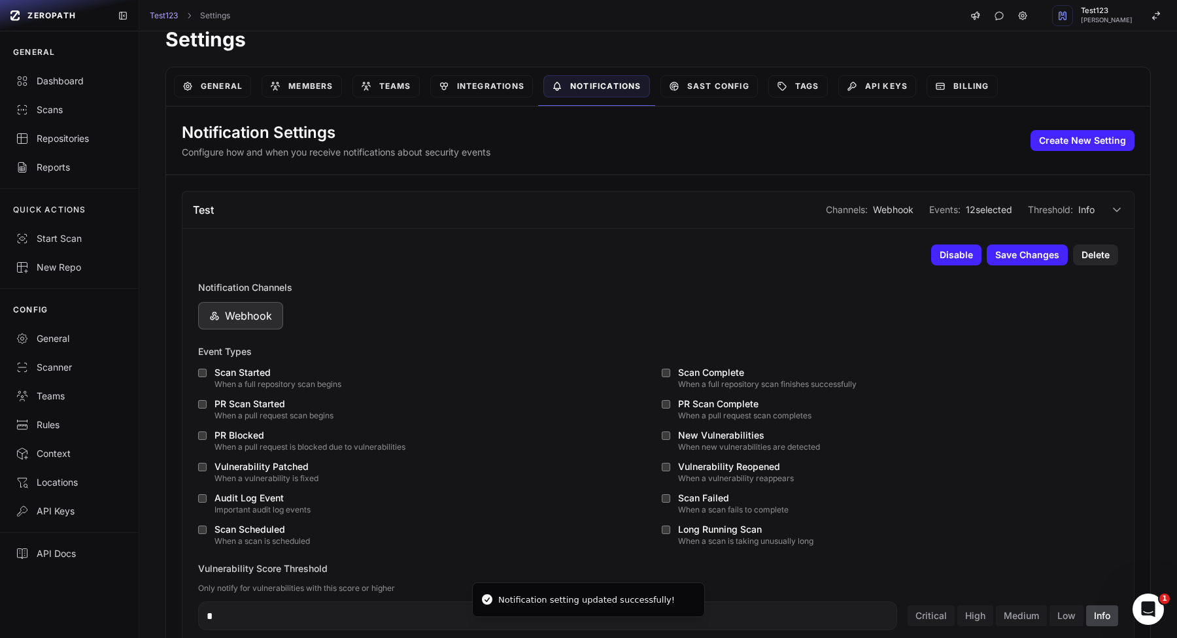
scroll to position [0, 0]
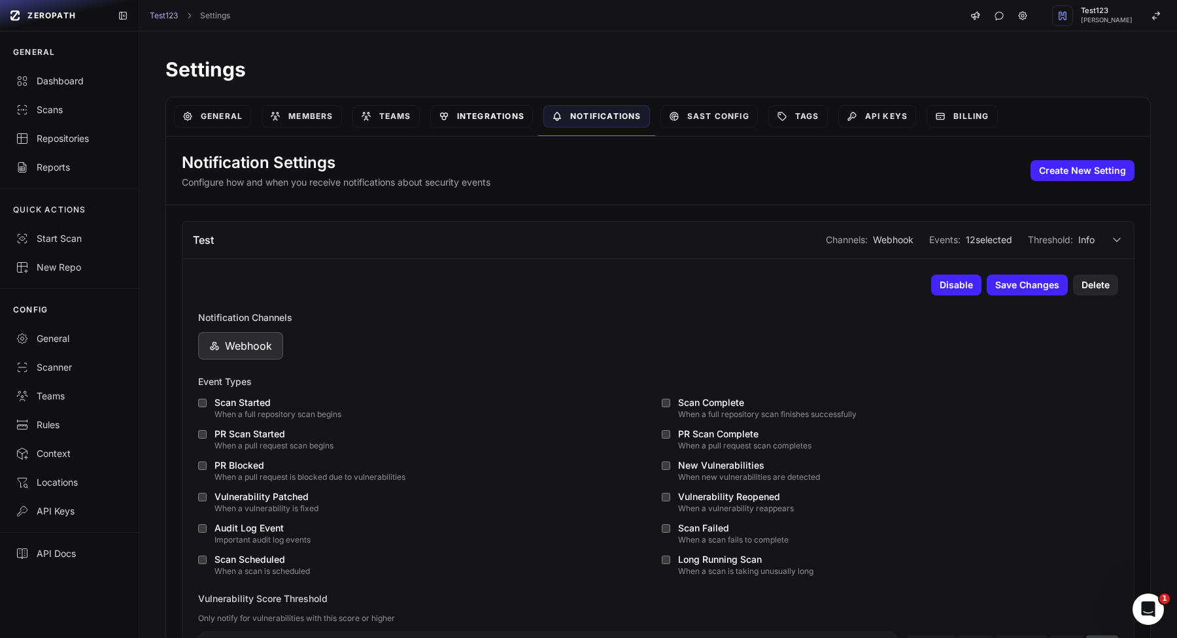
click at [476, 123] on link "Integrations" at bounding box center [481, 116] width 103 height 22
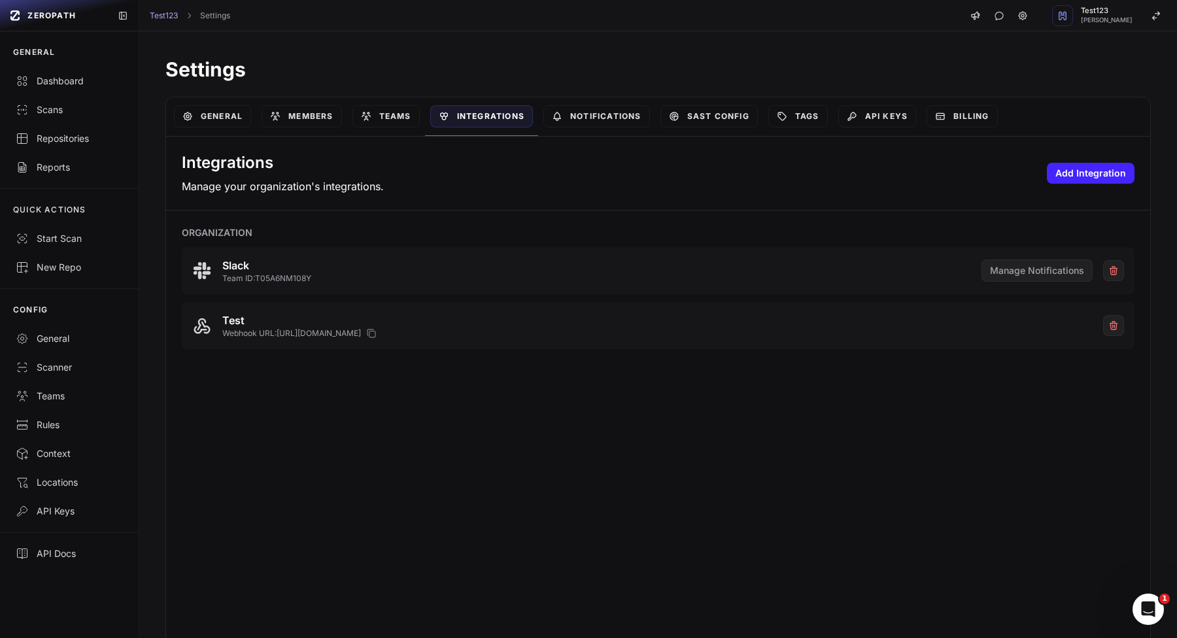
click at [1051, 155] on div "Integrations Manage your organization's integrations. Add Integration" at bounding box center [658, 174] width 984 height 74
click at [1051, 167] on button "Add Integration" at bounding box center [1091, 173] width 88 height 21
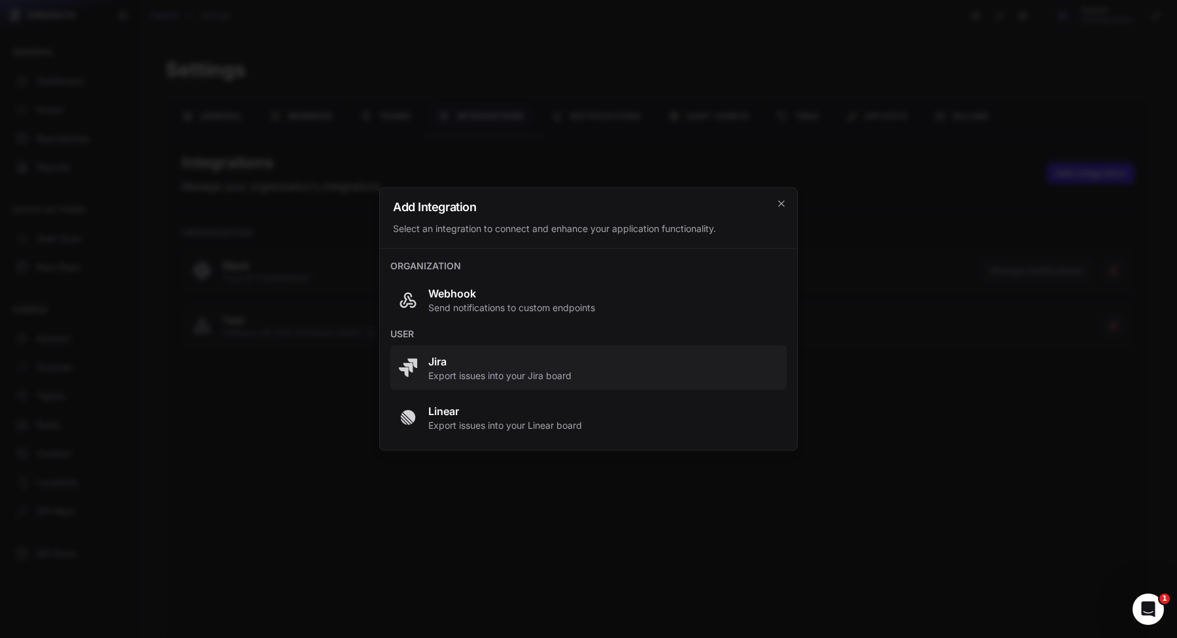
click at [568, 368] on span "Jira" at bounding box center [499, 362] width 143 height 16
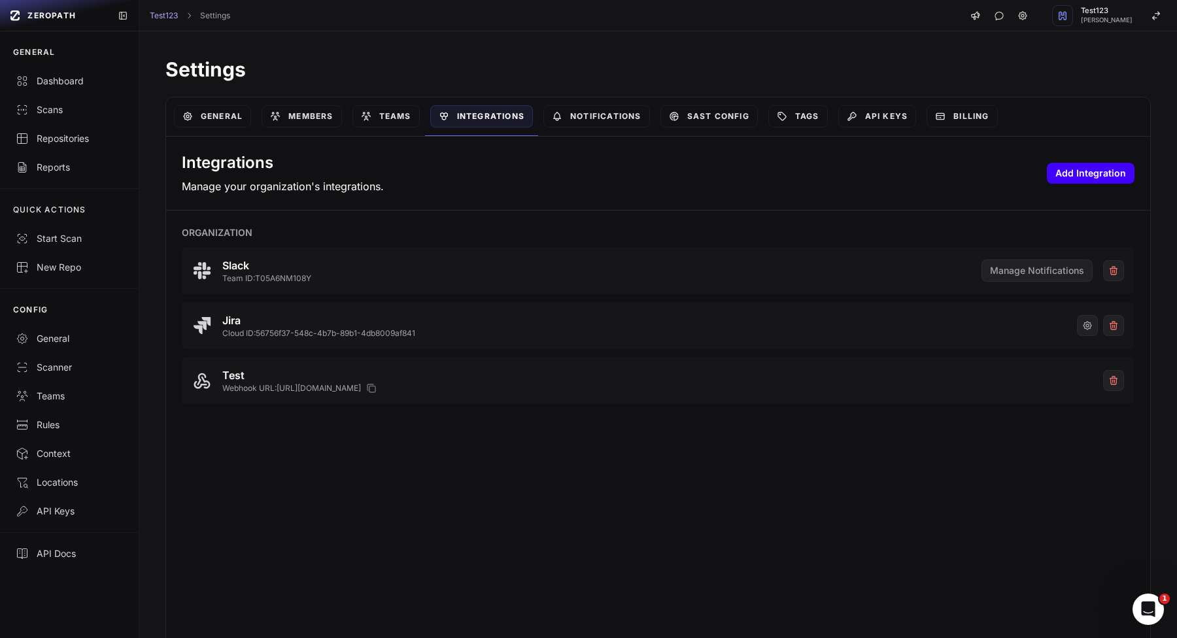
click at [1095, 166] on button "Add Integration" at bounding box center [1091, 173] width 88 height 21
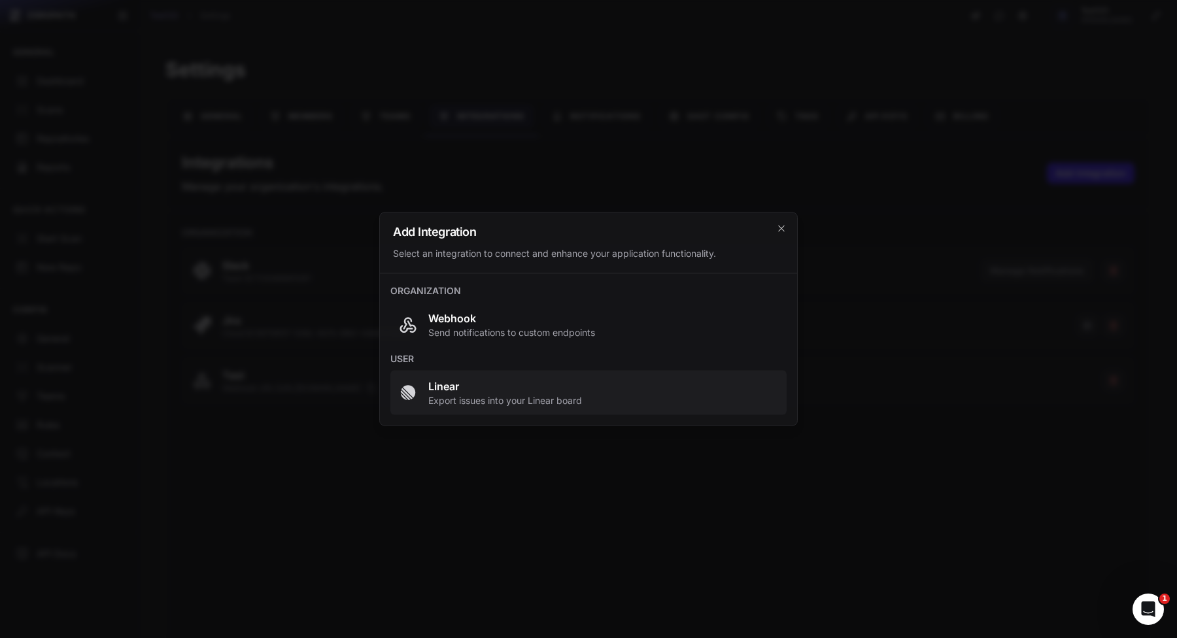
click at [700, 374] on button "Linear Export issues into your Linear board" at bounding box center [588, 393] width 396 height 44
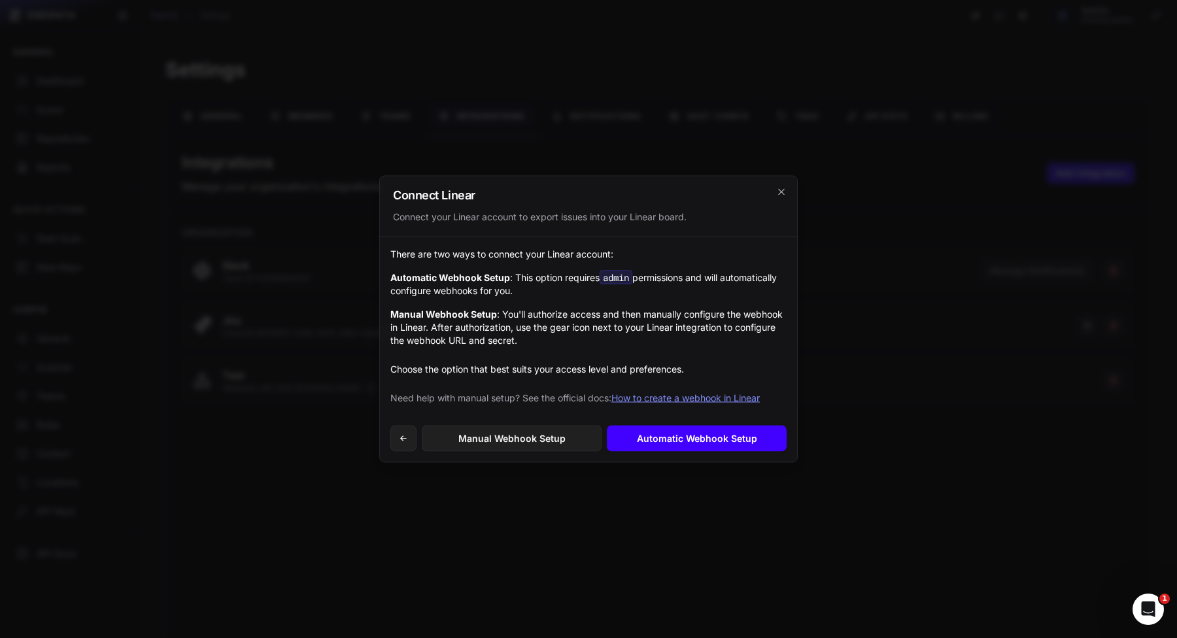
click at [685, 440] on link "Automatic Webhook Setup" at bounding box center [697, 439] width 180 height 26
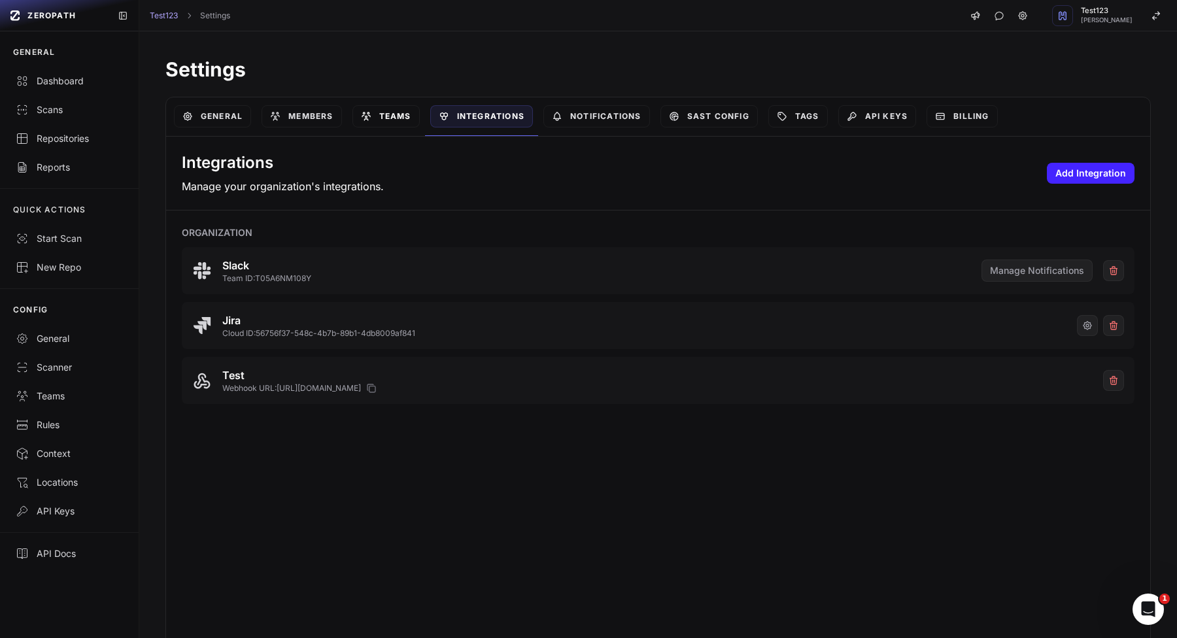
click at [402, 124] on link "Teams" at bounding box center [385, 116] width 67 height 22
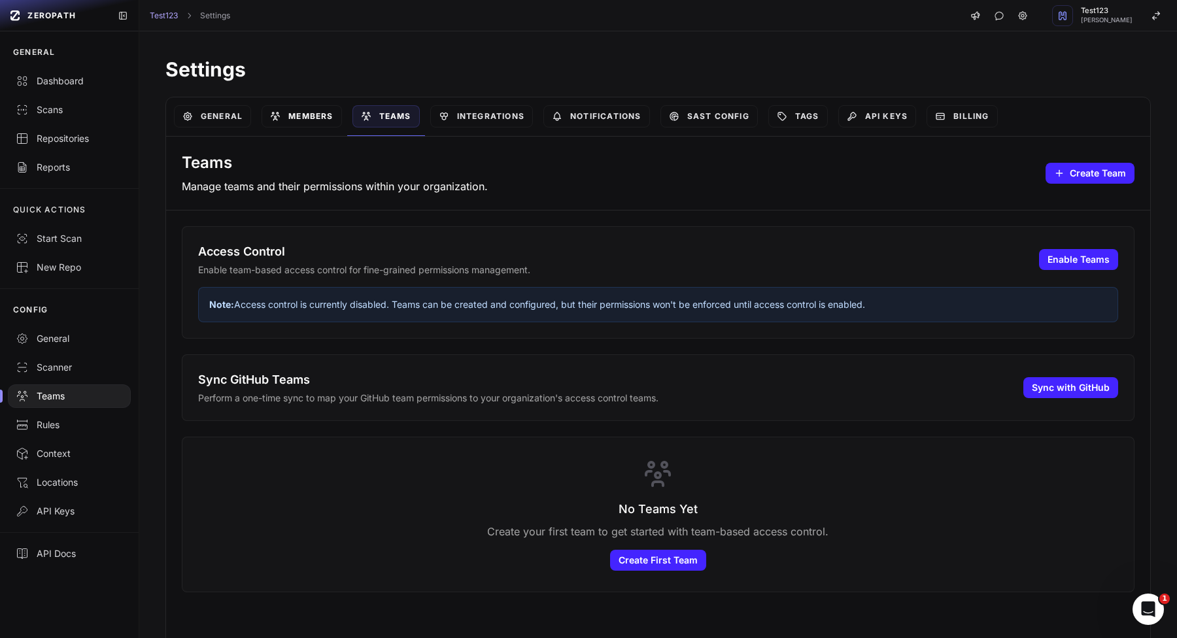
click at [284, 108] on link "Members" at bounding box center [302, 116] width 80 height 22
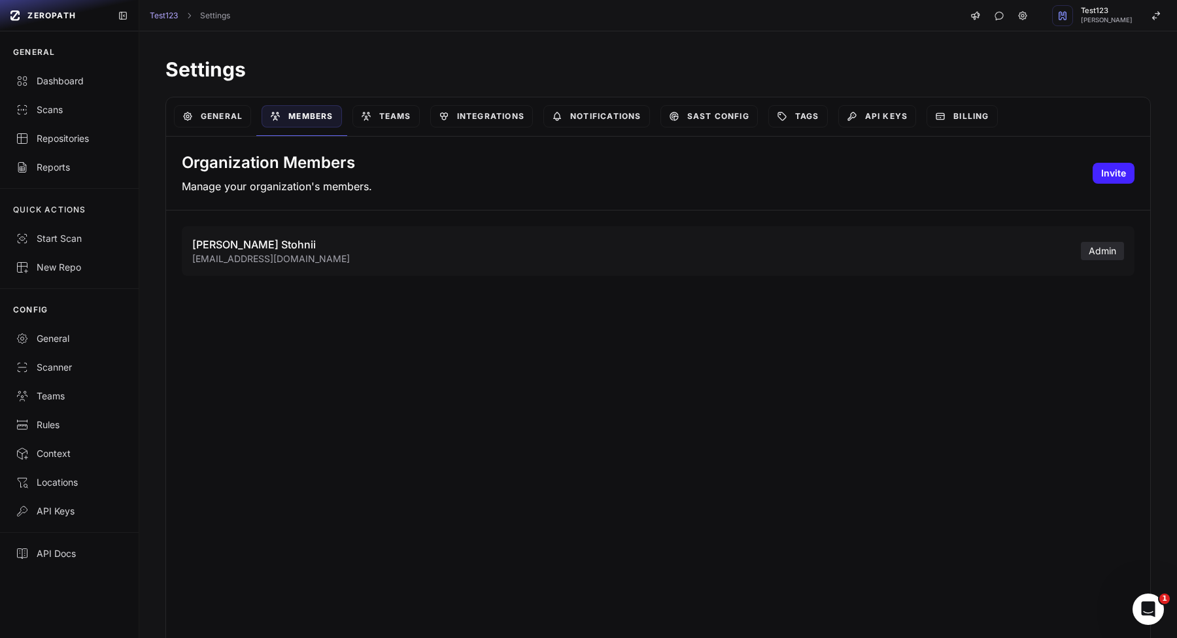
click at [1093, 180] on div "Organization Members Manage your organization's members. Invite" at bounding box center [658, 174] width 984 height 74
click at [1098, 182] on button "Invite" at bounding box center [1114, 173] width 42 height 21
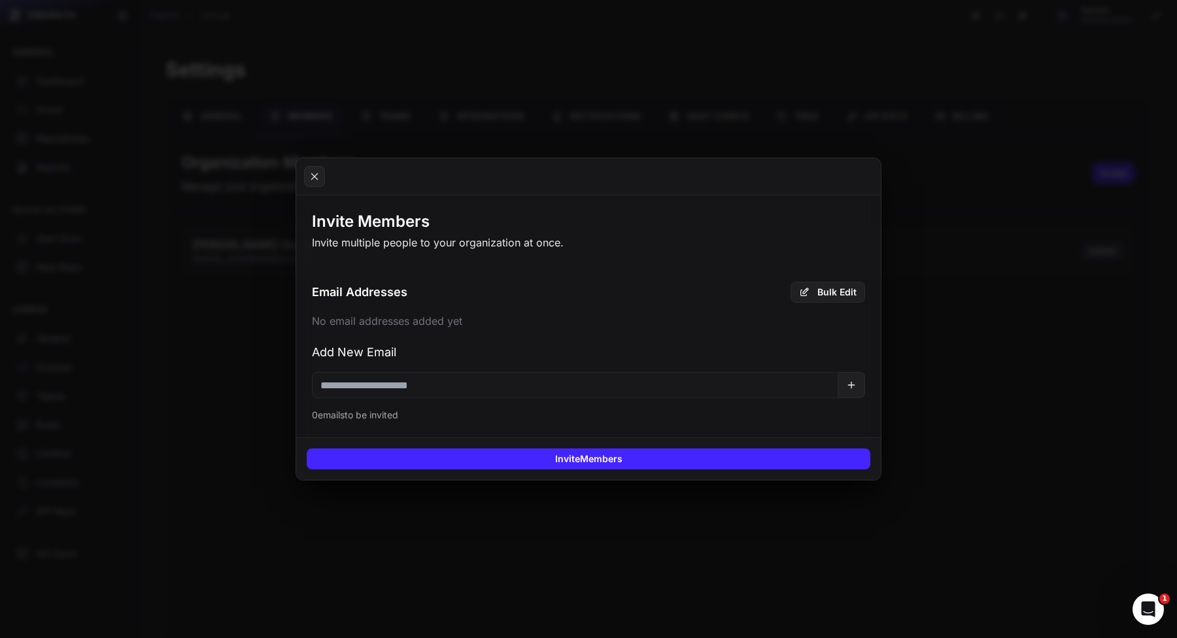
click at [549, 385] on input "email" at bounding box center [575, 385] width 526 height 26
paste input "**********"
type input "**********"
click at [530, 471] on div "Invite 1 Member" at bounding box center [588, 458] width 585 height 43
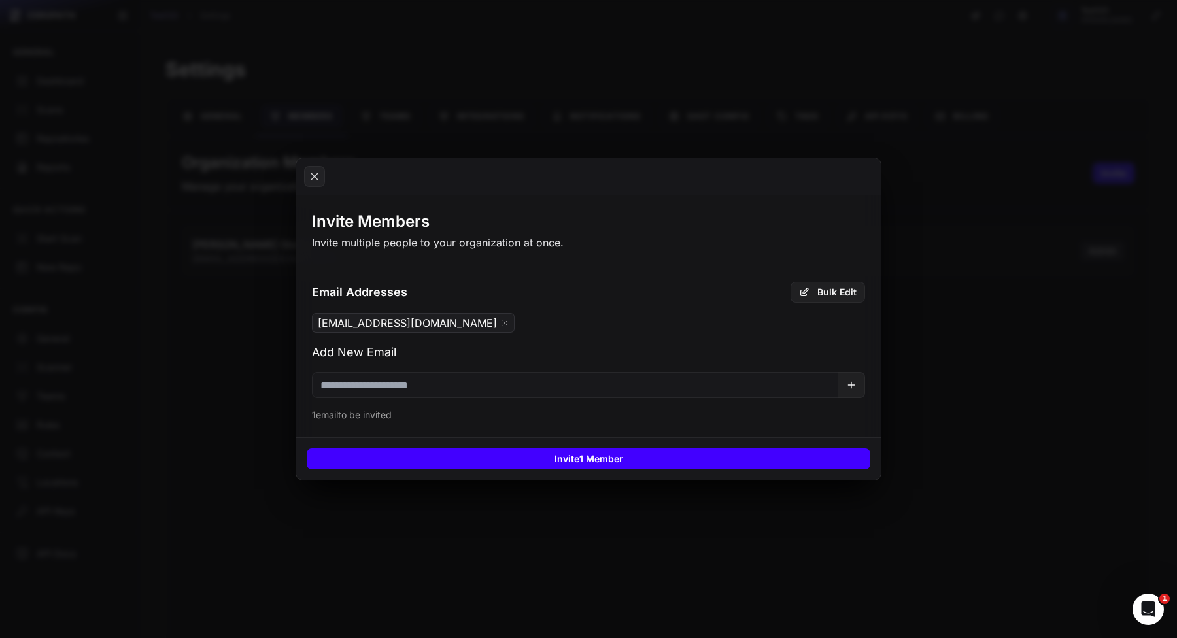
click at [615, 459] on button "Invite 1 Member" at bounding box center [589, 459] width 564 height 21
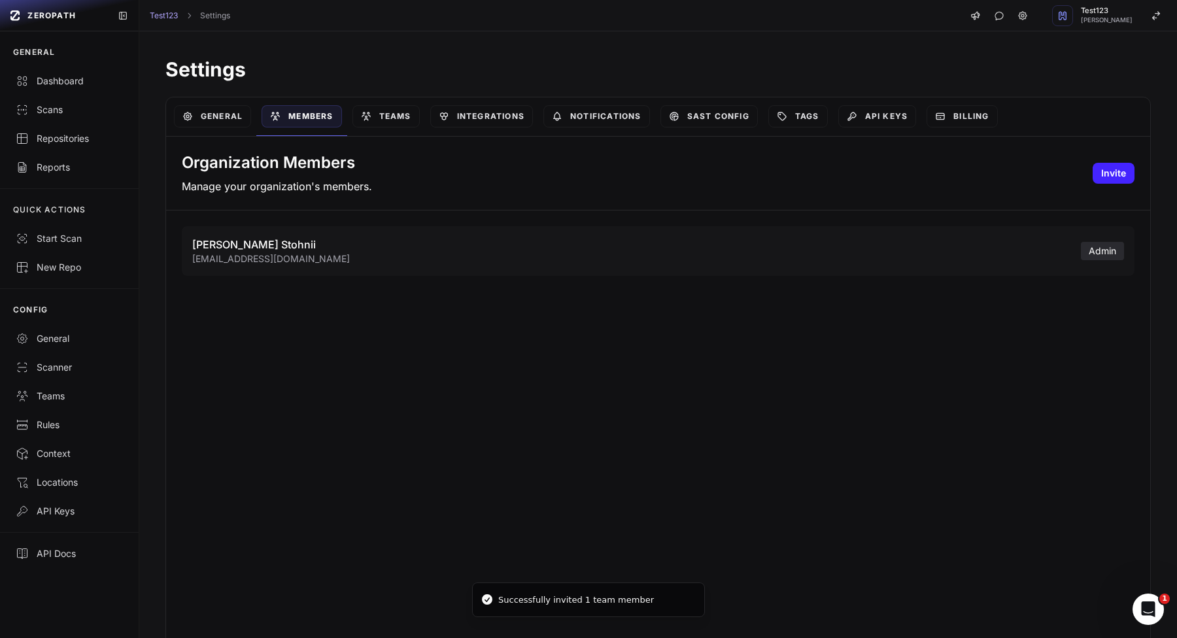
click at [579, 183] on div "Organization Members Manage your organization's members. Invite" at bounding box center [658, 174] width 984 height 74
click at [186, 118] on icon at bounding box center [187, 116] width 10 height 10
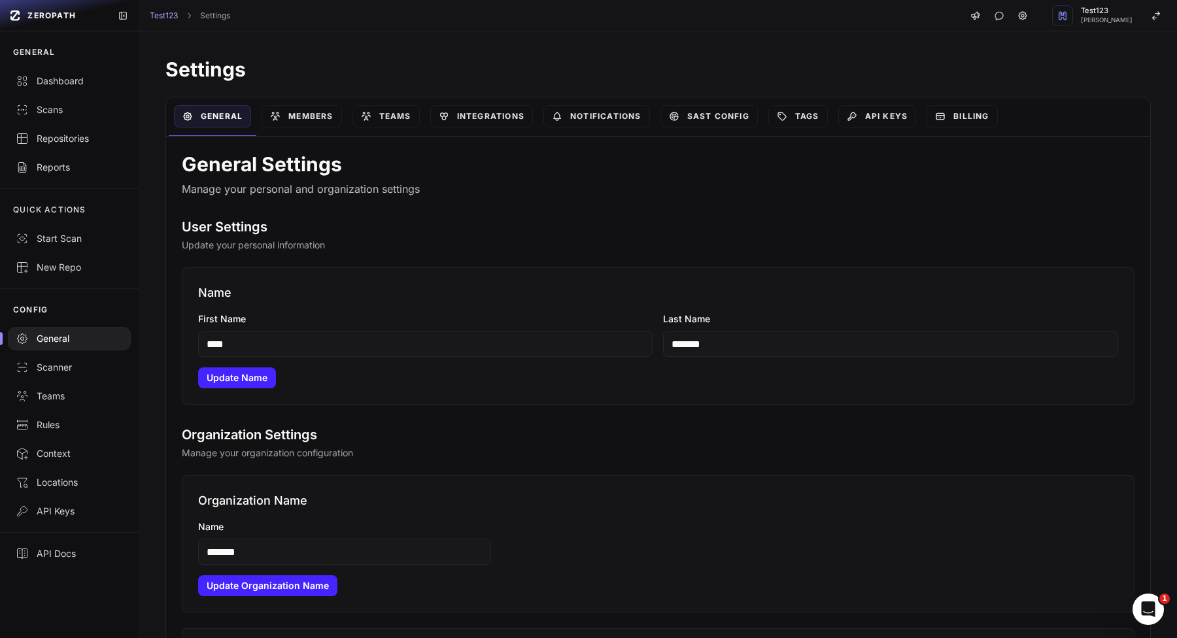
click at [523, 343] on input "****" at bounding box center [425, 344] width 455 height 26
type input "*****"
click at [240, 383] on button "Update Name" at bounding box center [237, 378] width 78 height 21
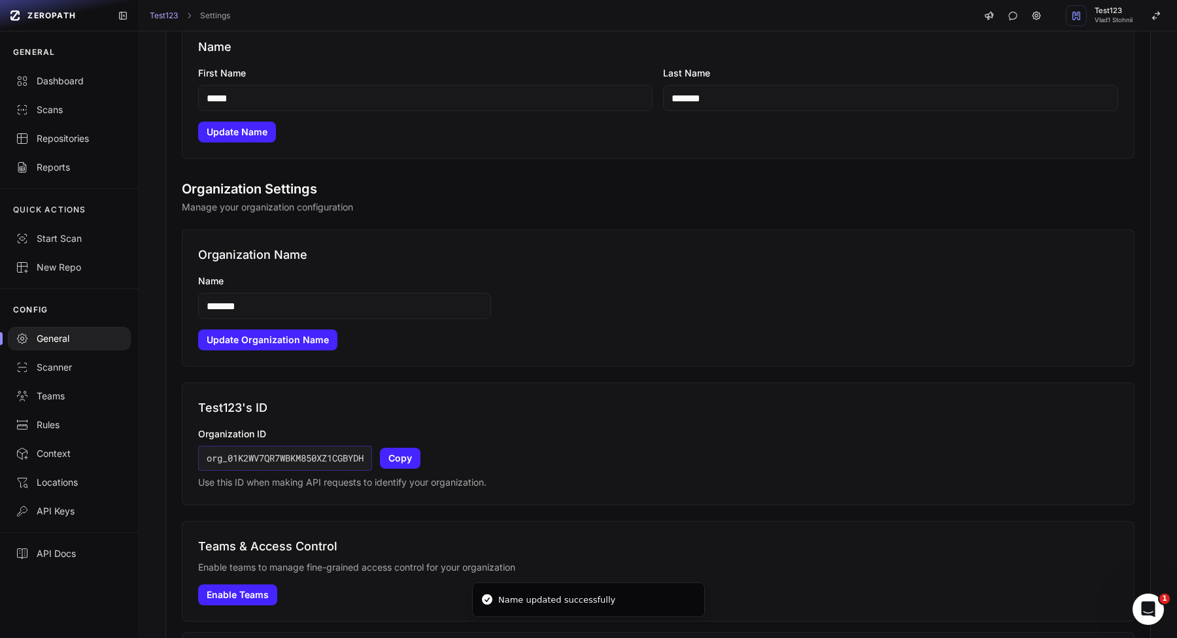
scroll to position [248, 0]
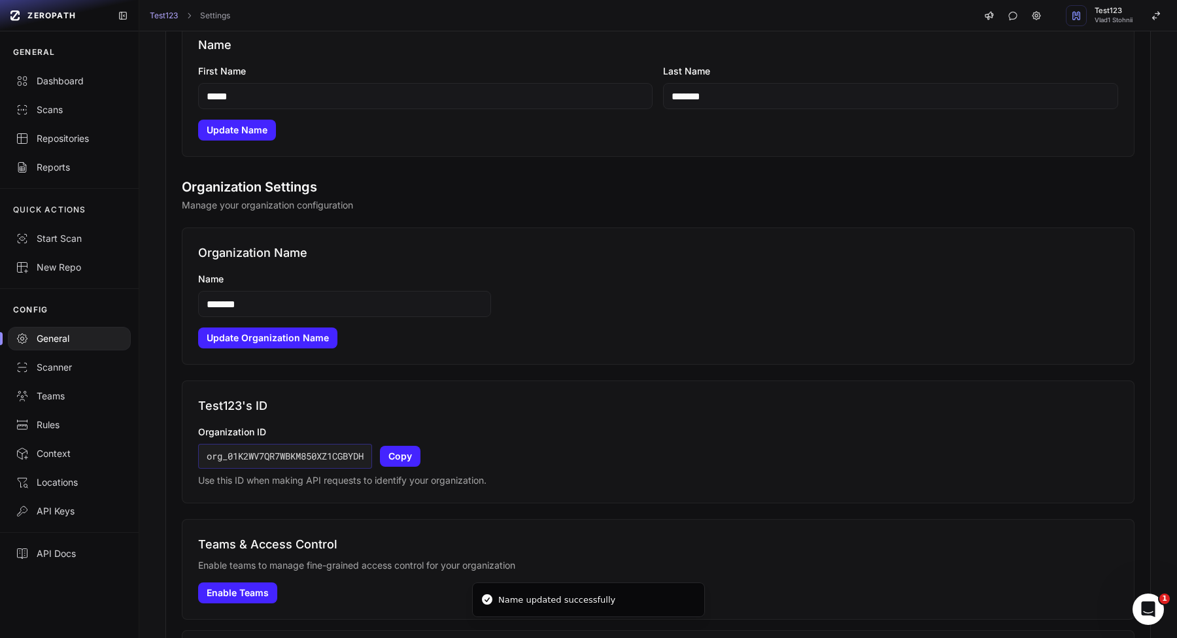
click at [368, 317] on div "Organization Name Name ******* Update Organization Name" at bounding box center [658, 296] width 953 height 137
click at [306, 314] on input "*******" at bounding box center [344, 304] width 293 height 26
type input "********"
click at [237, 337] on button "Update Organization Name" at bounding box center [267, 338] width 139 height 21
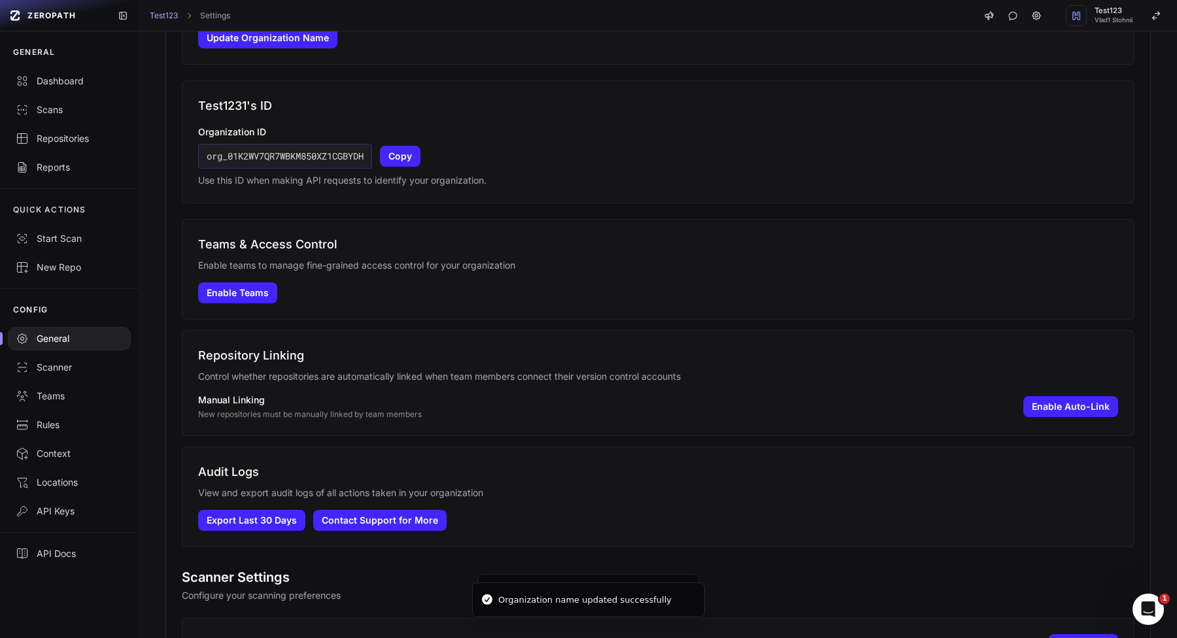
scroll to position [596, 0]
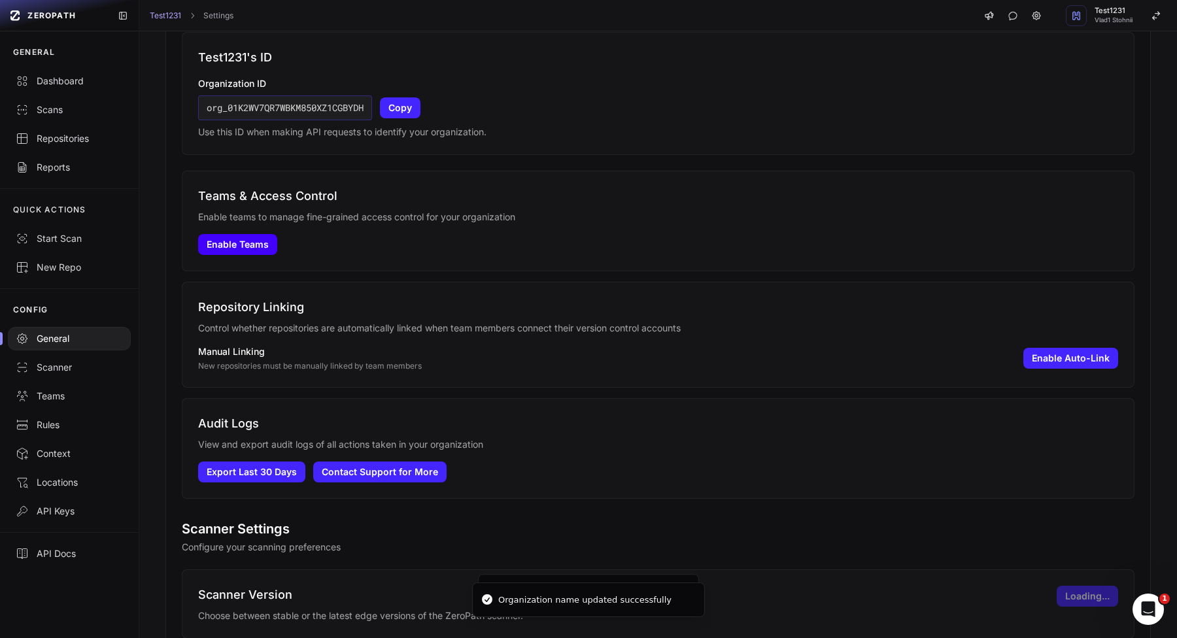
drag, startPoint x: 241, startPoint y: 241, endPoint x: 243, endPoint y: 249, distance: 8.9
click at [241, 241] on button "Enable Teams" at bounding box center [237, 244] width 79 height 21
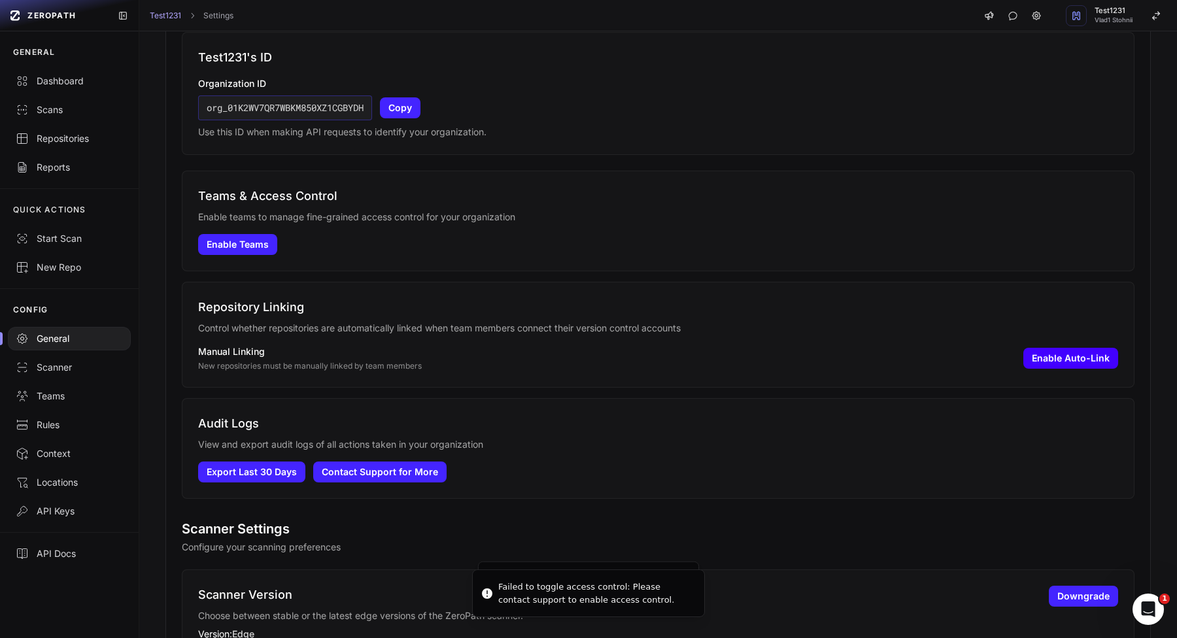
click at [1061, 360] on button "Enable Auto-Link" at bounding box center [1070, 358] width 95 height 21
click at [1061, 360] on button "Disable Auto-Link" at bounding box center [1069, 358] width 98 height 21
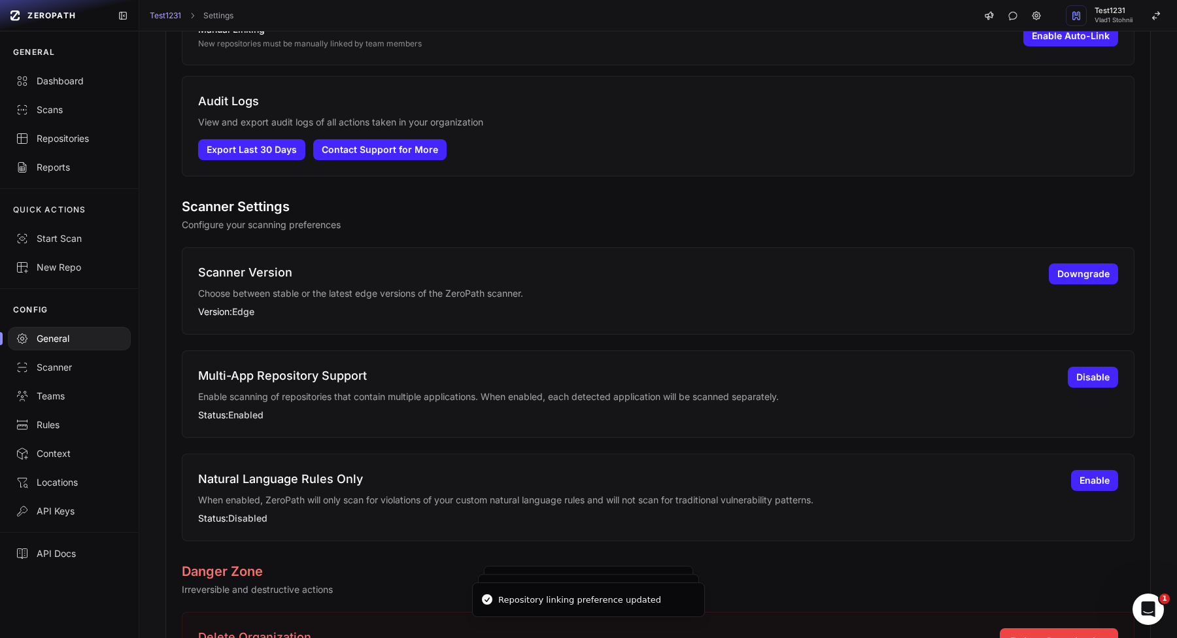
scroll to position [923, 0]
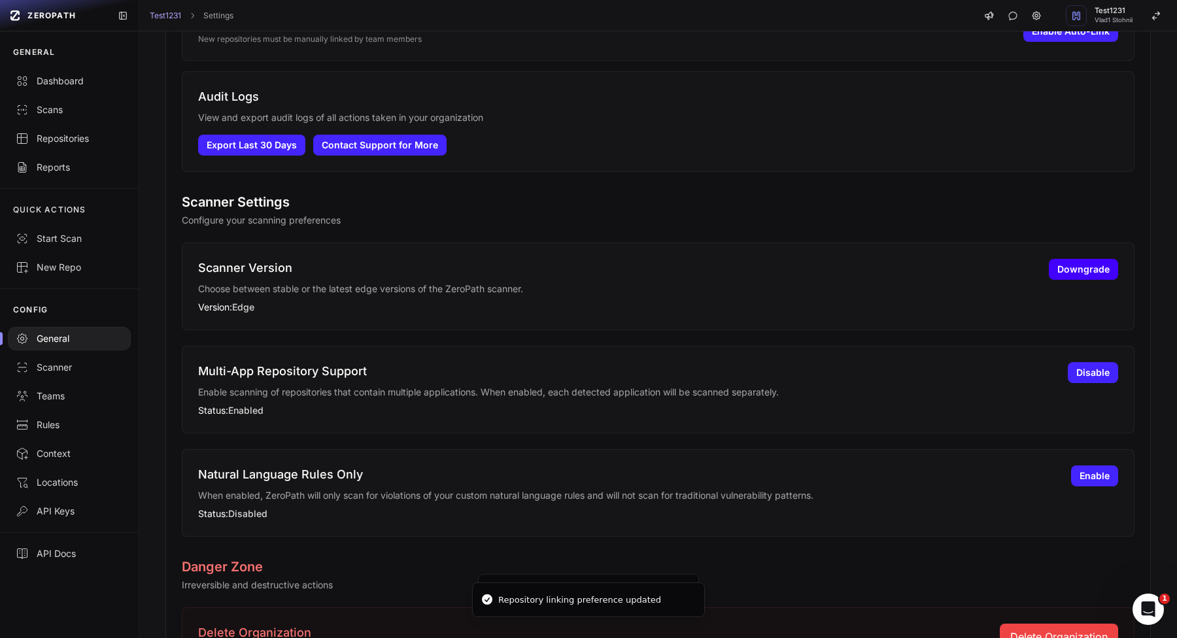
click at [1093, 279] on button "Downgrade" at bounding box center [1083, 269] width 69 height 21
click at [1093, 279] on button "Upgrade" at bounding box center [1091, 269] width 56 height 21
click at [1093, 377] on button "Disable" at bounding box center [1093, 372] width 50 height 21
click at [1093, 377] on button "Enable" at bounding box center [1094, 372] width 47 height 21
click at [1092, 477] on button "Enable" at bounding box center [1094, 476] width 47 height 21
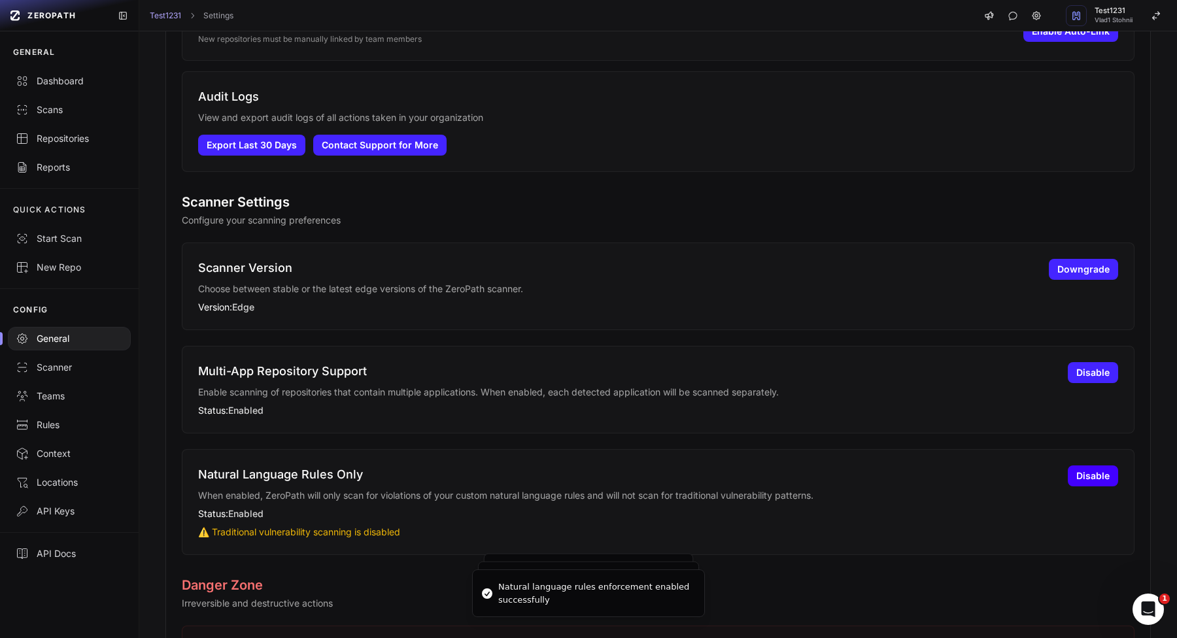
click at [1092, 477] on button "Disable" at bounding box center [1093, 476] width 50 height 21
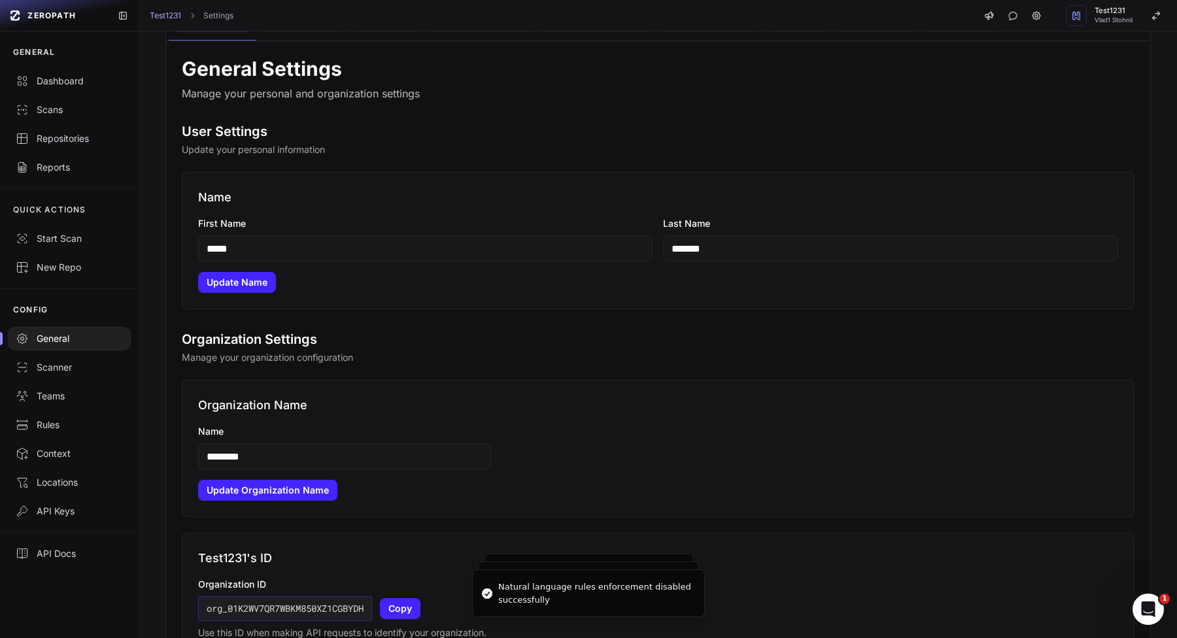
scroll to position [0, 0]
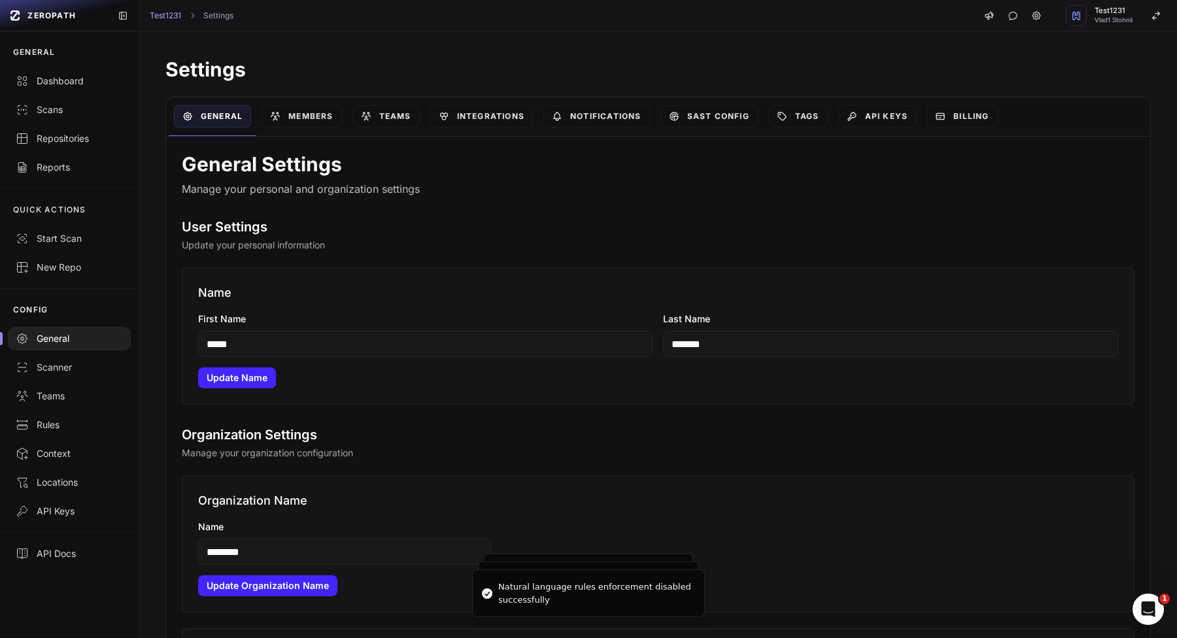
click at [351, 193] on p "Manage your personal and organization settings" at bounding box center [658, 189] width 953 height 16
click at [61, 152] on link "Repositories" at bounding box center [69, 138] width 139 height 29
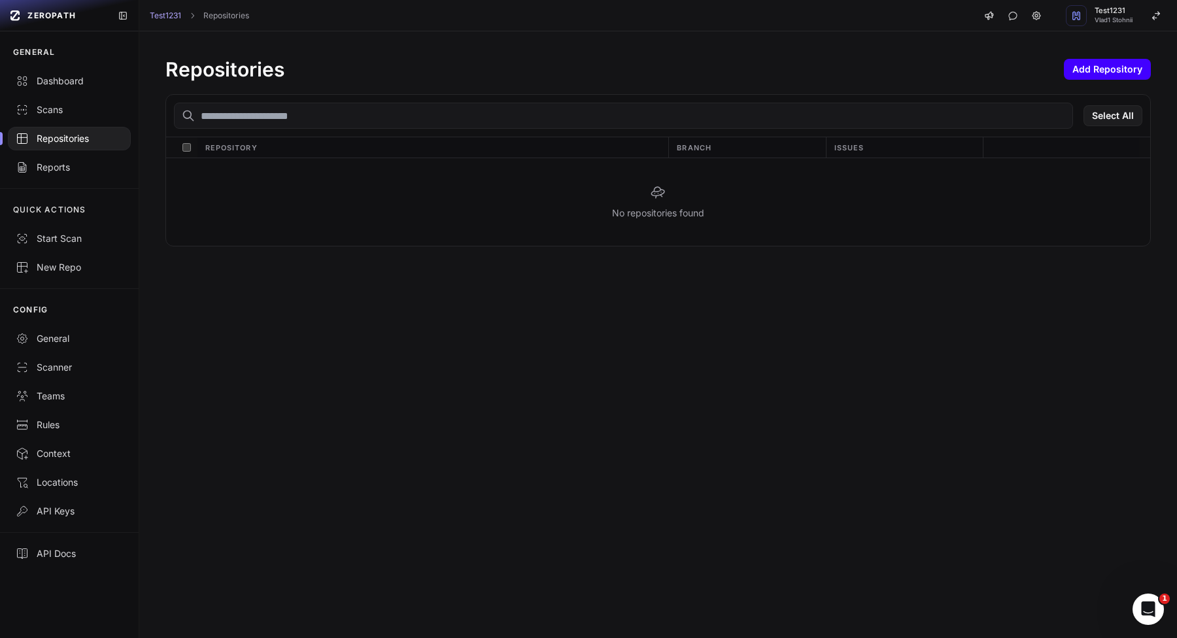
click at [1129, 72] on button "Add Repository" at bounding box center [1107, 69] width 87 height 21
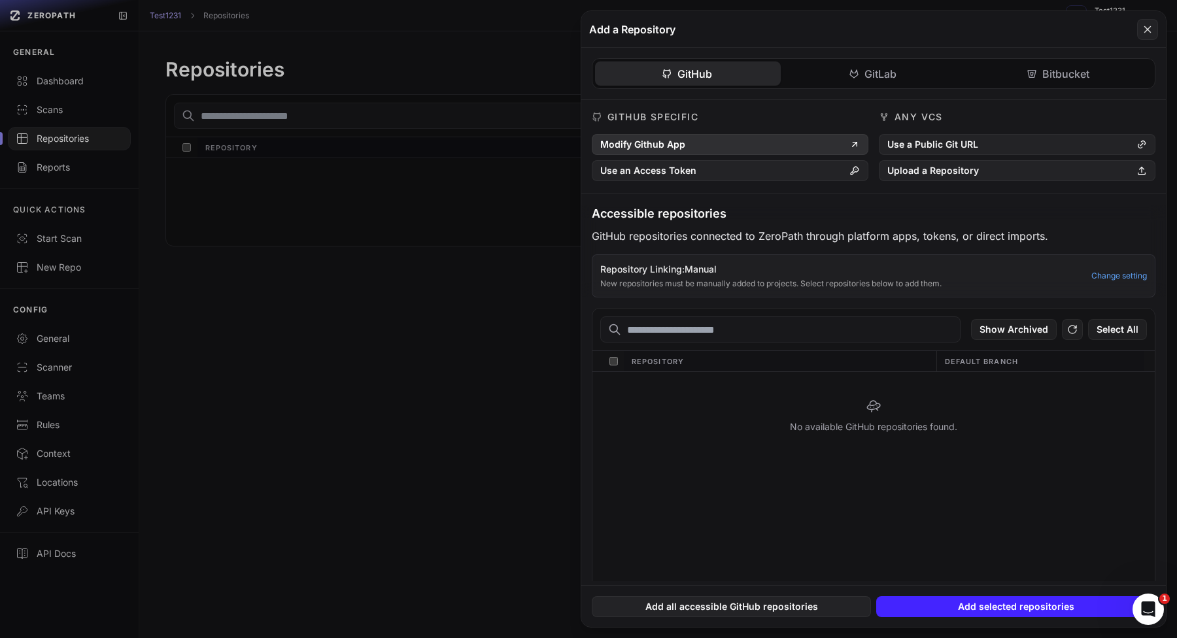
click at [762, 137] on button "Modify Github App" at bounding box center [730, 144] width 277 height 21
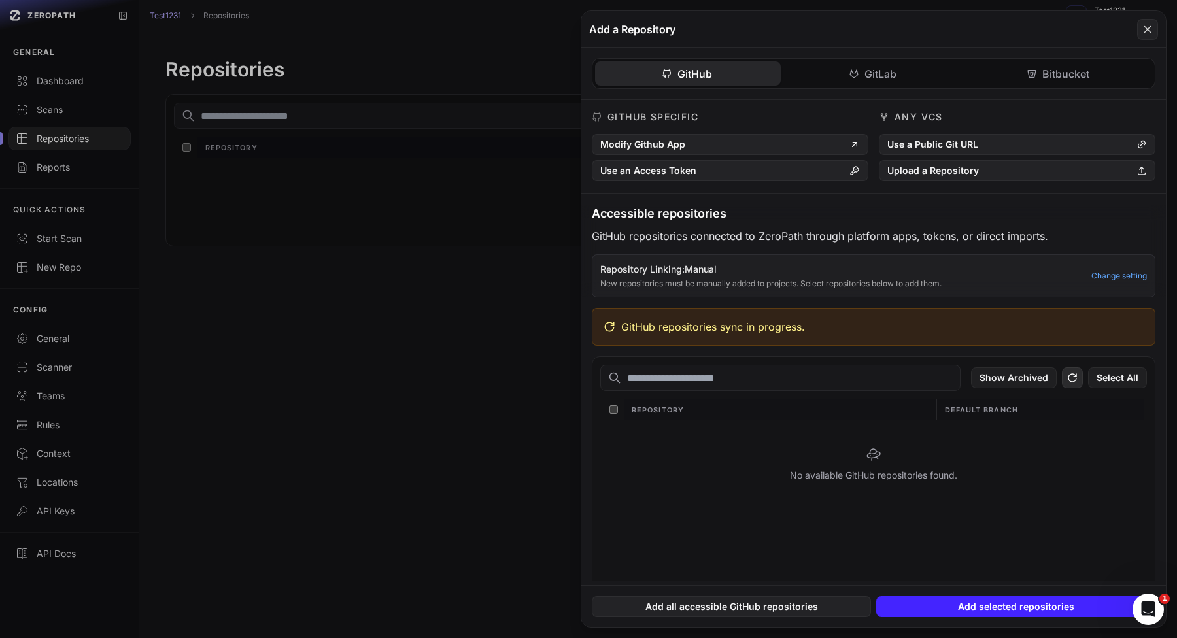
click at [1073, 377] on icon at bounding box center [1073, 378] width 12 height 16
click at [1075, 382] on icon at bounding box center [1073, 378] width 12 height 16
click at [829, 67] on div "GitHub GitLab Bitbucket GitHub Specific Modify Github App Use an Access Token A…" at bounding box center [873, 315] width 585 height 534
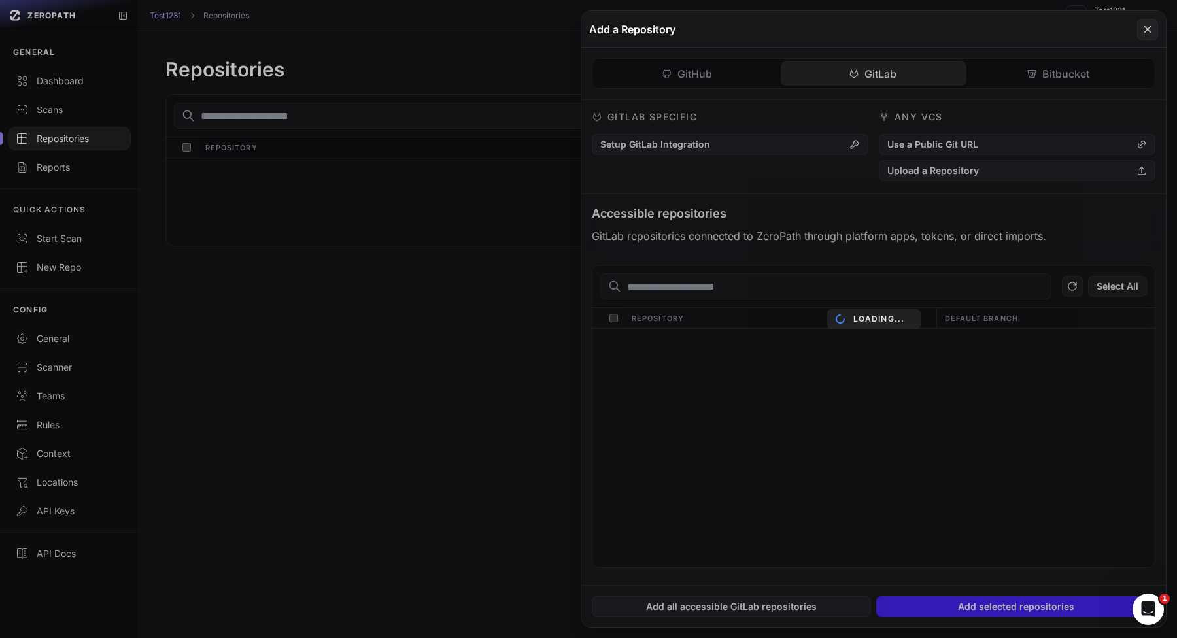
click at [763, 141] on div "Loading..." at bounding box center [873, 319] width 585 height 616
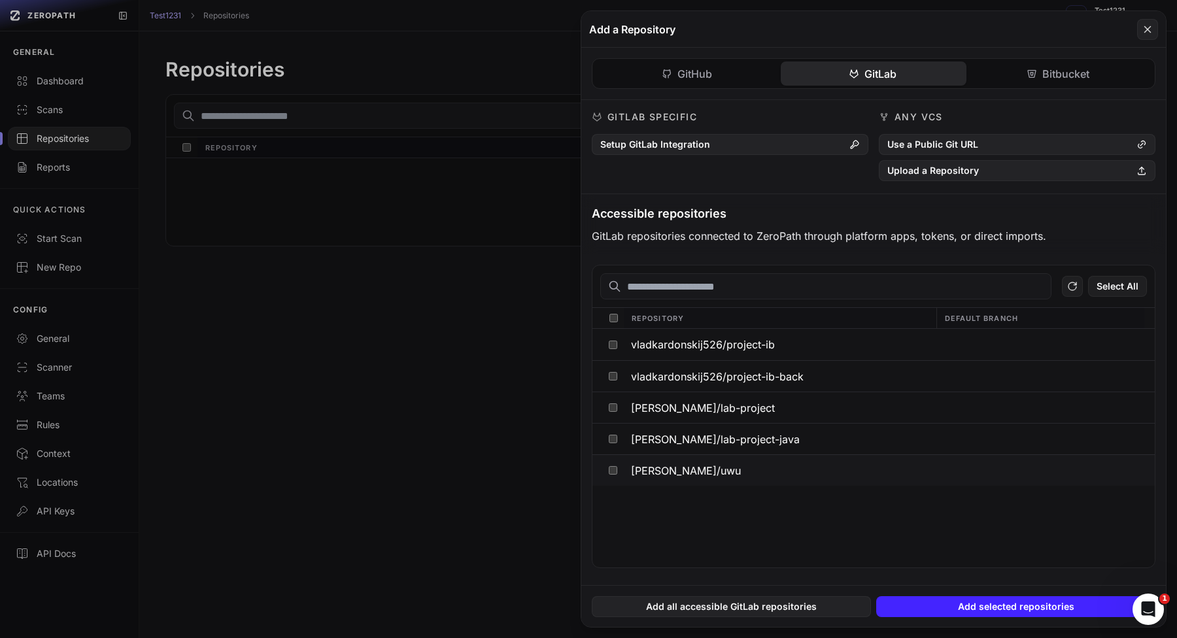
click at [791, 468] on button "[PERSON_NAME]/uwu" at bounding box center [779, 470] width 313 height 31
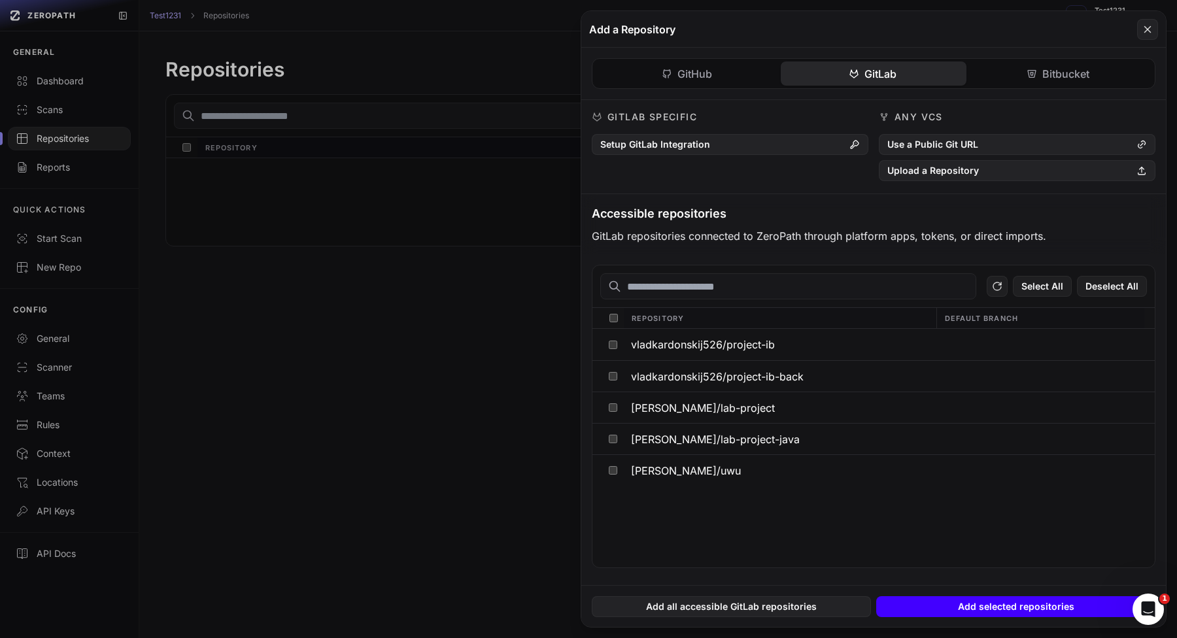
click at [974, 602] on button "Add selected repositories" at bounding box center [1015, 606] width 279 height 21
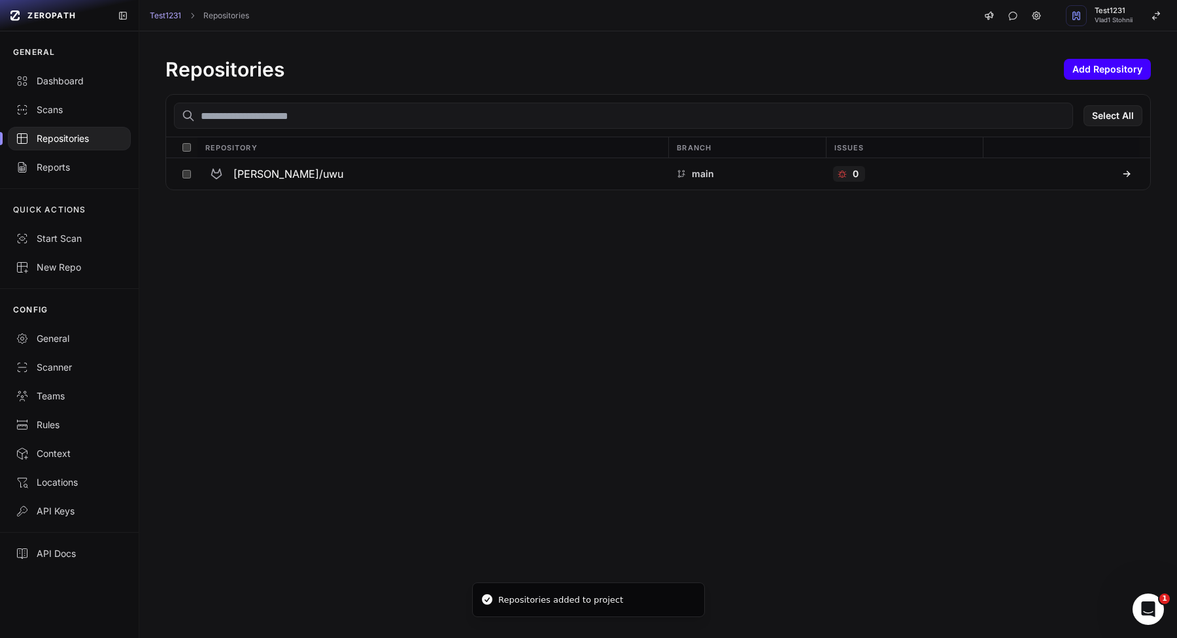
click at [1071, 73] on button "Add Repository" at bounding box center [1107, 69] width 87 height 21
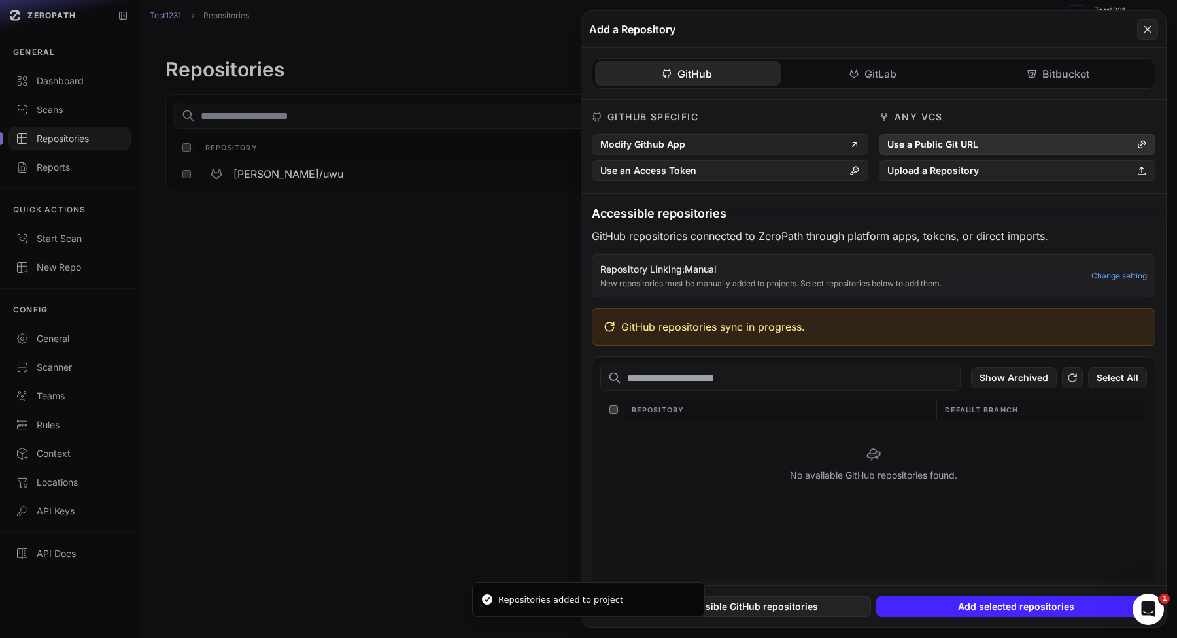
click at [902, 140] on button "Use a Public Git URL" at bounding box center [1017, 144] width 277 height 21
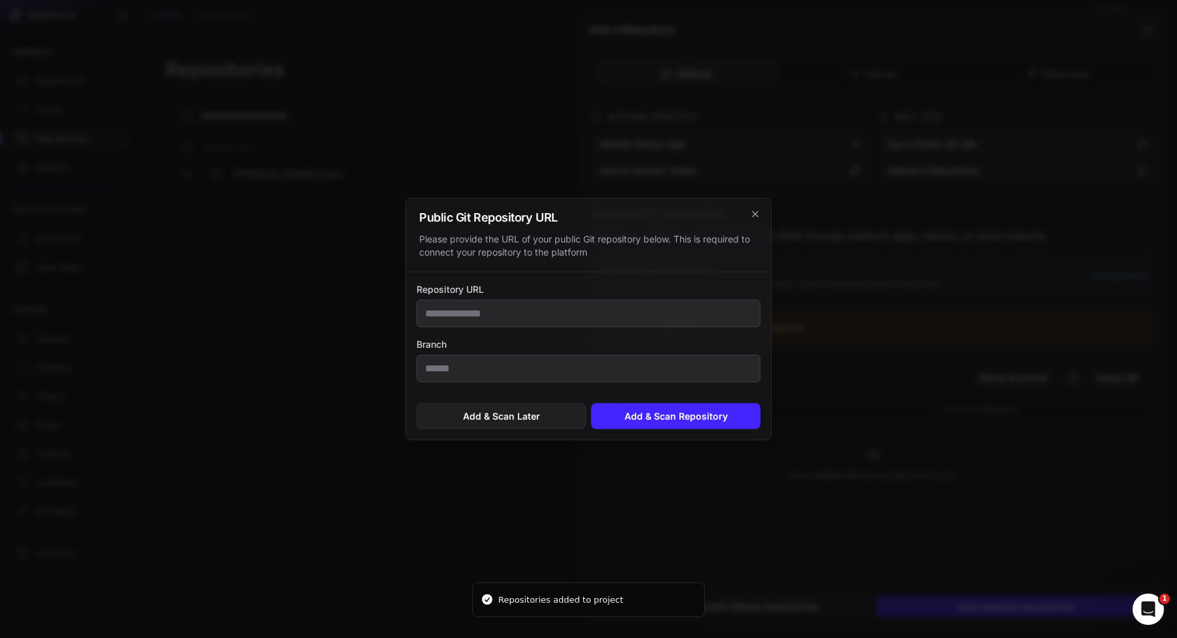
click at [693, 309] on input "Repository URL" at bounding box center [589, 313] width 344 height 27
type input "**********"
click at [640, 411] on button "Add & Scan Repository" at bounding box center [675, 416] width 169 height 26
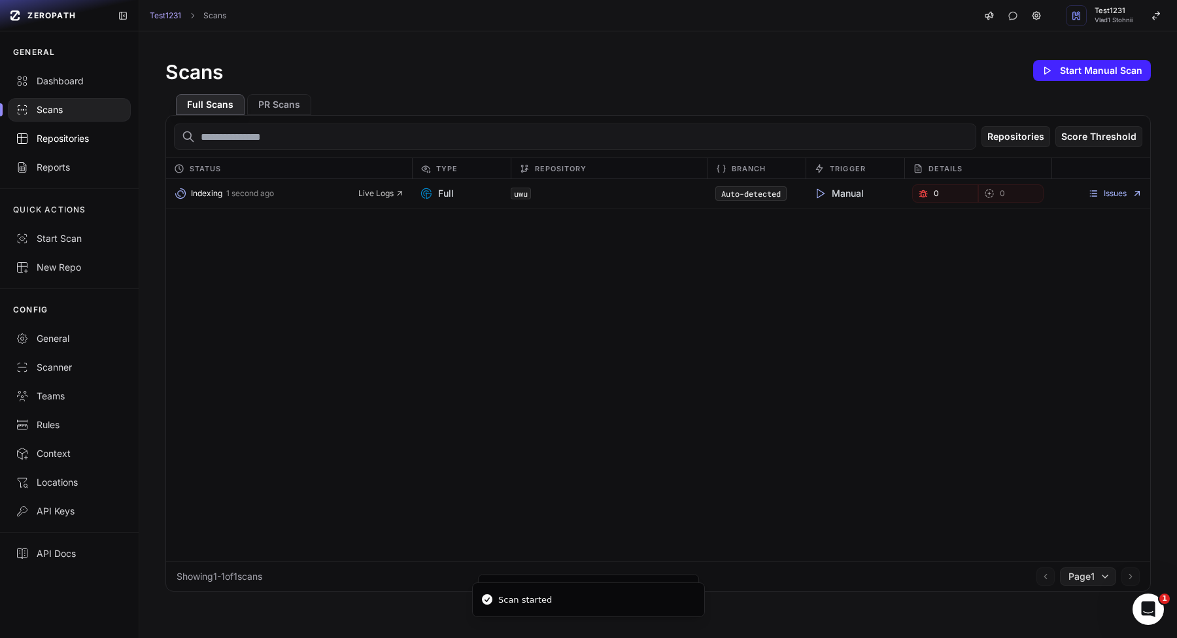
click at [53, 143] on div "Repositories" at bounding box center [69, 138] width 107 height 13
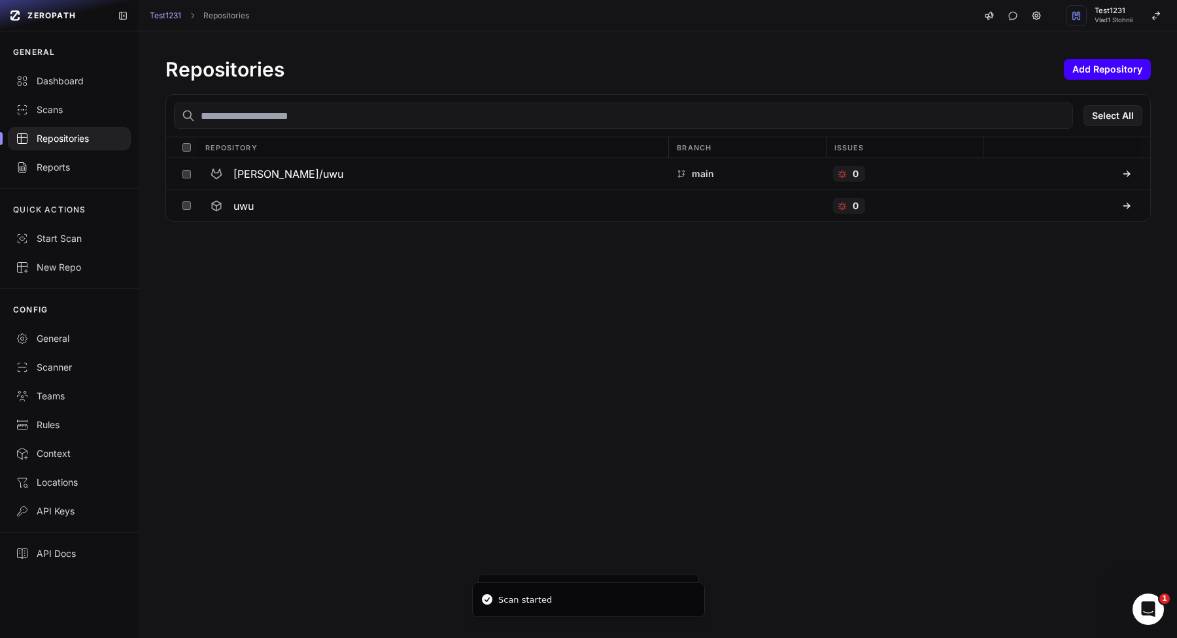
click at [1104, 67] on button "Add Repository" at bounding box center [1107, 69] width 87 height 21
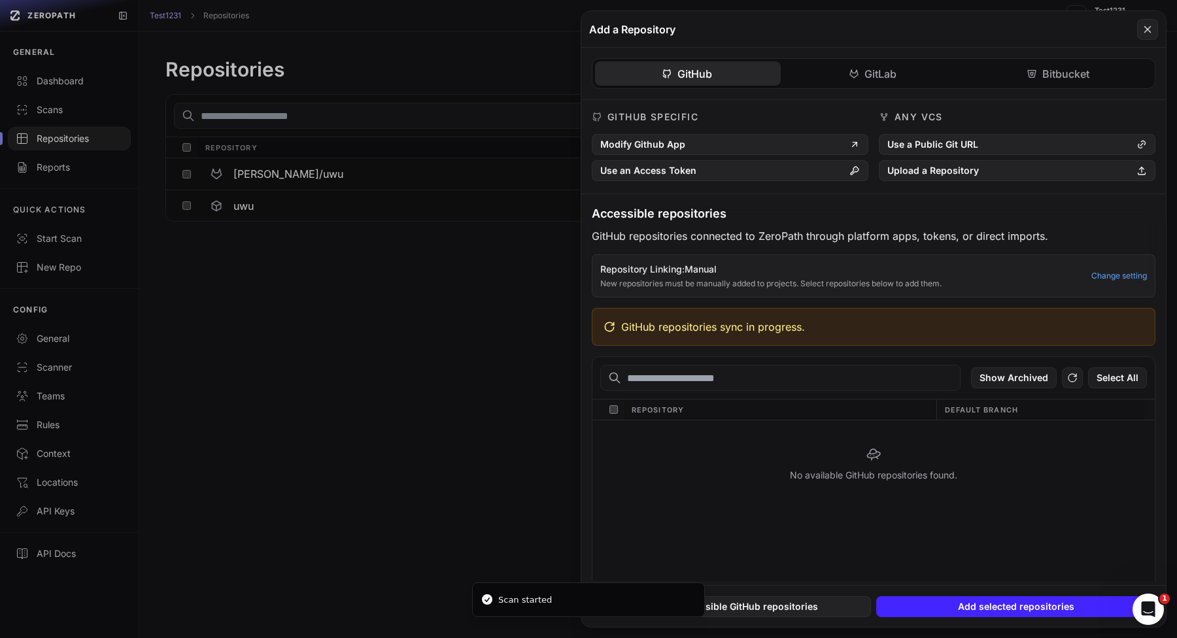
click at [1040, 61] on div "GitHub GitLab Bitbucket GitHub Specific Modify Github App Use an Access Token A…" at bounding box center [873, 315] width 585 height 534
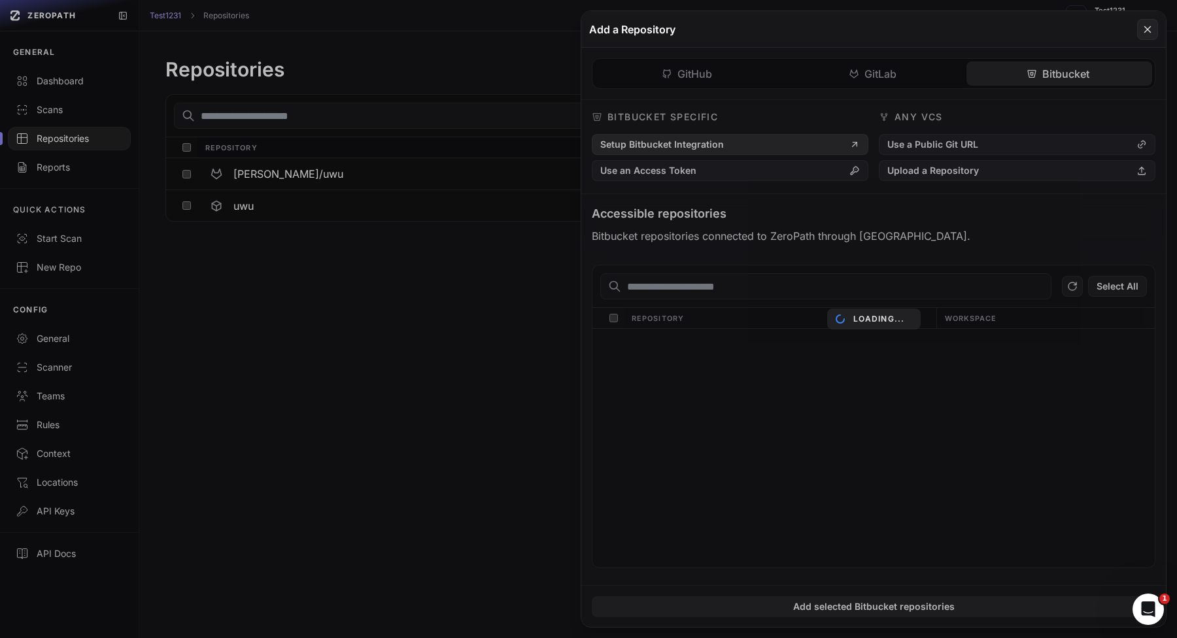
drag, startPoint x: 1040, startPoint y: 61, endPoint x: 736, endPoint y: 141, distance: 315.0
click at [734, 139] on div "Loading..." at bounding box center [873, 319] width 585 height 616
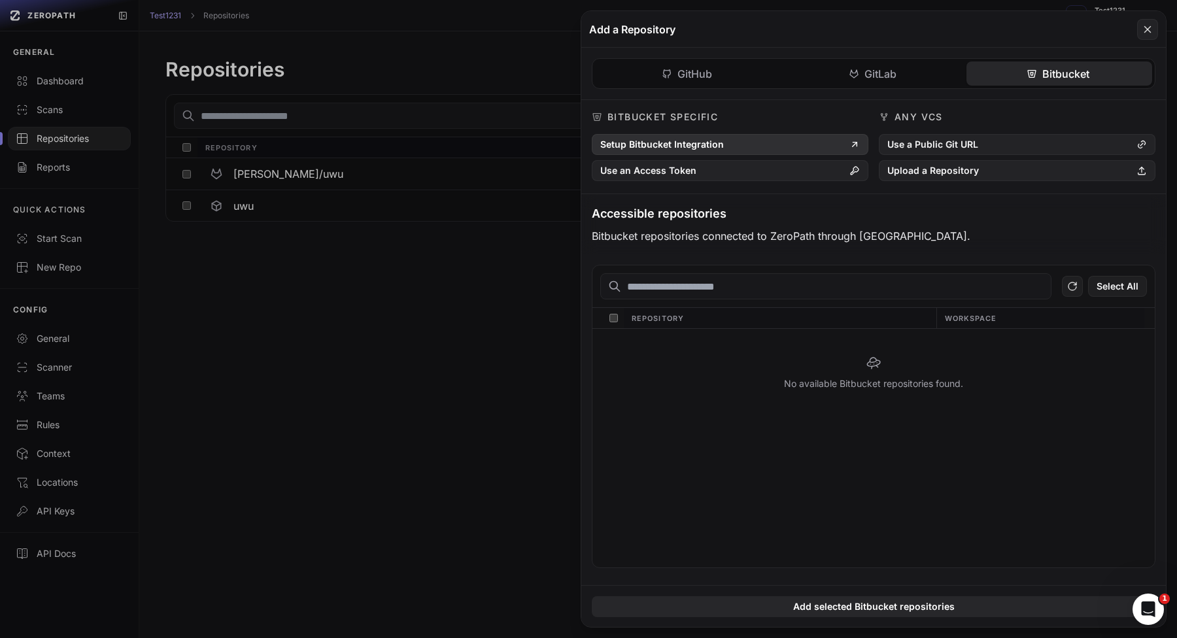
click at [740, 142] on button "Setup Bitbucket Integration" at bounding box center [730, 144] width 277 height 21
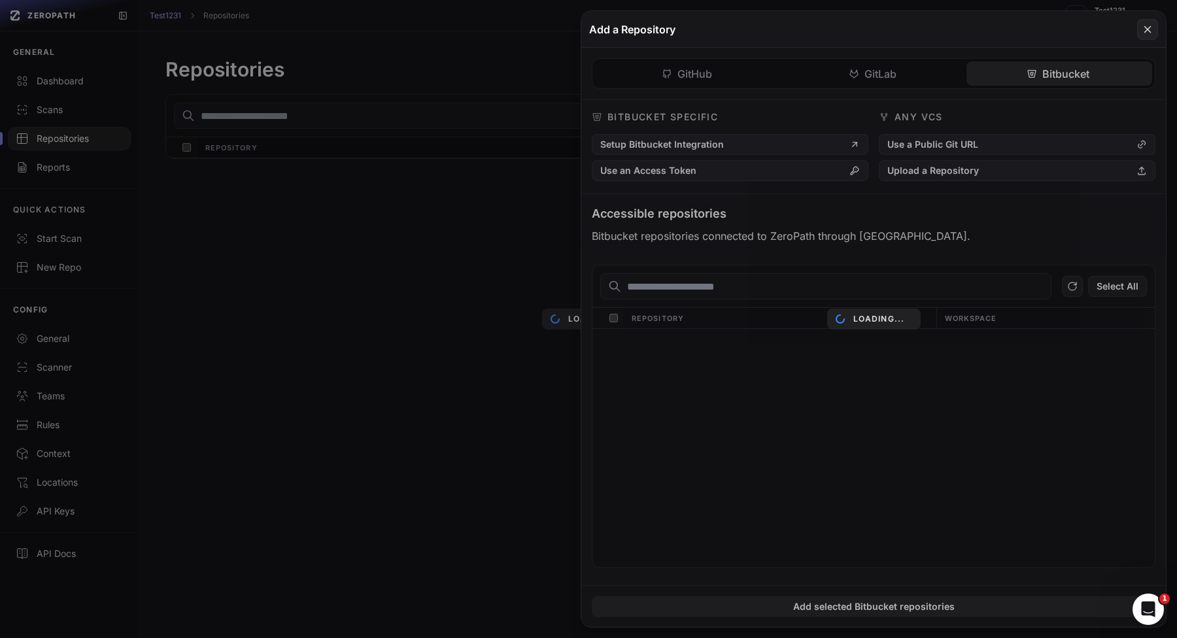
click at [922, 351] on div "Loading..." at bounding box center [873, 448] width 562 height 239
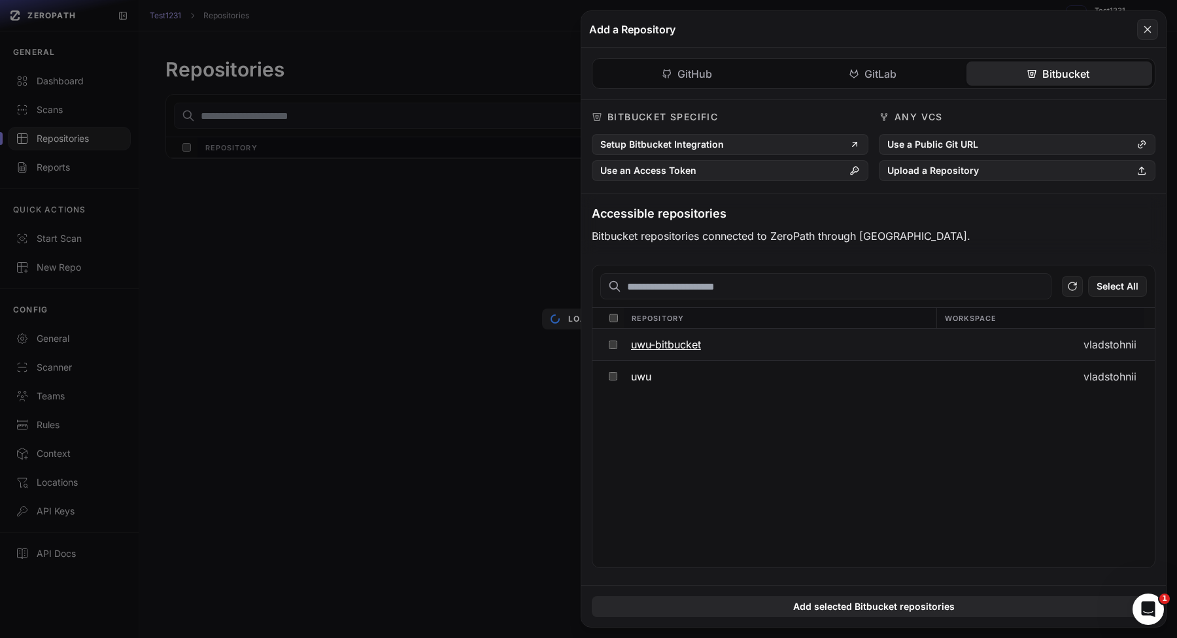
click at [921, 353] on button "uwu-bitbucket" at bounding box center [779, 344] width 313 height 31
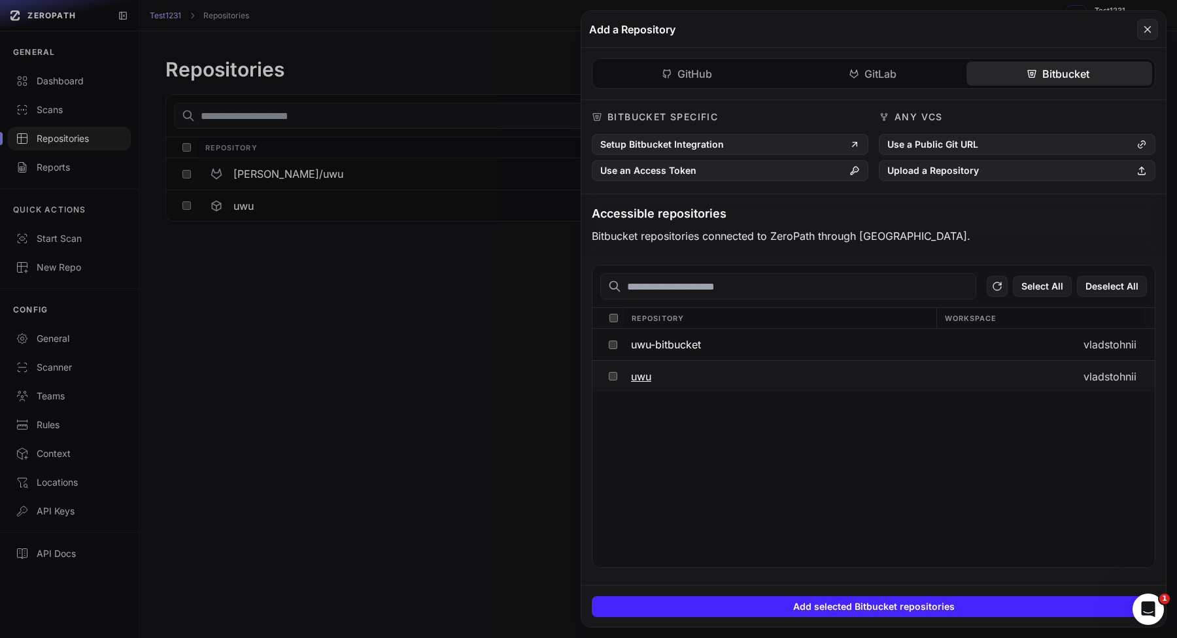
click at [921, 380] on button "uwu" at bounding box center [779, 376] width 313 height 31
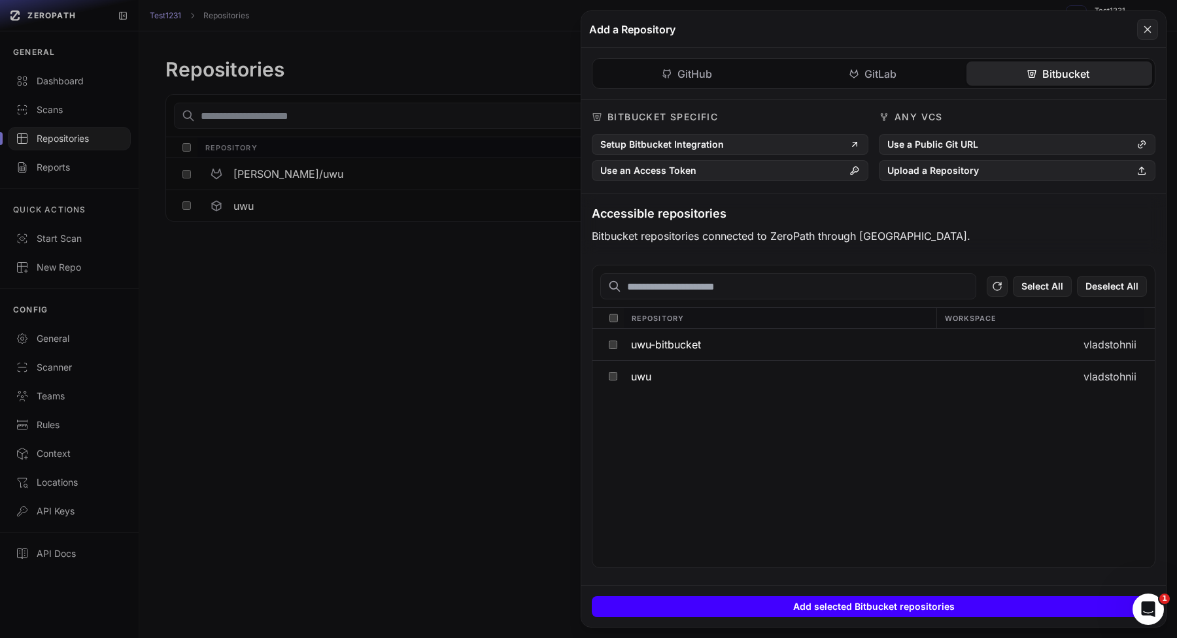
click at [883, 600] on button "Add selected Bitbucket repositories" at bounding box center [874, 606] width 564 height 21
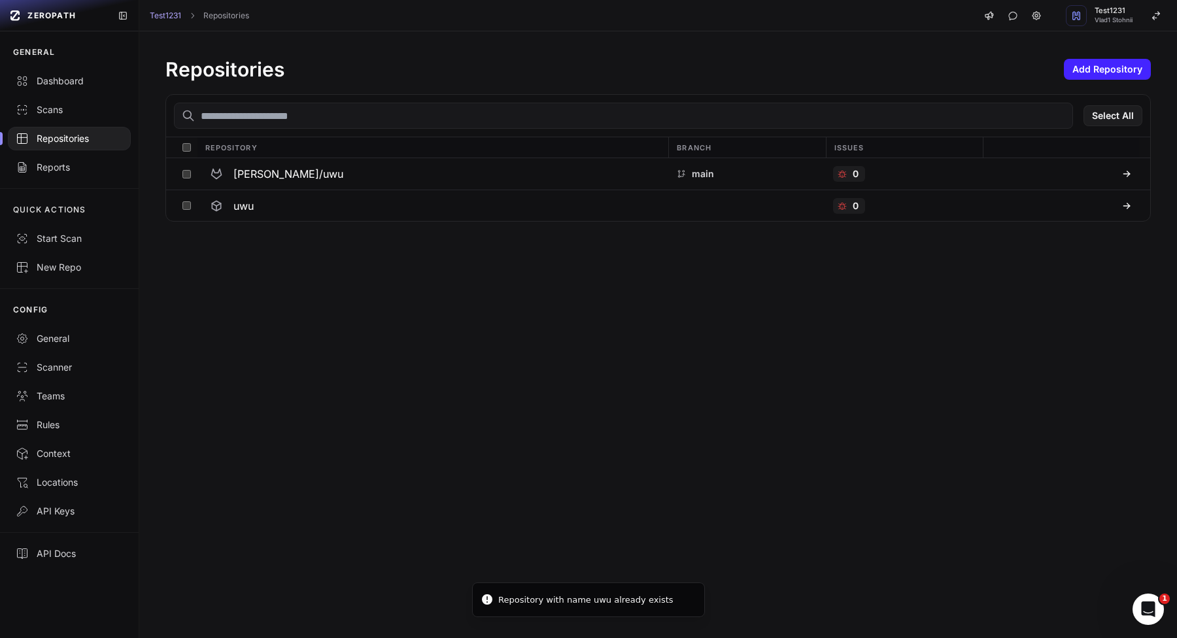
click at [511, 598] on div "Repository with name uwu already exists" at bounding box center [585, 600] width 175 height 13
drag, startPoint x: 511, startPoint y: 598, endPoint x: 728, endPoint y: 598, distance: 217.1
click at [674, 598] on div "Repository with name uwu already exists" at bounding box center [585, 600] width 175 height 13
click at [749, 454] on div "Repositories Add Repository Select All Repository Branch Issues vladislav-stohn…" at bounding box center [658, 334] width 1038 height 607
click at [1081, 75] on button "Add Repository" at bounding box center [1107, 69] width 87 height 21
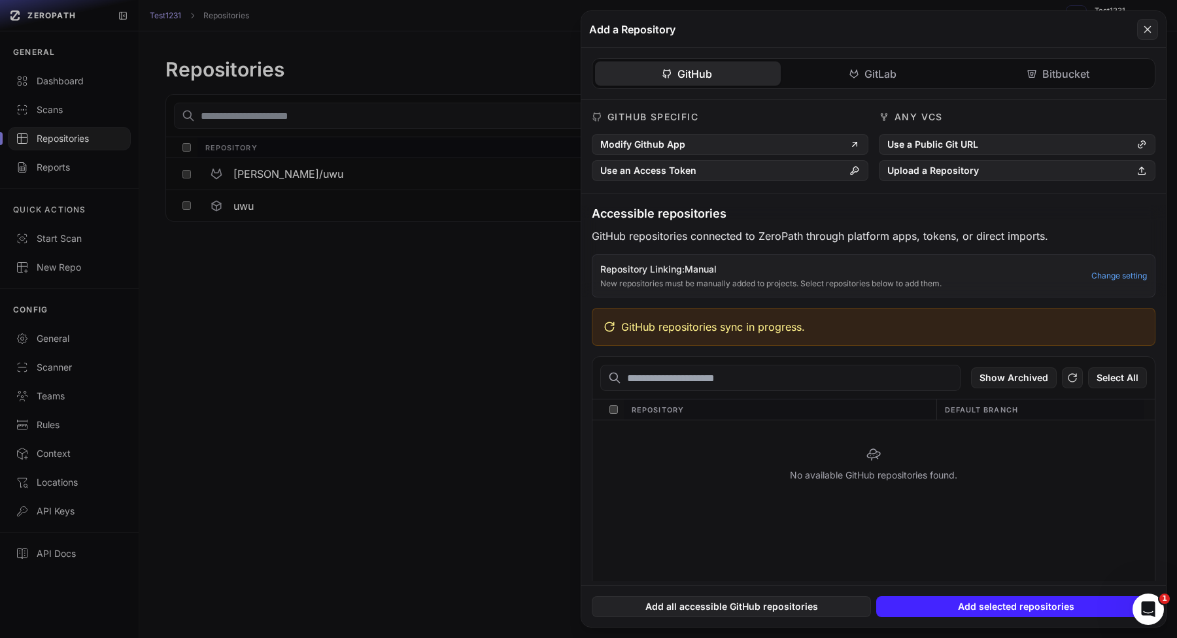
click at [1087, 70] on div "GitHub GitLab Bitbucket GitHub Specific Modify Github App Use an Access Token A…" at bounding box center [873, 315] width 585 height 534
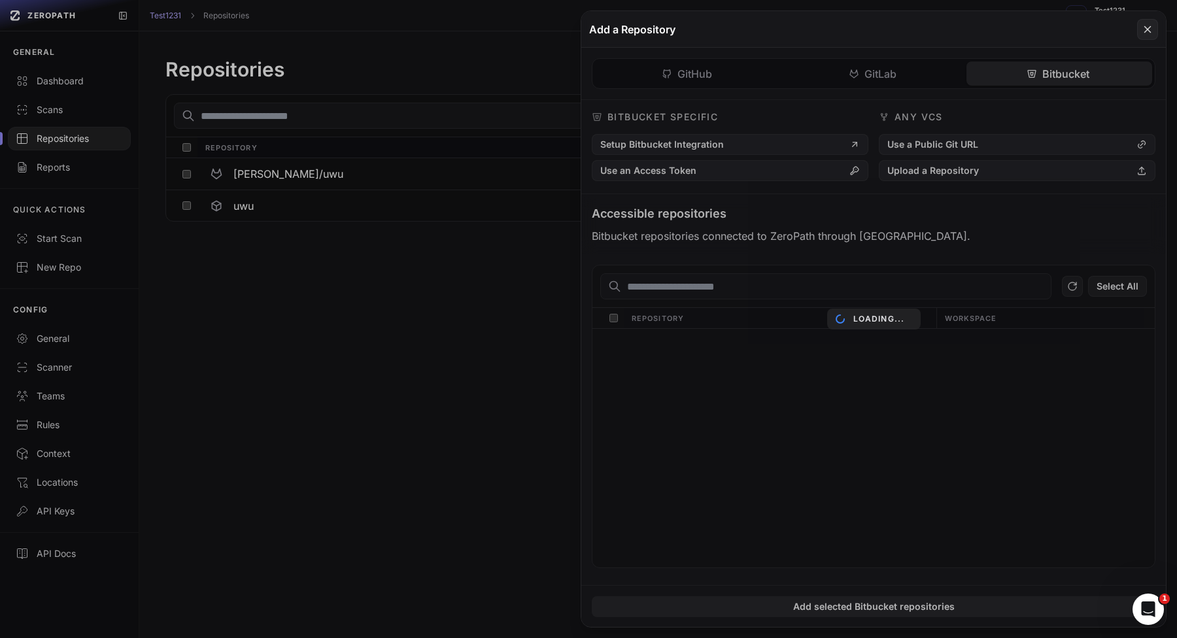
click at [762, 342] on div "Loading..." at bounding box center [873, 319] width 585 height 616
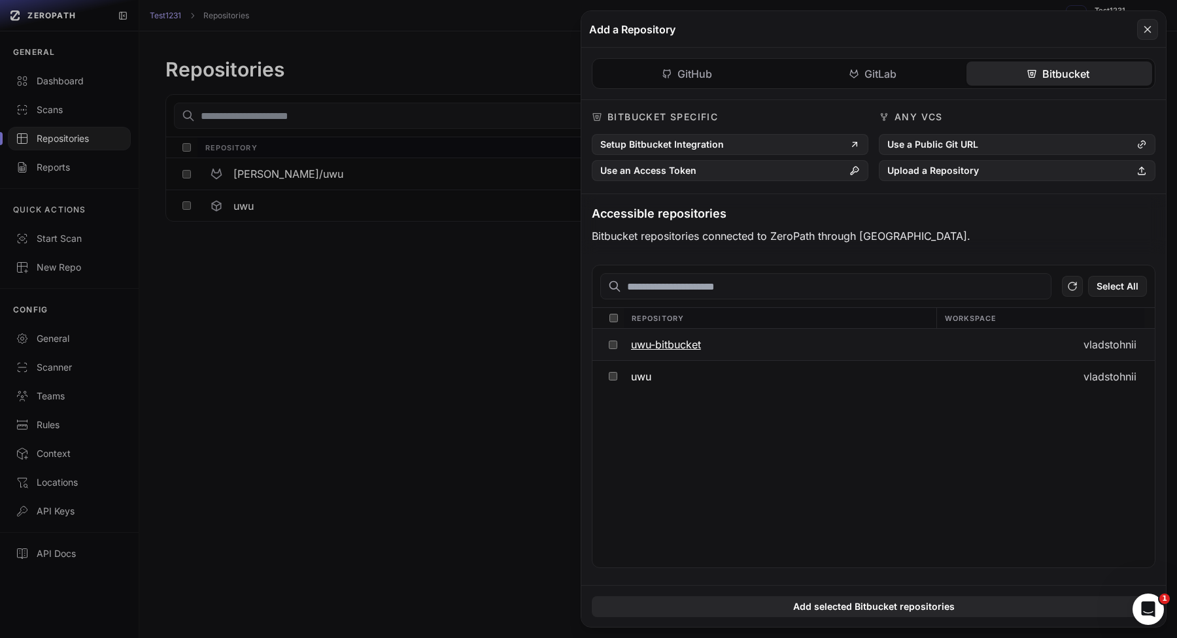
click at [759, 348] on button "uwu-bitbucket" at bounding box center [779, 344] width 313 height 31
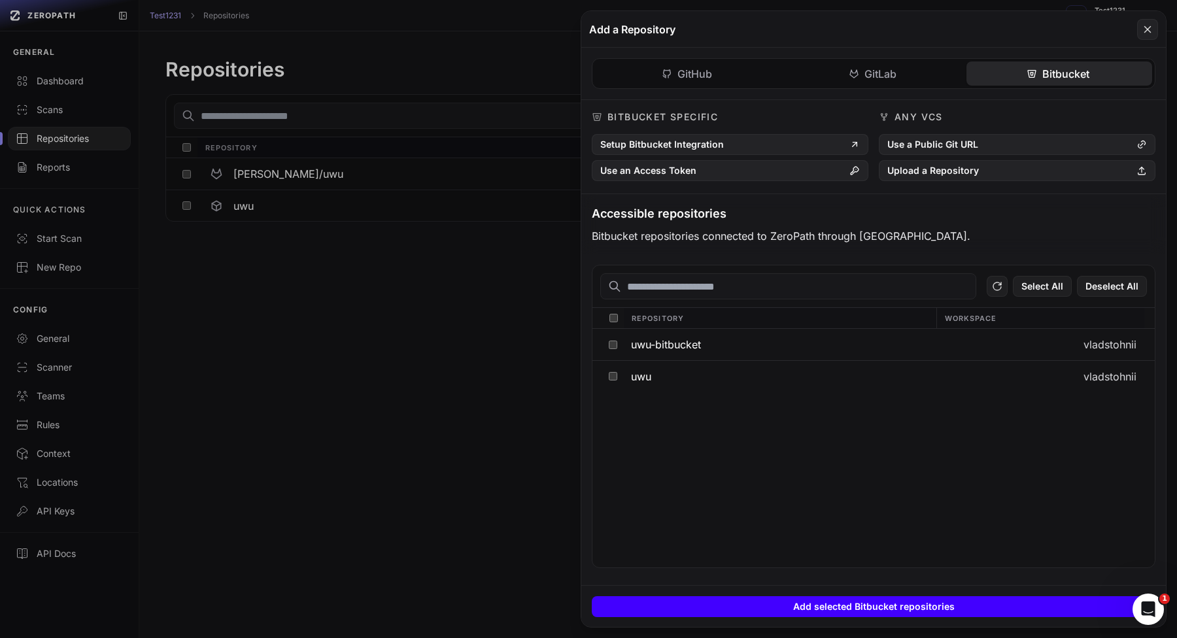
click at [957, 607] on button "Add selected Bitbucket repositories" at bounding box center [874, 606] width 564 height 21
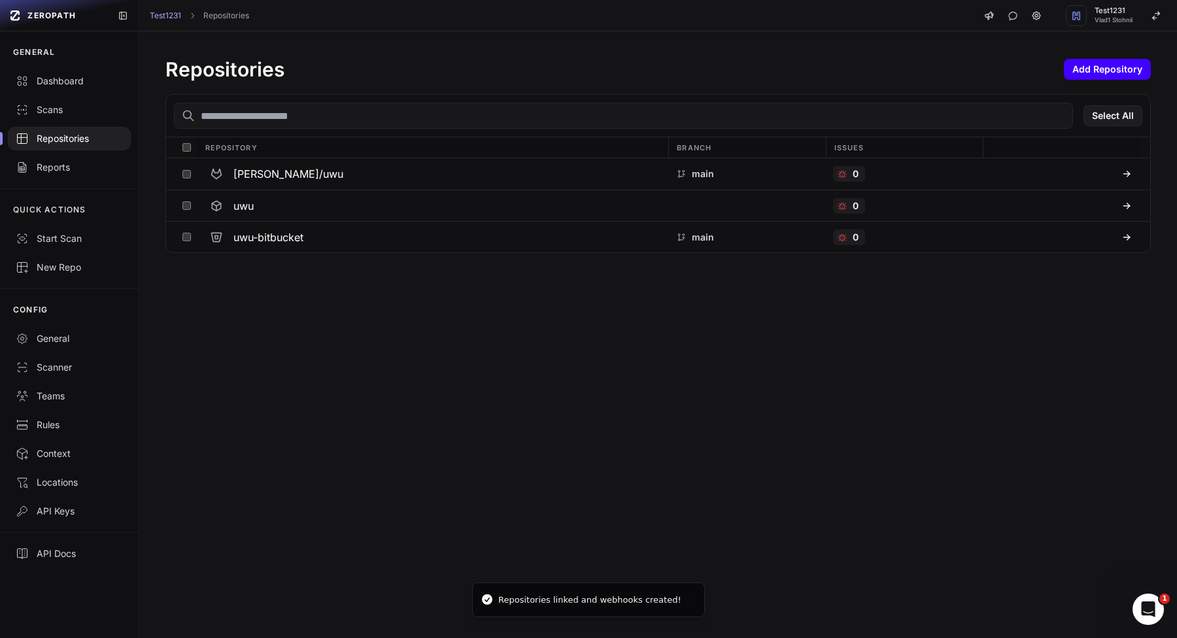
click at [1117, 69] on button "Add Repository" at bounding box center [1107, 69] width 87 height 21
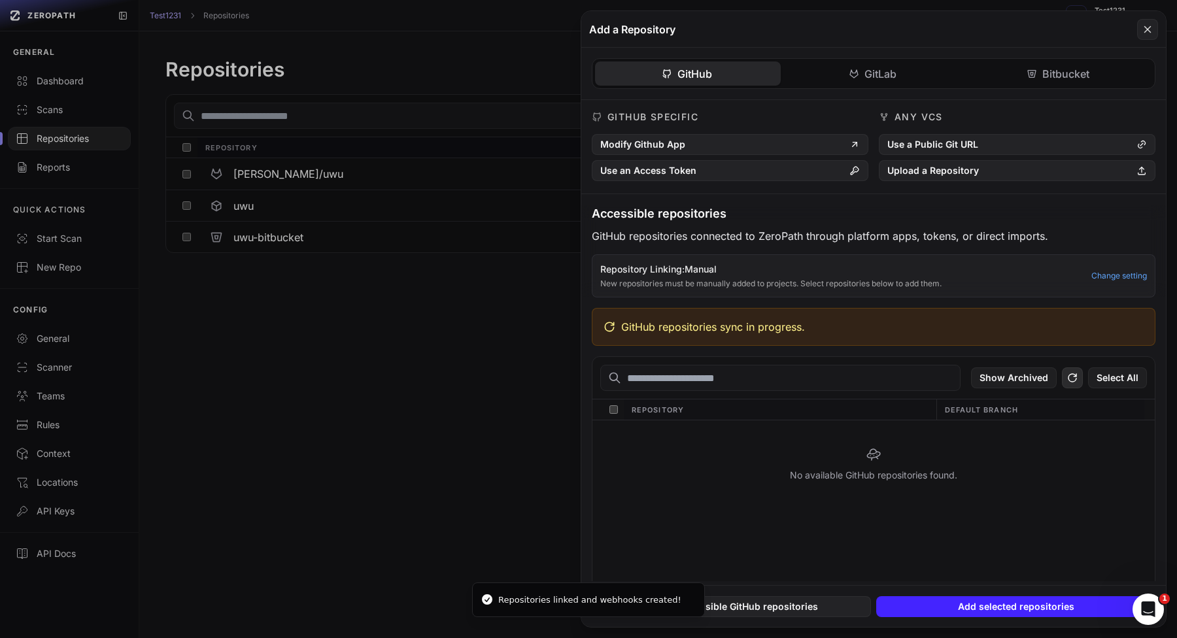
click at [1065, 378] on button at bounding box center [1072, 378] width 21 height 21
click at [437, 337] on button at bounding box center [588, 319] width 1177 height 638
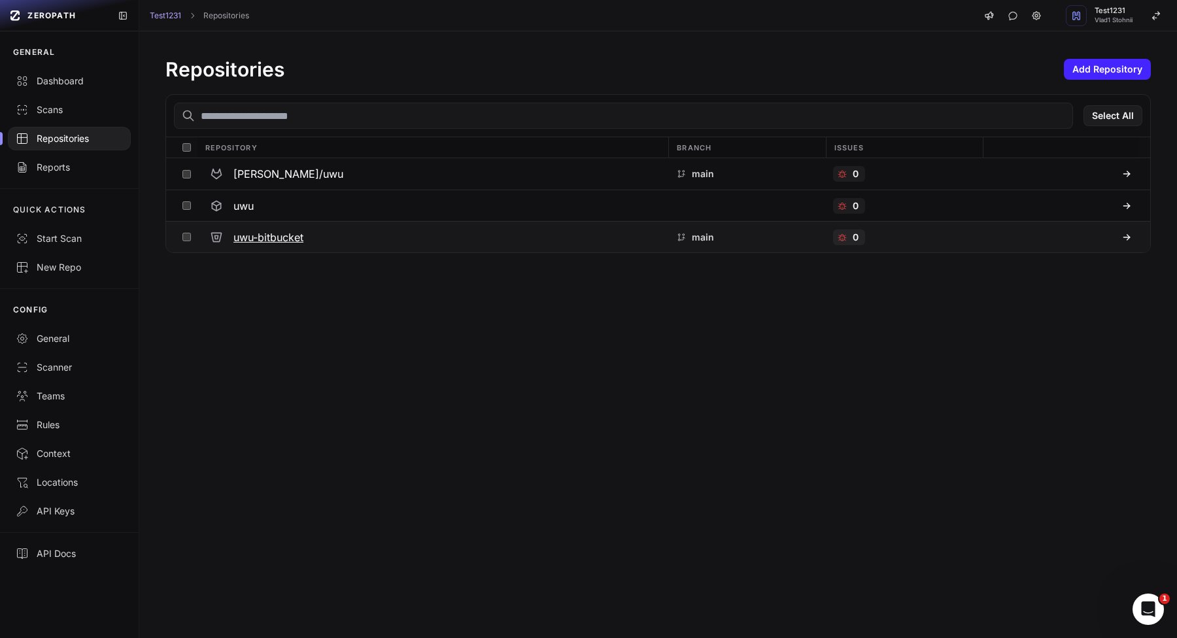
click at [256, 230] on h3 "uwu-bitbucket" at bounding box center [268, 238] width 70 height 16
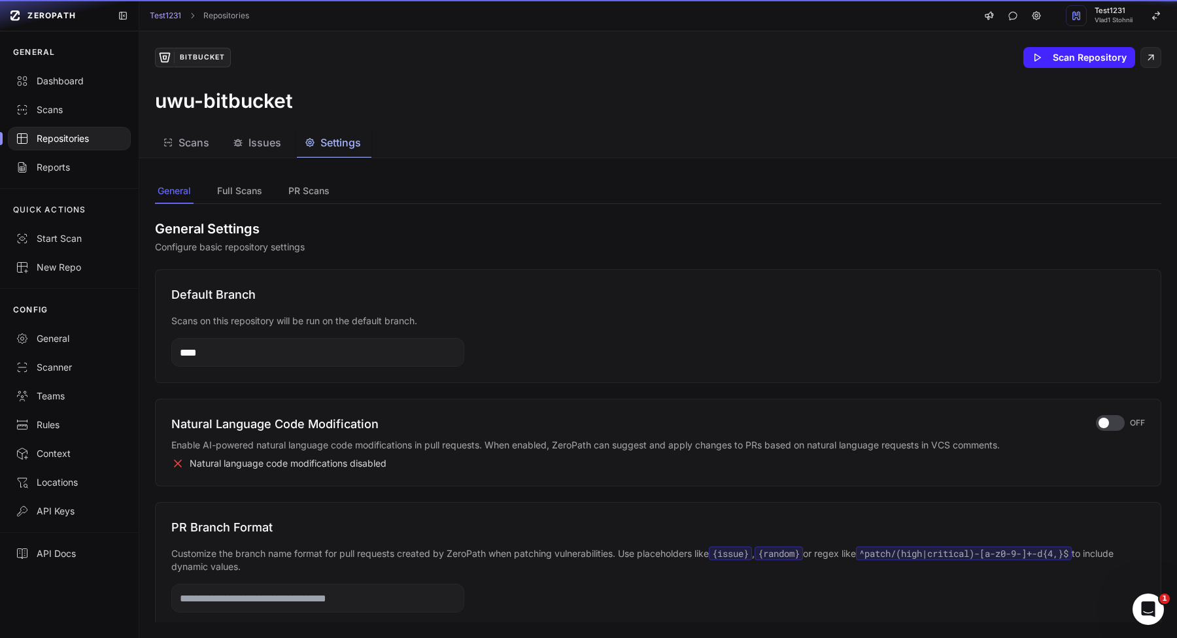
click at [346, 145] on span "Settings" at bounding box center [340, 143] width 41 height 16
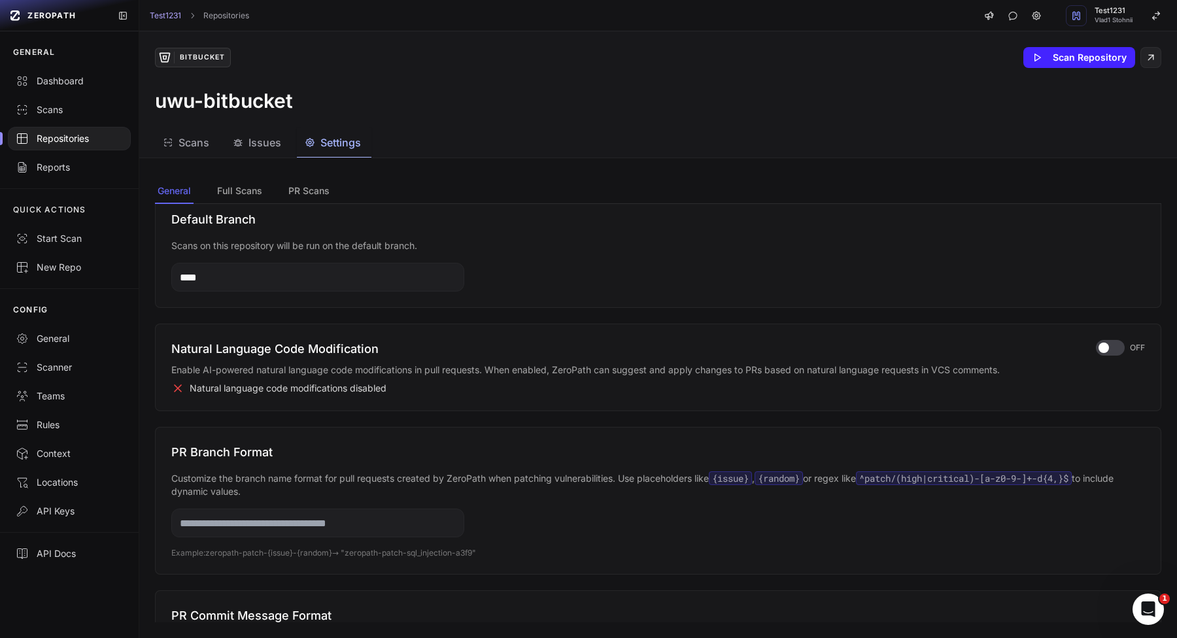
scroll to position [75, 0]
click at [309, 273] on input "****" at bounding box center [317, 278] width 293 height 29
click at [314, 348] on h3 "Natural Language Code Modification" at bounding box center [625, 350] width 909 height 18
click at [326, 267] on input "*******" at bounding box center [317, 278] width 293 height 29
type input "****"
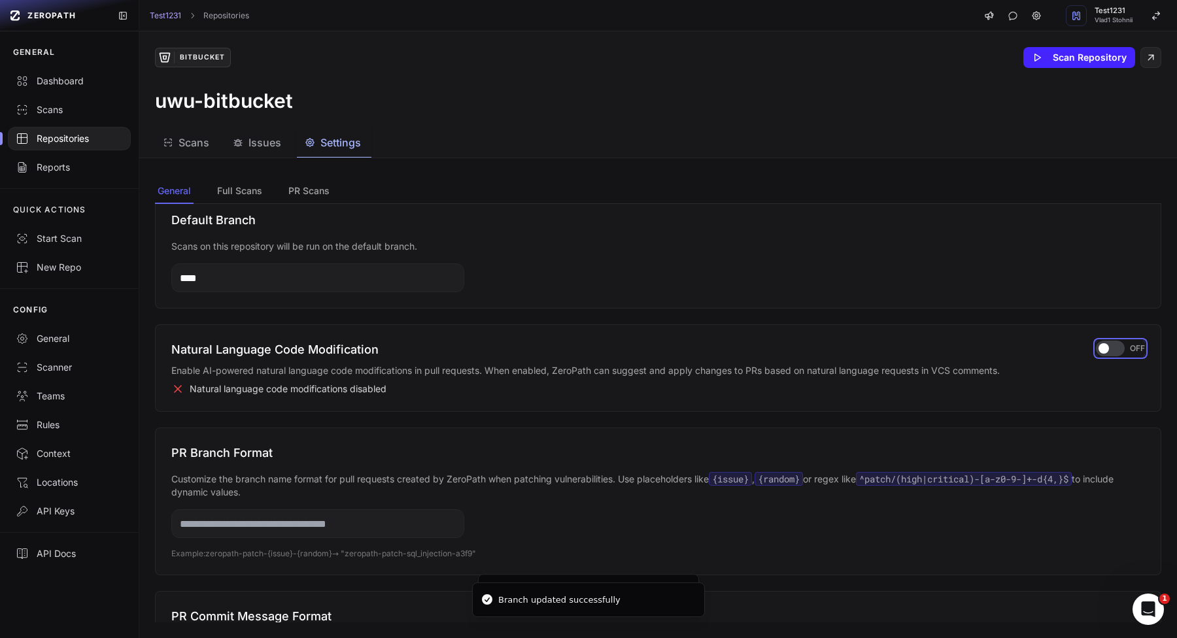
click at [1112, 347] on div "button" at bounding box center [1110, 349] width 29 height 16
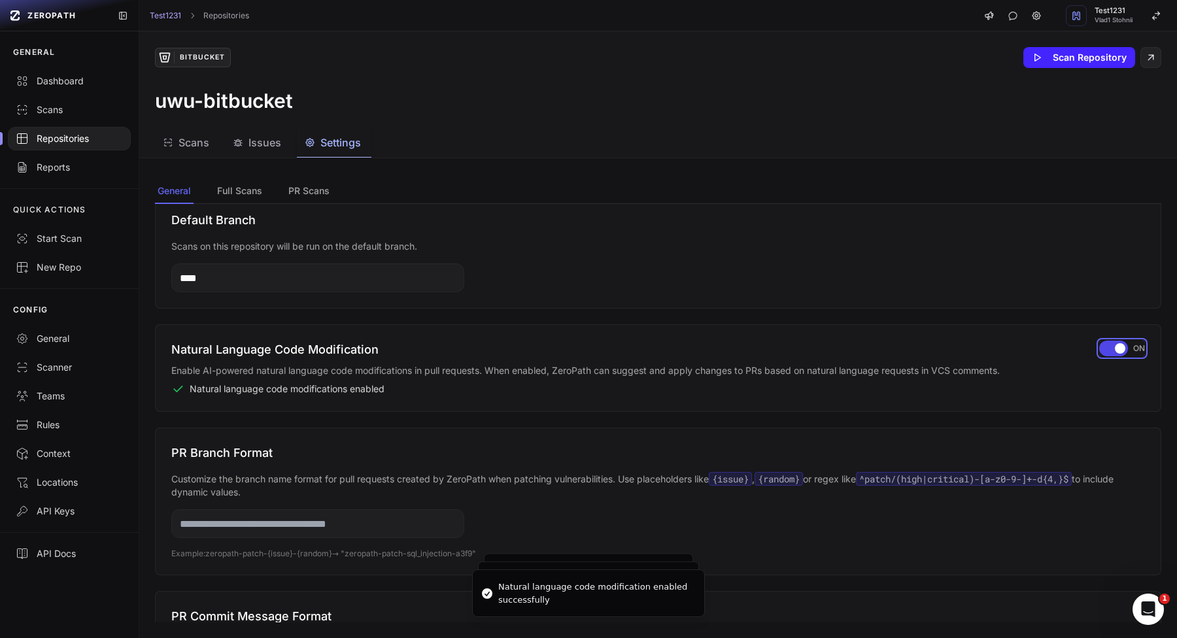
click at [1112, 346] on div "button" at bounding box center [1113, 349] width 29 height 16
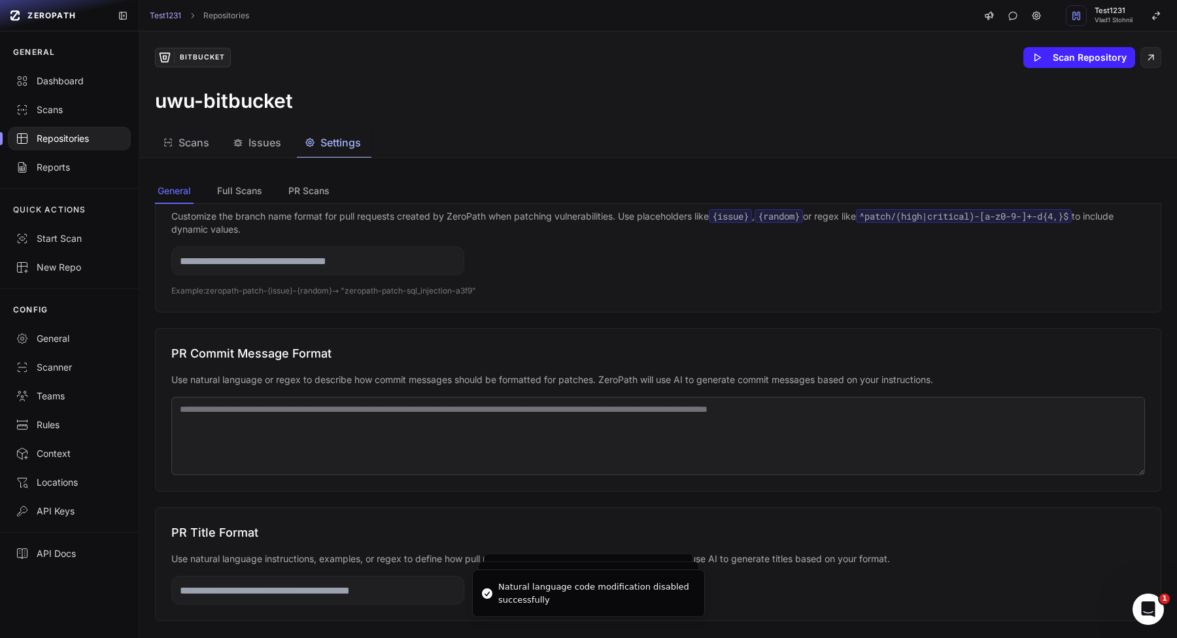
scroll to position [347, 0]
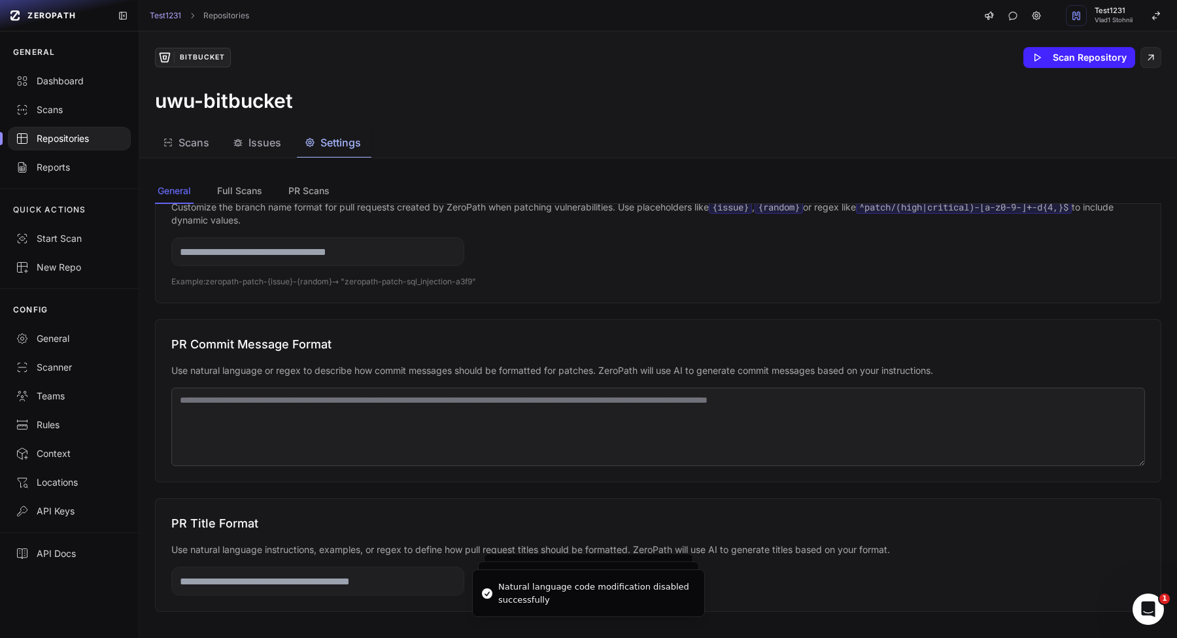
click at [373, 243] on input "text" at bounding box center [317, 251] width 293 height 29
type input "****"
click at [379, 265] on input "****" at bounding box center [317, 251] width 293 height 29
click at [378, 403] on textarea at bounding box center [658, 427] width 974 height 78
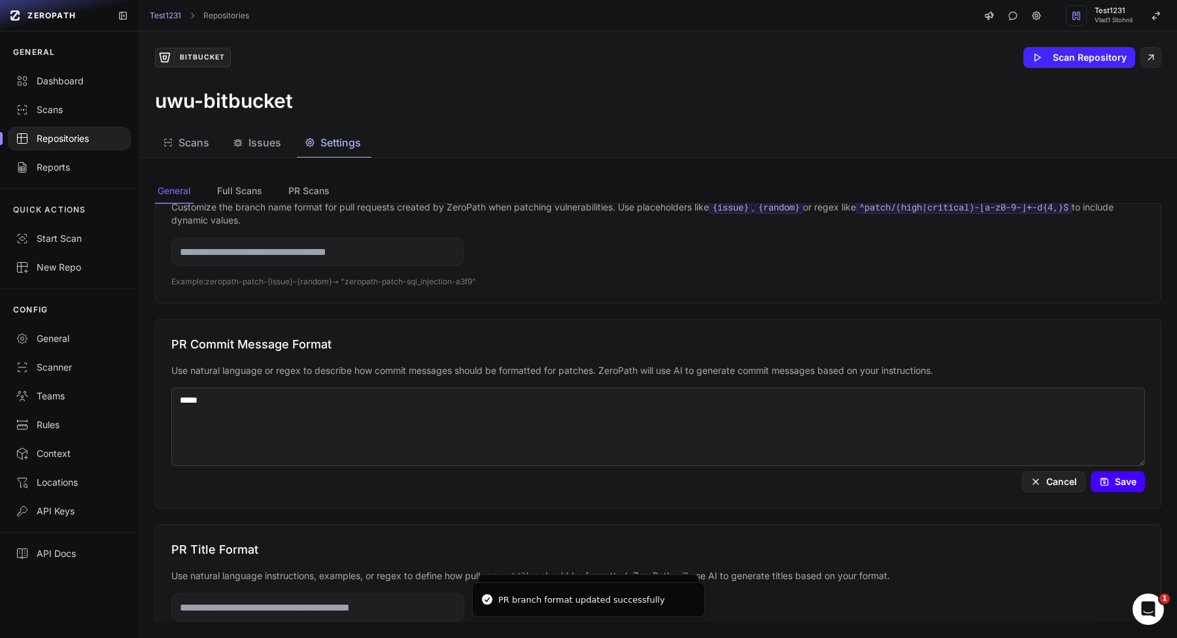
type textarea "*****"
click at [1135, 488] on button "Save" at bounding box center [1118, 481] width 54 height 21
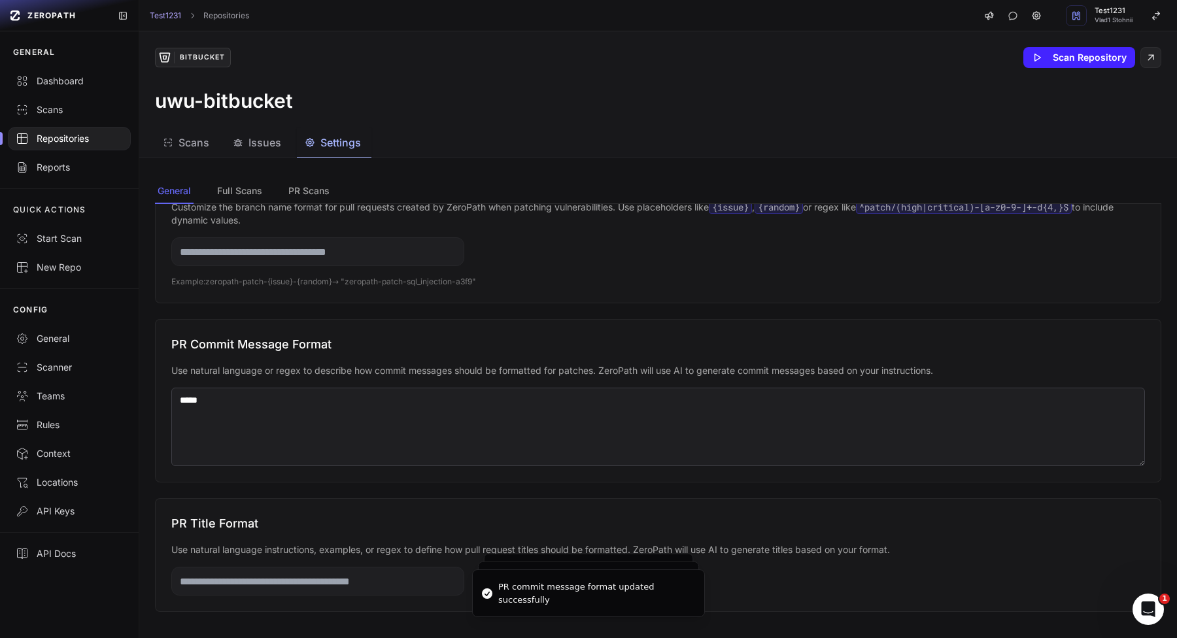
click at [833, 415] on textarea "*****" at bounding box center [658, 427] width 974 height 78
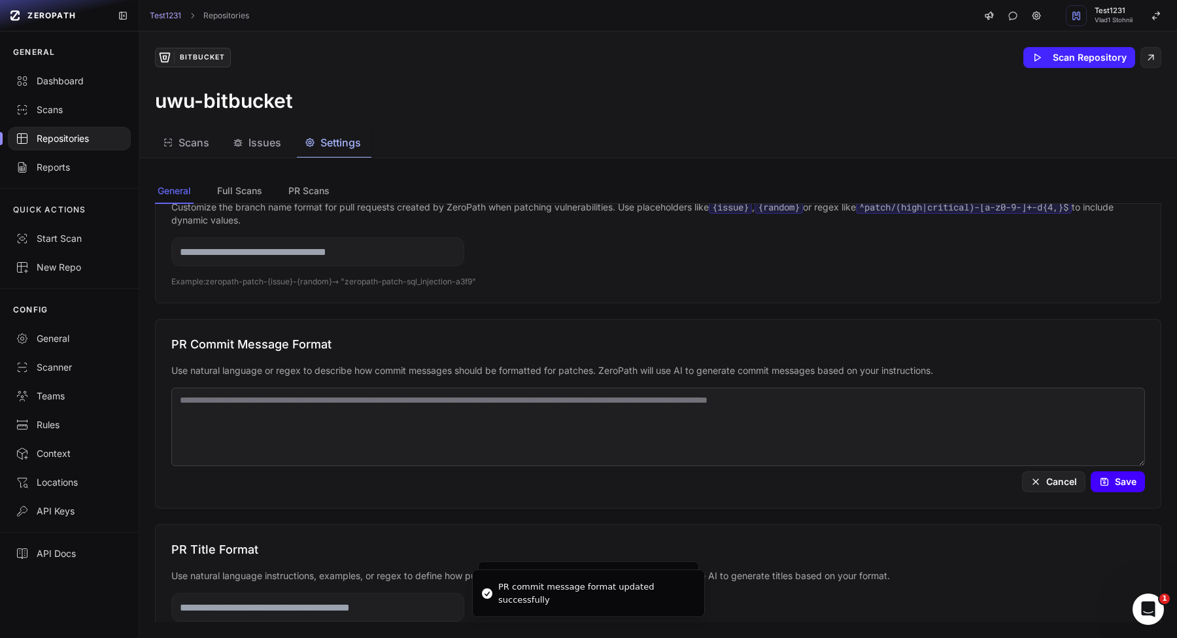
click at [1132, 481] on button "Save" at bounding box center [1118, 481] width 54 height 21
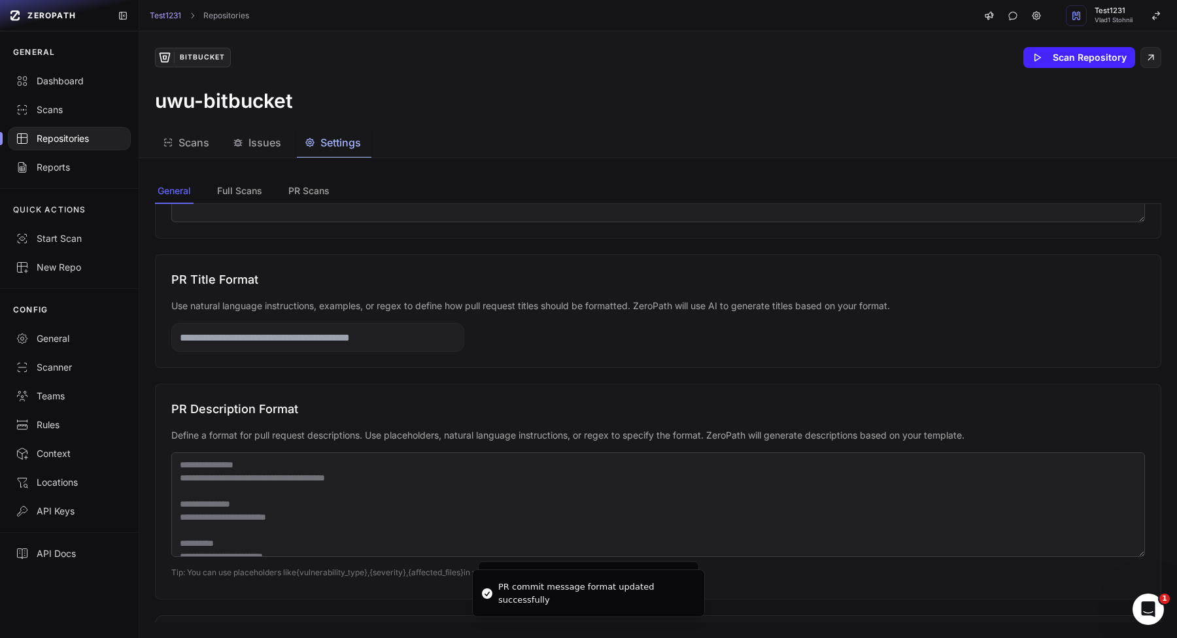
scroll to position [602, 0]
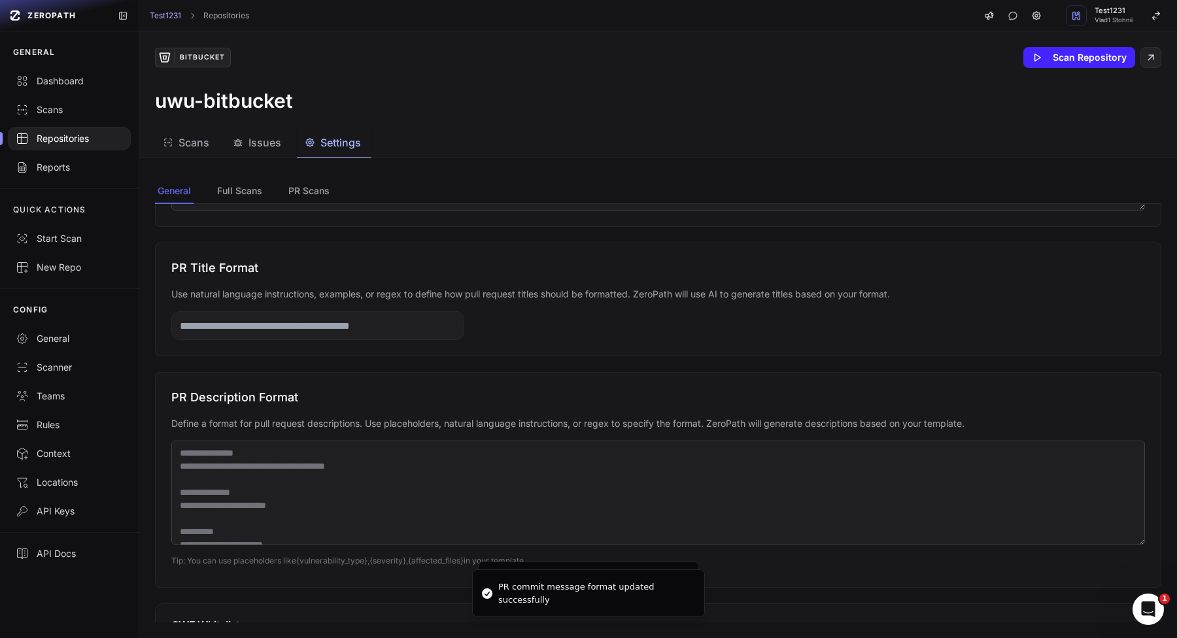
click at [390, 325] on input "text" at bounding box center [317, 325] width 293 height 29
type input "*****"
click at [387, 325] on input "*****" at bounding box center [317, 325] width 293 height 29
click at [430, 508] on textarea at bounding box center [658, 493] width 974 height 105
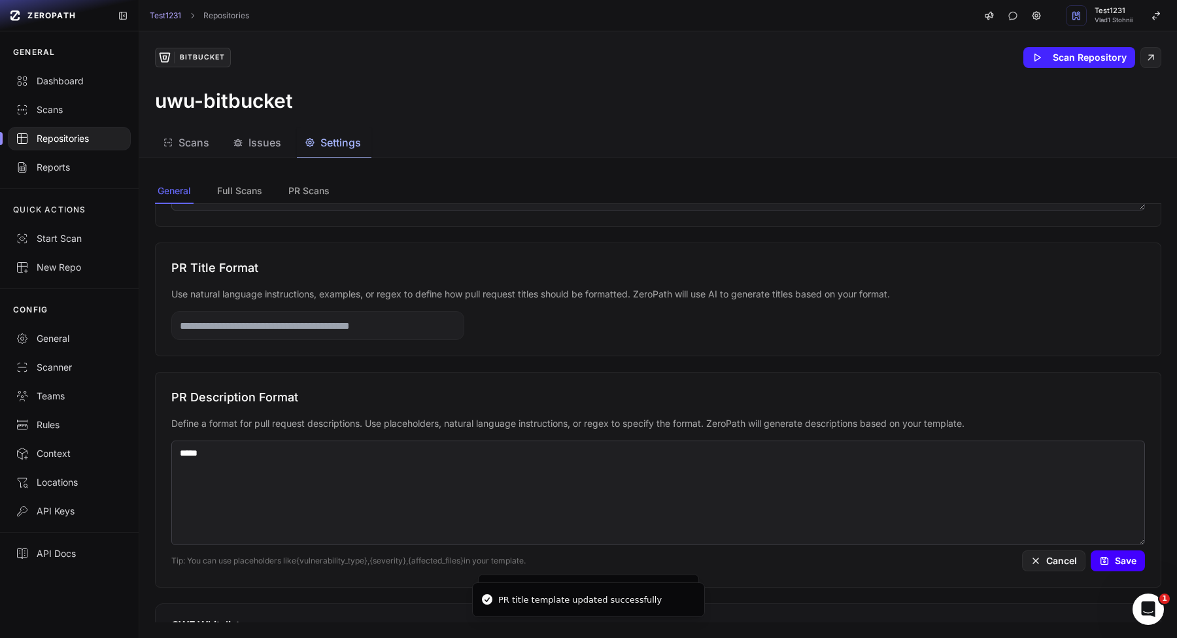
type textarea "*****"
click at [1133, 562] on button "Save" at bounding box center [1118, 561] width 54 height 21
click at [823, 484] on textarea "*****" at bounding box center [658, 493] width 974 height 105
click at [1107, 565] on icon at bounding box center [1104, 561] width 10 height 10
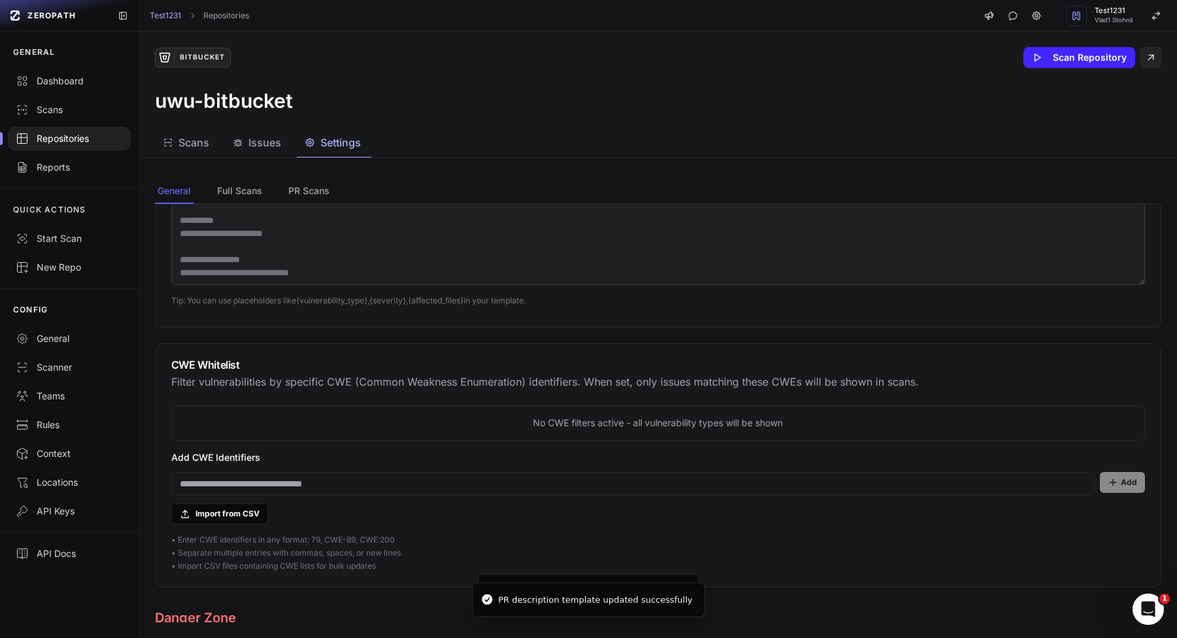
scroll to position [866, 0]
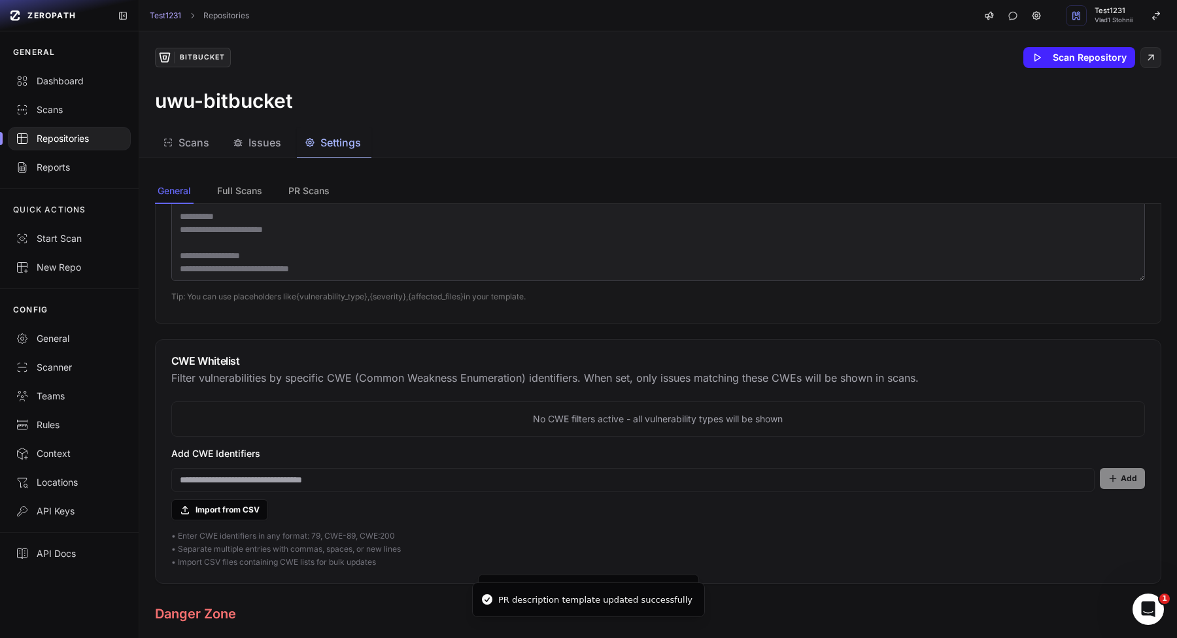
click at [647, 487] on input at bounding box center [632, 480] width 923 height 24
type input "*********"
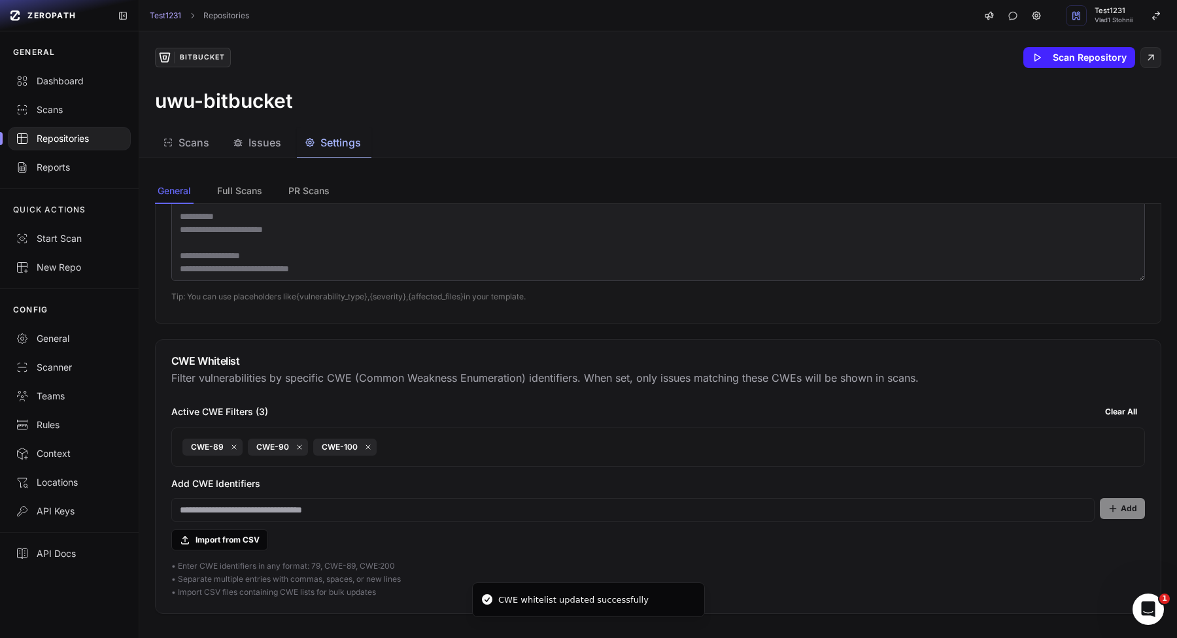
click at [557, 515] on input at bounding box center [632, 510] width 923 height 24
type input "******"
click at [298, 445] on icon at bounding box center [300, 447] width 8 height 8
click at [1129, 407] on button "Clear All" at bounding box center [1121, 412] width 48 height 21
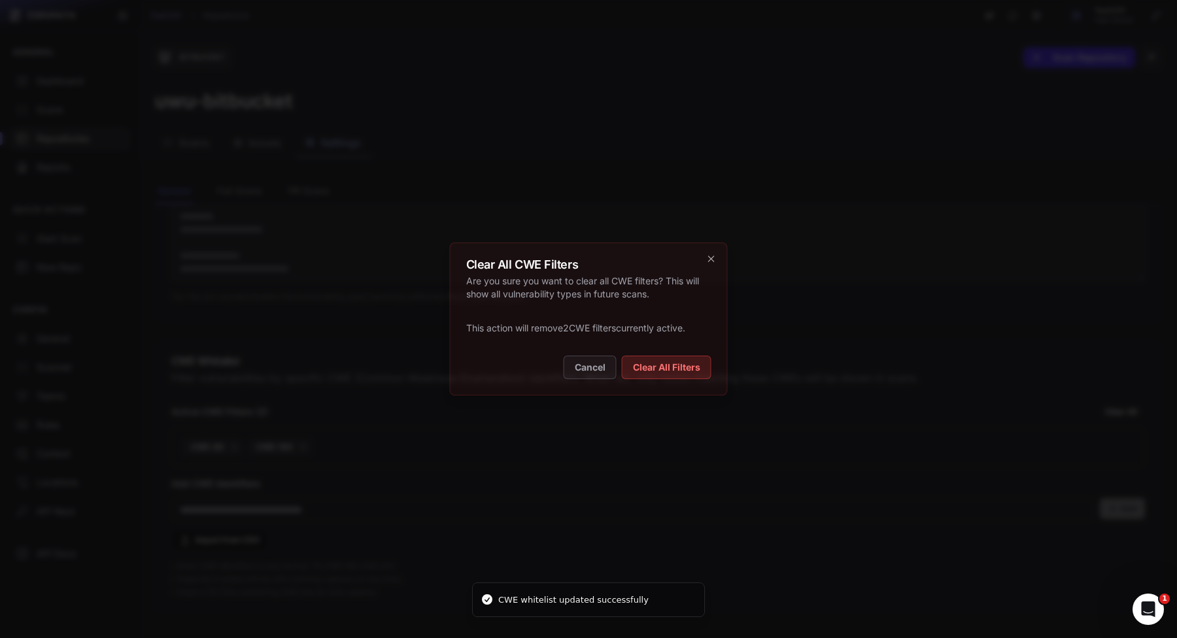
click at [658, 362] on button "Clear All Filters" at bounding box center [667, 368] width 90 height 24
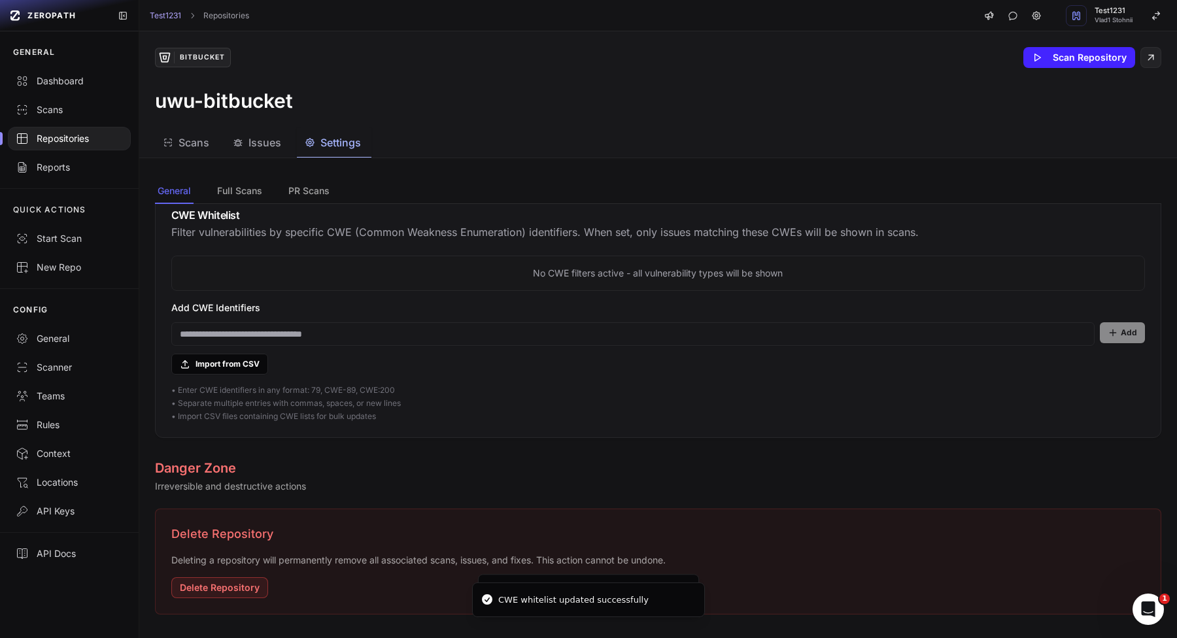
scroll to position [1020, 0]
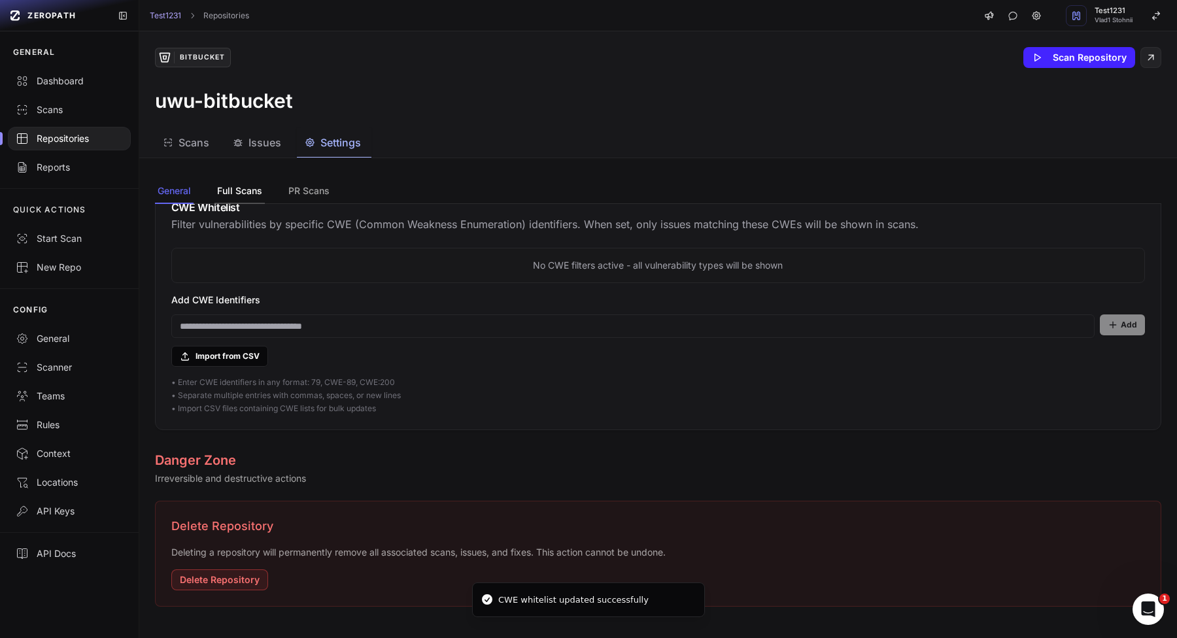
click at [286, 196] on button "Full Scans" at bounding box center [309, 191] width 46 height 25
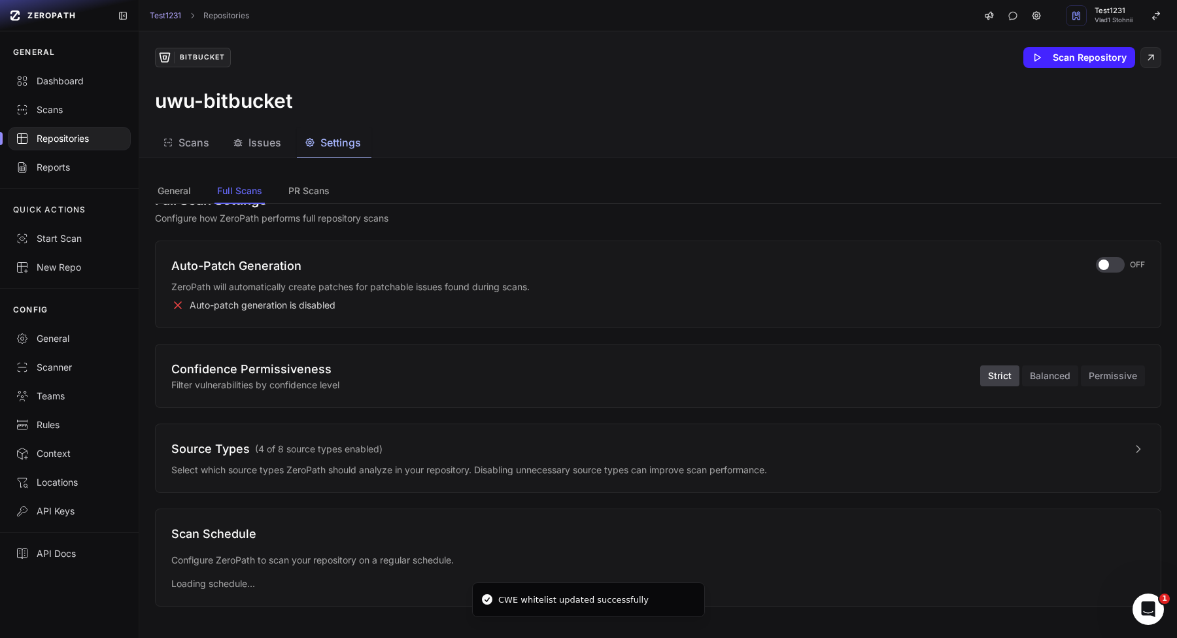
scroll to position [0, 0]
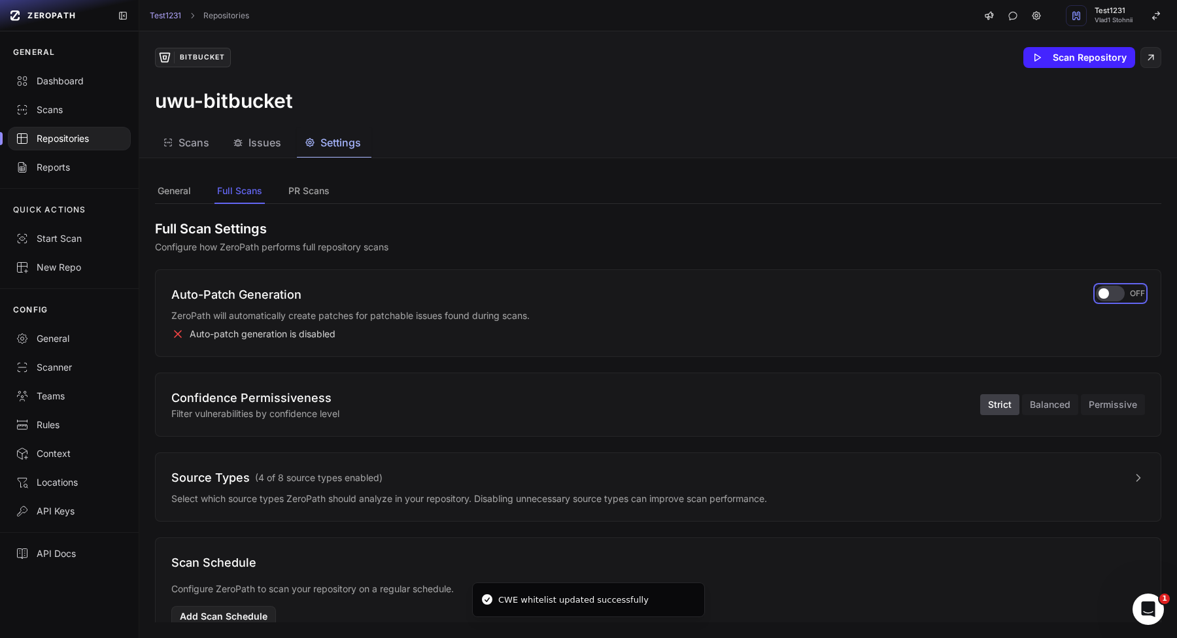
click at [1116, 296] on div "button" at bounding box center [1110, 294] width 29 height 16
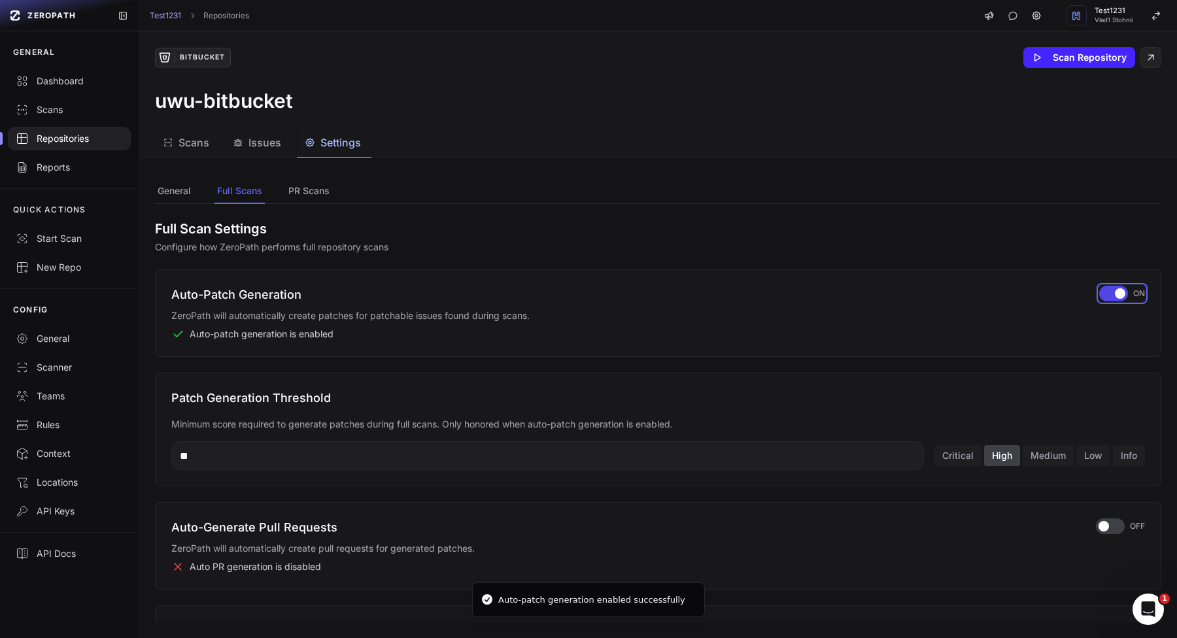
click at [1116, 296] on span "button" at bounding box center [1120, 293] width 10 height 10
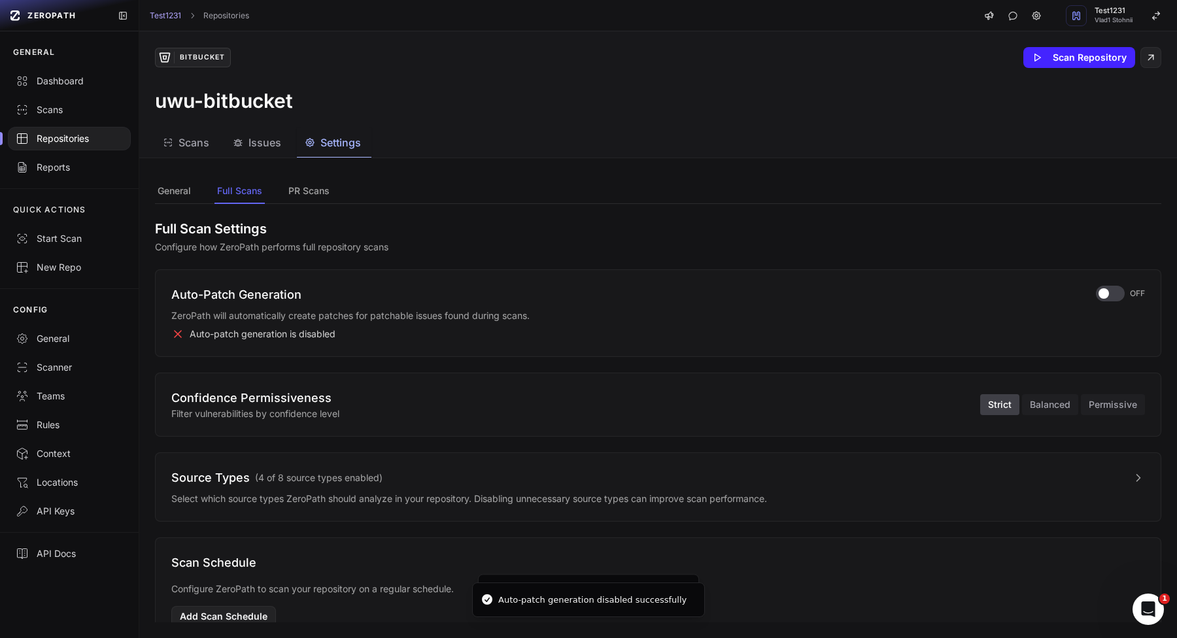
click at [1106, 307] on div "Auto-Patch Generation ZeroPath will automatically create patches for patchable …" at bounding box center [658, 313] width 974 height 55
click at [1110, 292] on div "button" at bounding box center [1110, 294] width 29 height 16
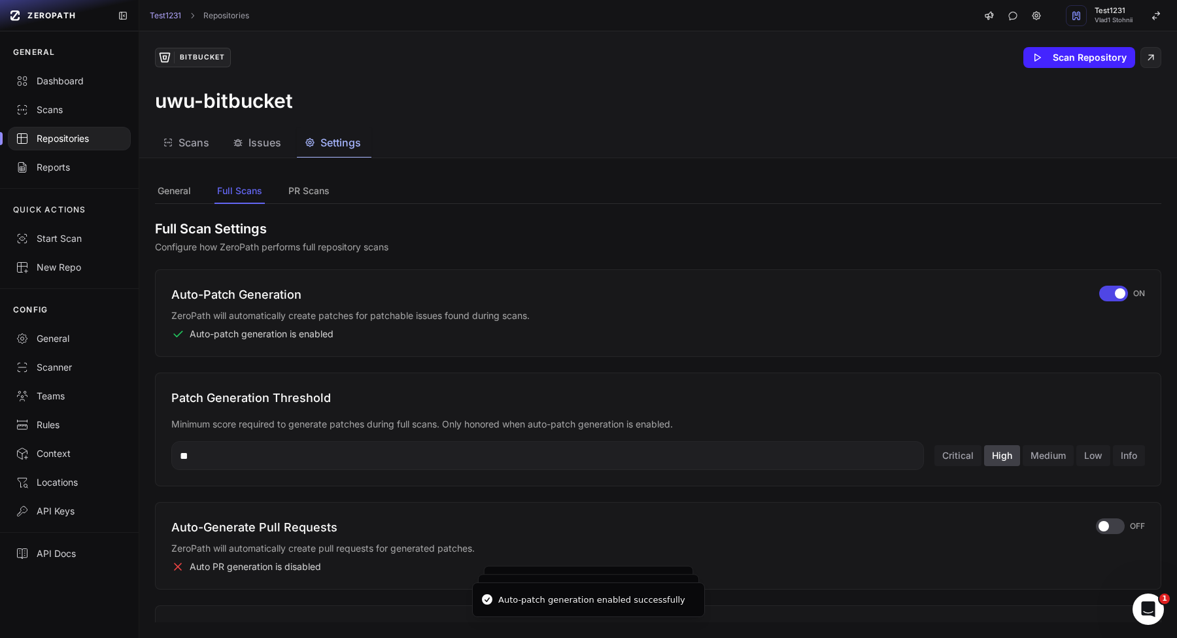
click at [1048, 443] on div "** Critical High Medium Low Info" at bounding box center [658, 455] width 974 height 29
click at [1048, 453] on button "Medium" at bounding box center [1048, 455] width 51 height 21
click at [1108, 453] on button "Low" at bounding box center [1093, 455] width 34 height 21
type input "**"
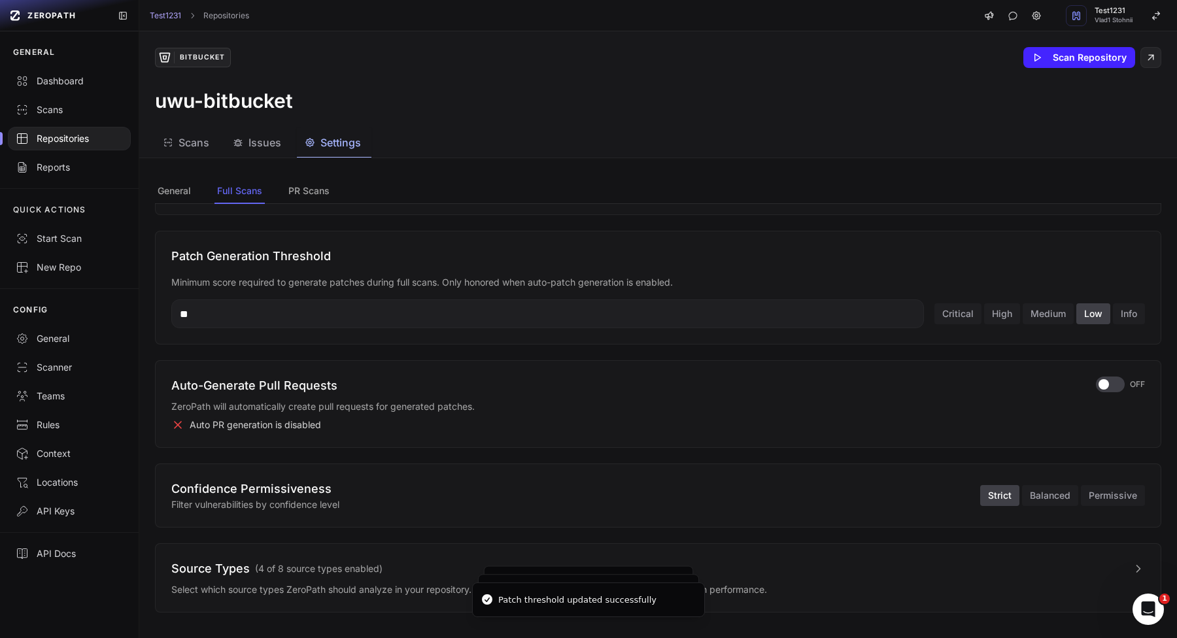
scroll to position [269, 0]
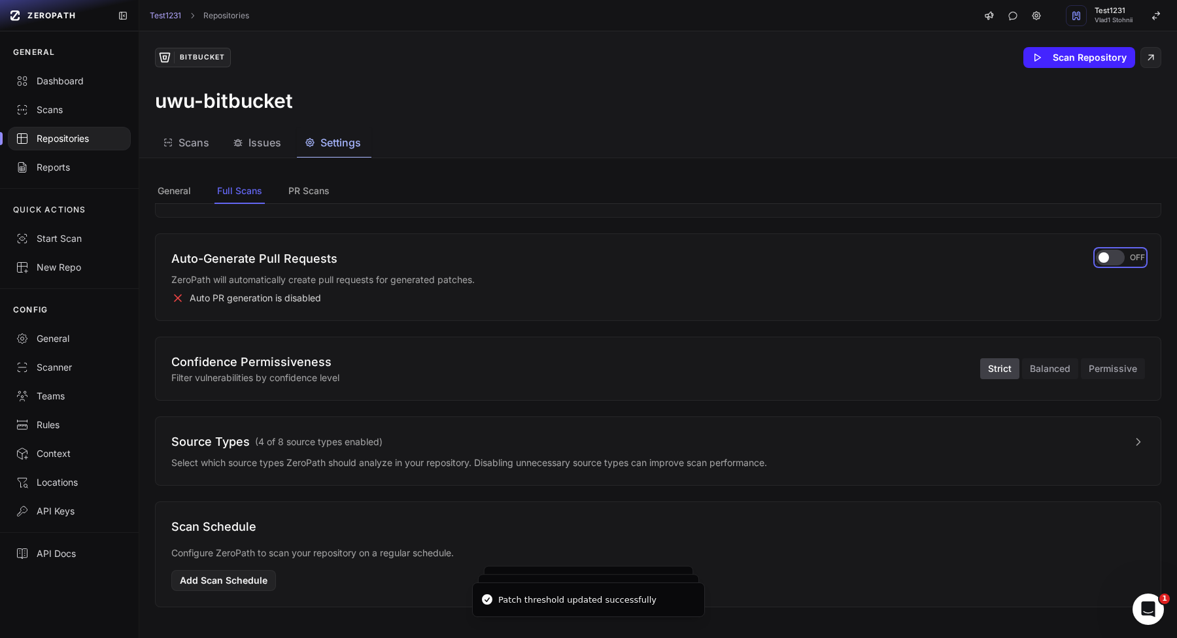
click at [1101, 256] on span "button" at bounding box center [1104, 257] width 10 height 10
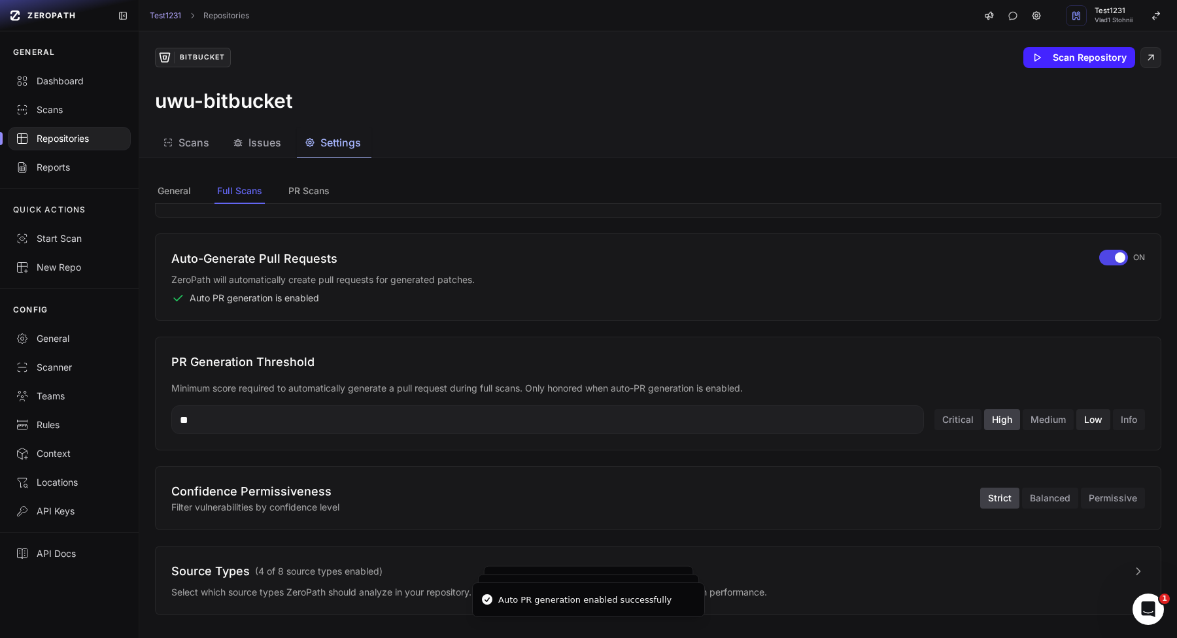
click at [1084, 411] on button "Low" at bounding box center [1093, 419] width 34 height 21
click at [1029, 417] on button "Medium" at bounding box center [1048, 419] width 51 height 21
type input "**"
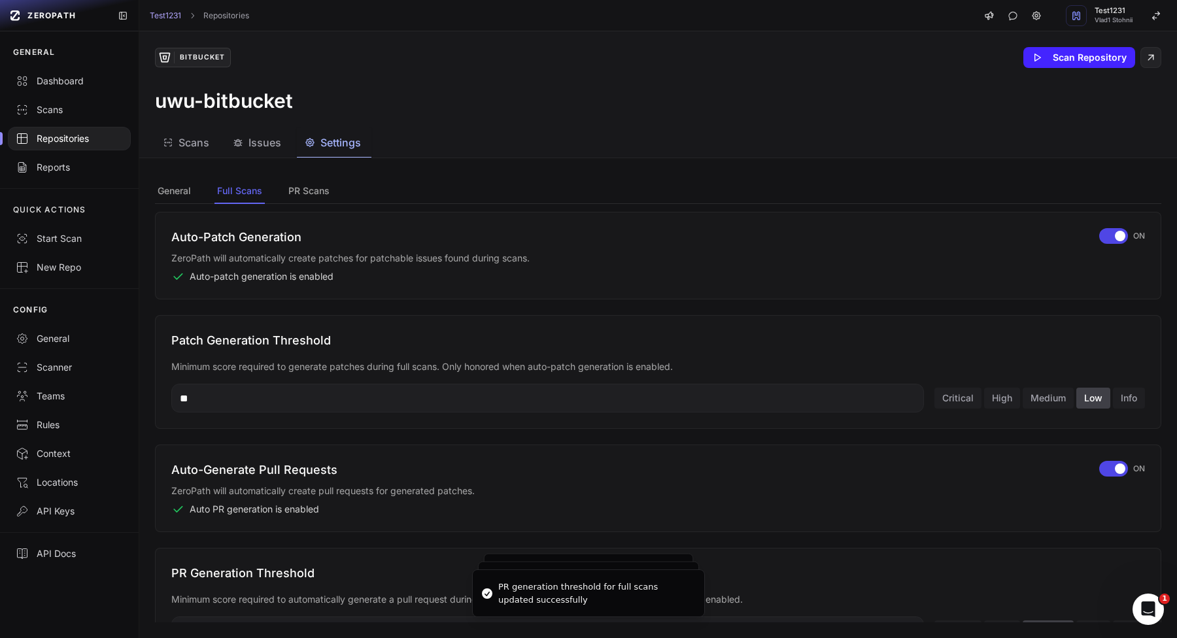
scroll to position [49, 0]
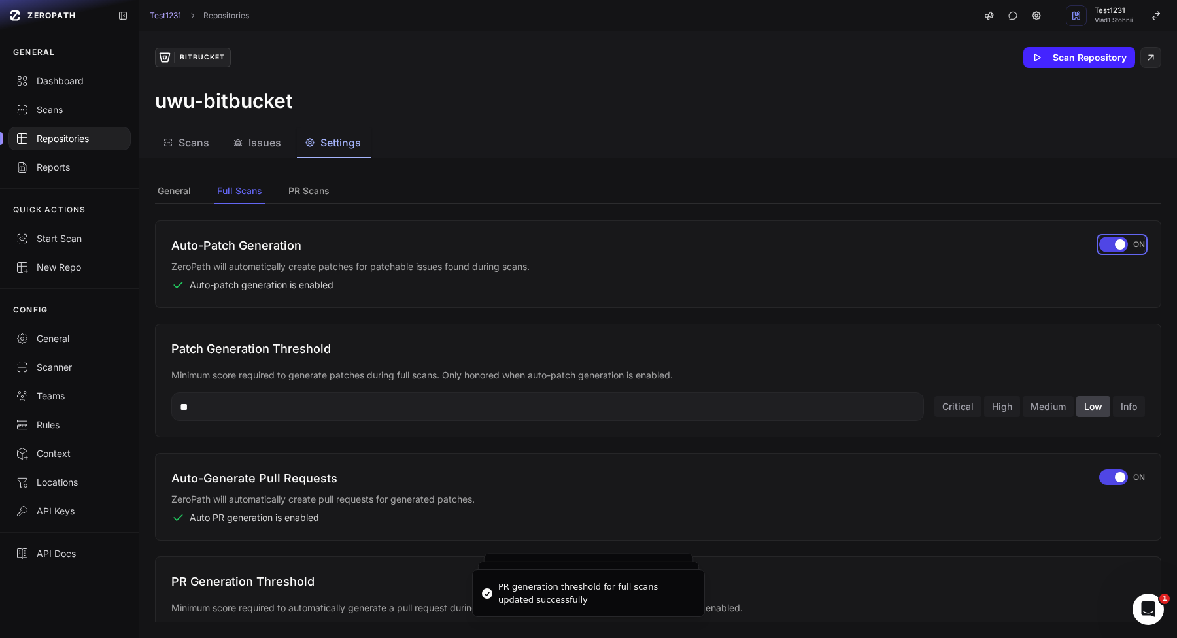
click at [1120, 237] on button "ON" at bounding box center [1122, 245] width 46 height 16
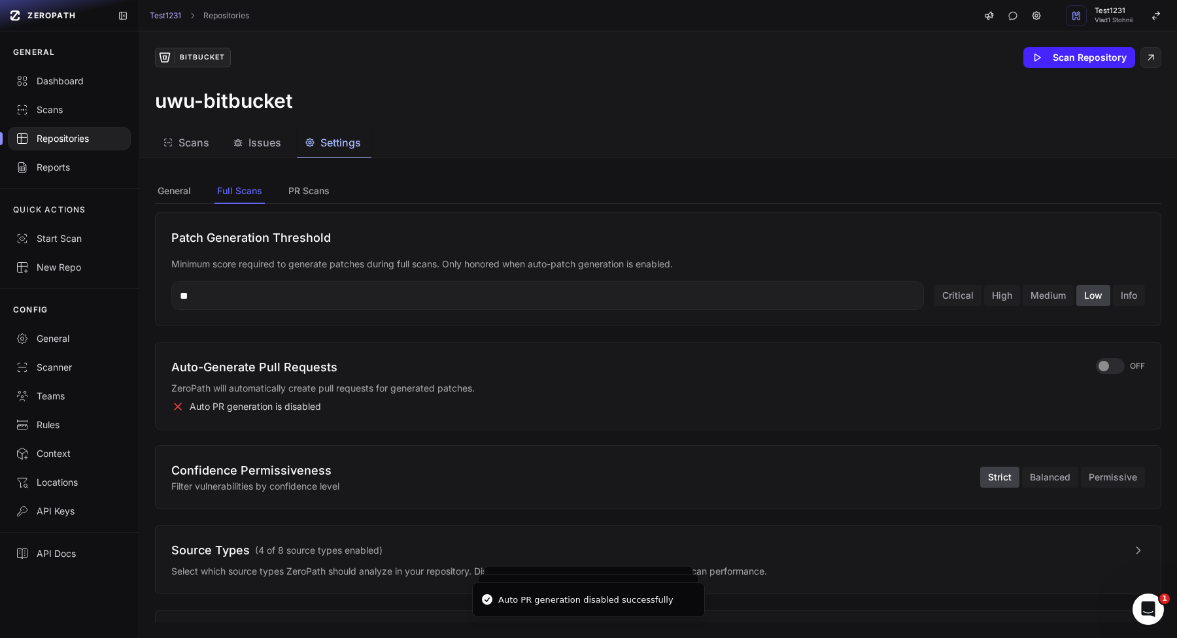
scroll to position [37, 0]
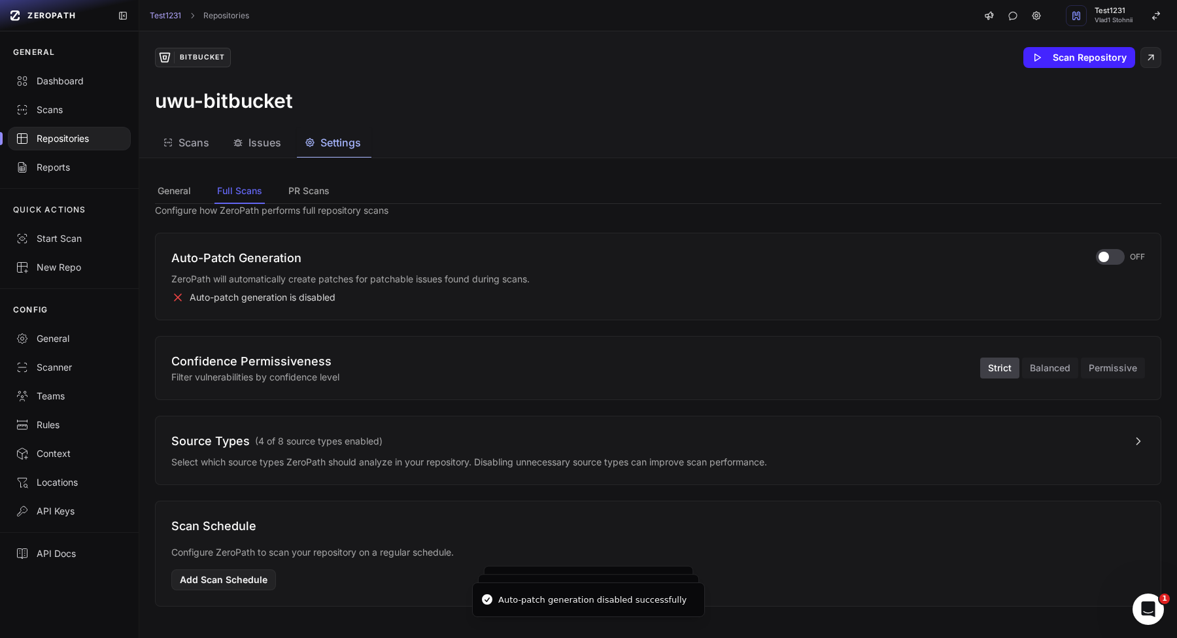
click at [683, 439] on button "Source Types ( 4 of 8 source types enabled )" at bounding box center [658, 441] width 974 height 18
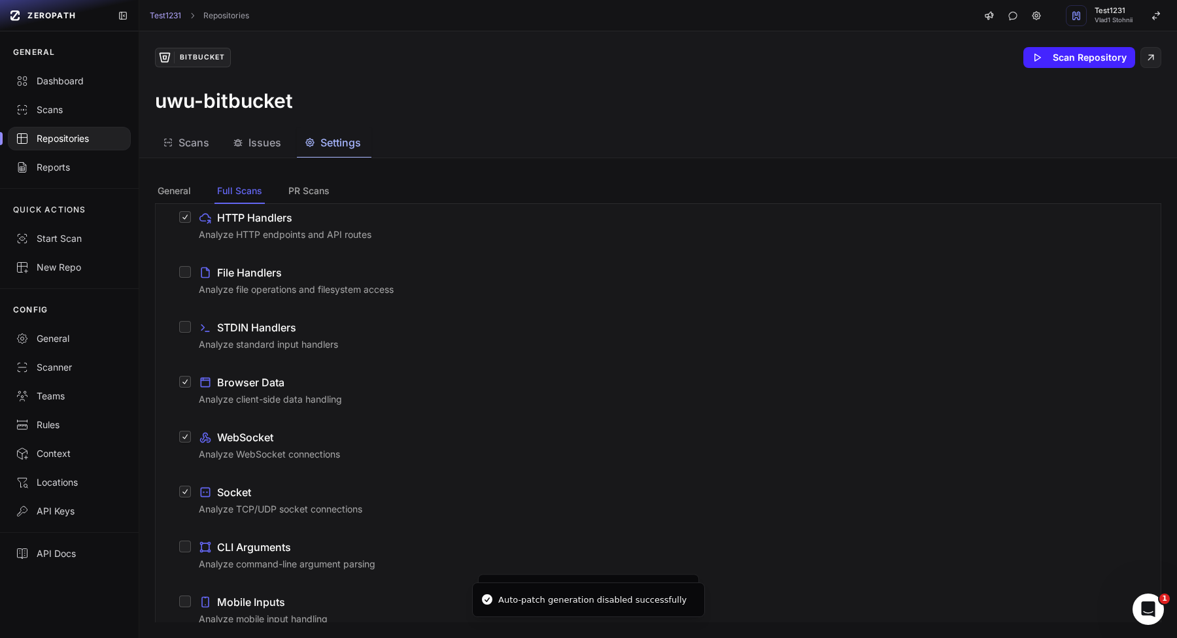
scroll to position [332, 0]
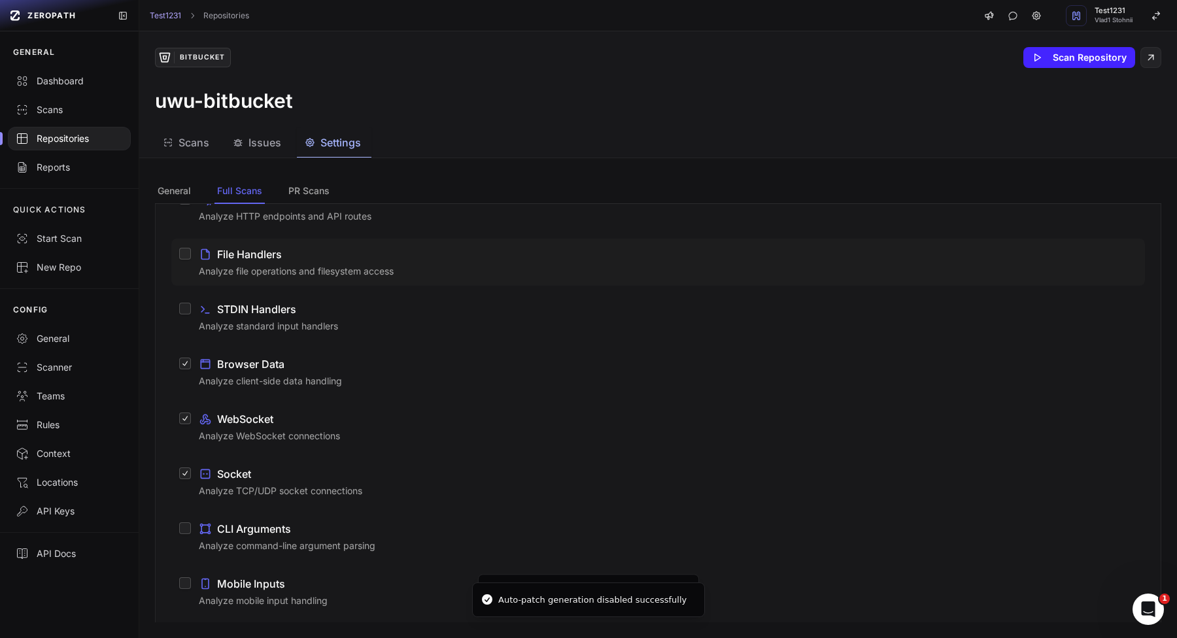
click at [375, 261] on div "File Handlers" at bounding box center [668, 255] width 938 height 16
click at [191, 260] on button "File Handlers Analyze file operations and filesystem access" at bounding box center [185, 254] width 12 height 12
click at [373, 308] on div "STDIN Handlers" at bounding box center [668, 309] width 938 height 16
click at [191, 308] on button "STDIN Handlers Analyze standard input handlers" at bounding box center [185, 309] width 12 height 12
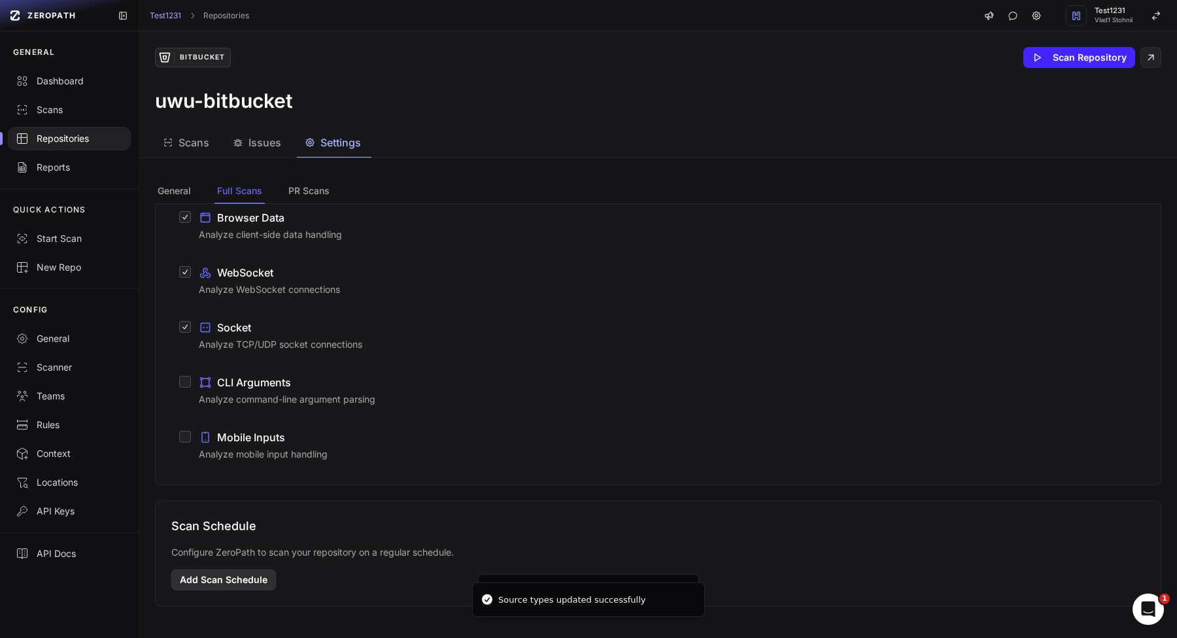
click at [256, 576] on button "Add Scan Schedule" at bounding box center [223, 580] width 105 height 21
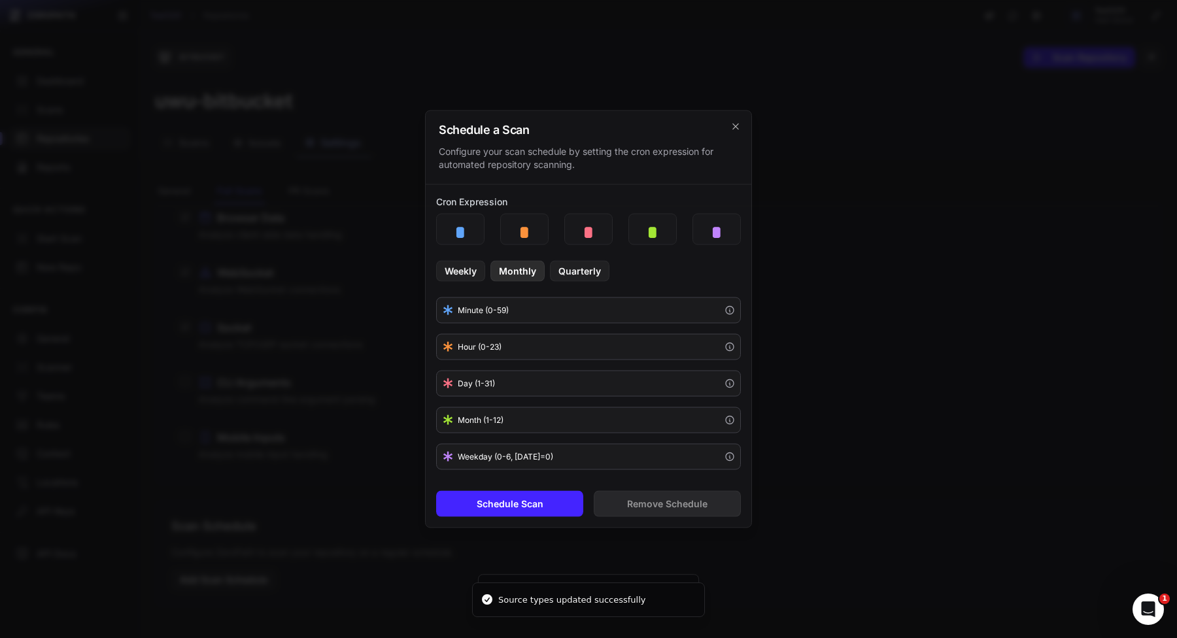
click at [516, 274] on button "Monthly" at bounding box center [517, 271] width 54 height 21
type input "*"
click at [570, 507] on button "Schedule Scan" at bounding box center [509, 504] width 147 height 26
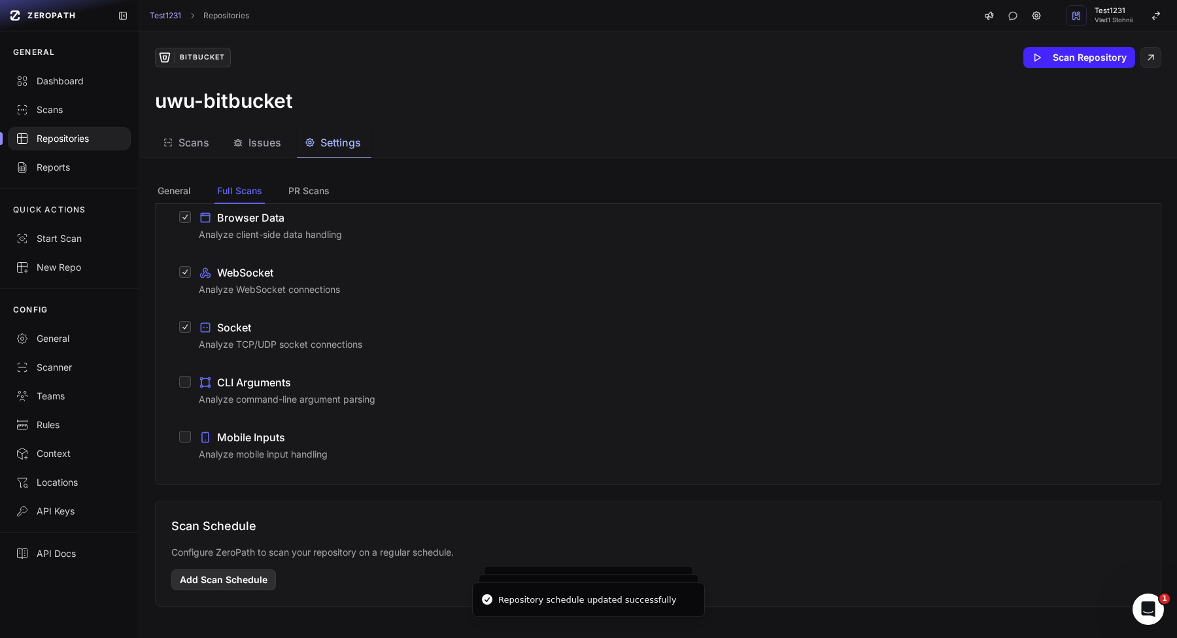
click at [209, 579] on button "Add Scan Schedule" at bounding box center [223, 580] width 105 height 21
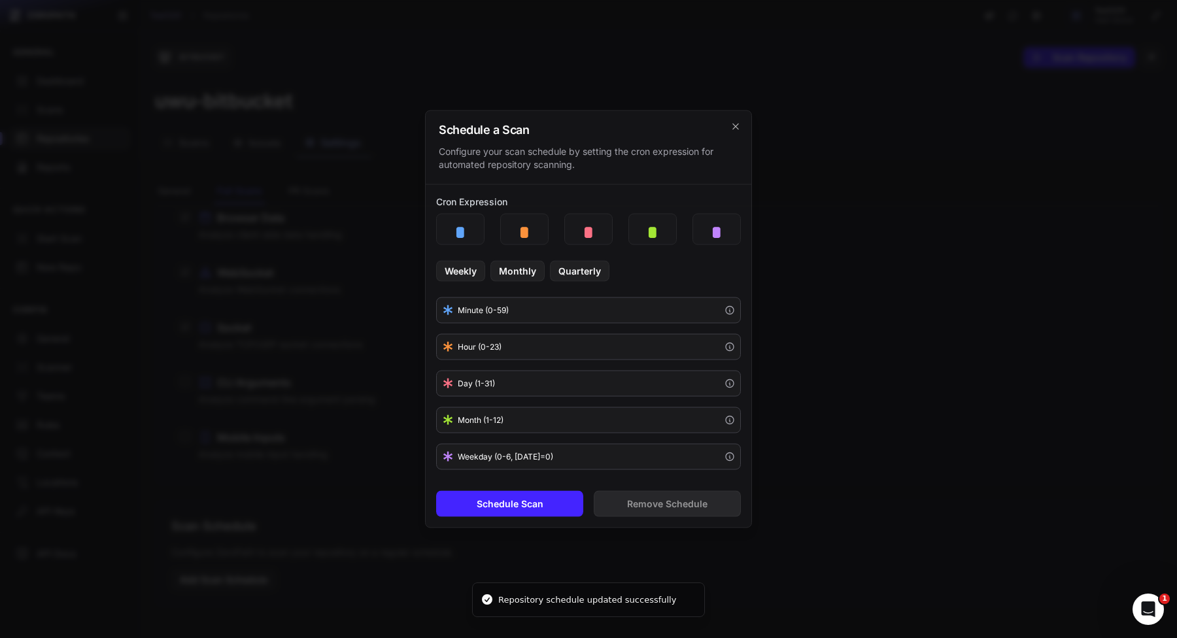
type input "*"
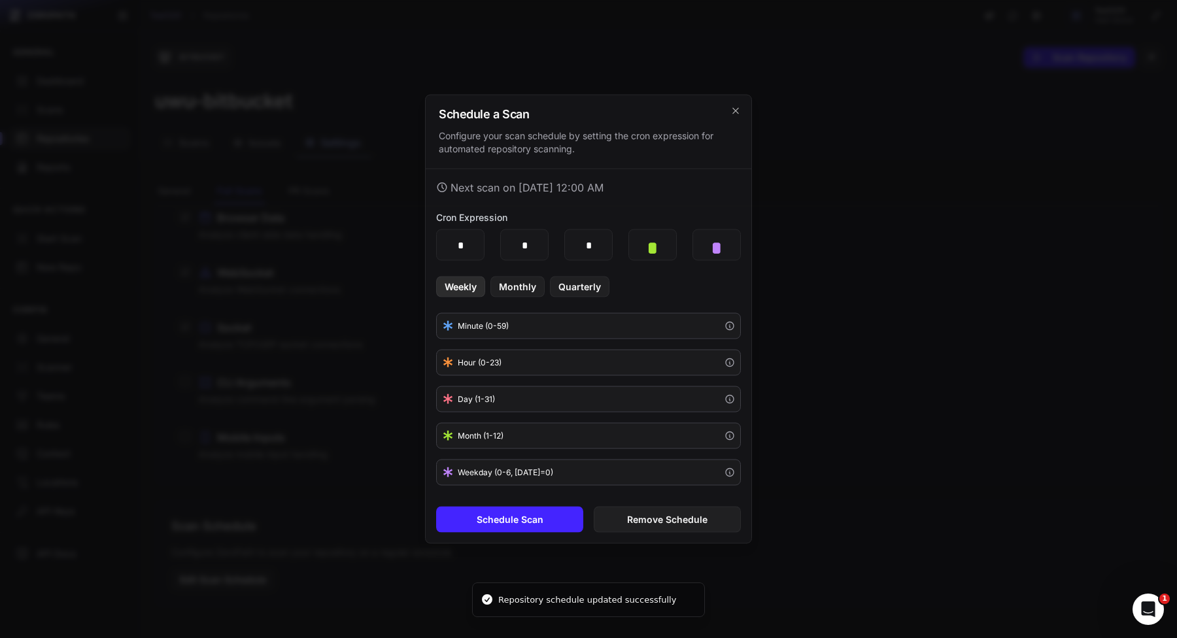
click at [447, 280] on button "Weekly" at bounding box center [460, 287] width 49 height 21
type input "*"
click at [537, 515] on button "Schedule Scan" at bounding box center [509, 520] width 147 height 26
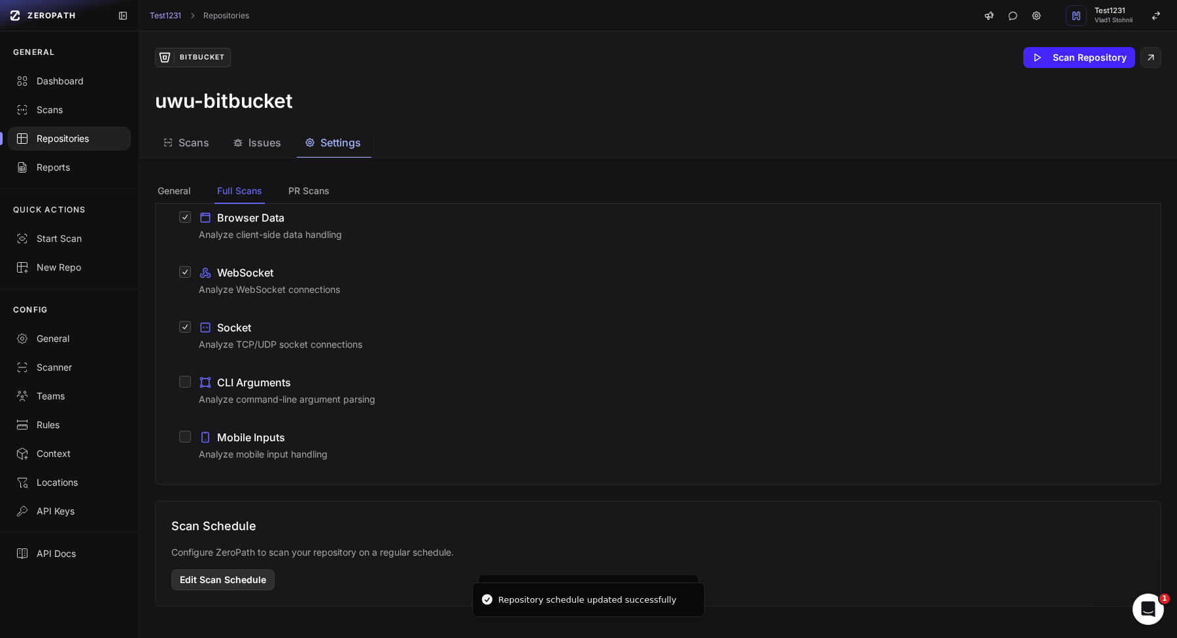
click at [245, 582] on button "Edit Scan Schedule" at bounding box center [222, 580] width 103 height 21
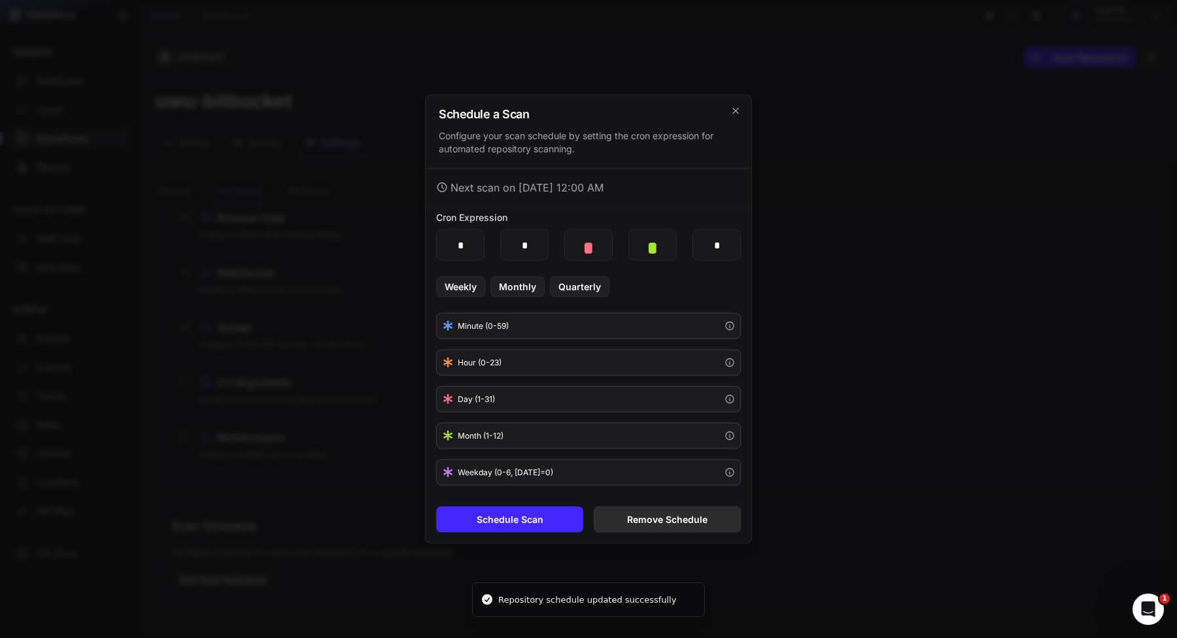
click at [648, 510] on button "Remove Schedule" at bounding box center [667, 520] width 147 height 26
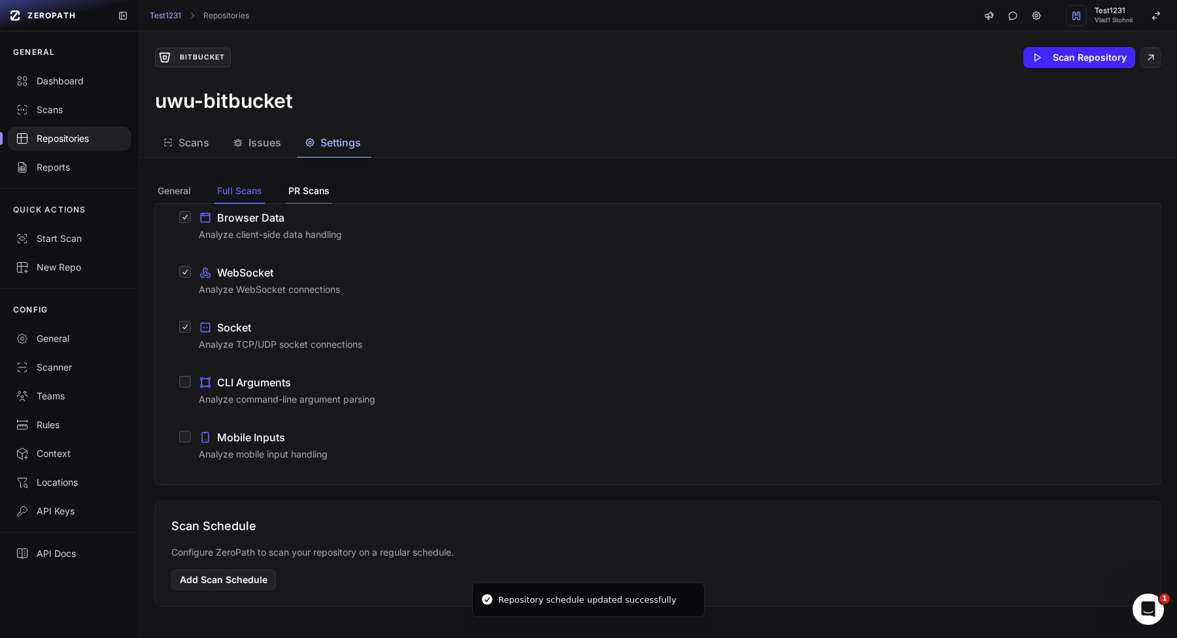
click at [321, 193] on button "PR Scans" at bounding box center [309, 191] width 46 height 25
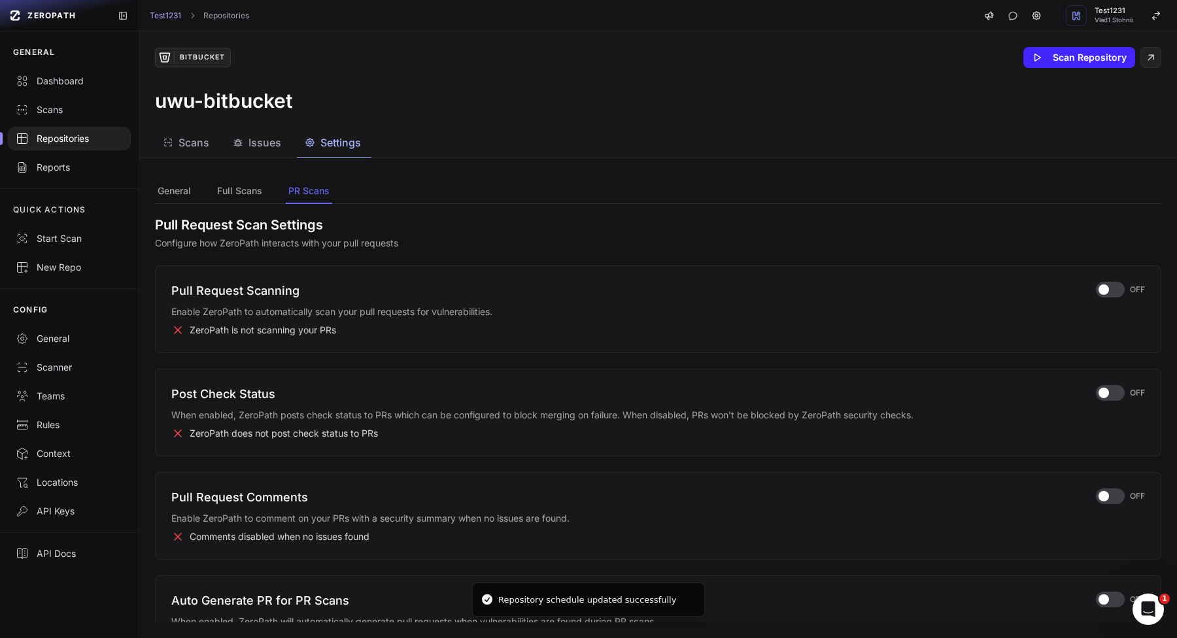
scroll to position [0, 0]
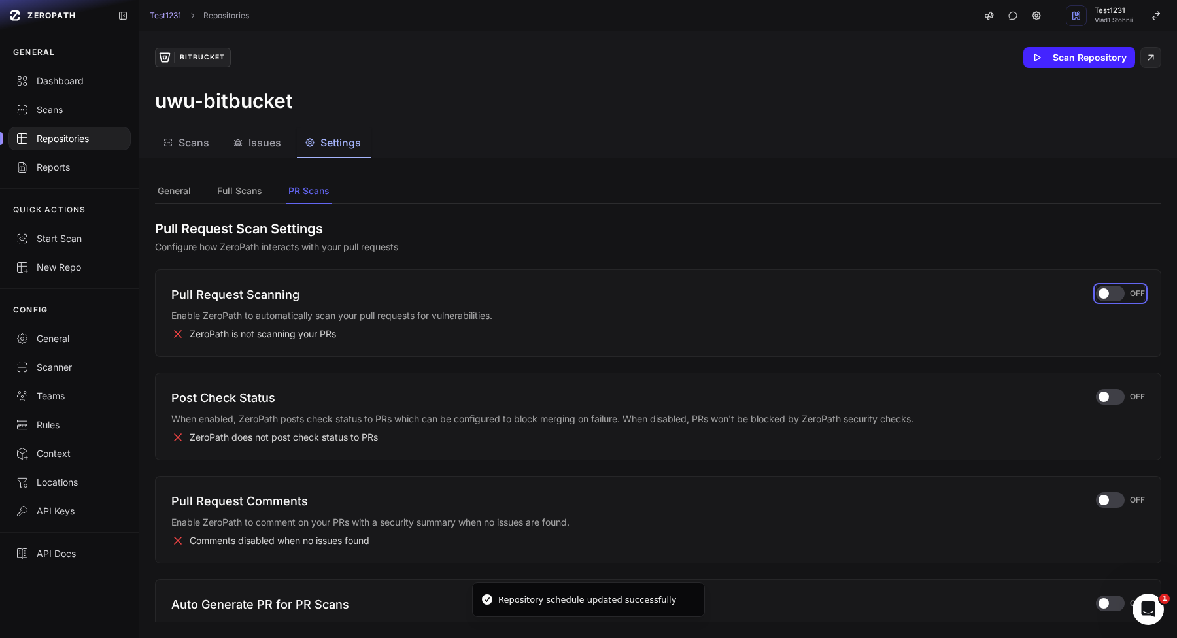
click at [1108, 288] on div "button" at bounding box center [1110, 294] width 29 height 16
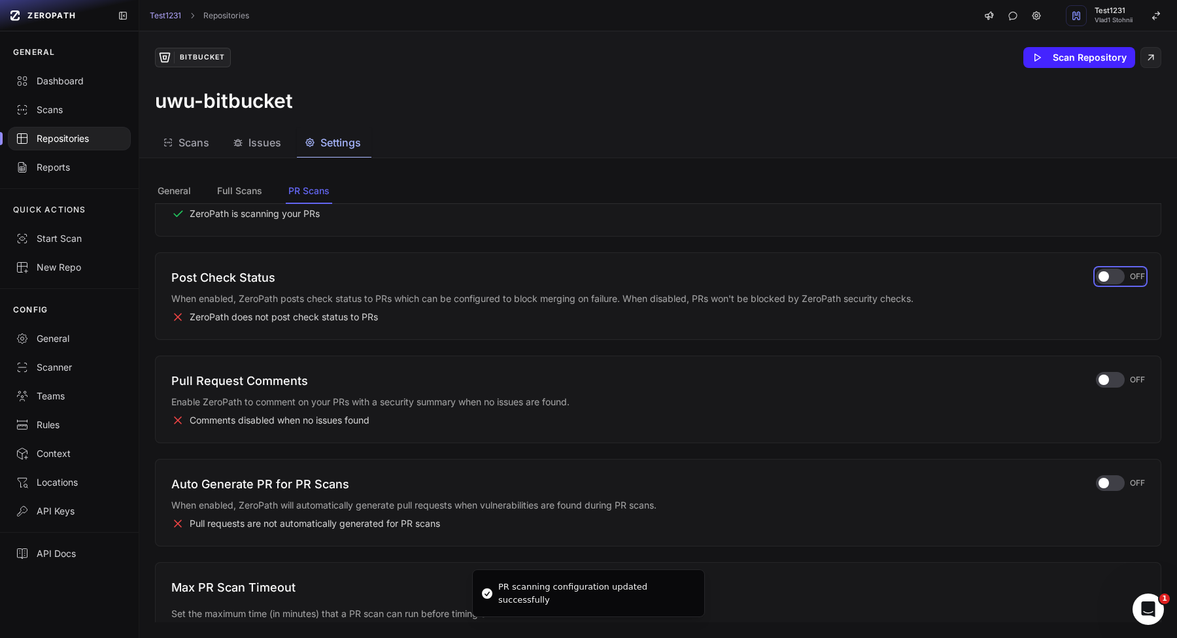
drag, startPoint x: 1116, startPoint y: 277, endPoint x: 1108, endPoint y: 316, distance: 39.9
click at [1116, 277] on div "button" at bounding box center [1110, 277] width 29 height 16
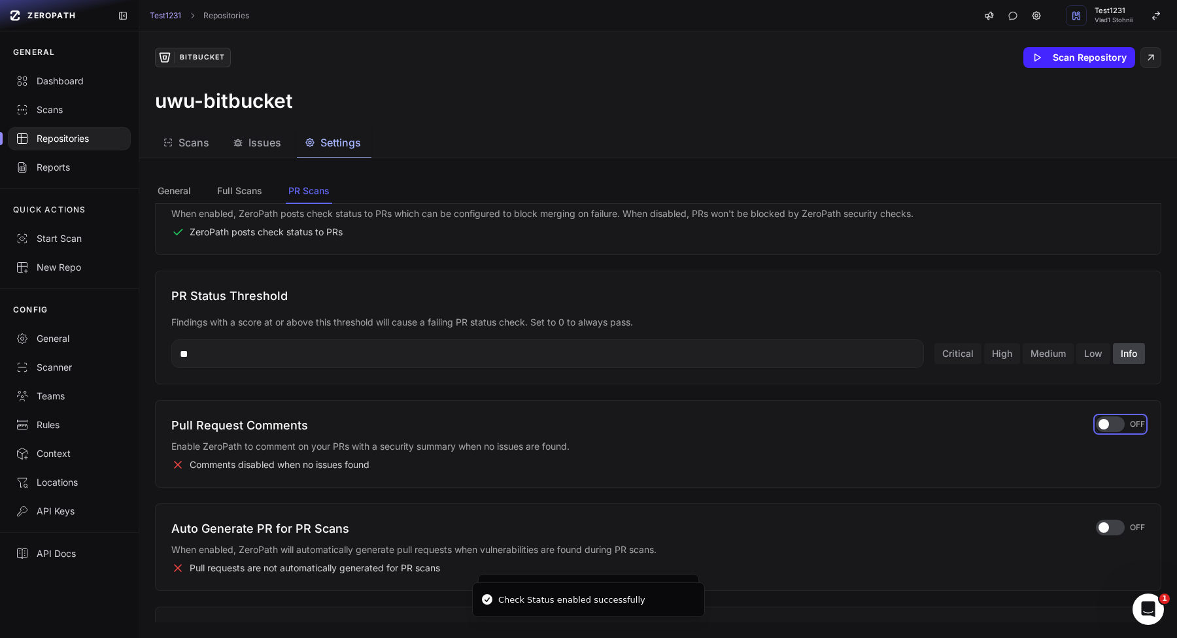
click at [1114, 429] on div "button" at bounding box center [1110, 425] width 29 height 16
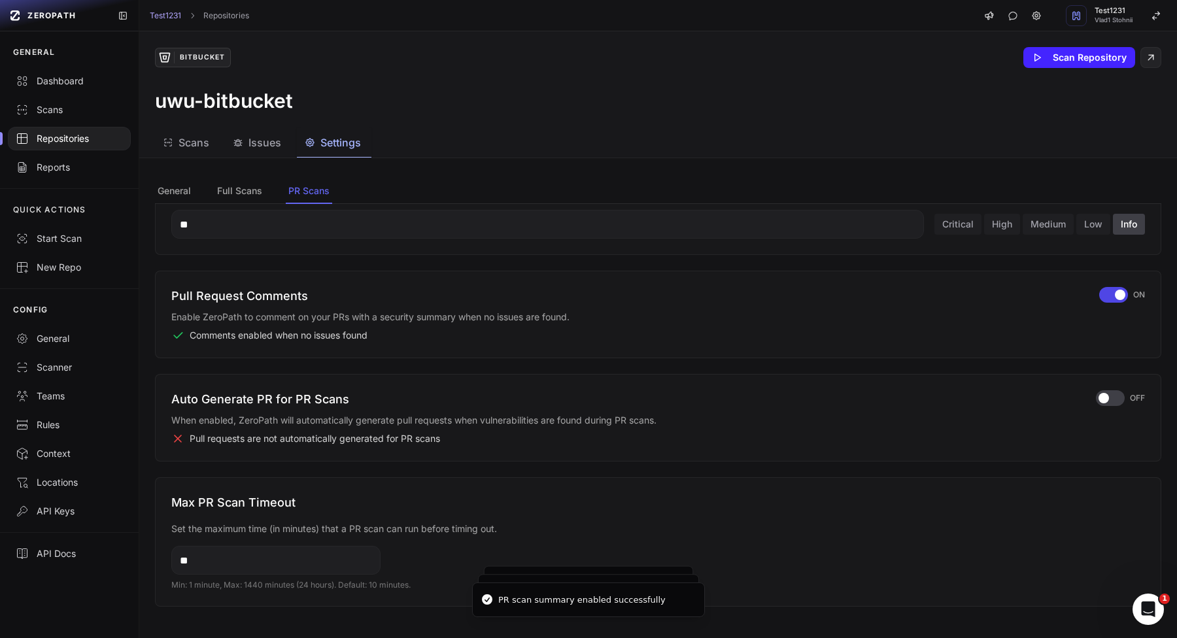
click at [1115, 409] on div "Auto Generate PR for PR Scans When enabled, ZeroPath will automatically generat…" at bounding box center [658, 417] width 974 height 55
click at [1115, 402] on div "button" at bounding box center [1110, 398] width 29 height 16
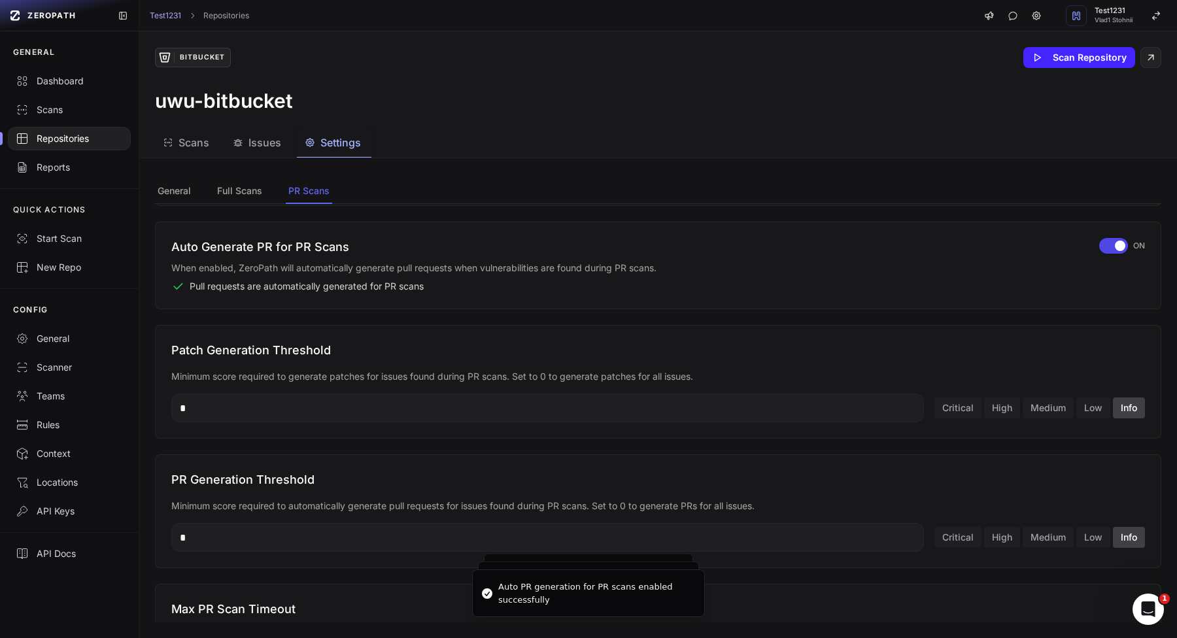
scroll to position [594, 0]
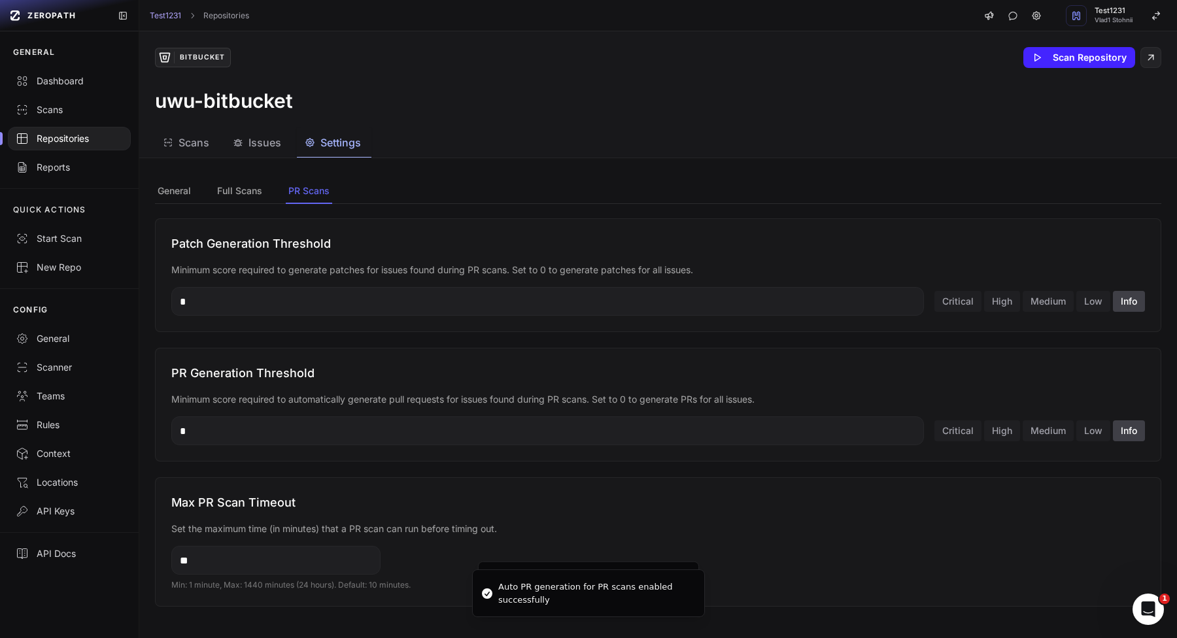
click at [297, 566] on input "**" at bounding box center [275, 560] width 209 height 29
type input "**"
click at [993, 427] on button "High" at bounding box center [1002, 430] width 36 height 21
click at [1119, 427] on button "Info" at bounding box center [1129, 430] width 32 height 21
type input "*"
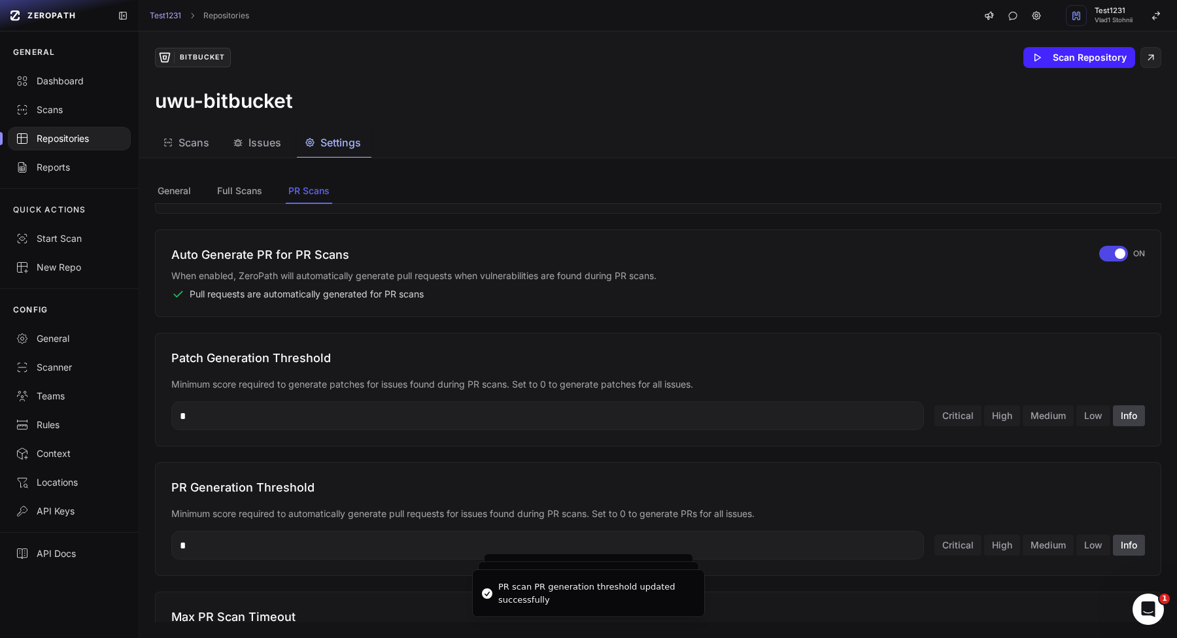
scroll to position [470, 0]
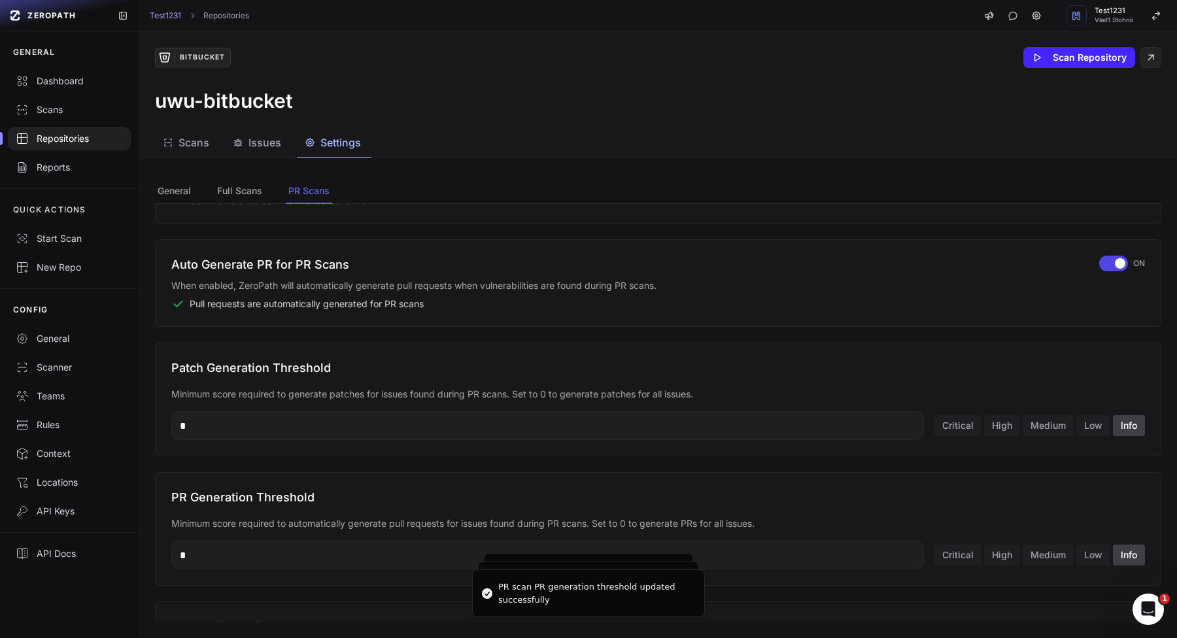
click at [1007, 424] on button "High" at bounding box center [1002, 425] width 36 height 21
click at [1113, 425] on button "Info" at bounding box center [1129, 426] width 32 height 21
type input "*"
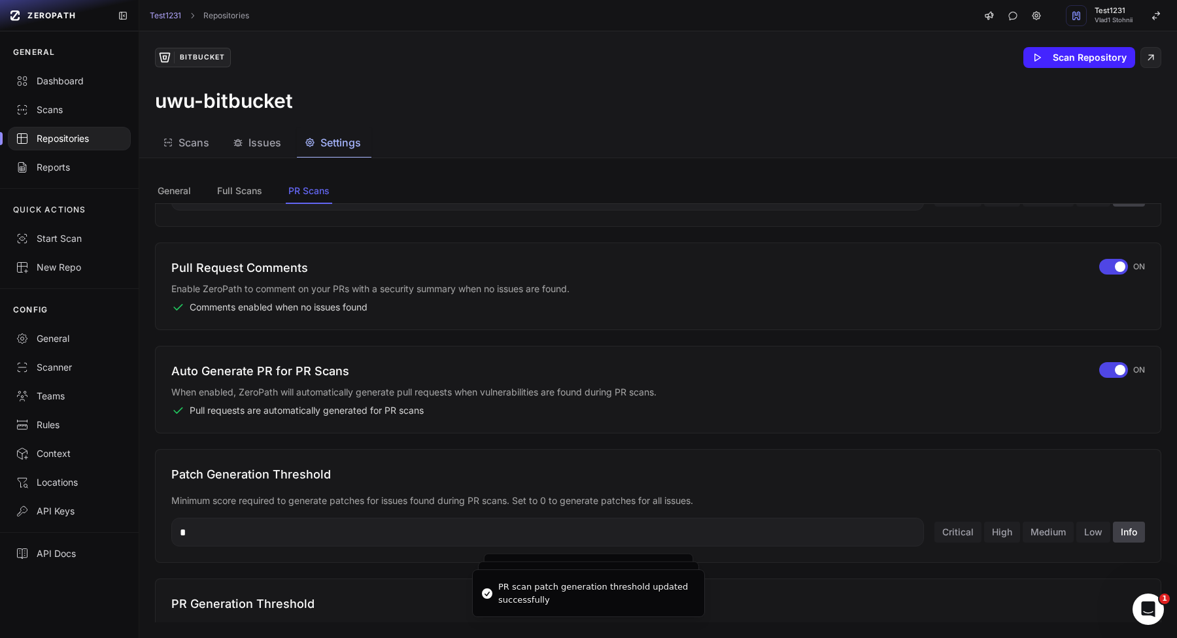
scroll to position [299, 0]
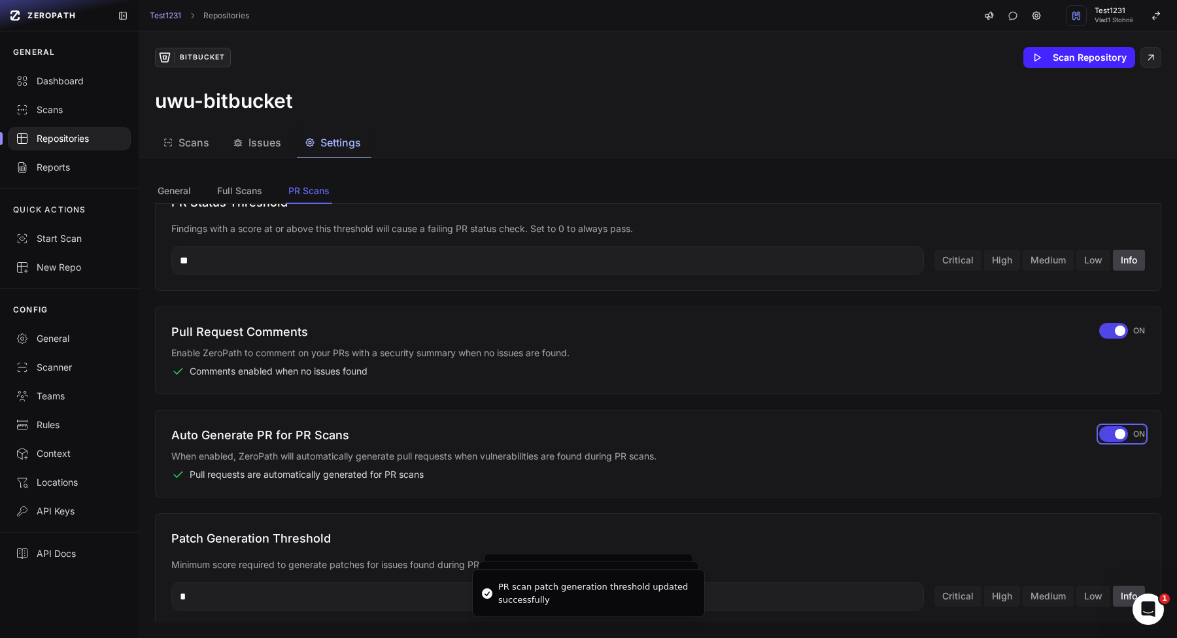
click at [1111, 430] on div "button" at bounding box center [1113, 434] width 29 height 16
click at [1140, 316] on div "Pull Request Comments Enable ZeroPath to comment on your PRs with a security su…" at bounding box center [658, 351] width 1006 height 88
click at [1120, 324] on div "button" at bounding box center [1113, 331] width 29 height 16
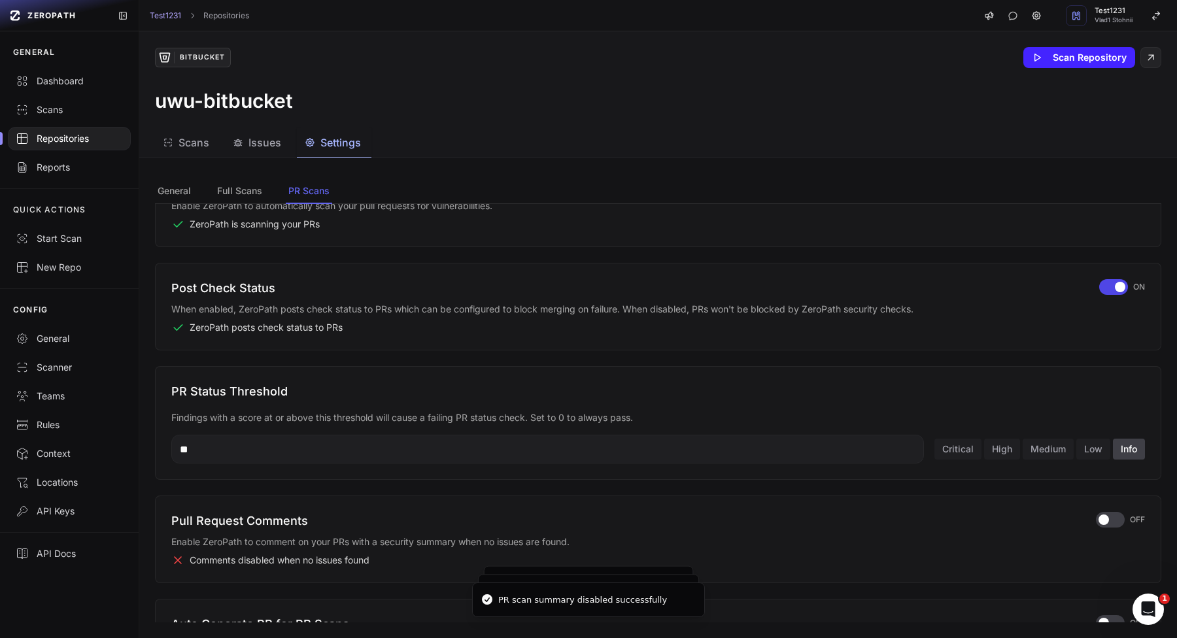
scroll to position [87, 0]
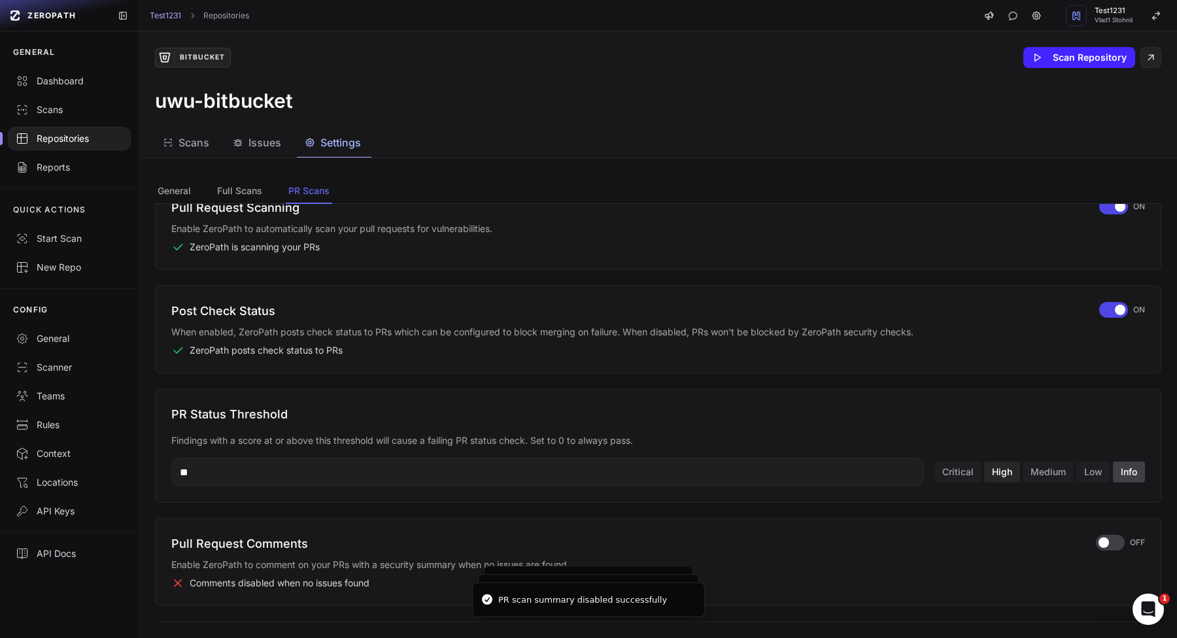
click at [996, 464] on button "High" at bounding box center [1002, 472] width 36 height 21
click at [1057, 464] on button "Medium" at bounding box center [1048, 472] width 51 height 21
type input "**"
click at [761, 476] on input "**" at bounding box center [547, 472] width 753 height 29
type input "***"
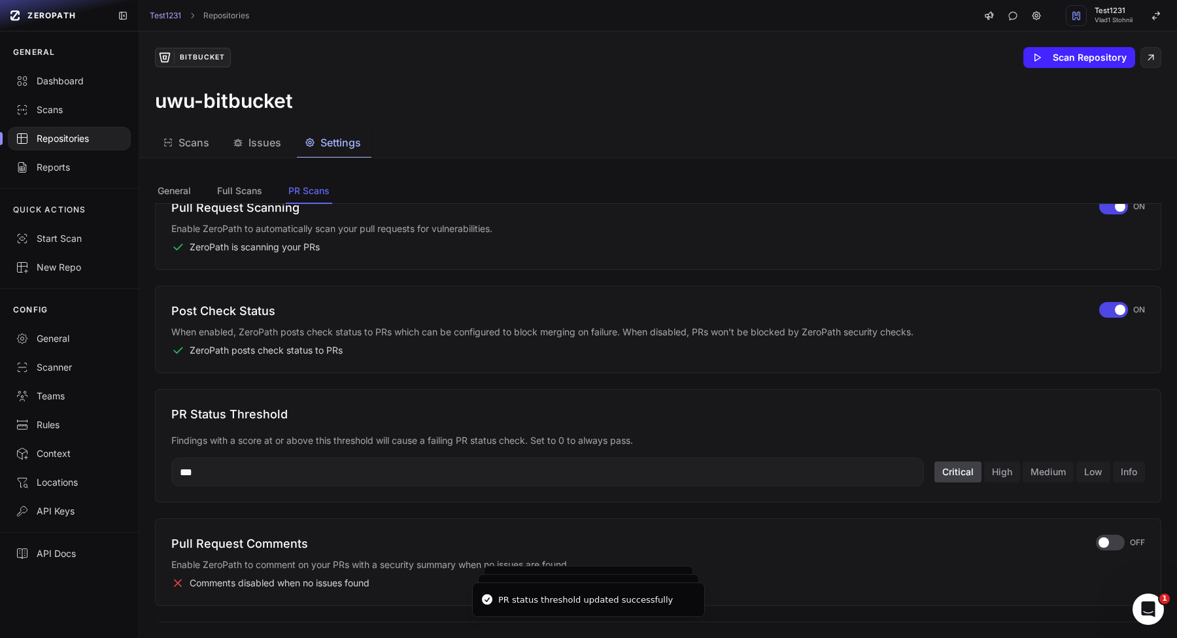
click at [1116, 296] on div "Post Check Status When enabled, ZeroPath posts check status to PRs which can be…" at bounding box center [658, 330] width 1006 height 88
click at [1114, 301] on div "Post Check Status When enabled, ZeroPath posts check status to PRs which can be…" at bounding box center [658, 330] width 1006 height 88
click at [1108, 309] on div "button" at bounding box center [1113, 310] width 29 height 16
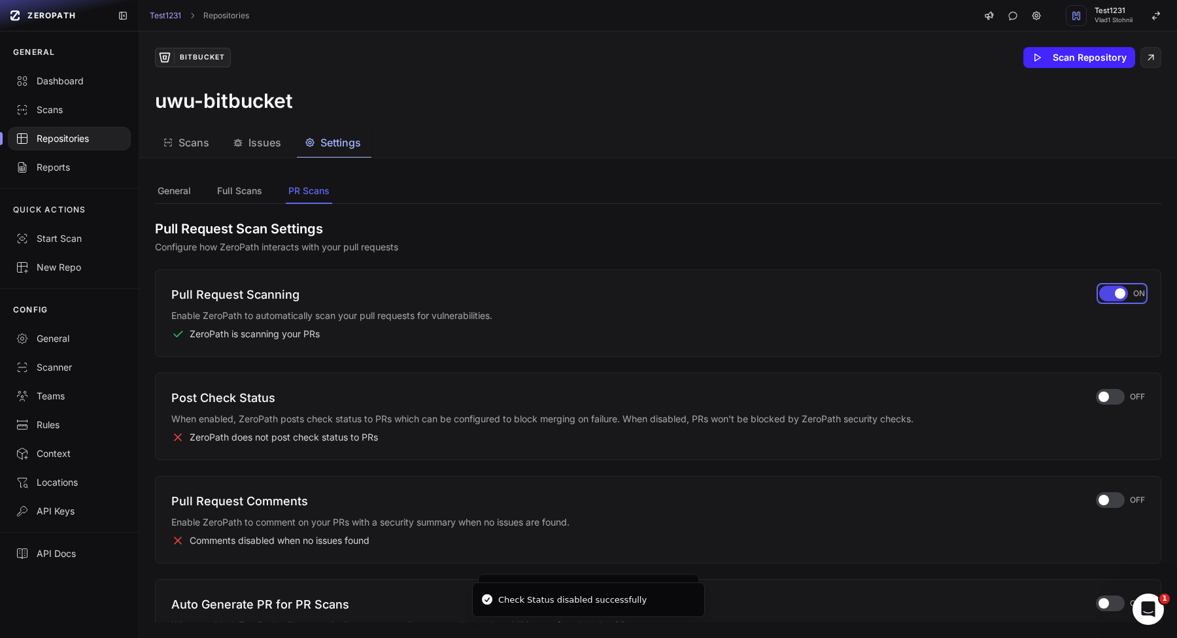
click at [1103, 296] on div "button" at bounding box center [1113, 294] width 29 height 16
click at [190, 188] on button "General" at bounding box center [174, 191] width 39 height 25
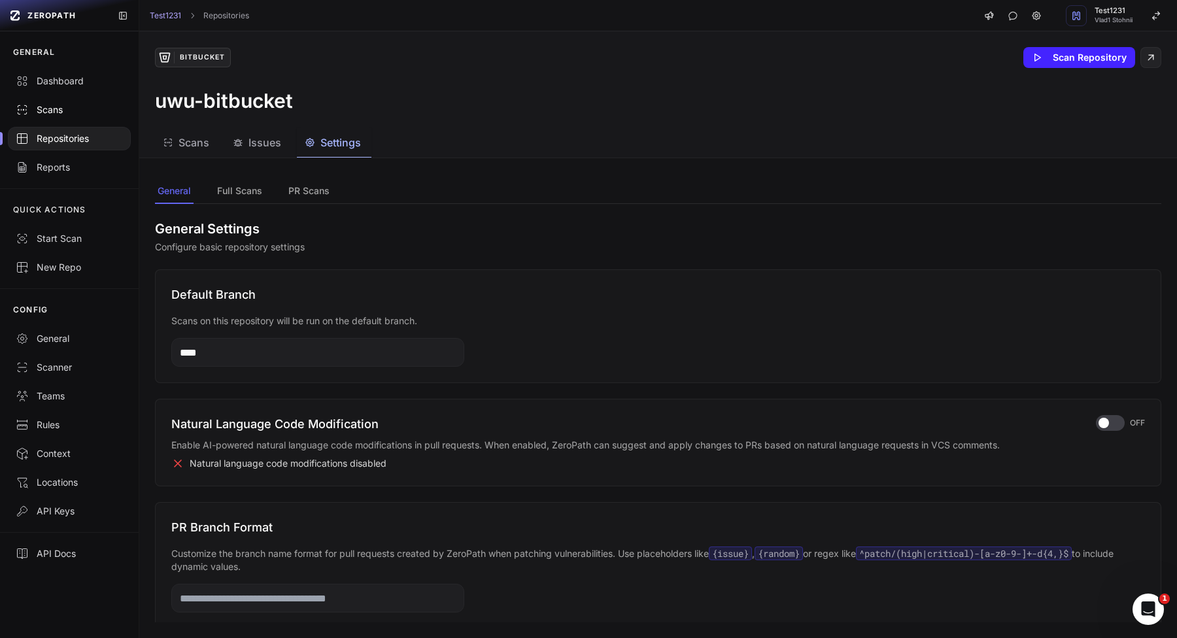
click at [107, 116] on div "Scans" at bounding box center [69, 109] width 107 height 13
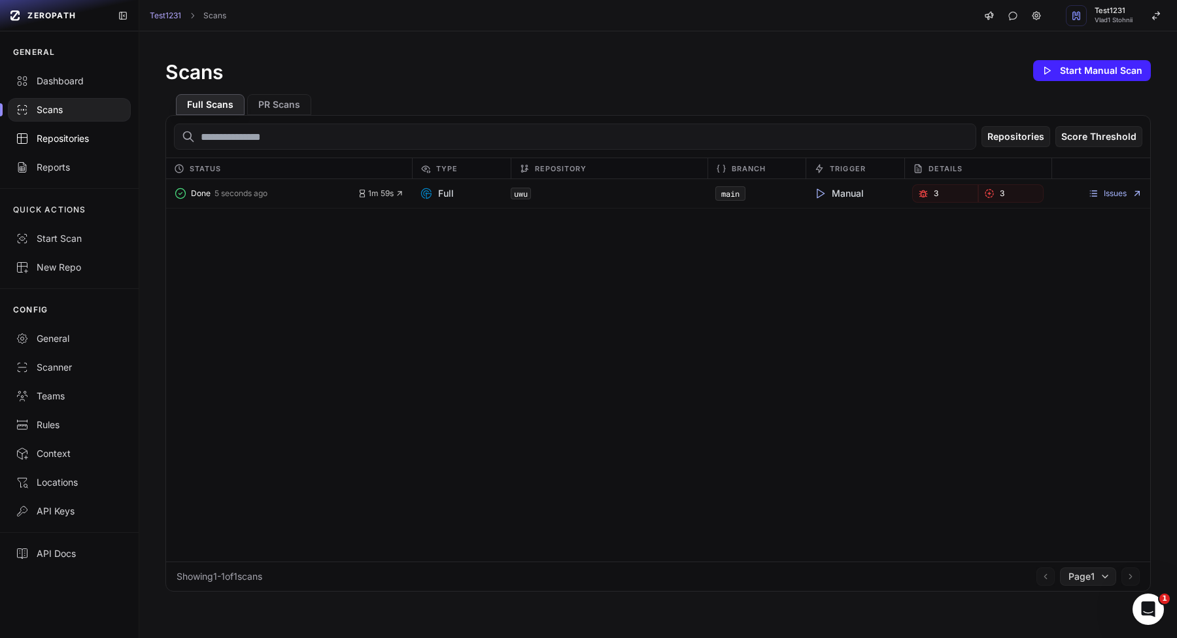
click at [54, 138] on div "Repositories" at bounding box center [69, 138] width 107 height 13
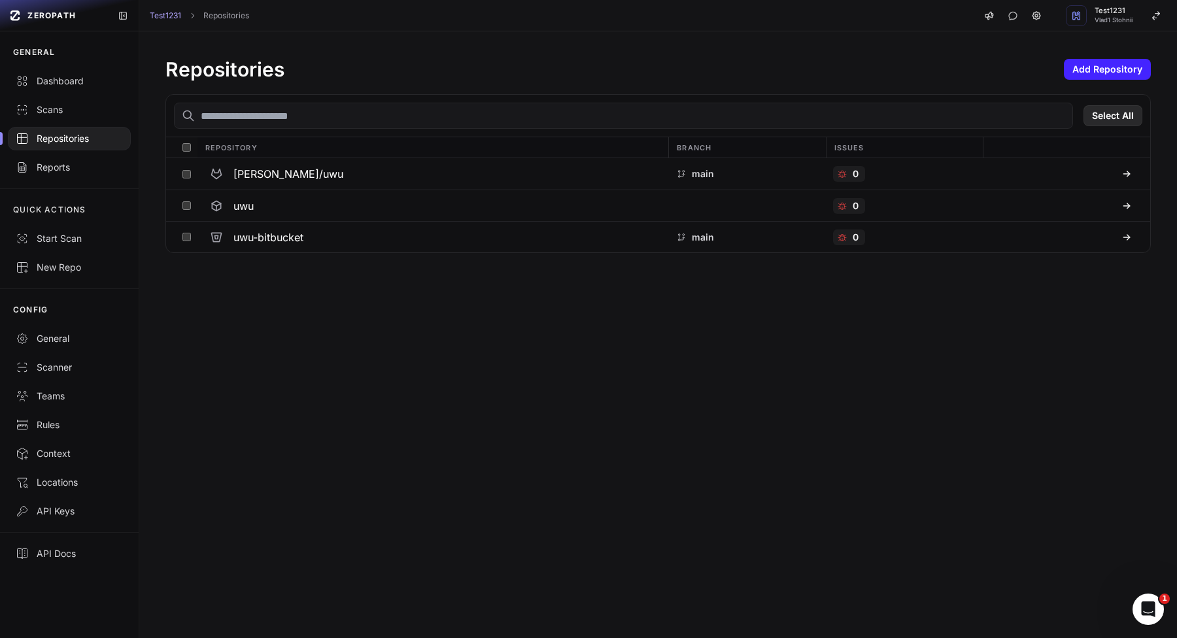
click at [1123, 118] on button "Select All" at bounding box center [1113, 115] width 59 height 21
click at [1123, 118] on button "Action" at bounding box center [1114, 115] width 57 height 21
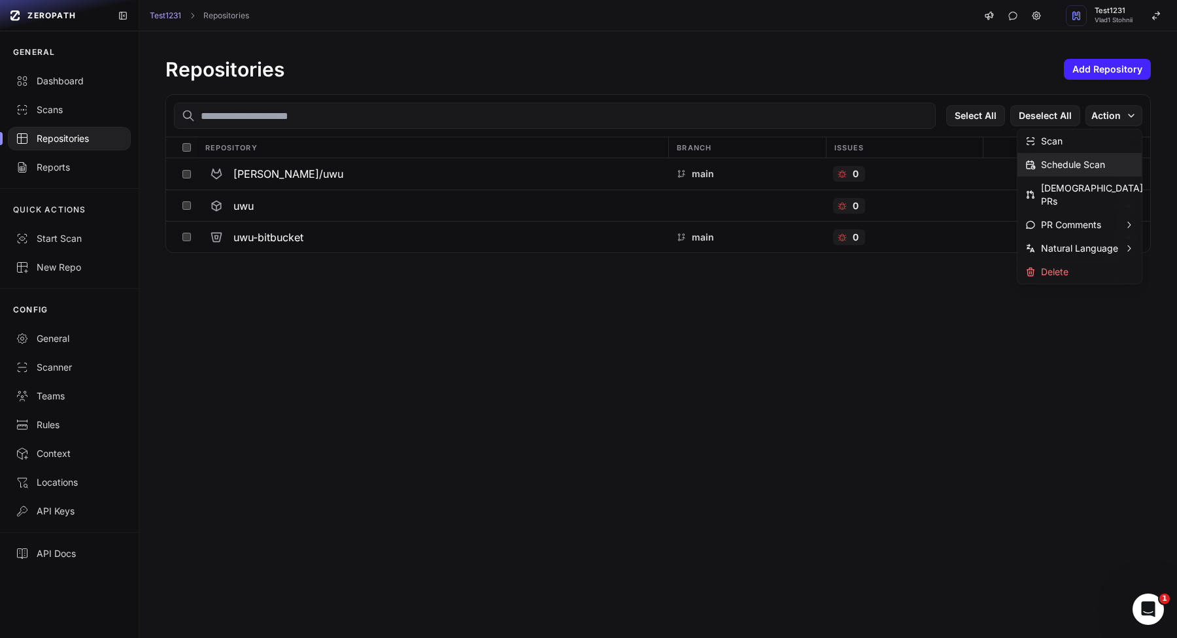
click at [1085, 145] on div "Scan" at bounding box center [1080, 141] width 124 height 24
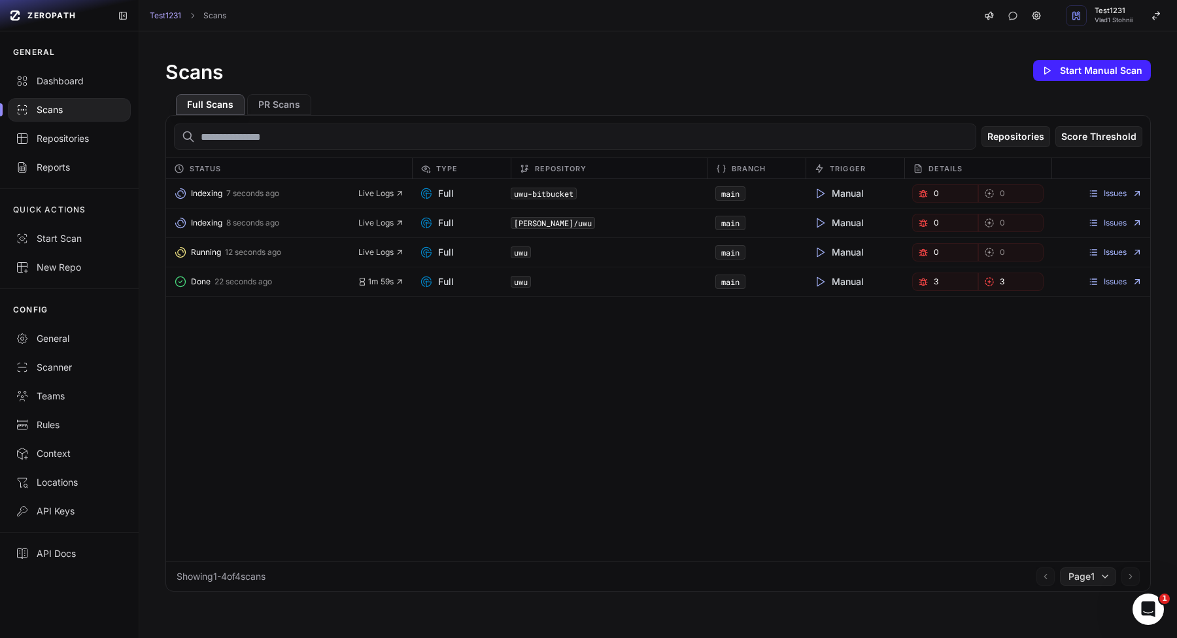
click at [77, 107] on div "Scans" at bounding box center [69, 109] width 107 height 13
click at [77, 141] on div "Repositories" at bounding box center [69, 138] width 107 height 13
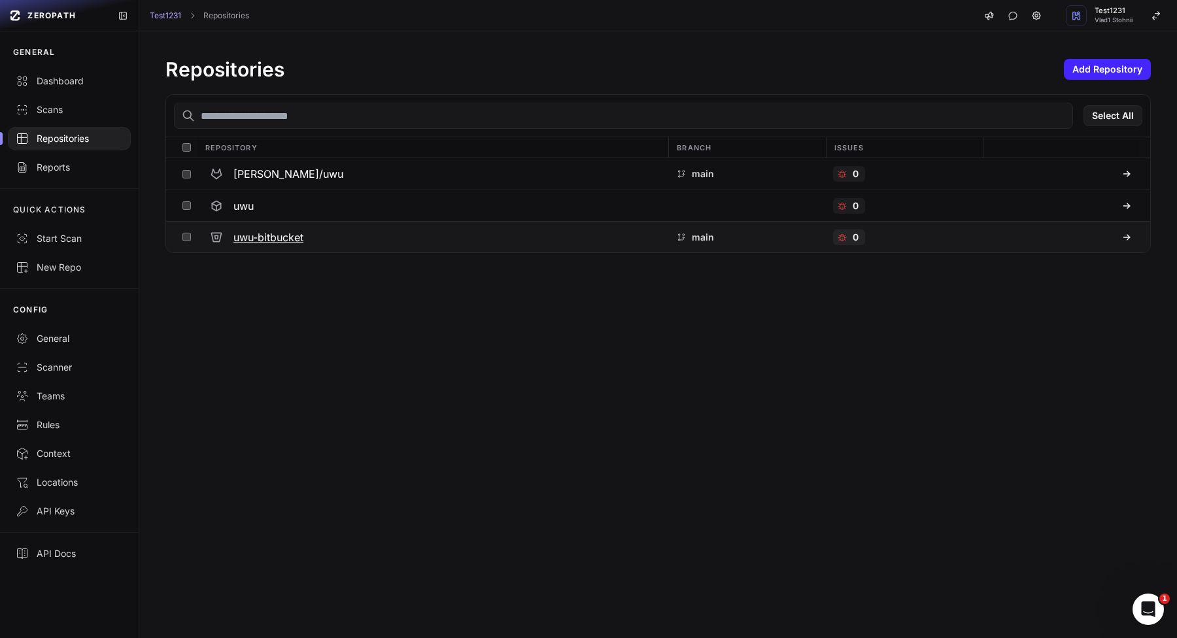
click at [254, 239] on h3 "uwu-bitbucket" at bounding box center [268, 238] width 70 height 16
click at [248, 207] on h3 "uwu" at bounding box center [243, 206] width 20 height 16
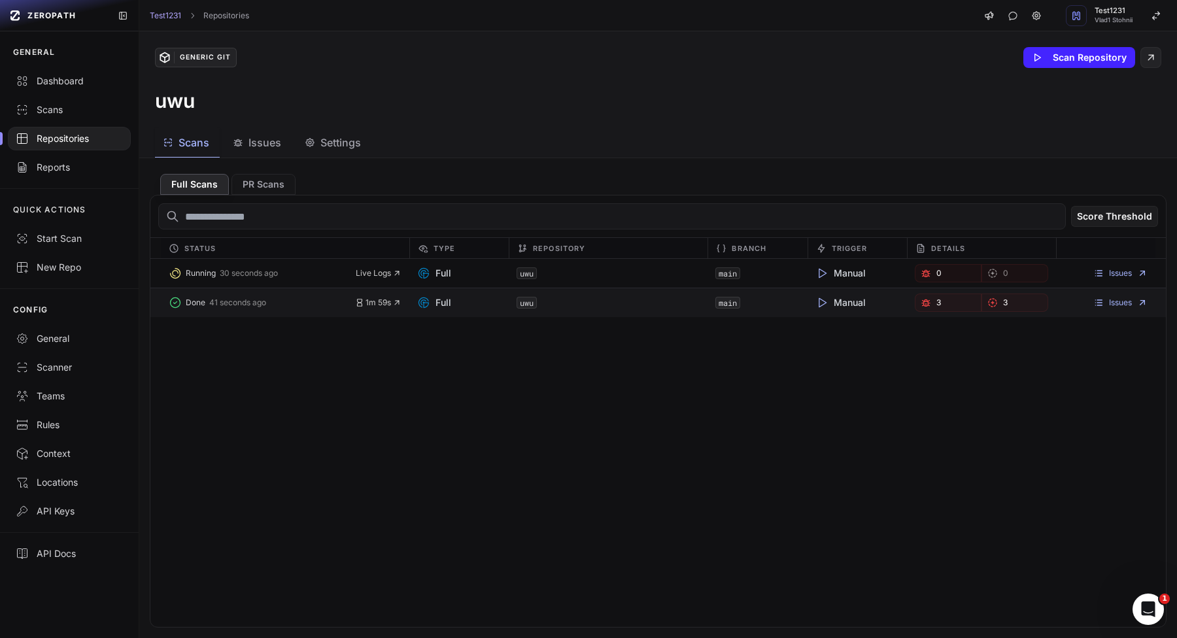
click at [1115, 294] on div "Issues" at bounding box center [1105, 303] width 99 height 18
click at [1112, 305] on link "Issues" at bounding box center [1120, 303] width 54 height 10
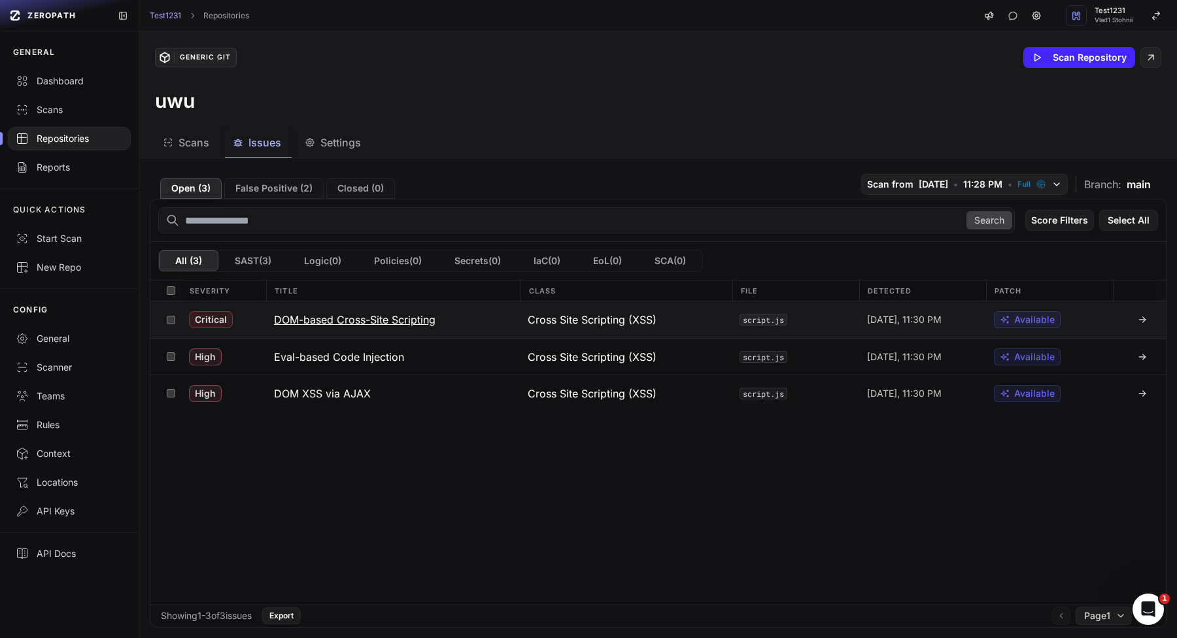
click at [732, 327] on div "script.js" at bounding box center [795, 319] width 127 height 37
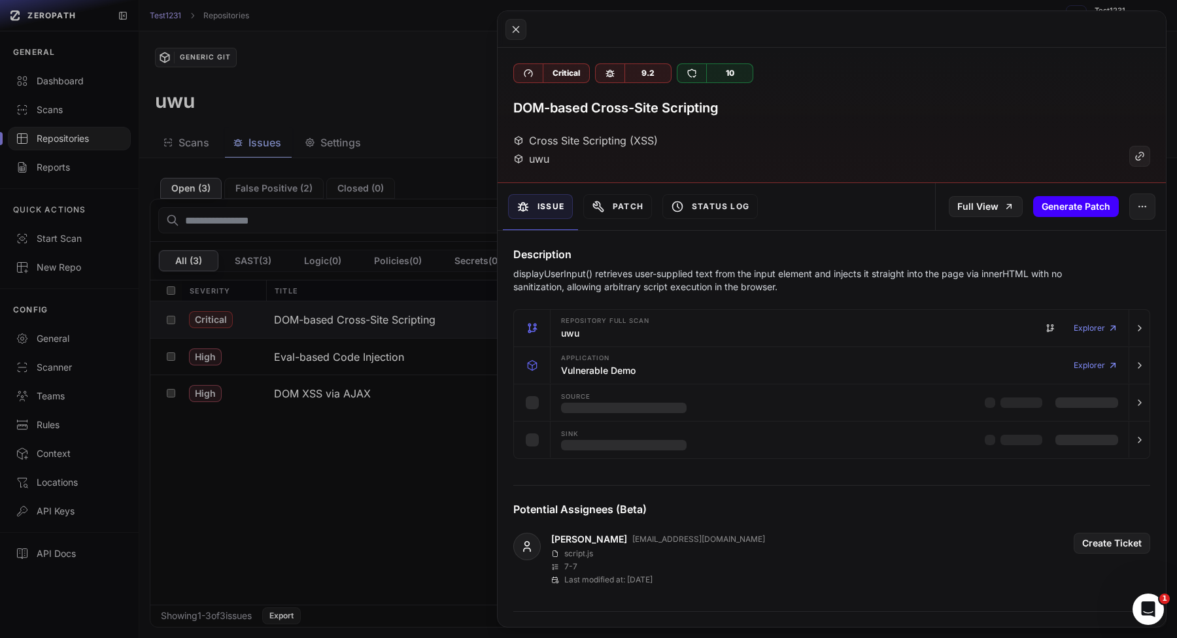
click at [1072, 203] on button "Generate Patch" at bounding box center [1076, 206] width 86 height 21
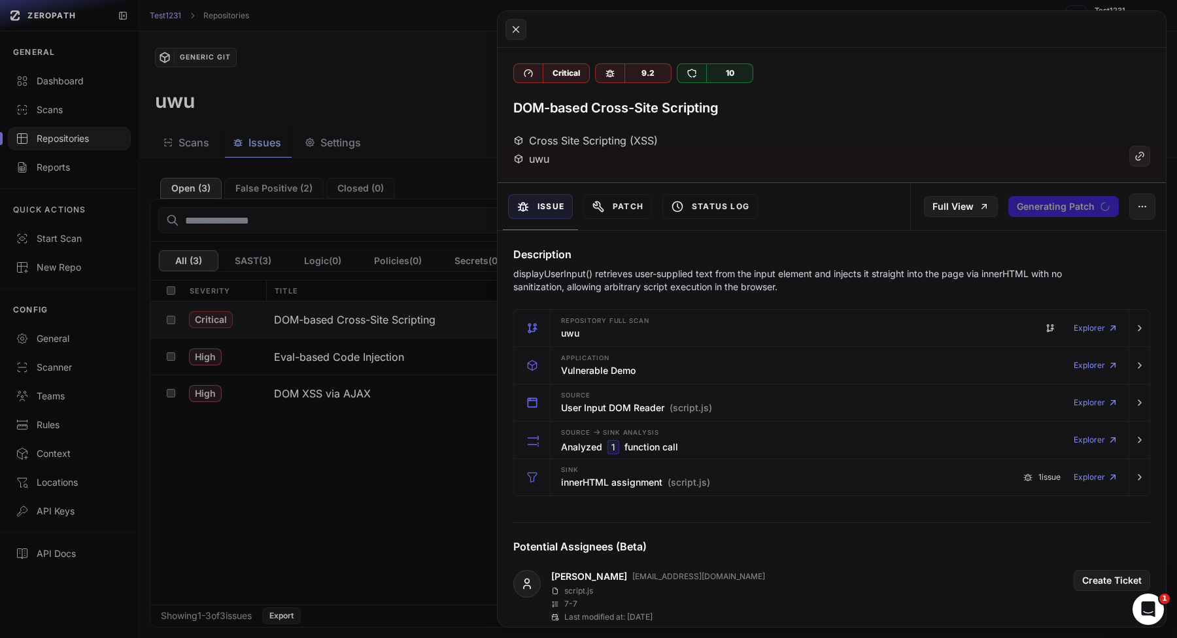
click at [458, 384] on button at bounding box center [588, 319] width 1177 height 638
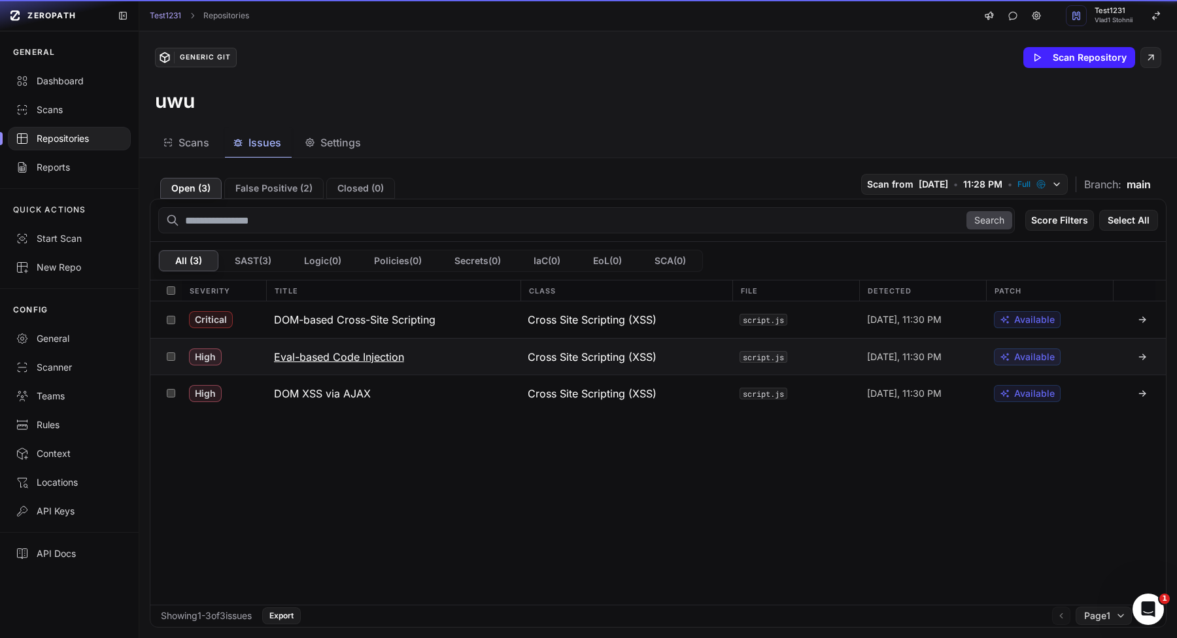
click at [494, 352] on button "Eval-based Code Injection" at bounding box center [393, 357] width 254 height 36
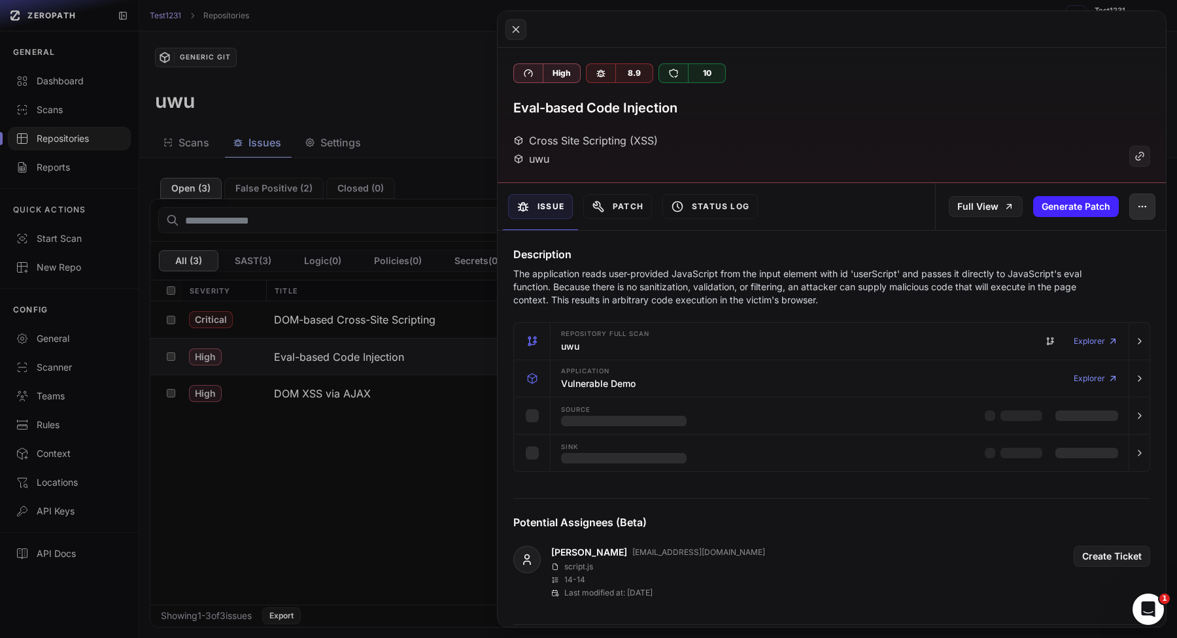
click at [1135, 211] on button "button" at bounding box center [1142, 207] width 26 height 26
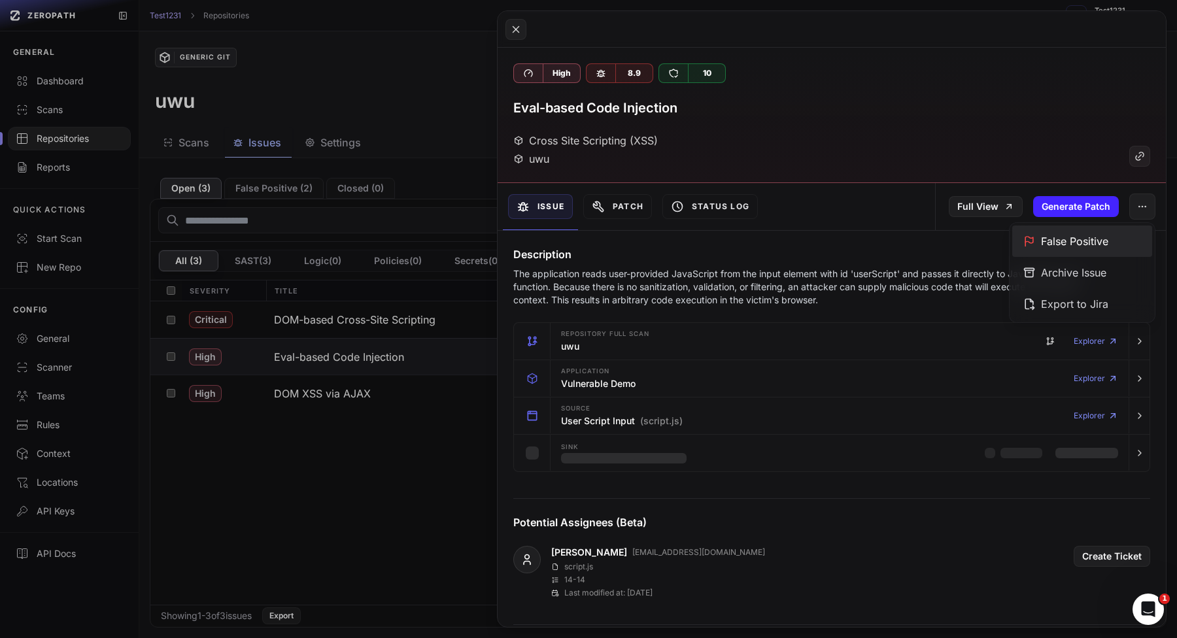
click at [1118, 254] on div "False Positive" at bounding box center [1082, 241] width 140 height 31
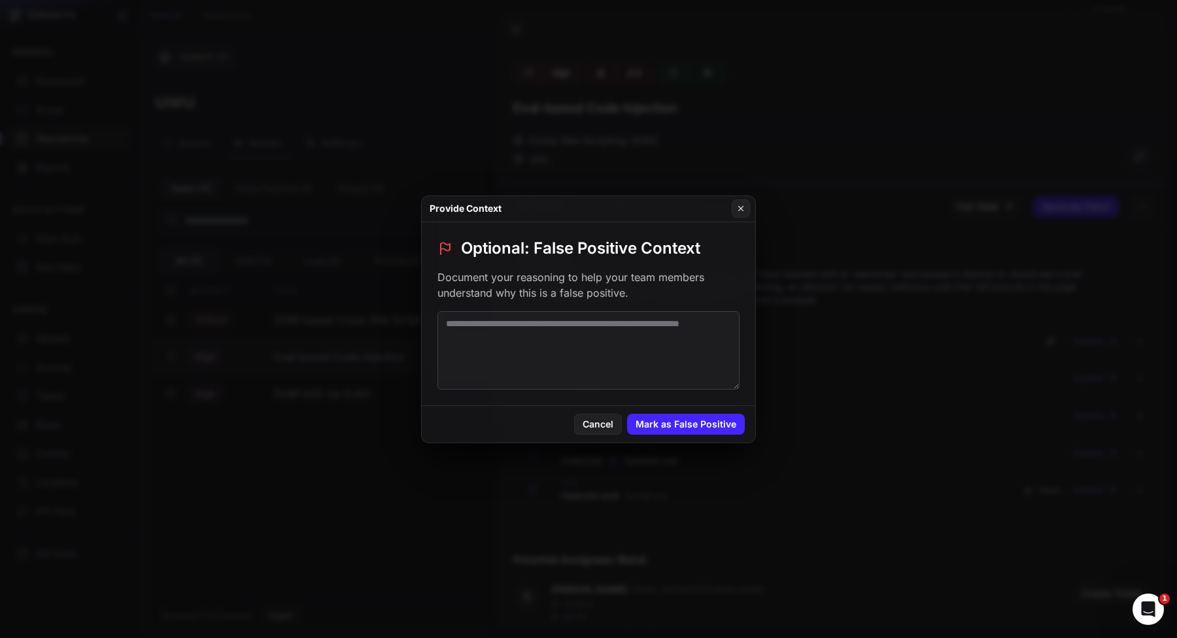
click at [653, 357] on textarea at bounding box center [588, 350] width 302 height 78
type textarea "****"
click at [676, 418] on button "Mark as False Positive" at bounding box center [686, 424] width 118 height 21
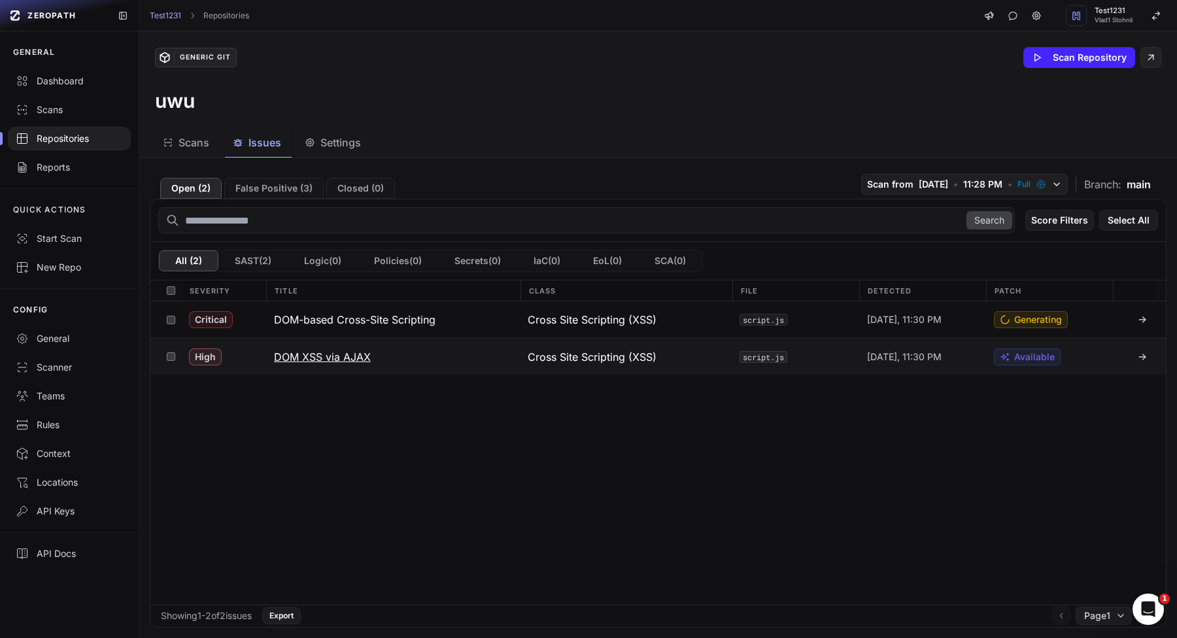
click at [709, 358] on div "Cross Site Scripting (XSS)" at bounding box center [626, 357] width 212 height 36
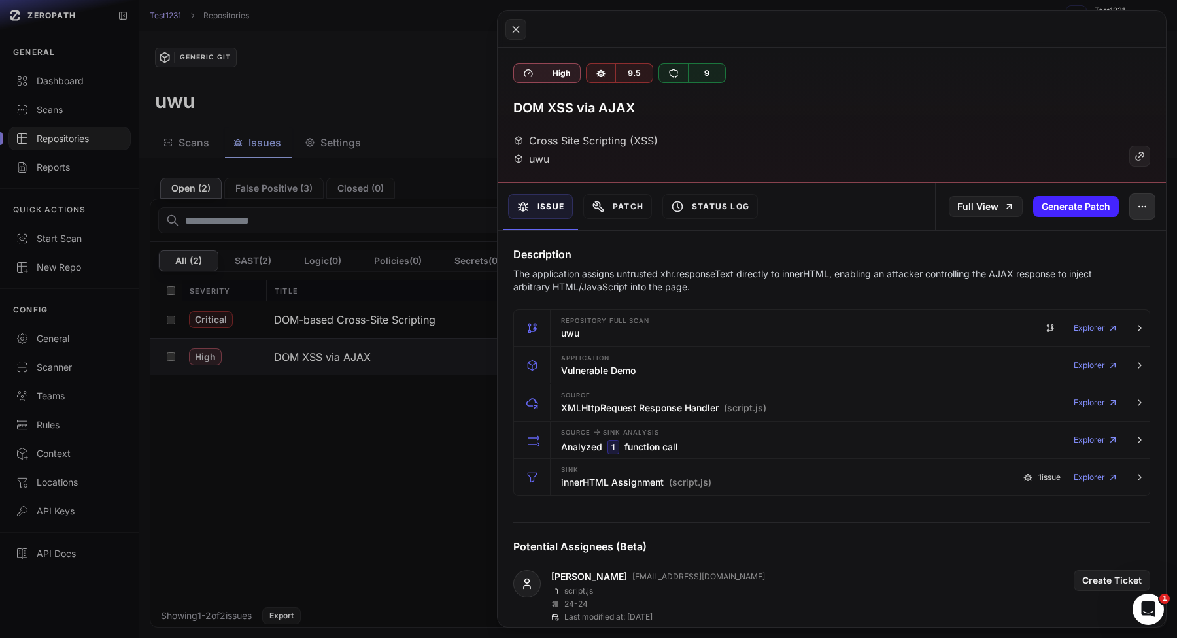
click at [1129, 203] on button "button" at bounding box center [1142, 207] width 26 height 26
click at [1070, 303] on div "Export to Jira" at bounding box center [1082, 303] width 140 height 31
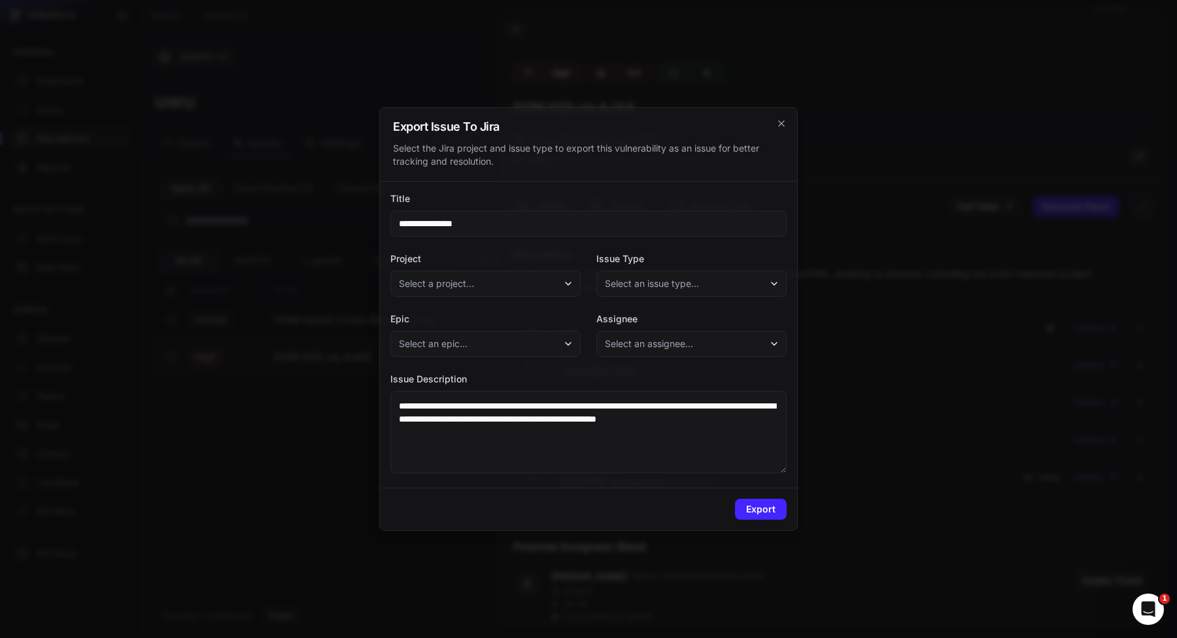
click at [794, 276] on div "**********" at bounding box center [588, 335] width 417 height 306
click at [945, 242] on div at bounding box center [588, 319] width 1177 height 638
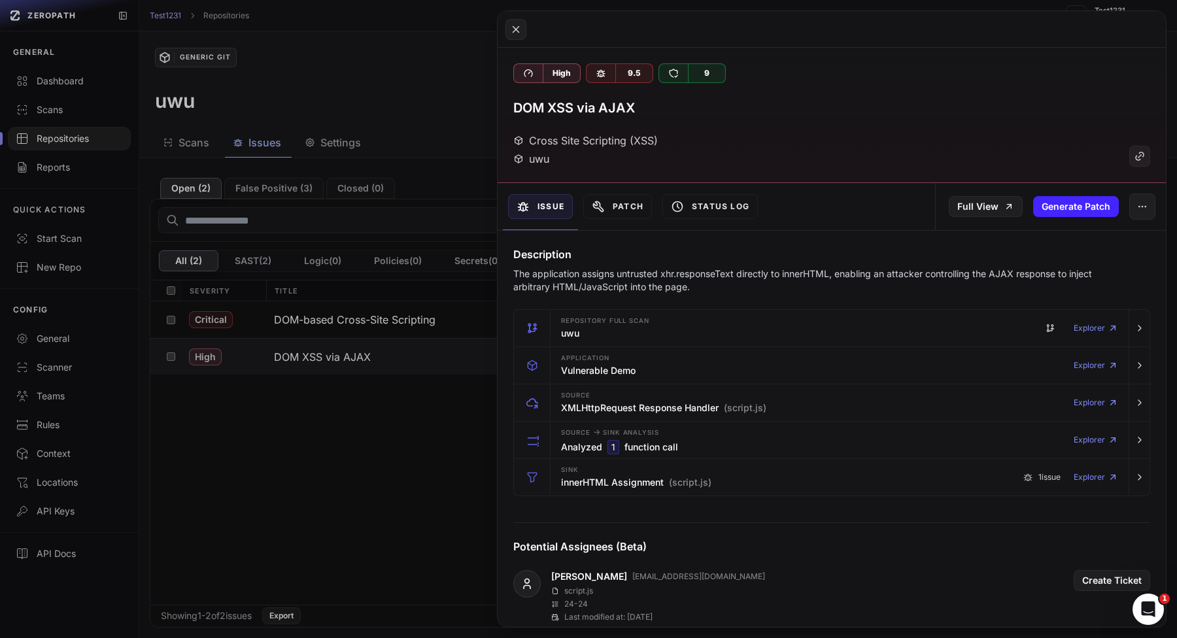
click at [1169, 199] on button at bounding box center [588, 319] width 1177 height 638
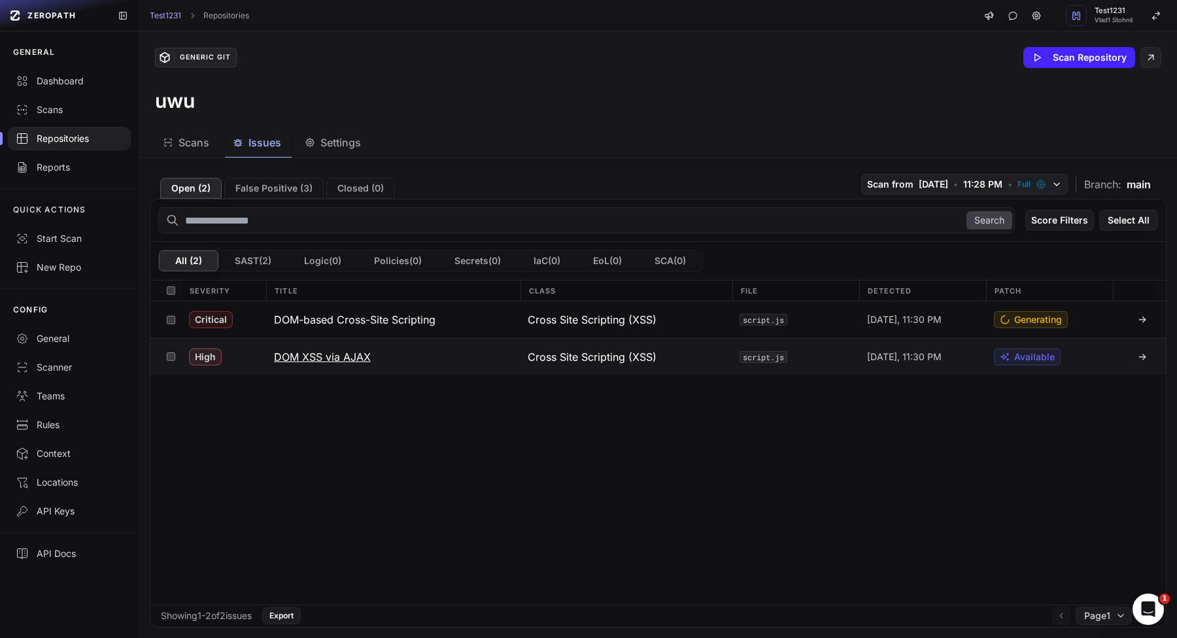
click at [698, 370] on div "Cross Site Scripting (XSS)" at bounding box center [626, 357] width 212 height 36
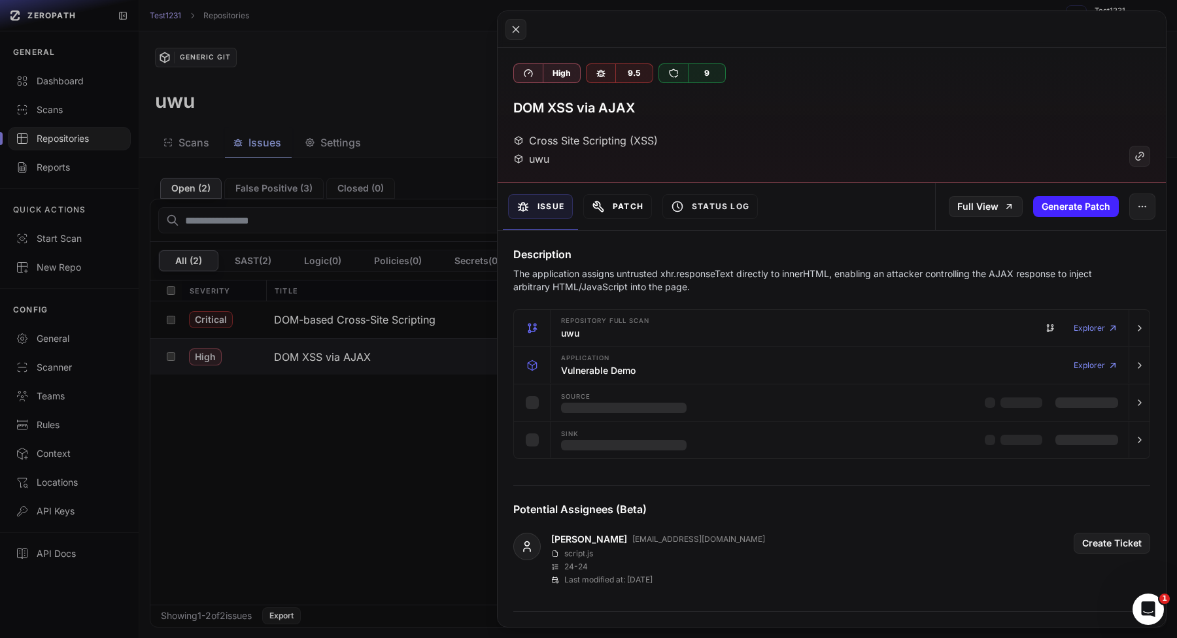
click at [604, 205] on icon at bounding box center [598, 206] width 13 height 13
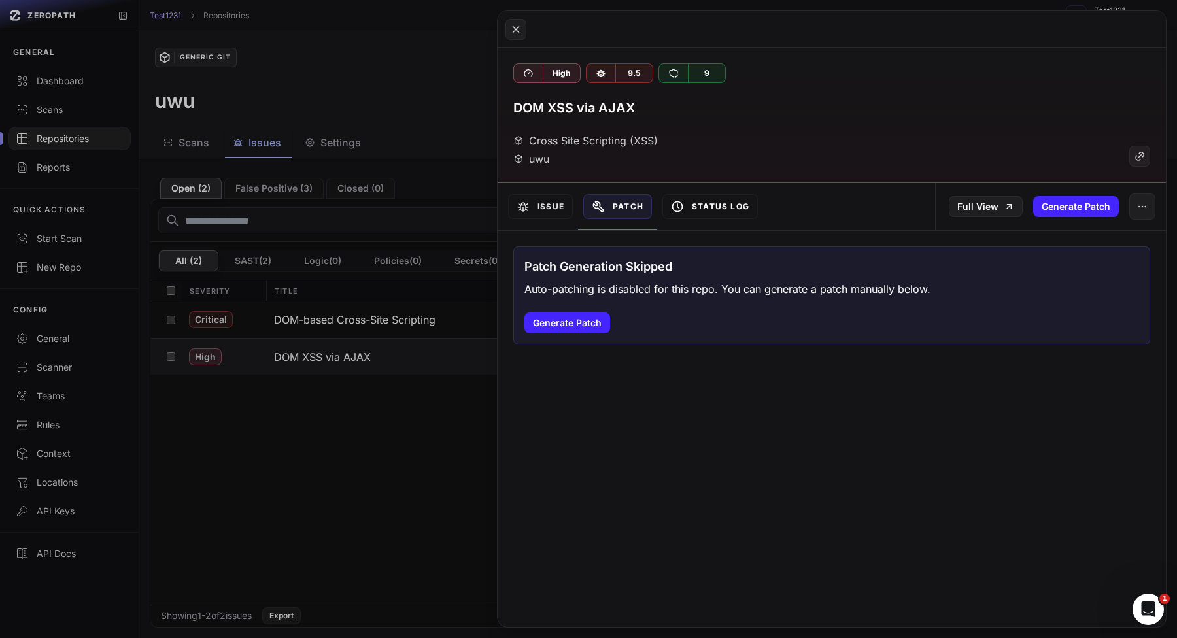
click at [719, 196] on button "Status Log" at bounding box center [709, 206] width 95 height 25
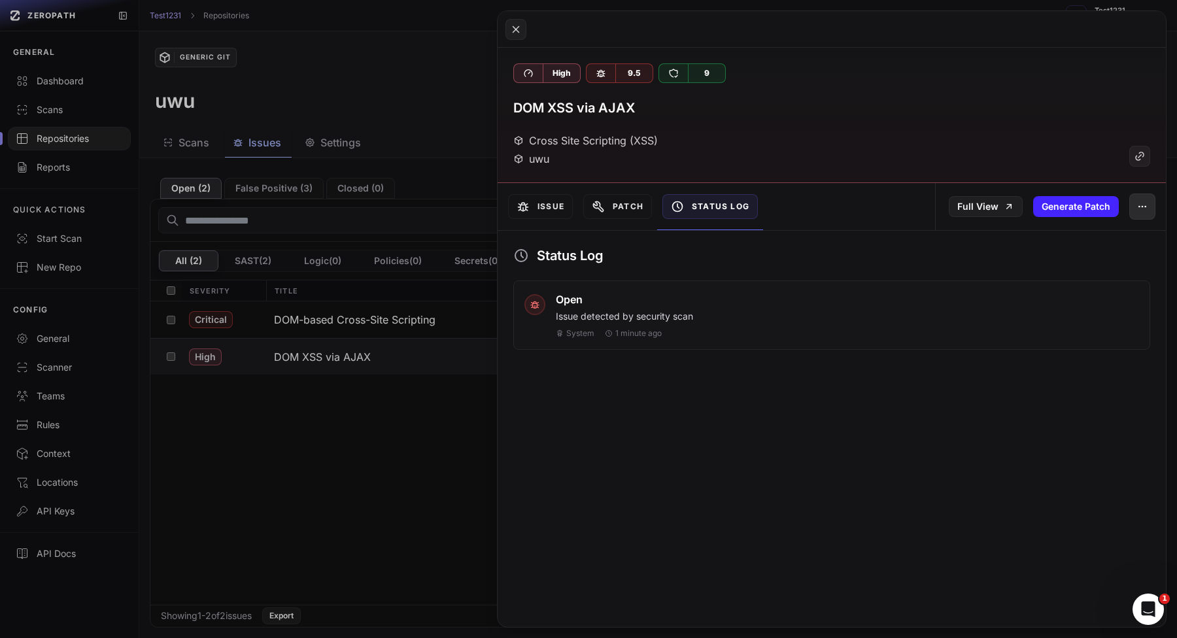
click at [1149, 212] on button "button" at bounding box center [1142, 207] width 26 height 26
click at [663, 483] on div "High 9.5 9 DOM XSS via AJAX Cross Site Scripting (XSS) uwu Issue Patch Status L…" at bounding box center [832, 319] width 668 height 616
click at [328, 434] on button at bounding box center [588, 319] width 1177 height 638
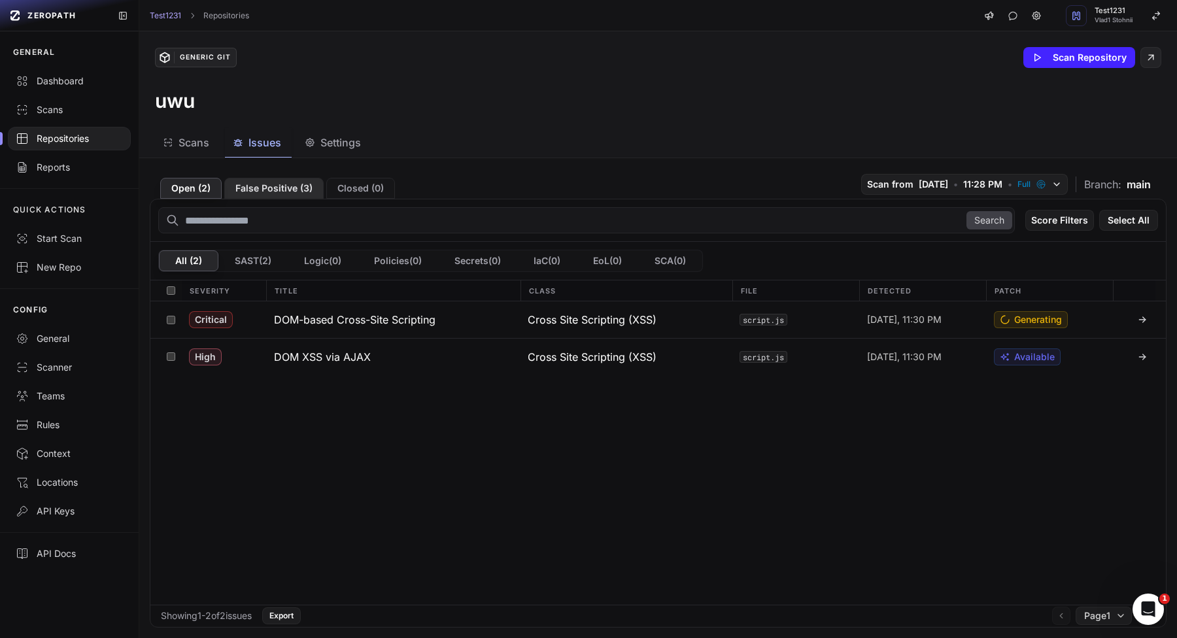
click at [297, 191] on button "False Positive ( 3 )" at bounding box center [273, 188] width 99 height 21
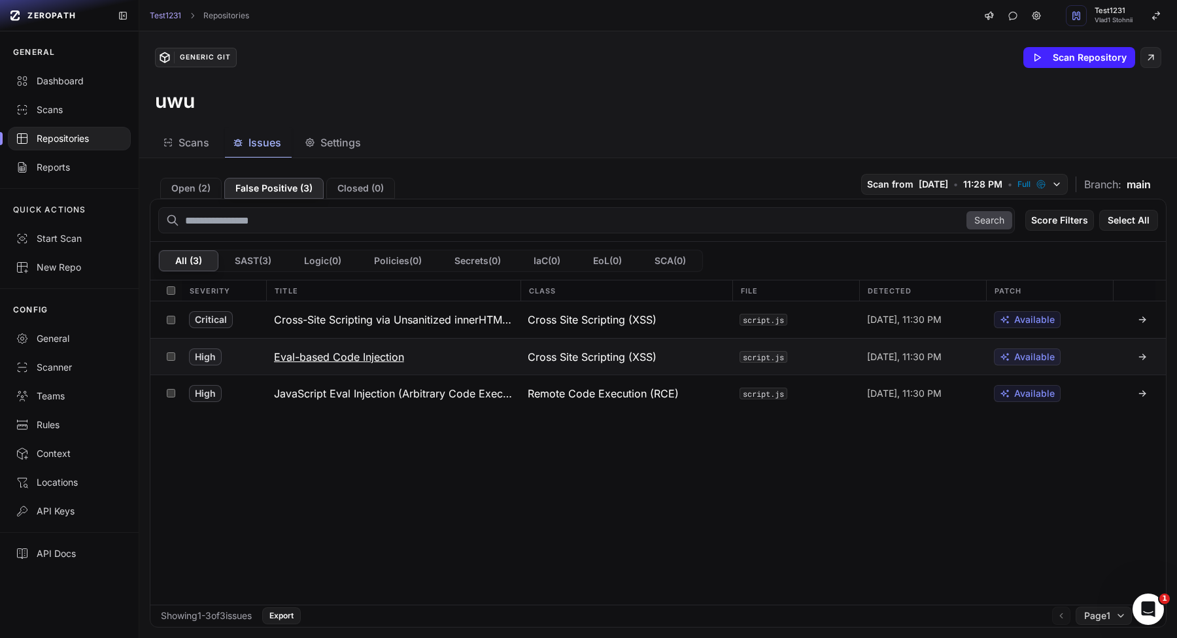
click at [446, 347] on button "Eval-based Code Injection" at bounding box center [393, 357] width 254 height 36
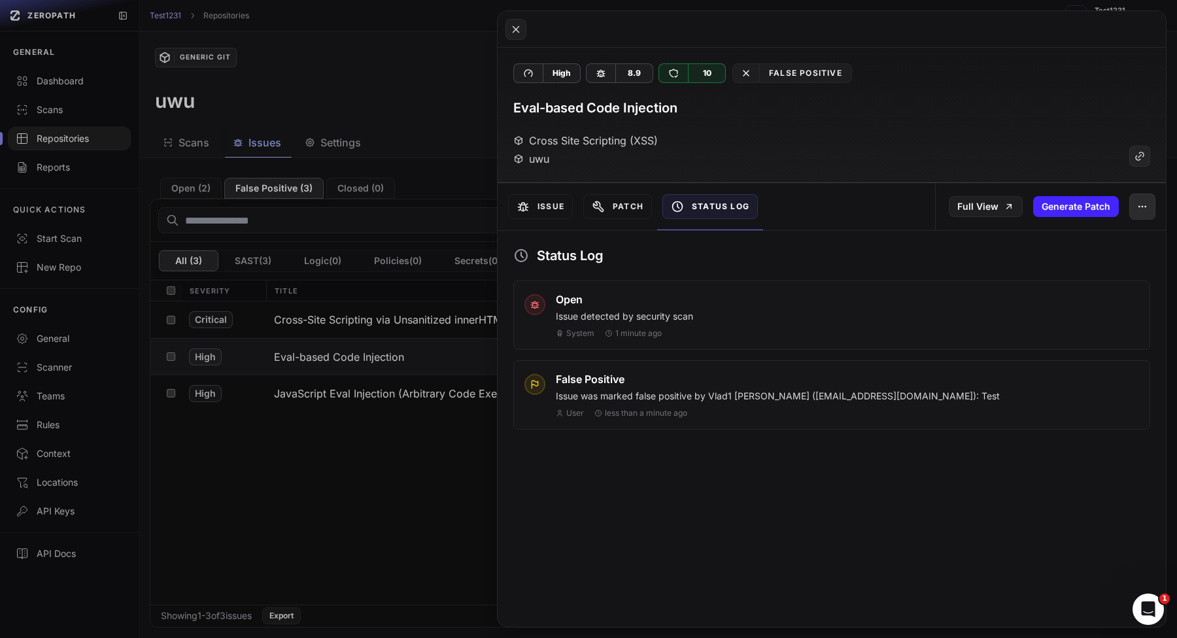
click at [1143, 213] on button "button" at bounding box center [1142, 207] width 26 height 26
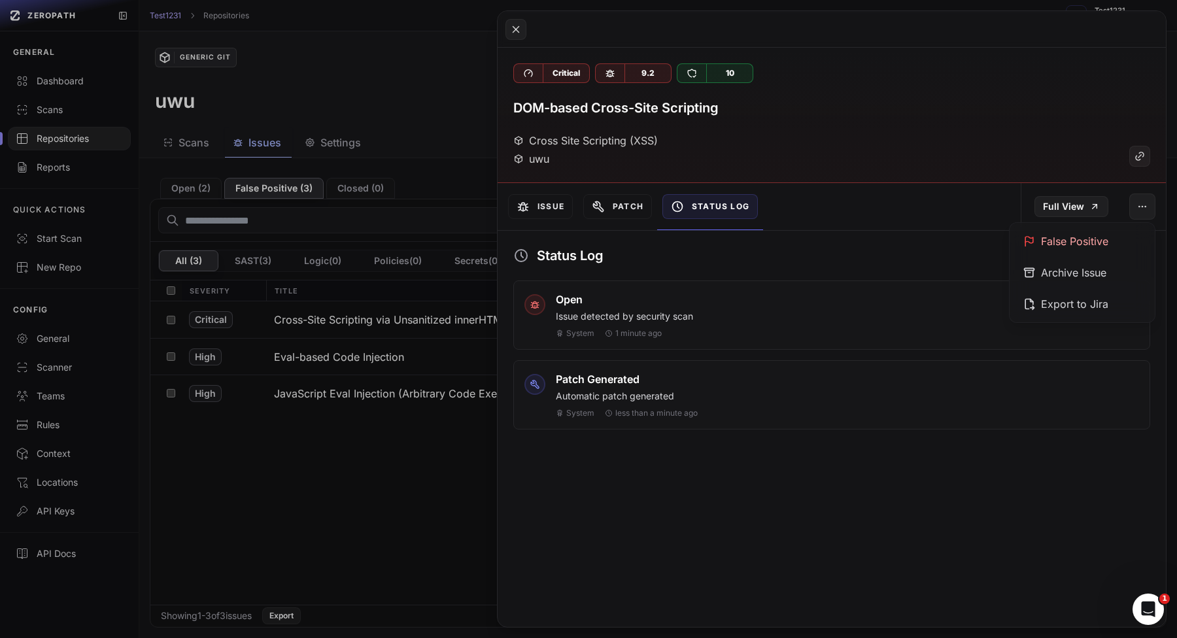
click at [337, 475] on button at bounding box center [588, 319] width 1177 height 638
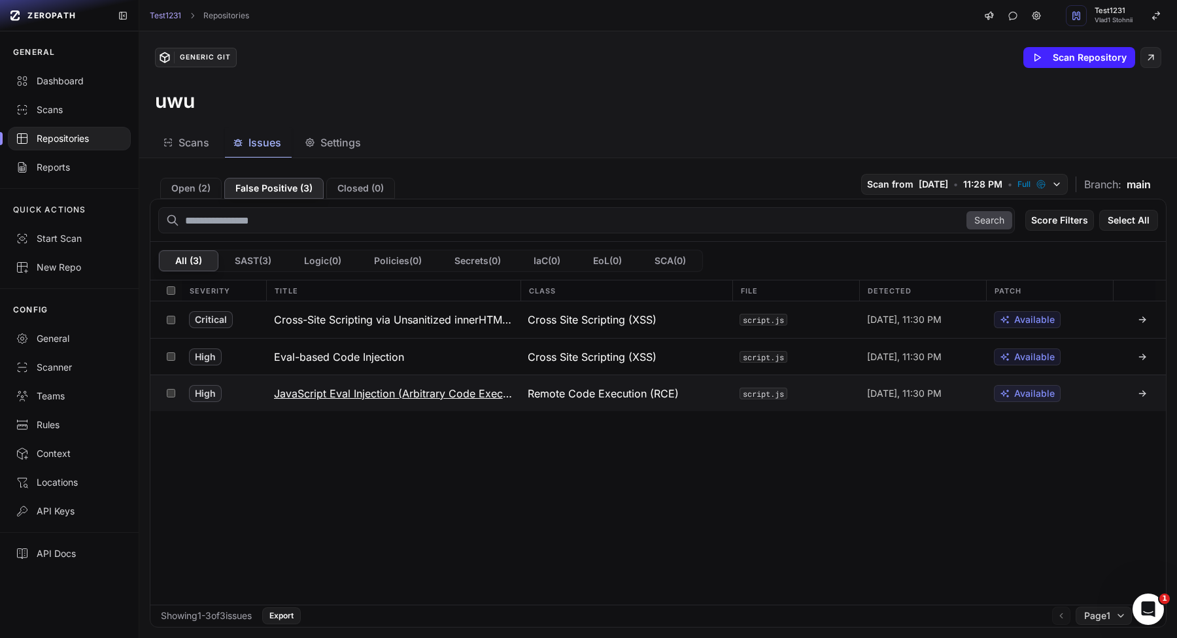
click at [409, 384] on button "JavaScript Eval Injection (Arbitrary Code Execution via eval)" at bounding box center [393, 393] width 254 height 36
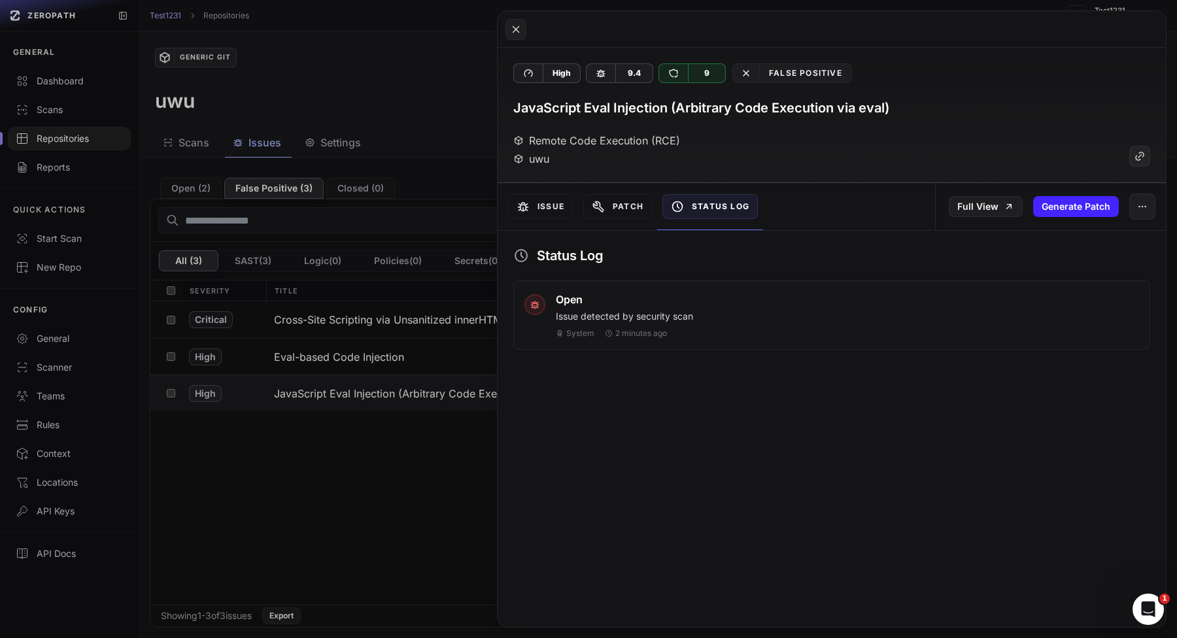
click at [419, 428] on button at bounding box center [588, 319] width 1177 height 638
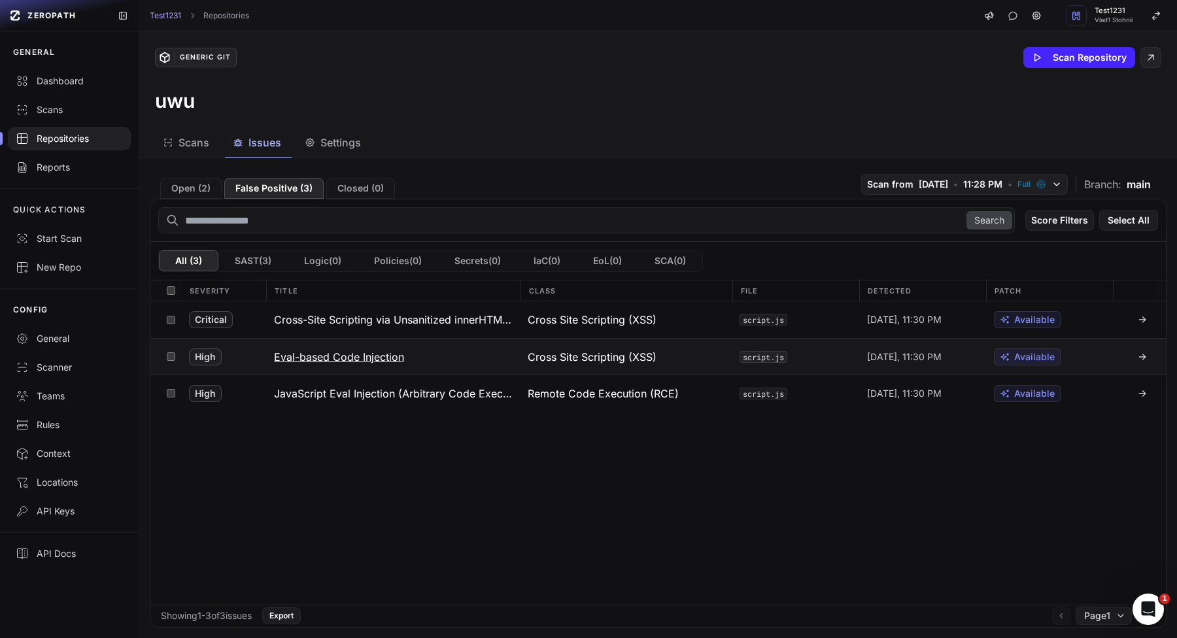
click at [449, 343] on button "Eval-based Code Injection" at bounding box center [393, 357] width 254 height 36
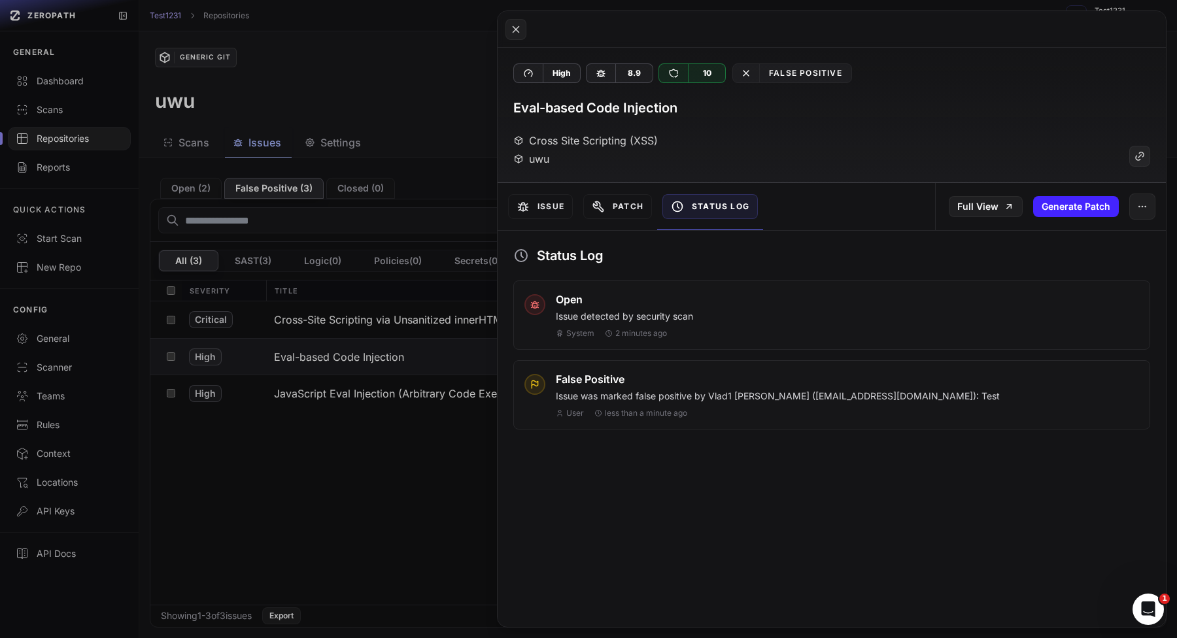
click at [392, 477] on button at bounding box center [588, 319] width 1177 height 638
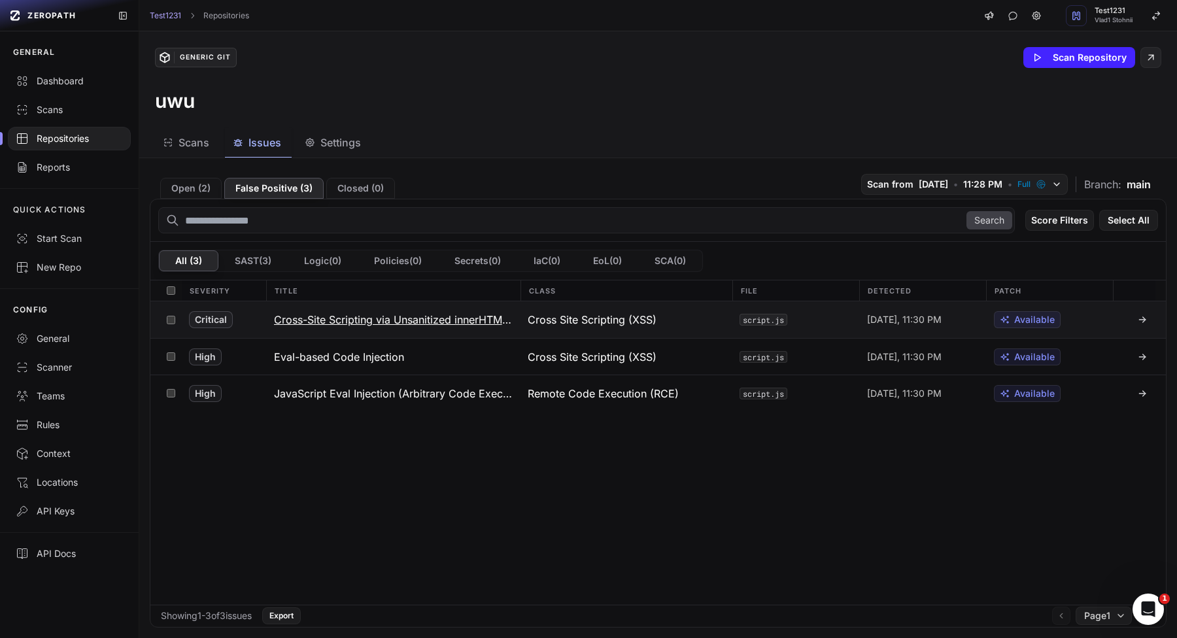
click at [422, 334] on button "Cross-Site Scripting via Unsanitized innerHTML Assignment" at bounding box center [393, 319] width 254 height 37
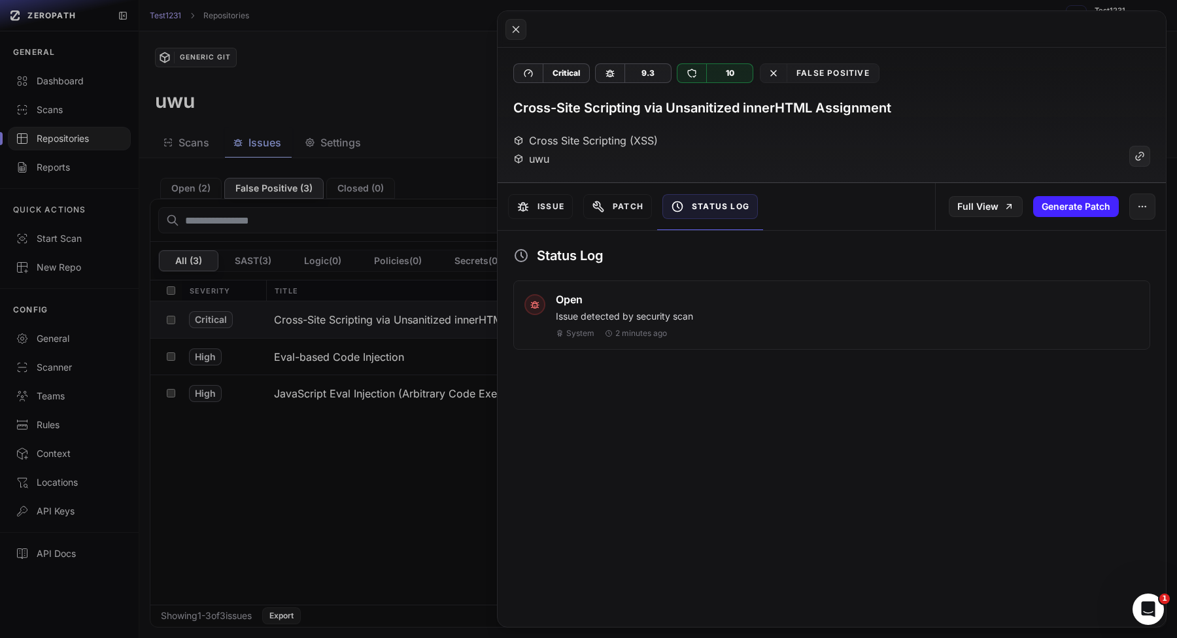
click at [413, 439] on button at bounding box center [588, 319] width 1177 height 638
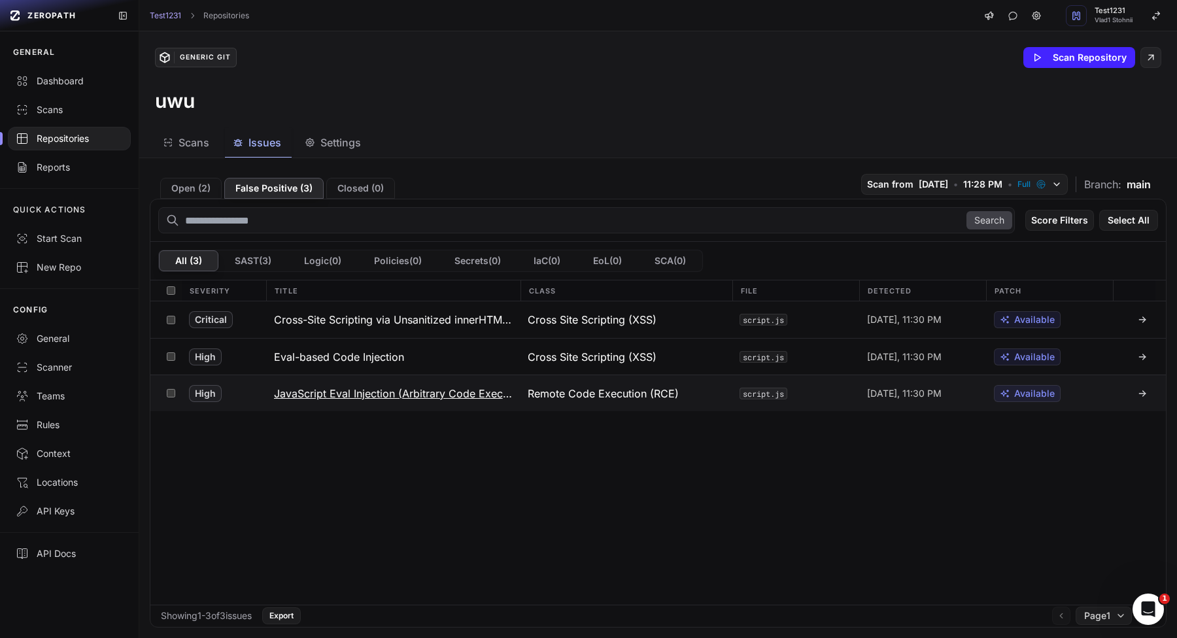
click at [426, 399] on h3 "JavaScript Eval Injection (Arbitrary Code Execution via eval)" at bounding box center [393, 394] width 239 height 16
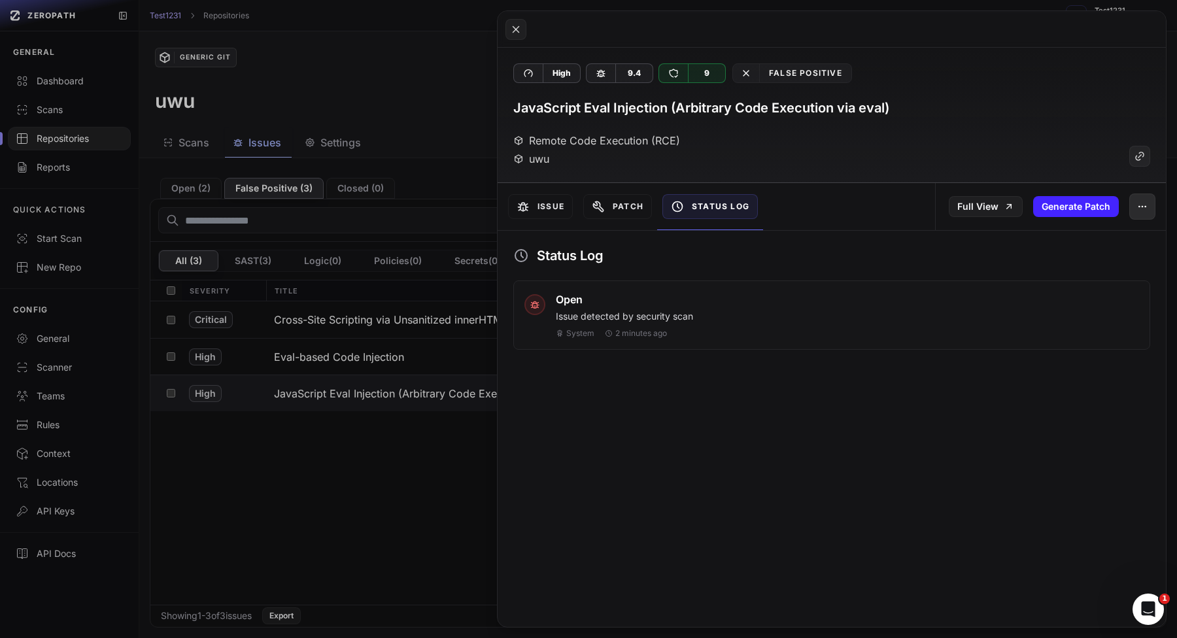
click at [1145, 211] on icon "button" at bounding box center [1142, 206] width 10 height 10
click at [1058, 228] on div "True Positive" at bounding box center [1082, 241] width 140 height 31
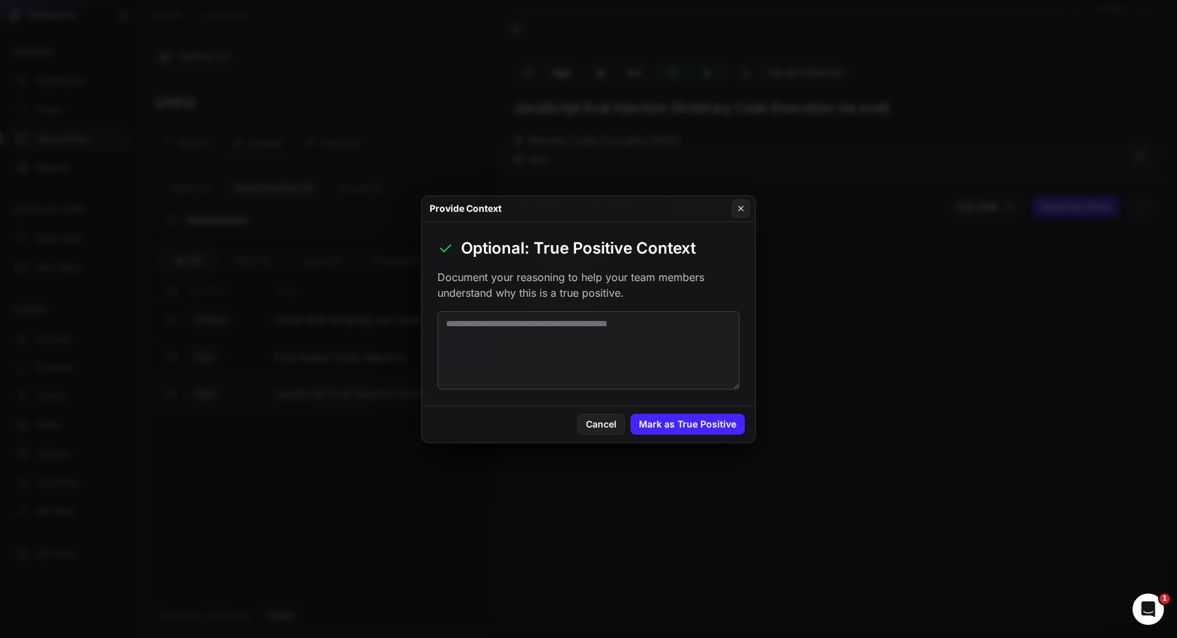
click at [688, 410] on div "Cancel Mark as True Positive" at bounding box center [589, 424] width 334 height 37
click at [688, 421] on button "Mark as True Positive" at bounding box center [687, 424] width 114 height 21
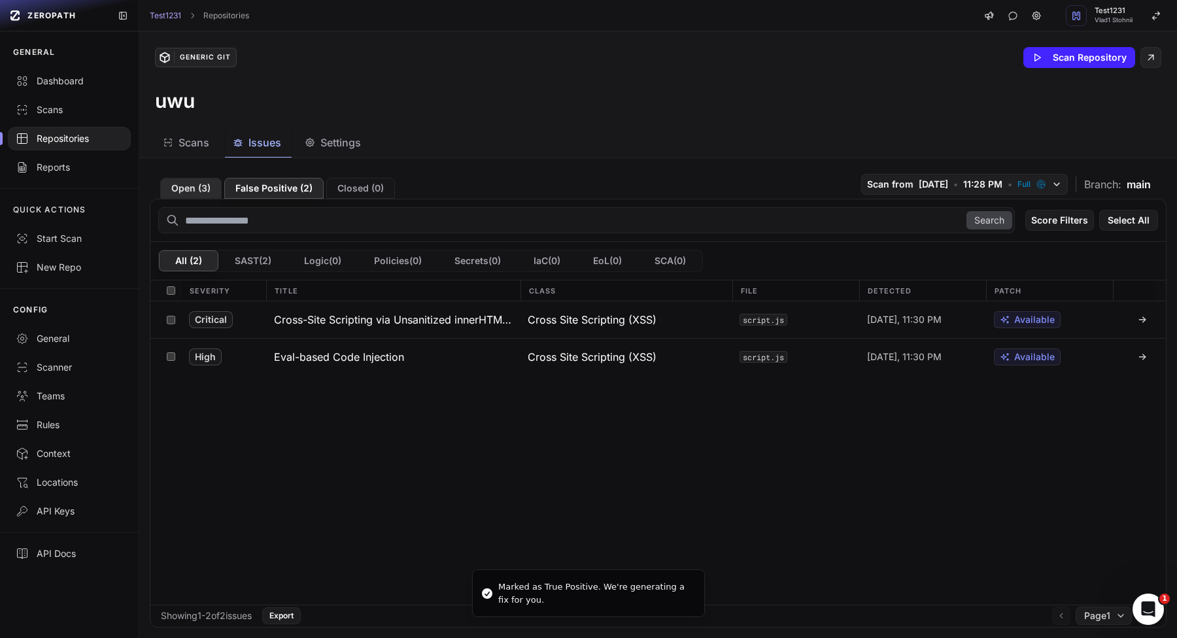
click at [179, 190] on button "Open ( 3 )" at bounding box center [190, 188] width 61 height 21
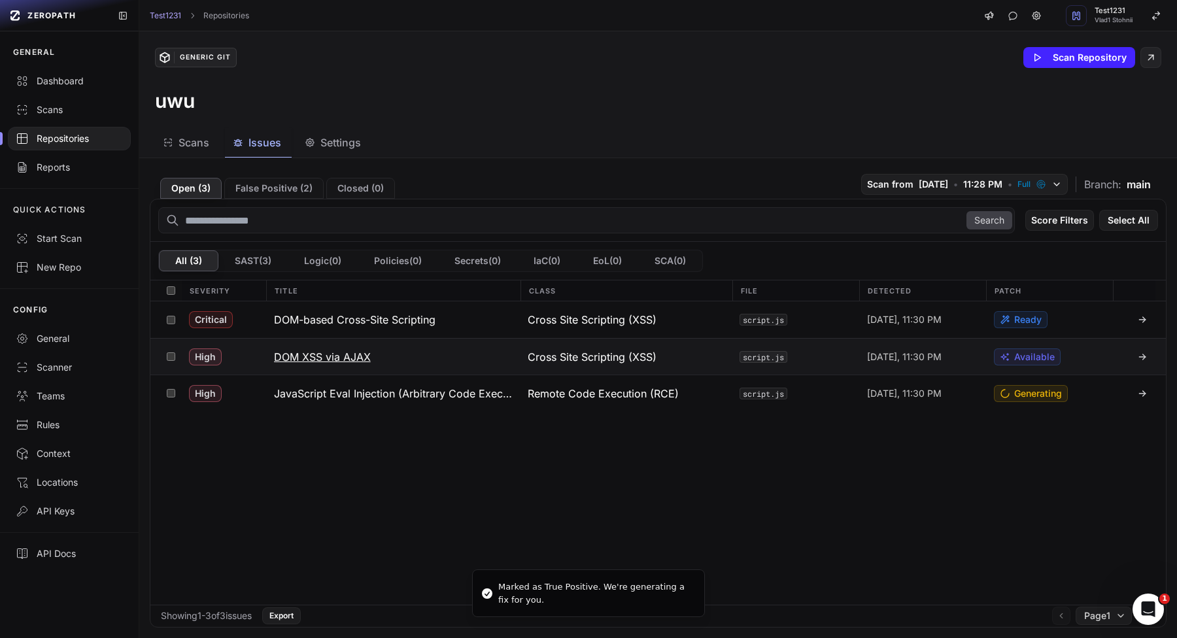
click at [413, 356] on button "DOM XSS via AJAX" at bounding box center [393, 357] width 254 height 36
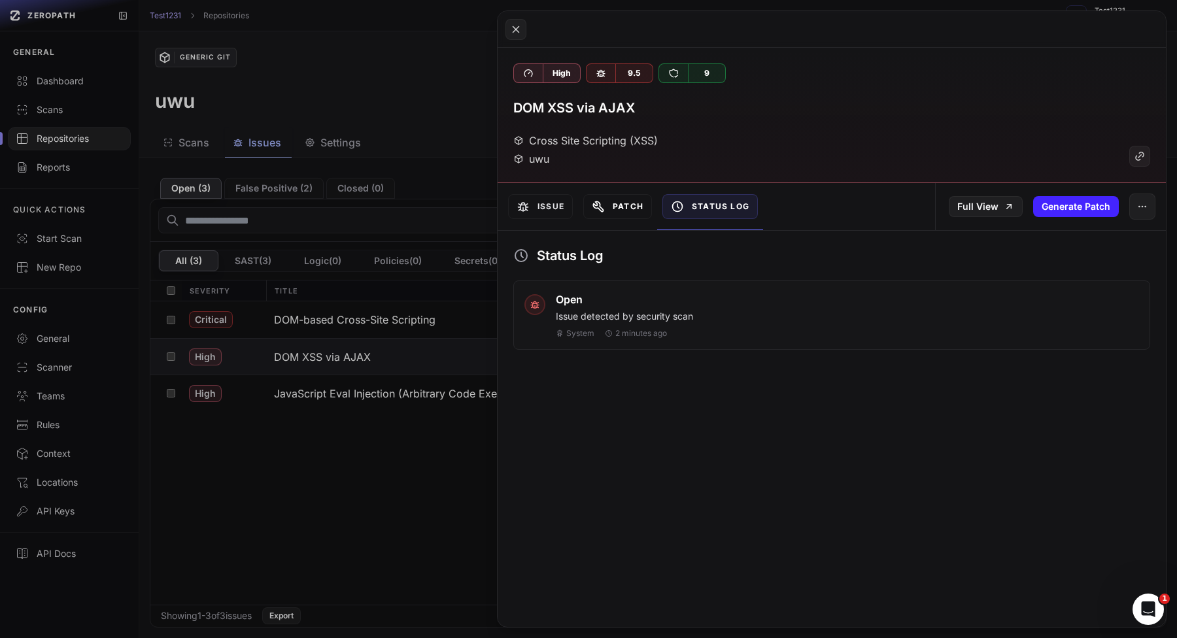
click at [627, 209] on button "Patch" at bounding box center [617, 206] width 69 height 25
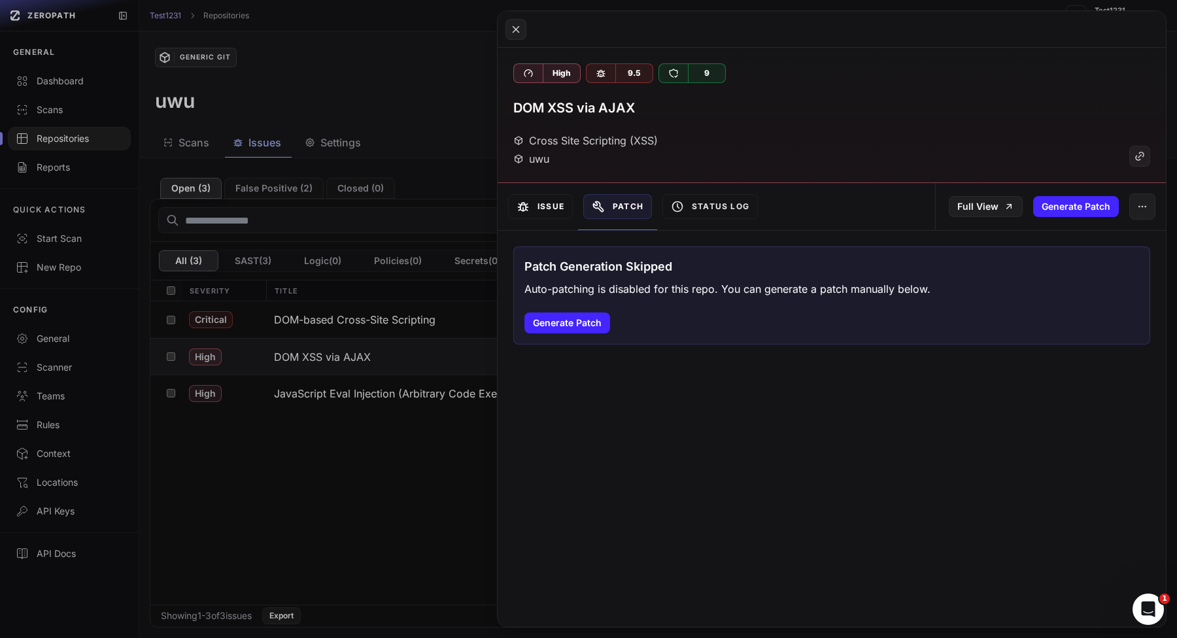
click at [557, 206] on button "Issue" at bounding box center [540, 206] width 65 height 25
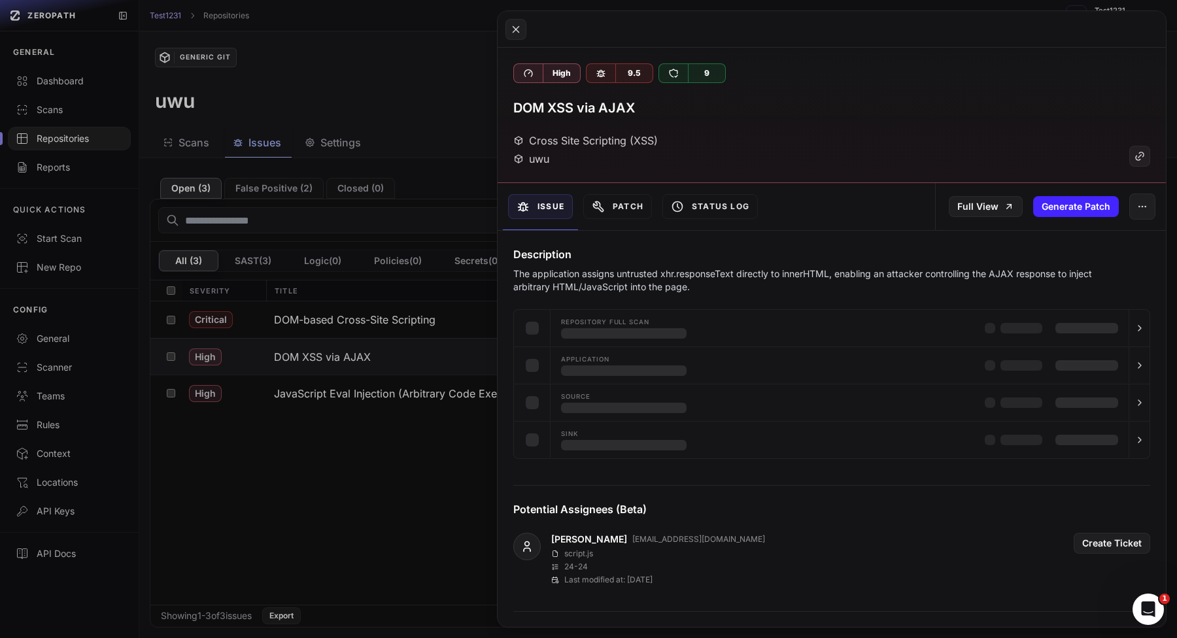
click at [380, 287] on button at bounding box center [588, 319] width 1177 height 638
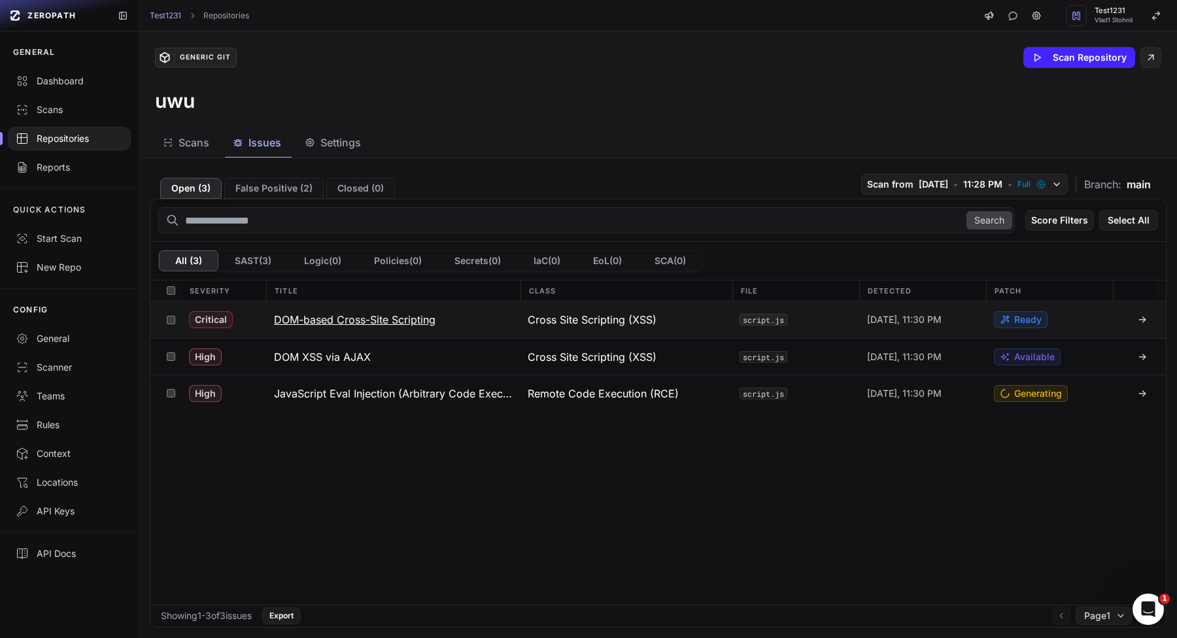
click at [394, 311] on button "DOM-based Cross-Site Scripting" at bounding box center [393, 319] width 254 height 37
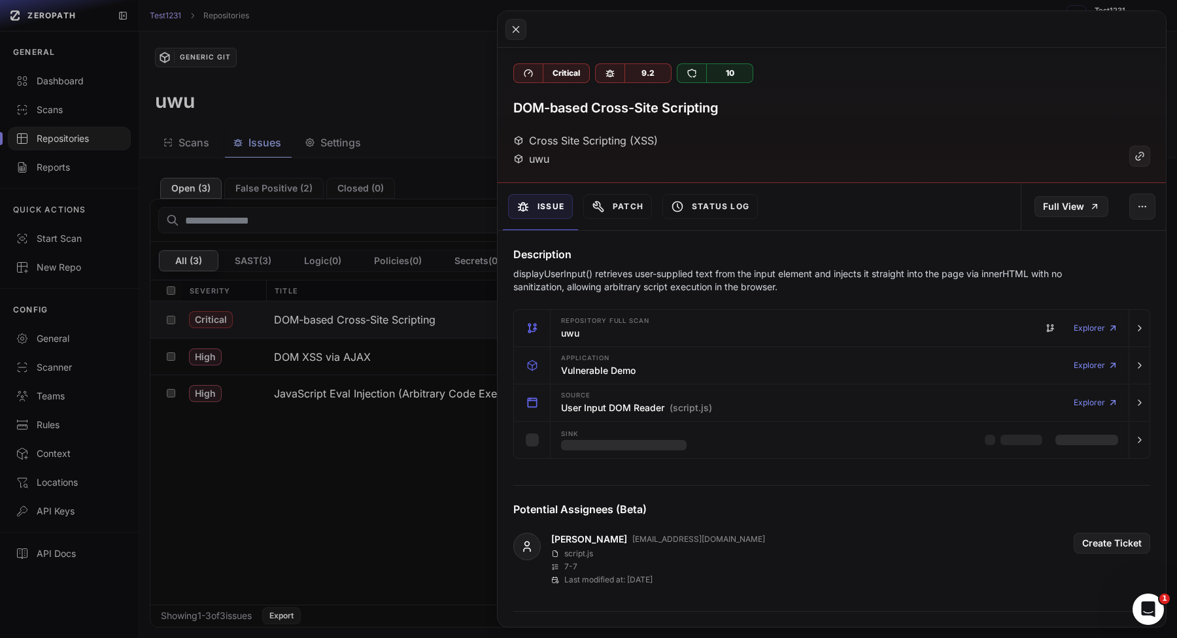
click at [602, 222] on div "Patch" at bounding box center [617, 206] width 79 height 47
click at [614, 212] on button "Patch" at bounding box center [617, 206] width 69 height 25
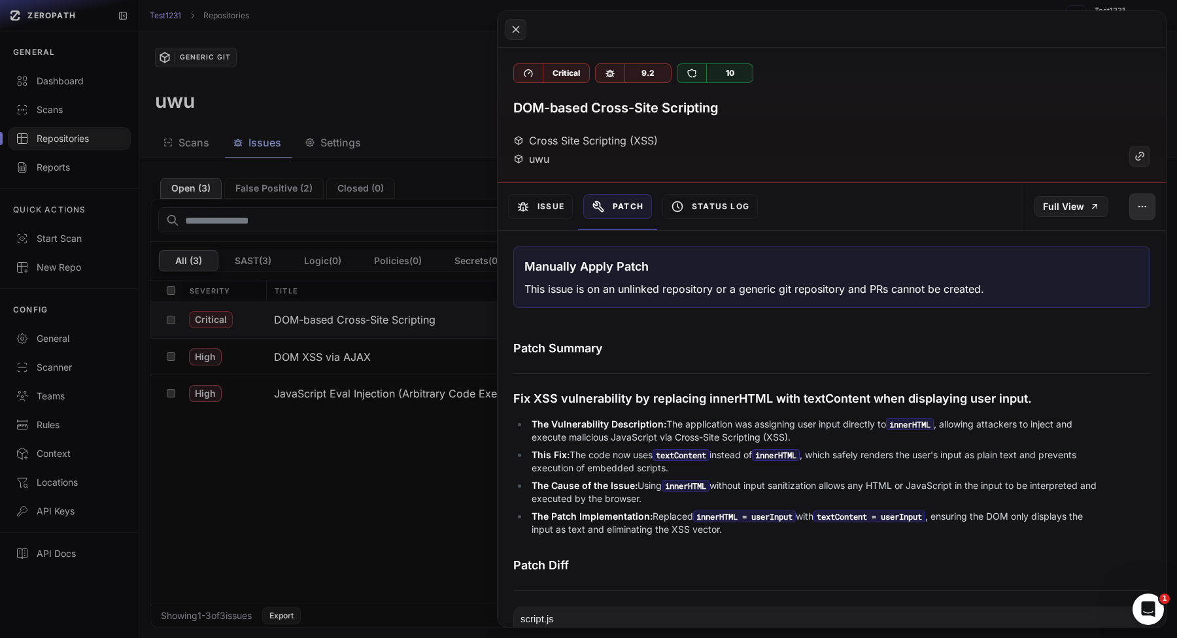
click at [1143, 208] on icon "button" at bounding box center [1142, 206] width 10 height 10
click at [1082, 301] on div "Export to Jira" at bounding box center [1082, 303] width 140 height 31
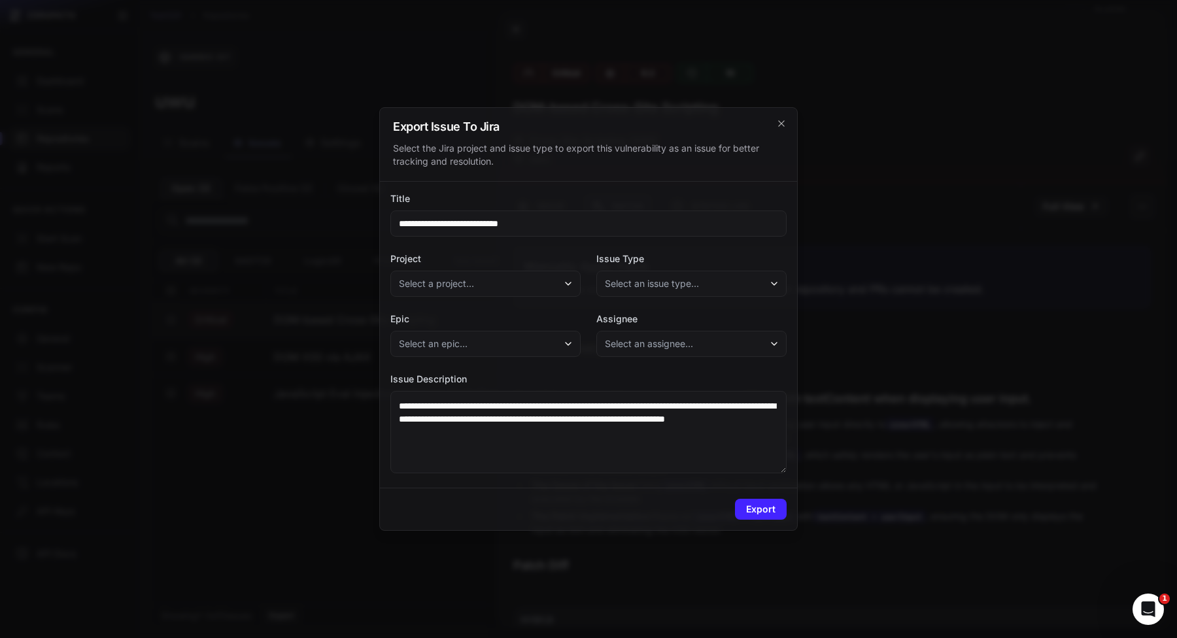
click at [548, 289] on button "Select a project..." at bounding box center [485, 284] width 190 height 26
click at [511, 344] on div "Zero Test" at bounding box center [488, 344] width 191 height 24
click at [645, 275] on button "Select an issue type..." at bounding box center [691, 284] width 190 height 26
click at [651, 318] on div "Epic" at bounding box center [691, 320] width 184 height 24
click at [749, 526] on div "Export" at bounding box center [588, 509] width 417 height 43
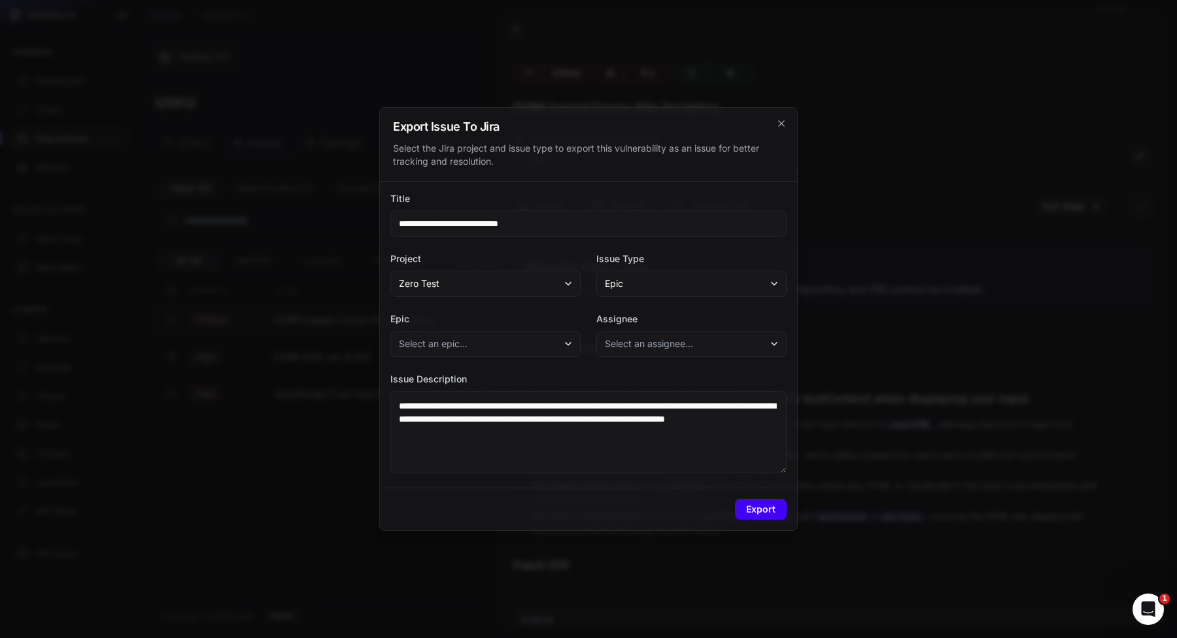
click at [756, 513] on button "Export" at bounding box center [761, 509] width 52 height 21
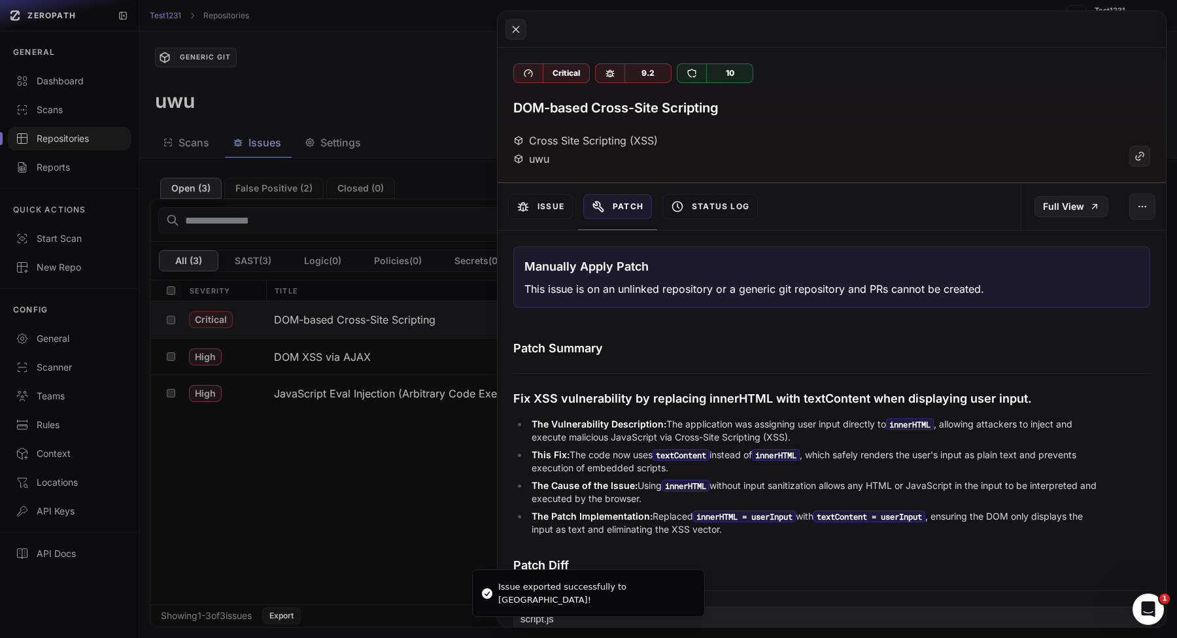
click at [373, 442] on button at bounding box center [588, 319] width 1177 height 638
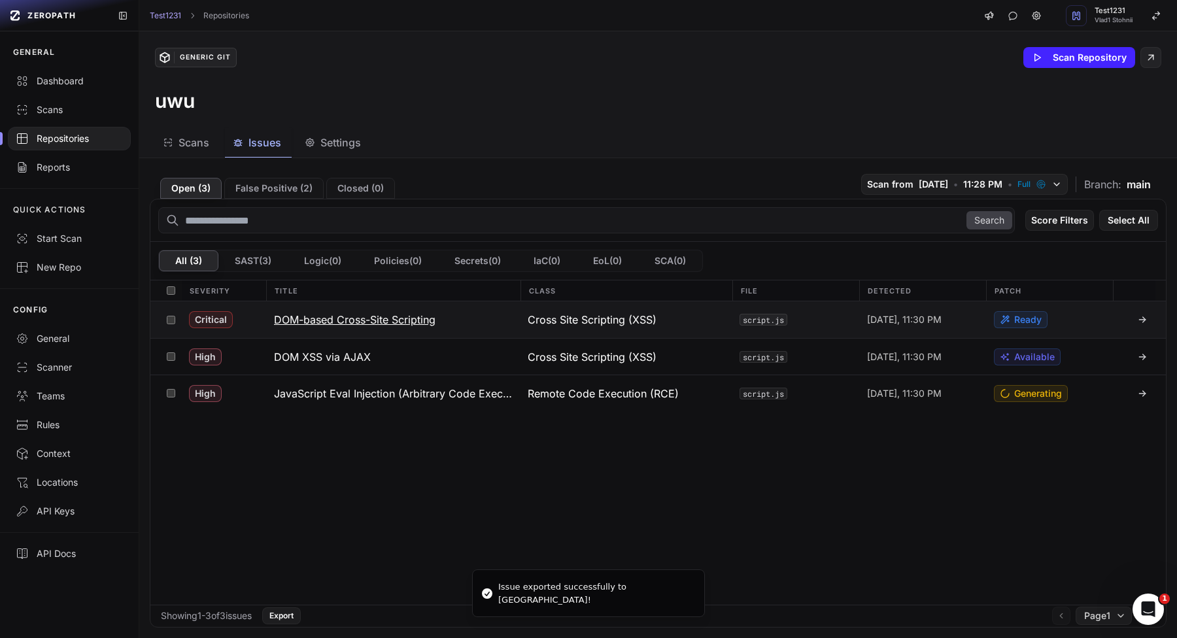
click at [354, 326] on h3 "DOM-based Cross-Site Scripting" at bounding box center [355, 320] width 162 height 16
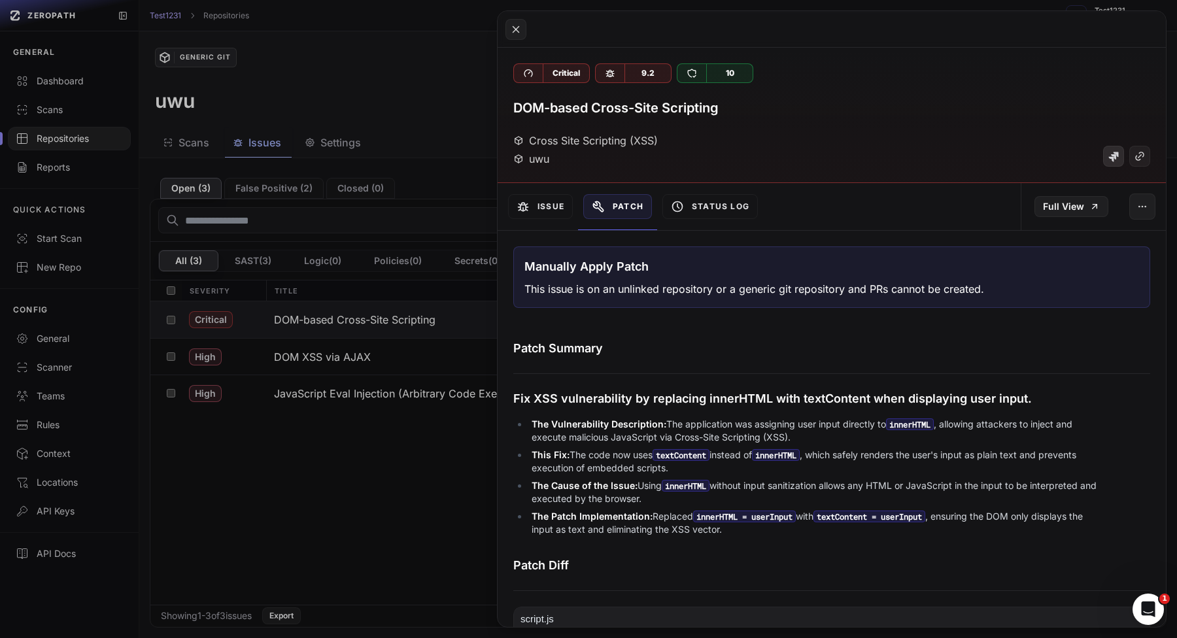
click at [1111, 161] on icon at bounding box center [1113, 157] width 10 height 10
click at [1148, 216] on button "button" at bounding box center [1142, 207] width 26 height 26
click at [1097, 250] on div "False Positive" at bounding box center [1082, 241] width 140 height 31
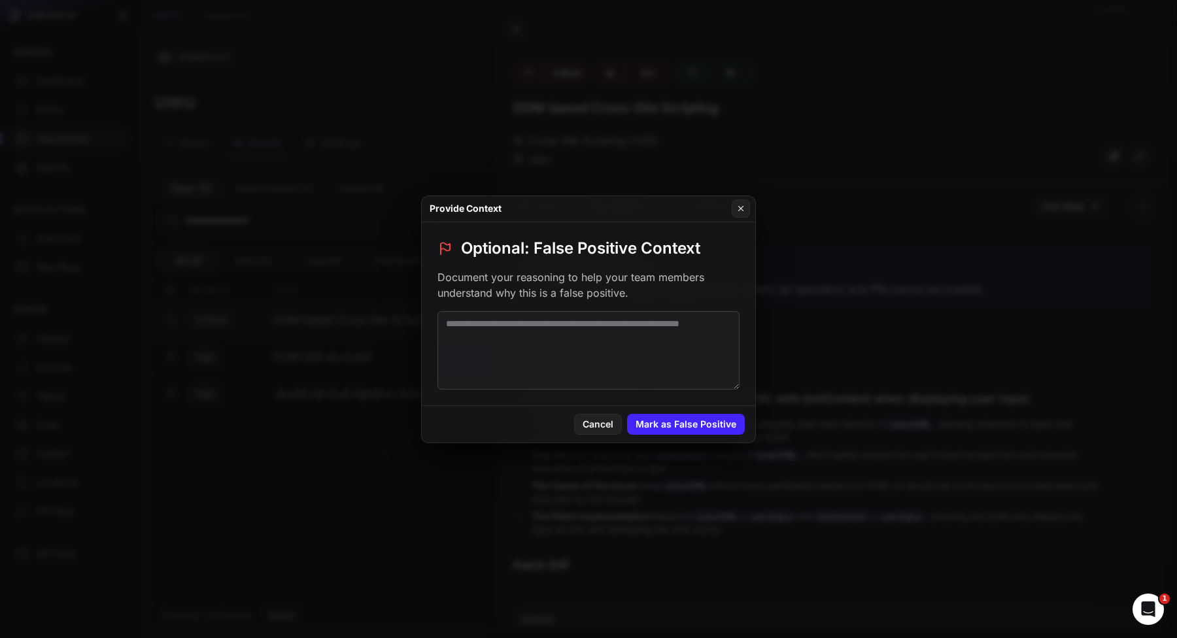
click at [530, 360] on textarea at bounding box center [588, 350] width 302 height 78
type textarea "**********"
click at [679, 436] on div "Cancel Mark as False Positive" at bounding box center [589, 424] width 334 height 37
click at [681, 429] on button "Mark as False Positive" at bounding box center [686, 424] width 118 height 21
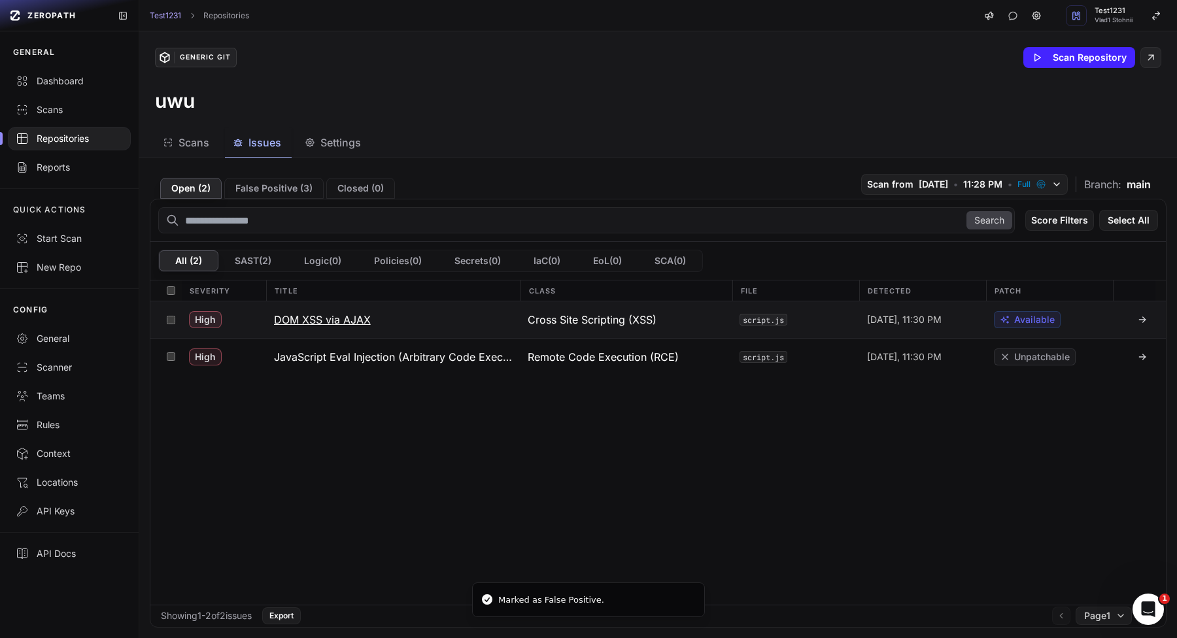
click at [406, 324] on button "DOM XSS via AJAX" at bounding box center [393, 319] width 254 height 37
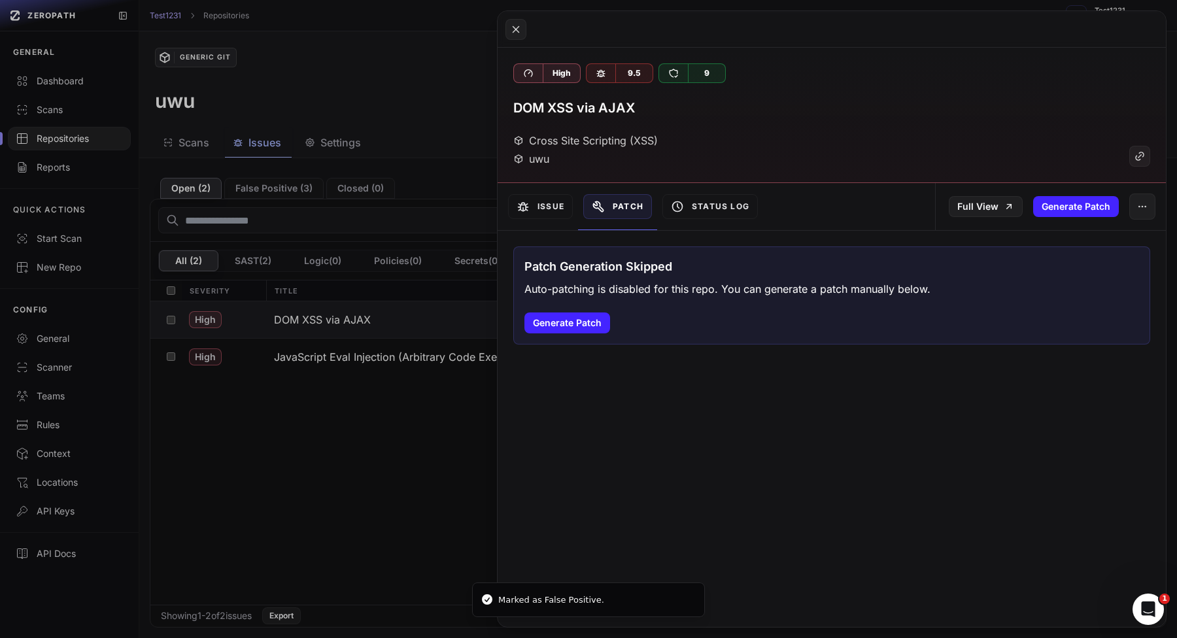
click at [1127, 213] on div "Full View Generate Patch" at bounding box center [1050, 206] width 231 height 47
click at [1137, 216] on button "button" at bounding box center [1142, 207] width 26 height 26
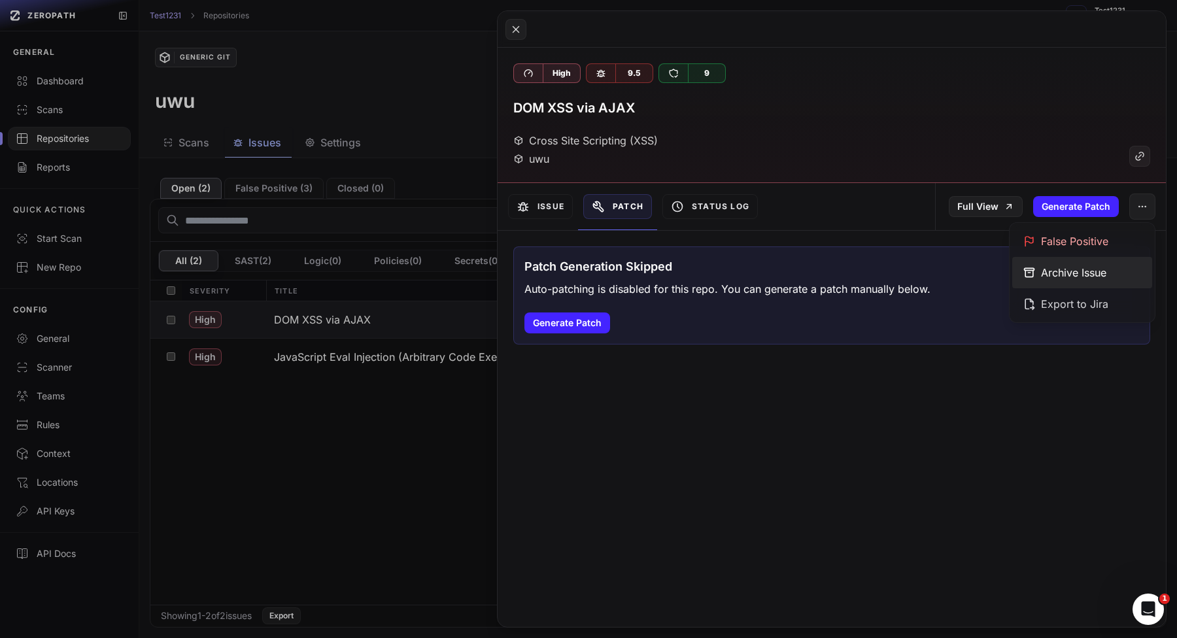
click at [1076, 275] on div "Archive Issue" at bounding box center [1082, 272] width 140 height 31
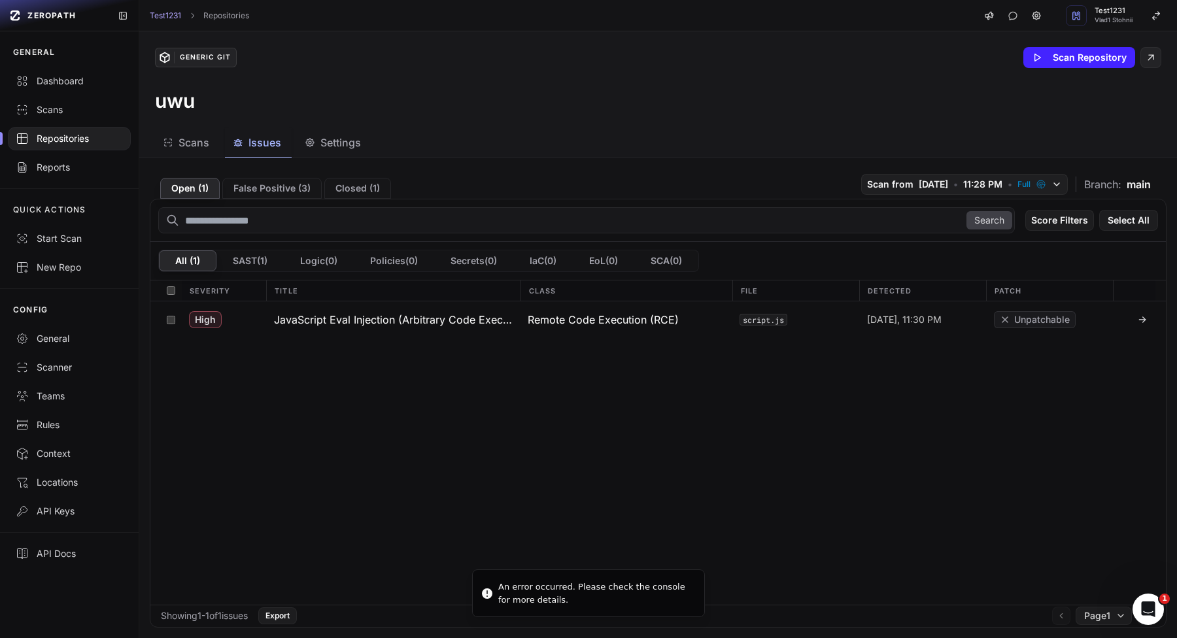
click at [509, 582] on div "An error occurred. Please check the console for more details." at bounding box center [596, 594] width 196 height 26
drag, startPoint x: 509, startPoint y: 582, endPoint x: 532, endPoint y: 600, distance: 29.3
click at [532, 600] on div "An error occurred. Please check the console for more details." at bounding box center [596, 594] width 196 height 26
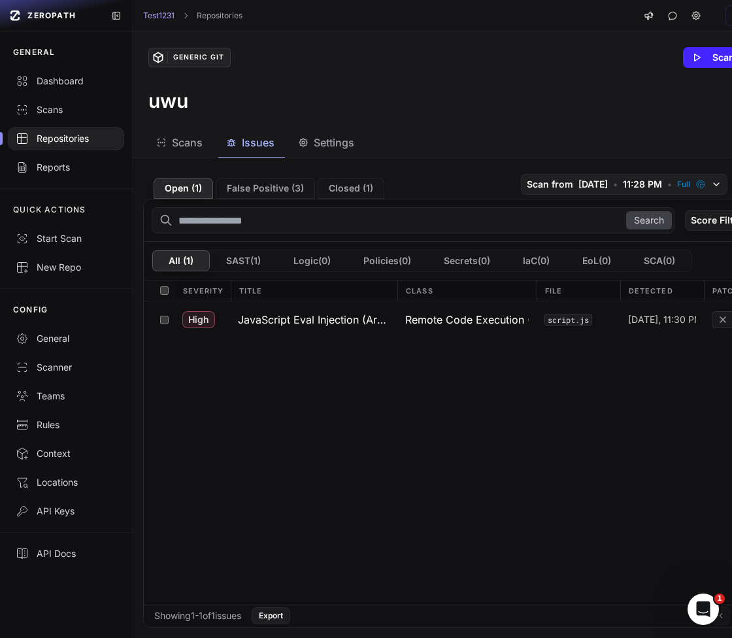
click at [355, 165] on div "Open ( 1 ) False Positive ( 3 ) Closed ( 1 ) Scan from 8/17/2025 • 11:28 PM • F…" at bounding box center [485, 398] width 704 height 480
click at [354, 192] on button "Closed ( 1 )" at bounding box center [351, 188] width 67 height 21
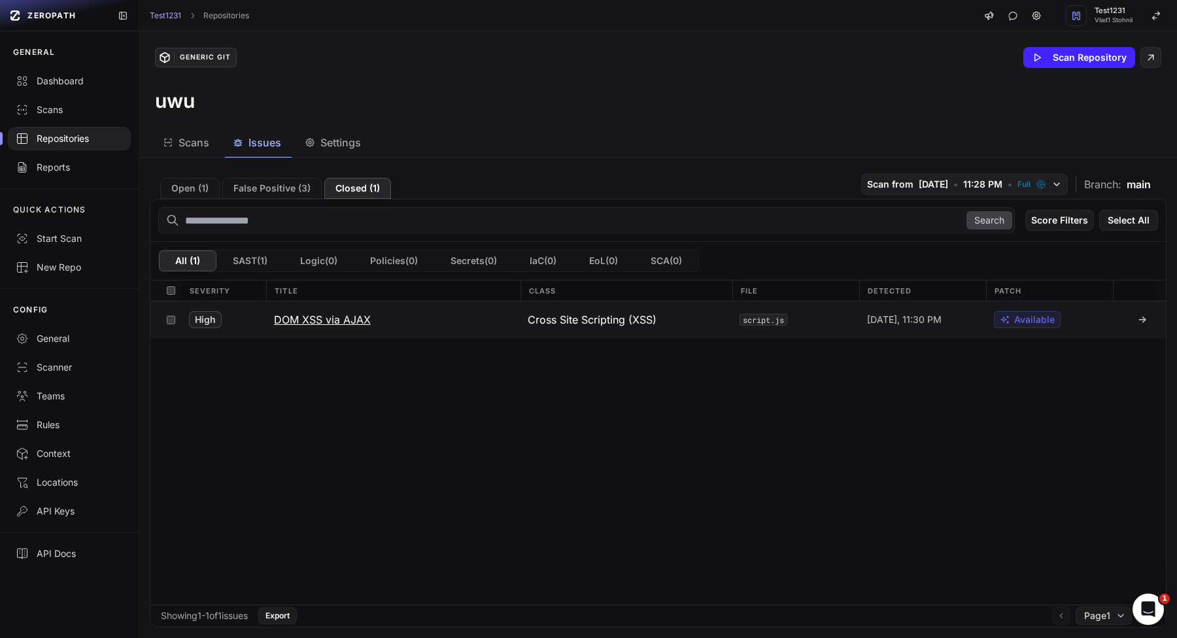
click at [566, 322] on span "Cross Site Scripting (XSS)" at bounding box center [592, 320] width 129 height 16
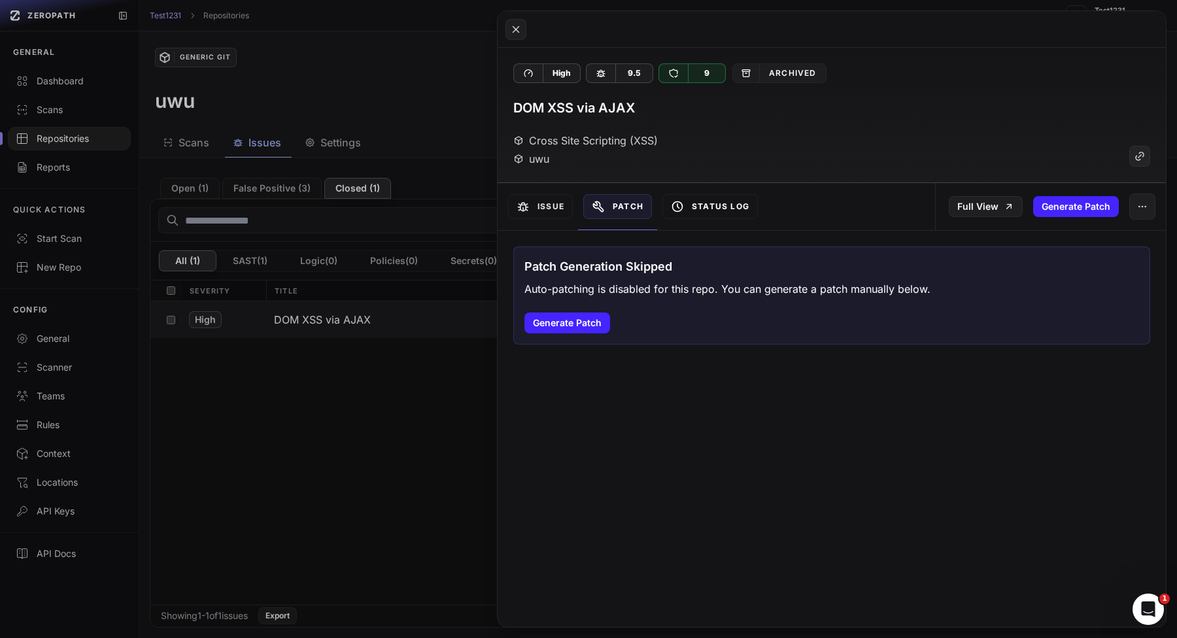
click at [722, 205] on button "Status Log" at bounding box center [709, 206] width 95 height 25
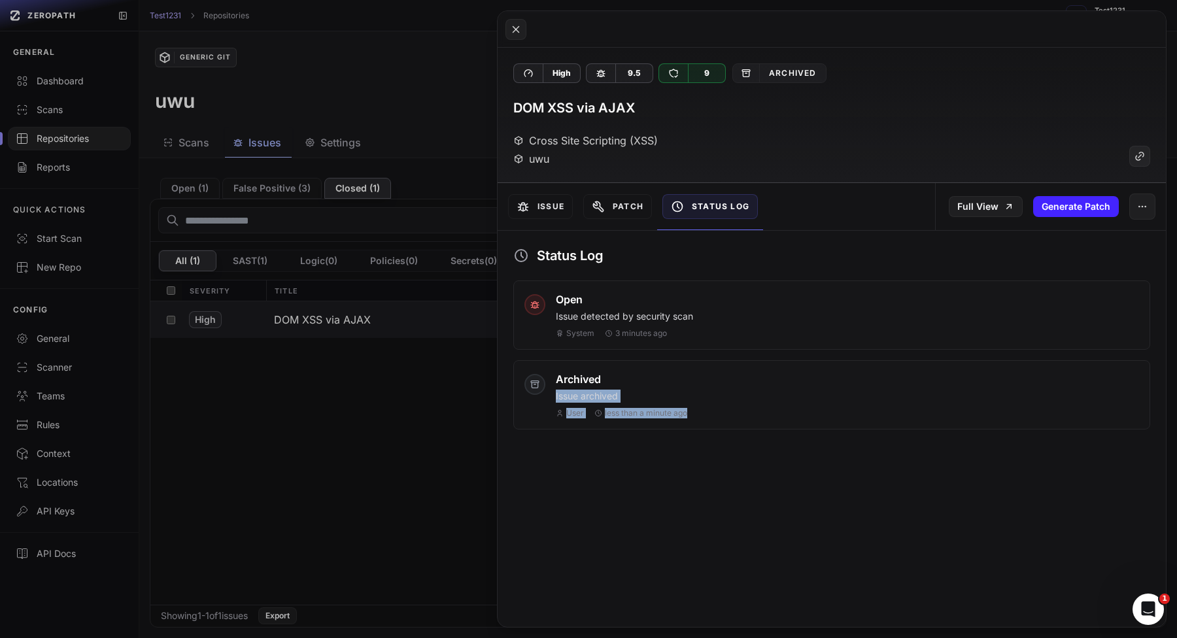
drag, startPoint x: 553, startPoint y: 401, endPoint x: 819, endPoint y: 420, distance: 266.9
click at [815, 419] on div "Archived Issue archived User less than a minute ago" at bounding box center [831, 394] width 637 height 69
click at [757, 471] on div "High 9.5 9 Archived DOM XSS via AJAX Cross Site Scripting (XSS) uwu Issue Patch…" at bounding box center [832, 319] width 668 height 616
click at [1154, 209] on button "button" at bounding box center [1142, 207] width 26 height 26
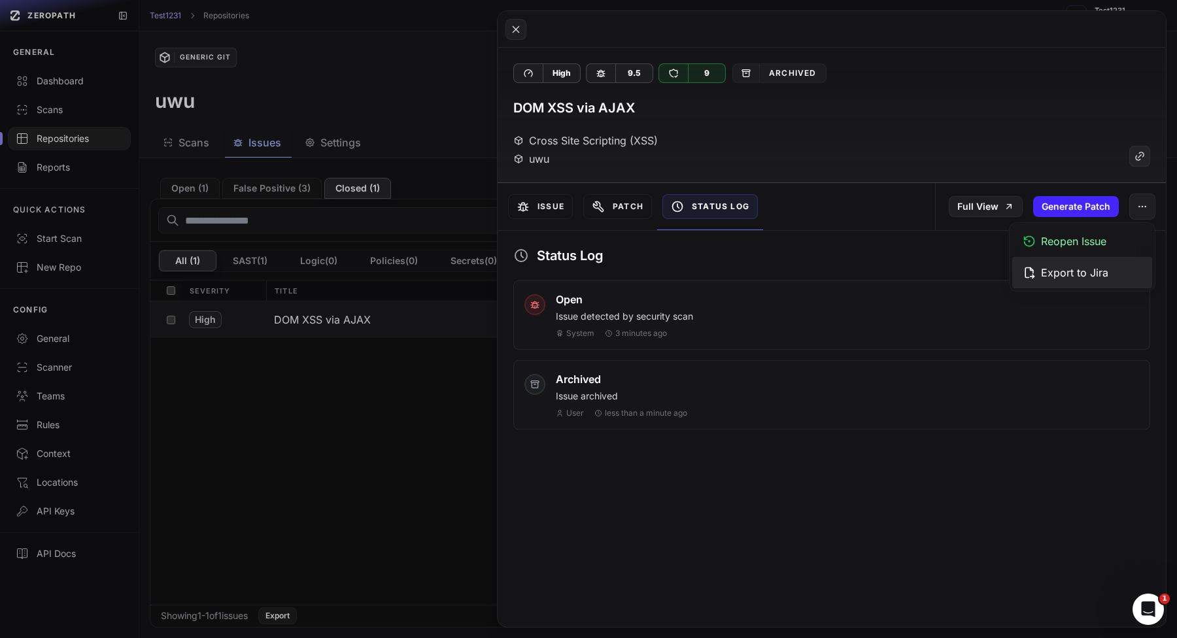
click at [1106, 273] on div "Export to Jira" at bounding box center [1082, 272] width 140 height 31
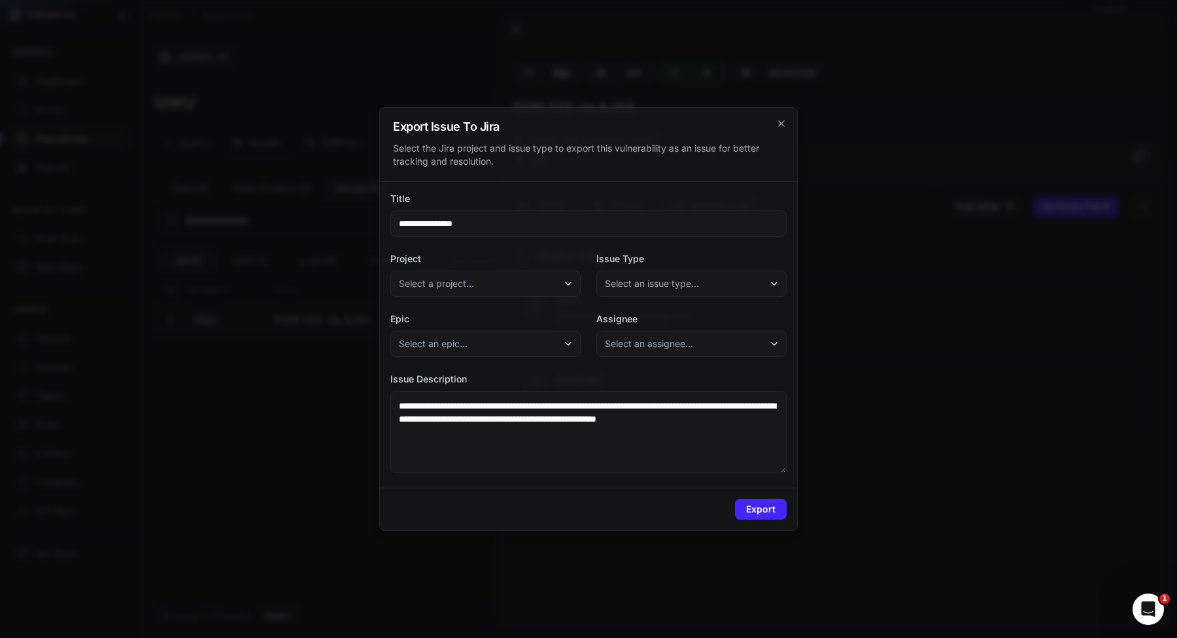
click at [1106, 273] on div at bounding box center [588, 319] width 1177 height 638
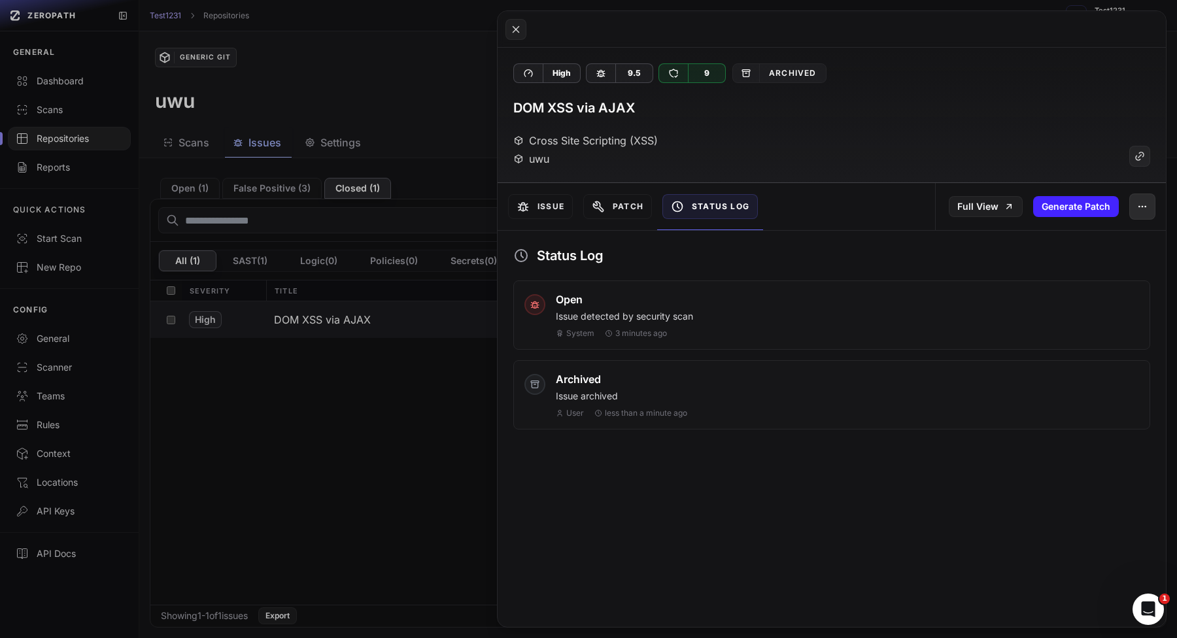
click at [1144, 214] on button "button" at bounding box center [1142, 207] width 26 height 26
click at [1110, 236] on div "Reopen Issue" at bounding box center [1082, 241] width 140 height 31
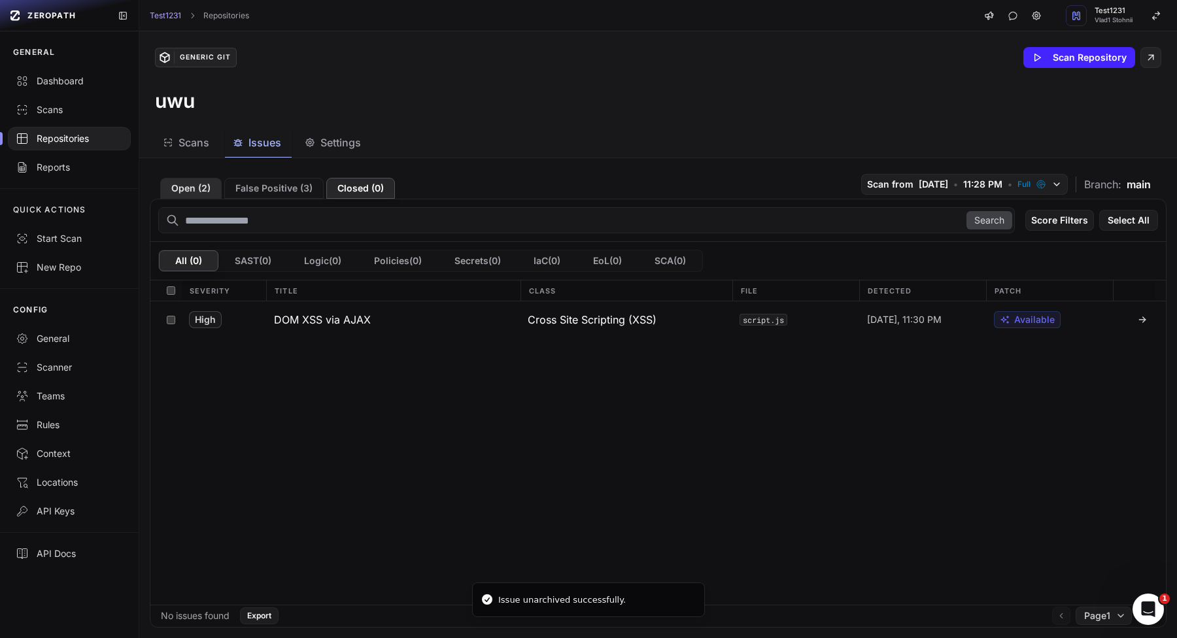
click at [184, 180] on button "Open ( 2 )" at bounding box center [190, 188] width 61 height 21
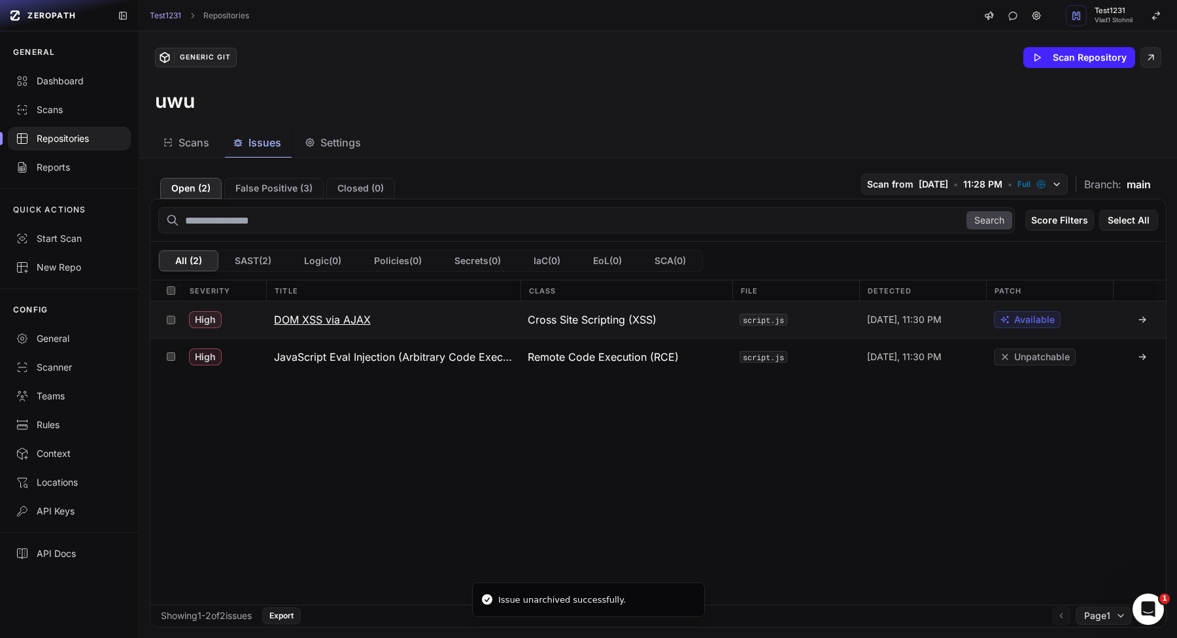
click at [353, 324] on h3 "DOM XSS via AJAX" at bounding box center [322, 320] width 97 height 16
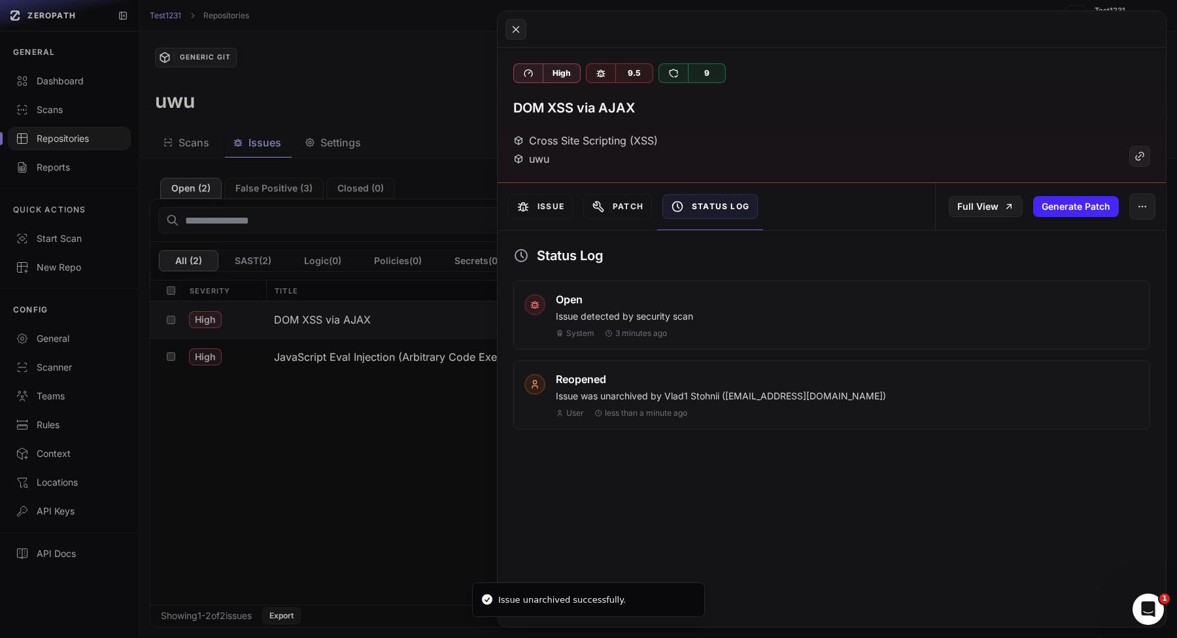
click at [359, 419] on button at bounding box center [588, 319] width 1177 height 638
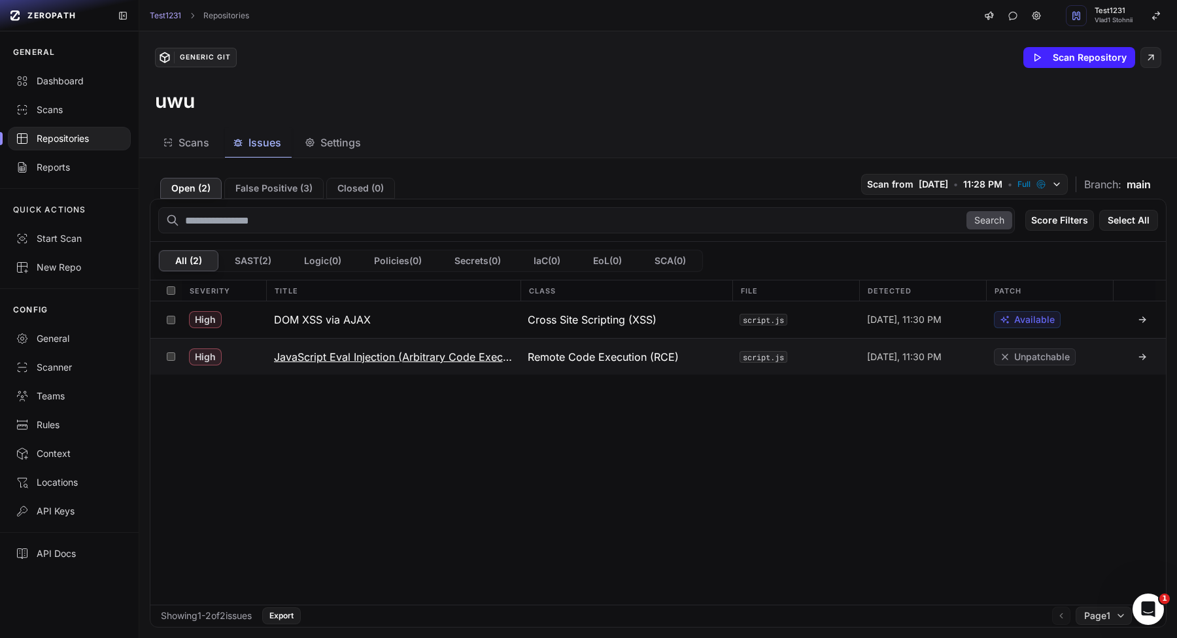
click at [380, 374] on button "JavaScript Eval Injection (Arbitrary Code Execution via eval)" at bounding box center [393, 357] width 254 height 36
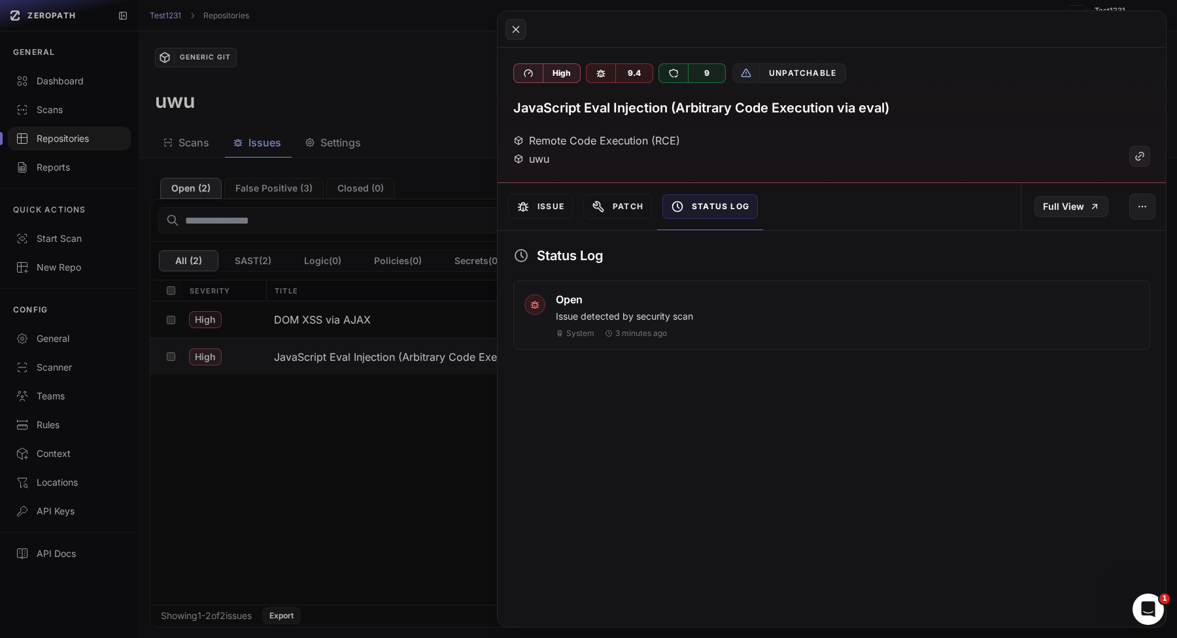
click at [432, 491] on button at bounding box center [588, 319] width 1177 height 638
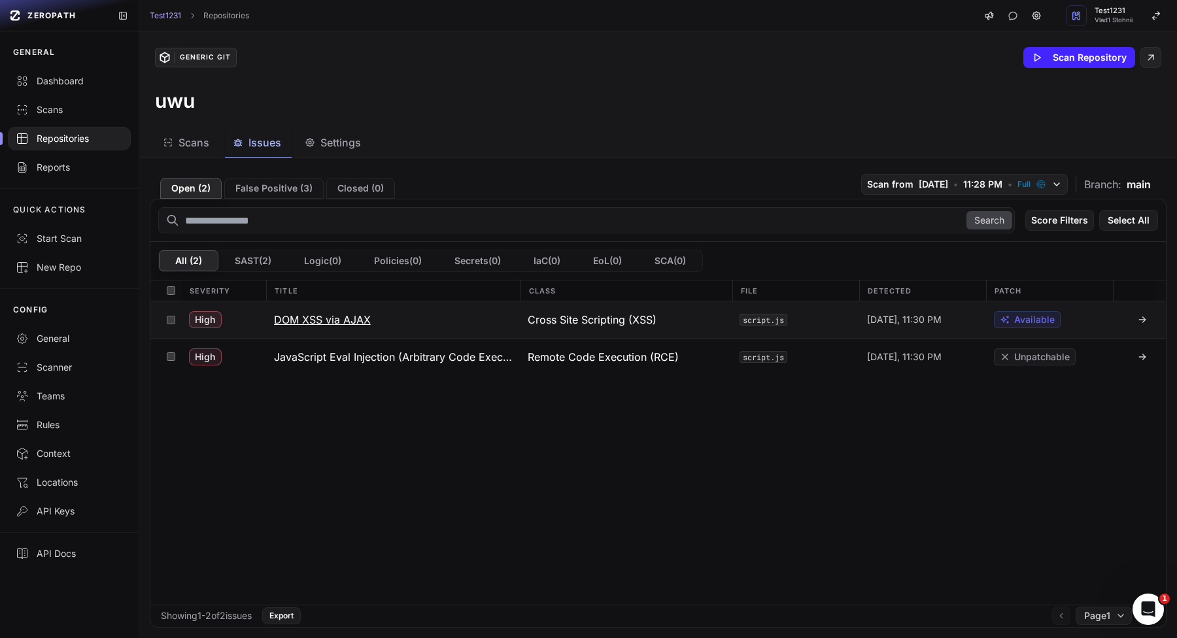
click at [860, 328] on div "Today, 11:30 PM" at bounding box center [922, 319] width 127 height 37
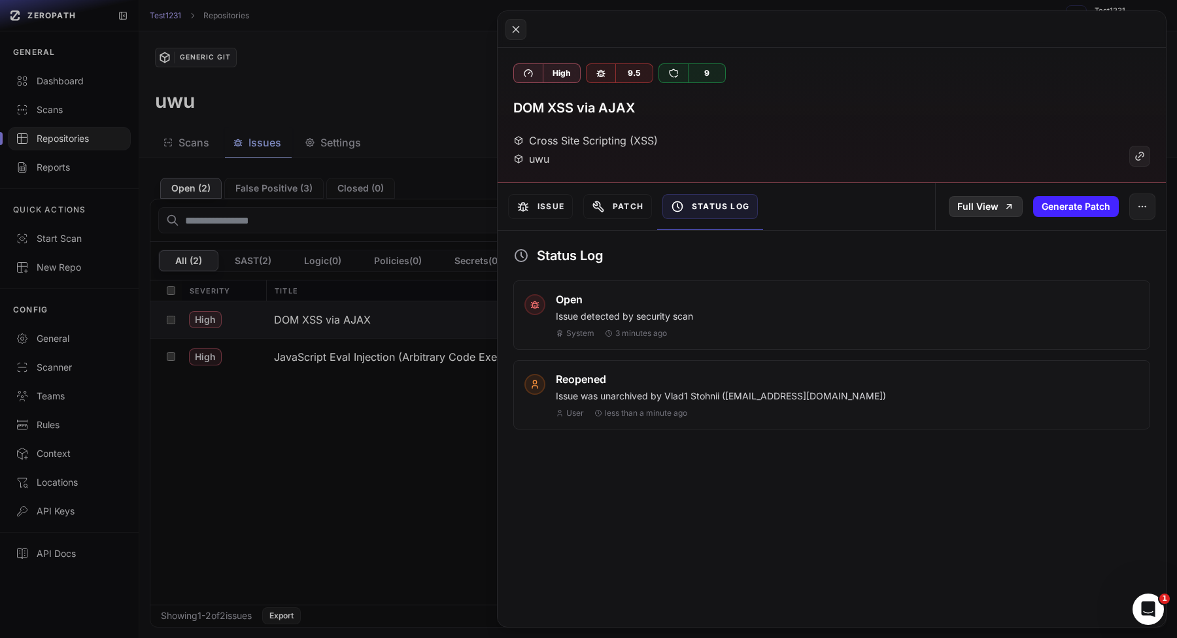
click at [989, 202] on link "Full View" at bounding box center [986, 206] width 74 height 21
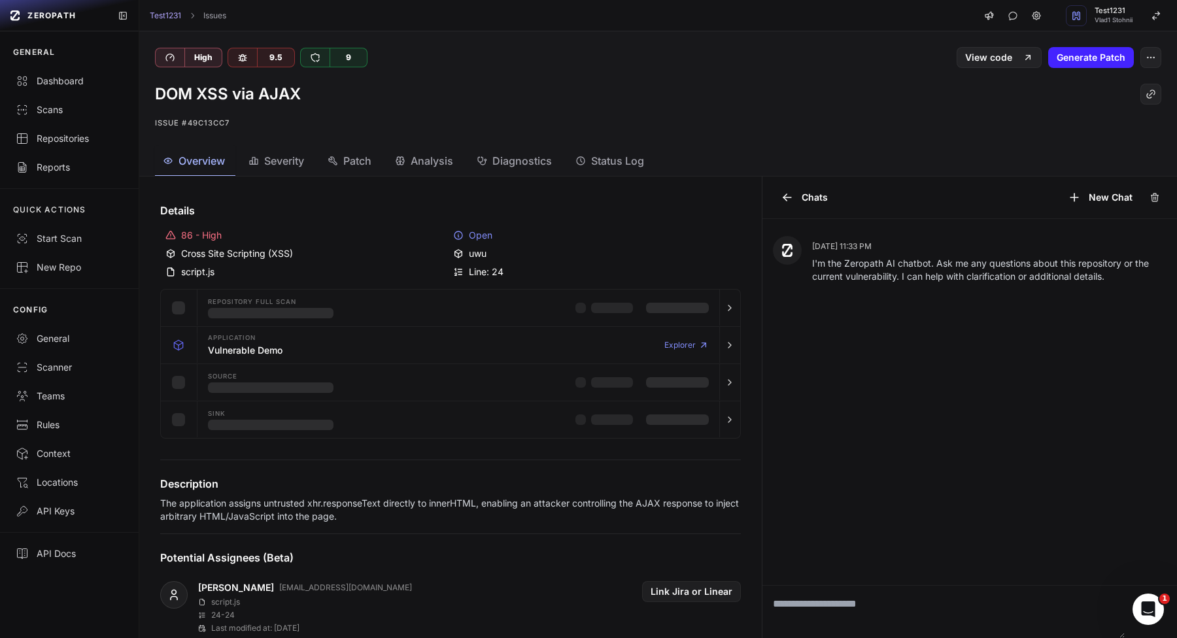
click at [830, 603] on textarea at bounding box center [943, 612] width 363 height 52
type textarea "****"
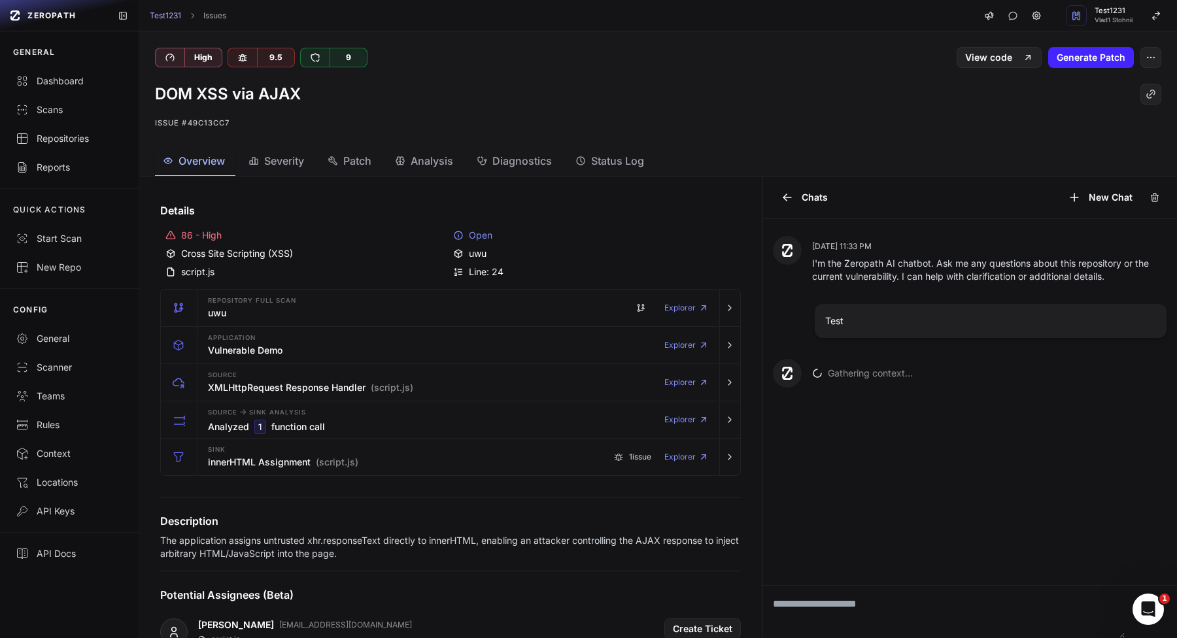
click at [828, 376] on span "Gathering context..." at bounding box center [870, 373] width 85 height 13
drag, startPoint x: 828, startPoint y: 376, endPoint x: 989, endPoint y: 376, distance: 161.5
click at [989, 376] on div "Gathering context..." at bounding box center [989, 373] width 355 height 13
click at [855, 464] on div "Aug 17, 11:33 PM I'm the Zeropath AI chatbot. Ask me any questions about this r…" at bounding box center [969, 402] width 415 height 366
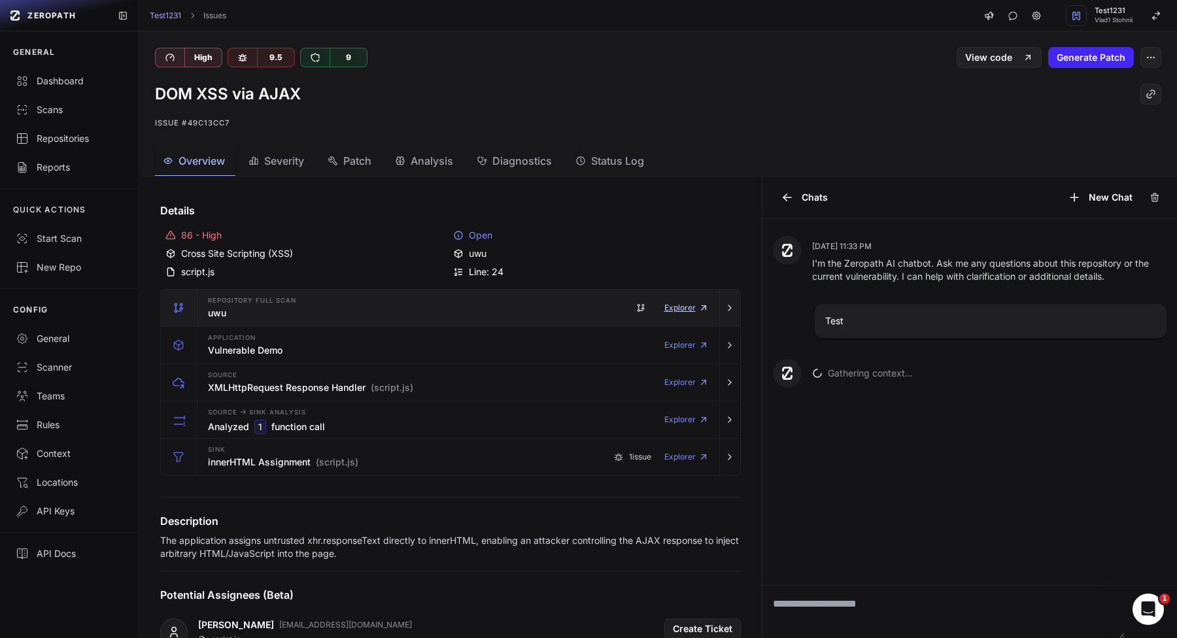
click at [685, 308] on link "Explorer" at bounding box center [686, 308] width 44 height 26
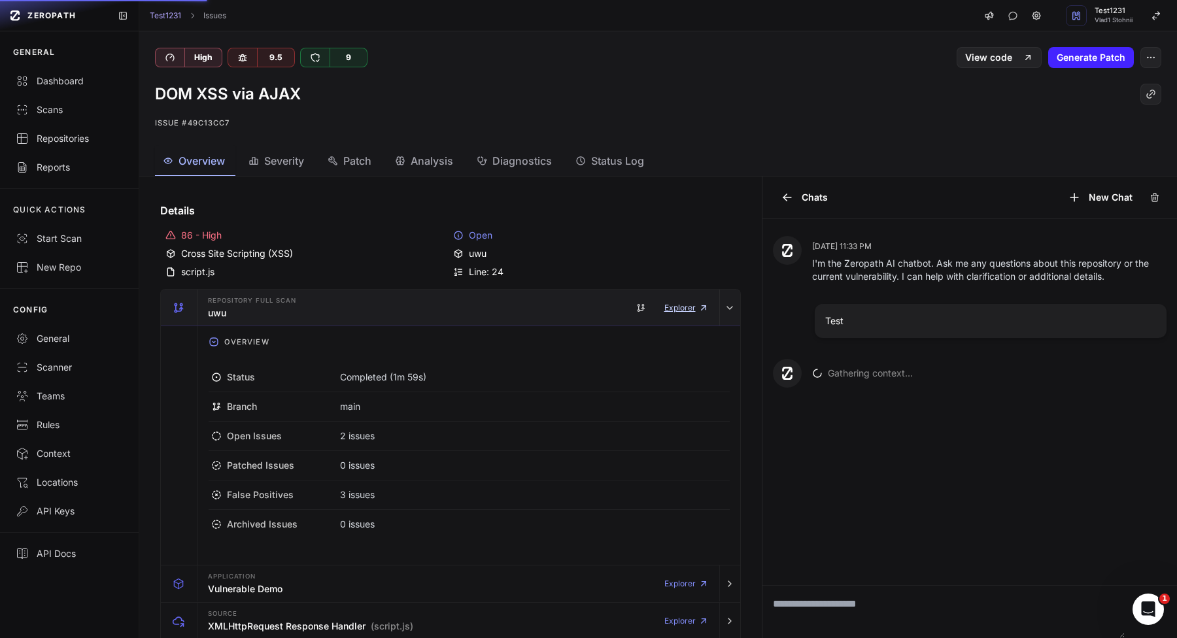
click at [677, 306] on link "Explorer" at bounding box center [686, 308] width 44 height 26
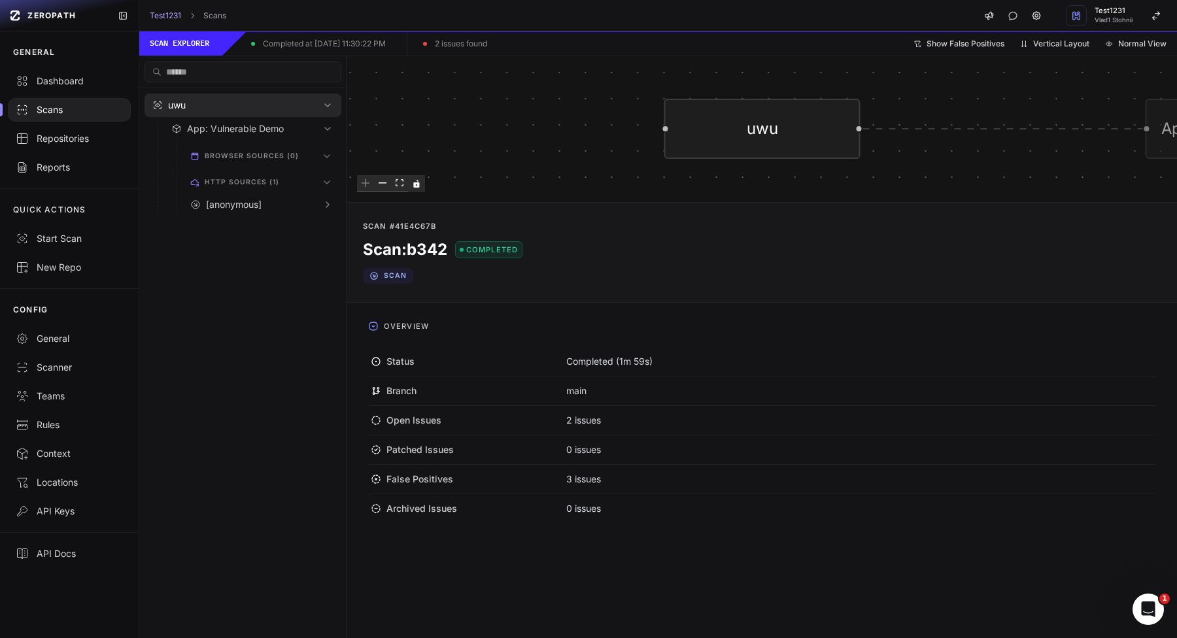
click at [600, 179] on div "uwu App: Vulnerable Demo [anonymous] Call #1 4c22 The anonymous XHR readyState …" at bounding box center [762, 128] width 830 height 145
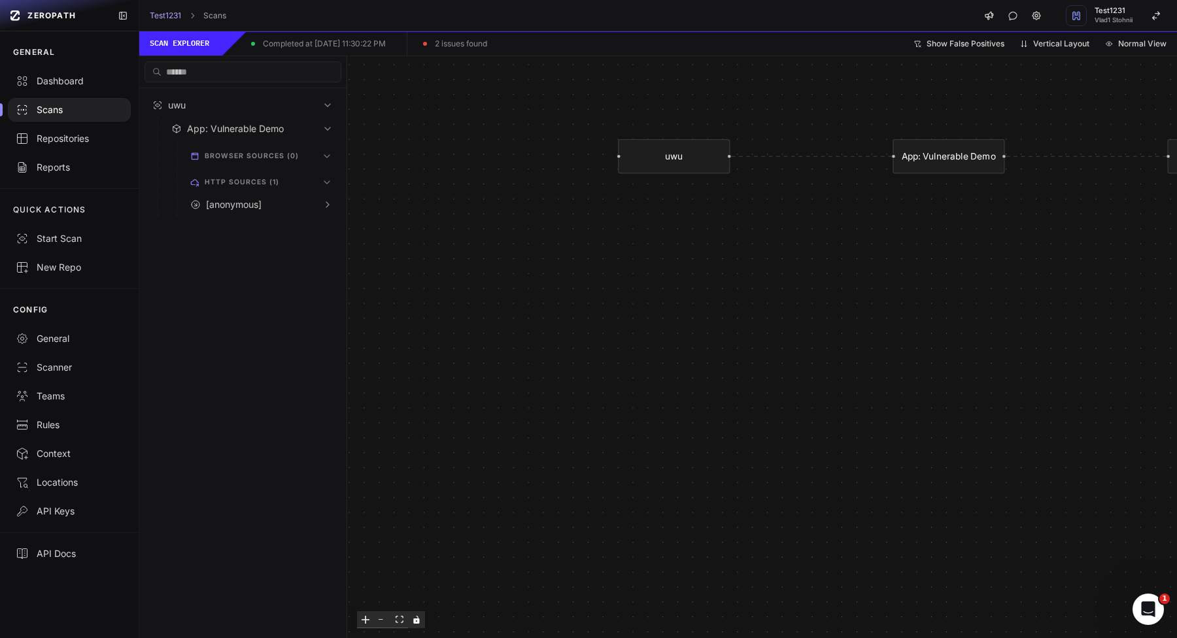
drag, startPoint x: 608, startPoint y: 277, endPoint x: 526, endPoint y: 278, distance: 81.8
click at [526, 278] on div "uwu App: Vulnerable Demo [anonymous] Call #1 4c22 The anonymous XHR readyState …" at bounding box center [762, 347] width 830 height 582
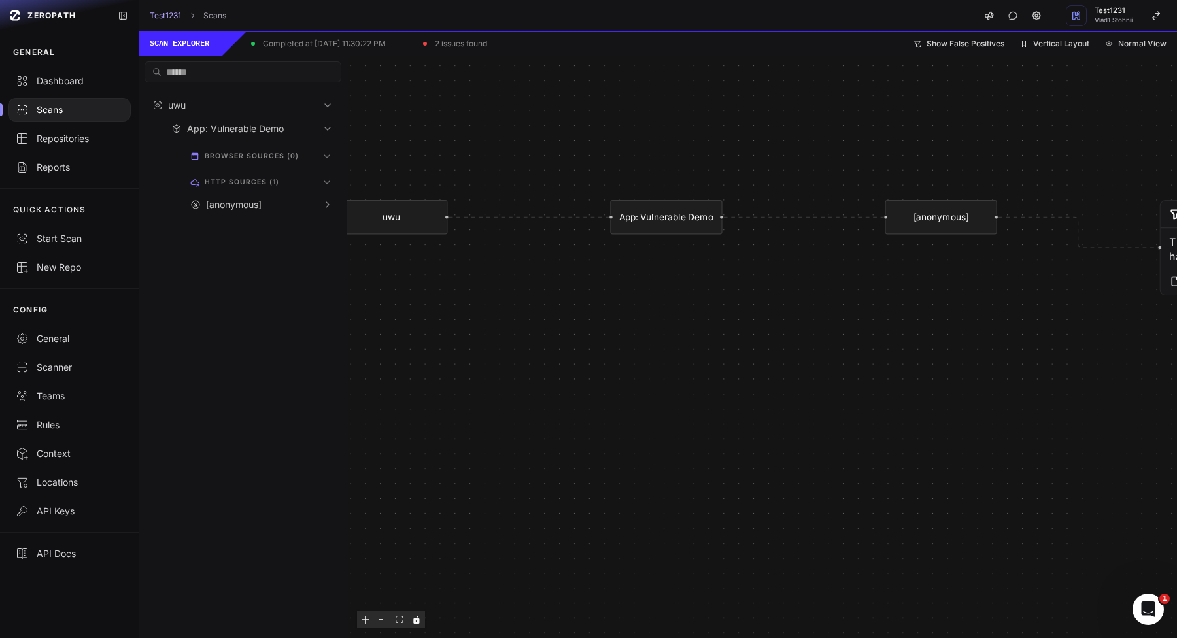
drag, startPoint x: 982, startPoint y: 156, endPoint x: 603, endPoint y: 250, distance: 390.2
click at [724, 218] on icon "Edge from 66aa6f4d-39c0-4b86-bcb8-4a1cc20c5577 to e296c0ff-d209-461f-b895-23499…" at bounding box center [804, 218] width 160 height 0
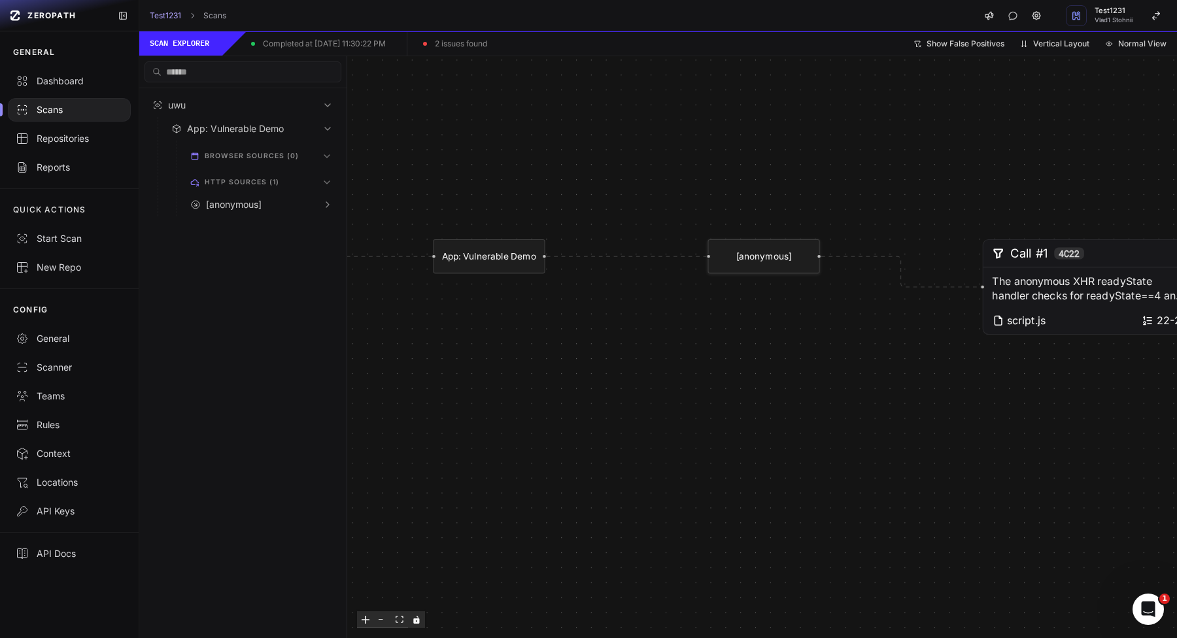
click at [779, 262] on div "[anonymous]" at bounding box center [764, 256] width 112 height 35
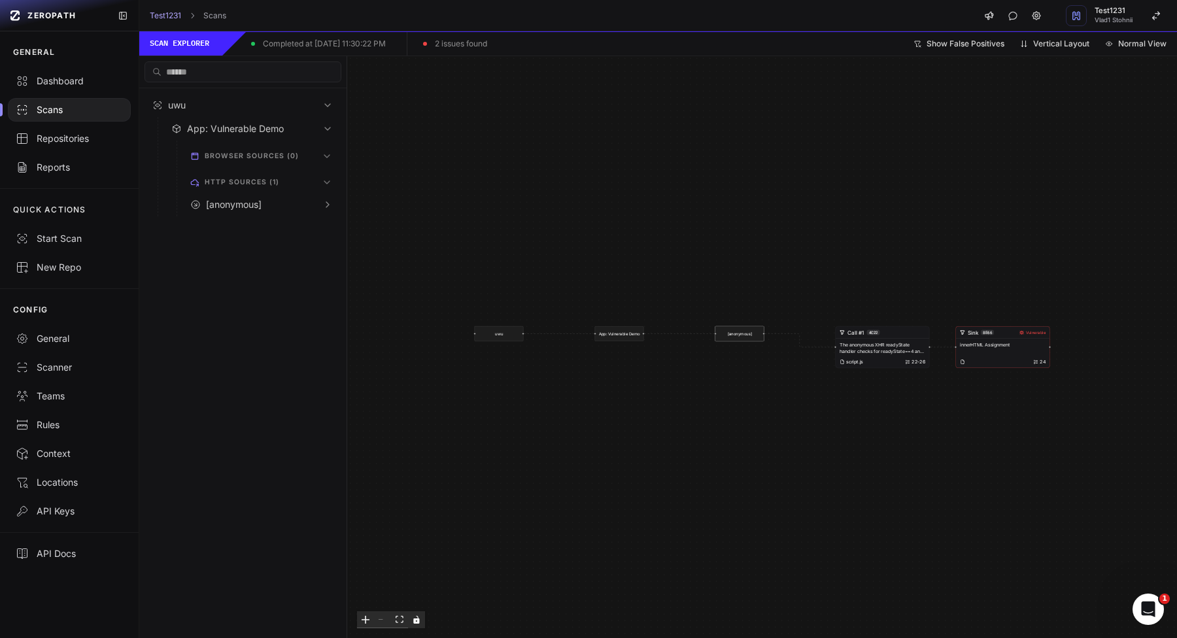
click at [885, 350] on p "The anonymous XHR readyState handler checks for readyState==4 and status==200, …" at bounding box center [883, 347] width 86 height 13
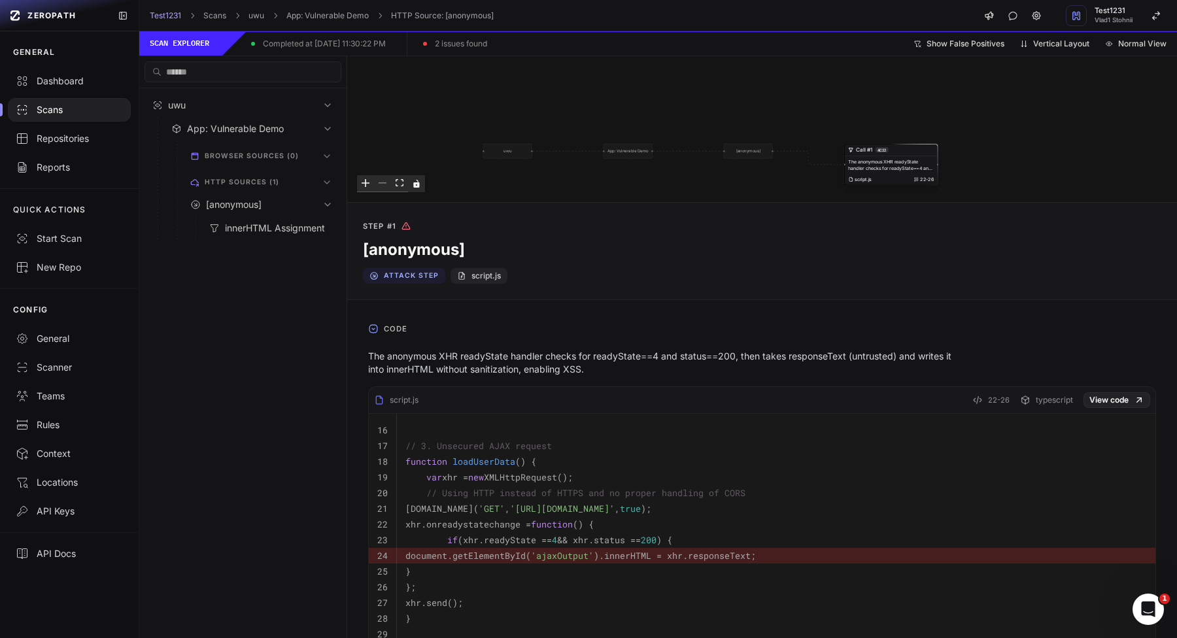
click at [957, 106] on div "uwu App: Vulnerable Demo [anonymous] Call #1 4c22 The anonymous XHR readyState …" at bounding box center [762, 128] width 830 height 145
click at [959, 123] on div "uwu App: Vulnerable Demo [anonymous] Call #1 4c22 The anonymous XHR readyState …" at bounding box center [762, 128] width 830 height 145
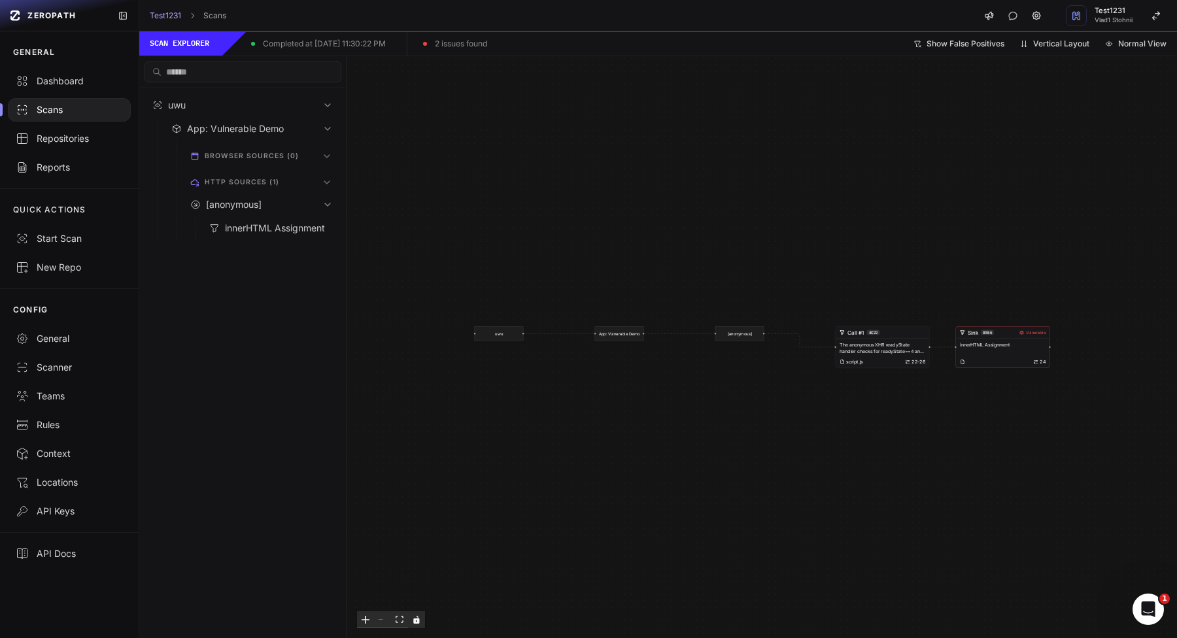
click at [979, 352] on div "innerHTML Assignment 24" at bounding box center [1003, 353] width 94 height 29
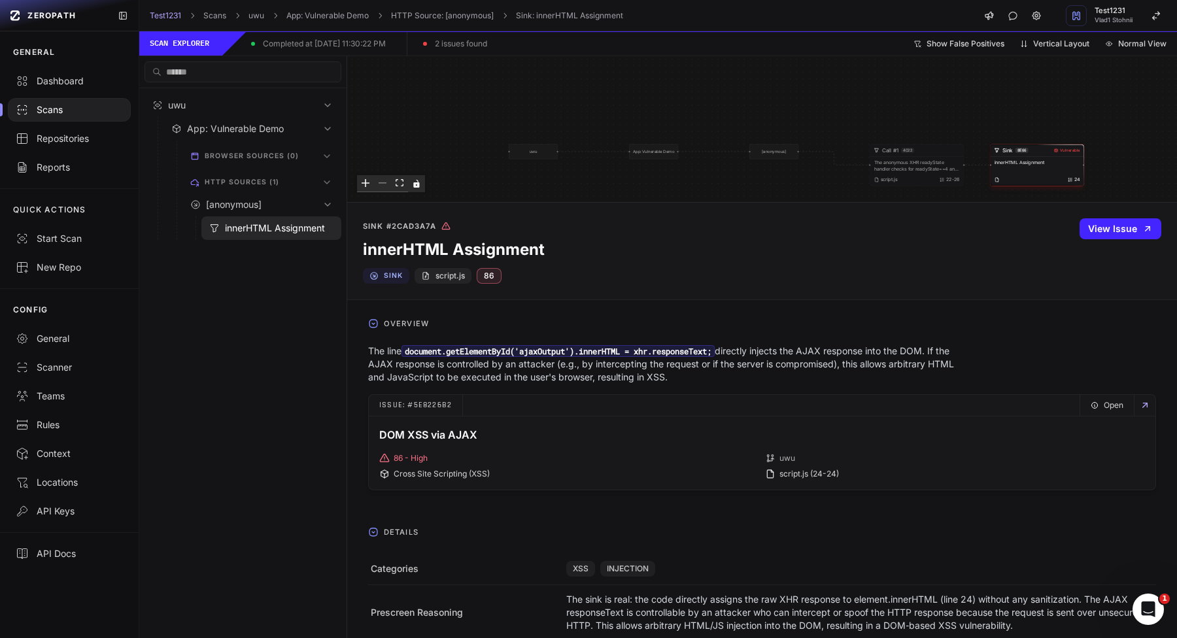
drag, startPoint x: 574, startPoint y: 162, endPoint x: 770, endPoint y: 191, distance: 198.3
click at [771, 191] on div "uwu App: Vulnerable Demo [anonymous] Call #1 4c22 The anonymous XHR readyState …" at bounding box center [762, 128] width 830 height 145
click at [762, 152] on div "[anonymous]" at bounding box center [773, 152] width 49 height 15
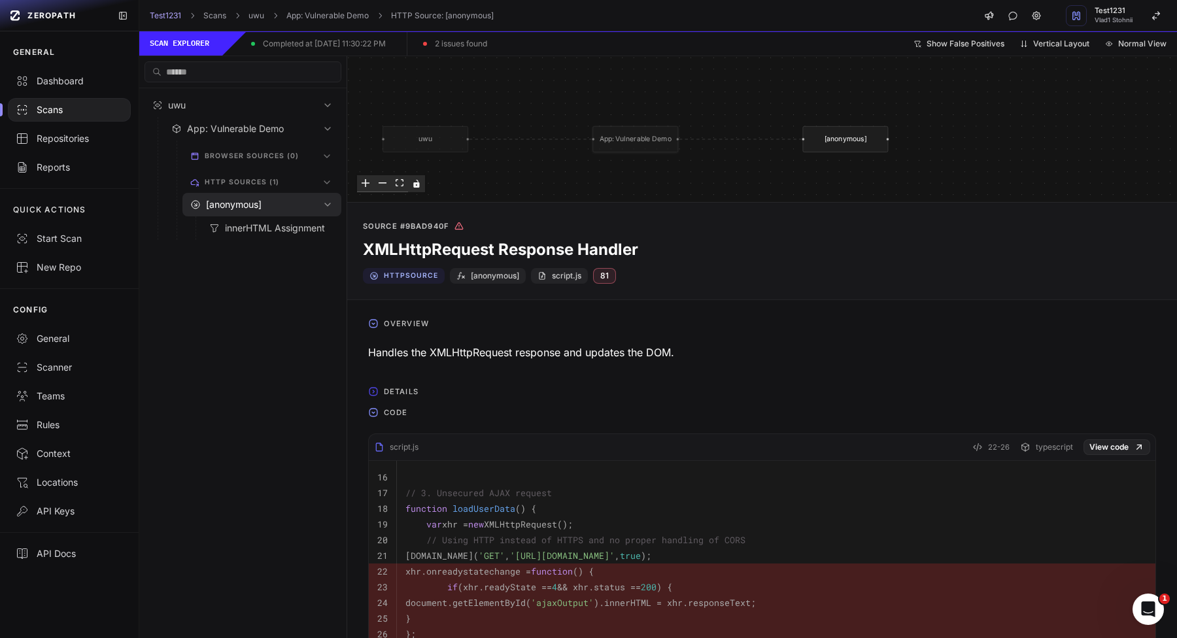
click at [657, 138] on div "uwu App: Vulnerable Demo [anonymous]" at bounding box center [745, 189] width 724 height 127
click at [552, 463] on td at bounding box center [776, 473] width 759 height 24
click at [451, 413] on button "Code" at bounding box center [762, 412] width 809 height 21
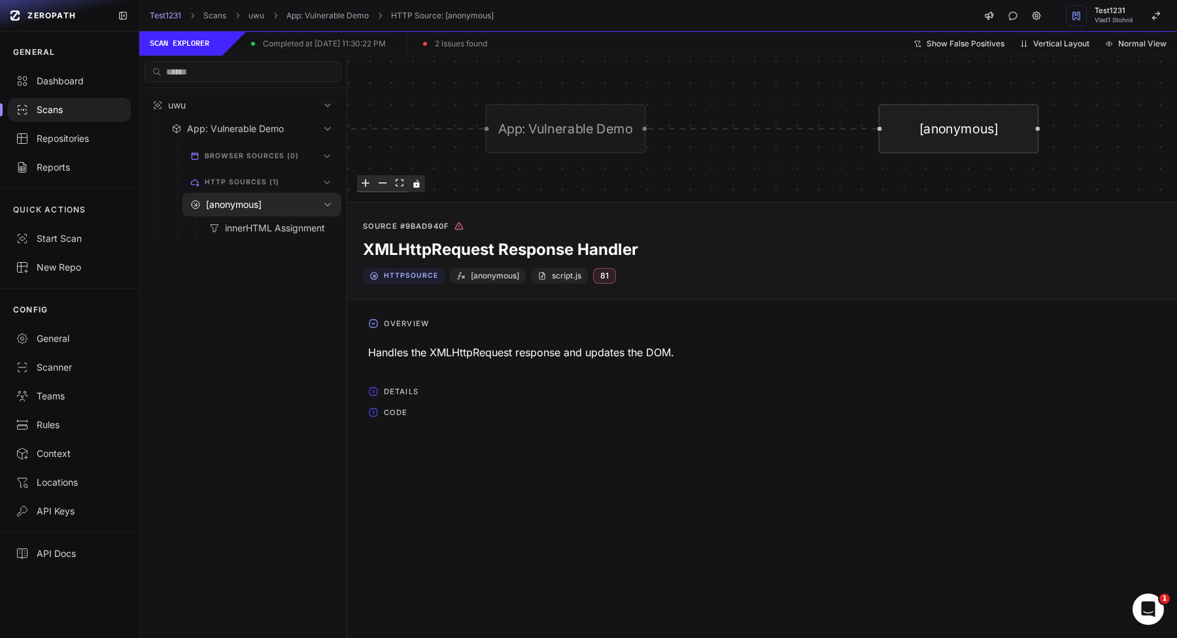
click at [430, 412] on button "Code" at bounding box center [762, 412] width 809 height 21
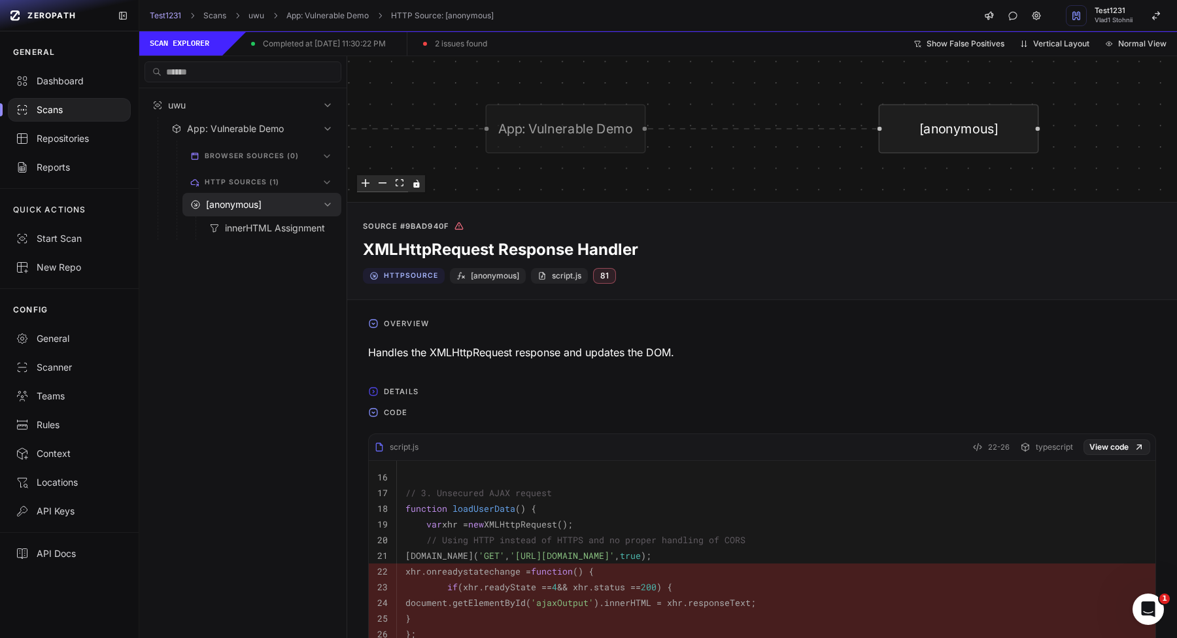
click at [439, 392] on button "Details" at bounding box center [762, 391] width 809 height 21
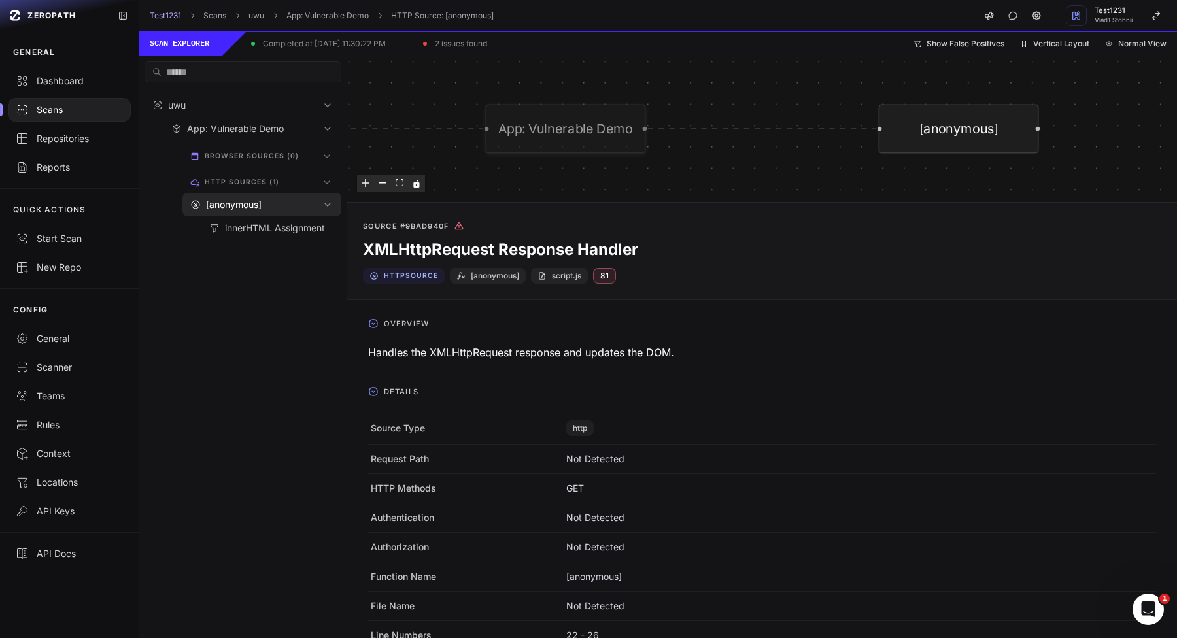
click at [604, 127] on div "App: Vulnerable Demo" at bounding box center [565, 129] width 160 height 49
click at [580, 117] on div "App: Vulnerable Demo" at bounding box center [565, 129] width 160 height 49
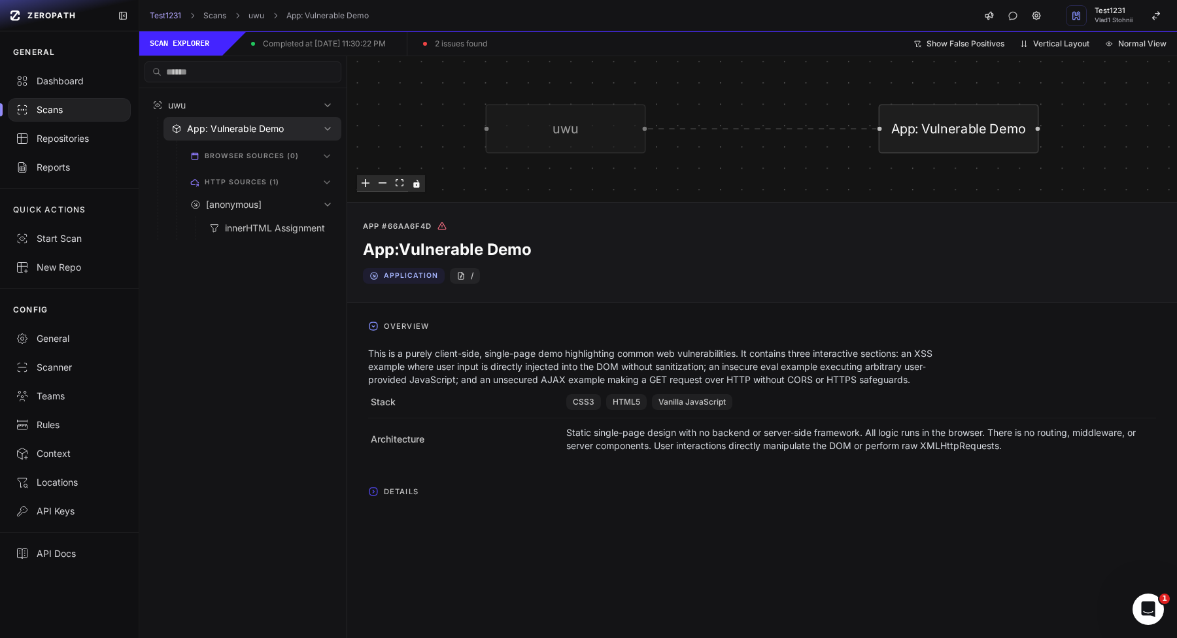
click at [404, 505] on div "Overview This is a purely client-side, single-page demo highlighting common web…" at bounding box center [762, 409] width 830 height 213
click at [411, 488] on span "Details" at bounding box center [401, 491] width 45 height 21
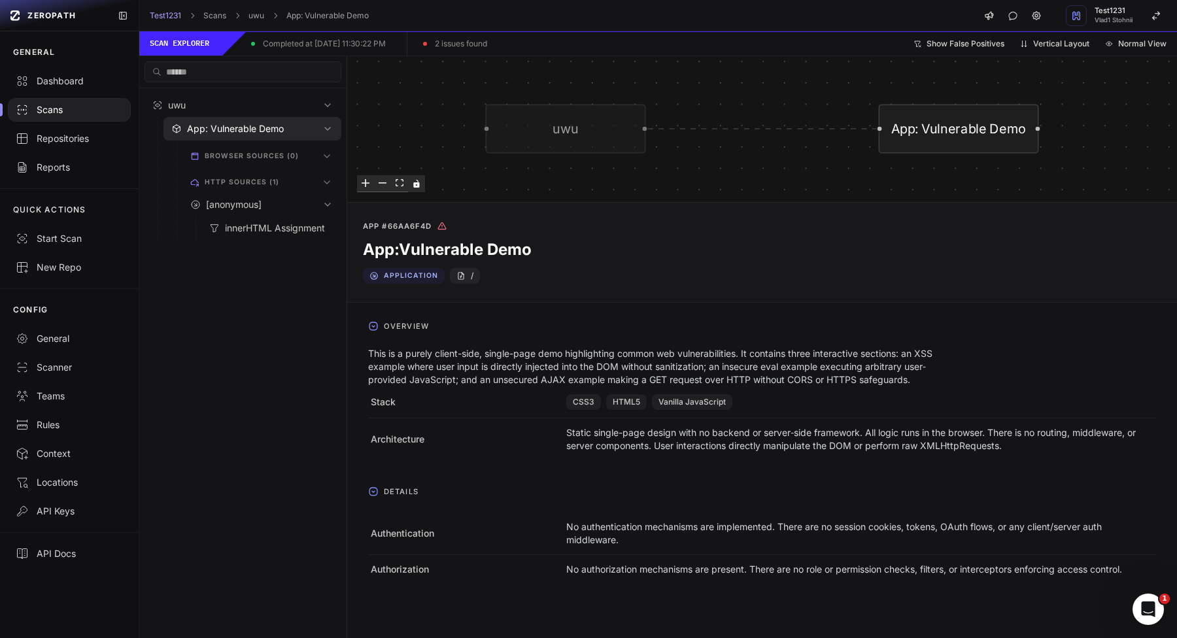
click at [720, 129] on icon "Edge from f935606a-b990-4b8b-a834-81e018fad3c8 to 66aa6f4d-39c0-4b86-bcb8-4a1cc…" at bounding box center [762, 129] width 229 height 0
click at [467, 281] on div "/" at bounding box center [465, 276] width 30 height 16
click at [471, 136] on div "uwu App: Vulnerable Demo" at bounding box center [762, 128] width 830 height 145
click at [442, 145] on div "uwu App: Vulnerable Demo" at bounding box center [762, 128] width 830 height 145
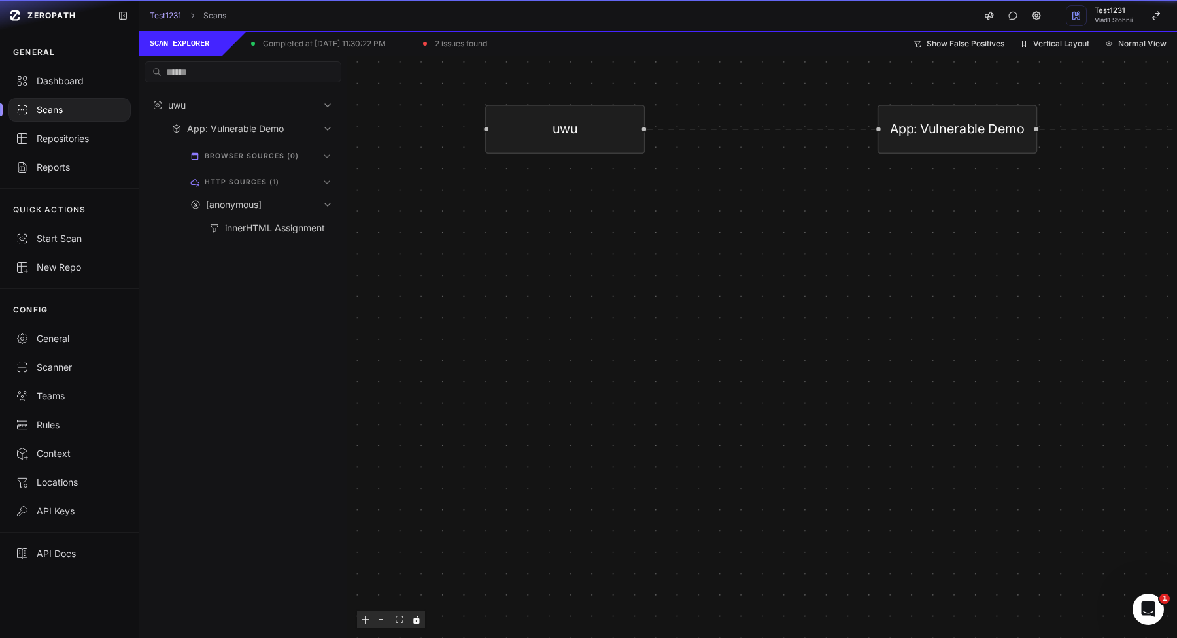
click at [442, 145] on div "uwu App: Vulnerable Demo [anonymous] Call #1 4c22 The anonymous XHR readyState …" at bounding box center [762, 347] width 830 height 582
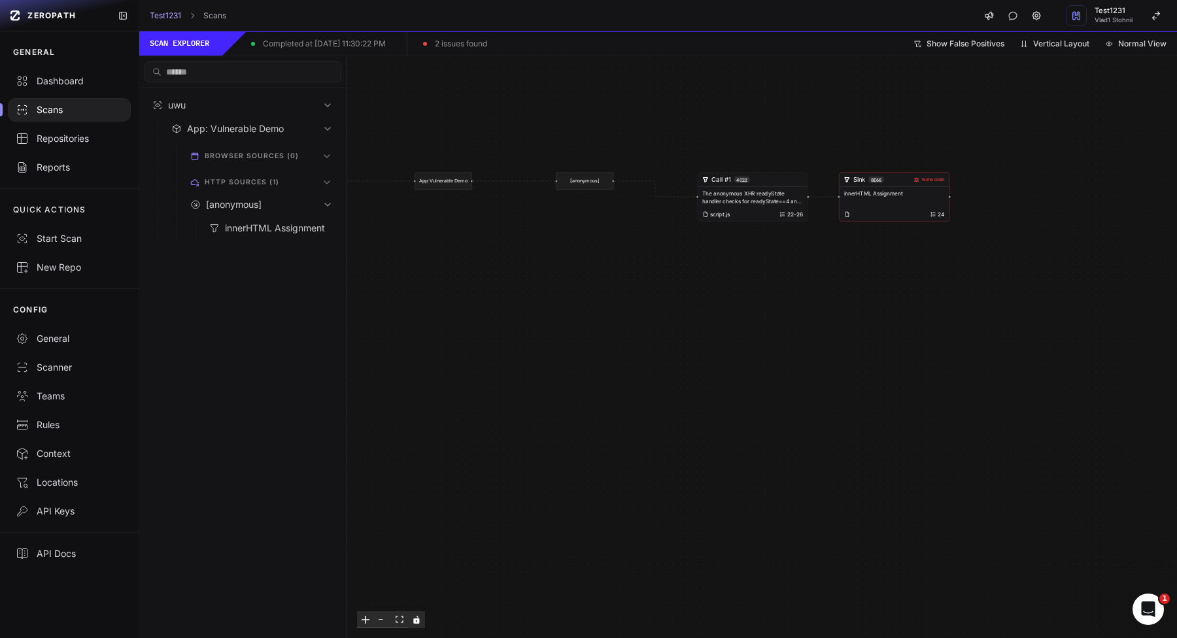
drag, startPoint x: 695, startPoint y: 249, endPoint x: 461, endPoint y: 287, distance: 237.2
click at [461, 287] on div "uwu App: Vulnerable Demo [anonymous] Call #1 4c22 The anonymous XHR readyState …" at bounding box center [762, 347] width 830 height 582
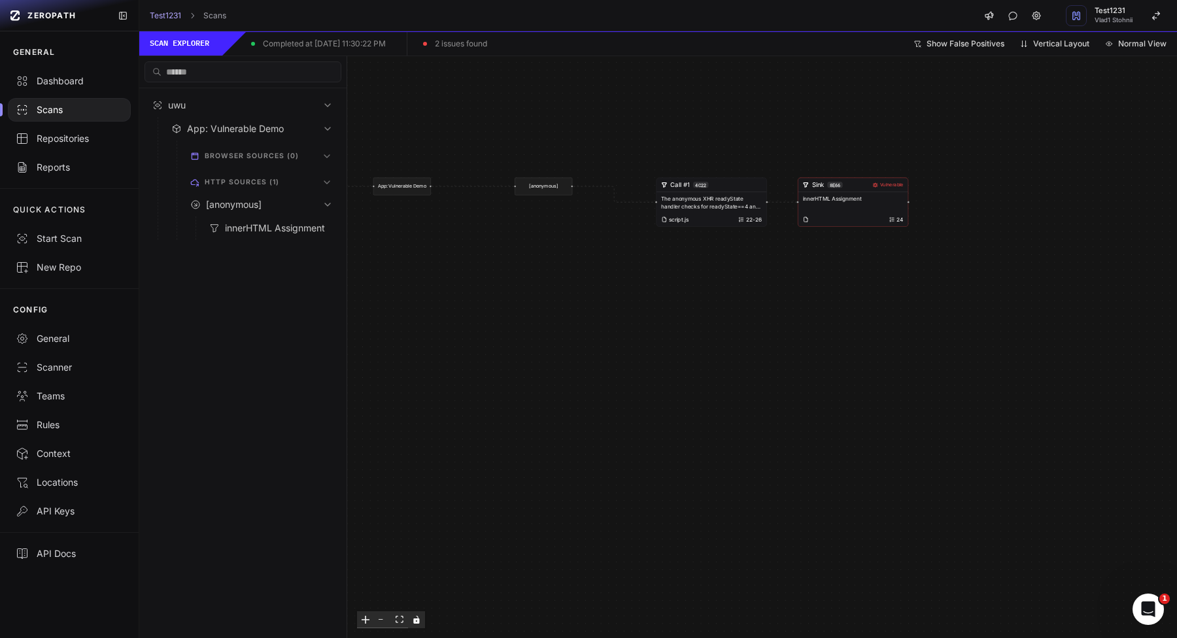
click at [847, 196] on p "innerHTML Assignment" at bounding box center [853, 200] width 101 height 8
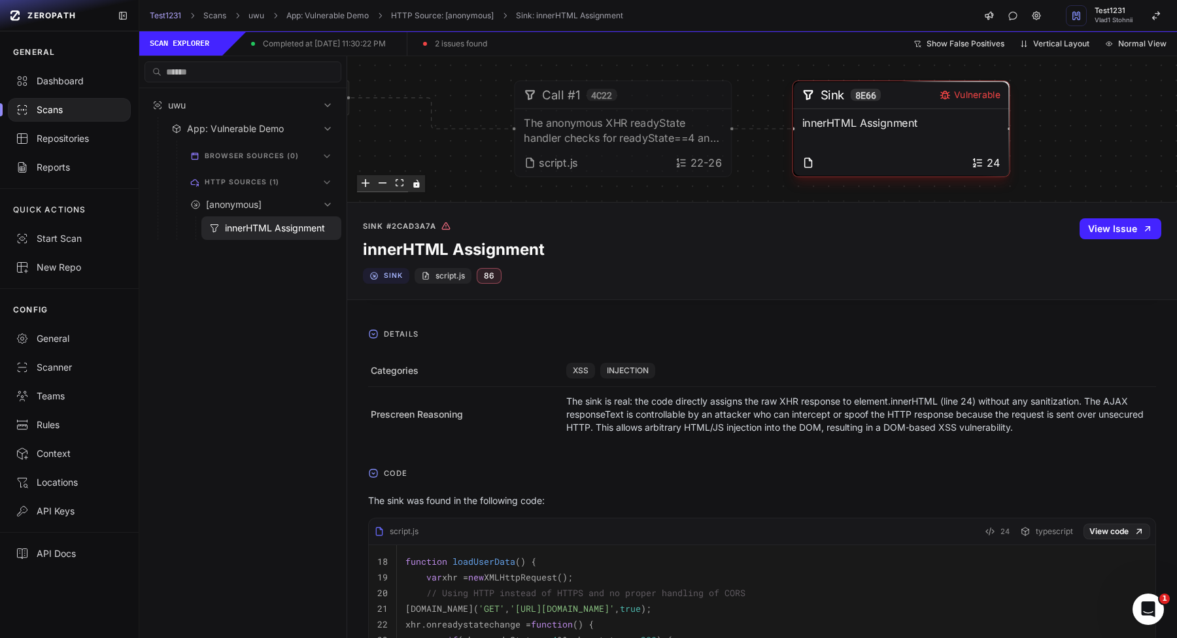
scroll to position [366, 0]
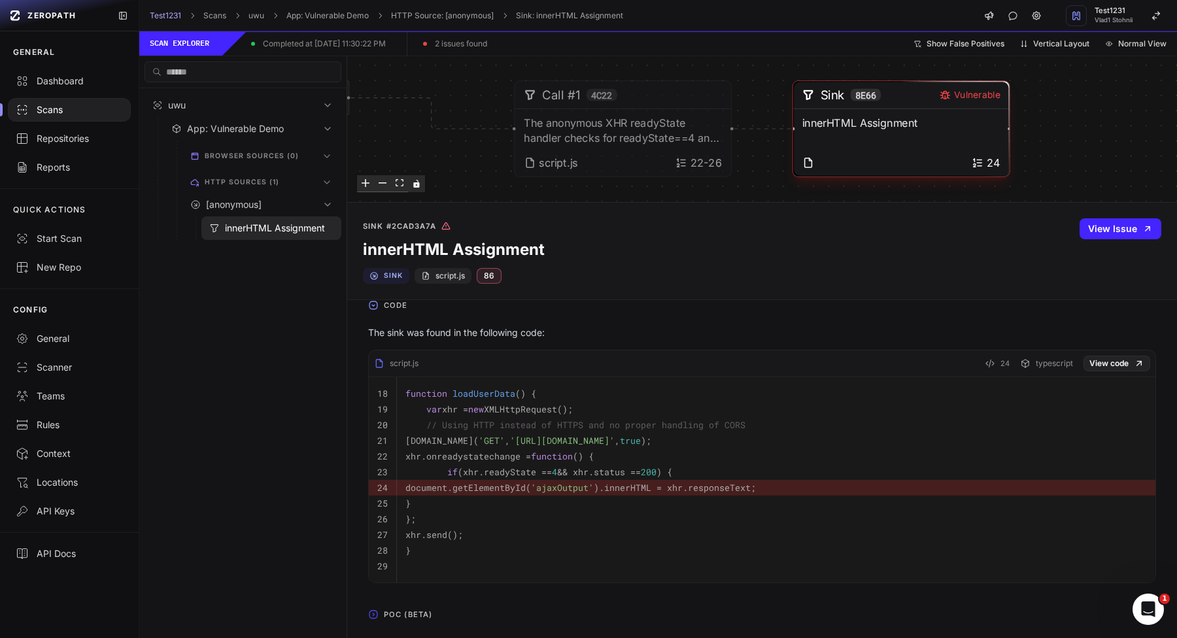
click at [396, 620] on span "POC (Beta)" at bounding box center [408, 614] width 59 height 21
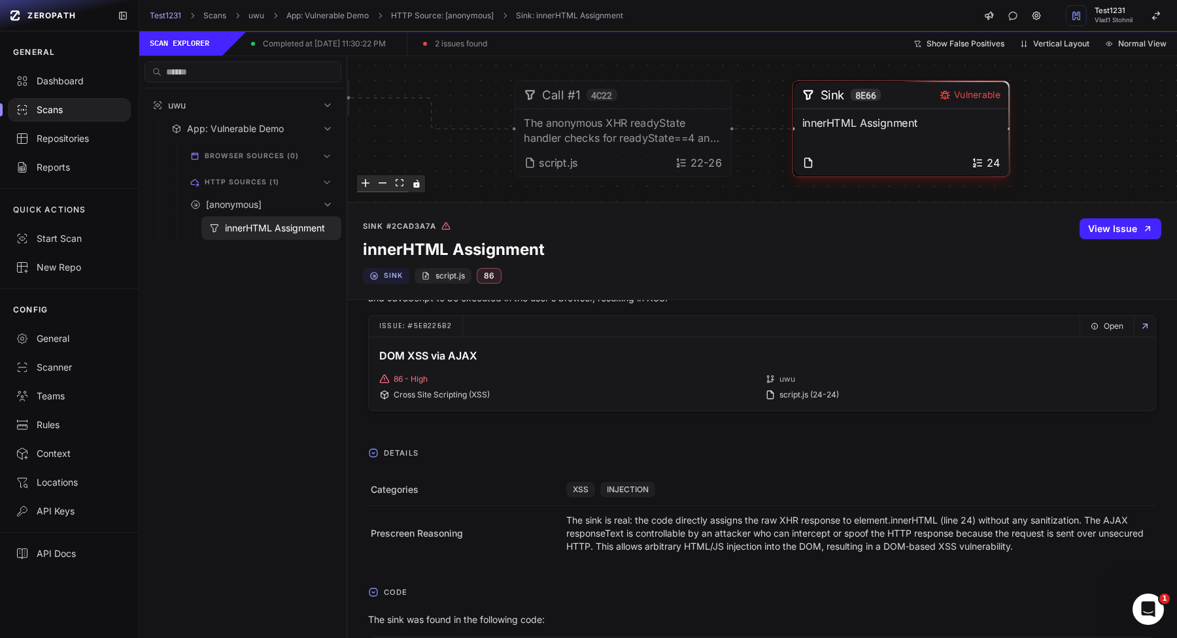
scroll to position [0, 0]
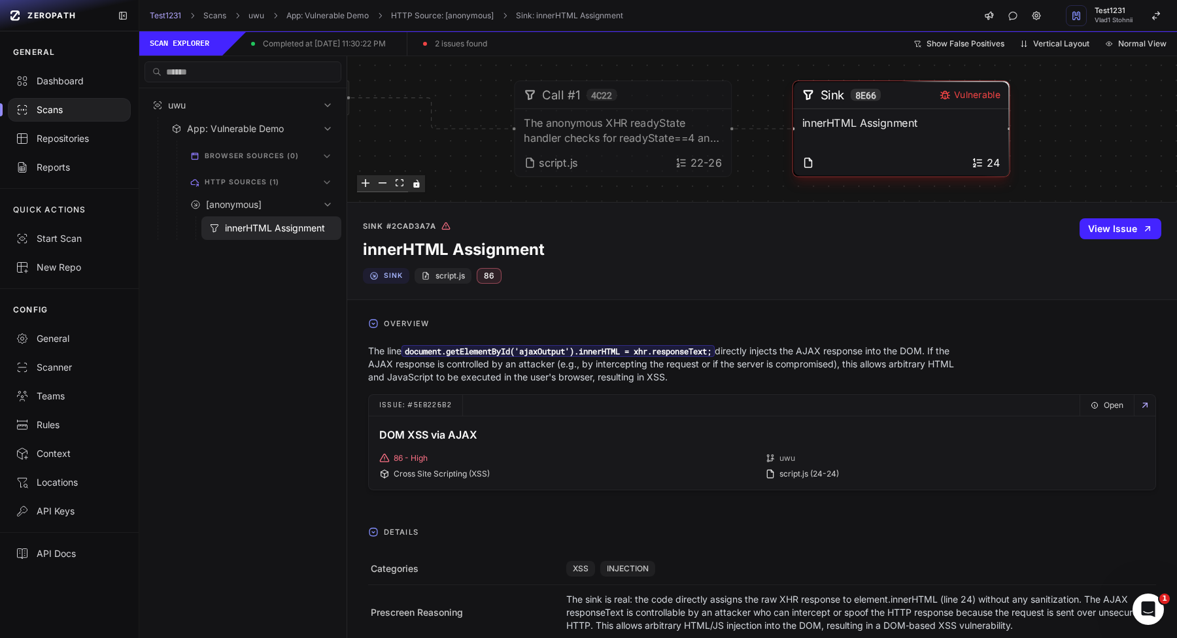
click at [404, 530] on span "Details" at bounding box center [401, 532] width 45 height 21
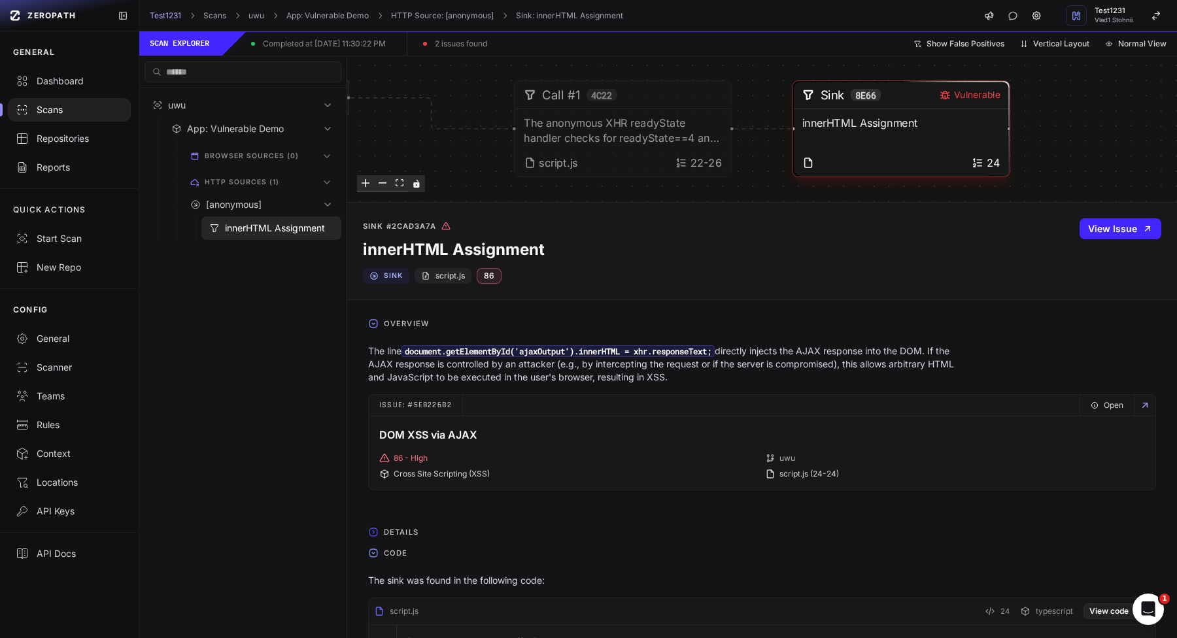
click at [262, 165] on div "browser sources (0)" at bounding box center [261, 154] width 169 height 26
click at [264, 154] on span "browser sources (0)" at bounding box center [252, 156] width 95 height 16
click at [275, 133] on span "App: Vulnerable Demo" at bounding box center [235, 128] width 97 height 13
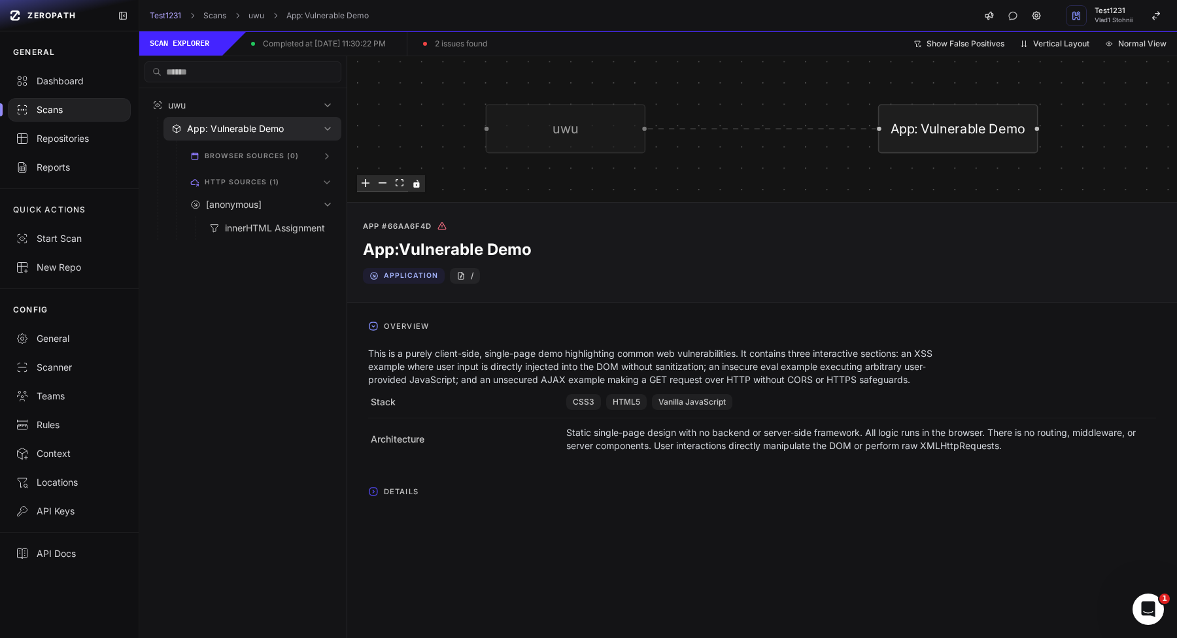
click at [412, 488] on span "Details" at bounding box center [401, 491] width 45 height 21
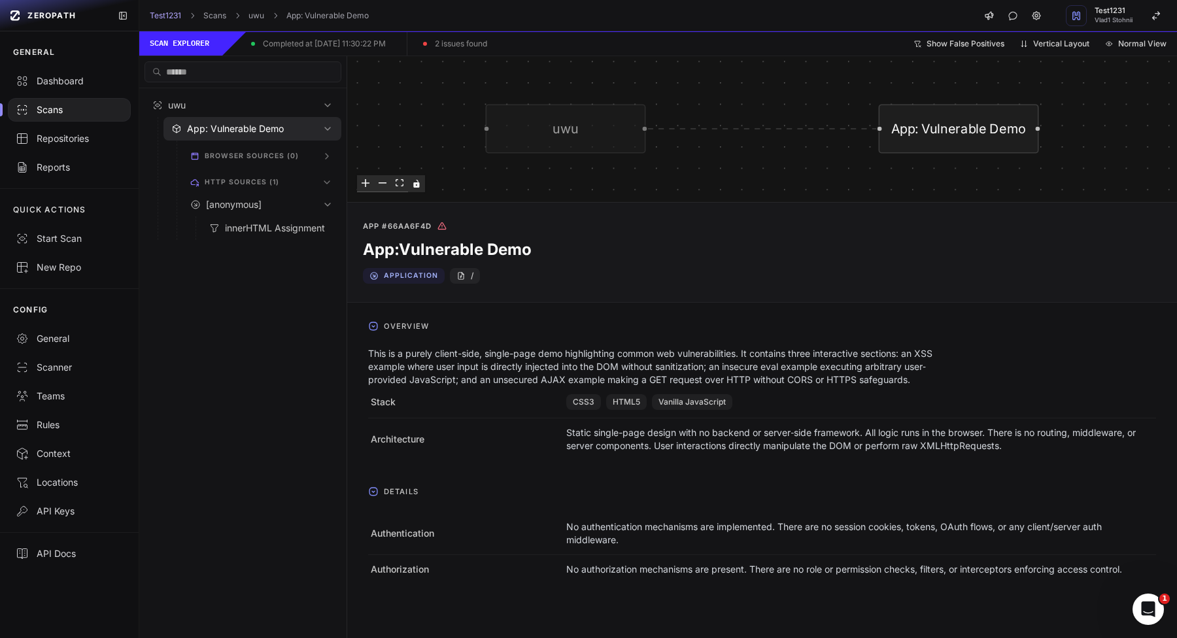
click at [466, 142] on div "uwu App: Vulnerable Demo" at bounding box center [762, 128] width 830 height 145
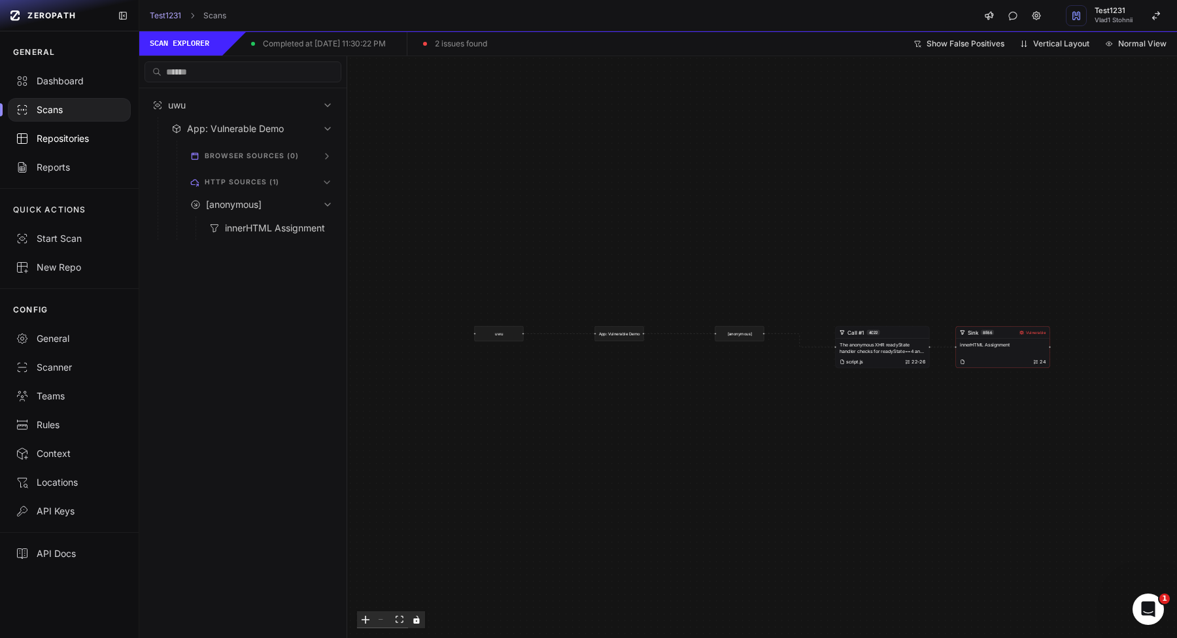
click at [81, 145] on div "Repositories" at bounding box center [69, 138] width 107 height 13
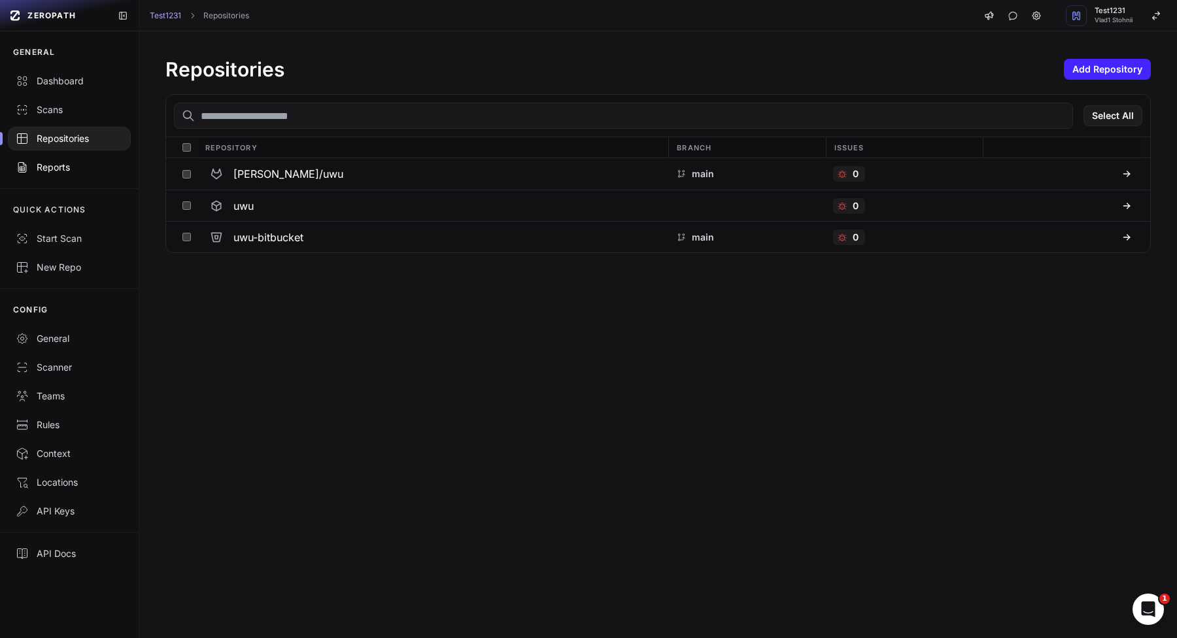
click at [78, 160] on link "Reports" at bounding box center [69, 167] width 139 height 29
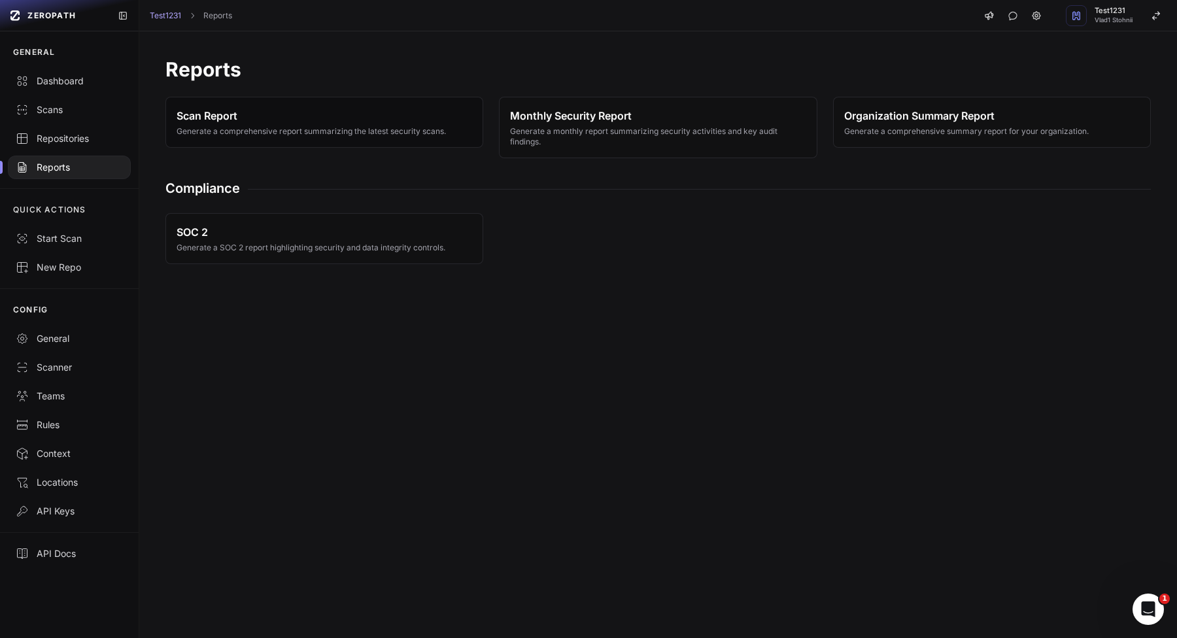
click at [430, 134] on span "Generate a comprehensive report summarizing the latest security scans." at bounding box center [311, 131] width 269 height 10
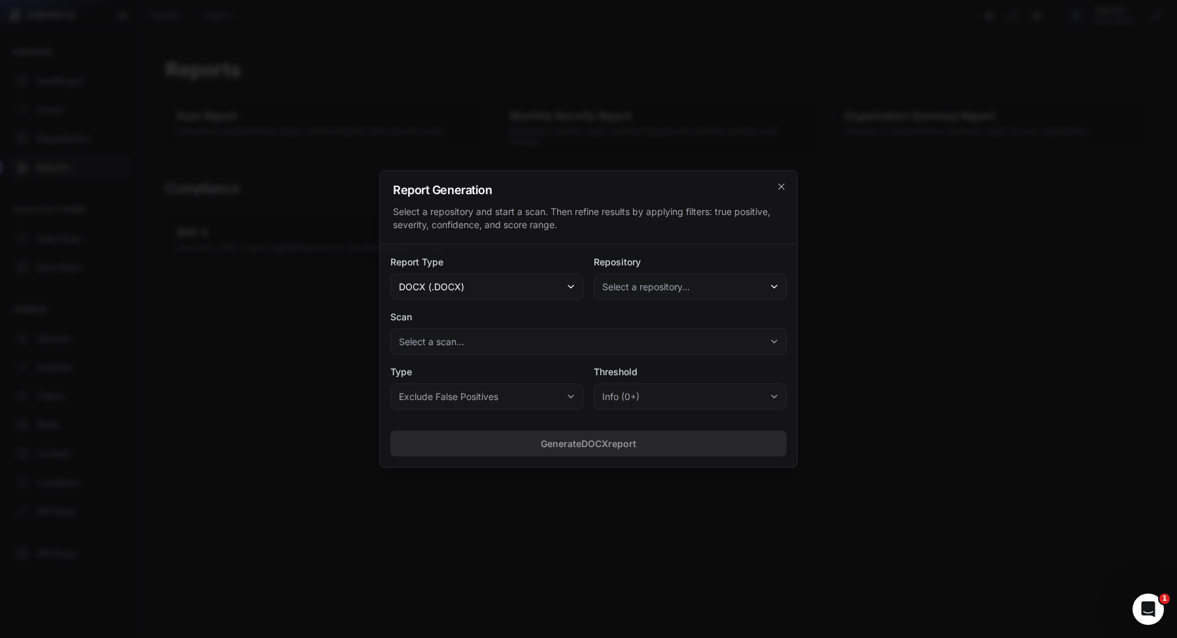
click at [722, 276] on button "Select a repository..." at bounding box center [690, 287] width 193 height 26
click at [579, 306] on div "Report Type docx (.docx) Repository Select a repository... No eligible reposito…" at bounding box center [588, 332] width 417 height 175
click at [643, 289] on span "Select a repository..." at bounding box center [646, 287] width 88 height 13
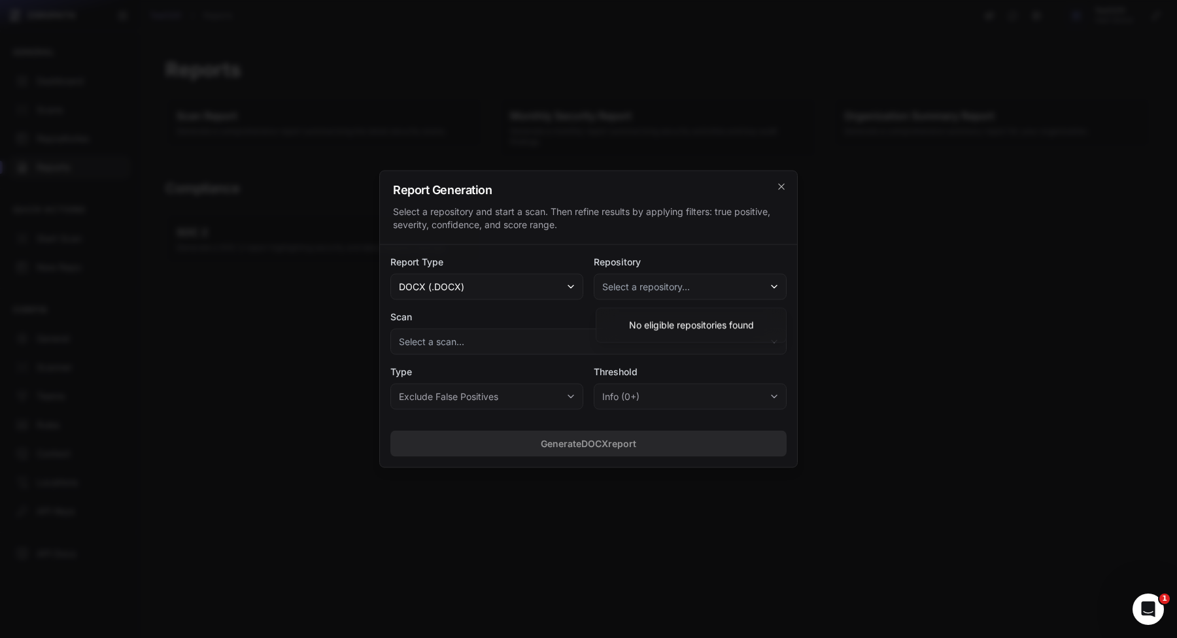
click at [643, 289] on span "Select a repository..." at bounding box center [646, 287] width 88 height 13
click at [292, 301] on div at bounding box center [588, 319] width 1177 height 638
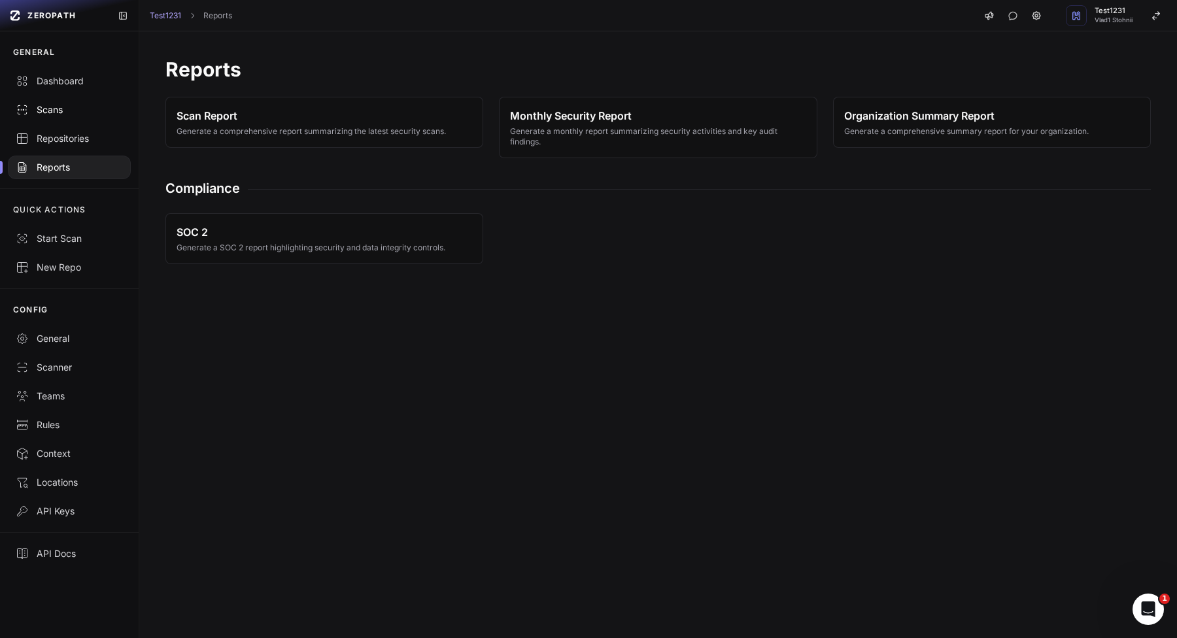
click at [21, 107] on icon at bounding box center [22, 109] width 13 height 13
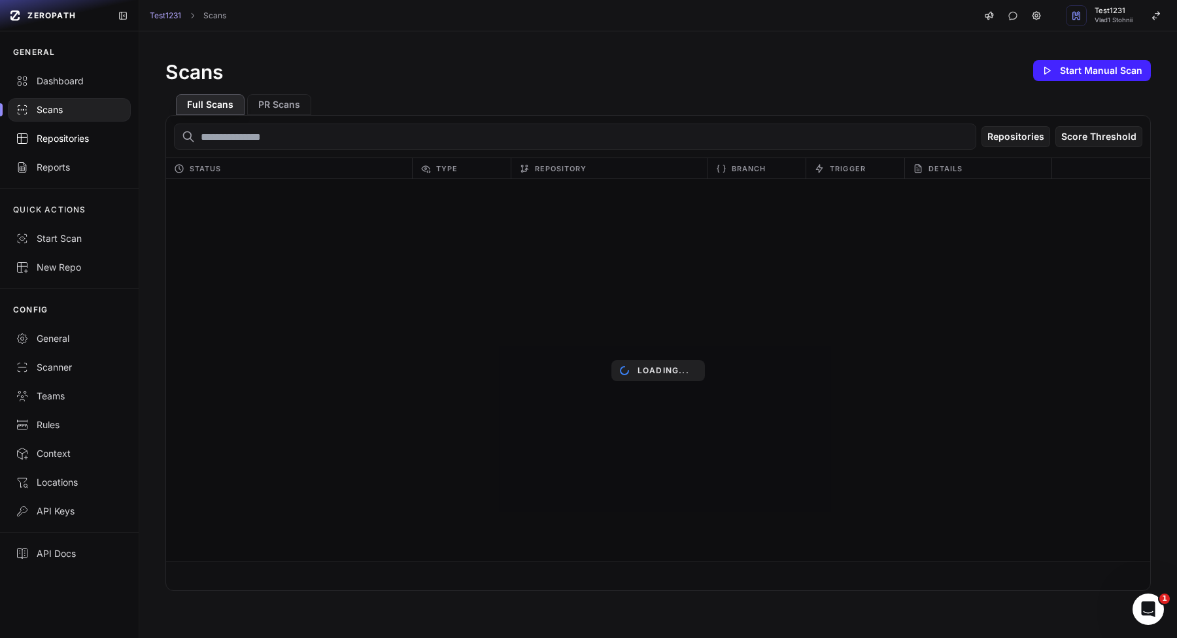
click at [77, 143] on div "Repositories" at bounding box center [69, 138] width 107 height 13
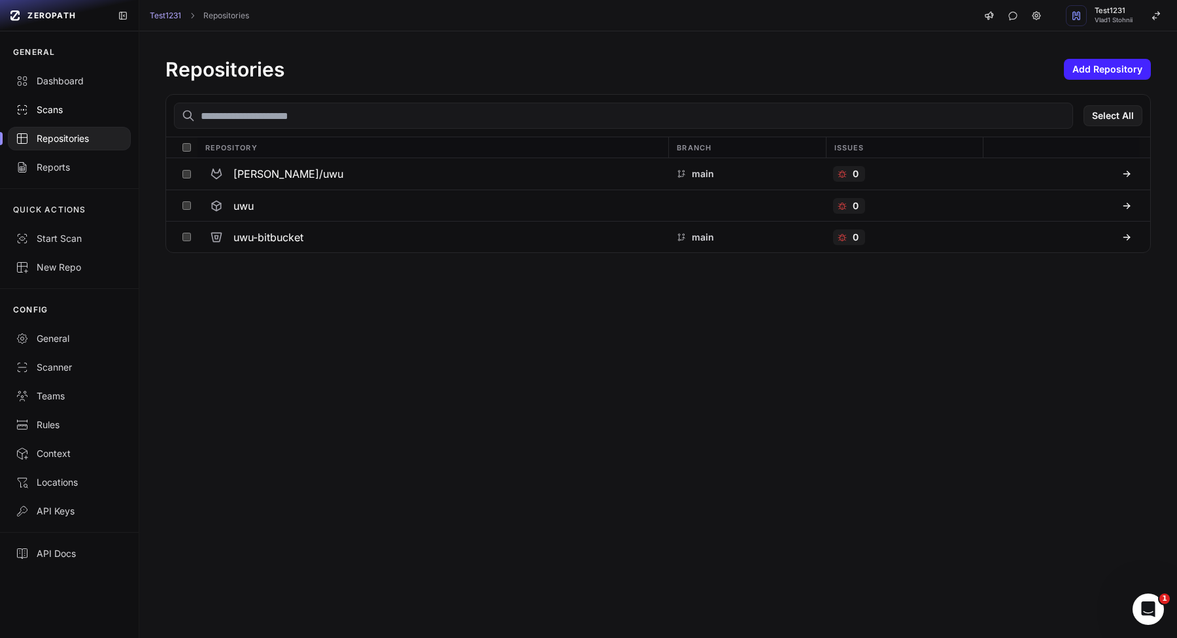
click at [108, 111] on div "Scans" at bounding box center [69, 109] width 107 height 13
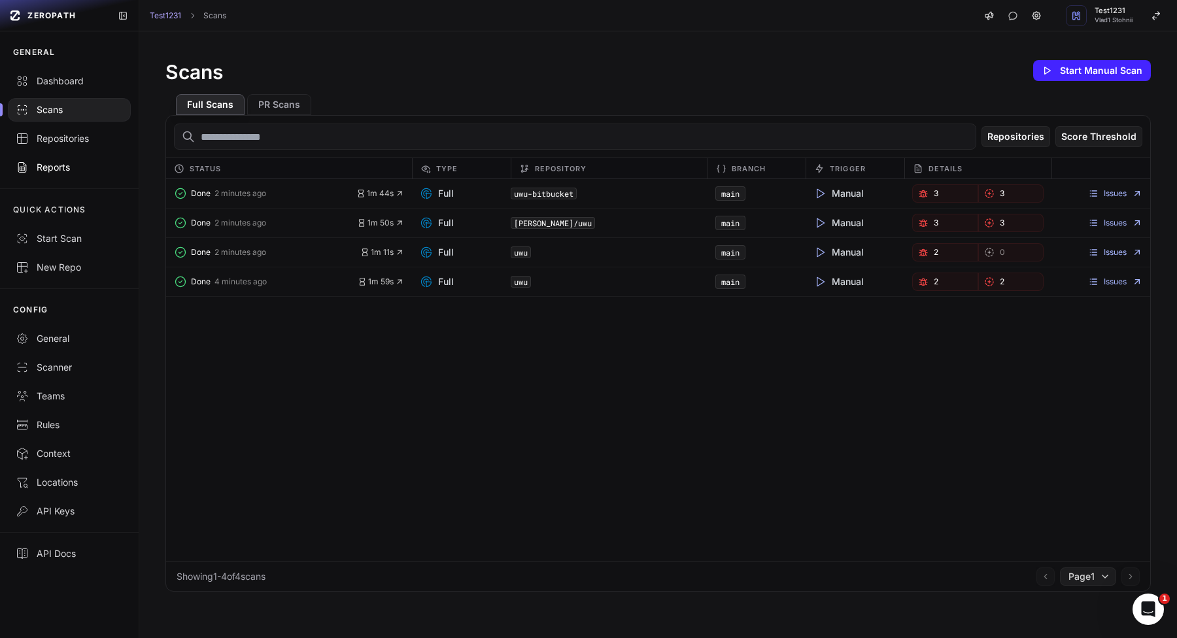
click at [129, 167] on link "Reports" at bounding box center [69, 167] width 139 height 29
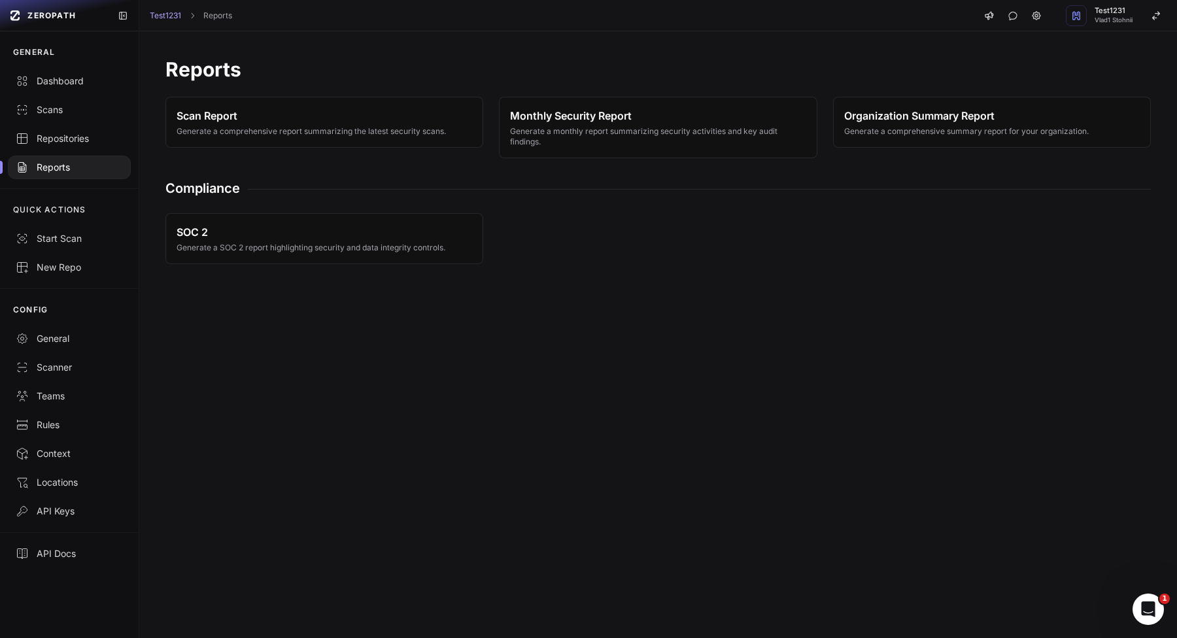
click at [360, 159] on div "Scan Report Generate a comprehensive report summarizing the latest security sca…" at bounding box center [657, 147] width 985 height 101
click at [376, 146] on button "Scan Report Generate a comprehensive report summarizing the latest security sca…" at bounding box center [324, 122] width 318 height 51
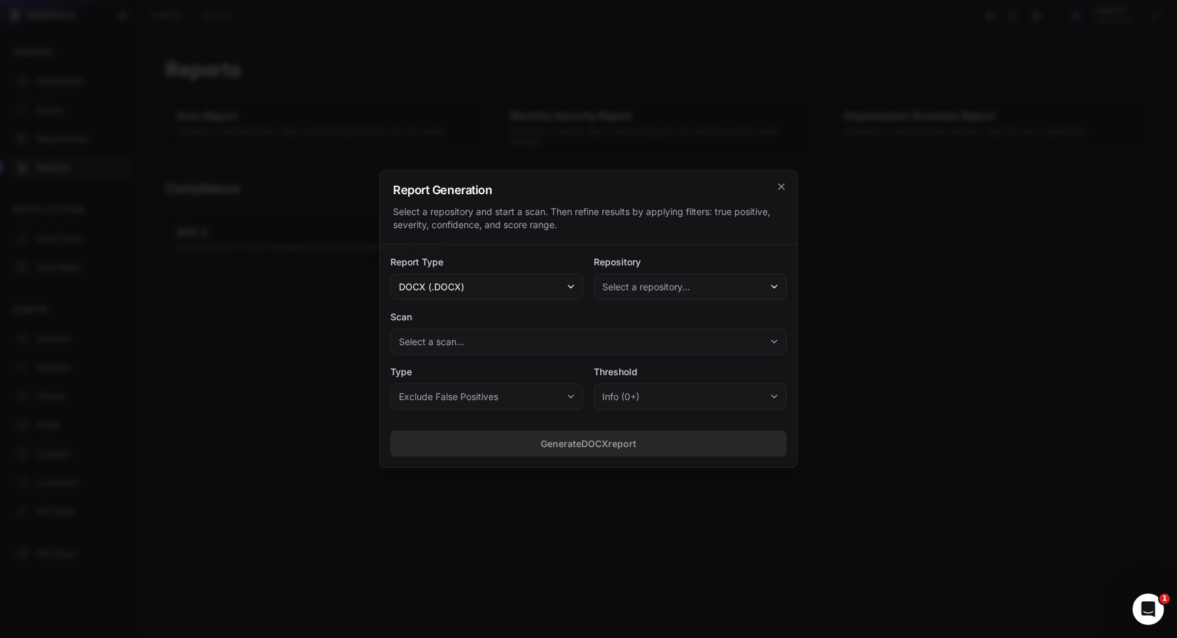
click at [577, 283] on button "docx (.docx)" at bounding box center [486, 287] width 193 height 26
click at [526, 382] on div "CSV (.csv)" at bounding box center [488, 394] width 184 height 24
click at [679, 265] on label "Repository" at bounding box center [690, 262] width 193 height 13
click at [677, 288] on span "Select a repository..." at bounding box center [646, 287] width 88 height 13
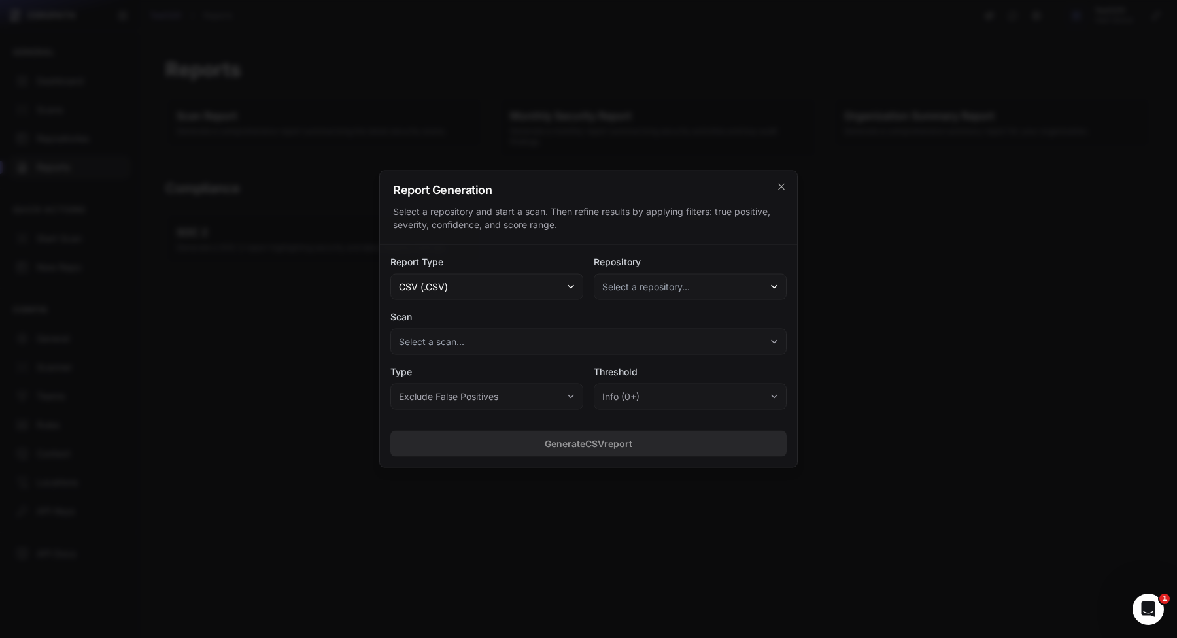
click at [517, 289] on button "csv (.csv)" at bounding box center [486, 287] width 193 height 26
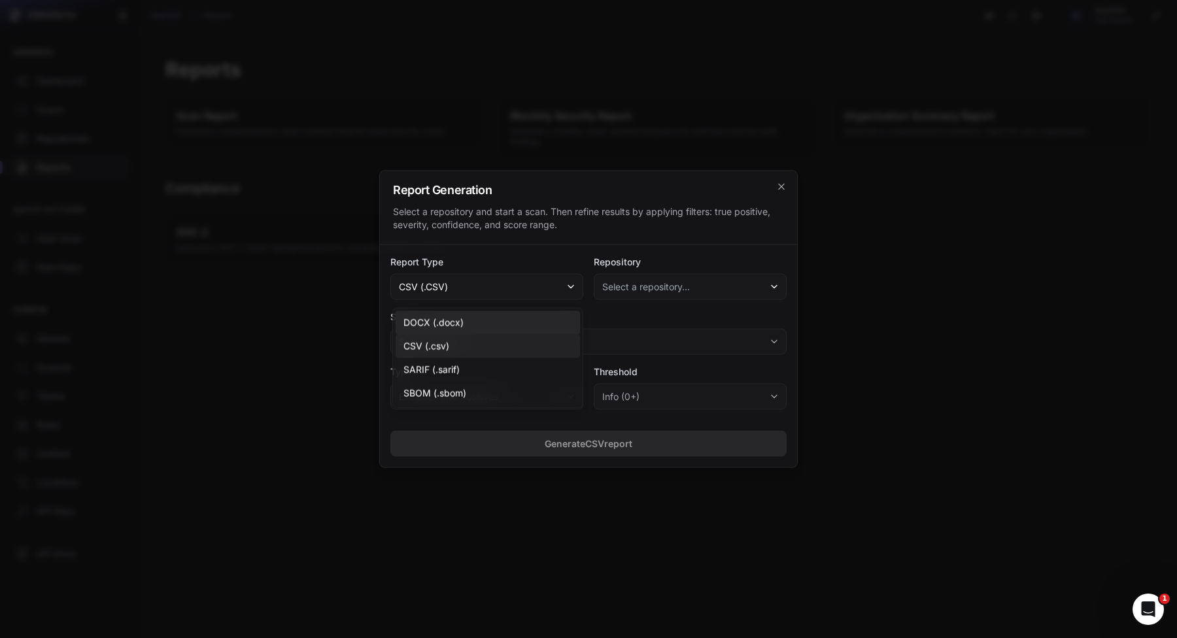
click at [515, 318] on div "DOCX (.docx)" at bounding box center [488, 323] width 184 height 24
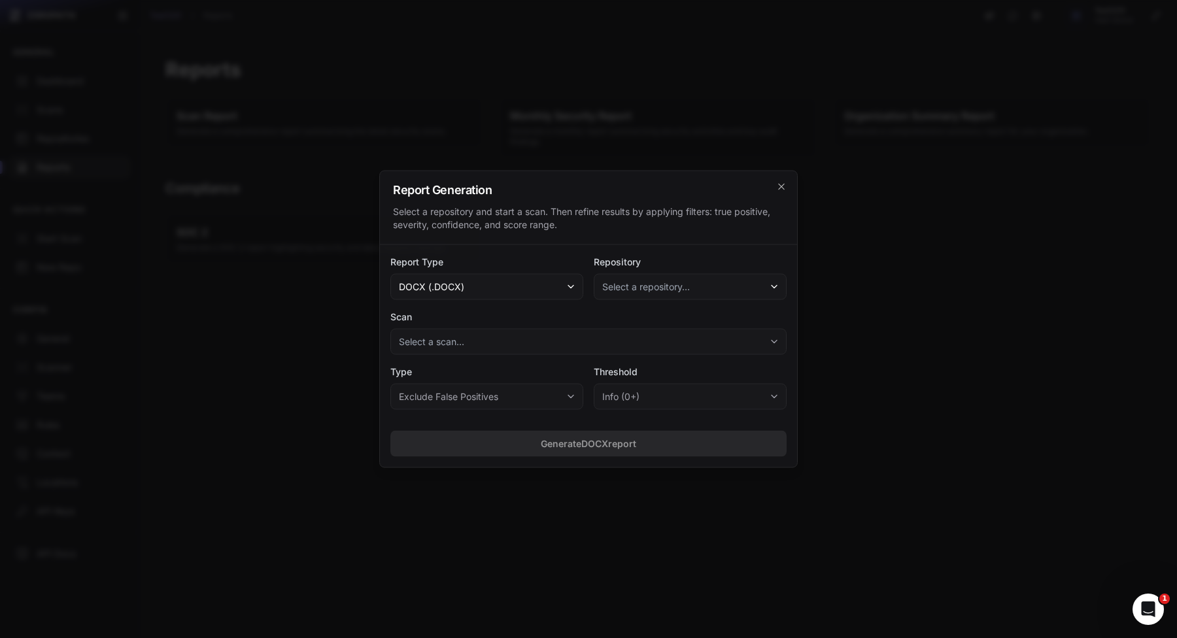
click at [954, 333] on div at bounding box center [588, 319] width 1177 height 638
click at [657, 287] on span "Select a repository..." at bounding box center [646, 287] width 88 height 13
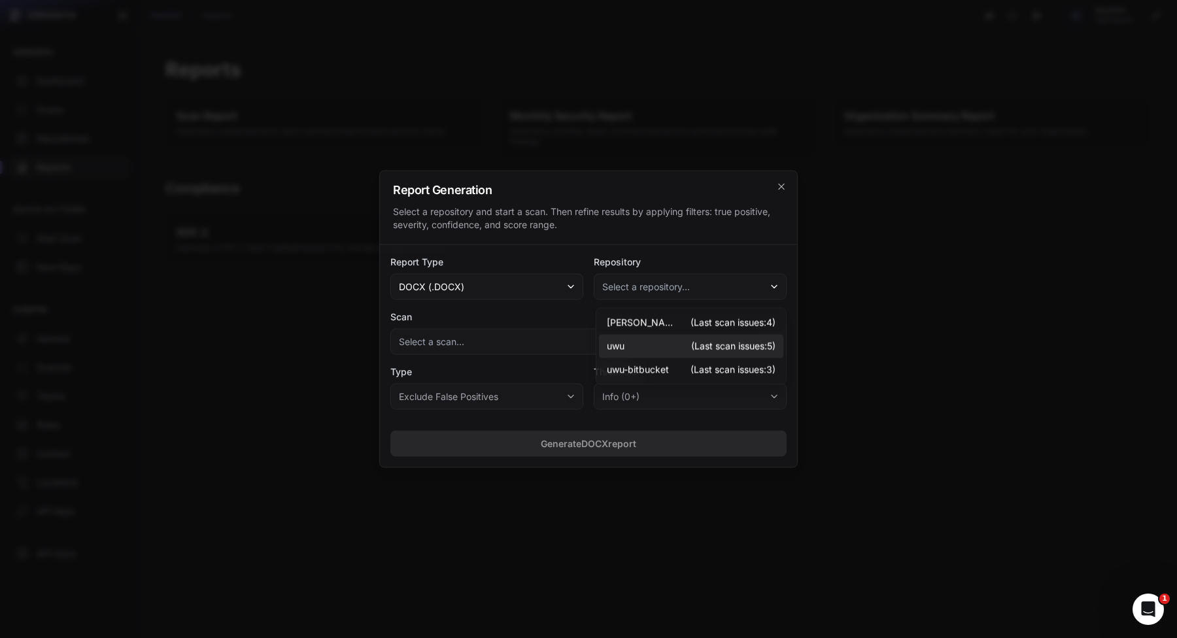
click at [639, 352] on span "uwu" at bounding box center [642, 346] width 71 height 13
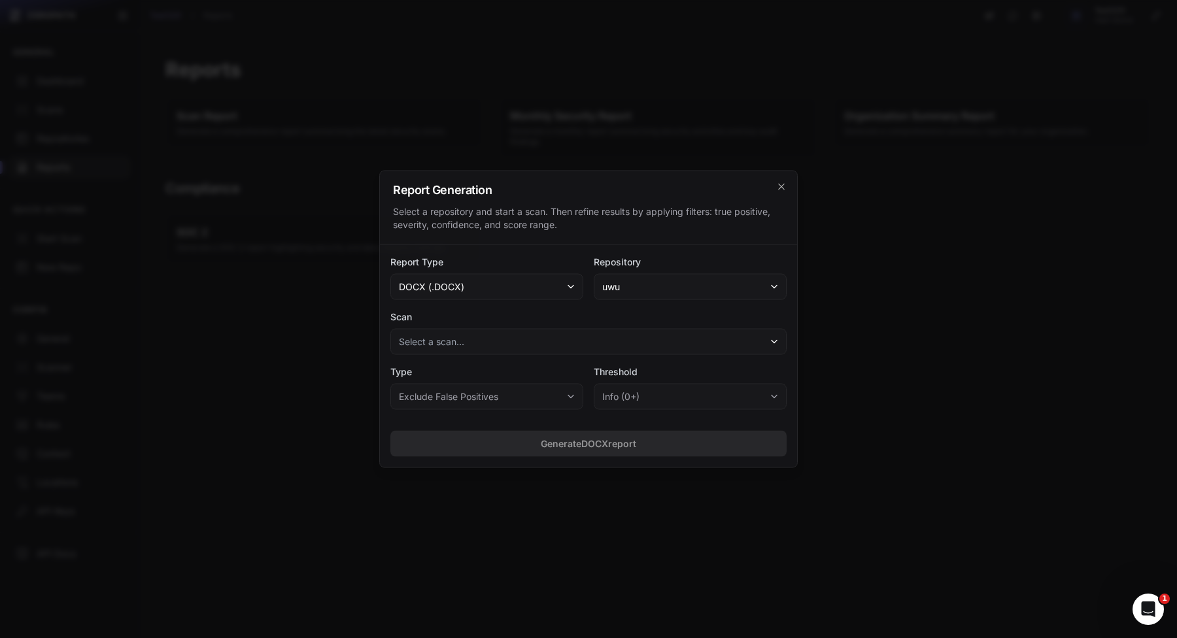
click at [581, 344] on button "Select a scan..." at bounding box center [588, 342] width 396 height 26
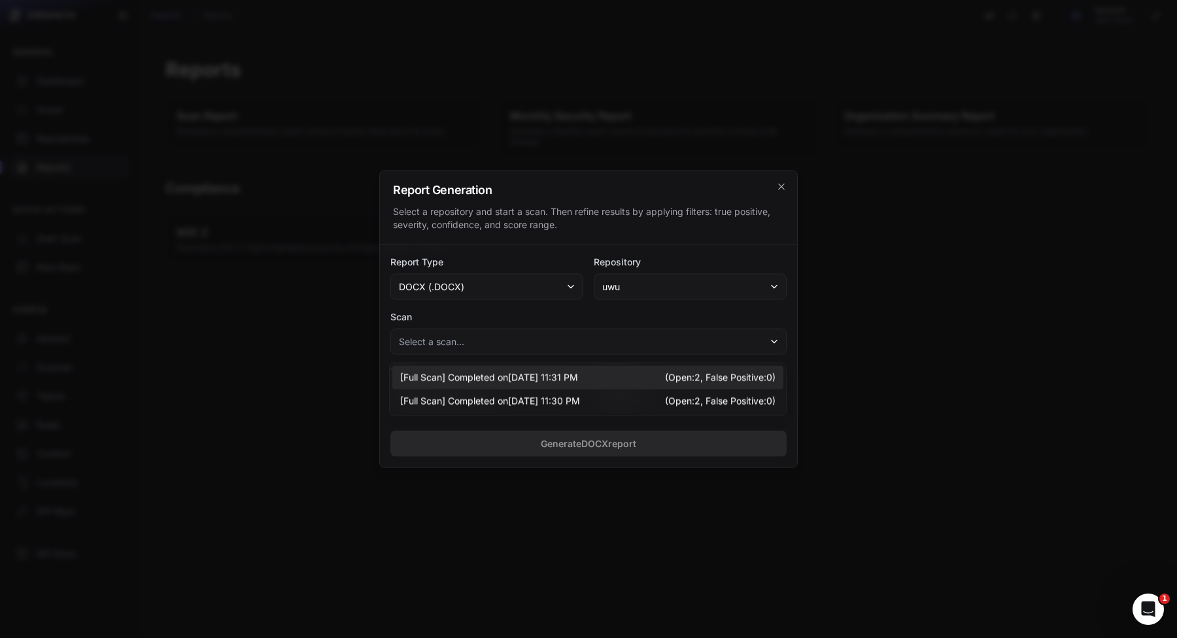
click at [549, 374] on span "Completed on 08/17/2025, 11:31 PM" at bounding box center [513, 377] width 130 height 13
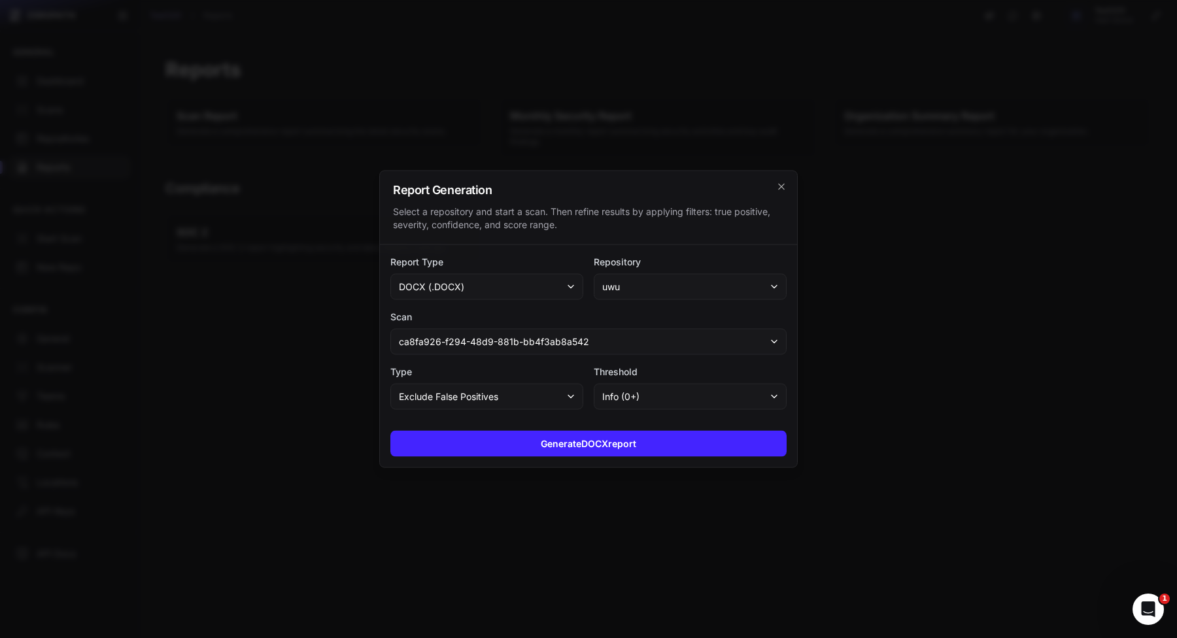
click at [546, 396] on button "Exclude False Positives" at bounding box center [486, 397] width 193 height 26
click at [501, 429] on div "All Issues" at bounding box center [488, 431] width 190 height 24
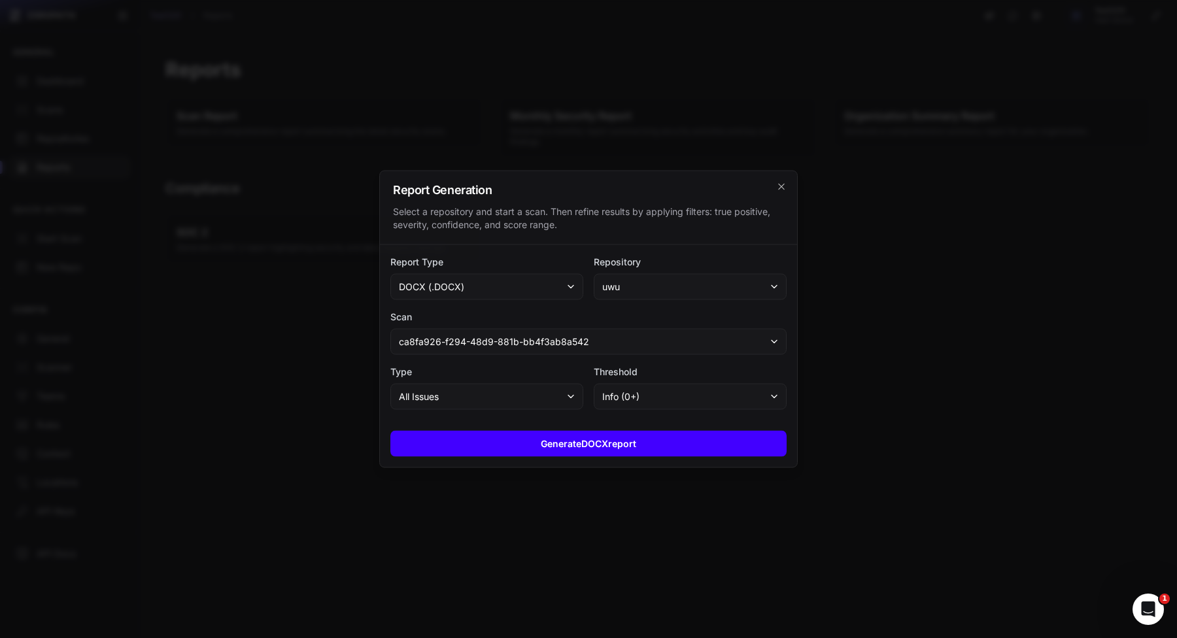
click at [617, 448] on button "Generate DOCX report" at bounding box center [588, 444] width 396 height 26
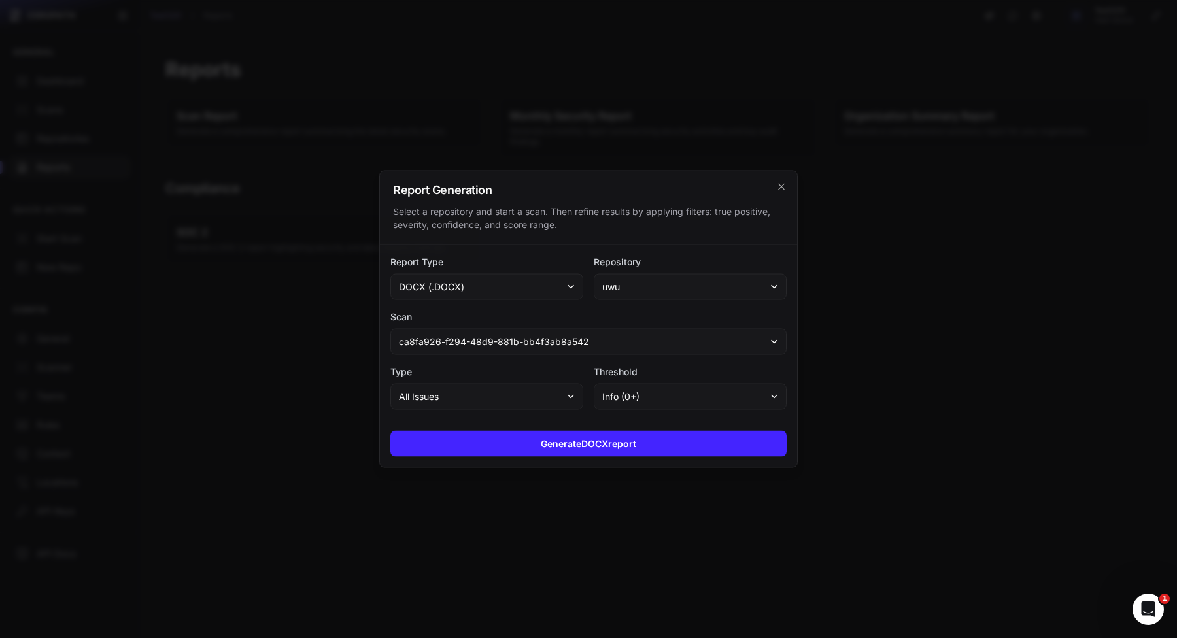
click at [851, 294] on div at bounding box center [588, 319] width 1177 height 638
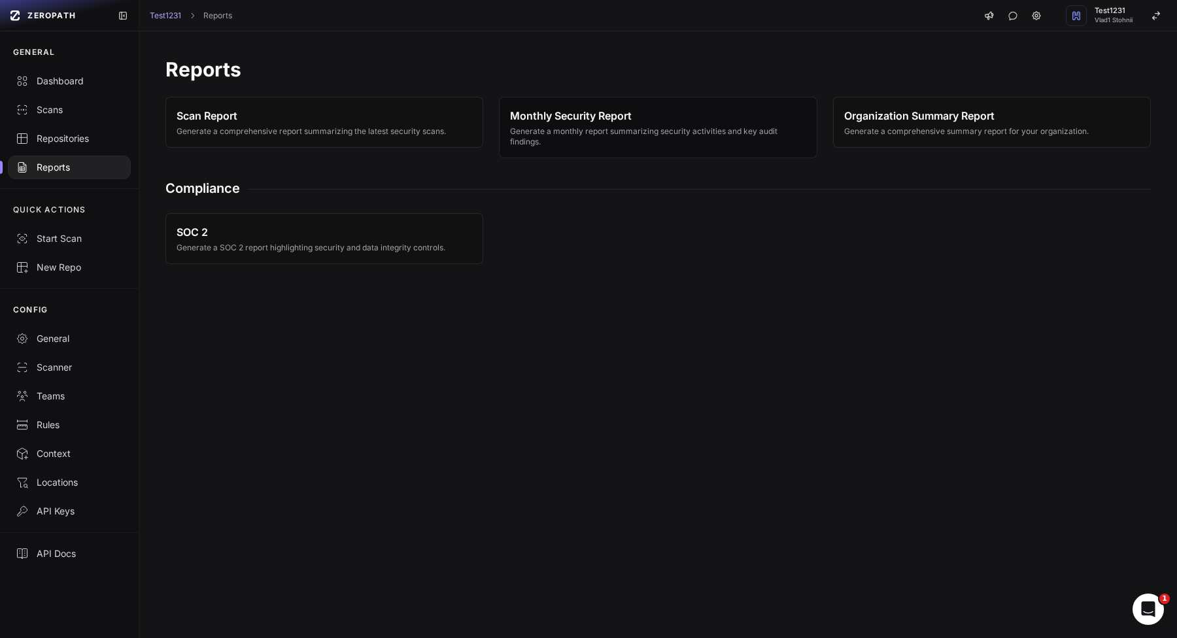
click at [672, 123] on span "Monthly Security Report Generate a monthly report summarizing security activiti…" at bounding box center [658, 127] width 296 height 39
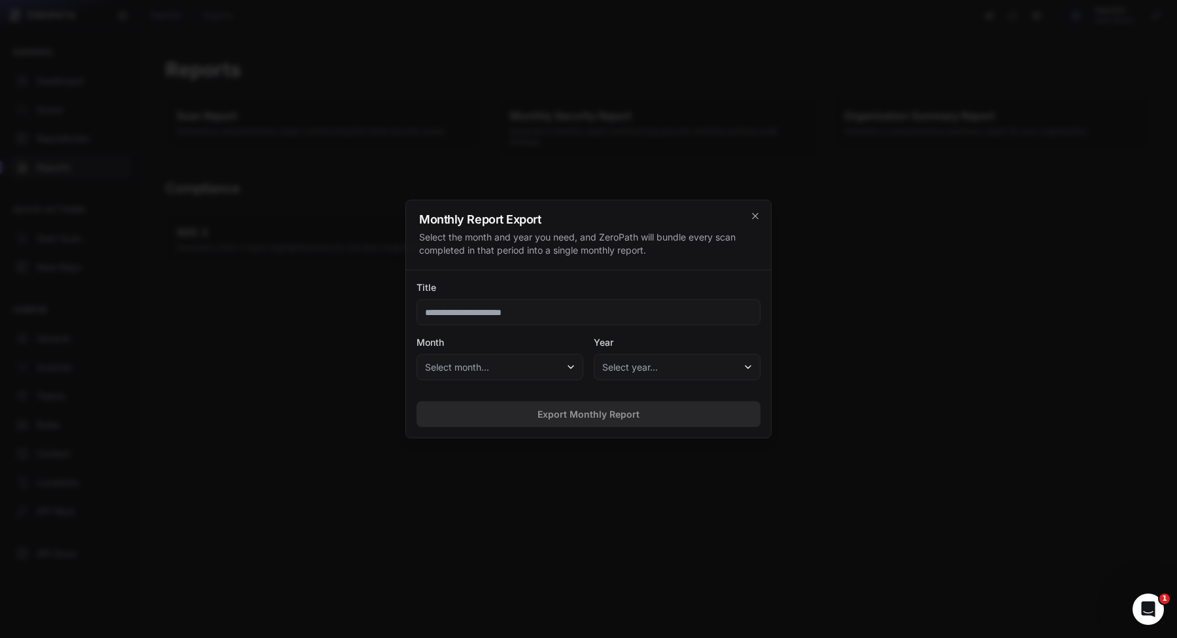
click at [672, 315] on input "Title" at bounding box center [589, 313] width 344 height 26
type input "****"
click at [502, 379] on button "Select month..." at bounding box center [500, 367] width 167 height 26
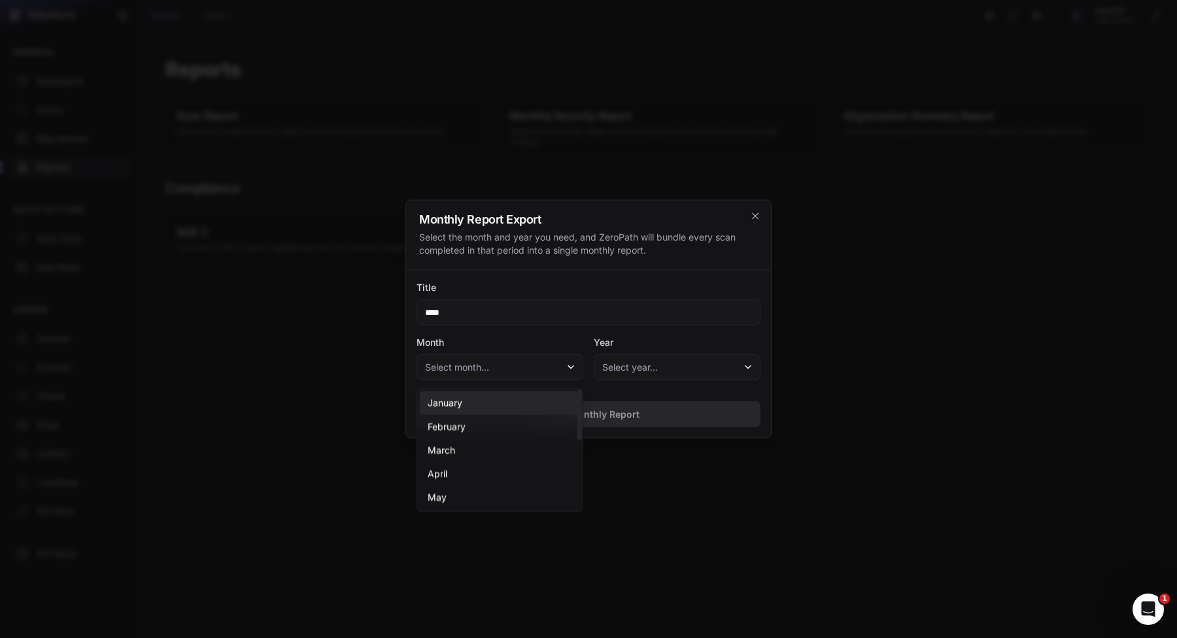
click at [488, 407] on div "January" at bounding box center [500, 404] width 160 height 24
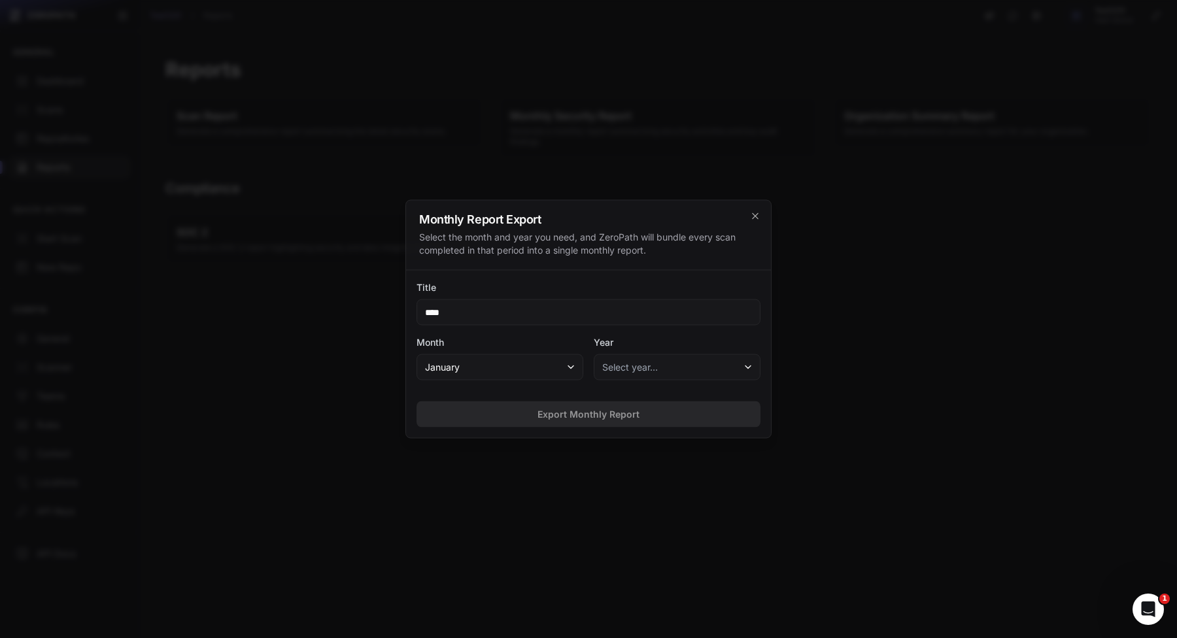
click at [652, 365] on span "Select year…" at bounding box center [630, 367] width 56 height 13
click at [649, 404] on div "2025" at bounding box center [677, 404] width 160 height 24
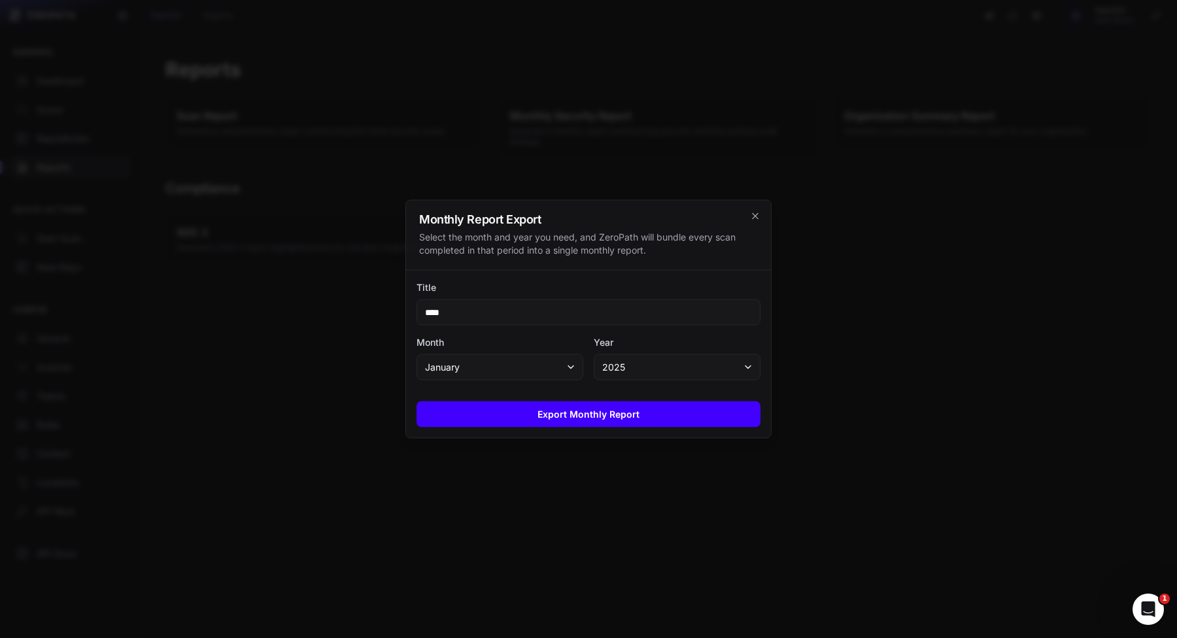
click at [649, 419] on button "Export Monthly Report" at bounding box center [589, 415] width 344 height 26
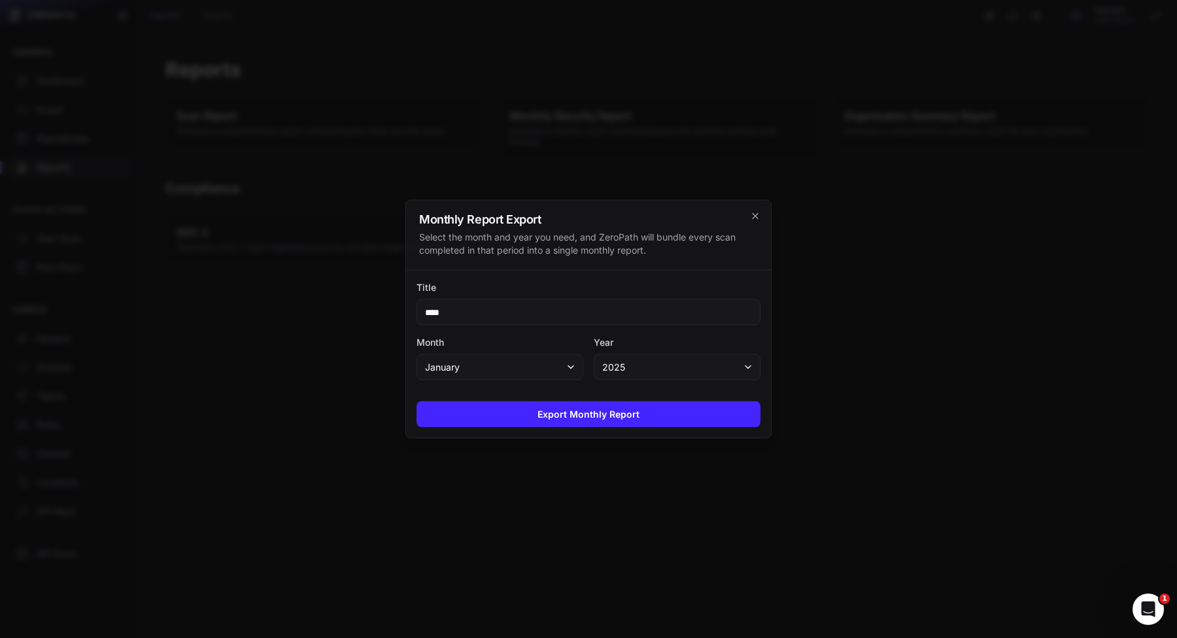
click at [649, 486] on div at bounding box center [588, 319] width 1177 height 638
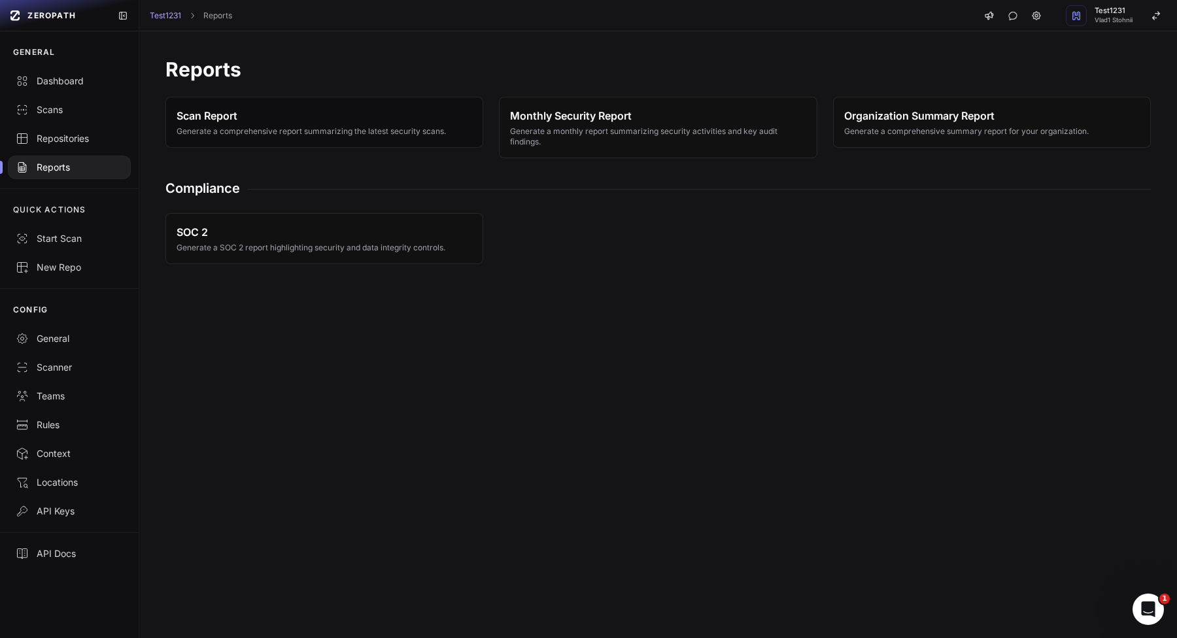
click at [375, 104] on button "Scan Report Generate a comprehensive report summarizing the latest security sca…" at bounding box center [324, 122] width 318 height 51
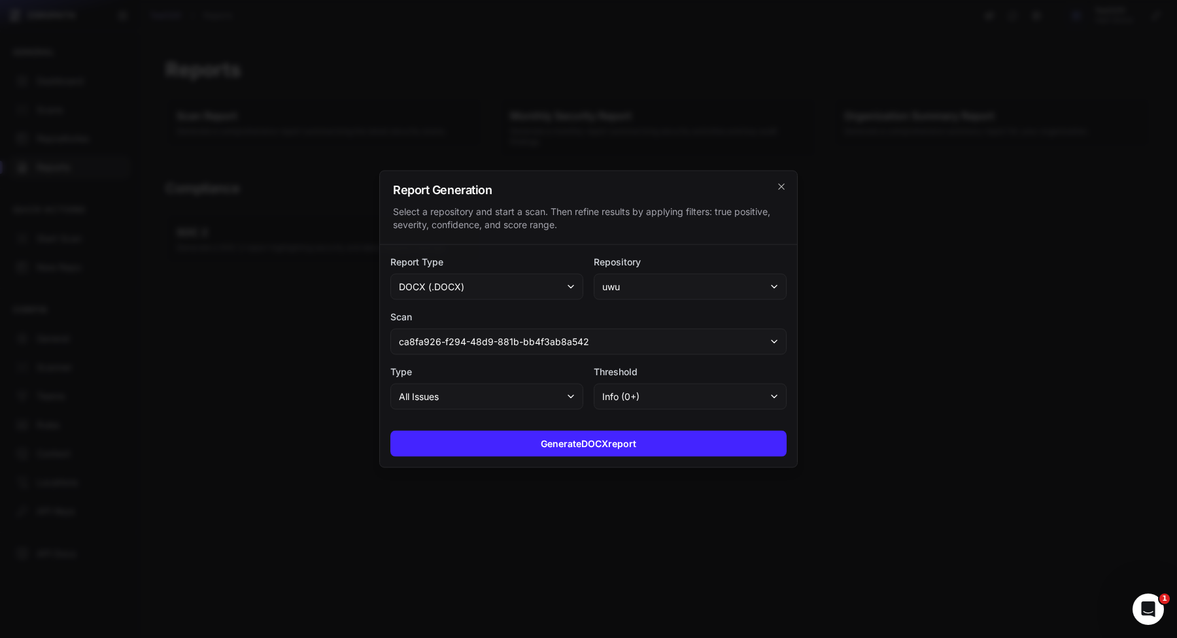
click at [488, 279] on button "docx (.docx)" at bounding box center [486, 287] width 193 height 26
click at [475, 382] on div "CSV (.csv)" at bounding box center [488, 394] width 184 height 24
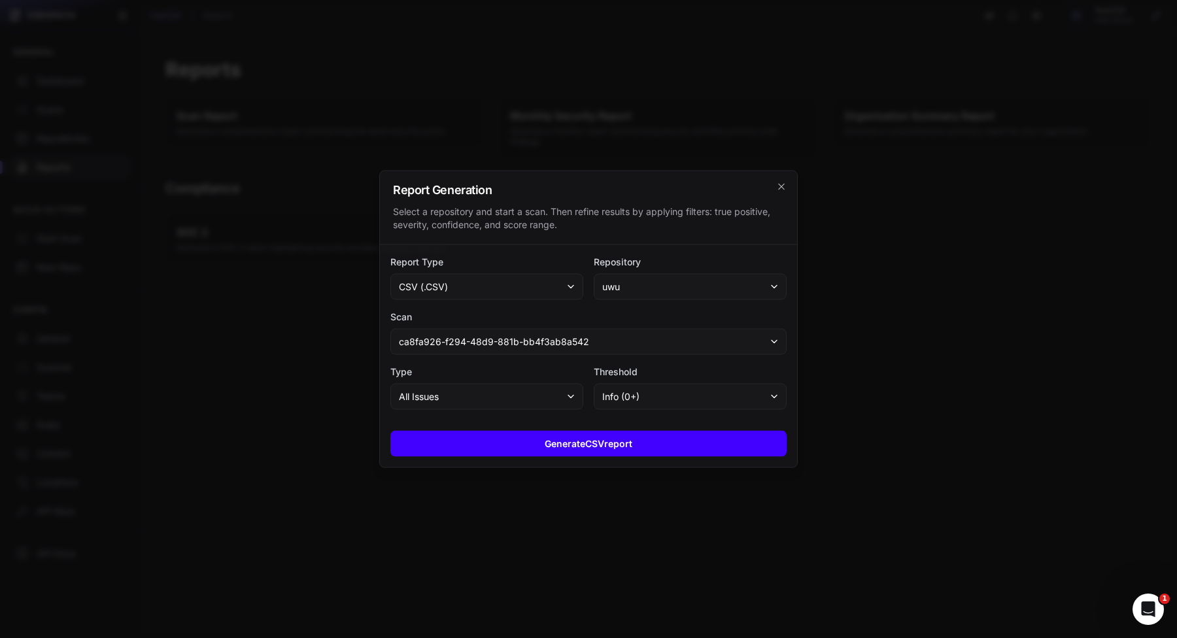
click at [594, 441] on button "Generate CSV report" at bounding box center [588, 444] width 396 height 26
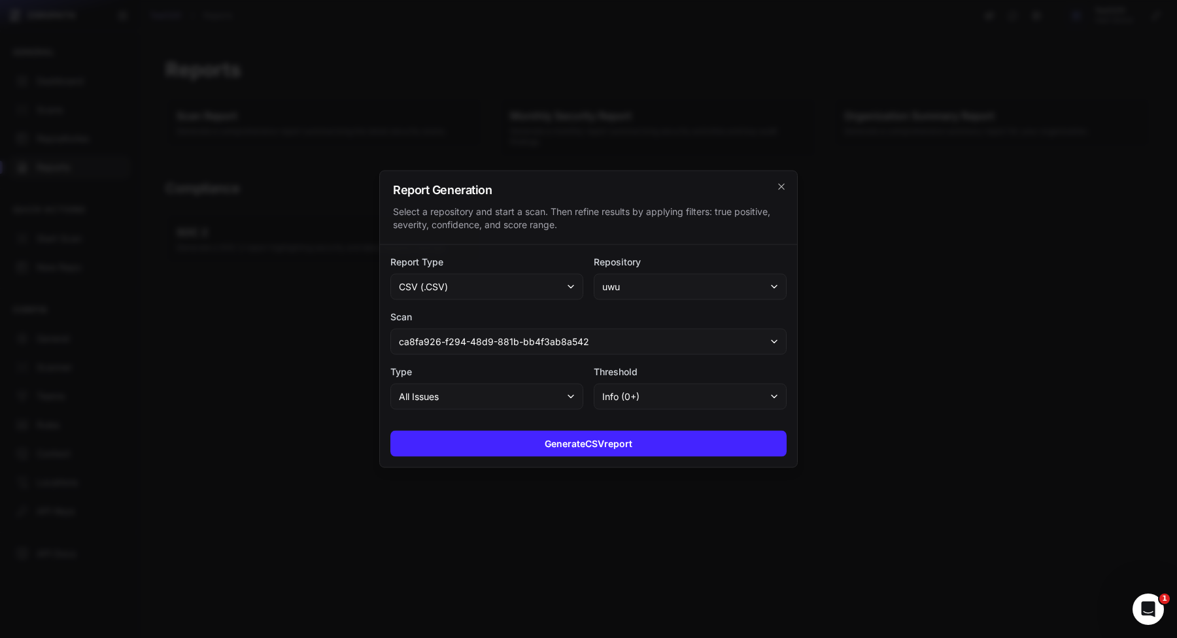
click at [590, 518] on div at bounding box center [588, 319] width 1177 height 638
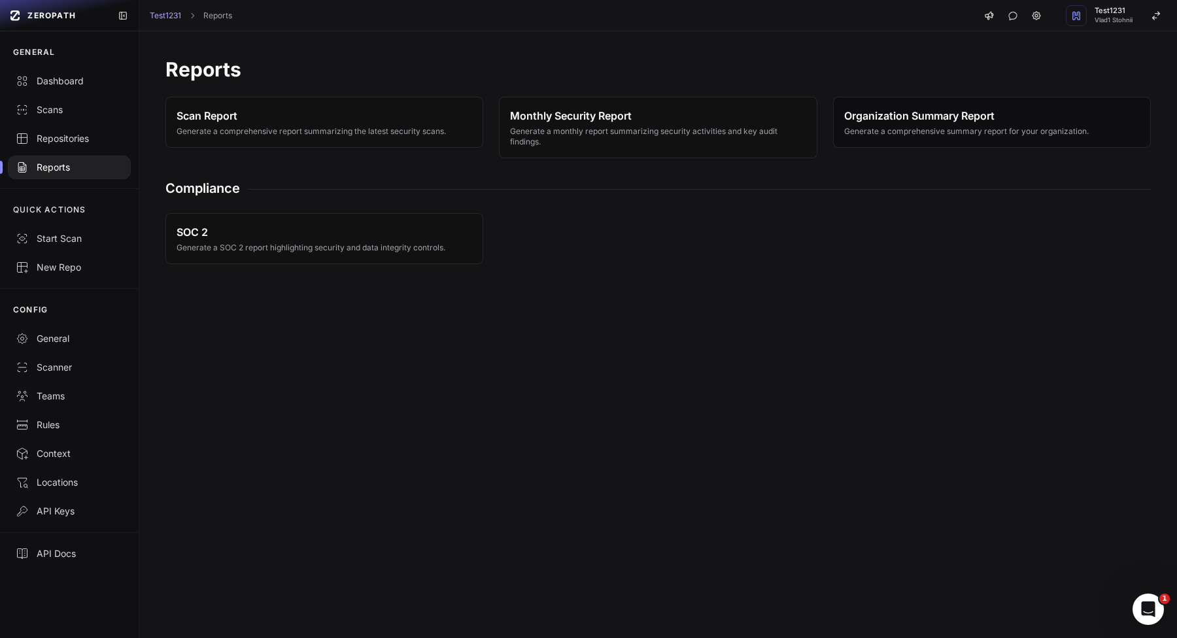
click at [919, 135] on span "Generate a comprehensive summary report for your organization." at bounding box center [966, 131] width 245 height 10
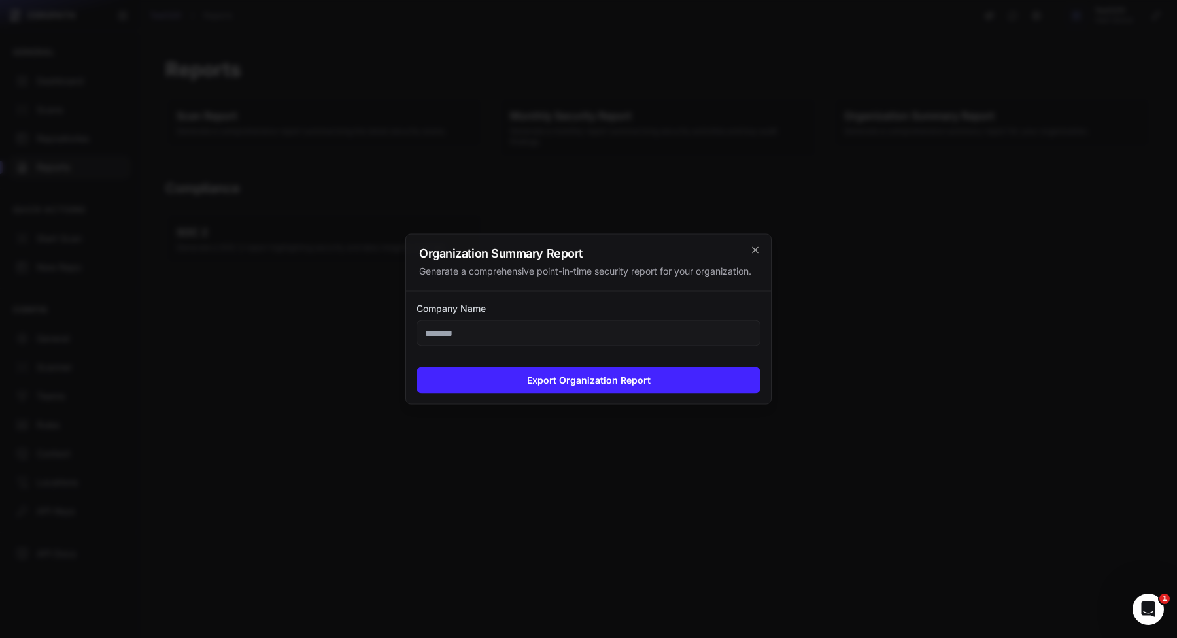
click at [582, 335] on input "Company Name" at bounding box center [589, 333] width 344 height 26
type input "****"
drag, startPoint x: 533, startPoint y: 373, endPoint x: 533, endPoint y: 466, distance: 93.5
click at [533, 373] on button "Export Organization Report" at bounding box center [589, 381] width 344 height 26
click at [521, 510] on div at bounding box center [588, 319] width 1177 height 638
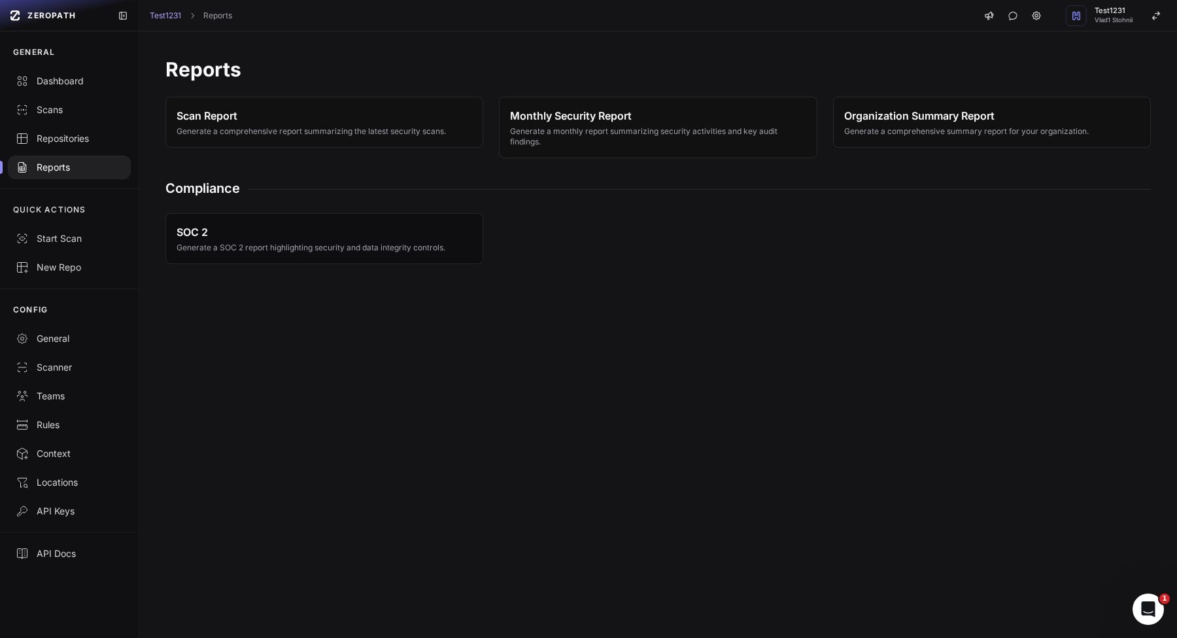
click at [399, 220] on button "SOC 2 Generate a SOC 2 report highlighting security and data integrity controls." at bounding box center [324, 238] width 318 height 51
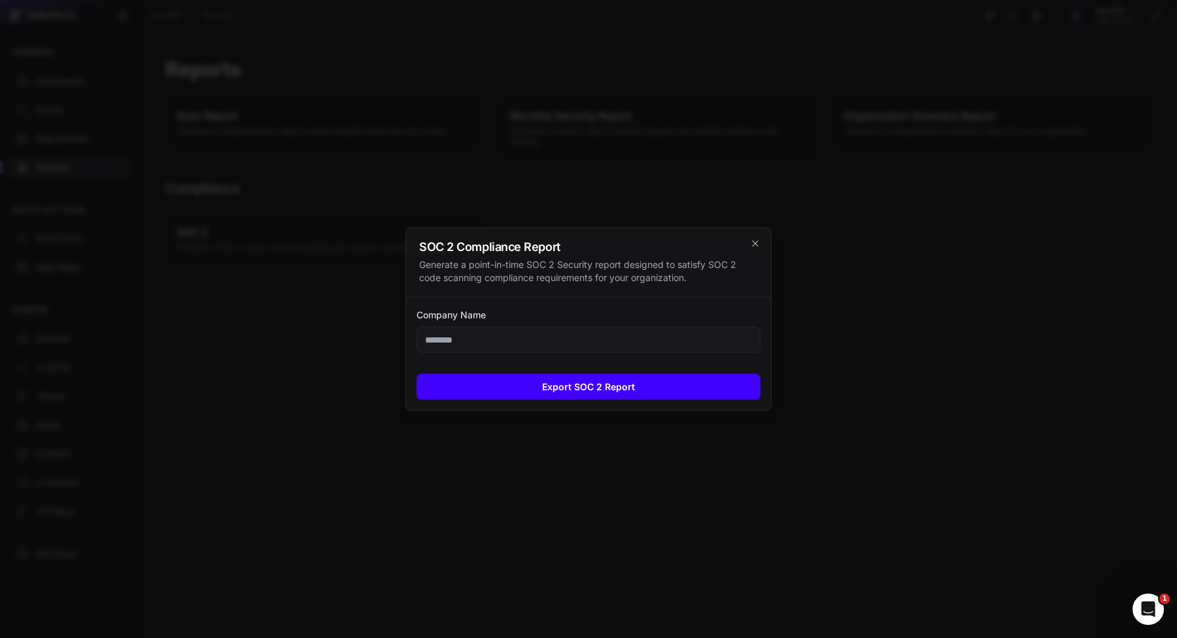
click at [569, 384] on button "Export SOC 2 Report" at bounding box center [589, 387] width 344 height 26
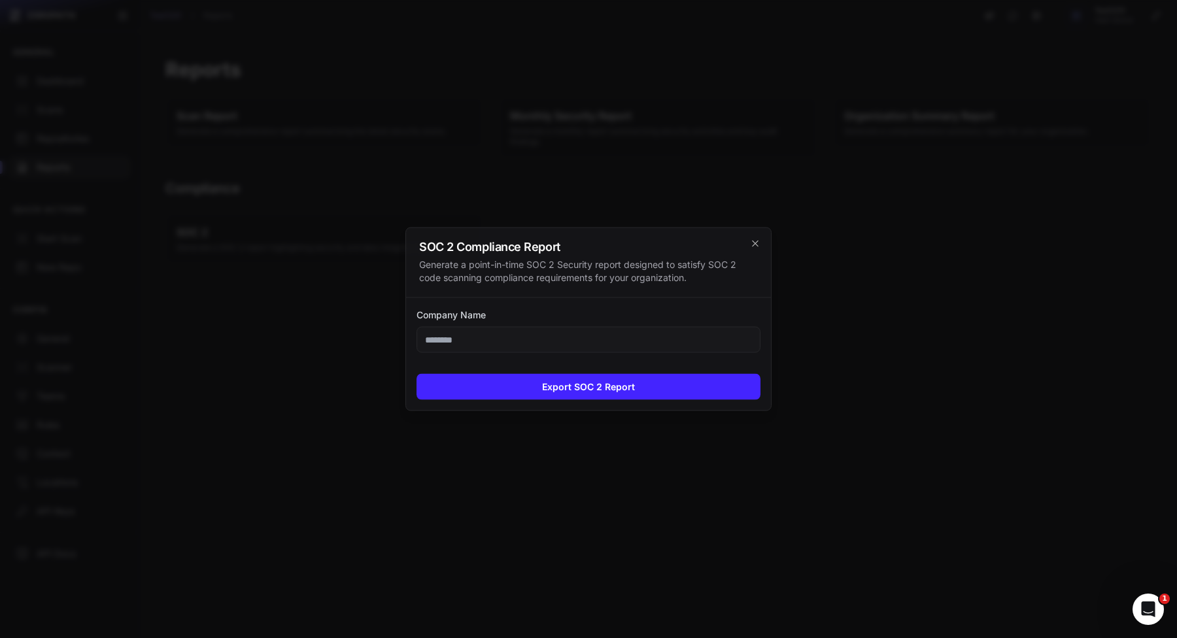
click at [148, 146] on div at bounding box center [588, 319] width 1177 height 638
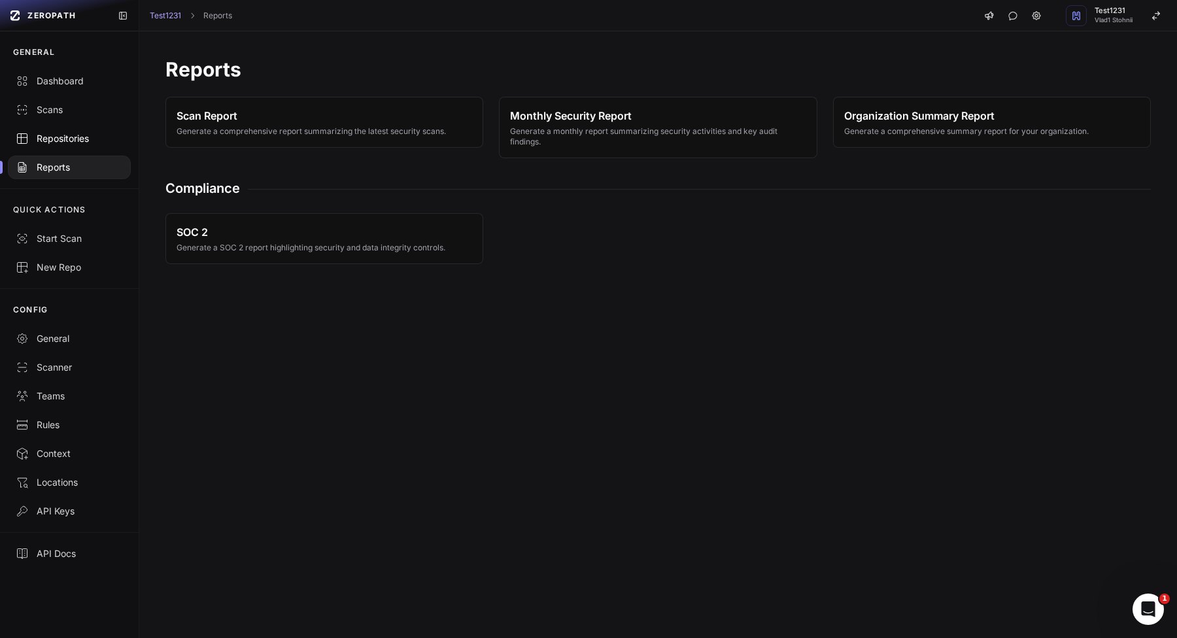
click at [76, 131] on link "Repositories" at bounding box center [69, 138] width 139 height 29
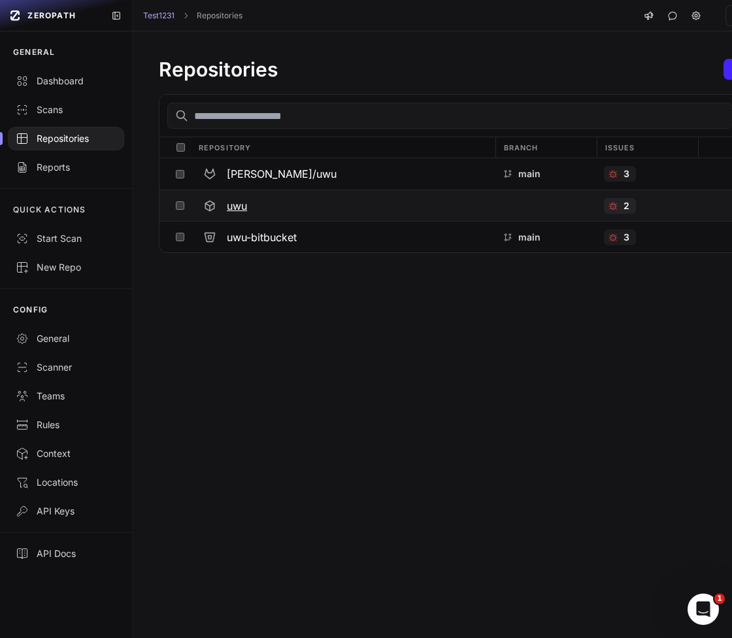
click at [237, 199] on h3 "uwu" at bounding box center [237, 206] width 20 height 16
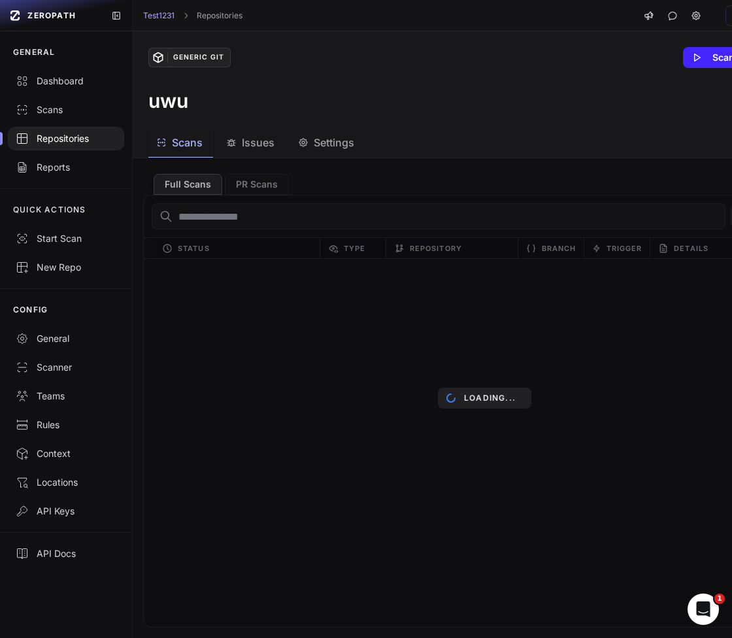
click at [71, 127] on div at bounding box center [66, 139] width 116 height 24
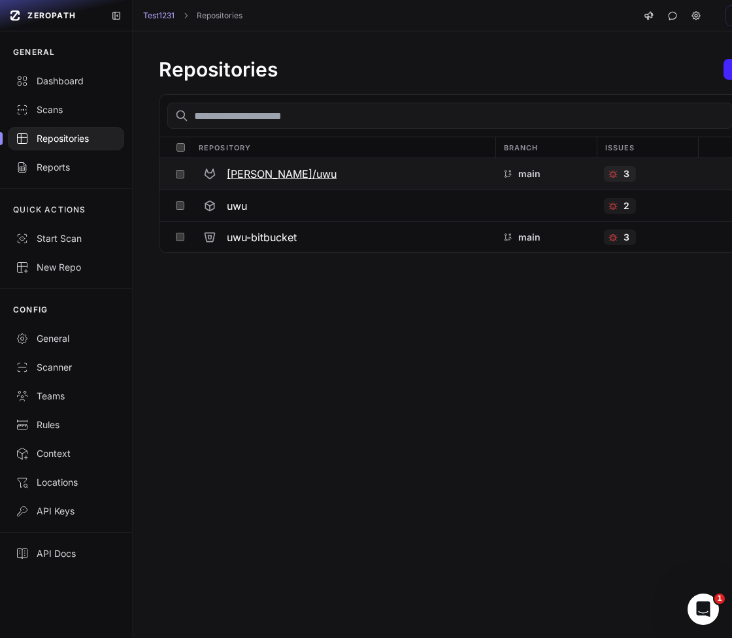
click at [296, 165] on div "vladislav-stohnii/uwu" at bounding box center [342, 174] width 289 height 24
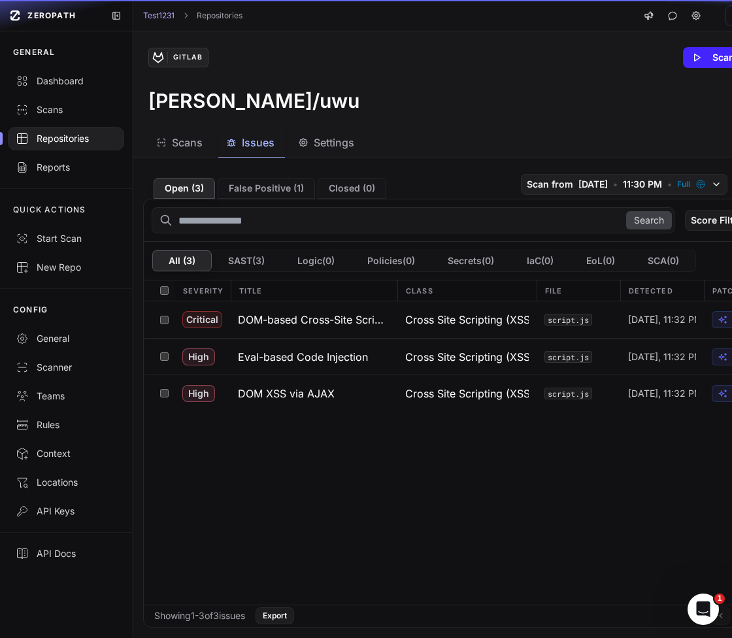
click at [260, 143] on span "Issues" at bounding box center [258, 143] width 33 height 16
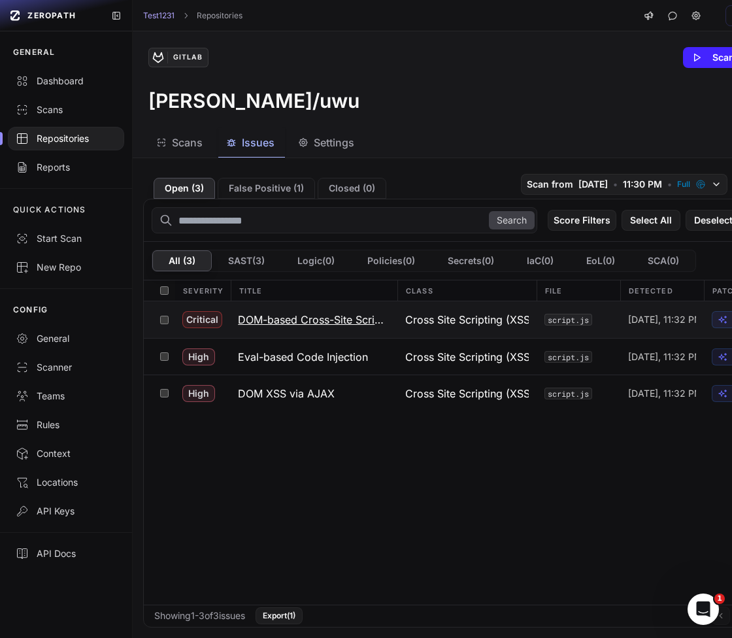
click at [169, 320] on button at bounding box center [164, 319] width 20 height 37
click at [268, 308] on button "DOM-based Cross-Site Scripting" at bounding box center [313, 319] width 167 height 37
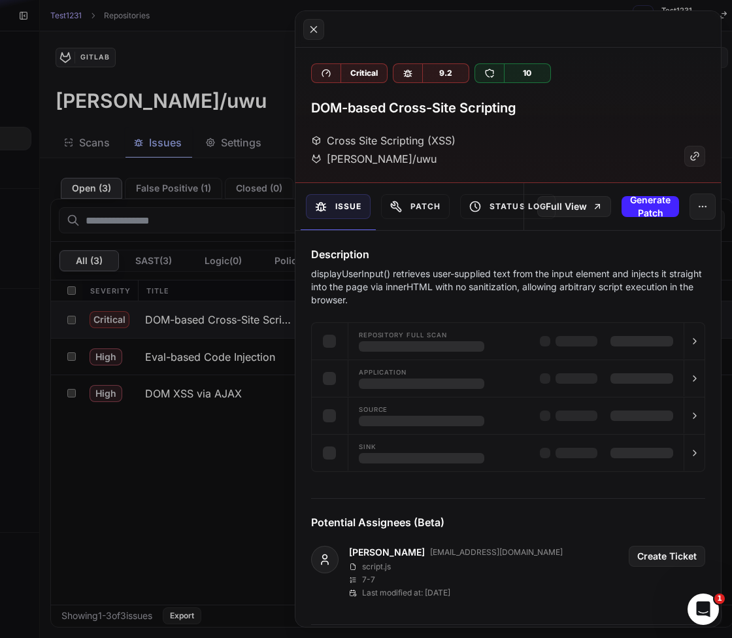
scroll to position [0, 94]
click at [692, 215] on button "button" at bounding box center [703, 207] width 26 height 26
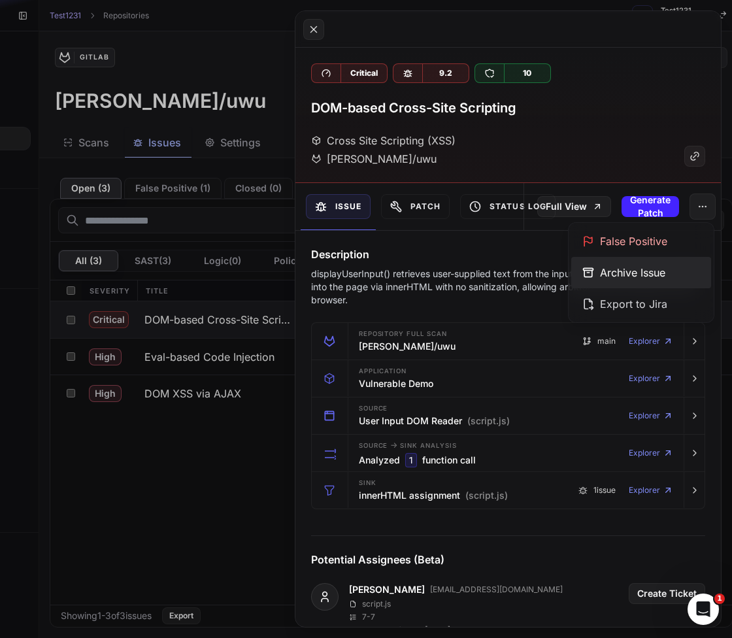
click at [634, 281] on div "Archive Issue" at bounding box center [642, 272] width 140 height 31
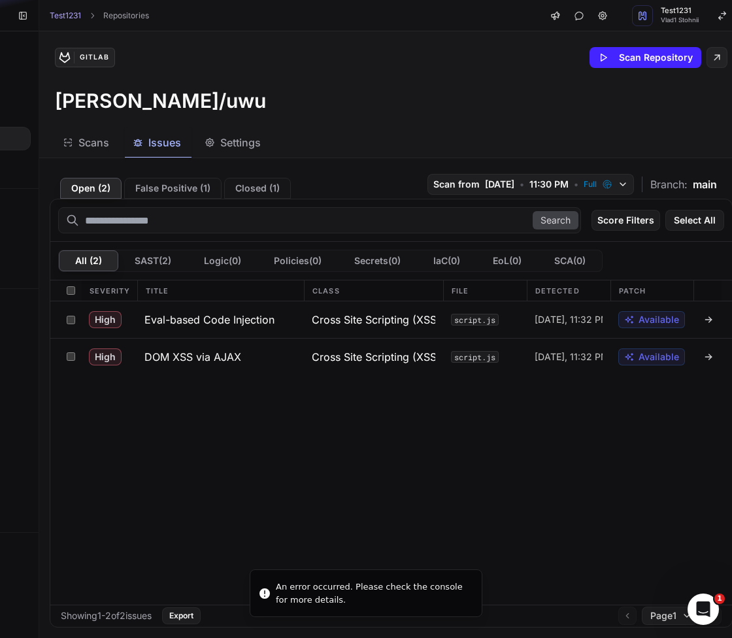
click at [270, 587] on icon "Notifications alt+T" at bounding box center [264, 593] width 13 height 13
drag, startPoint x: 270, startPoint y: 587, endPoint x: 400, endPoint y: 592, distance: 129.6
click at [271, 592] on icon "Notifications alt+T" at bounding box center [264, 593] width 13 height 13
click at [263, 358] on button "DOM XSS via AJAX" at bounding box center [220, 357] width 167 height 36
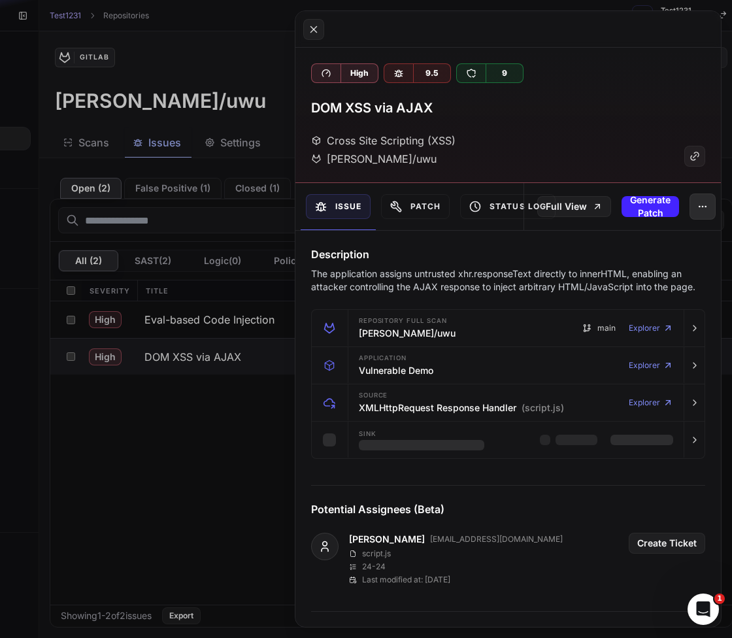
click at [698, 211] on icon "button" at bounding box center [703, 206] width 10 height 10
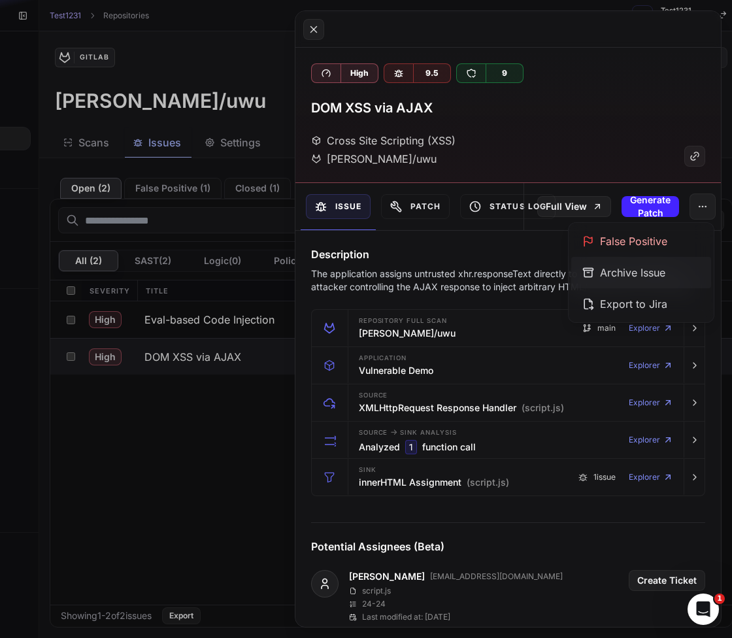
click at [668, 277] on div "Archive Issue" at bounding box center [642, 272] width 140 height 31
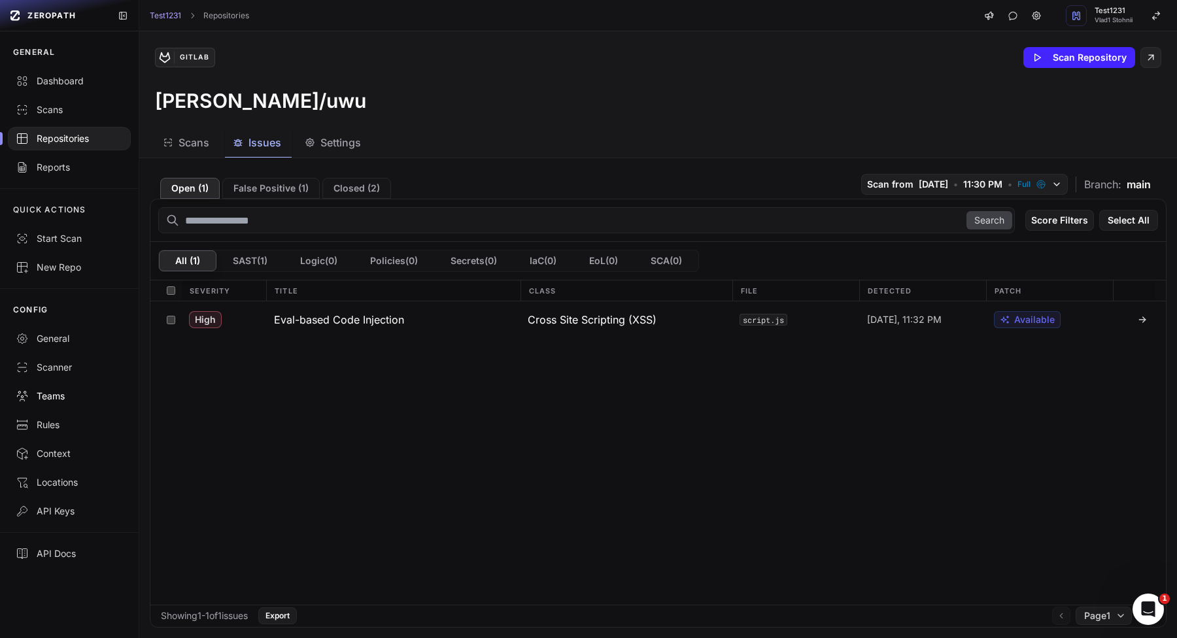
click at [35, 398] on div "Teams" at bounding box center [69, 396] width 107 height 13
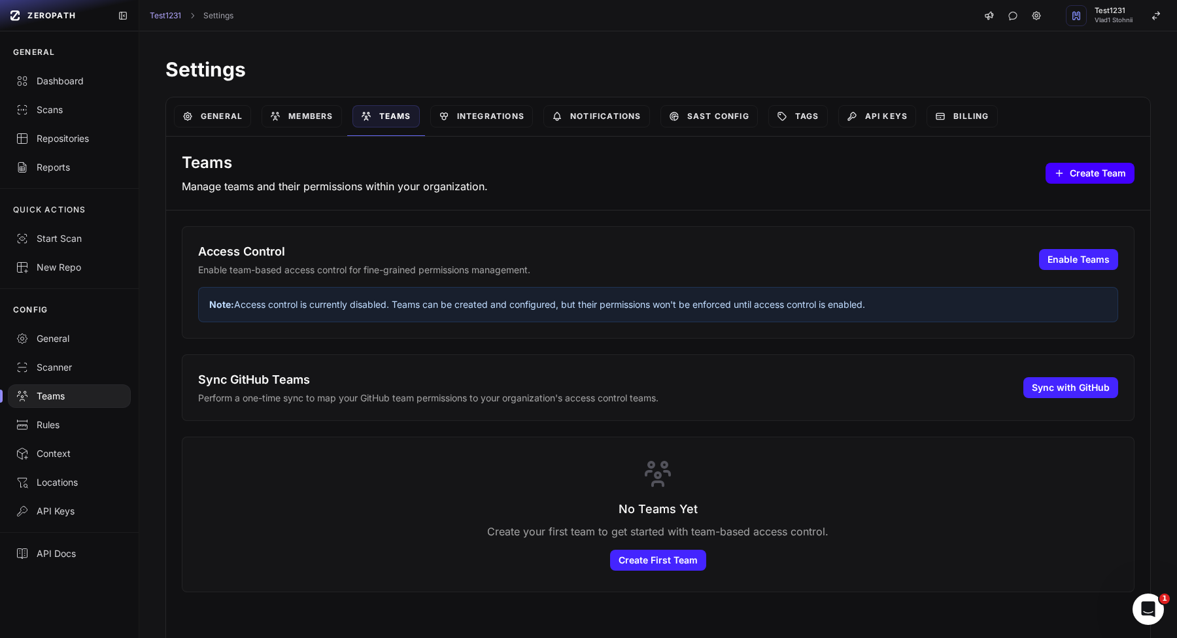
click at [1091, 180] on button "Create Team" at bounding box center [1090, 173] width 89 height 21
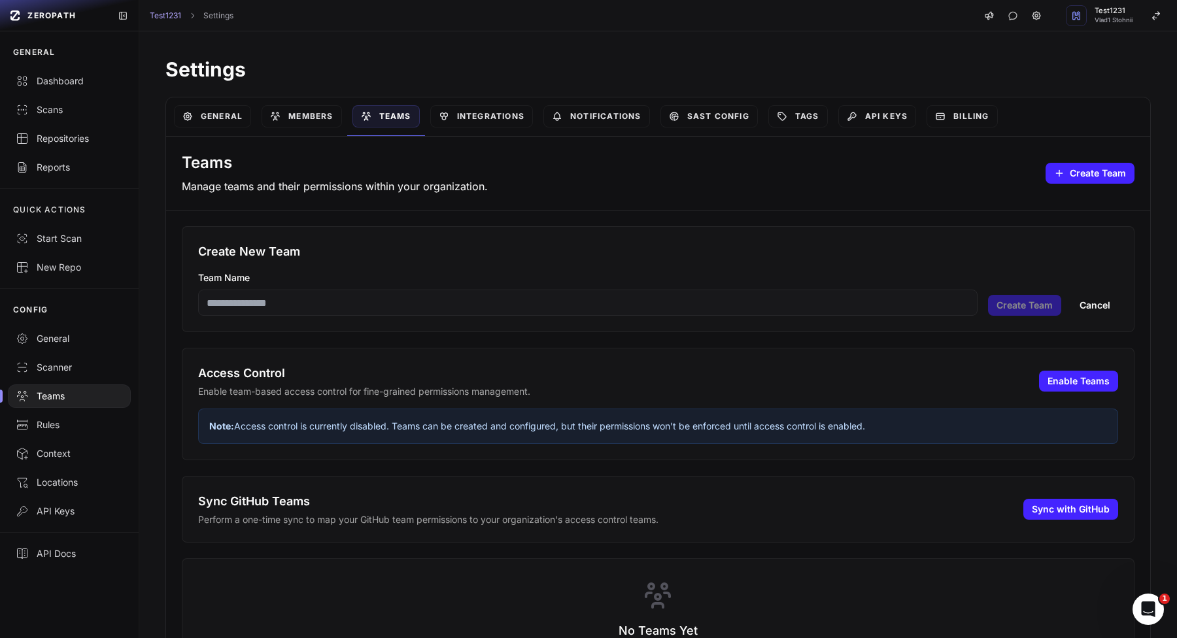
click at [543, 316] on div "Create New Team Team Name Create Team Cancel" at bounding box center [658, 279] width 953 height 106
click at [547, 301] on input "Team Name" at bounding box center [587, 303] width 779 height 26
type input "****"
click at [1035, 312] on button "Create Team" at bounding box center [1024, 305] width 73 height 21
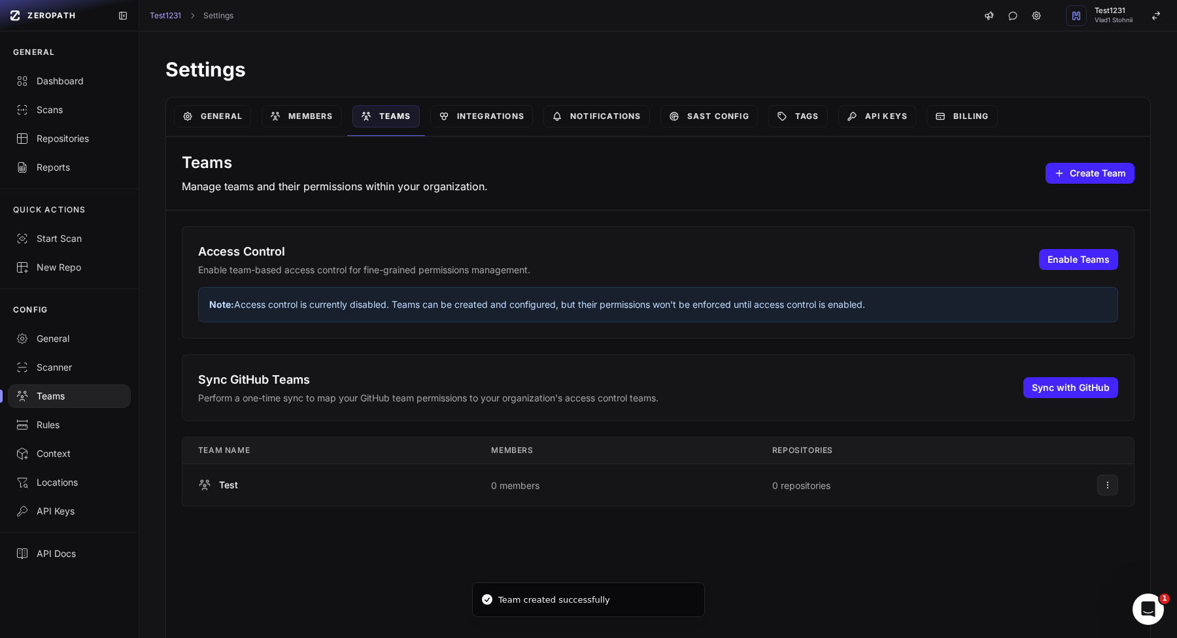
scroll to position [10, 0]
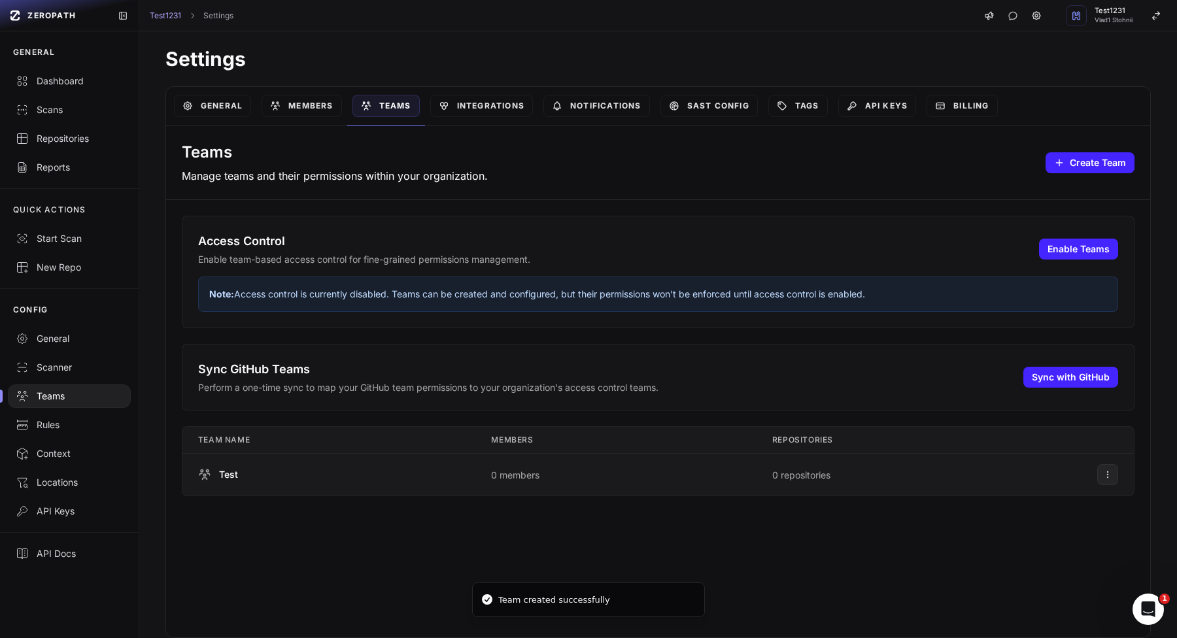
click at [1091, 481] on td at bounding box center [1108, 475] width 52 height 43
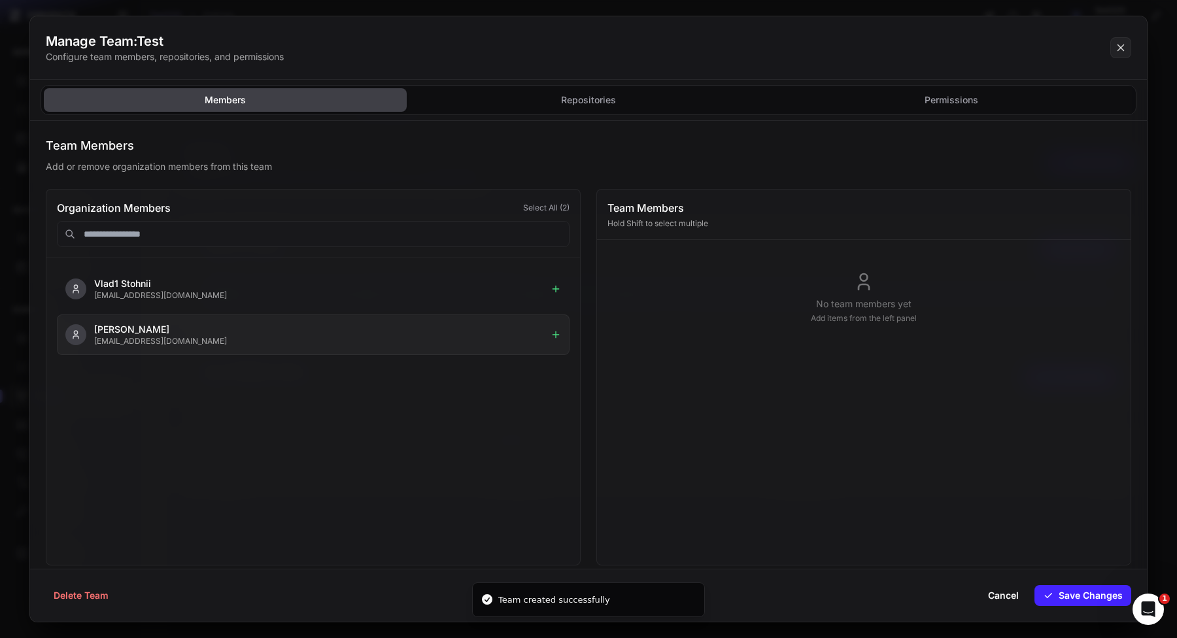
click at [405, 326] on p "Vlad Stohnii" at bounding box center [319, 329] width 451 height 13
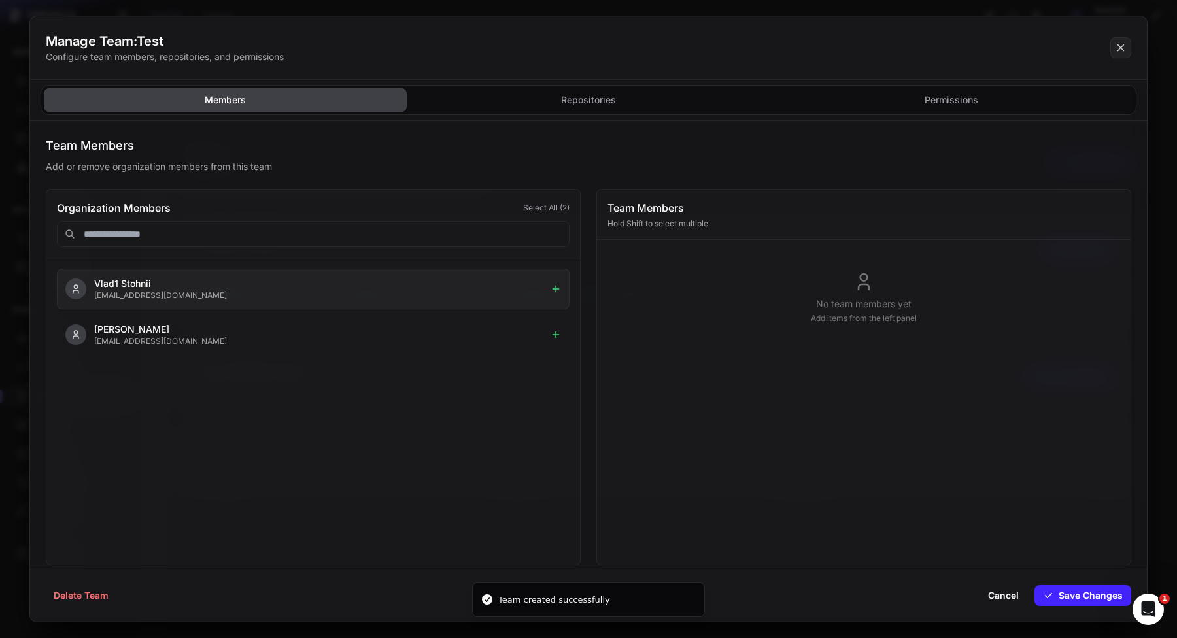
click at [447, 287] on p "Vlad1 Stohnii" at bounding box center [319, 283] width 451 height 13
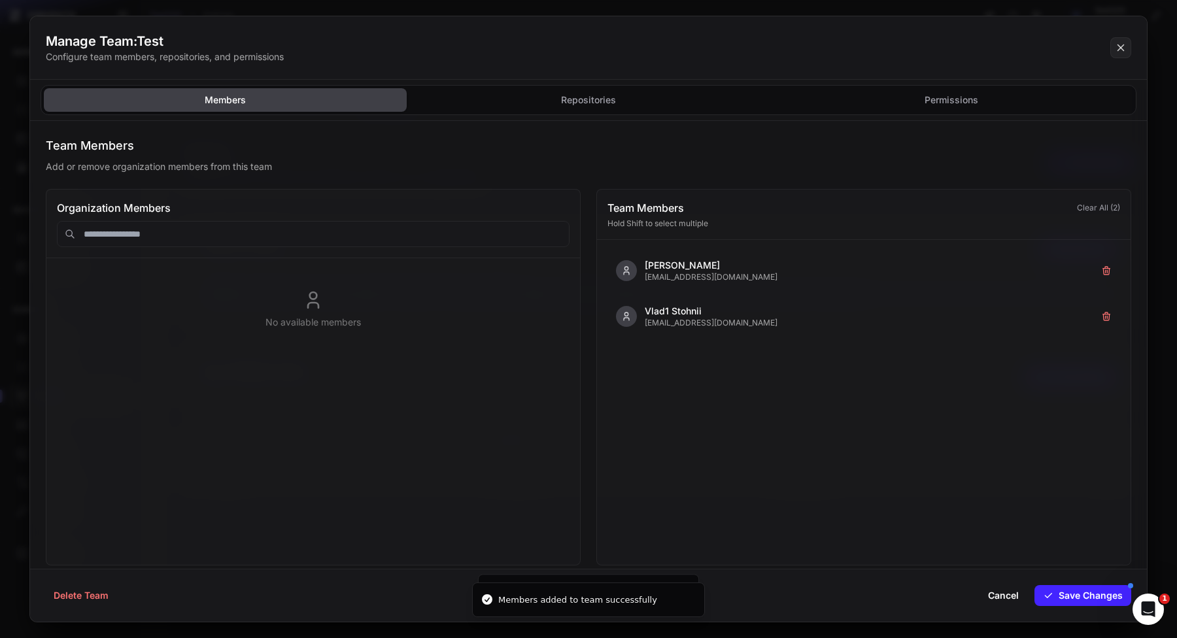
click at [606, 139] on h3 "Team Members" at bounding box center [589, 146] width 1086 height 18
click at [770, 98] on button "Repositories" at bounding box center [951, 100] width 363 height 24
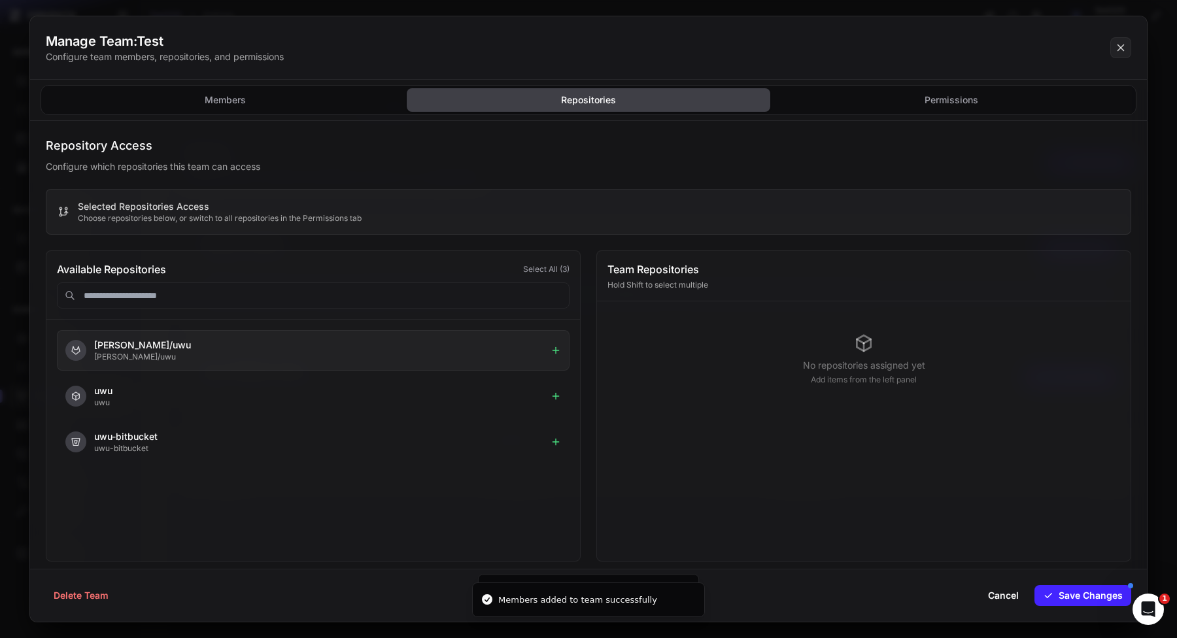
click at [422, 346] on p "vladislav-stohnii/uwu" at bounding box center [319, 345] width 451 height 13
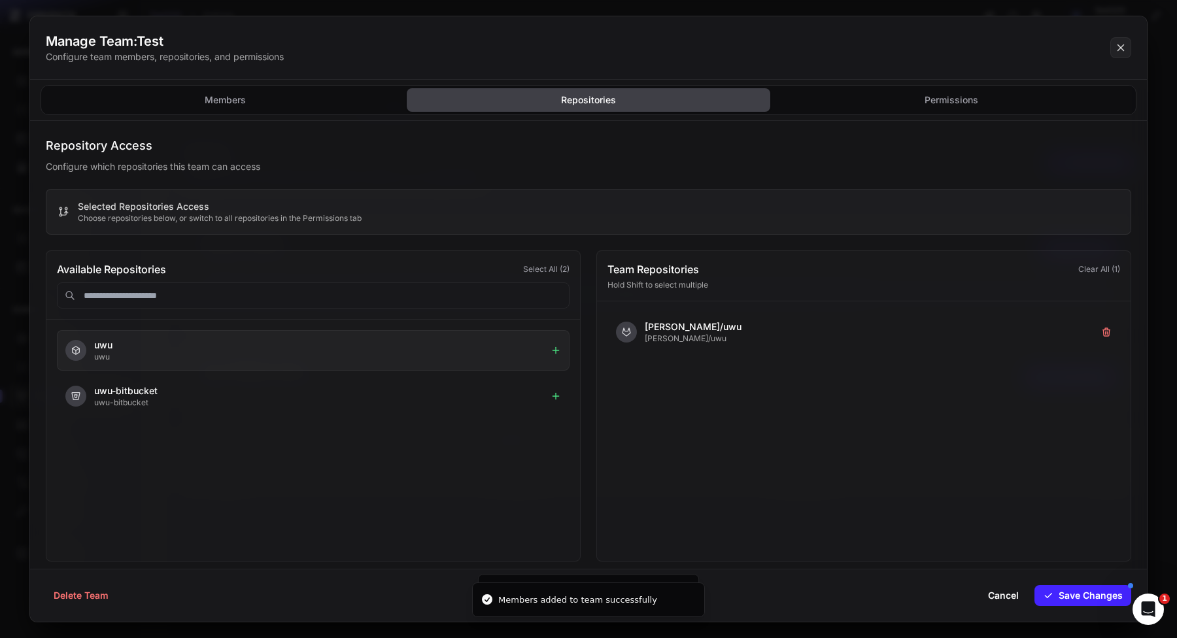
click at [437, 370] on button "uwu uwu" at bounding box center [313, 350] width 513 height 41
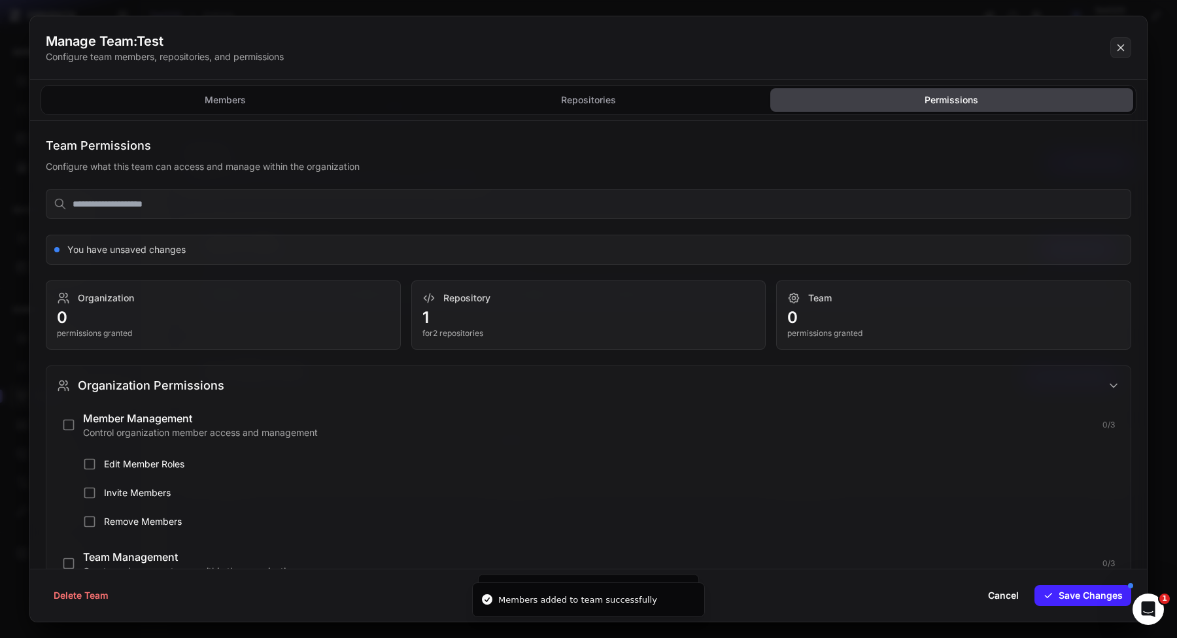
click at [776, 107] on button "Permissions" at bounding box center [951, 100] width 363 height 24
click at [634, 388] on button "Organization Permissions" at bounding box center [588, 385] width 1084 height 39
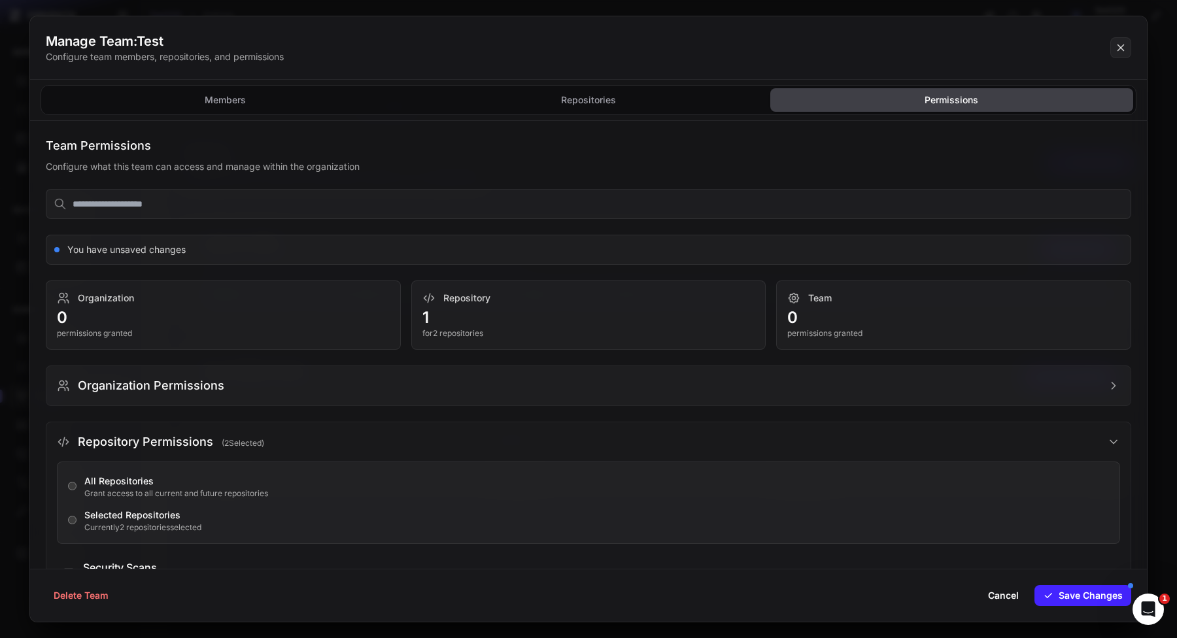
click at [631, 399] on button "Organization Permissions" at bounding box center [588, 385] width 1084 height 39
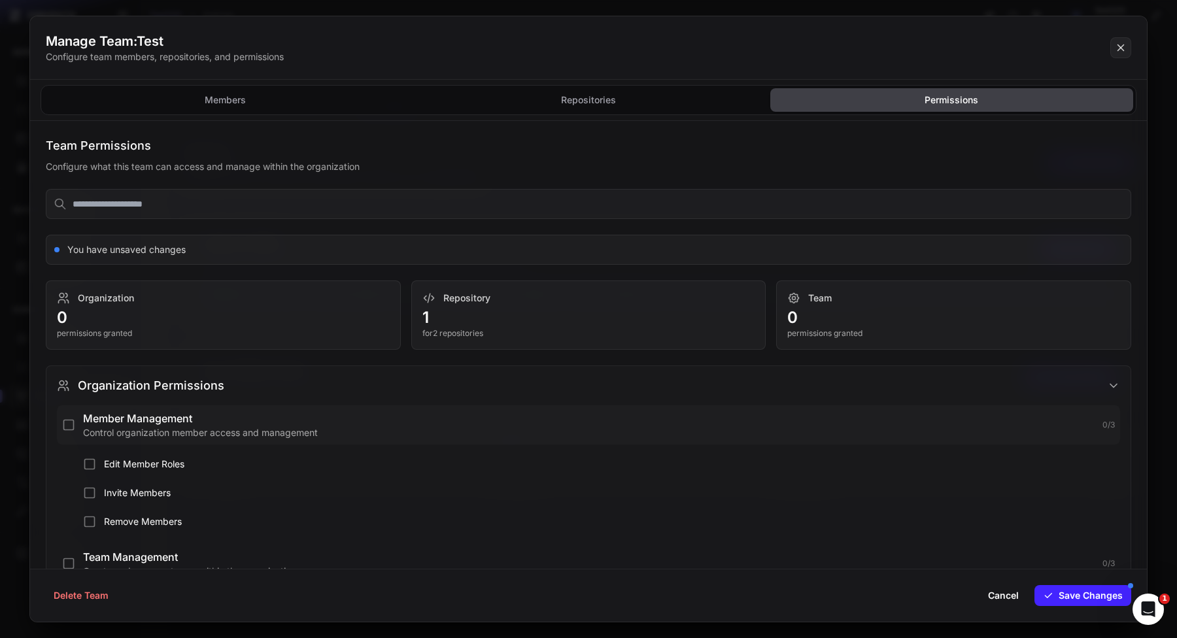
click at [626, 445] on button "Member Management Control organization member access and management 0 / 3" at bounding box center [588, 424] width 1063 height 39
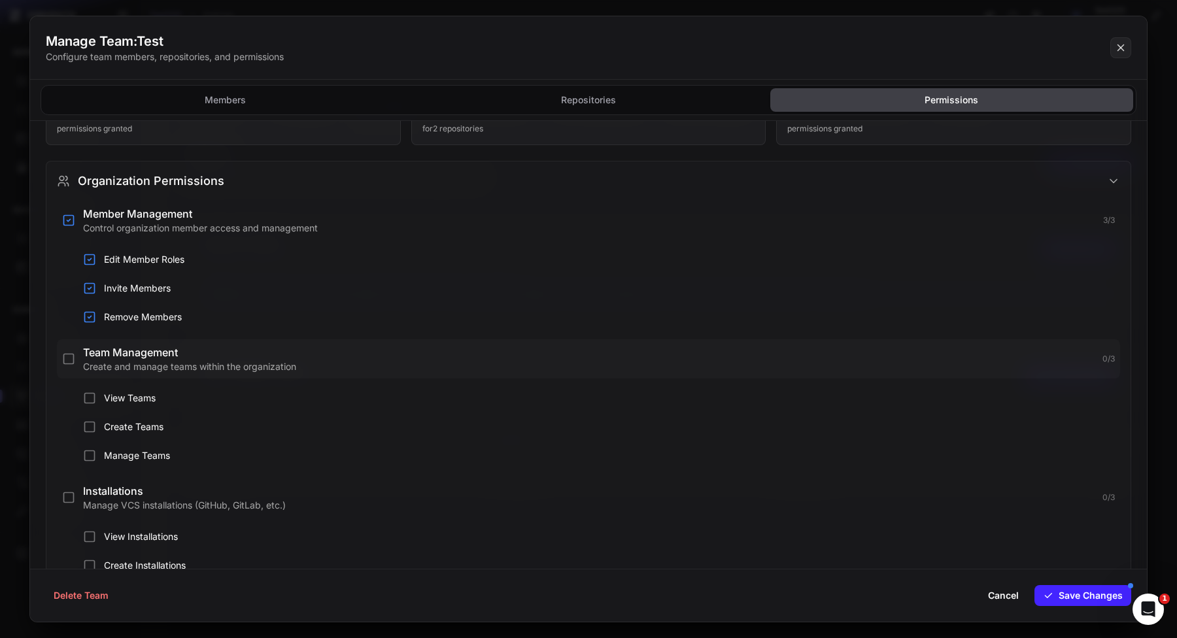
scroll to position [352, 0]
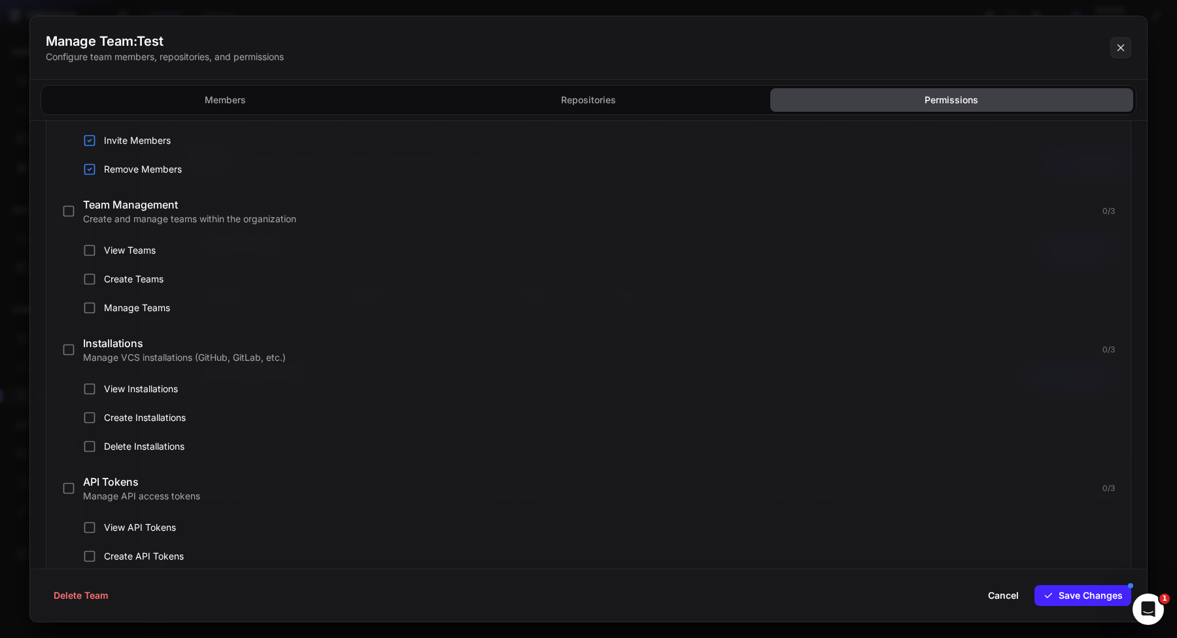
click at [1037, 583] on div "Delete Team Cancel Save Changes" at bounding box center [588, 595] width 1117 height 53
click at [1037, 590] on button "Save Changes" at bounding box center [1083, 595] width 97 height 21
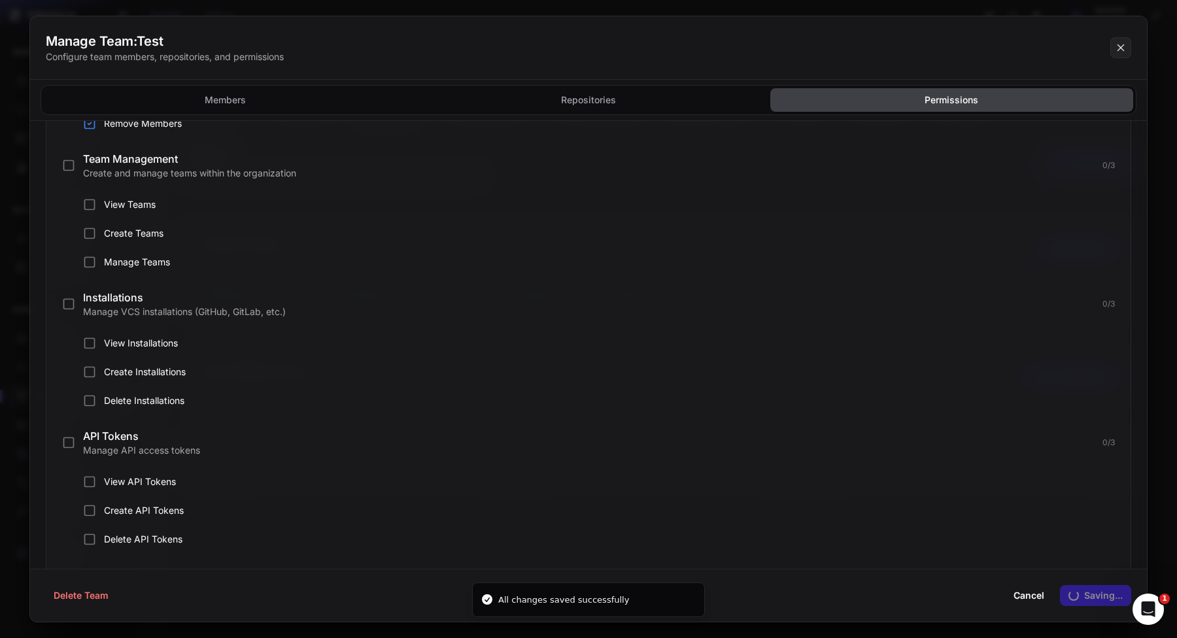
scroll to position [307, 0]
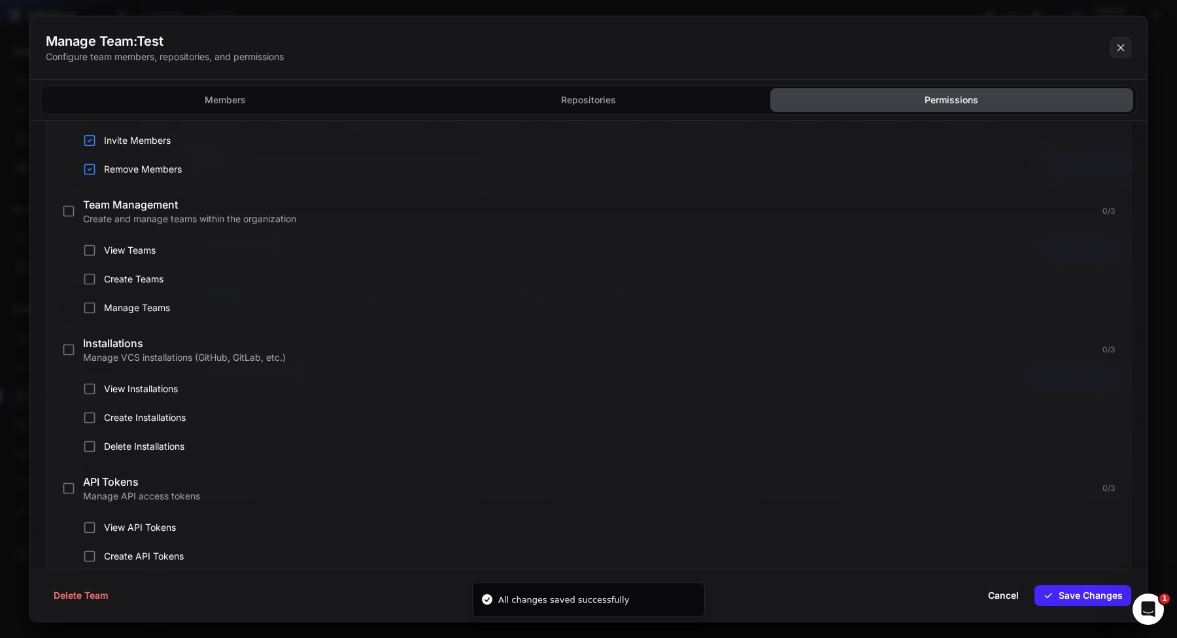
click at [1159, 453] on button at bounding box center [588, 319] width 1177 height 638
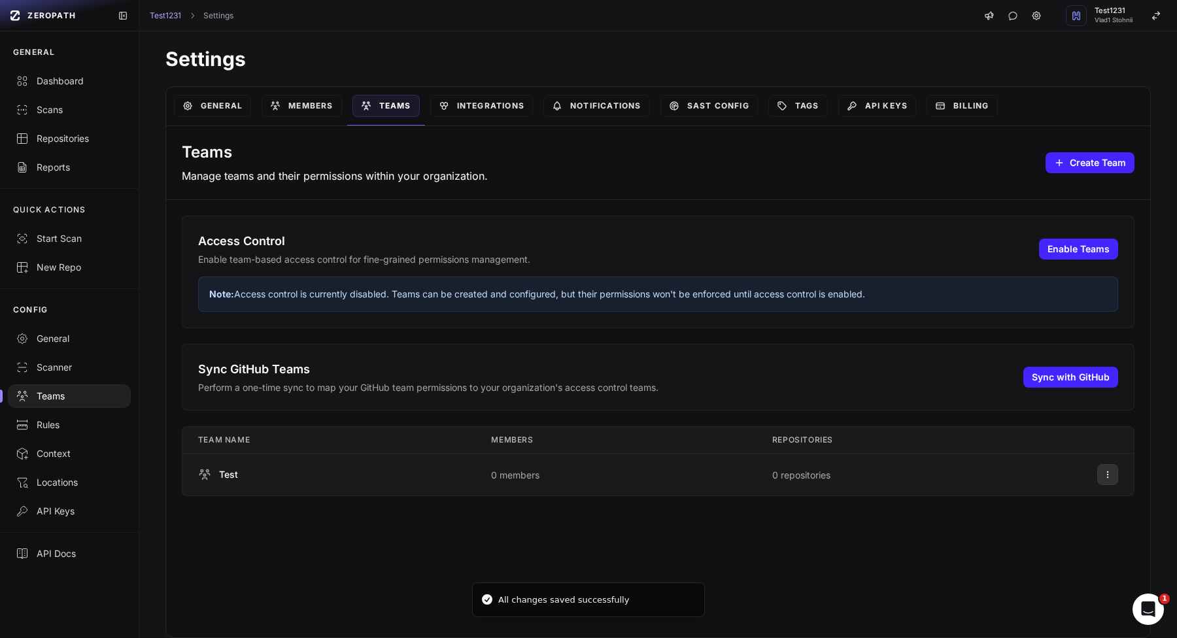
click at [1113, 471] on button at bounding box center [1107, 474] width 21 height 21
click at [1055, 521] on div "Delete Team" at bounding box center [1035, 523] width 69 height 13
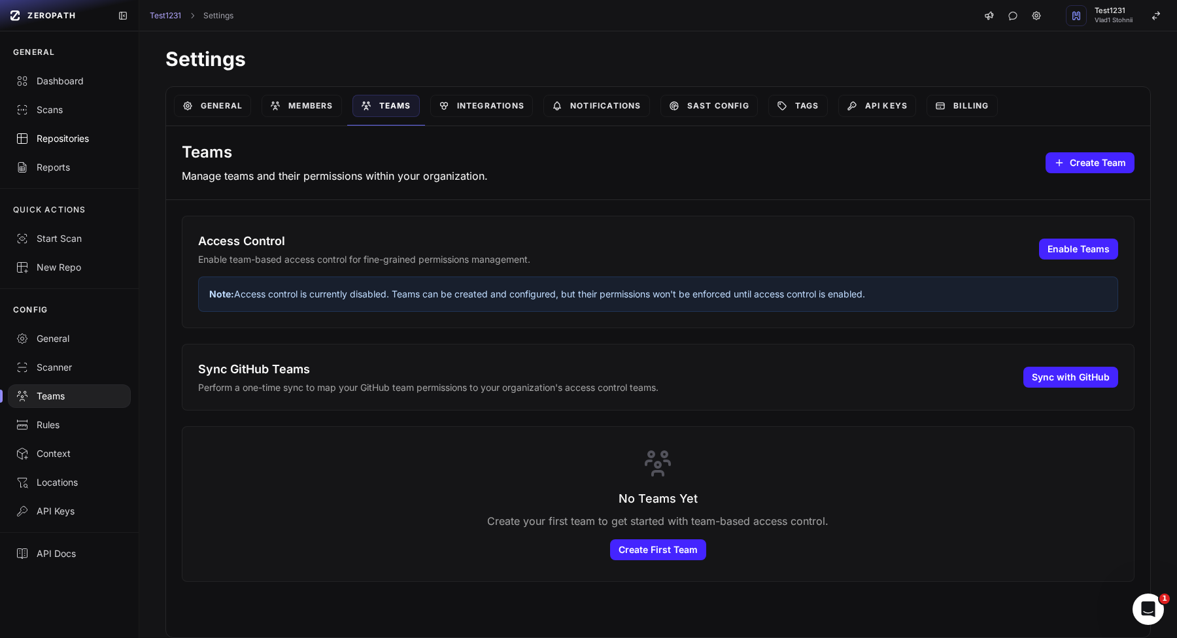
click at [66, 133] on div "Repositories" at bounding box center [69, 138] width 107 height 13
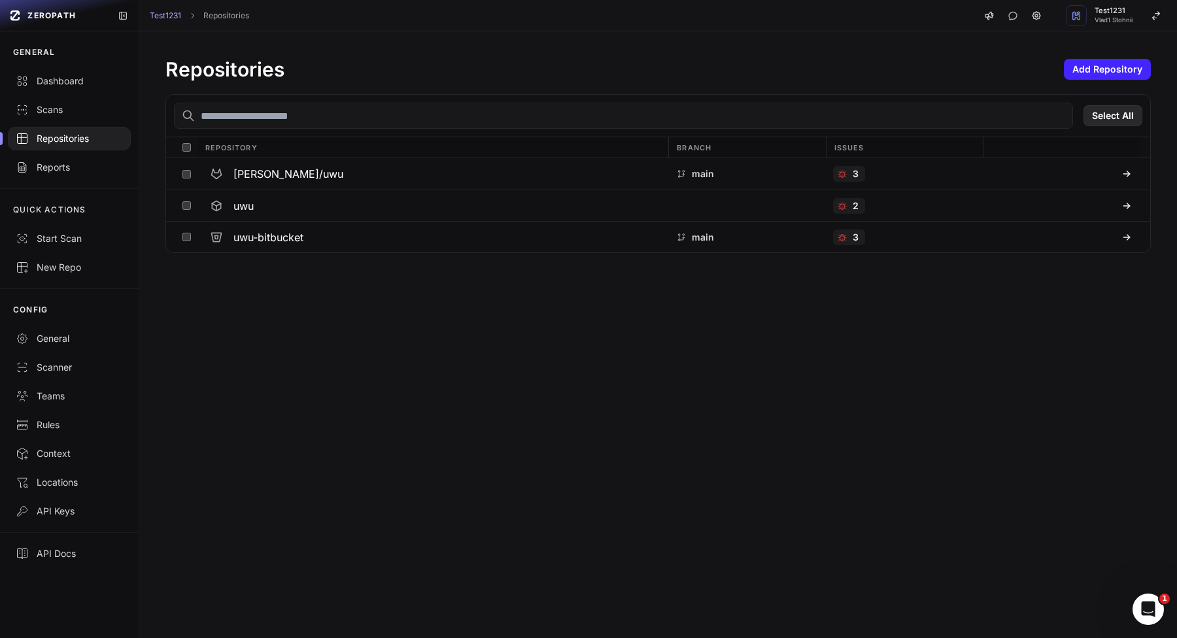
click at [1137, 118] on button "Select All" at bounding box center [1113, 115] width 59 height 21
click at [1123, 120] on button "Action" at bounding box center [1114, 115] width 57 height 21
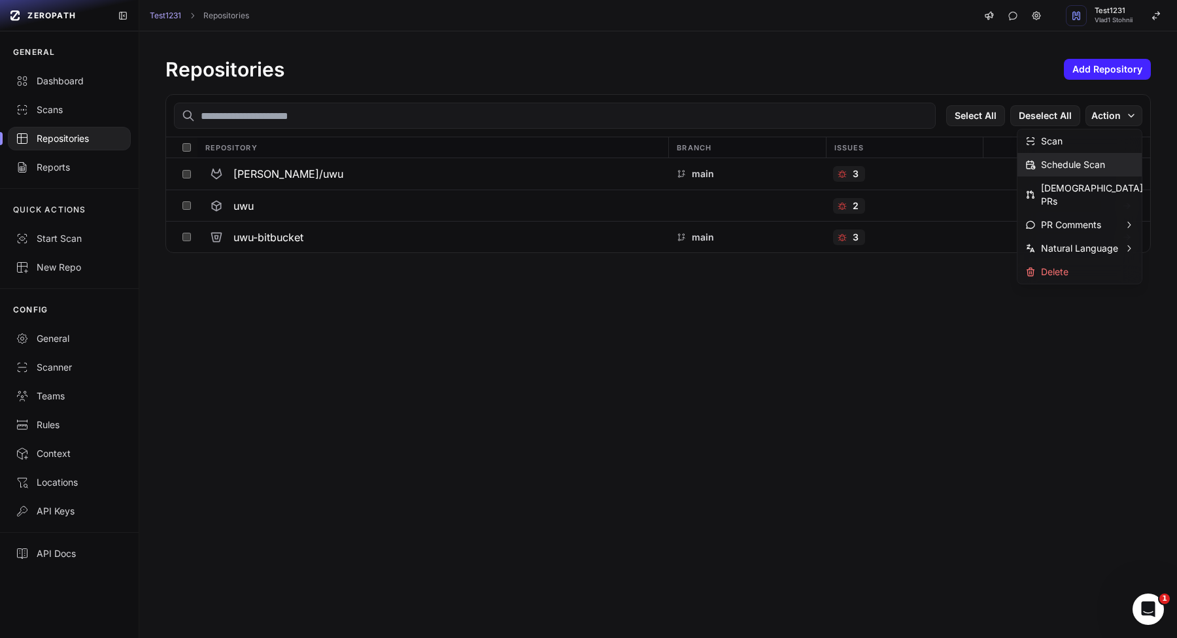
click at [1091, 169] on div "Schedule Scan" at bounding box center [1065, 164] width 80 height 13
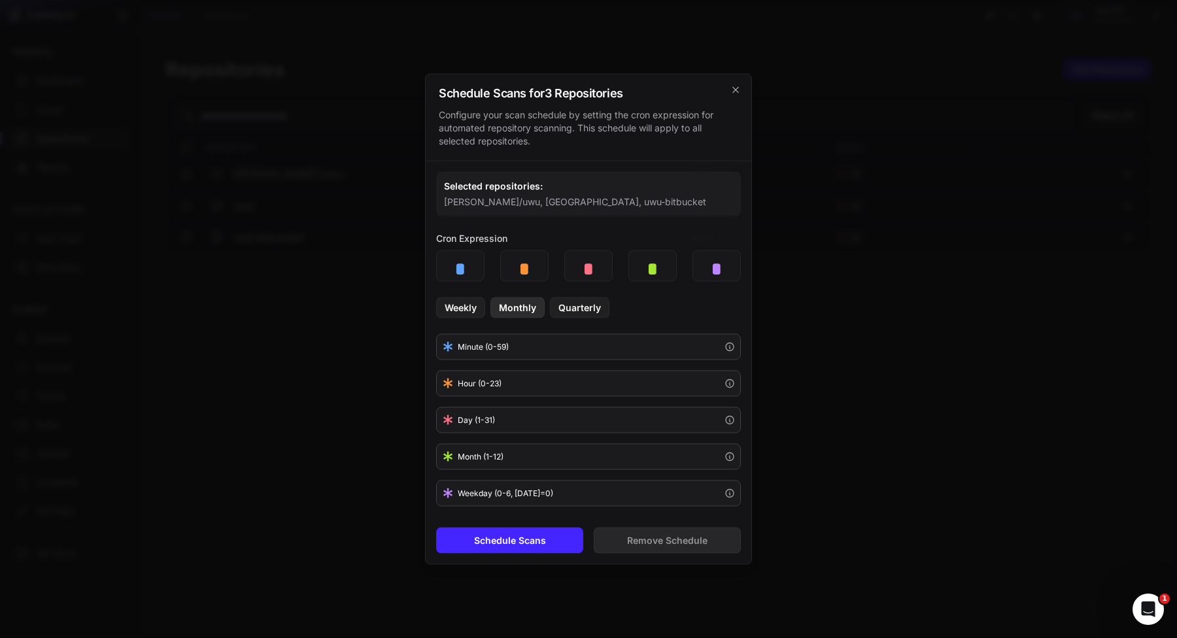
click at [531, 317] on button "Monthly" at bounding box center [517, 308] width 54 height 21
type input "*"
click at [534, 534] on button "Schedule Scans" at bounding box center [509, 541] width 147 height 26
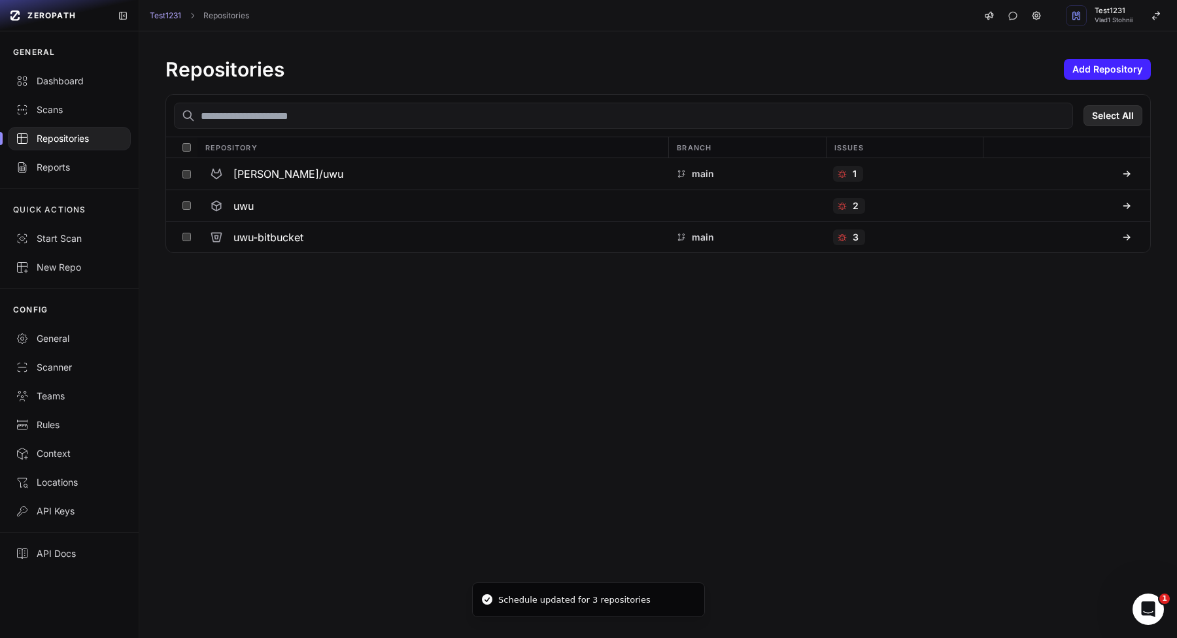
click at [1131, 113] on button "Select All" at bounding box center [1113, 115] width 59 height 21
click at [1106, 113] on button "Action" at bounding box center [1114, 115] width 57 height 21
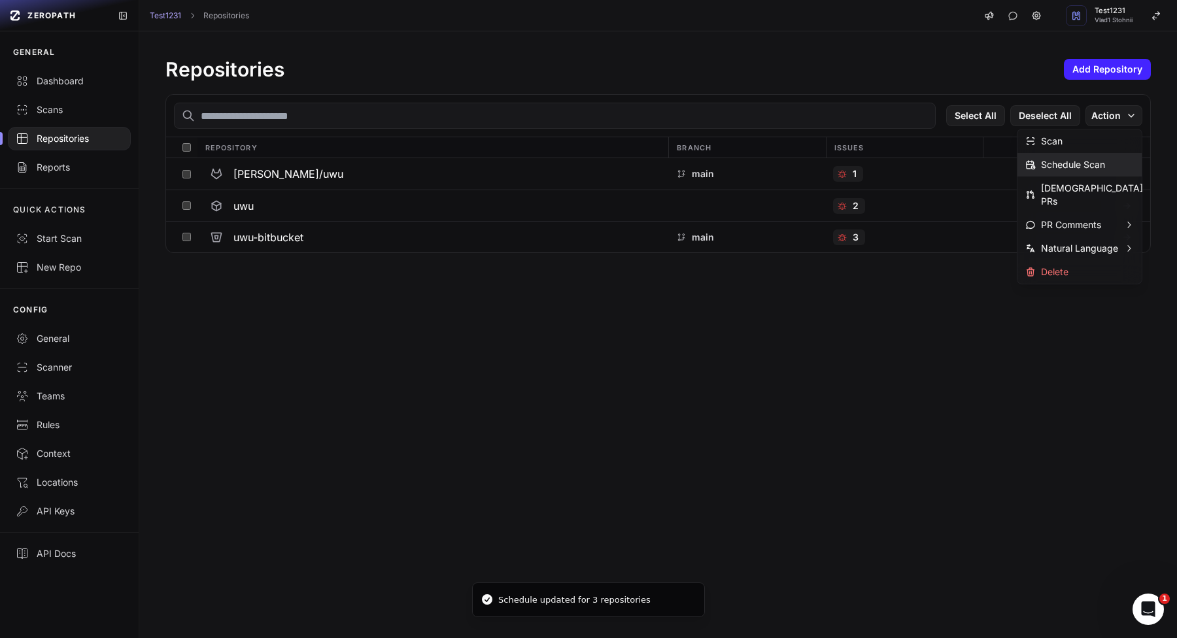
click at [1064, 162] on div "Schedule Scan" at bounding box center [1065, 164] width 80 height 13
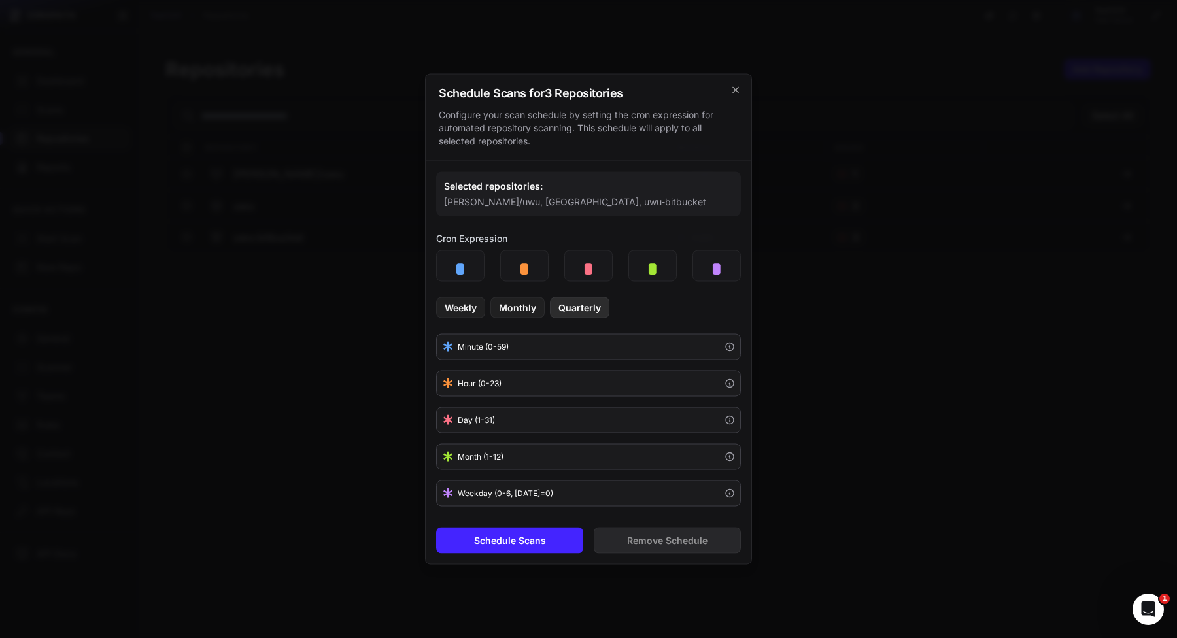
type input "*"
click at [640, 540] on button "Remove Schedule" at bounding box center [667, 541] width 147 height 26
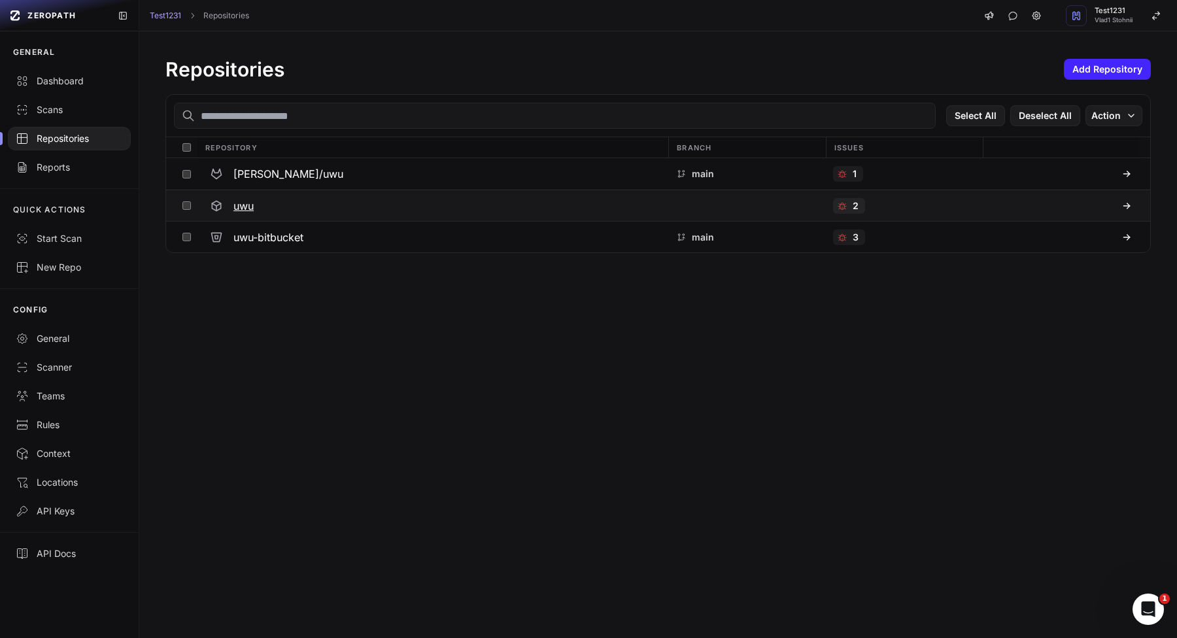
click at [188, 195] on button at bounding box center [187, 205] width 20 height 31
click at [1092, 101] on div "Select All Deselect All Action" at bounding box center [658, 116] width 984 height 43
click at [1092, 108] on button "Action" at bounding box center [1114, 115] width 57 height 21
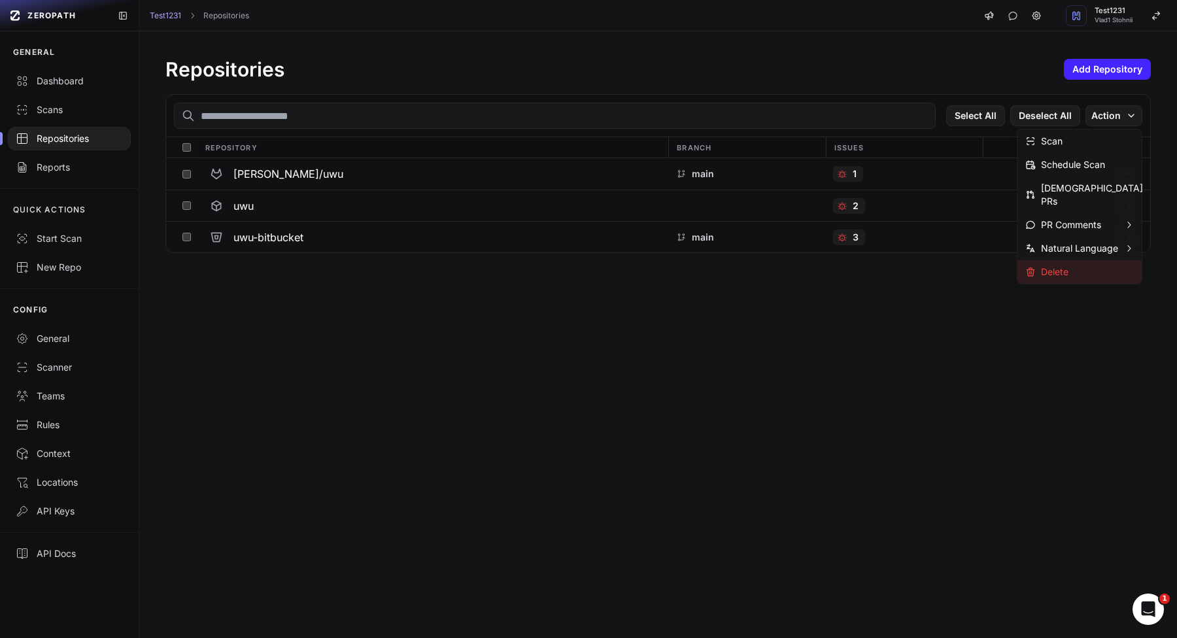
click at [1073, 260] on div "Delete" at bounding box center [1080, 272] width 124 height 24
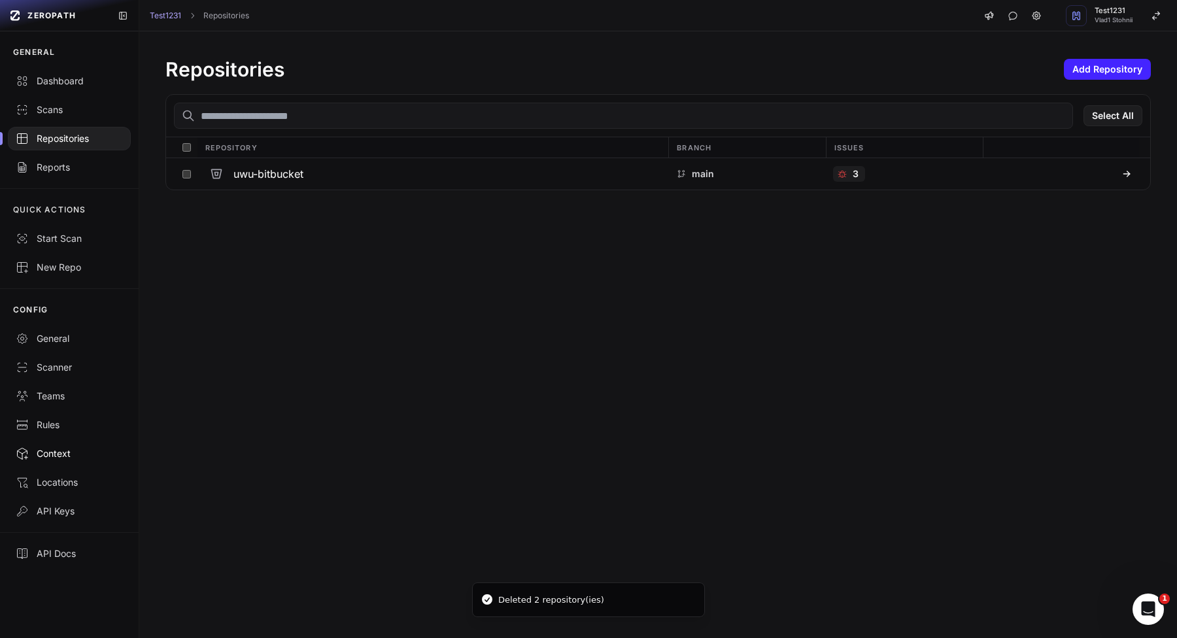
click at [107, 466] on link "Context" at bounding box center [69, 453] width 139 height 29
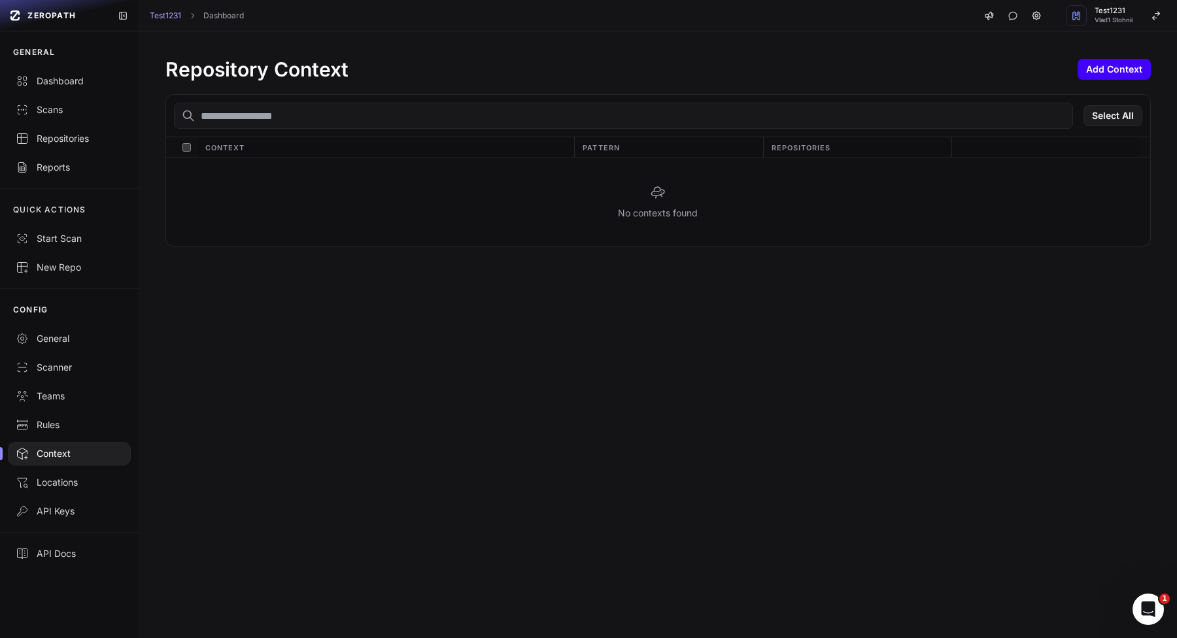
click at [1093, 61] on button "Add Context" at bounding box center [1114, 69] width 73 height 21
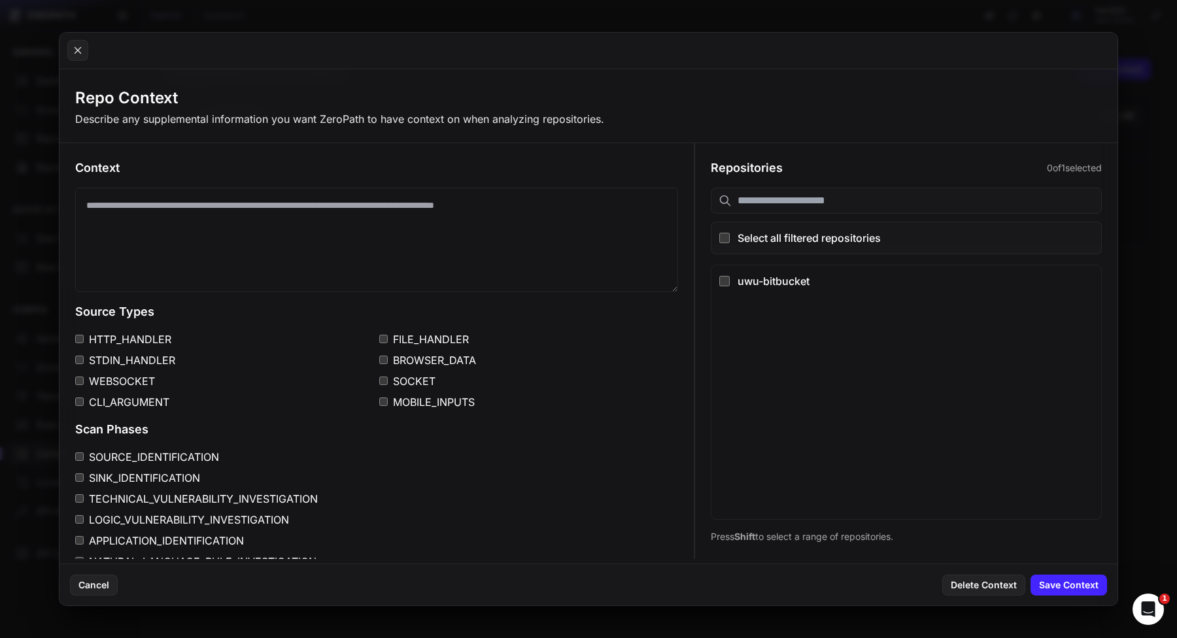
click at [352, 247] on textarea at bounding box center [376, 240] width 603 height 105
type textarea "****"
click at [124, 408] on label "CLI_ARGUMENT" at bounding box center [224, 402] width 299 height 16
click at [148, 354] on label "STDIN_HANDLER" at bounding box center [224, 360] width 299 height 16
click at [424, 338] on label "FILE_HANDLER" at bounding box center [528, 340] width 299 height 16
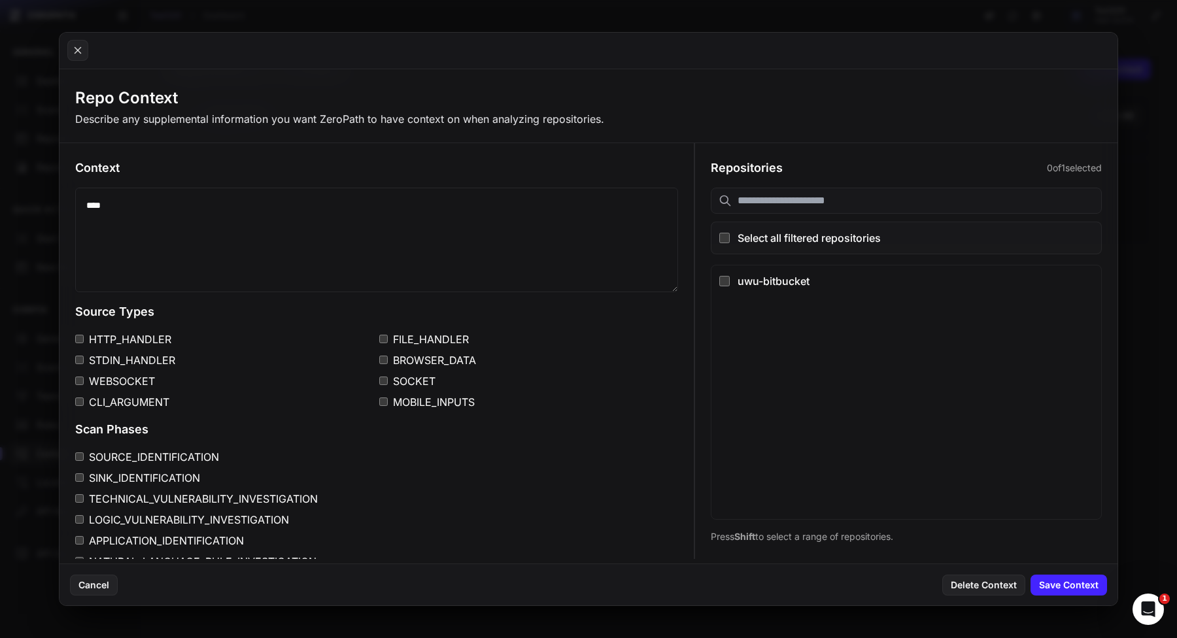
click at [422, 378] on label "SOCKET" at bounding box center [528, 381] width 299 height 16
click at [787, 286] on div "uwu-bitbucket" at bounding box center [916, 281] width 356 height 16
click at [1052, 584] on button "Save Context" at bounding box center [1069, 585] width 77 height 21
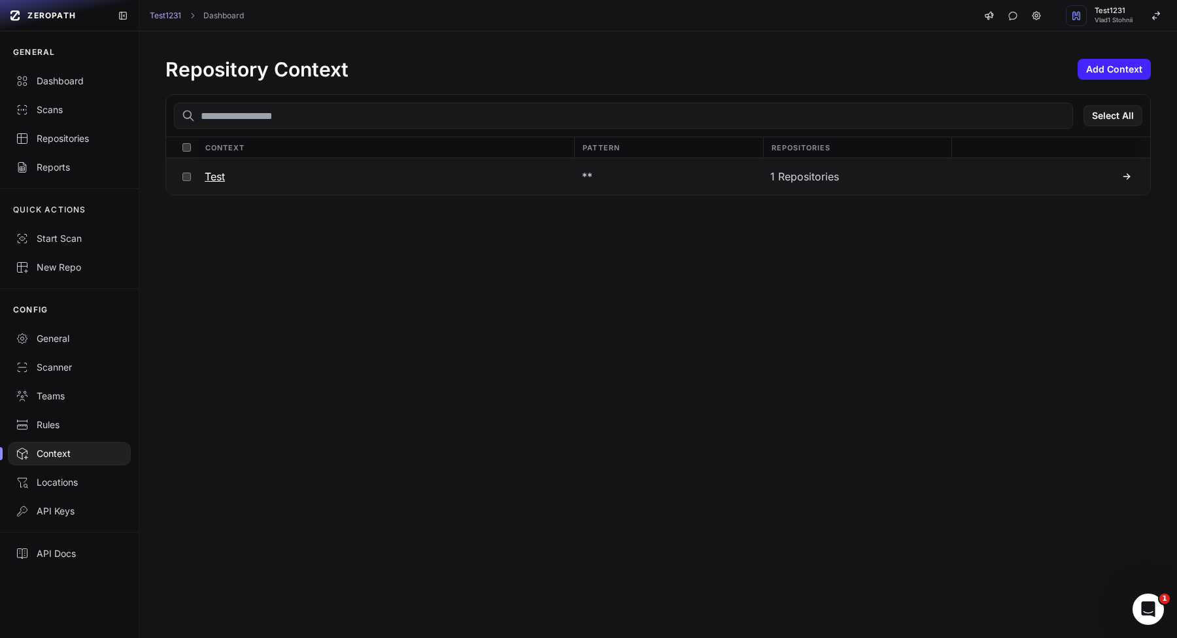
click at [1065, 171] on div at bounding box center [1045, 176] width 173 height 10
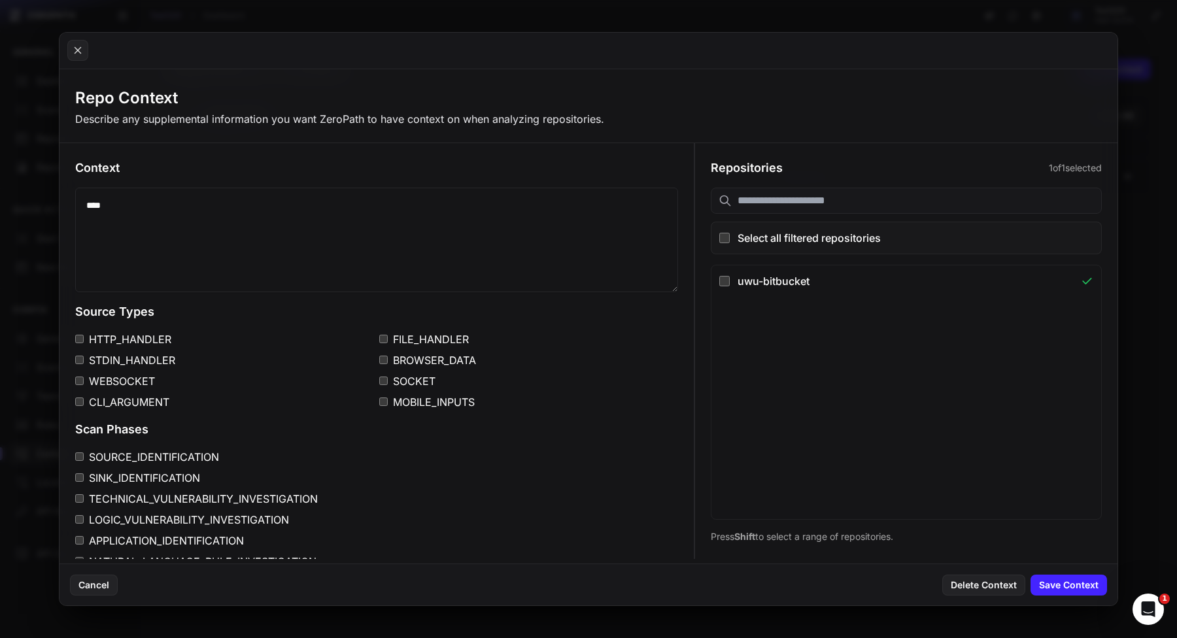
click at [125, 408] on label "CLI_ARGUMENT" at bounding box center [224, 402] width 299 height 16
click at [1086, 583] on button "Save Context" at bounding box center [1069, 585] width 77 height 21
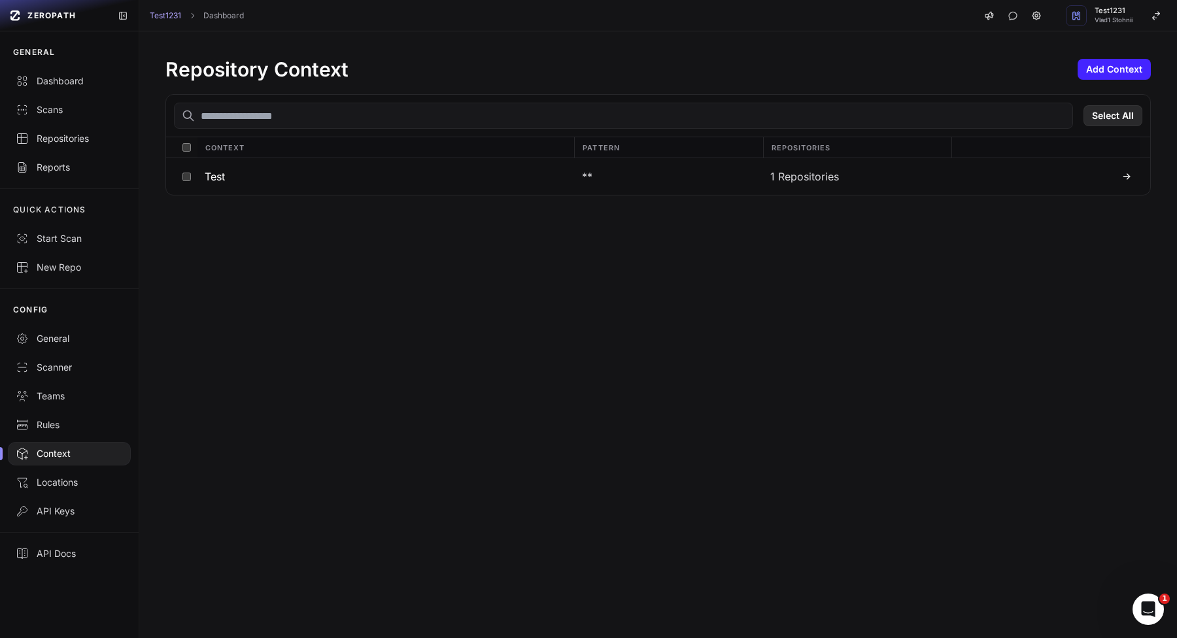
click at [1106, 109] on button "Select All" at bounding box center [1113, 115] width 59 height 21
click at [1106, 120] on button "Action" at bounding box center [1114, 115] width 57 height 21
click at [1049, 141] on div "Delete" at bounding box center [1038, 141] width 27 height 13
click at [61, 429] on div "Rules" at bounding box center [69, 425] width 107 height 13
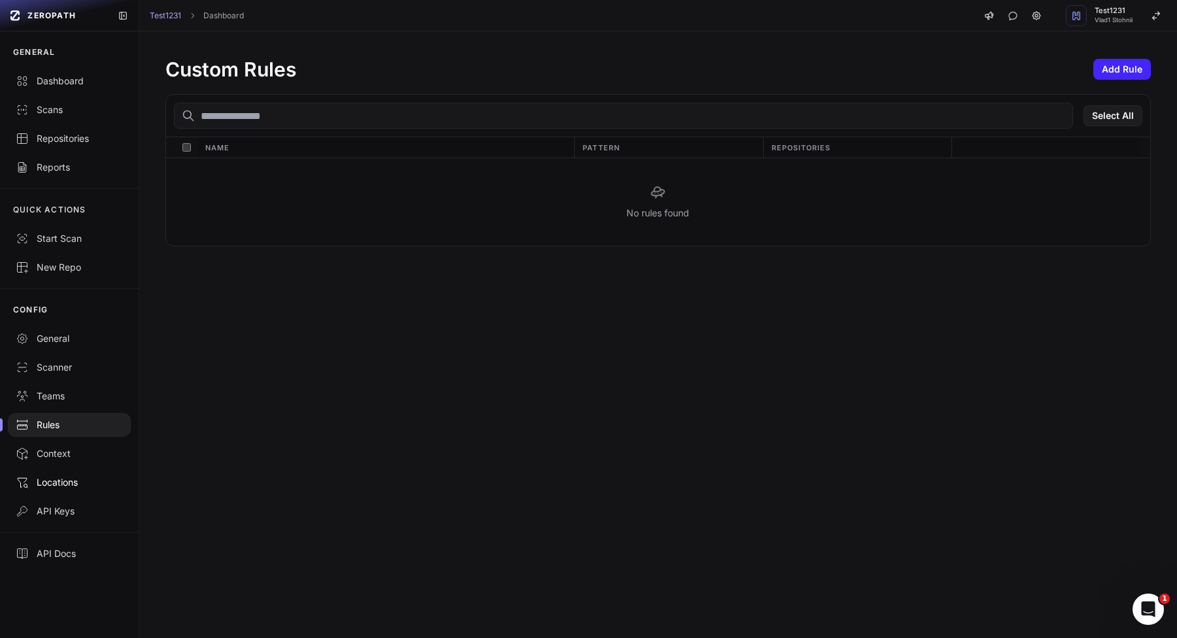
click at [101, 477] on div "Locations" at bounding box center [69, 482] width 107 height 13
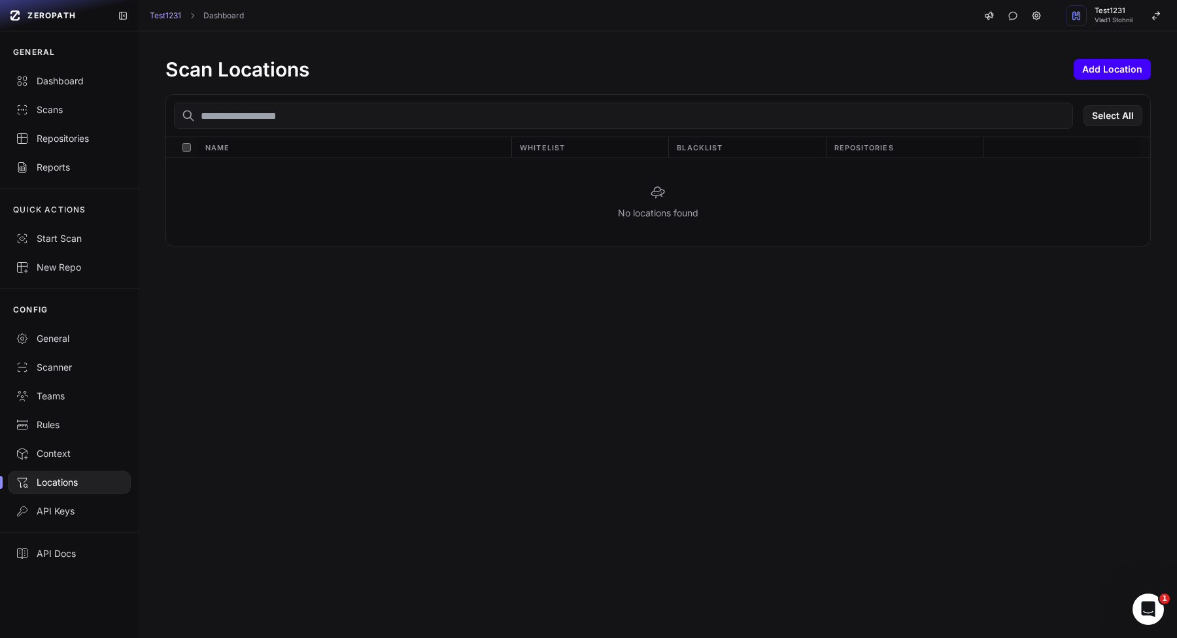
click at [1106, 54] on div "Scan Locations Add Location Select All Name Whitelist Blacklist Repositories No…" at bounding box center [658, 151] width 1038 height 241
click at [1106, 67] on button "Add Location" at bounding box center [1112, 69] width 77 height 21
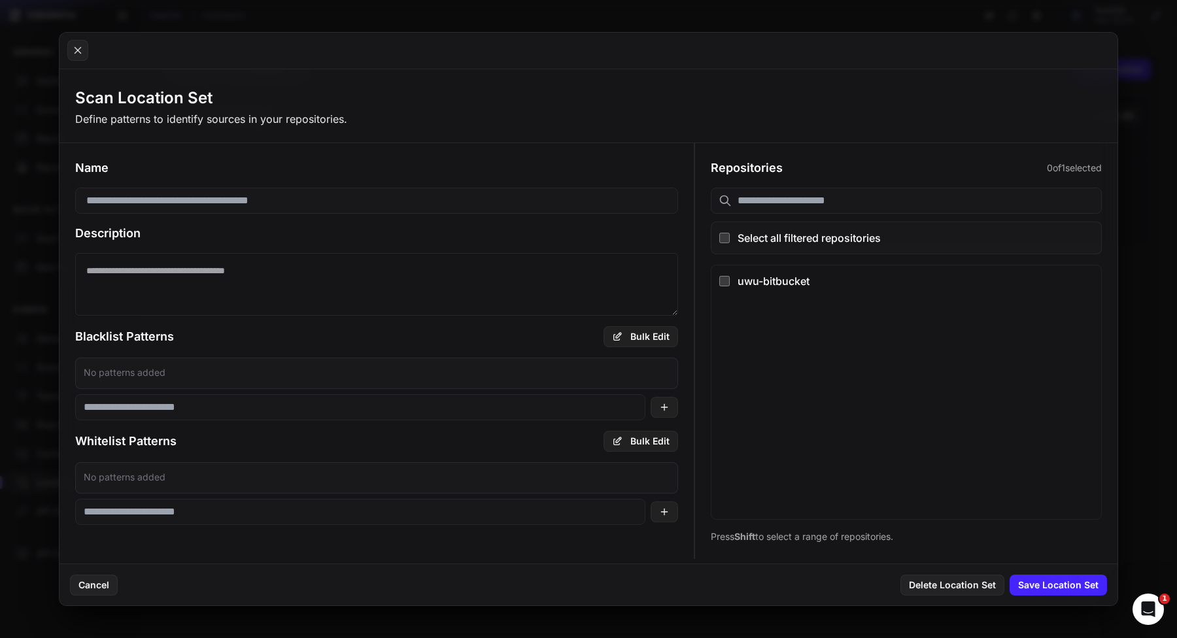
click at [537, 203] on input at bounding box center [376, 201] width 603 height 26
type input "****"
click at [352, 241] on h3 "Description" at bounding box center [376, 233] width 603 height 18
click at [352, 269] on textarea at bounding box center [376, 284] width 603 height 63
type textarea "*******"
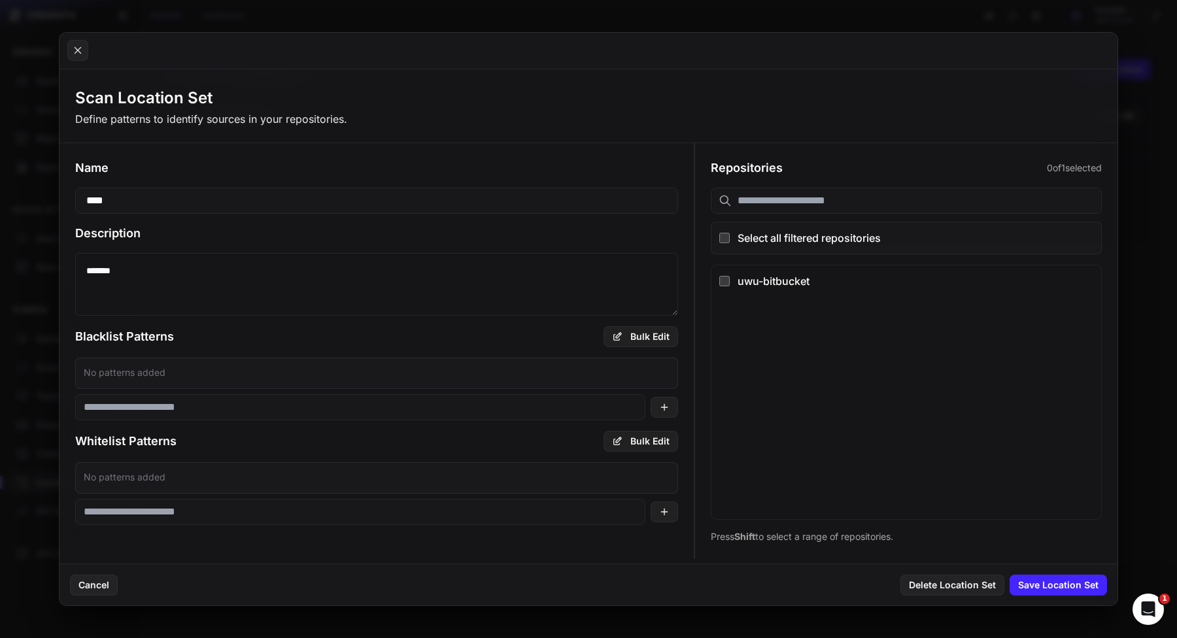
click at [444, 417] on input at bounding box center [360, 407] width 570 height 26
type input "*****"
type input "***"
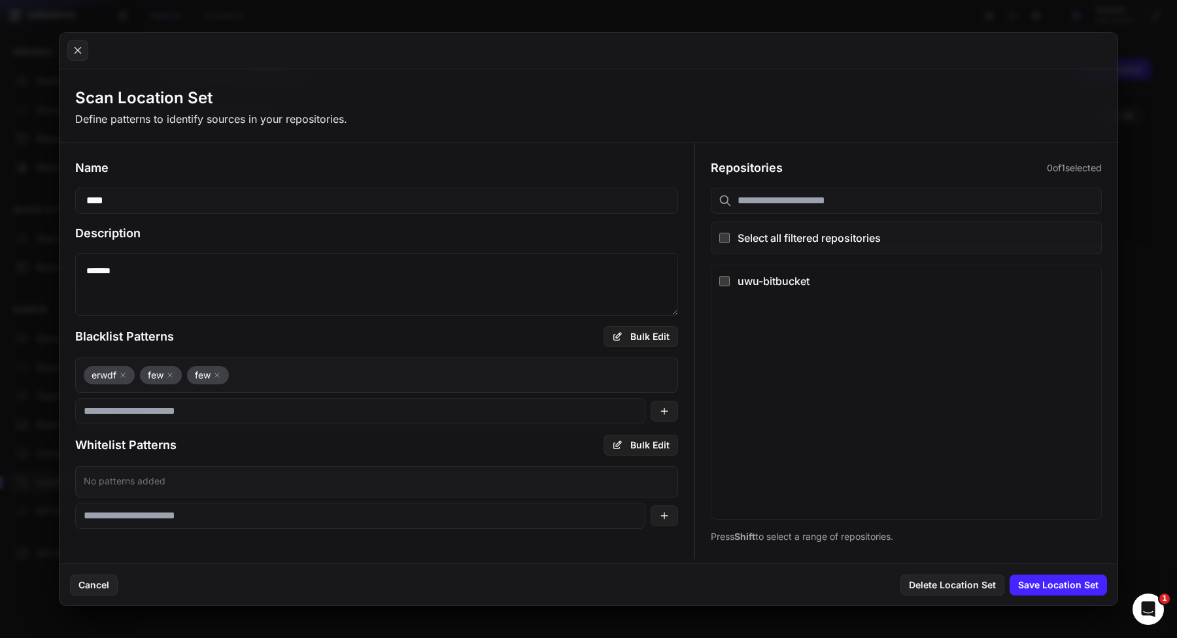
click at [255, 529] on div "Name **** Description ******* Blacklist Patterns Bulk Edit erwdf few few Whitel…" at bounding box center [377, 344] width 634 height 402
click at [262, 514] on input at bounding box center [360, 516] width 570 height 26
type input "*****"
type input "*"
type input "***"
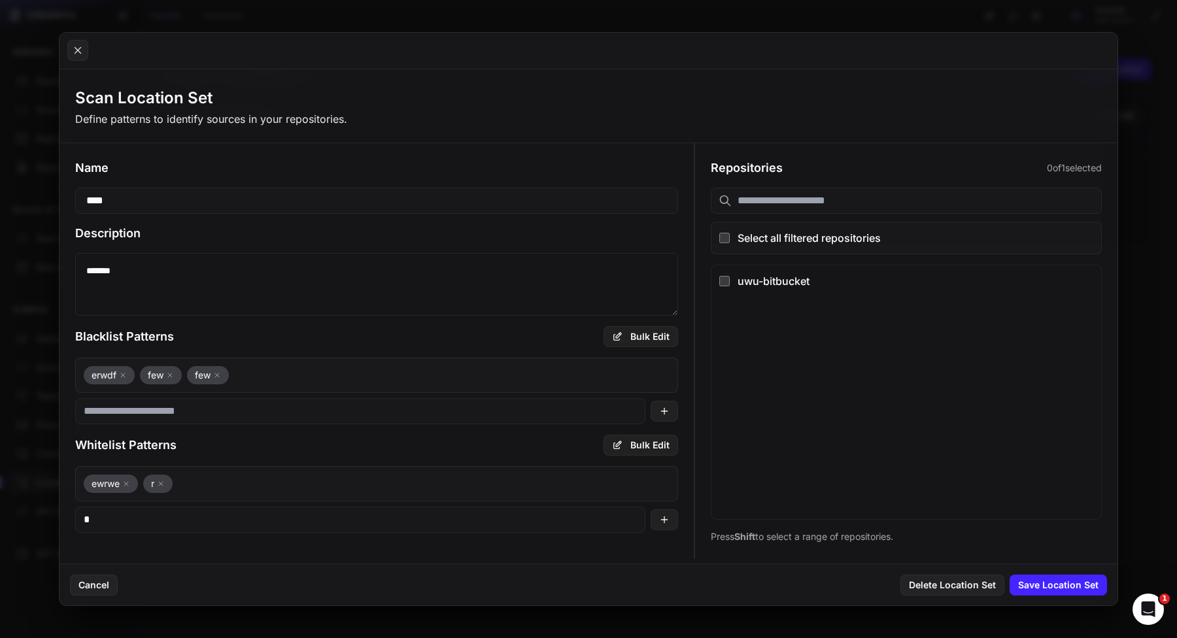
type input "**"
type input "*"
click at [769, 277] on div "uwu-bitbucket" at bounding box center [916, 281] width 356 height 16
click at [1036, 582] on button "Save Location Set" at bounding box center [1058, 585] width 97 height 21
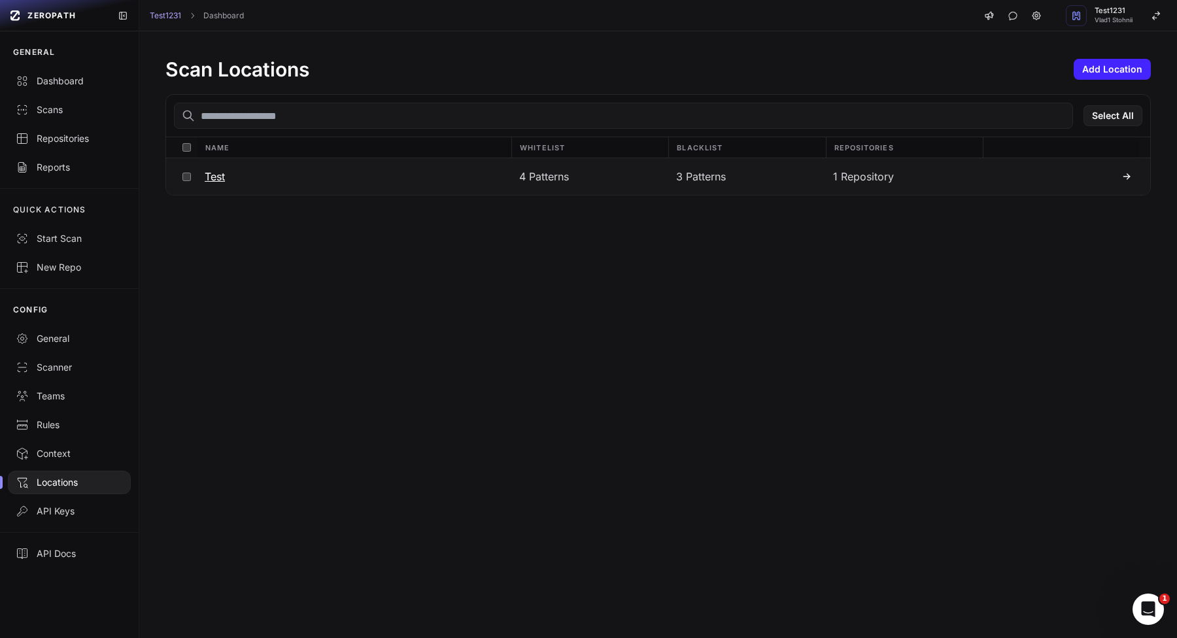
click at [1078, 184] on button at bounding box center [1061, 176] width 157 height 37
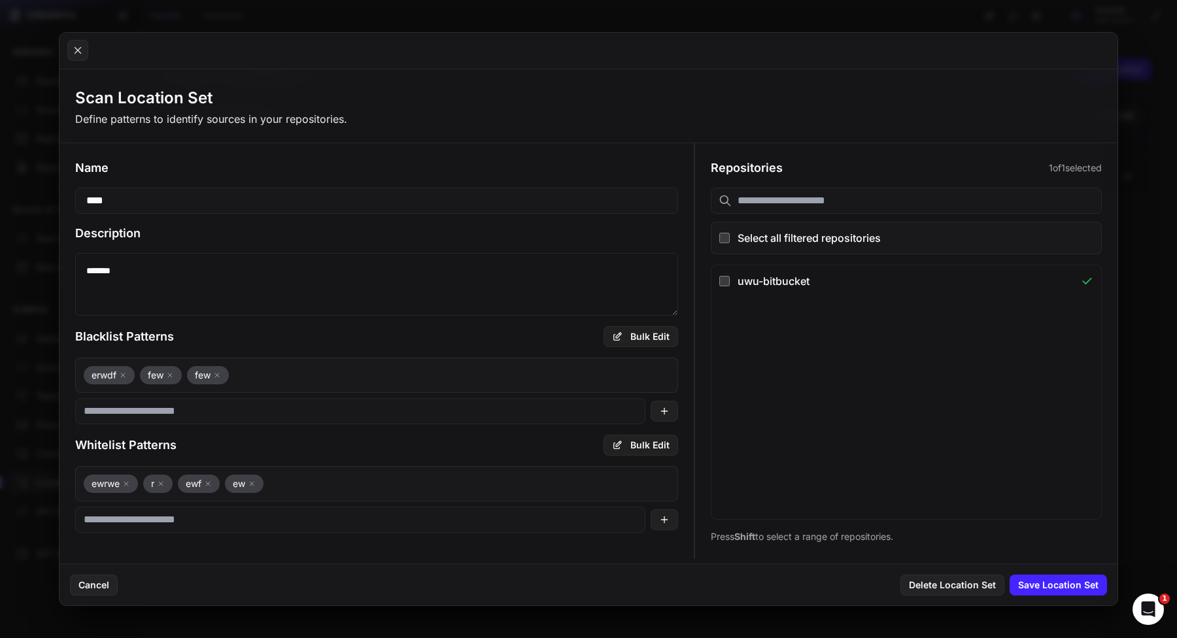
click at [250, 483] on icon at bounding box center [252, 484] width 8 height 8
click at [207, 483] on icon at bounding box center [208, 484] width 8 height 8
click at [1064, 582] on button "Save Location Set" at bounding box center [1058, 585] width 97 height 21
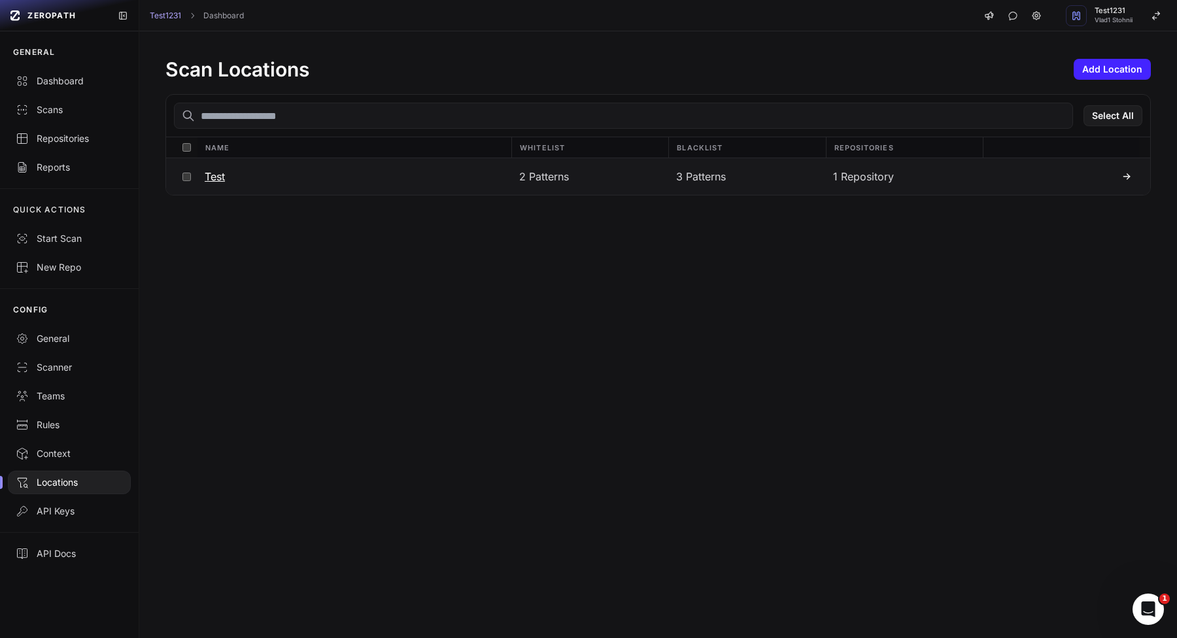
click at [751, 180] on div "3 Patterns" at bounding box center [746, 176] width 157 height 37
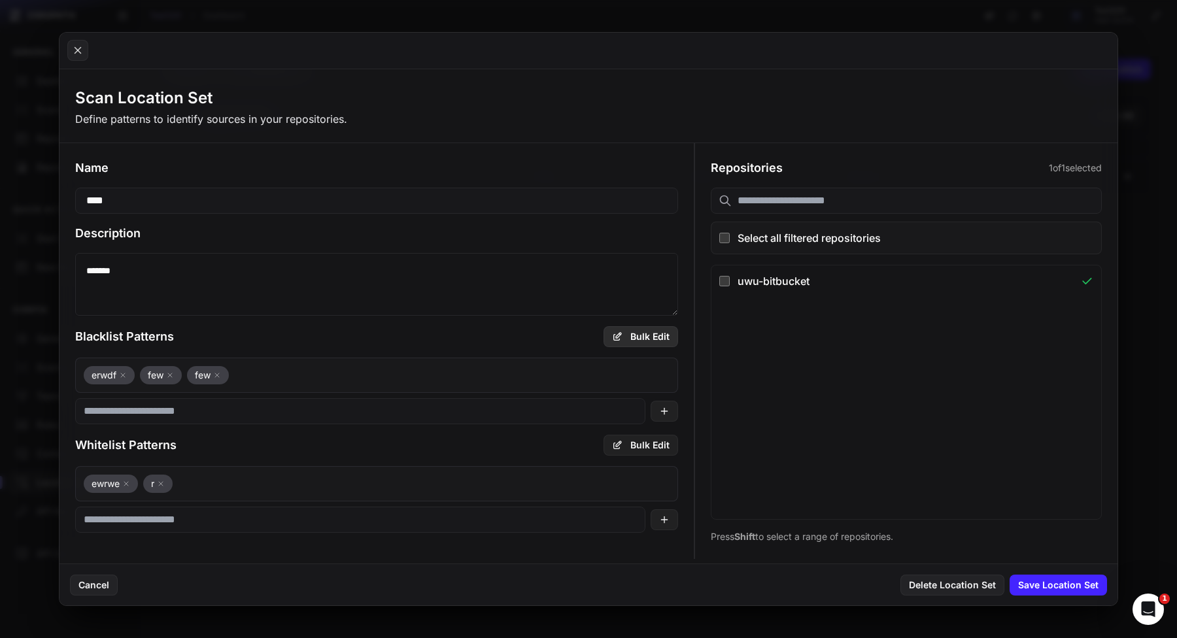
click at [645, 340] on button "Bulk Edit" at bounding box center [641, 336] width 75 height 21
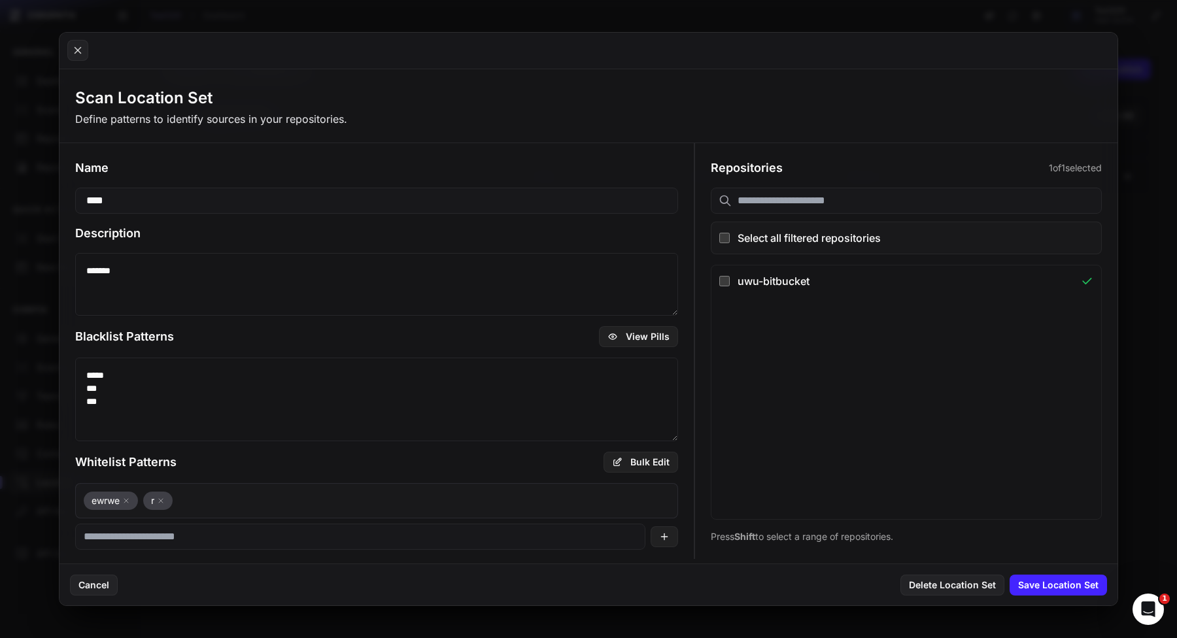
click at [239, 422] on textarea "***** *** ***" at bounding box center [376, 400] width 603 height 84
type textarea "***** *** *** *** *******"
click at [611, 335] on icon at bounding box center [613, 336] width 8 height 5
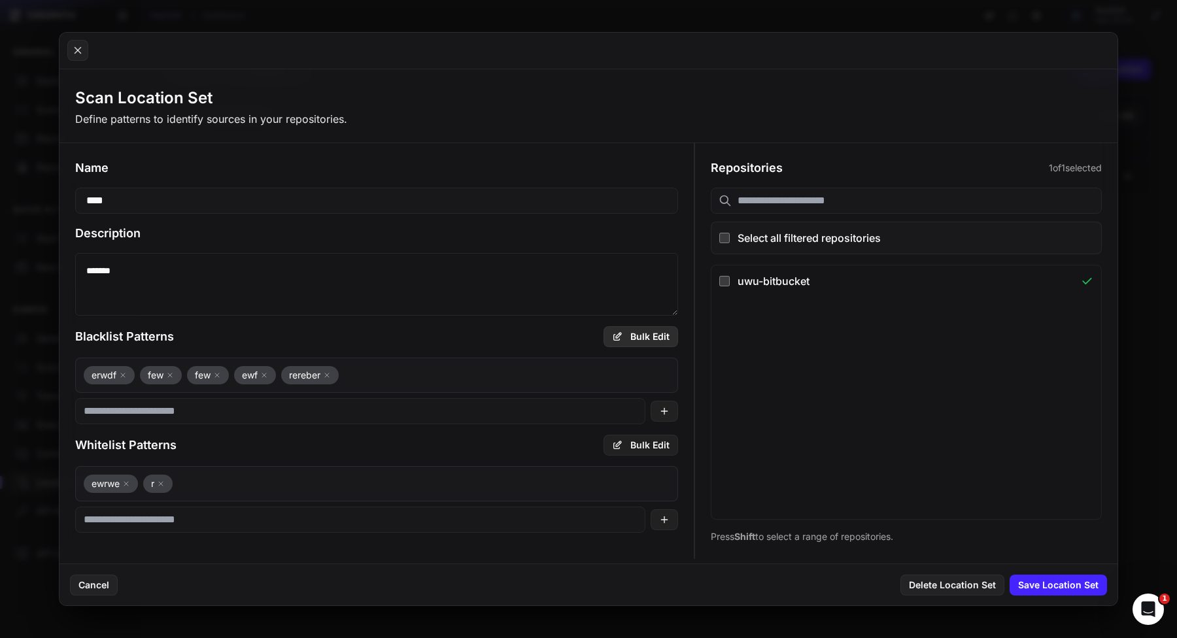
click at [605, 336] on button "Bulk Edit" at bounding box center [641, 336] width 75 height 21
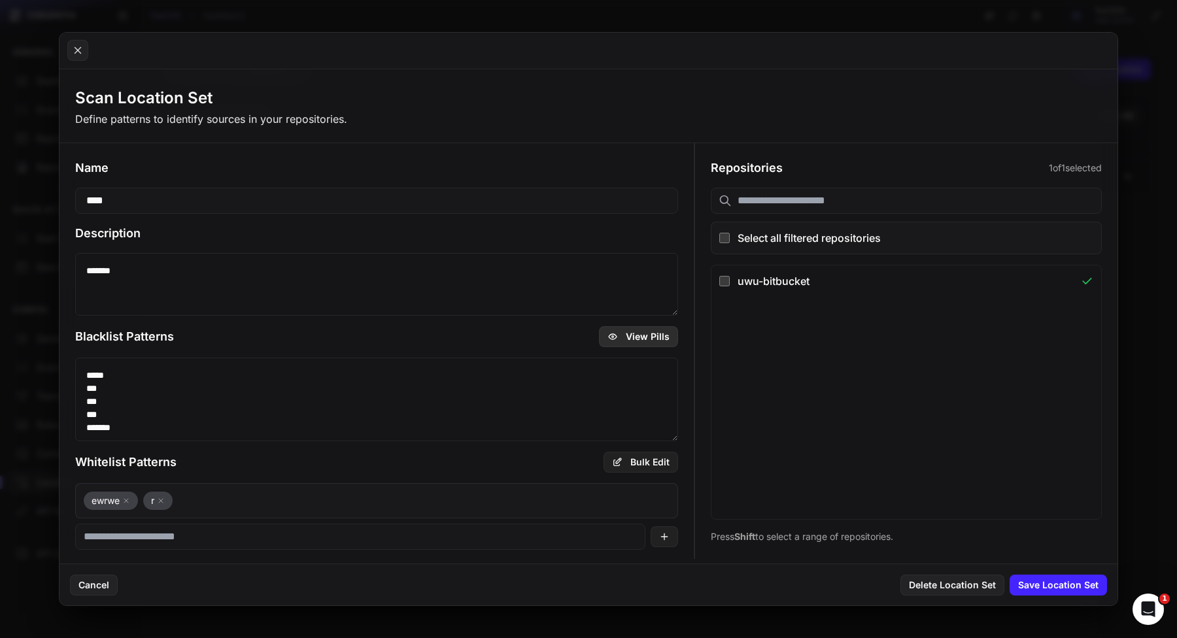
click at [615, 337] on icon at bounding box center [613, 337] width 10 height 10
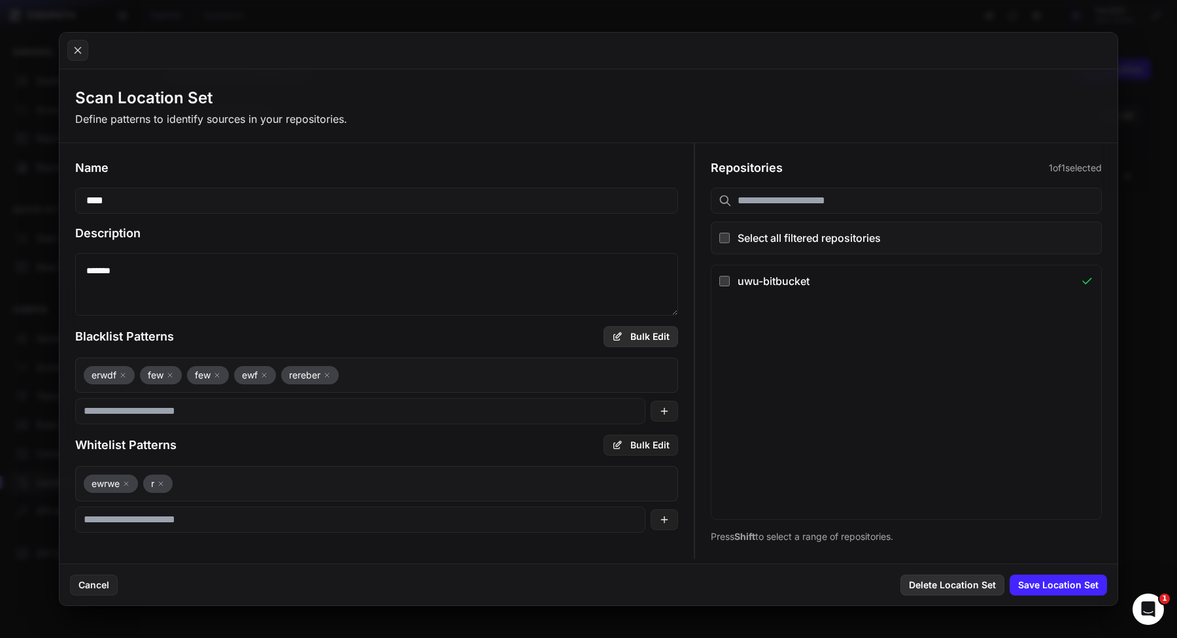
click at [985, 587] on button "Delete Location Set" at bounding box center [952, 585] width 104 height 21
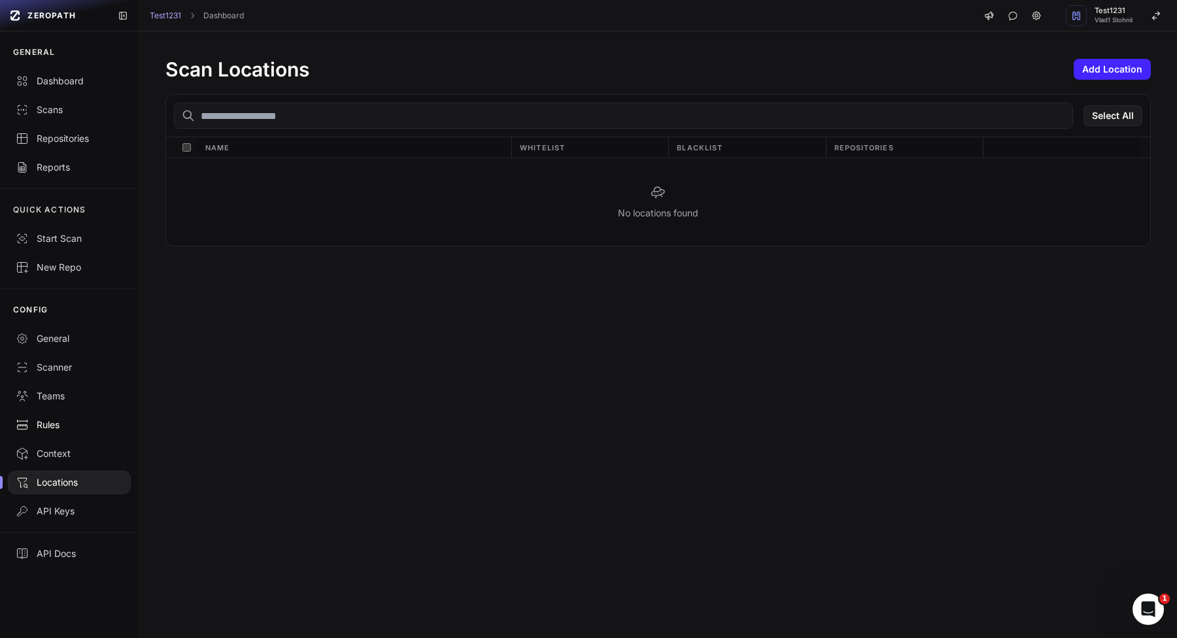
click at [54, 434] on link "Rules" at bounding box center [69, 425] width 139 height 29
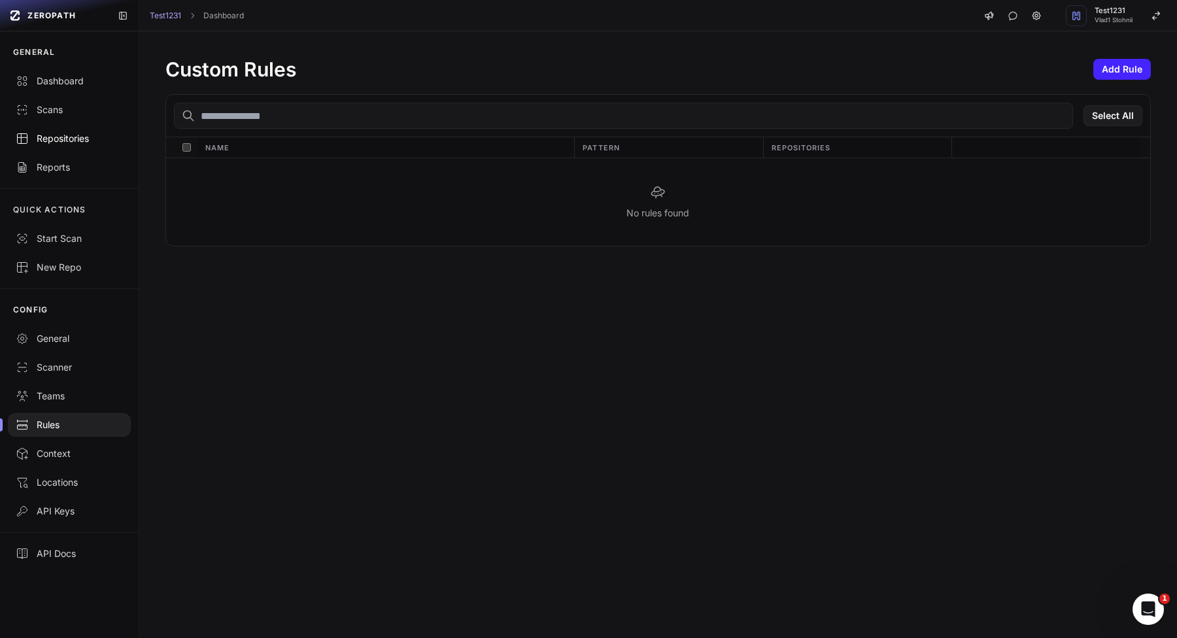
click at [39, 133] on div "Repositories" at bounding box center [69, 138] width 107 height 13
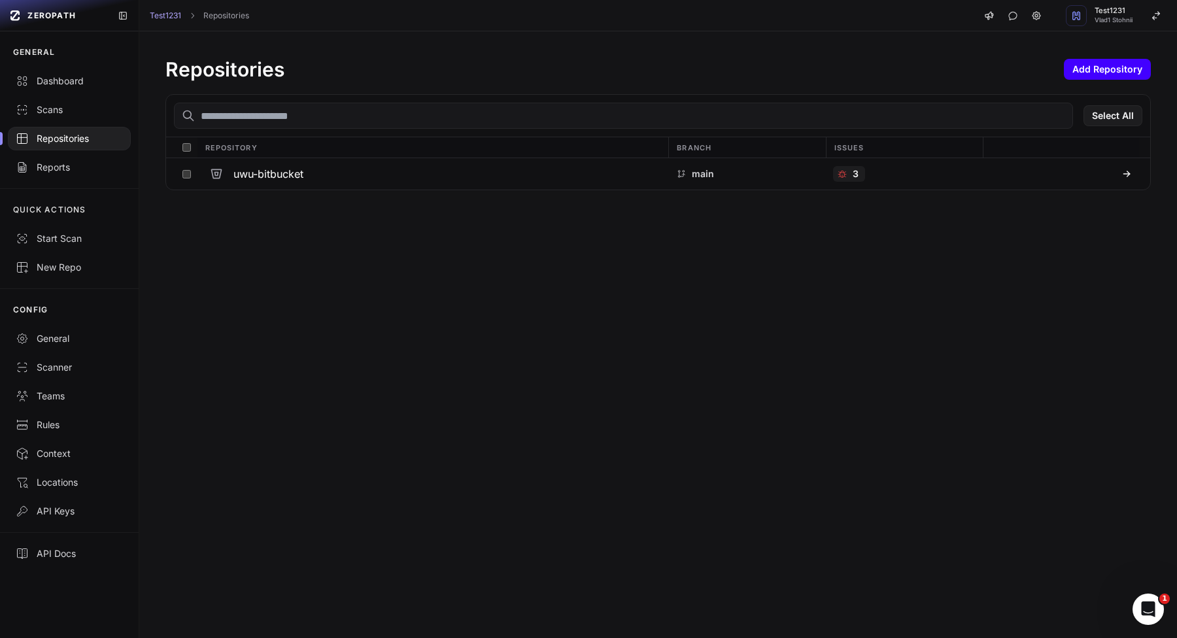
click at [1141, 71] on button "Add Repository" at bounding box center [1107, 69] width 87 height 21
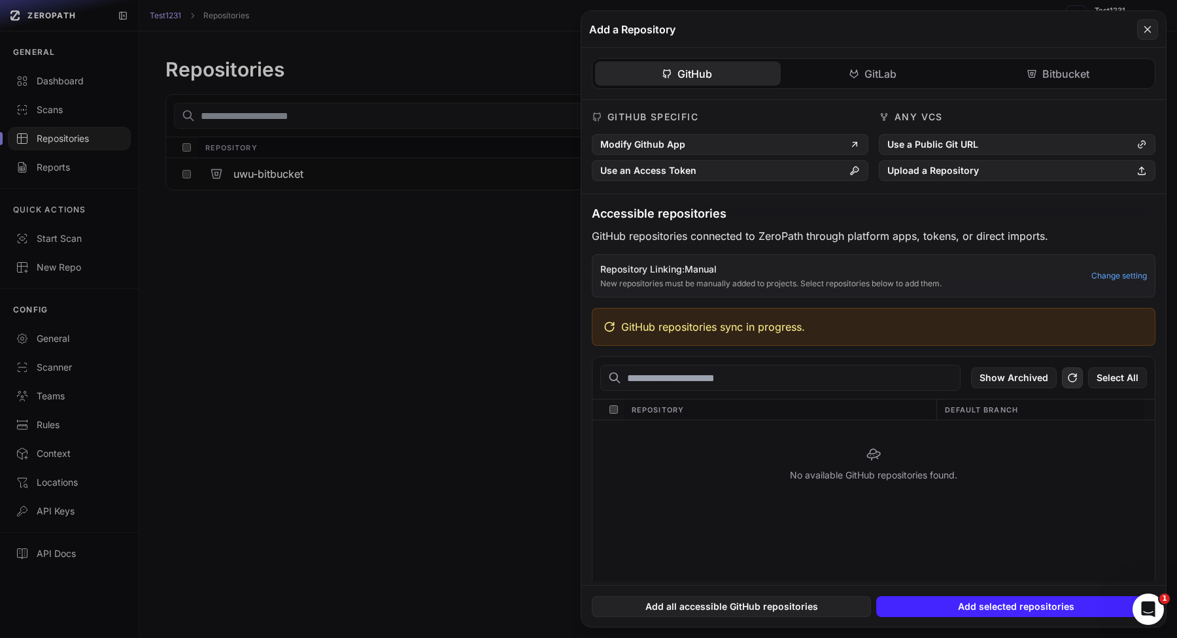
click at [1078, 379] on icon at bounding box center [1073, 378] width 12 height 16
click at [956, 131] on div "Any VCS Use a Public Git URL Upload a Repository" at bounding box center [1017, 146] width 277 height 71
click at [953, 148] on button "Use a Public Git URL" at bounding box center [1017, 144] width 277 height 21
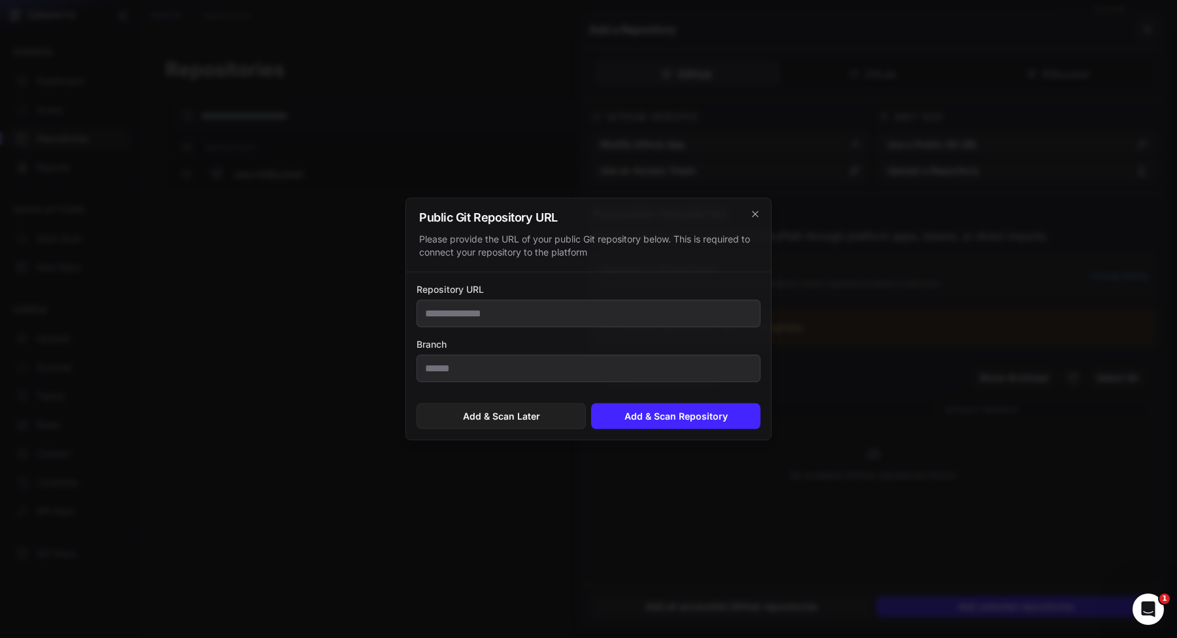
click at [711, 326] on input "Repository URL" at bounding box center [589, 313] width 344 height 27
type input "**********"
click at [711, 420] on button "Add & Scan Repository" at bounding box center [675, 416] width 169 height 26
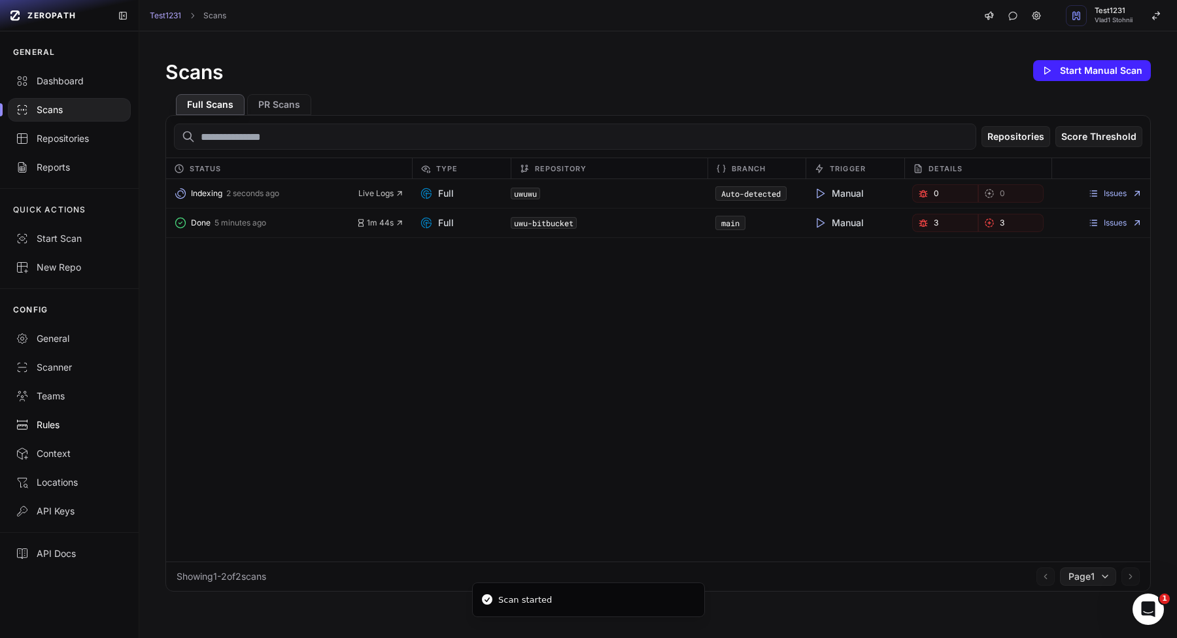
click at [51, 432] on link "Rules" at bounding box center [69, 425] width 139 height 29
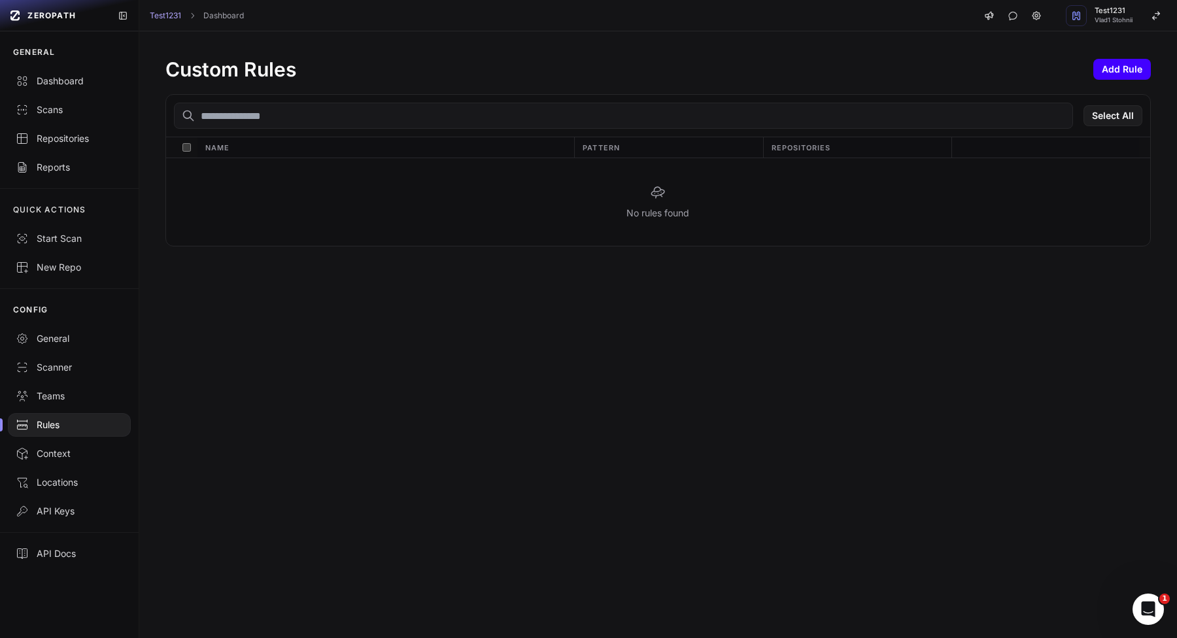
click at [1125, 67] on button "Add Rule" at bounding box center [1122, 69] width 58 height 21
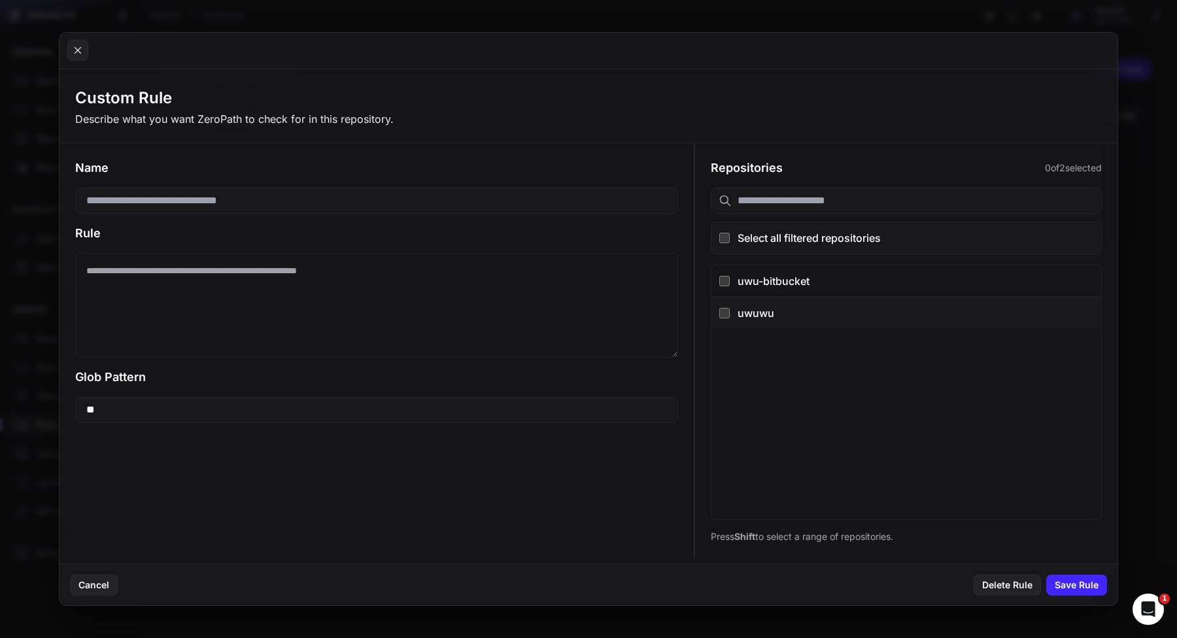
click at [776, 308] on div "uwuwu" at bounding box center [916, 313] width 356 height 16
click at [351, 185] on div "Name Rule Glob Pattern **" at bounding box center [377, 291] width 634 height 296
click at [351, 205] on input at bounding box center [376, 201] width 603 height 26
type input "***"
click at [361, 292] on textarea at bounding box center [376, 305] width 603 height 105
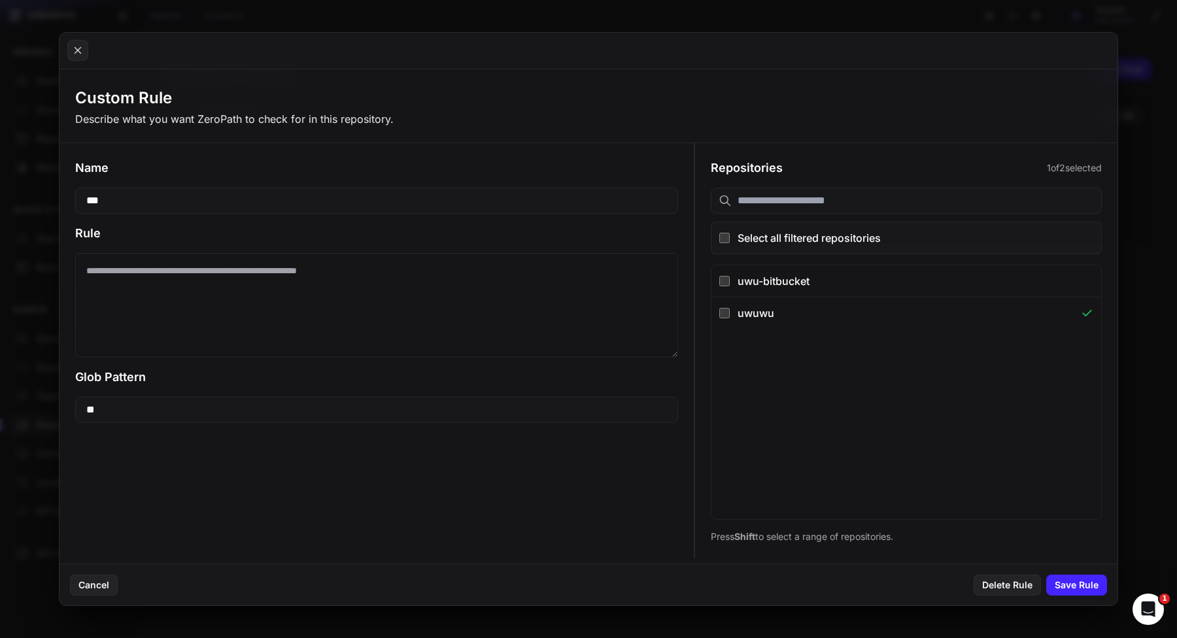
paste textarea "**********"
type textarea "**********"
click at [1083, 585] on button "Save Rule" at bounding box center [1076, 585] width 61 height 21
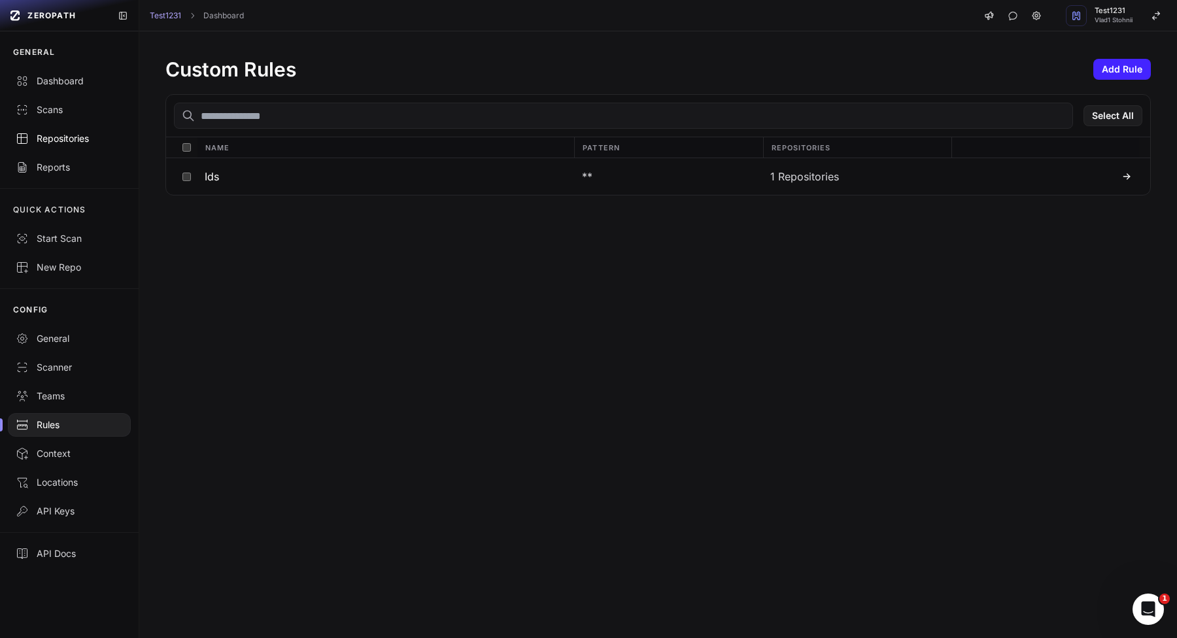
click at [38, 147] on link "Repositories" at bounding box center [69, 138] width 139 height 29
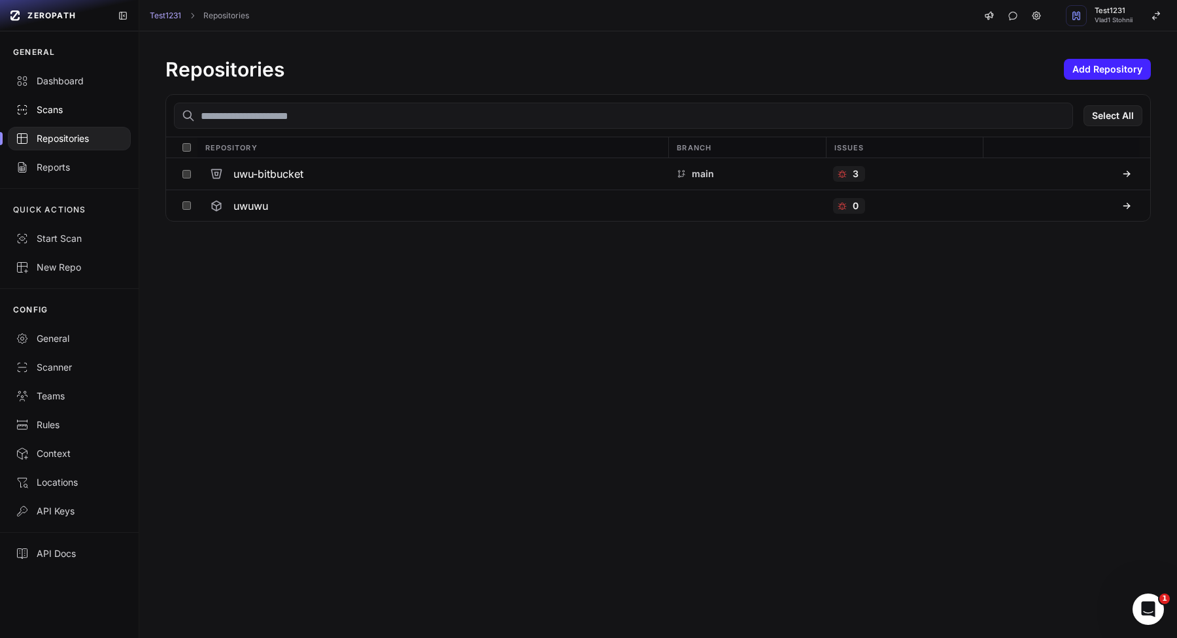
click at [120, 112] on div "Scans" at bounding box center [69, 109] width 107 height 13
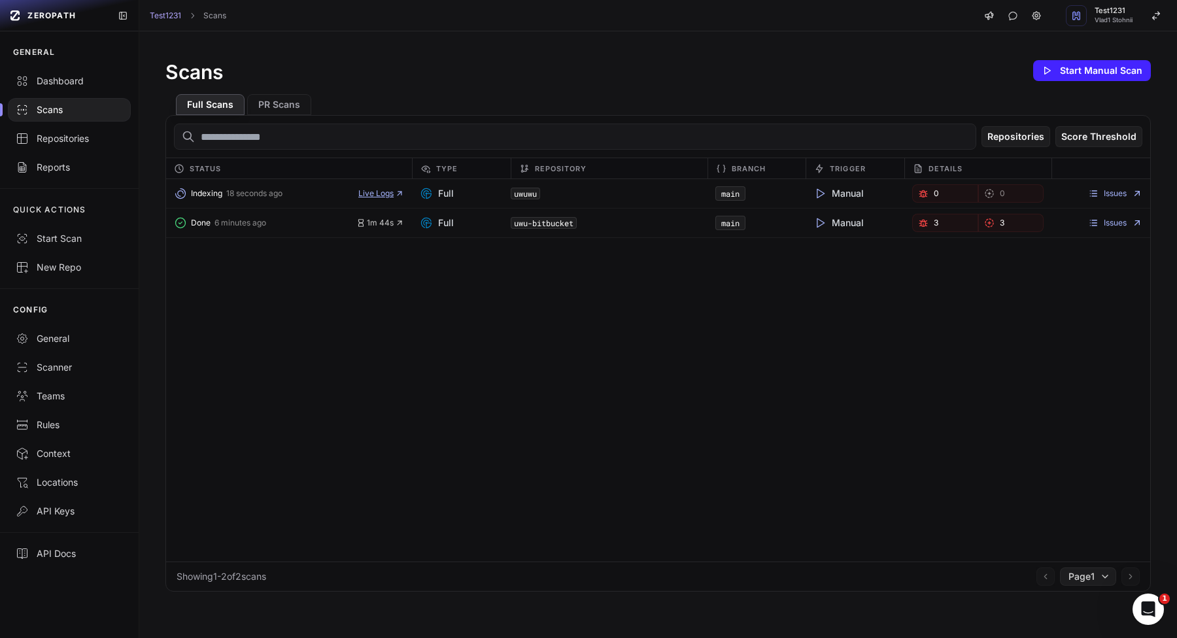
click at [366, 192] on span "Live Logs" at bounding box center [381, 193] width 46 height 10
click at [383, 226] on span "1m 44s" at bounding box center [380, 223] width 48 height 10
click at [365, 192] on span "Live Logs" at bounding box center [381, 193] width 46 height 10
click at [362, 194] on span "Live Logs" at bounding box center [381, 193] width 46 height 10
click at [1102, 197] on link "Issues" at bounding box center [1115, 193] width 54 height 10
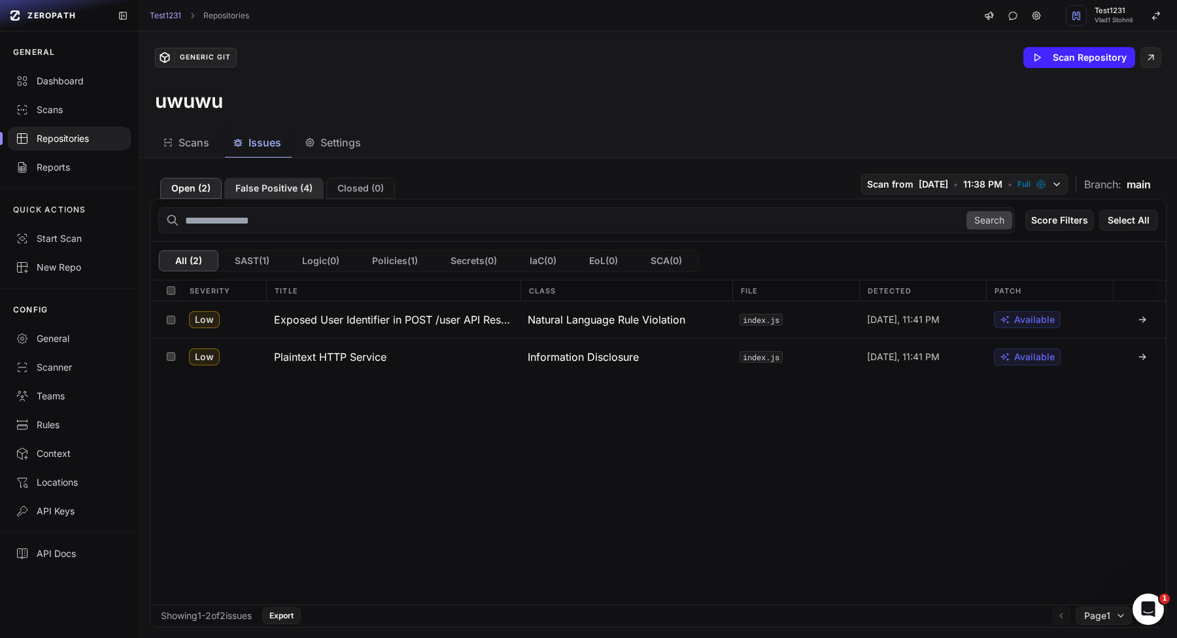
click at [260, 185] on button "False Positive ( 4 )" at bounding box center [273, 188] width 99 height 21
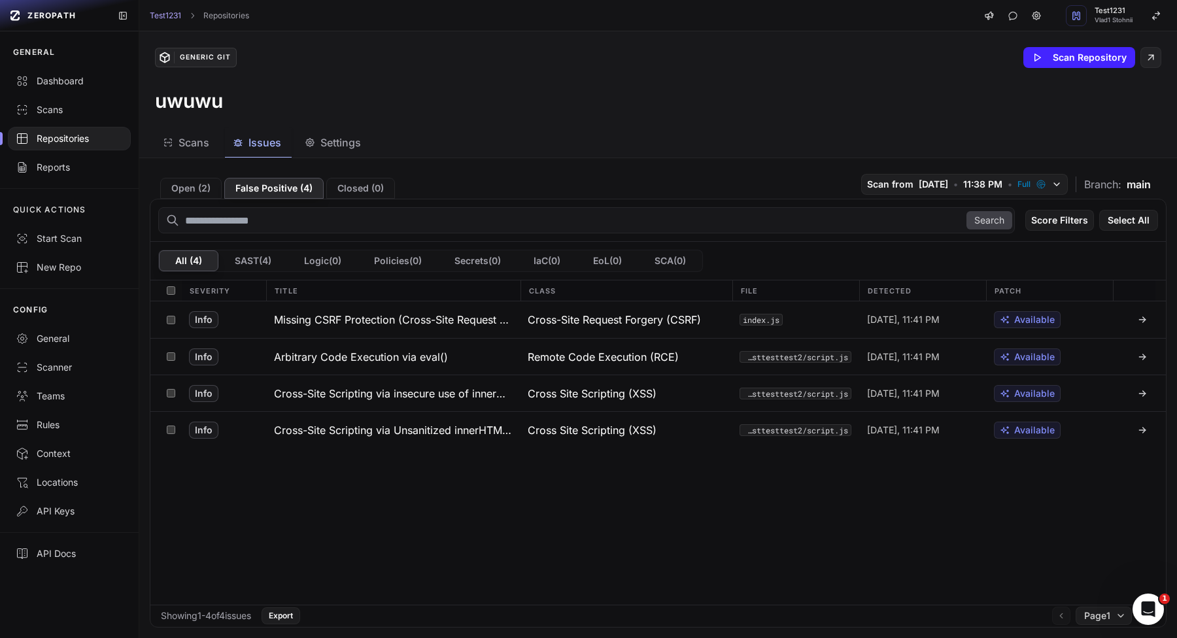
click at [162, 178] on div "Open ( 2 ) False Positive ( 4 ) Closed ( 0 )" at bounding box center [277, 188] width 235 height 21
click at [165, 186] on button "Open ( 2 )" at bounding box center [190, 188] width 61 height 21
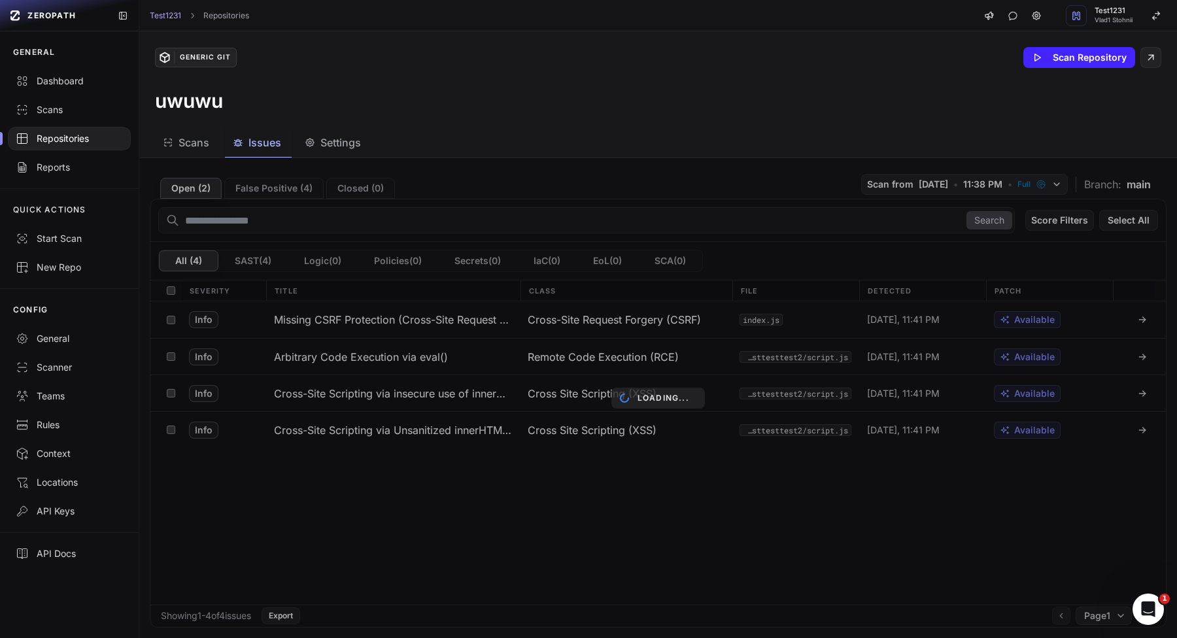
click at [70, 135] on div "Repositories" at bounding box center [69, 138] width 107 height 13
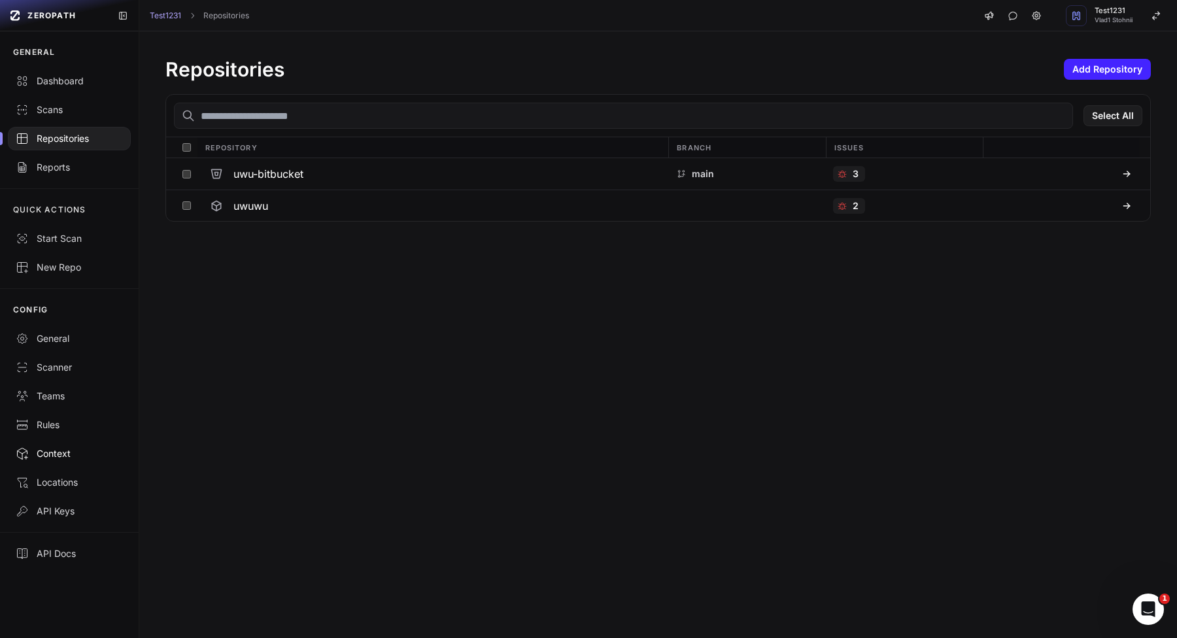
click at [39, 451] on div "Context" at bounding box center [69, 453] width 107 height 13
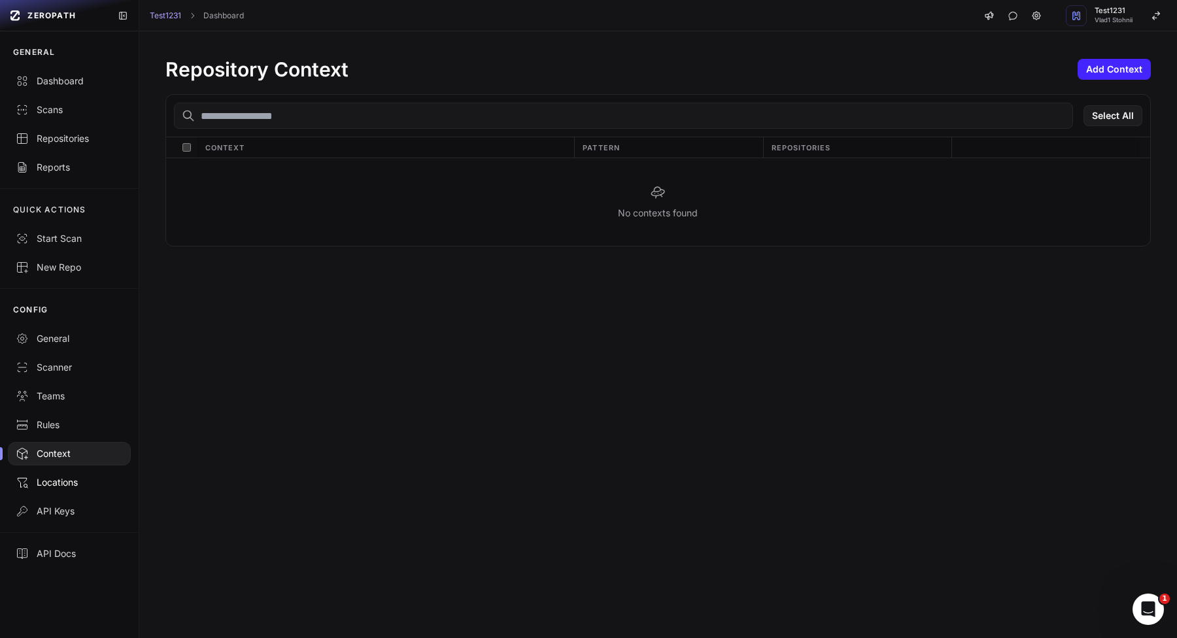
click at [75, 479] on div "Locations" at bounding box center [69, 482] width 107 height 13
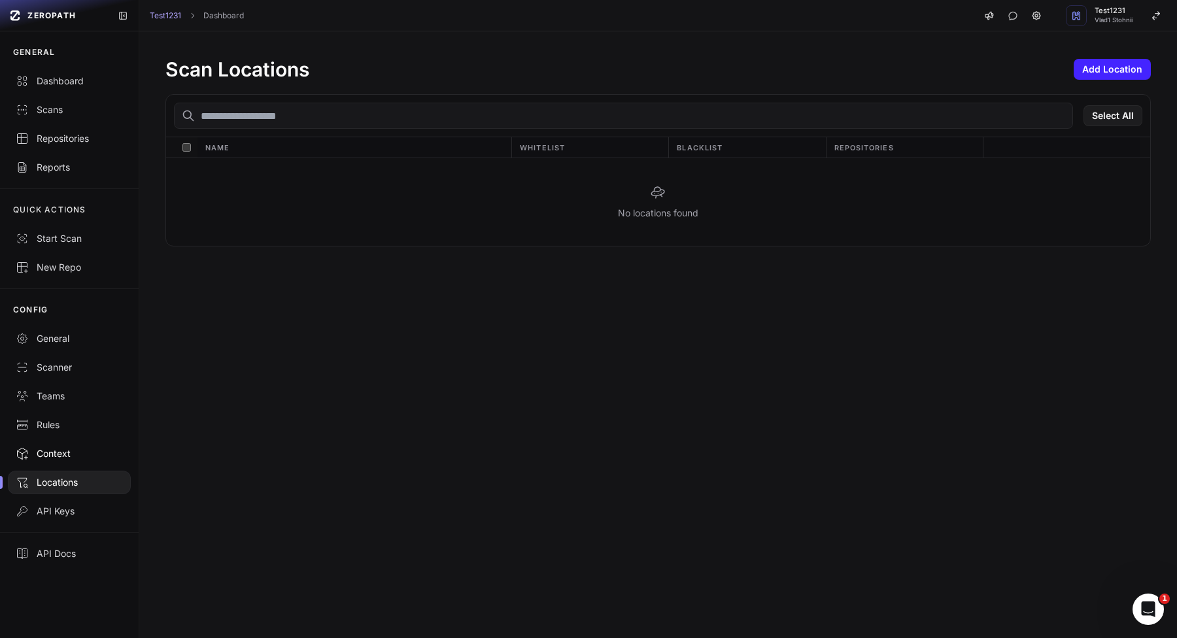
click at [47, 453] on div "Context" at bounding box center [69, 453] width 107 height 13
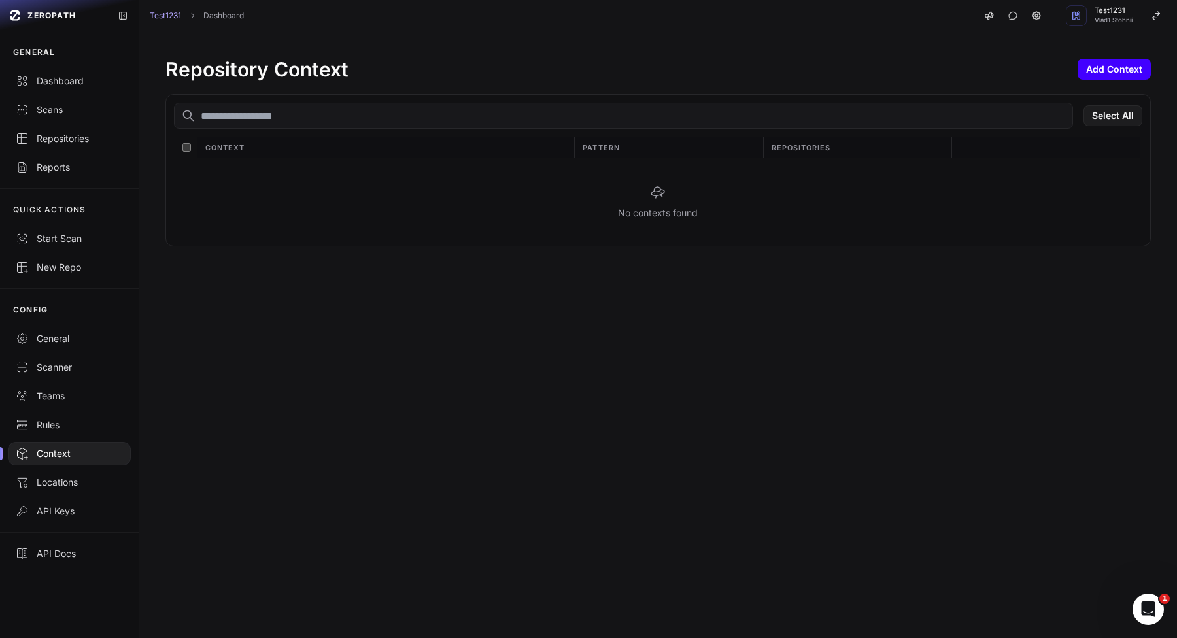
click at [1119, 68] on button "Add Context" at bounding box center [1114, 69] width 73 height 21
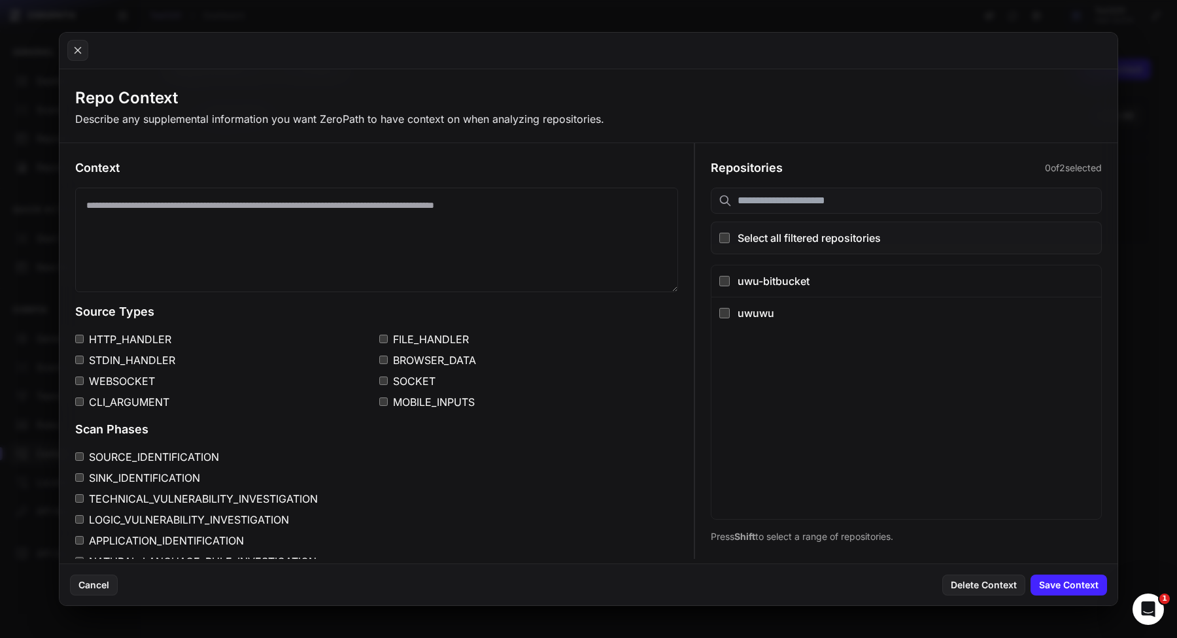
click at [384, 203] on textarea at bounding box center [376, 240] width 603 height 105
type textarea "****"
click at [80, 43] on icon at bounding box center [78, 51] width 12 height 16
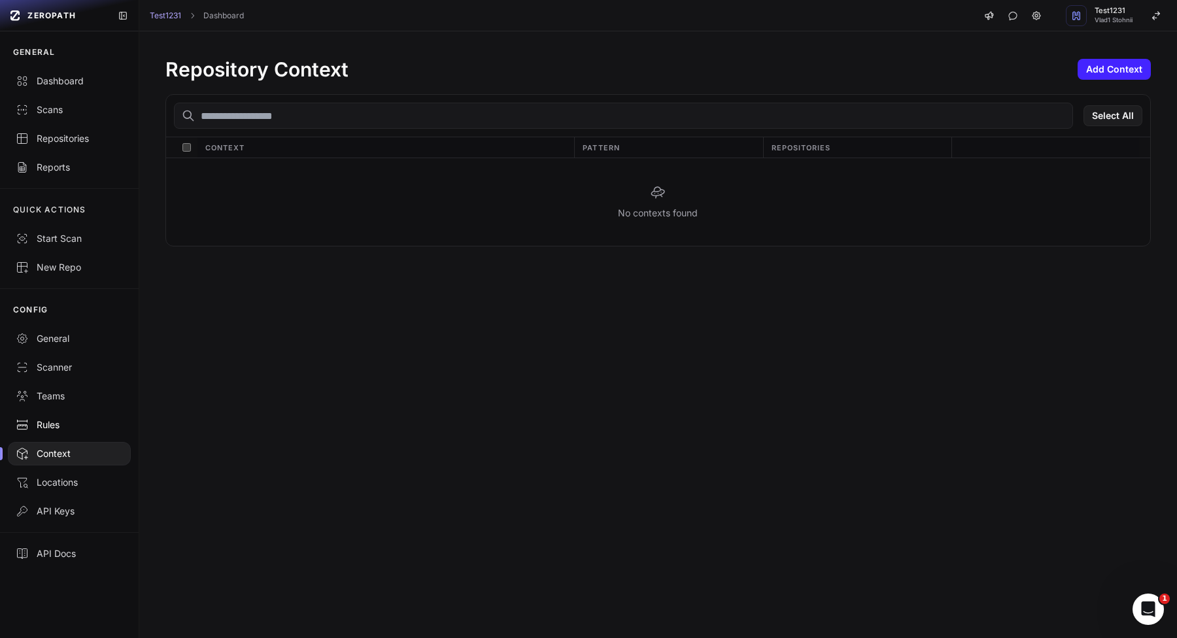
click at [57, 425] on div "Rules" at bounding box center [69, 425] width 107 height 13
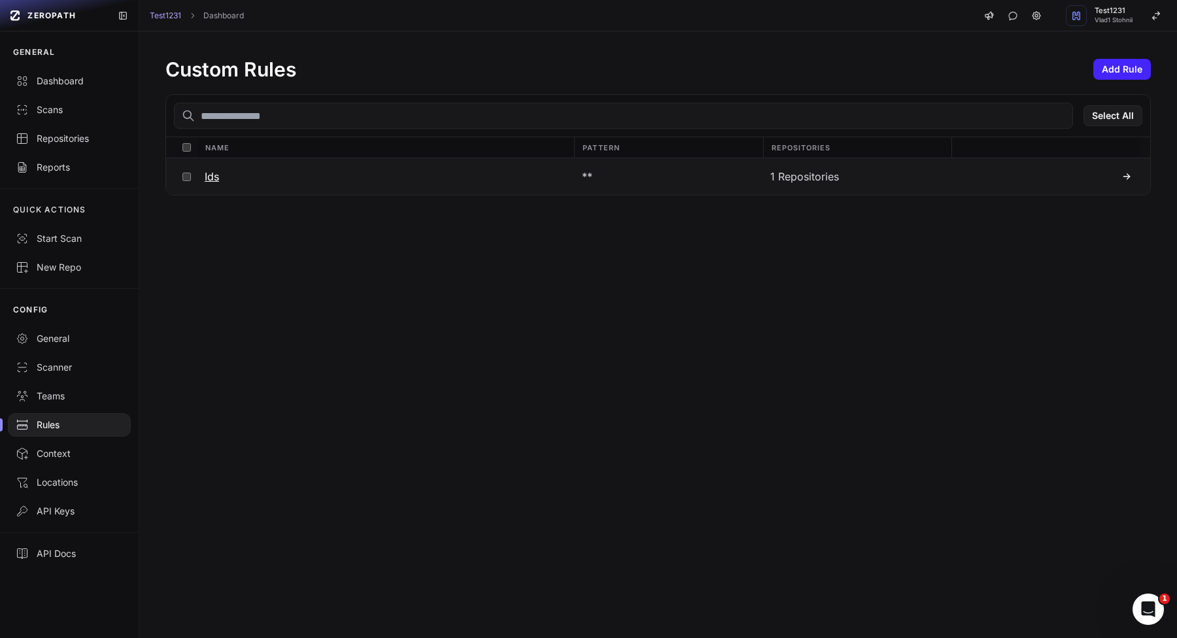
click at [243, 174] on button "Ids" at bounding box center [385, 176] width 377 height 37
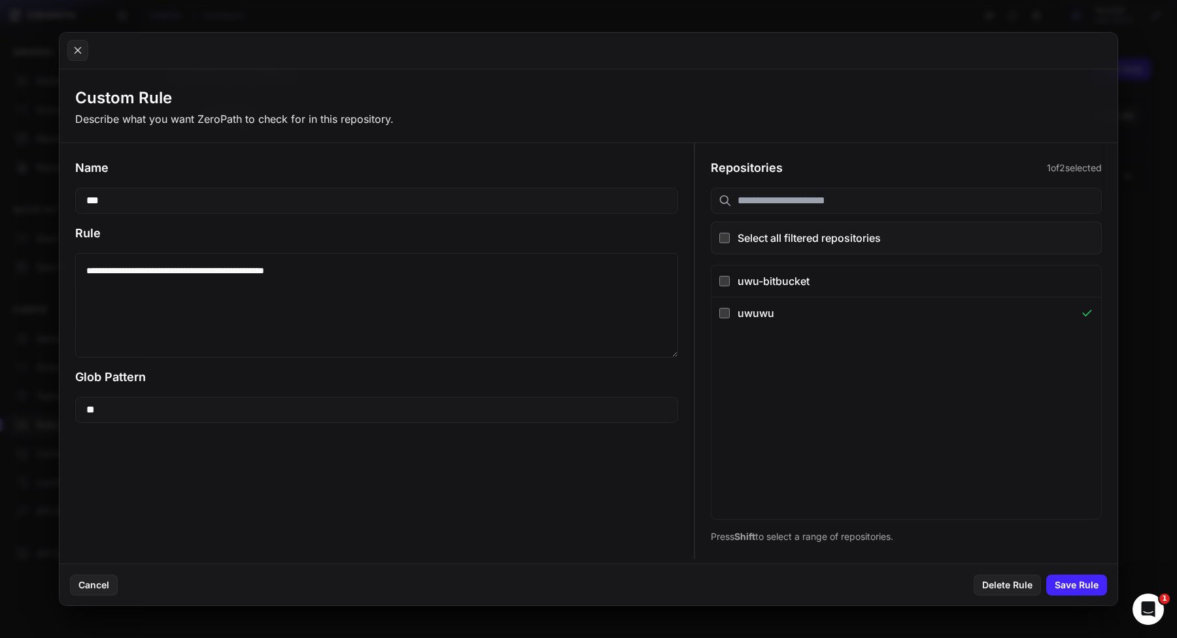
click at [1161, 164] on button at bounding box center [588, 319] width 1177 height 638
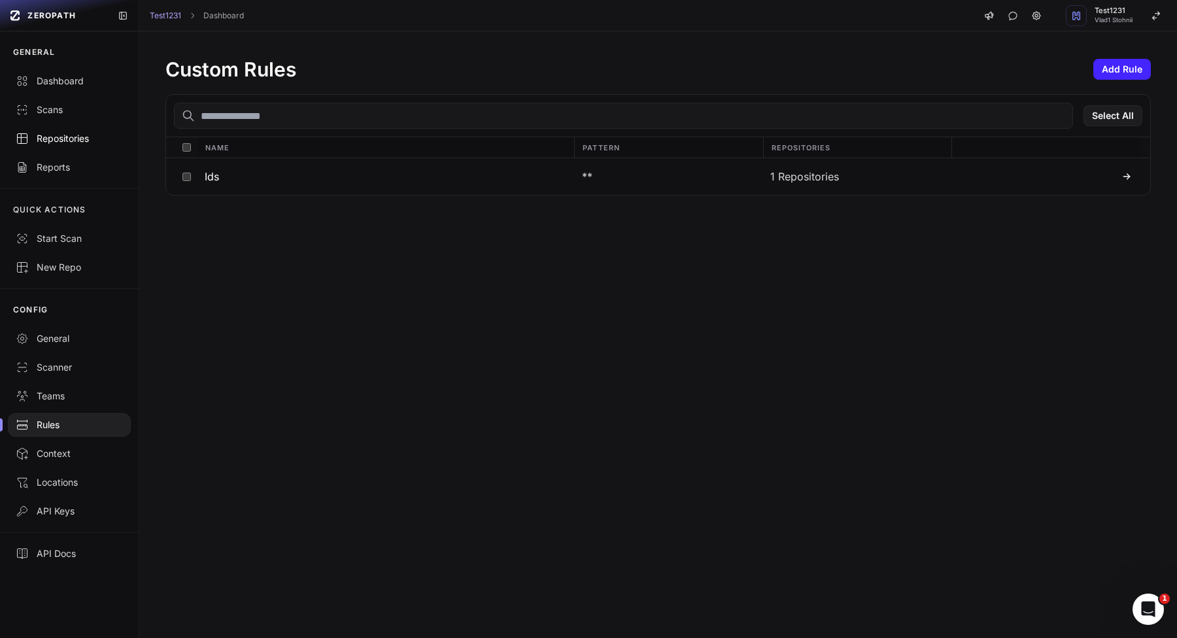
click at [39, 145] on link "Repositories" at bounding box center [69, 138] width 139 height 29
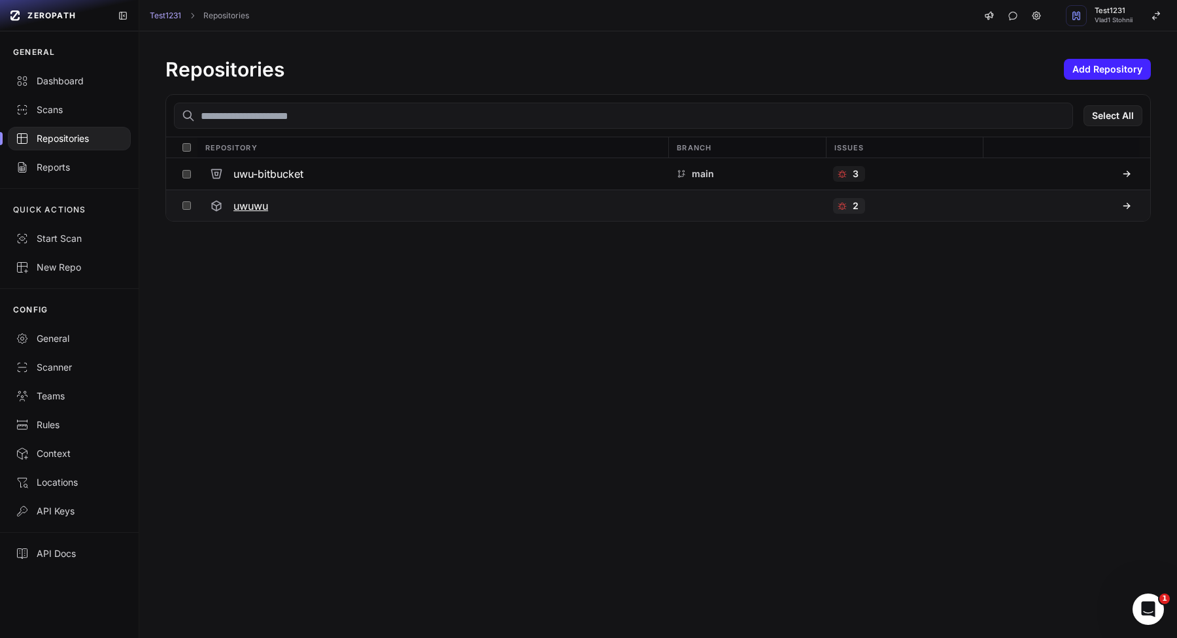
click at [181, 209] on button at bounding box center [187, 205] width 20 height 31
click at [1121, 121] on button "Action" at bounding box center [1114, 115] width 57 height 21
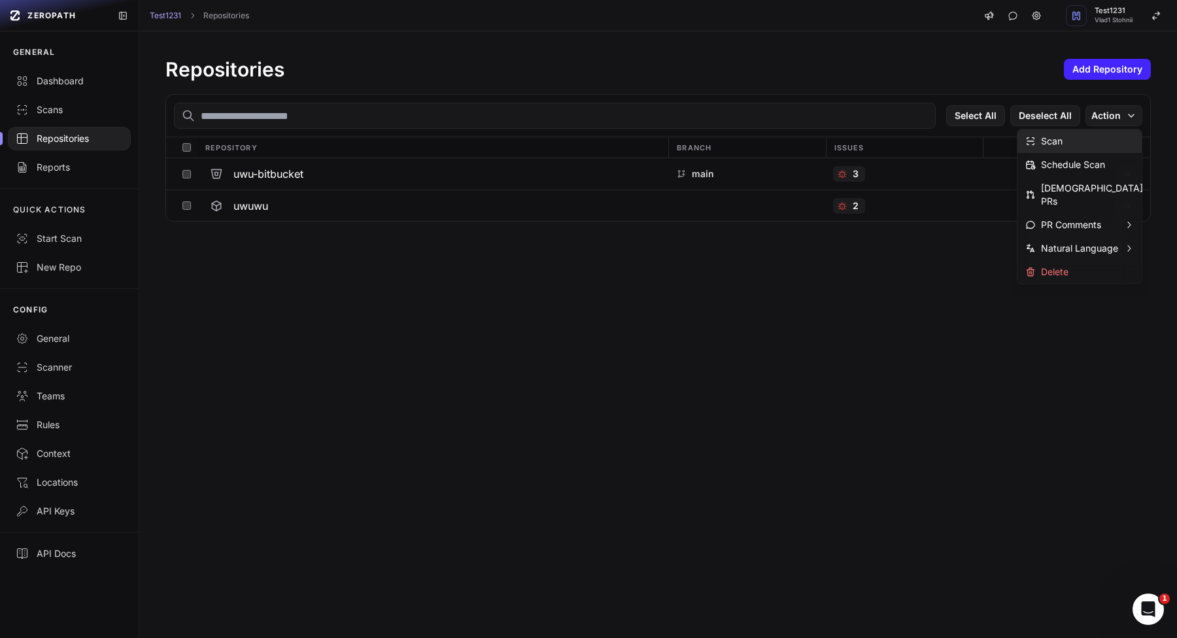
click at [1072, 144] on div "Scan" at bounding box center [1080, 141] width 124 height 24
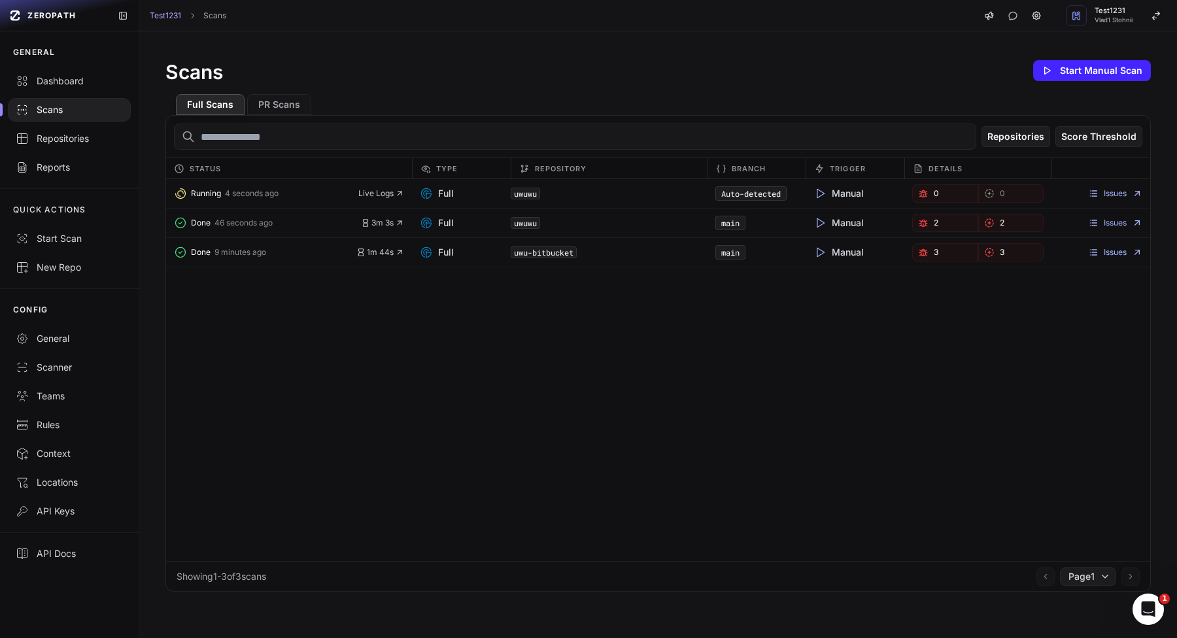
click at [366, 179] on div "Running 4 seconds ago Live Logs Full uwuwu Auto-detected Manual 0 0 Issues" at bounding box center [658, 193] width 984 height 29
click at [367, 190] on span "Live Logs" at bounding box center [381, 193] width 46 height 10
click at [1119, 196] on link "Issues" at bounding box center [1115, 193] width 54 height 10
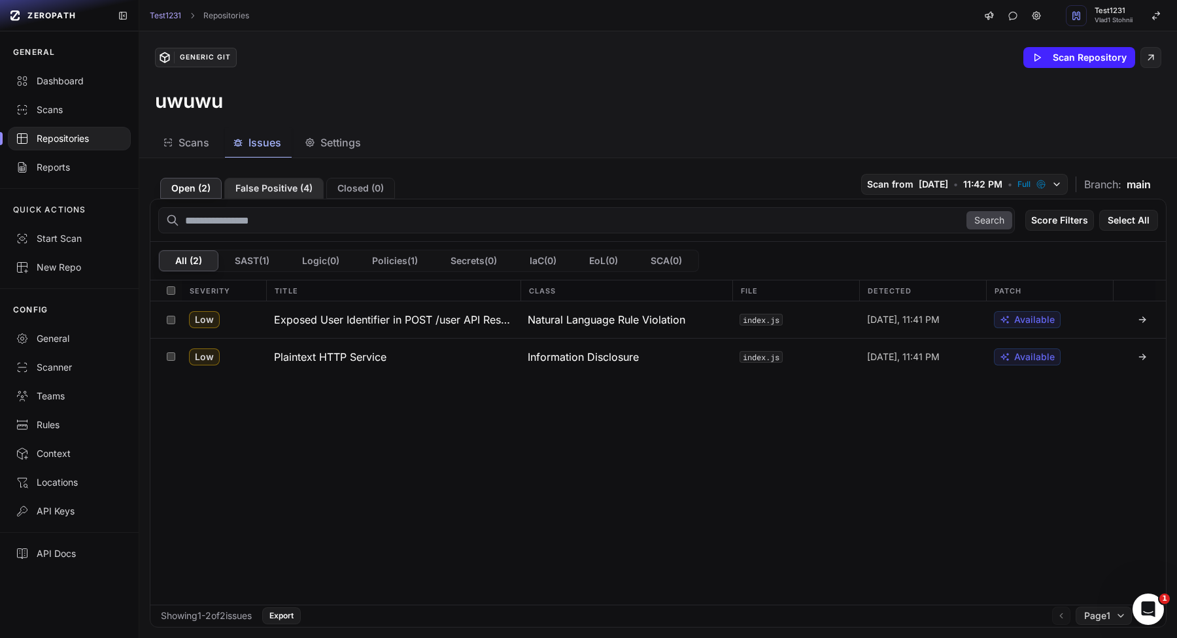
click at [269, 189] on button "False Positive ( 4 )" at bounding box center [273, 188] width 99 height 21
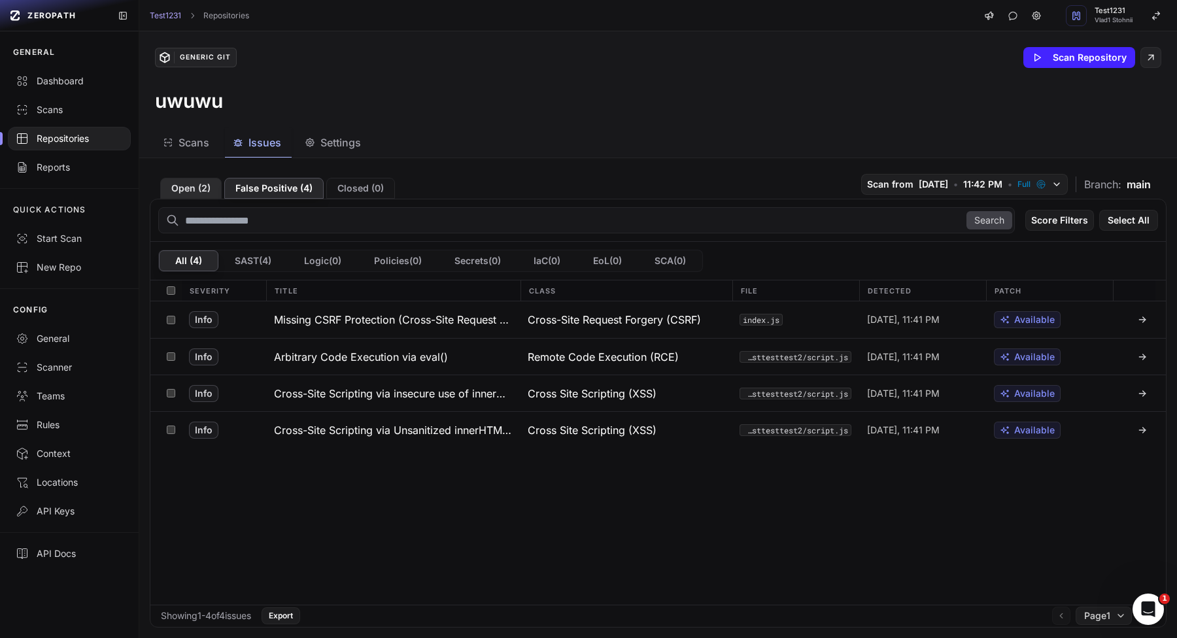
click at [182, 189] on button "Open ( 2 )" at bounding box center [190, 188] width 61 height 21
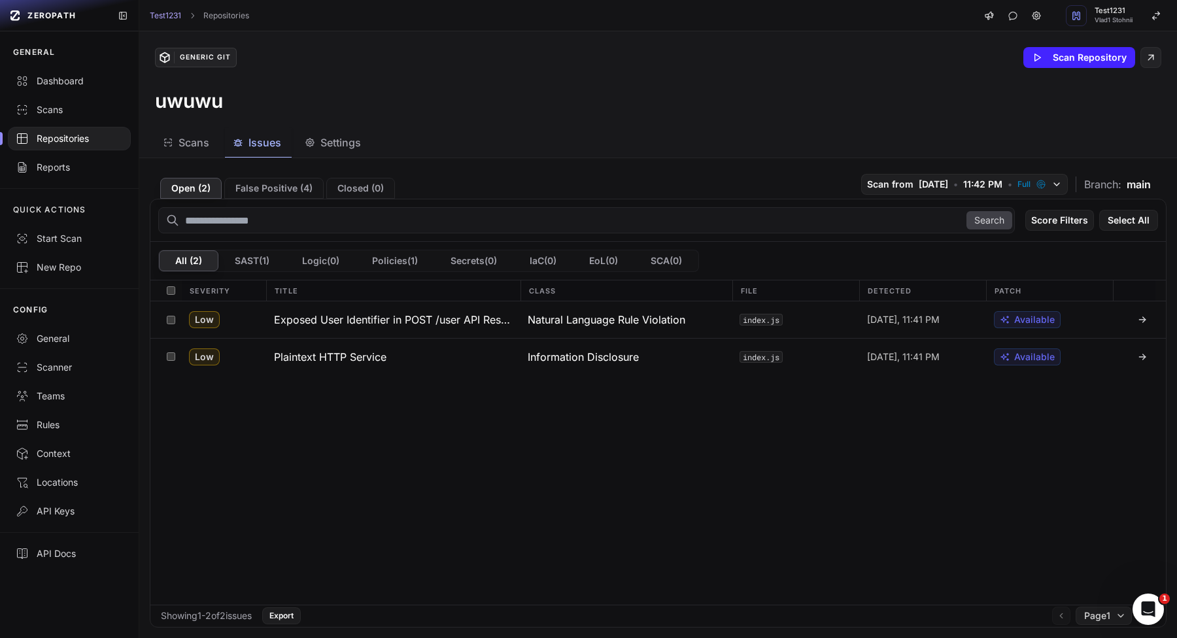
click at [93, 141] on div "Repositories" at bounding box center [69, 138] width 107 height 13
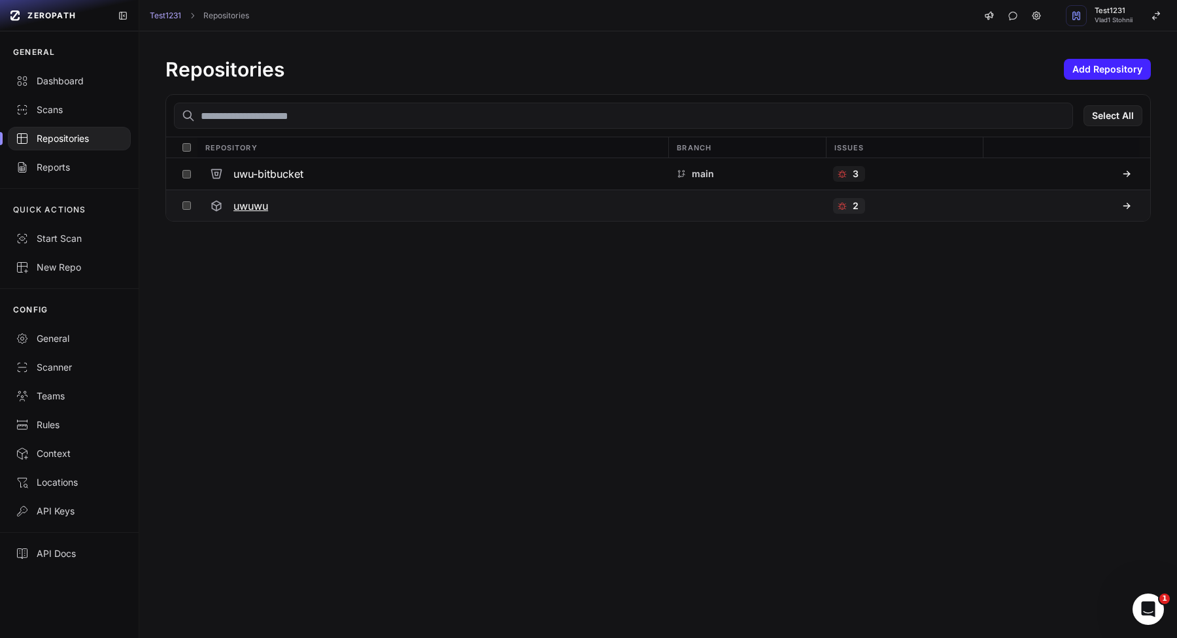
click at [249, 203] on h3 "uwuwu" at bounding box center [250, 206] width 35 height 16
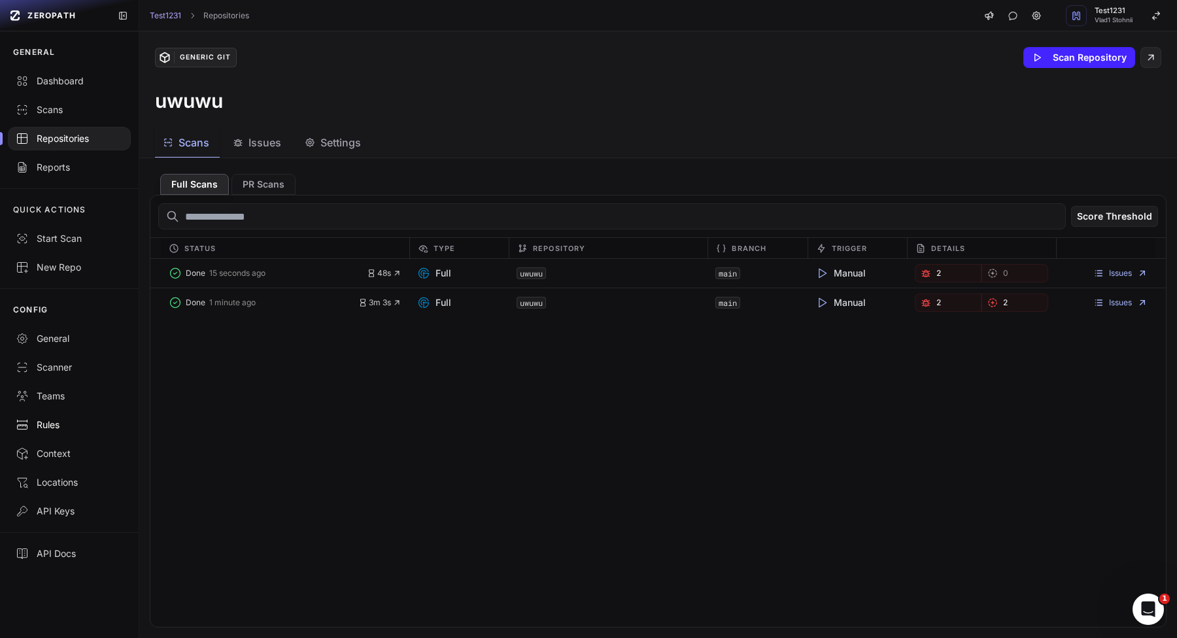
click at [60, 430] on div "Rules" at bounding box center [69, 425] width 107 height 13
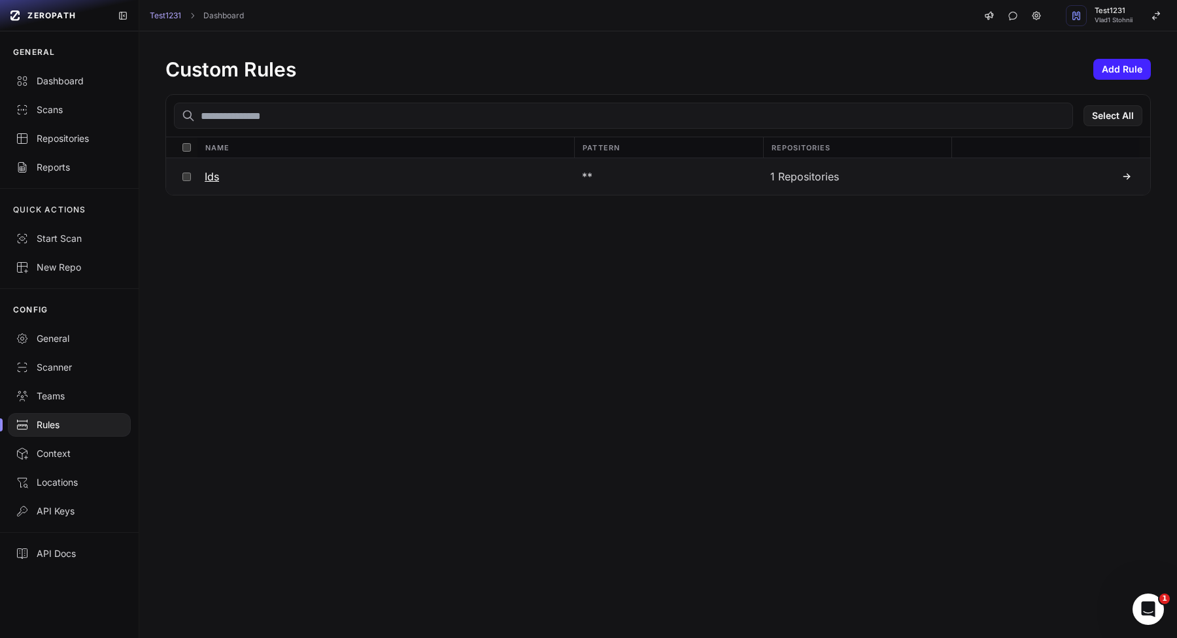
click at [260, 186] on button "Ids" at bounding box center [385, 176] width 377 height 37
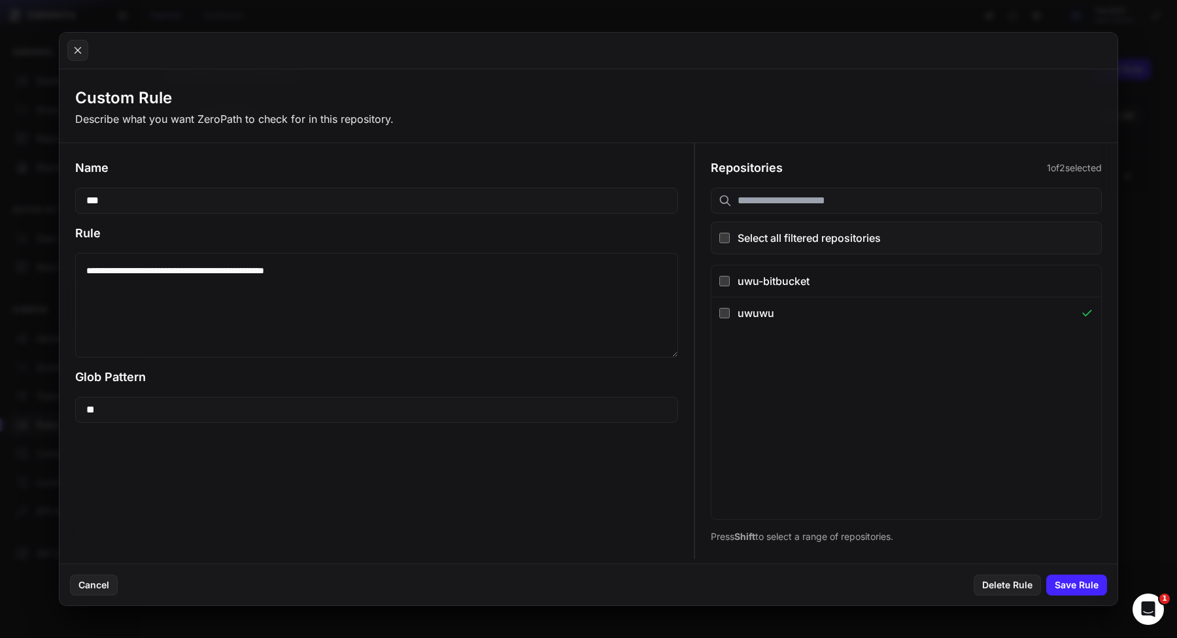
click at [95, 264] on textarea "**********" at bounding box center [376, 305] width 603 height 105
drag, startPoint x: 95, startPoint y: 264, endPoint x: 352, endPoint y: 283, distance: 257.7
click at [352, 283] on textarea "**********" at bounding box center [376, 305] width 603 height 105
click at [1158, 300] on button at bounding box center [588, 319] width 1177 height 638
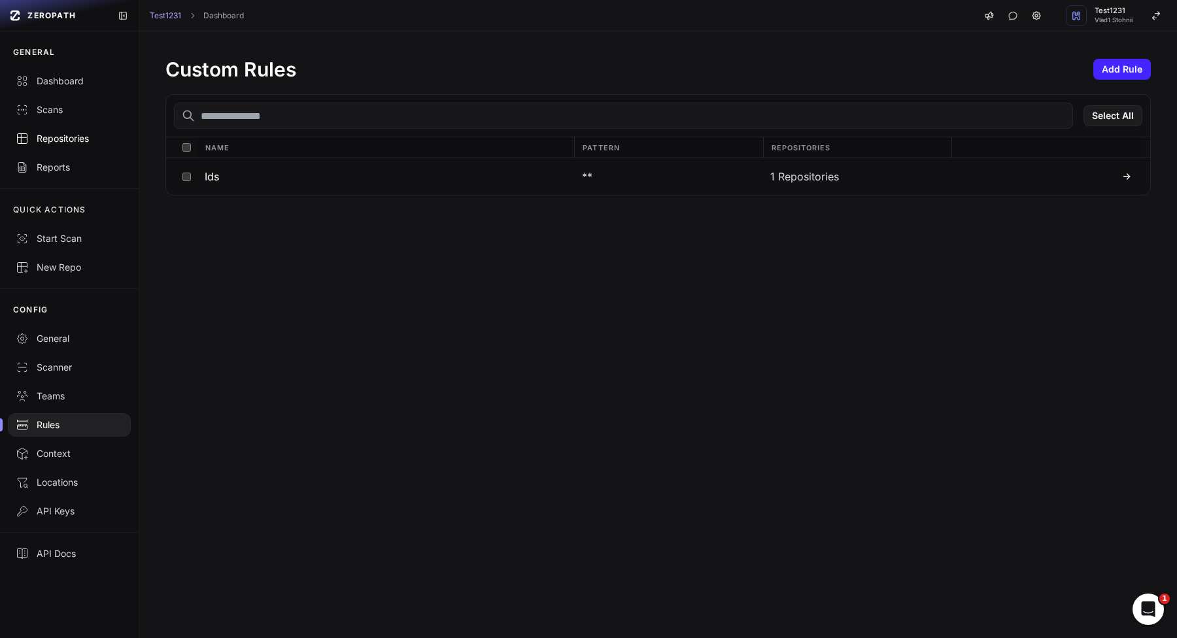
click at [60, 124] on link "Repositories" at bounding box center [69, 138] width 139 height 29
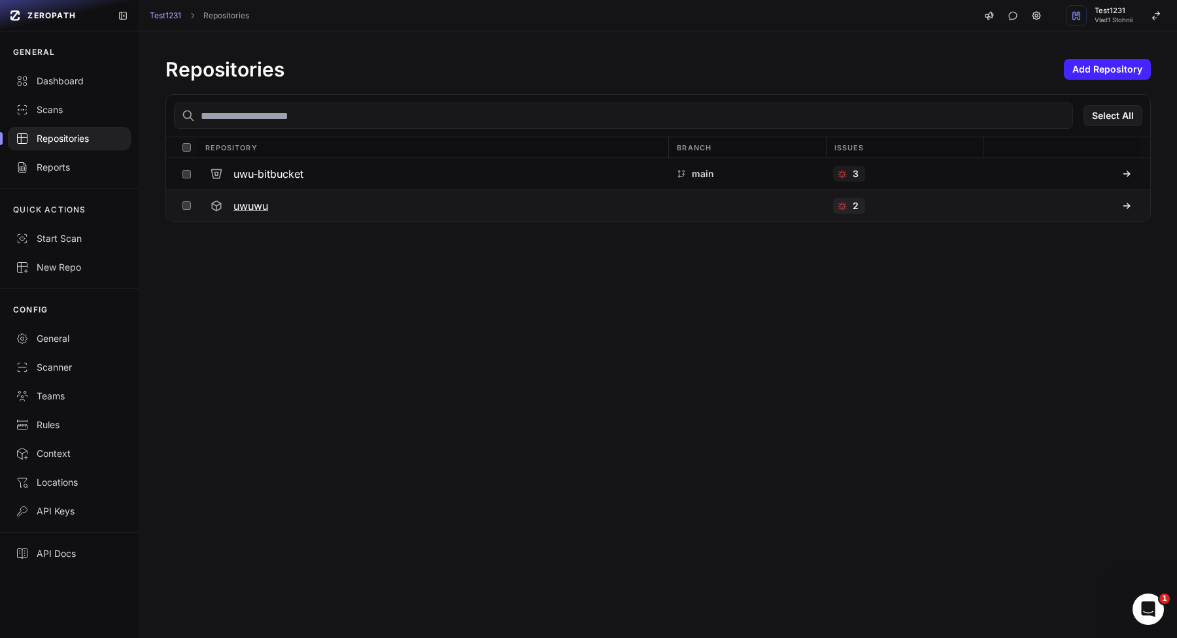
click at [253, 203] on h3 "uwuwu" at bounding box center [250, 206] width 35 height 16
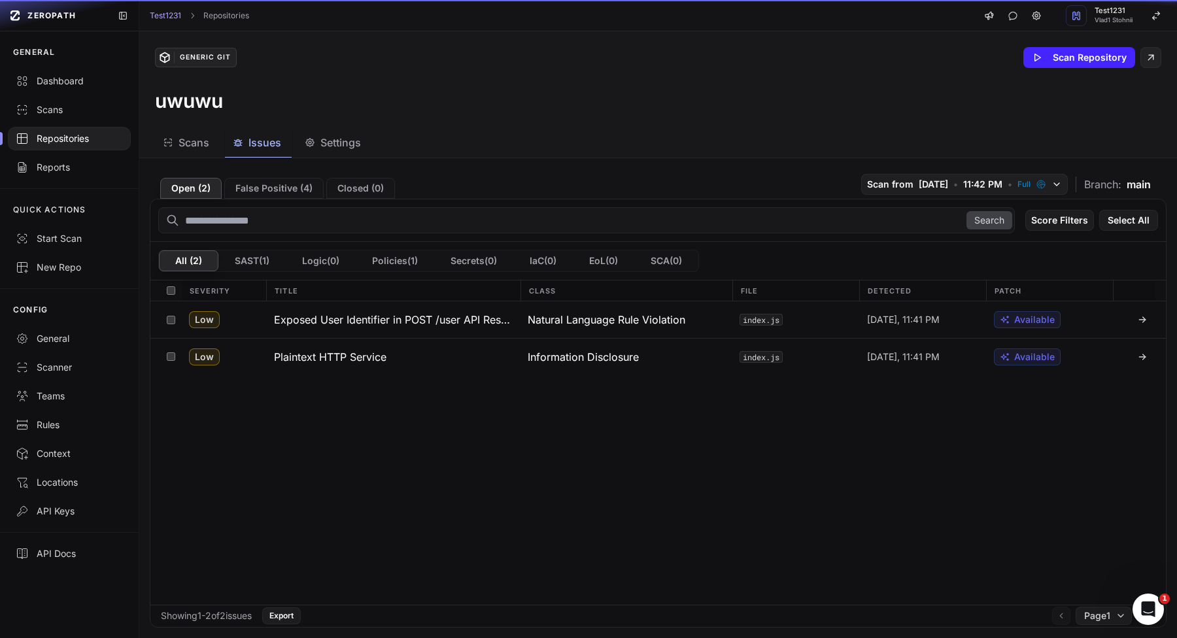
click at [265, 142] on span "Issues" at bounding box center [264, 143] width 33 height 16
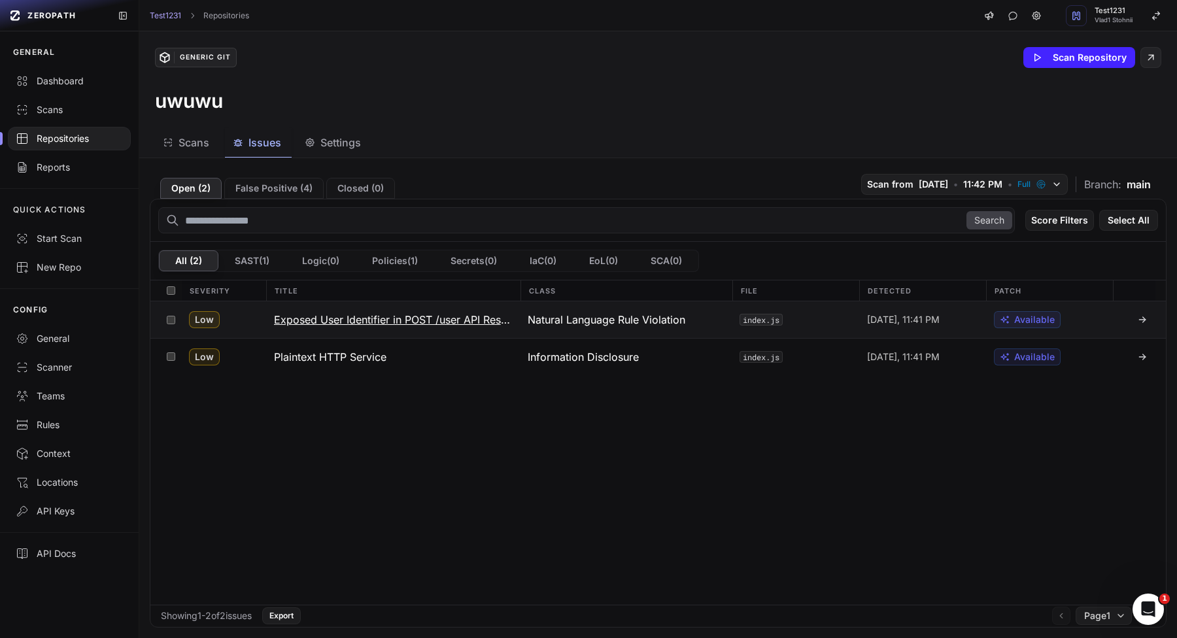
click at [329, 321] on h3 "Exposed User Identifier in POST /user API Response" at bounding box center [393, 320] width 239 height 16
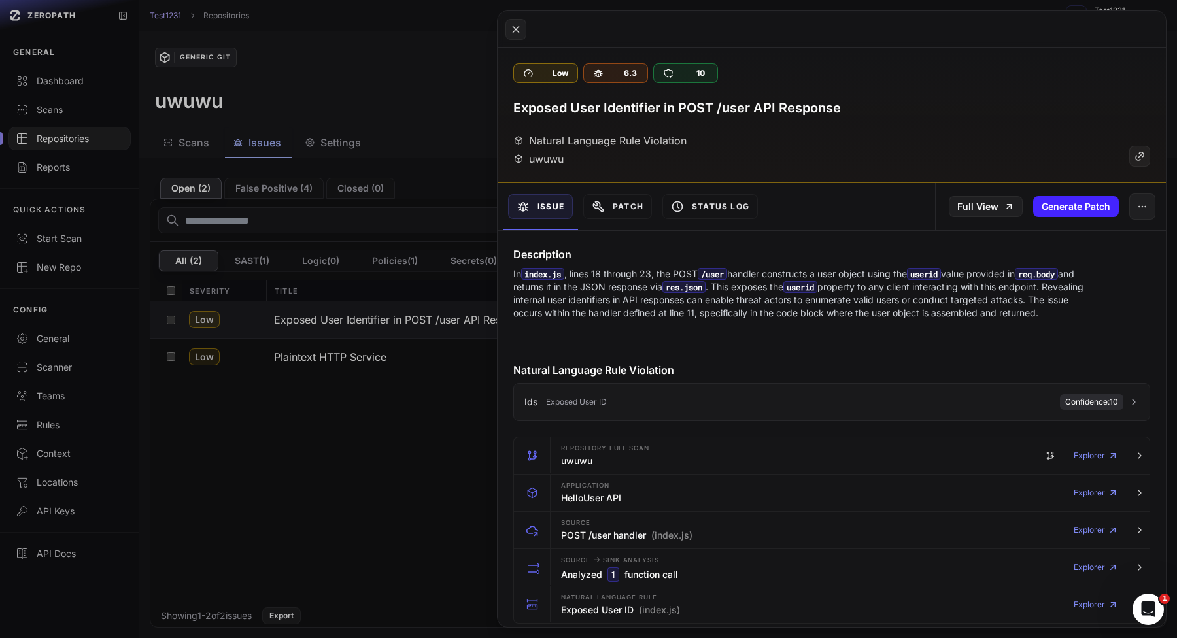
click at [521, 101] on h3 "Exposed User Identifier in POST /user API Response" at bounding box center [677, 108] width 328 height 18
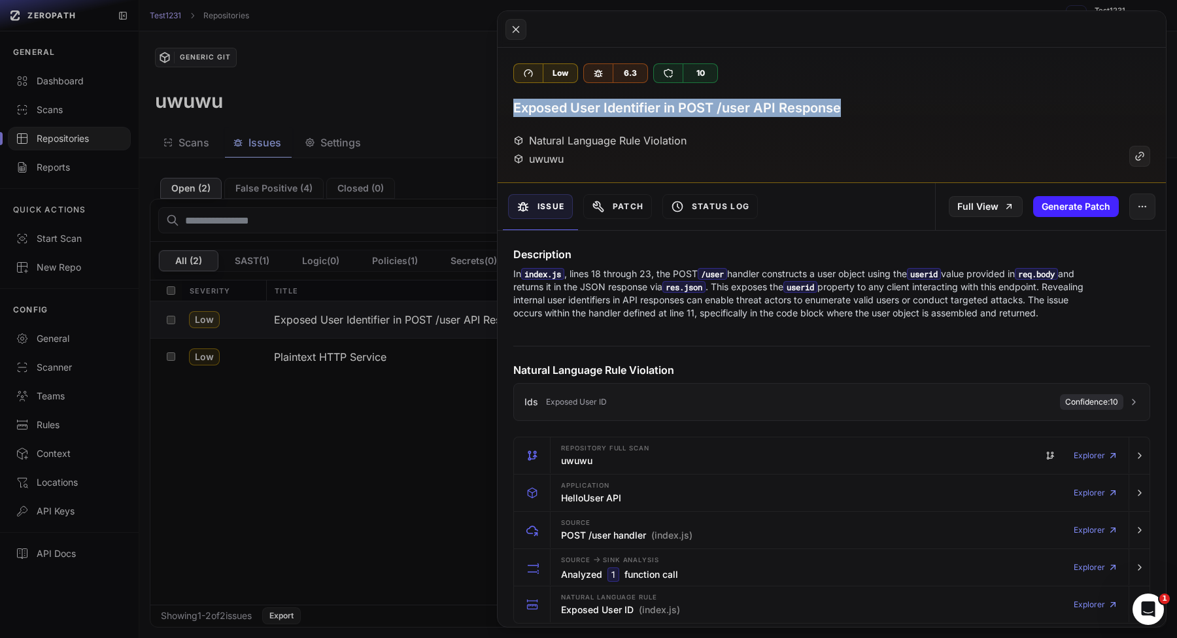
drag, startPoint x: 521, startPoint y: 101, endPoint x: 847, endPoint y: 103, distance: 325.7
click at [847, 103] on div "Exposed User Identifier in POST /user API Response" at bounding box center [831, 108] width 637 height 18
click at [258, 483] on button at bounding box center [588, 319] width 1177 height 638
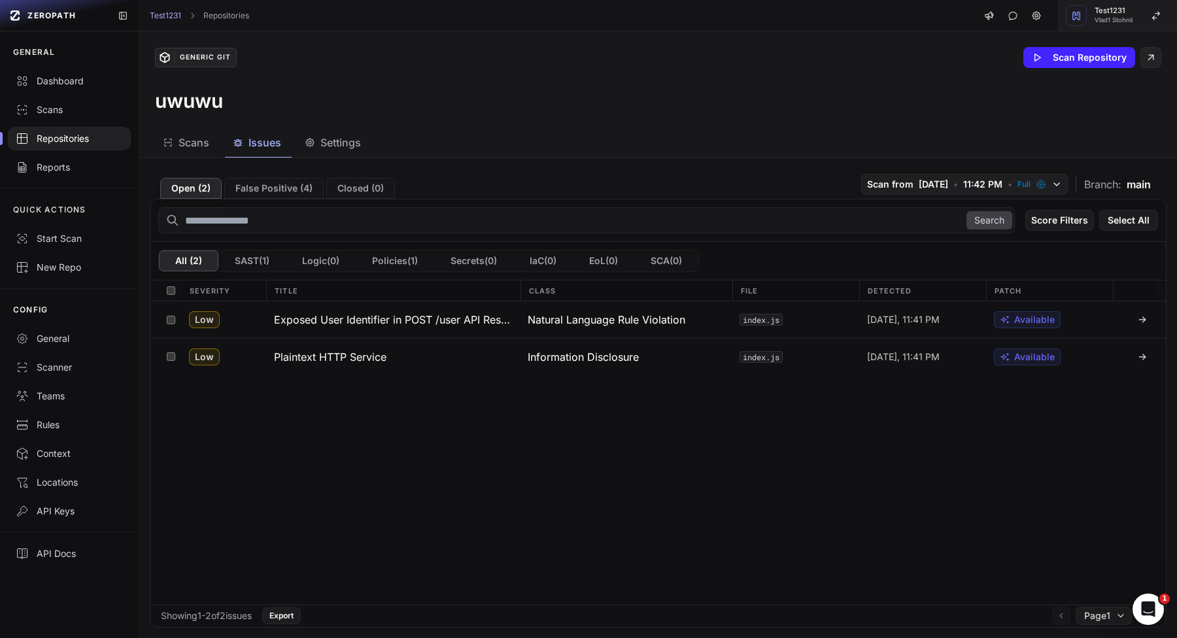
click at [1101, 21] on span "Vlad1 Stohnii" at bounding box center [1114, 20] width 38 height 7
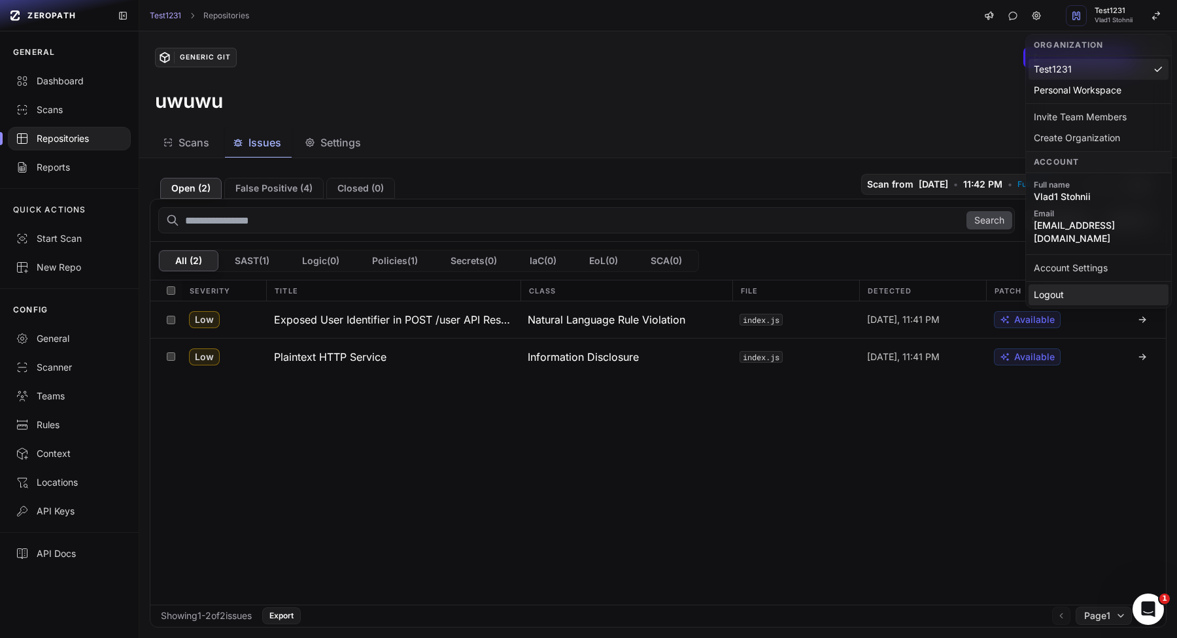
click at [1069, 284] on div "Logout" at bounding box center [1099, 294] width 140 height 21
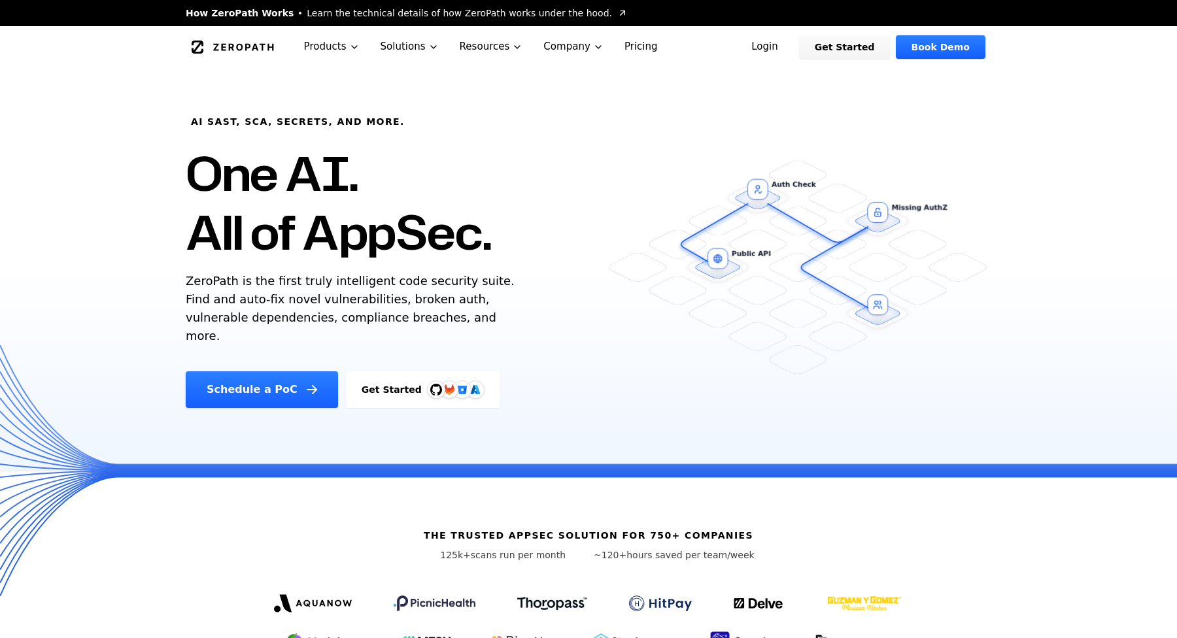
click at [769, 54] on link "Login" at bounding box center [765, 47] width 58 height 24
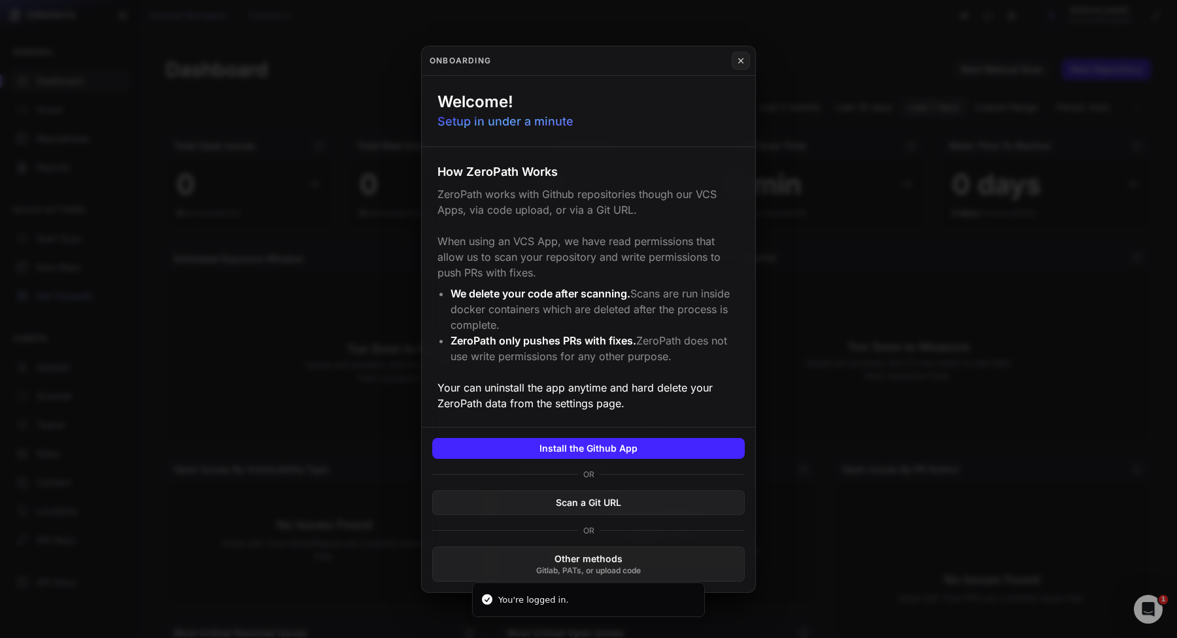
click at [890, 363] on button at bounding box center [588, 319] width 1177 height 638
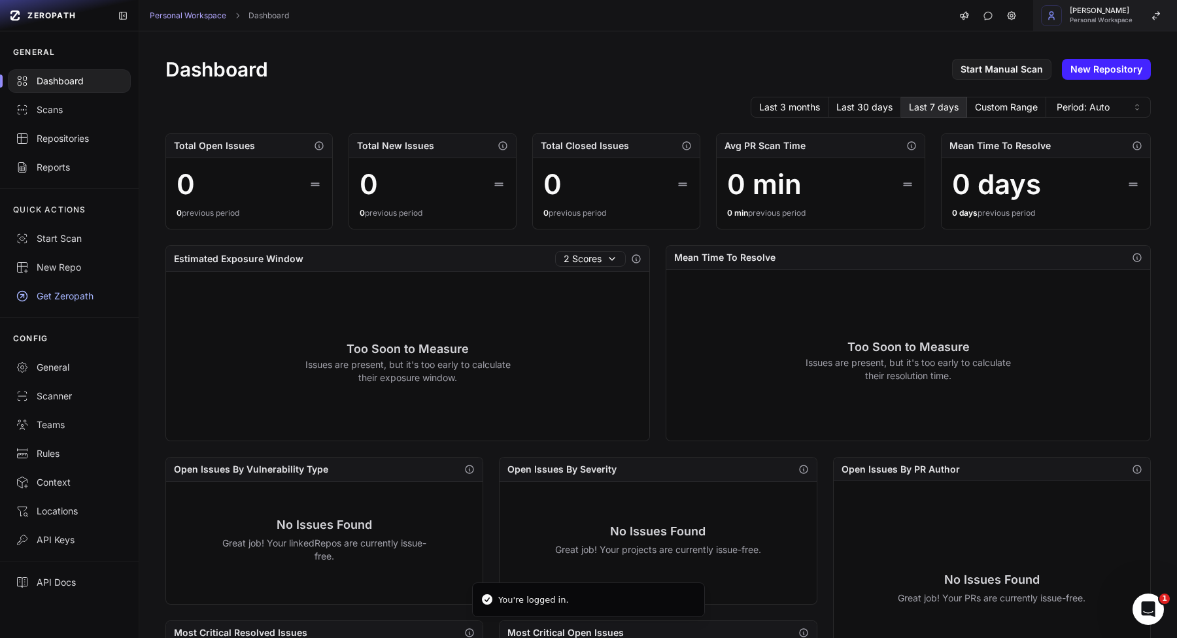
click at [1086, 21] on span "Personal Workspace" at bounding box center [1101, 20] width 63 height 7
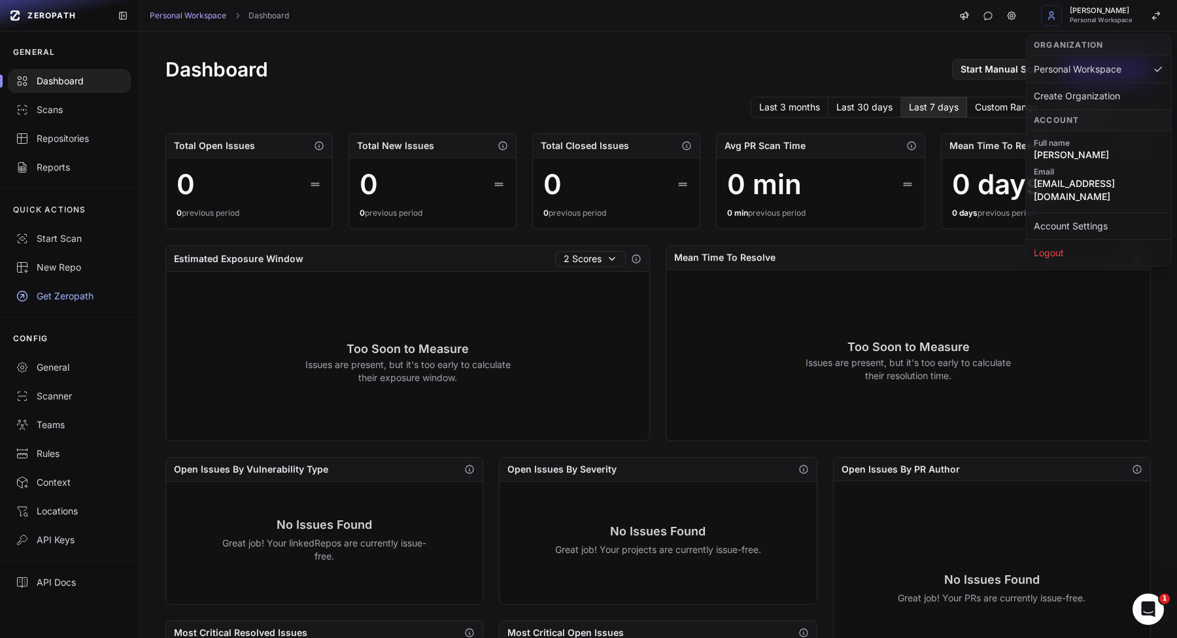
click at [836, 50] on div "Dashboard Start Manual Scan New Repository Last 3 months Last 30 days Last 7 da…" at bounding box center [658, 502] width 1038 height 942
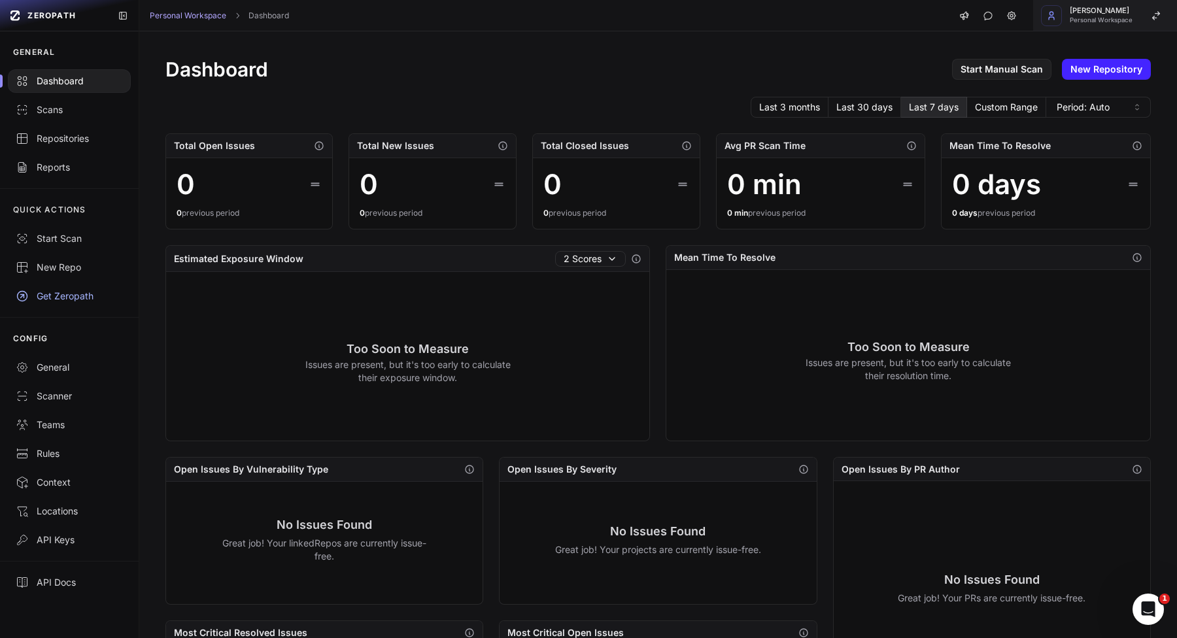
click at [1065, 16] on button "[PERSON_NAME] Personal Workspace" at bounding box center [1105, 15] width 144 height 31
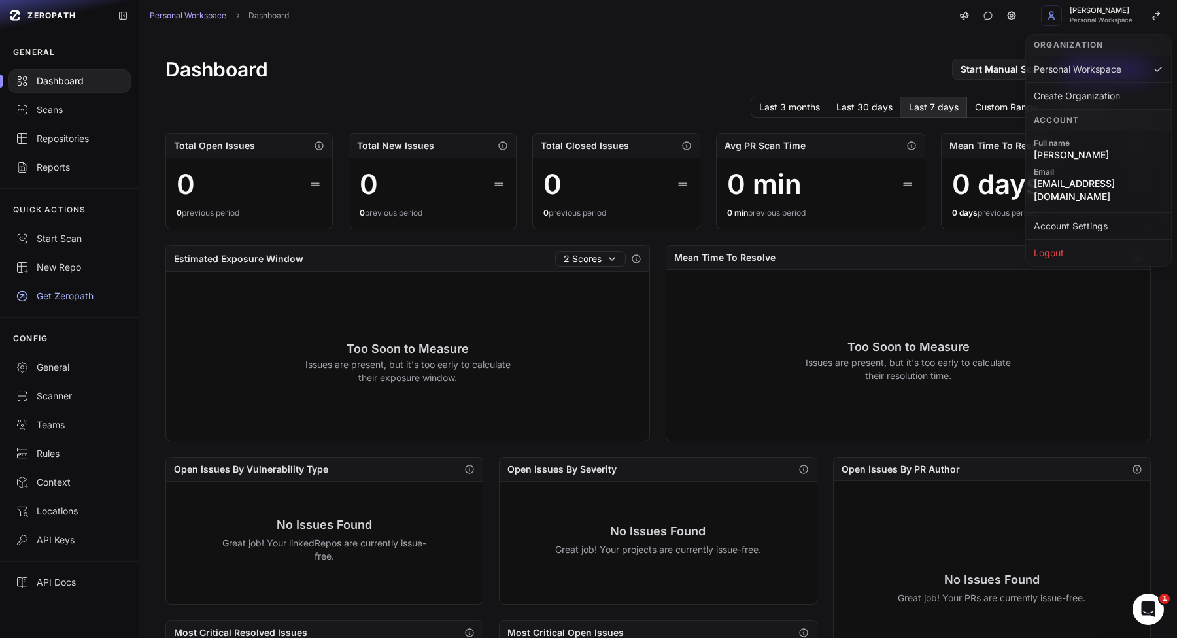
click at [371, 144] on h2 "Total New Issues" at bounding box center [395, 145] width 77 height 13
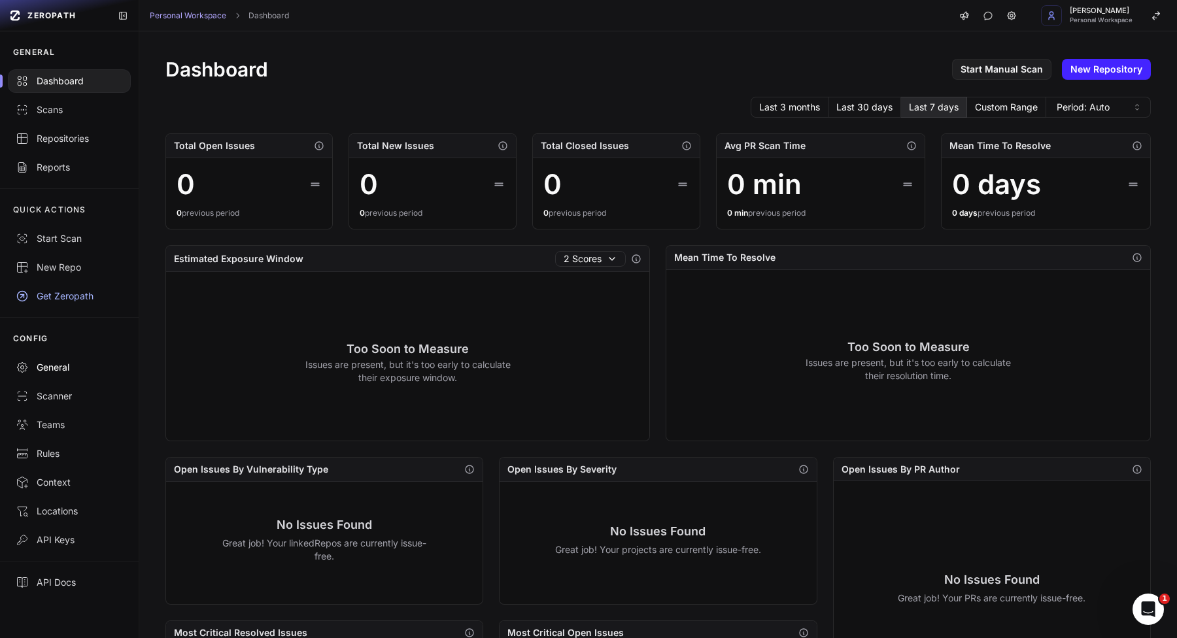
click at [83, 377] on link "General" at bounding box center [69, 367] width 139 height 29
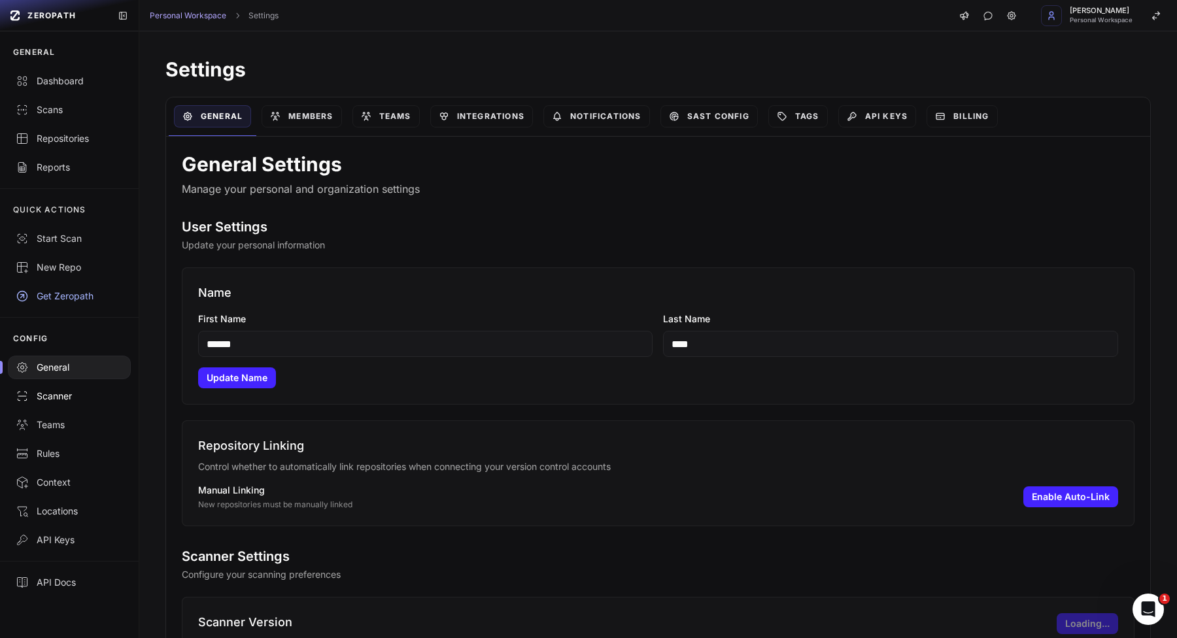
click at [83, 395] on div "Scanner" at bounding box center [69, 396] width 107 height 13
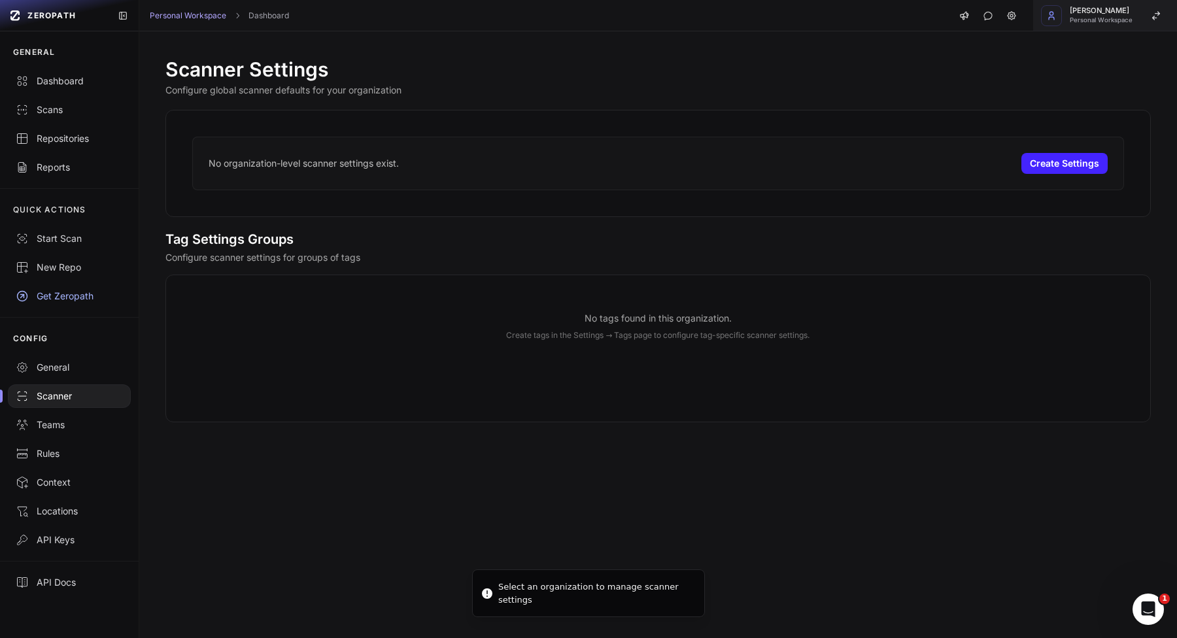
click at [1089, 17] on span "Personal Workspace" at bounding box center [1101, 20] width 63 height 7
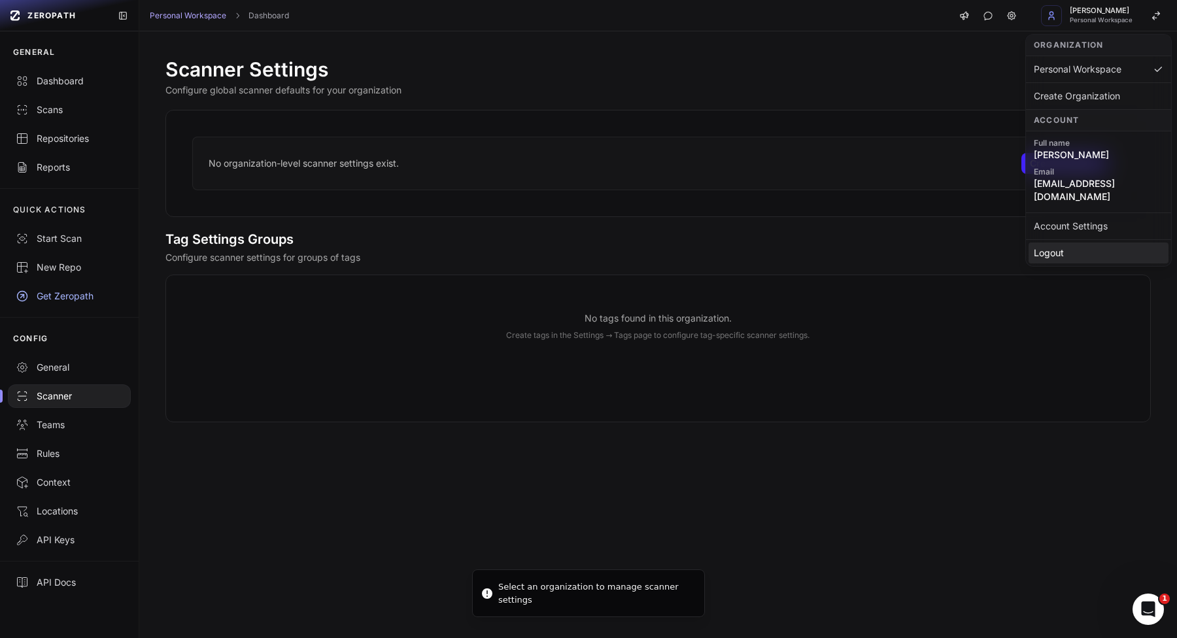
click at [1078, 243] on div "Logout" at bounding box center [1099, 253] width 140 height 21
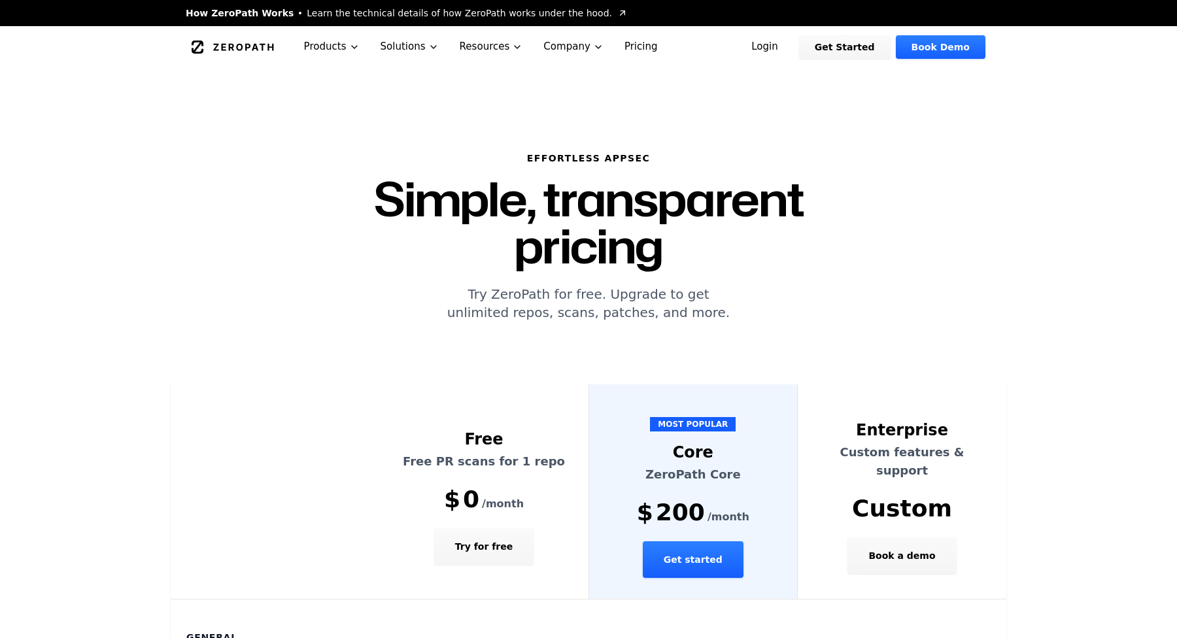
click at [785, 42] on link "Login" at bounding box center [765, 47] width 58 height 24
